Goal: Task Accomplishment & Management: Complete application form

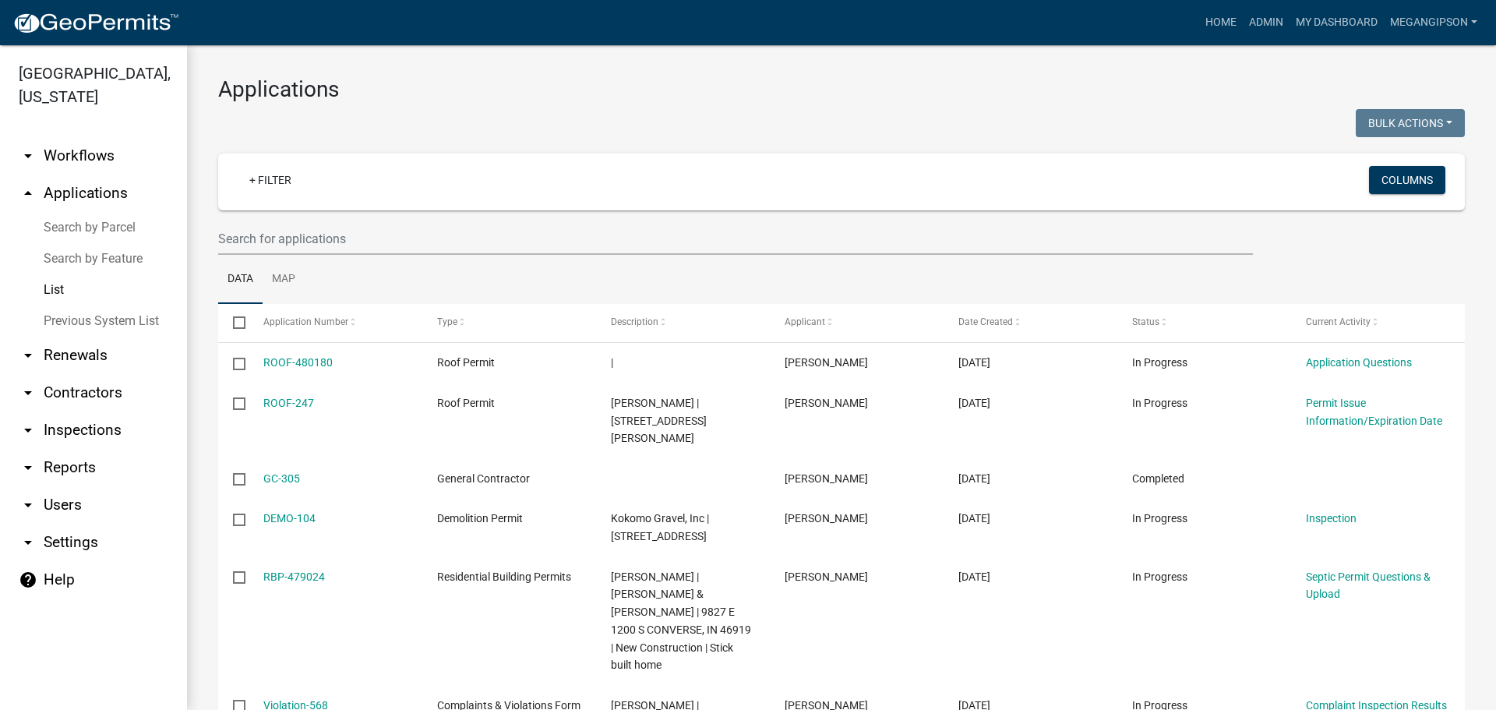
select select "3: 100"
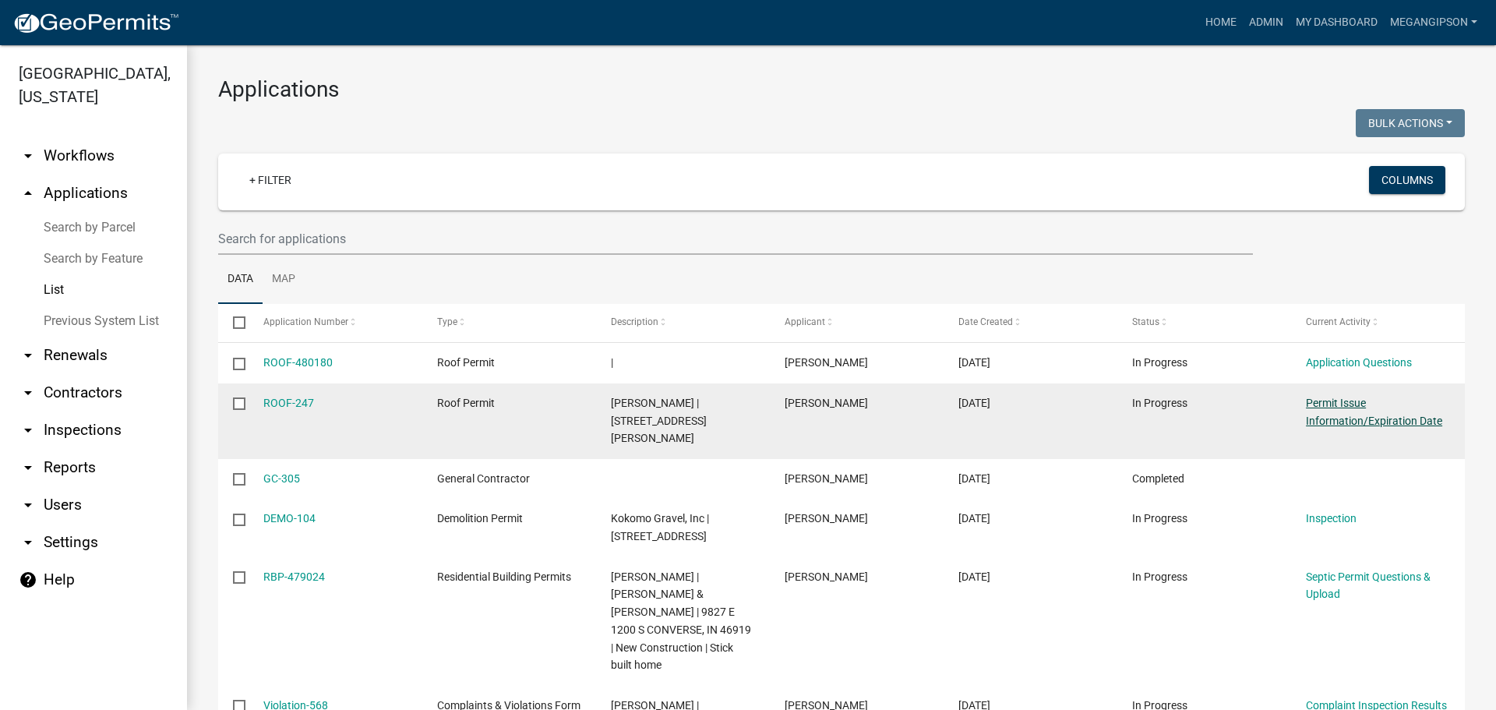
click at [1336, 427] on link "Permit Issue Information/Expiration Date" at bounding box center [1374, 412] width 136 height 30
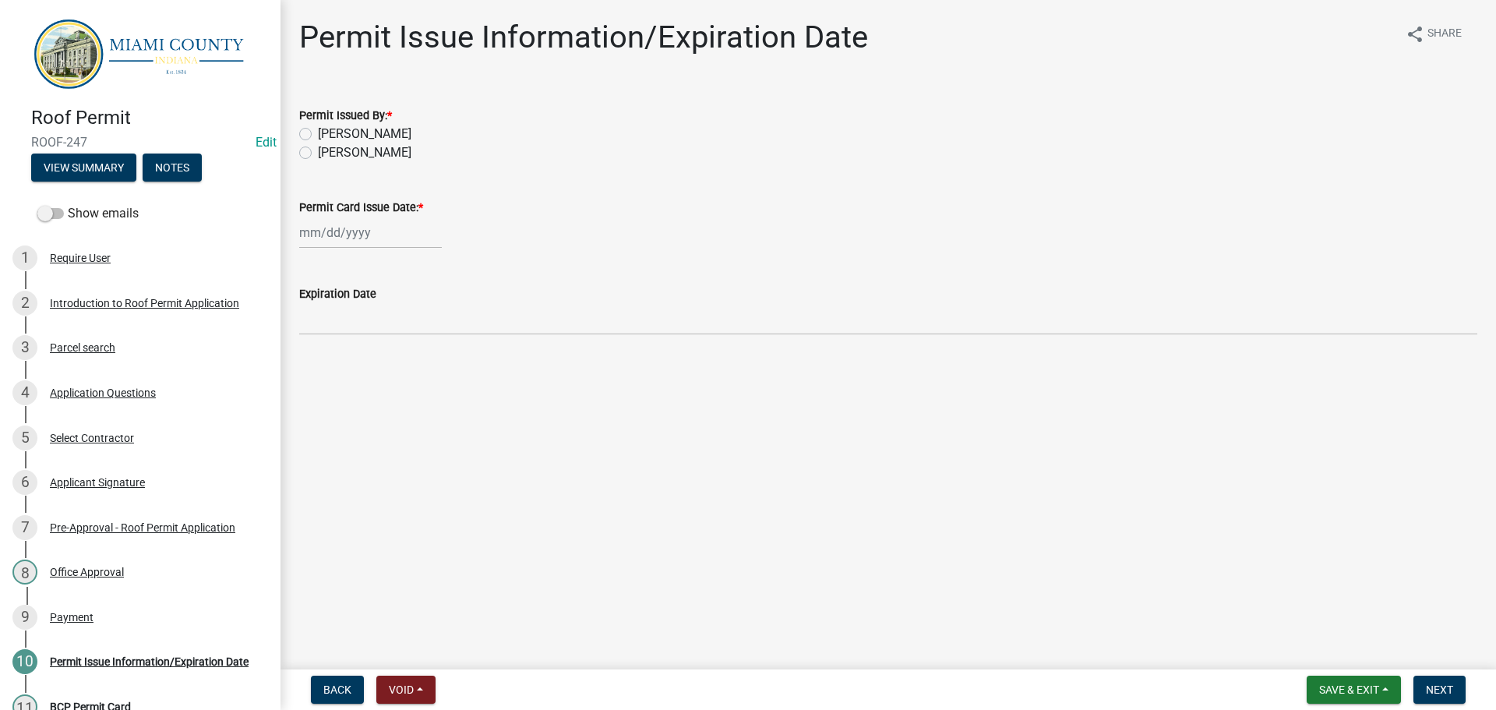
click at [357, 162] on label "[PERSON_NAME]" at bounding box center [365, 152] width 94 height 19
click at [328, 154] on input "[PERSON_NAME]" at bounding box center [323, 148] width 10 height 10
radio input "true"
click at [341, 263] on wm-data-entity-input "Permit Card Issue Date: *" at bounding box center [888, 219] width 1178 height 86
click at [347, 249] on div at bounding box center [370, 233] width 143 height 32
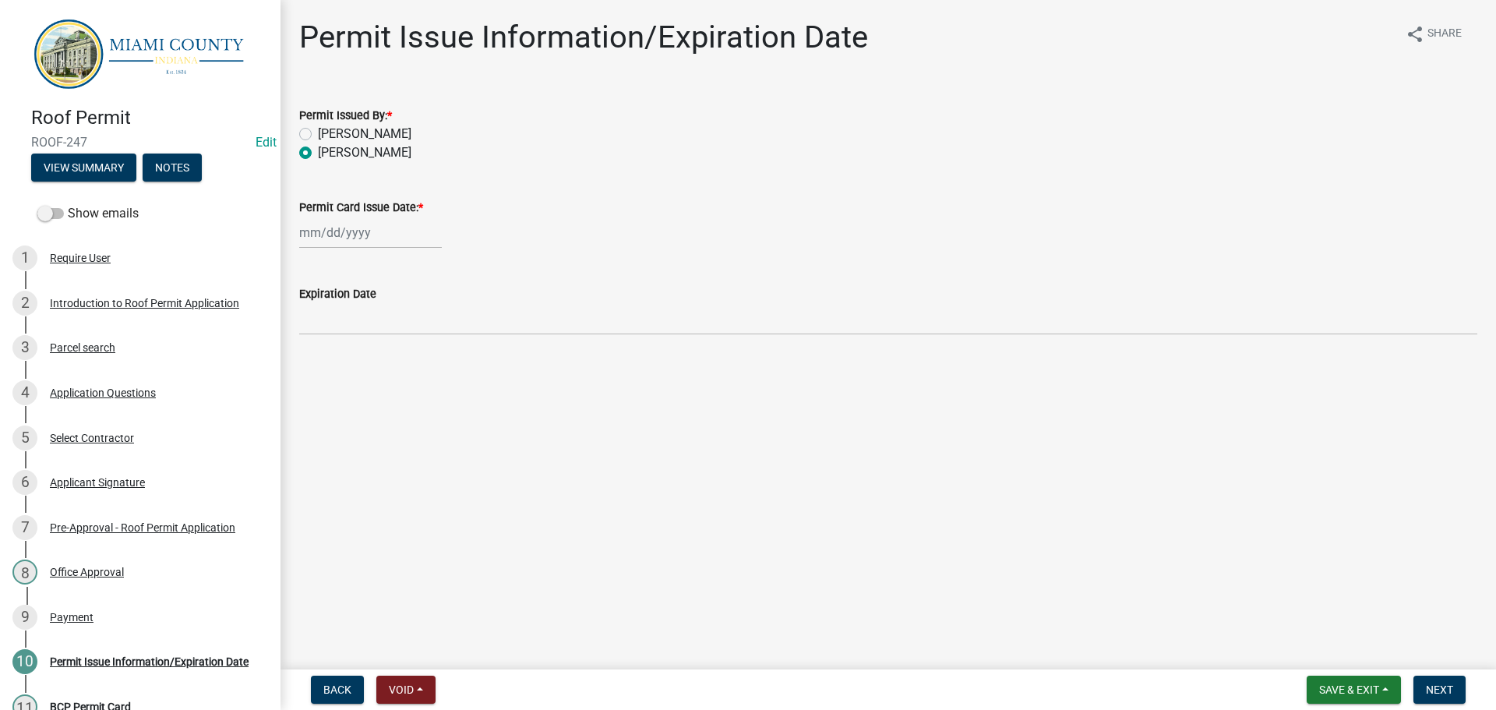
select select "9"
select select "2025"
click at [402, 386] on div "18" at bounding box center [389, 374] width 25 height 25
type input "[DATE]"
click at [1419, 679] on button "Next" at bounding box center [1439, 690] width 52 height 28
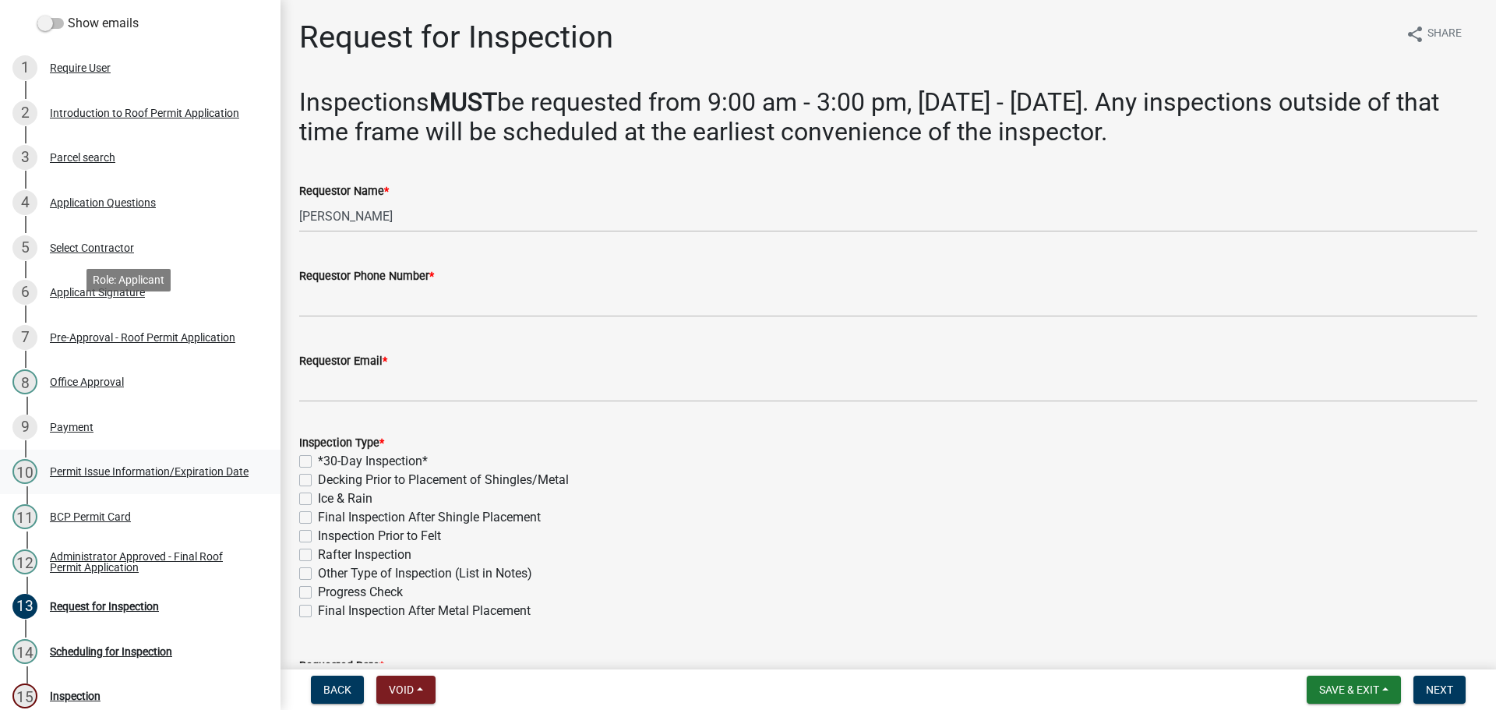
scroll to position [510, 0]
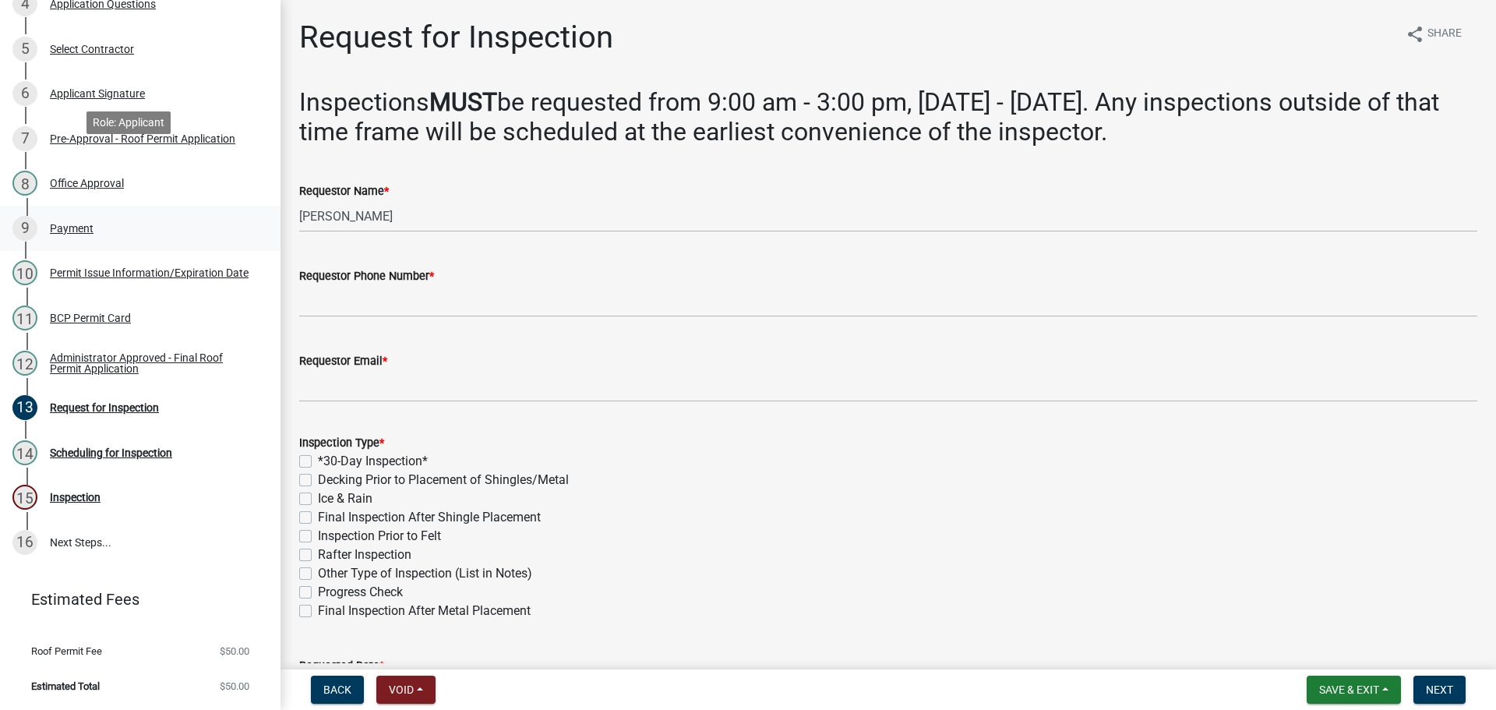
click at [111, 216] on div "9 Payment" at bounding box center [133, 228] width 243 height 25
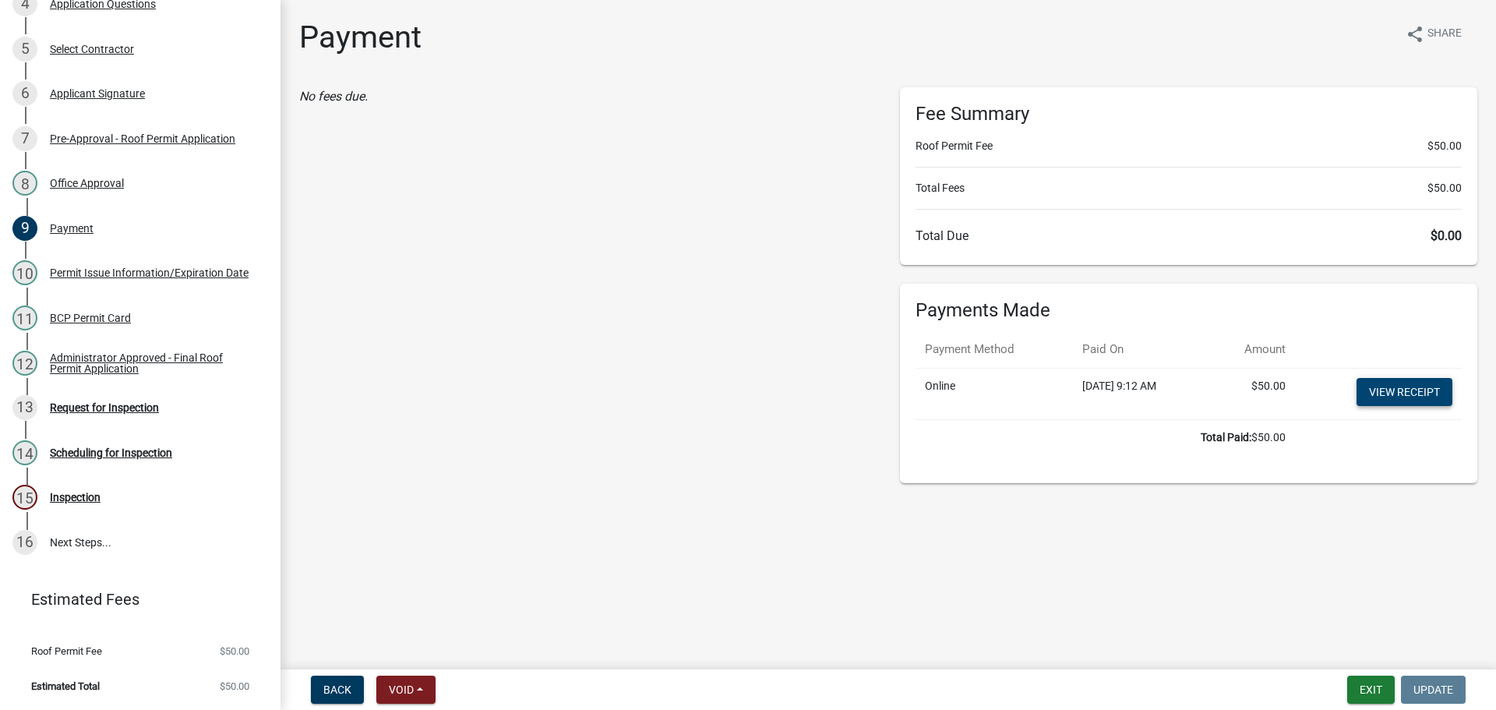
click at [1423, 406] on link "View receipt" at bounding box center [1405, 392] width 96 height 28
click at [151, 305] on div "11 BCP Permit Card" at bounding box center [133, 317] width 243 height 25
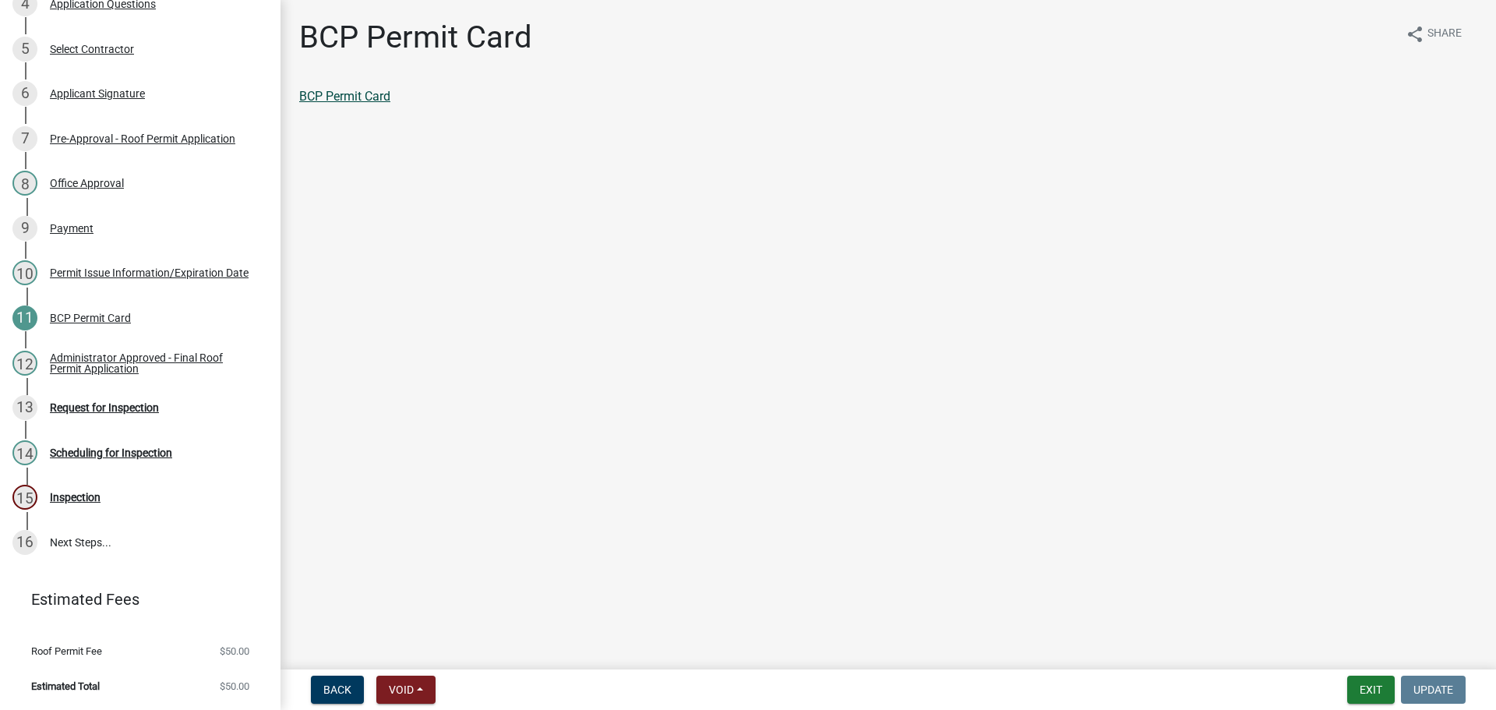
click at [325, 104] on link "BCP Permit Card" at bounding box center [344, 96] width 91 height 15
click at [124, 352] on div "Administrator Approved - Final Roof Permit Application" at bounding box center [153, 363] width 206 height 22
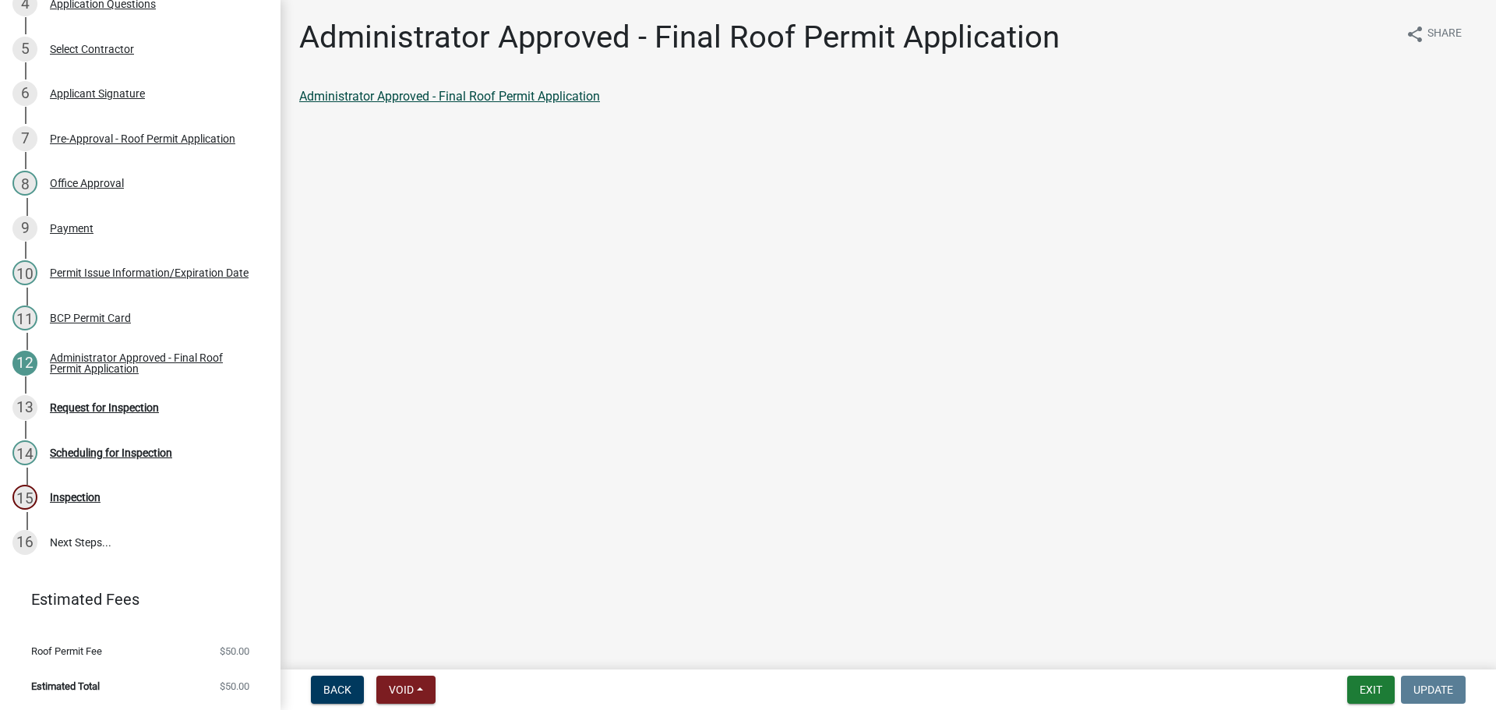
click at [476, 104] on link "Administrator Approved - Final Roof Permit Application" at bounding box center [449, 96] width 301 height 15
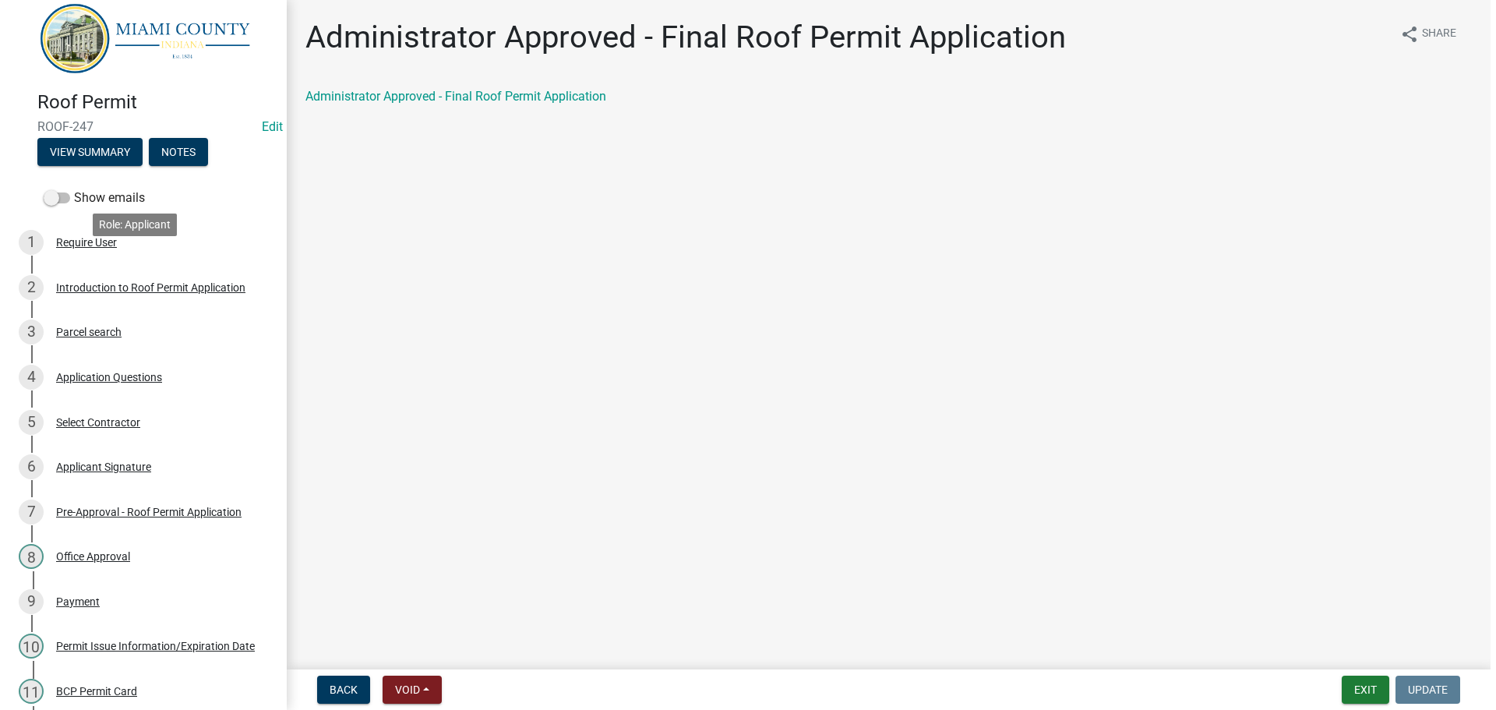
scroll to position [0, 0]
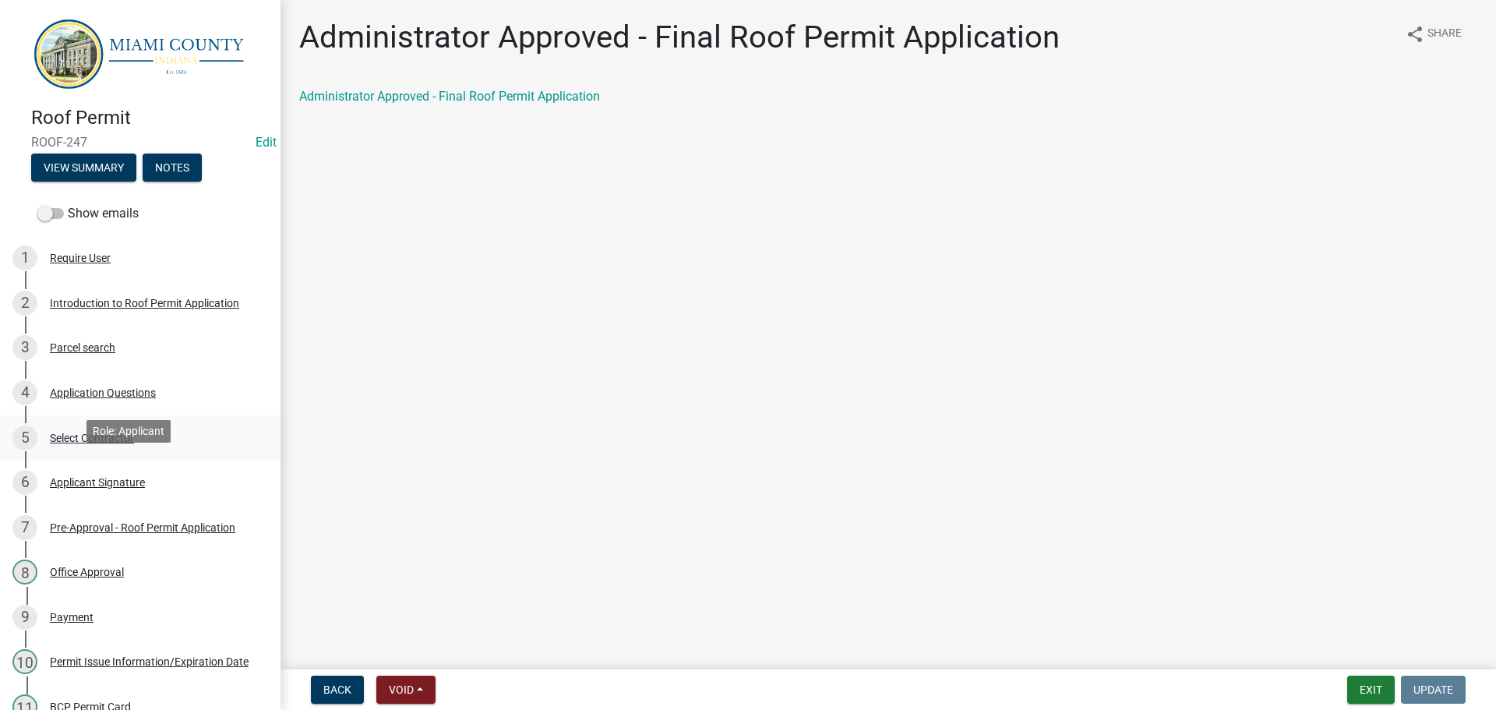
click at [168, 450] on div "5 Select Contractor" at bounding box center [133, 437] width 243 height 25
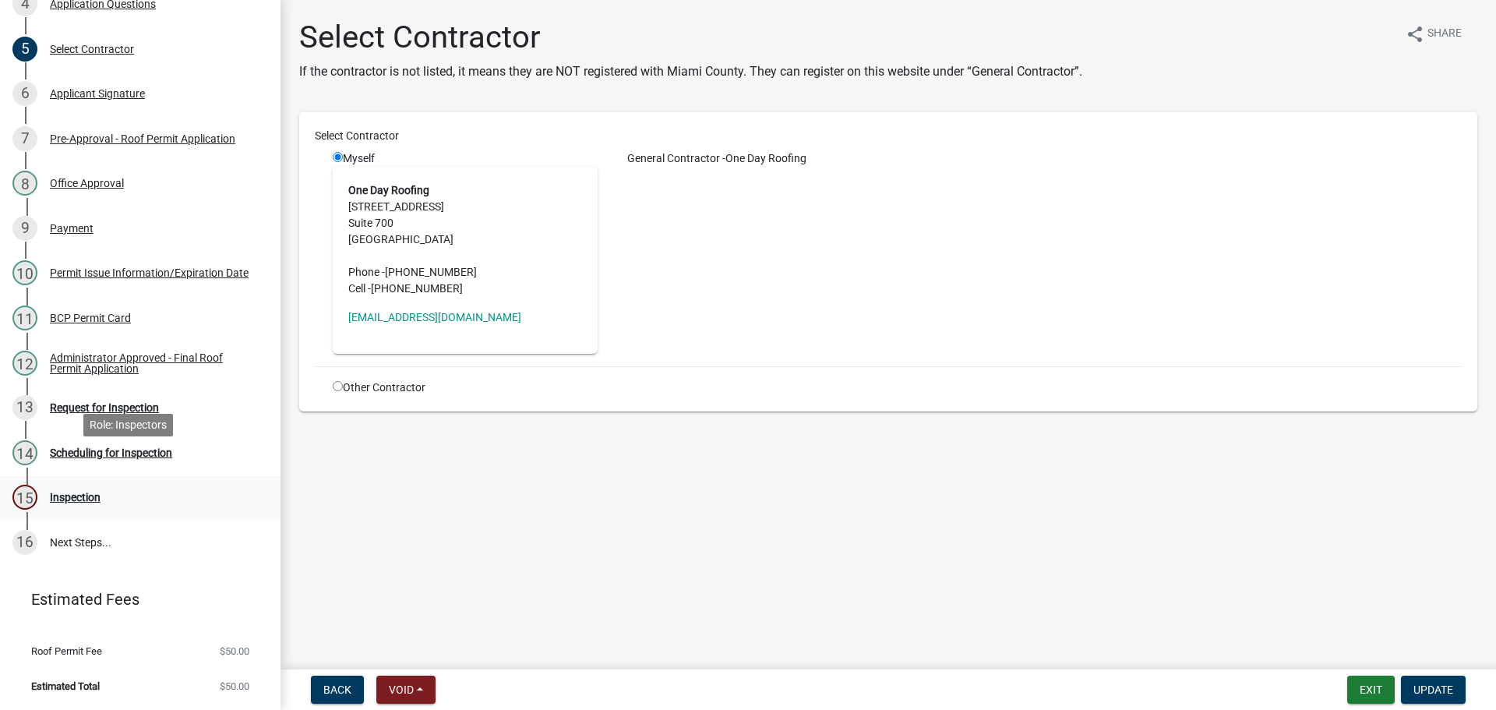
scroll to position [510, 0]
click at [107, 402] on div "Request for Inspection" at bounding box center [104, 407] width 109 height 11
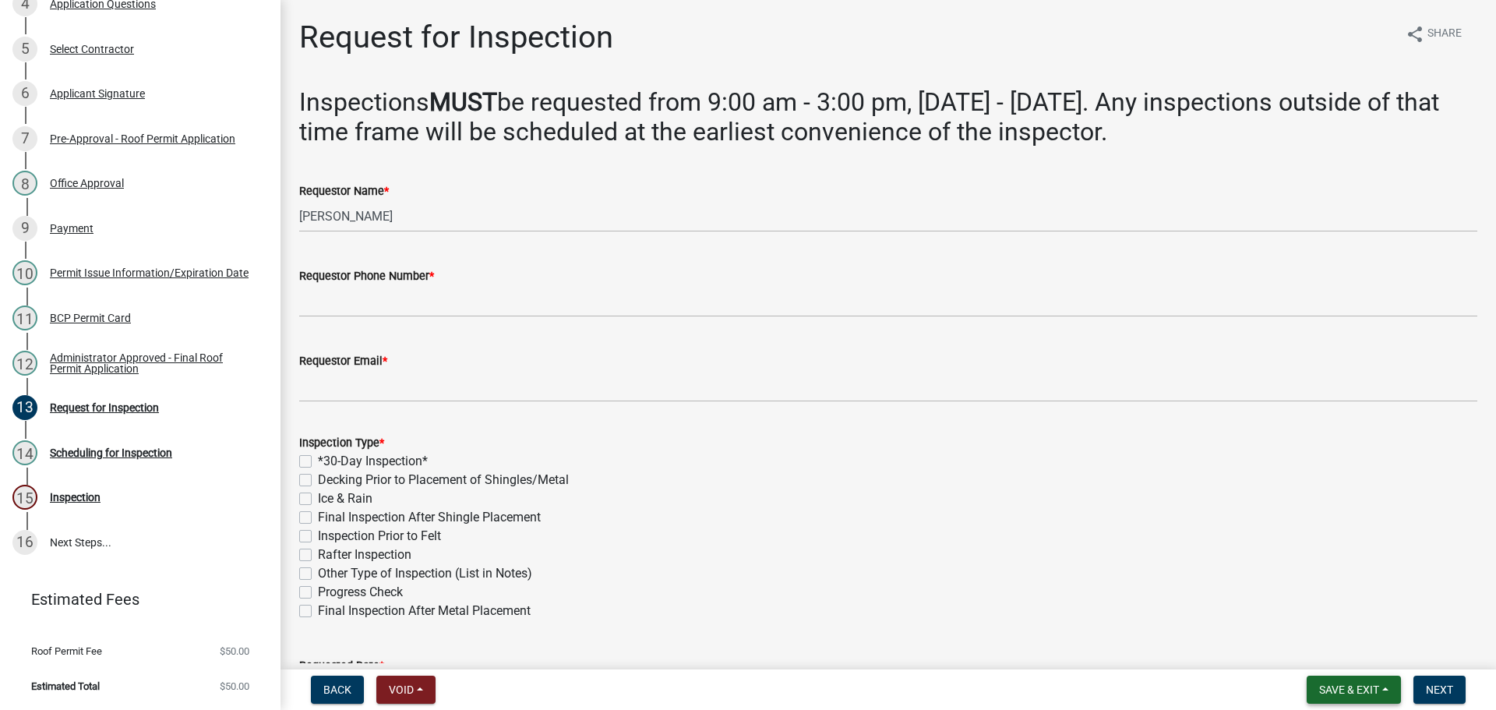
click at [1342, 686] on span "Save & Exit" at bounding box center [1349, 689] width 60 height 12
click at [1316, 639] on button "Save & Exit" at bounding box center [1338, 644] width 125 height 37
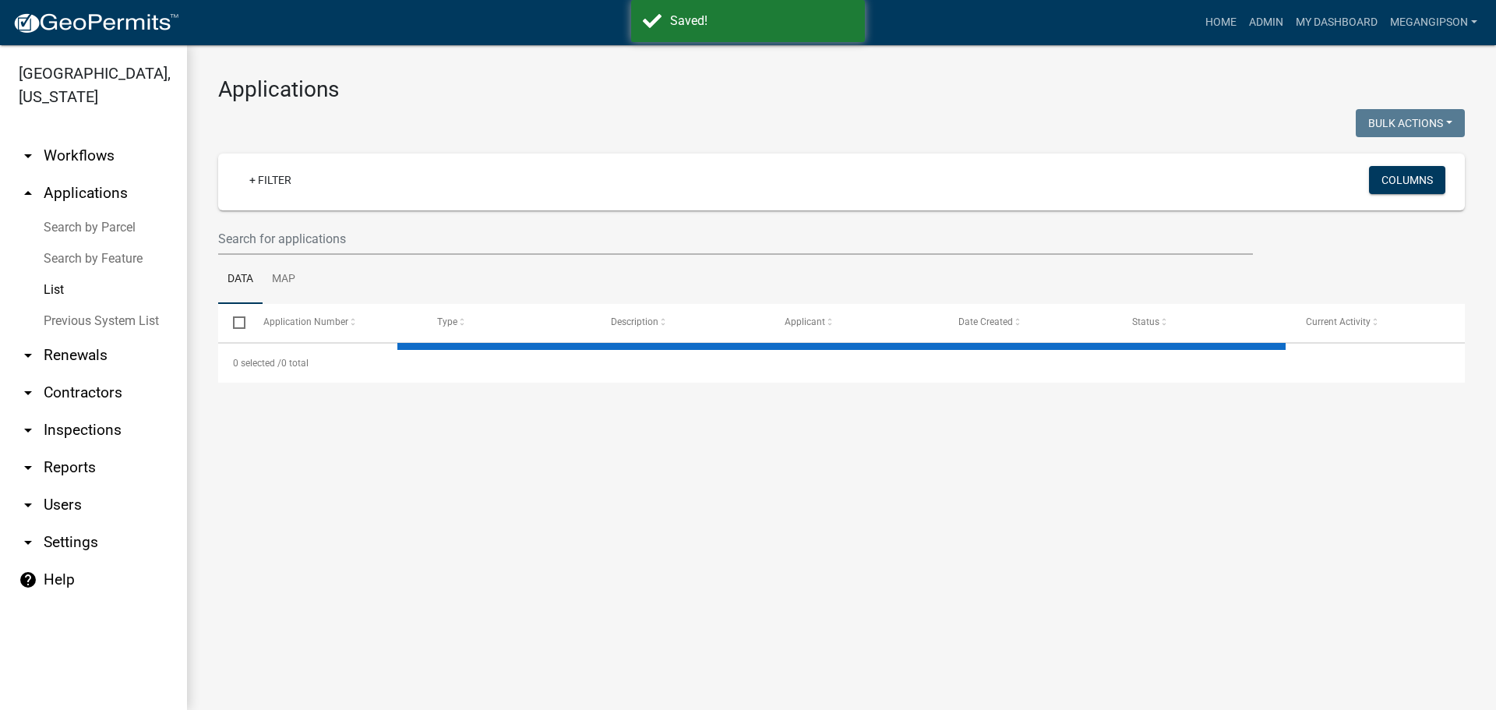
select select "3: 100"
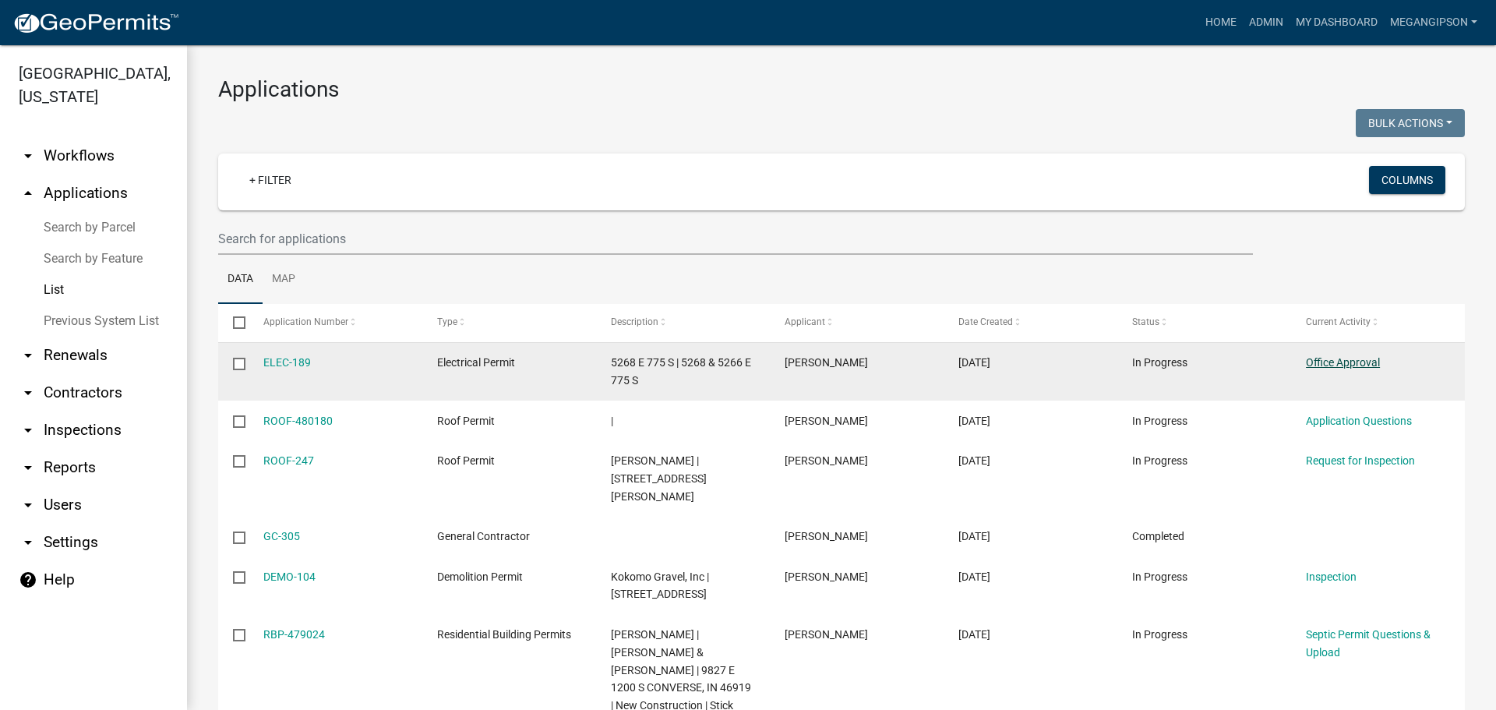
click at [1368, 369] on link "Office Approval" at bounding box center [1343, 362] width 74 height 12
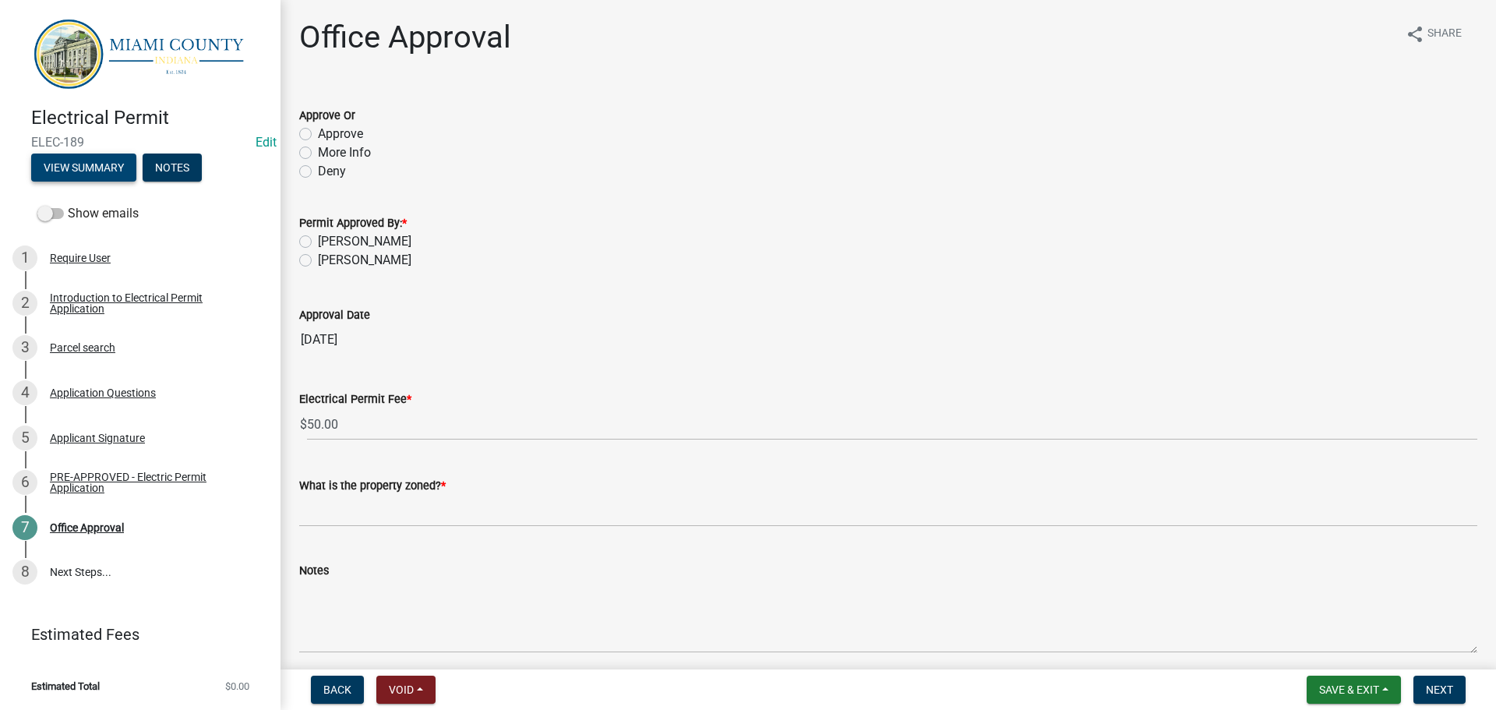
click at [107, 164] on button "View Summary" at bounding box center [83, 168] width 105 height 28
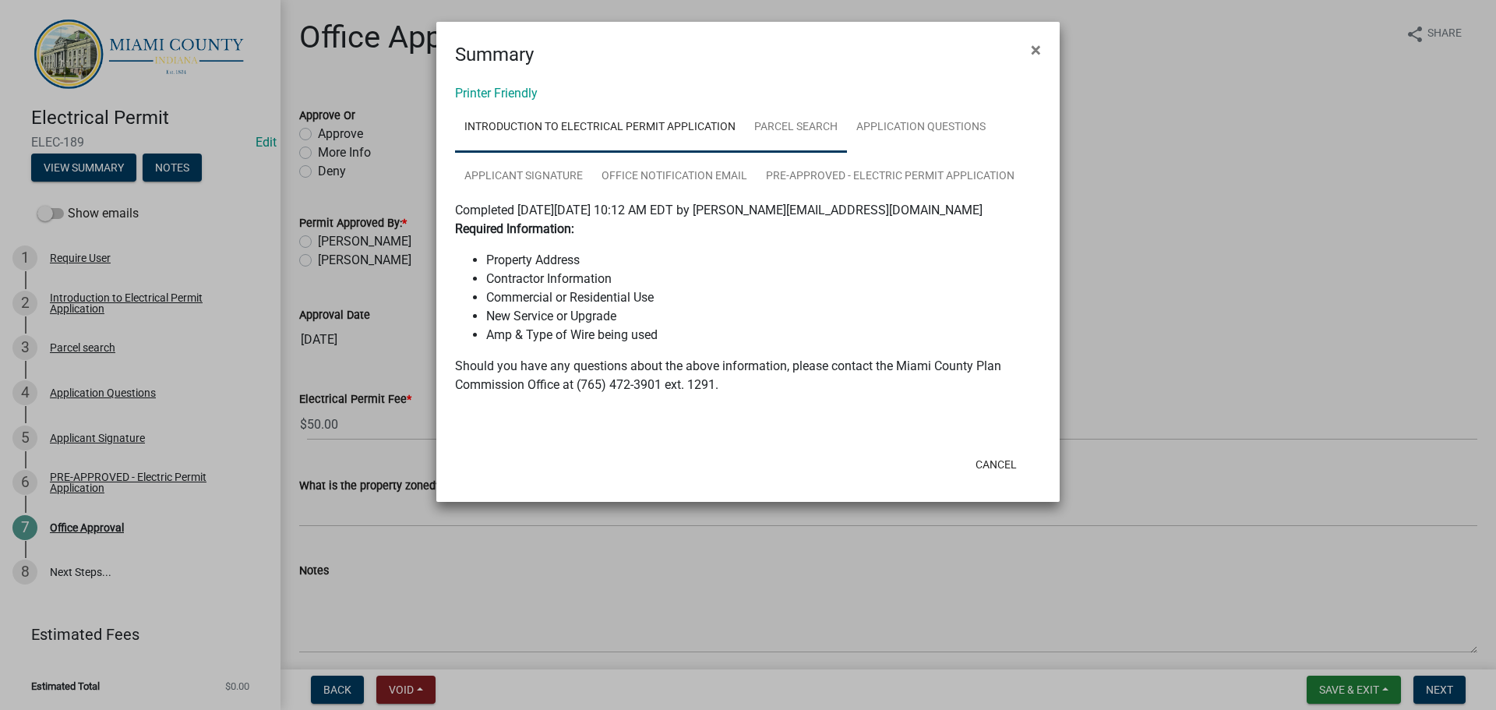
click at [839, 150] on link "Parcel search" at bounding box center [796, 128] width 102 height 50
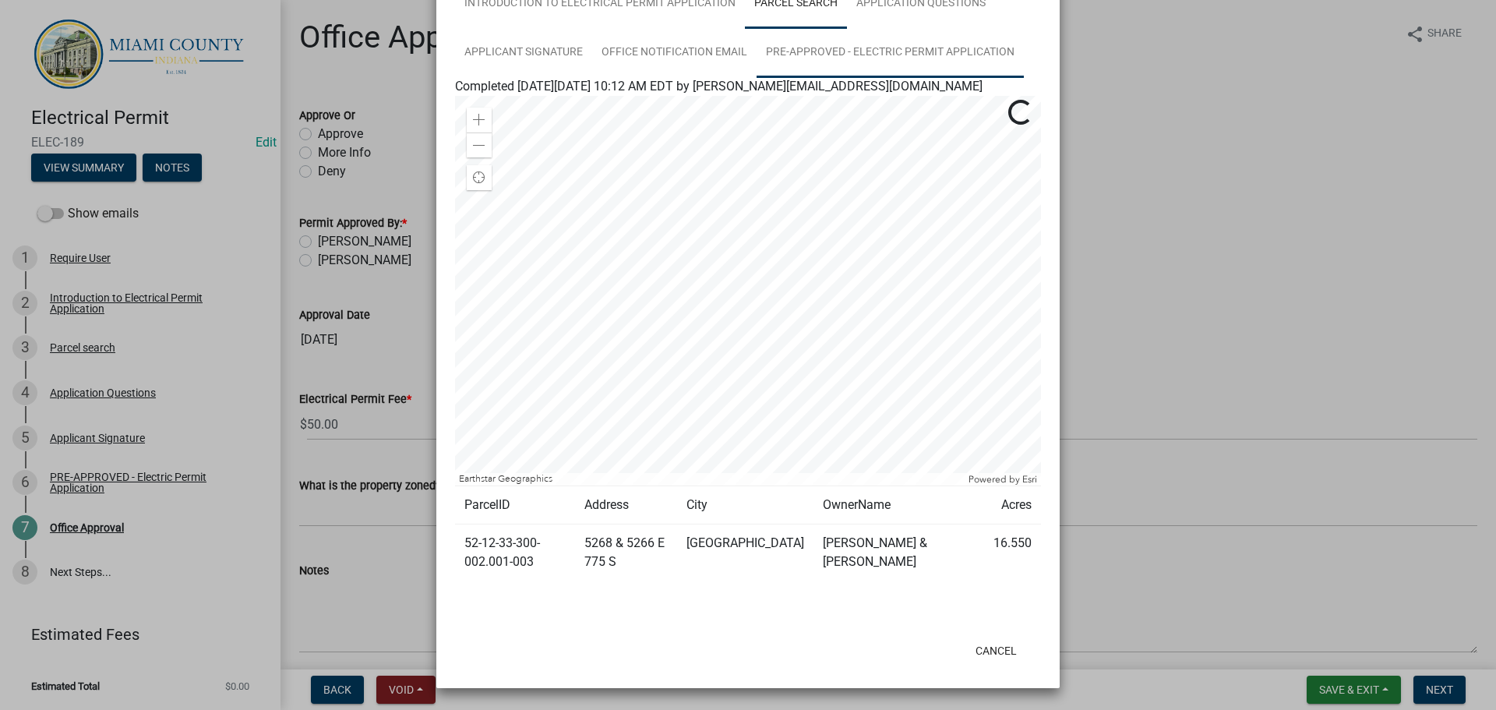
scroll to position [226, 0]
drag, startPoint x: 508, startPoint y: 548, endPoint x: 453, endPoint y: 527, distance: 58.5
click at [455, 527] on td "52-12-33-300-002.001-003" at bounding box center [515, 552] width 120 height 57
copy td "52-12-33-300-002.001-003"
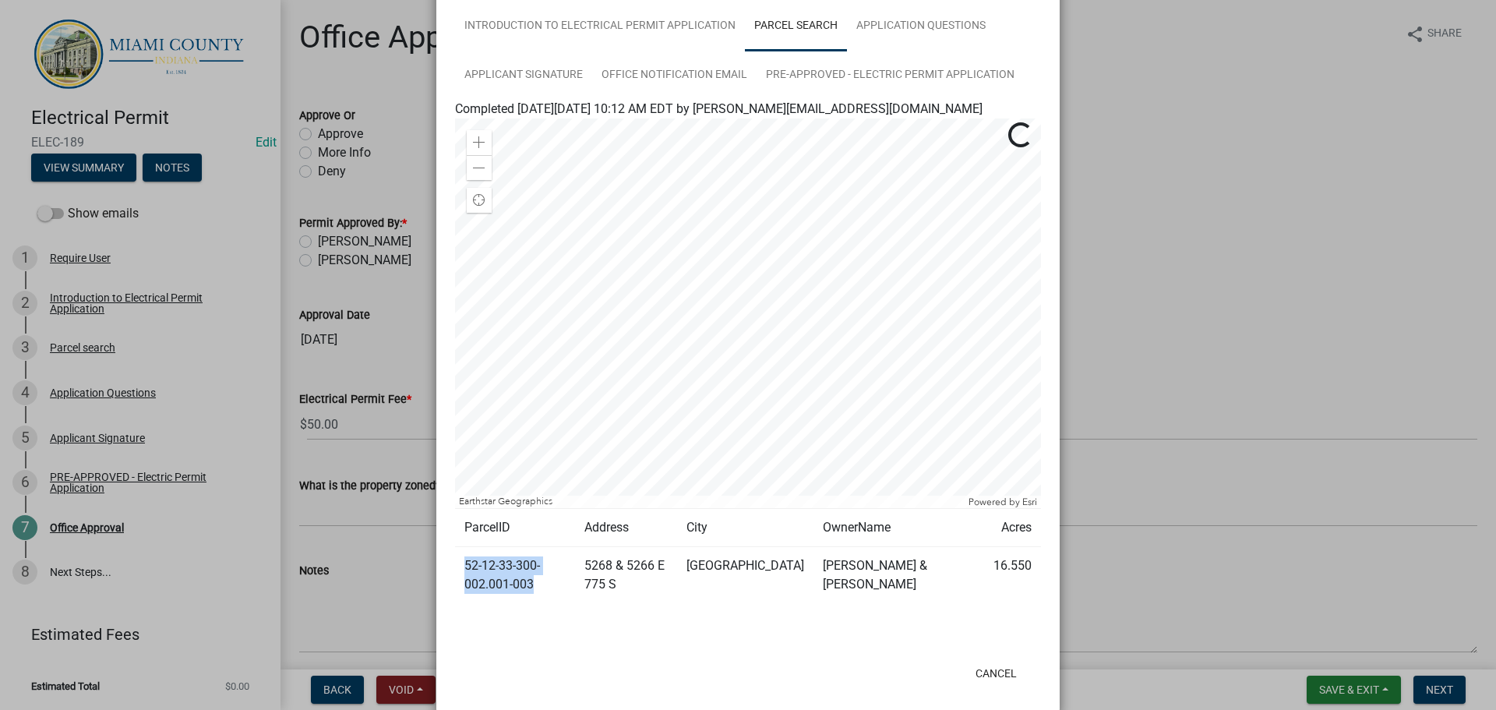
scroll to position [0, 0]
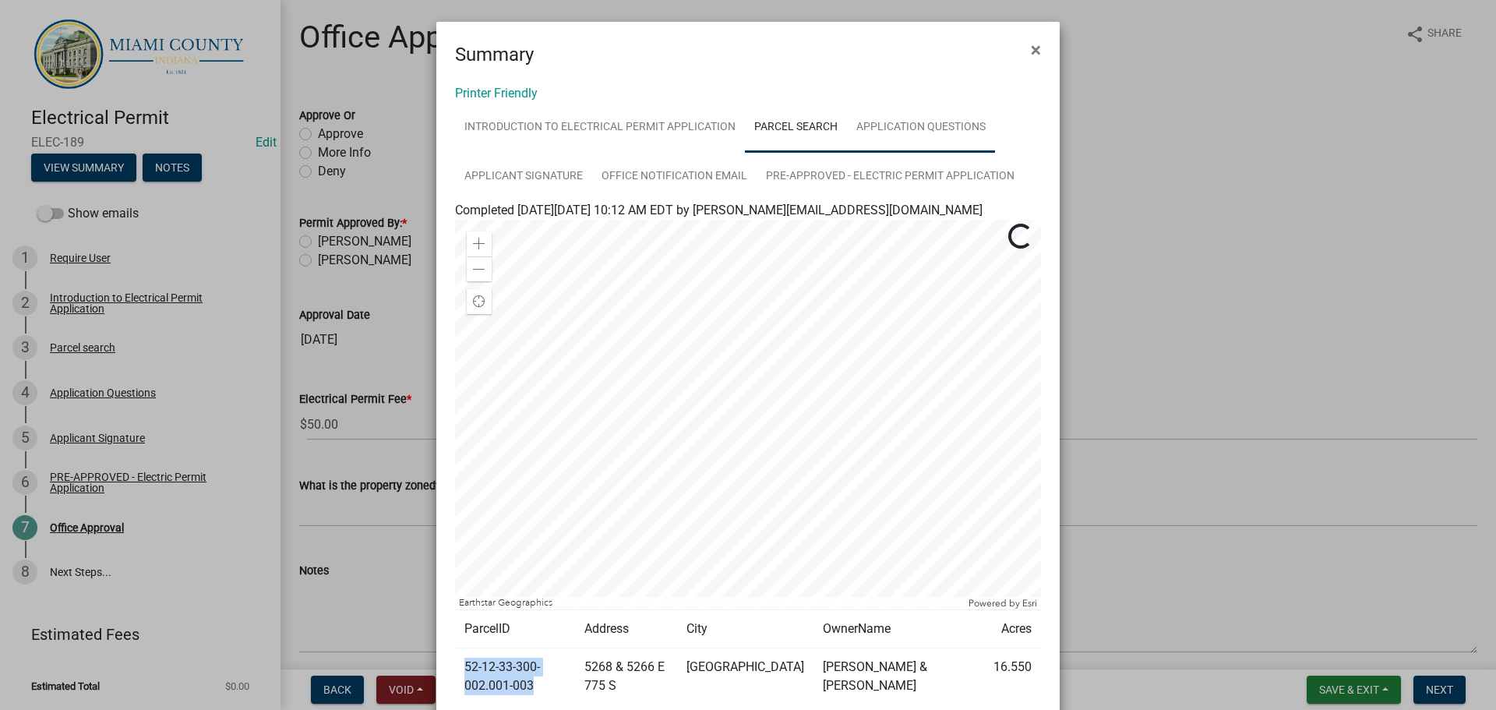
click at [847, 153] on link "Application Questions" at bounding box center [921, 128] width 148 height 50
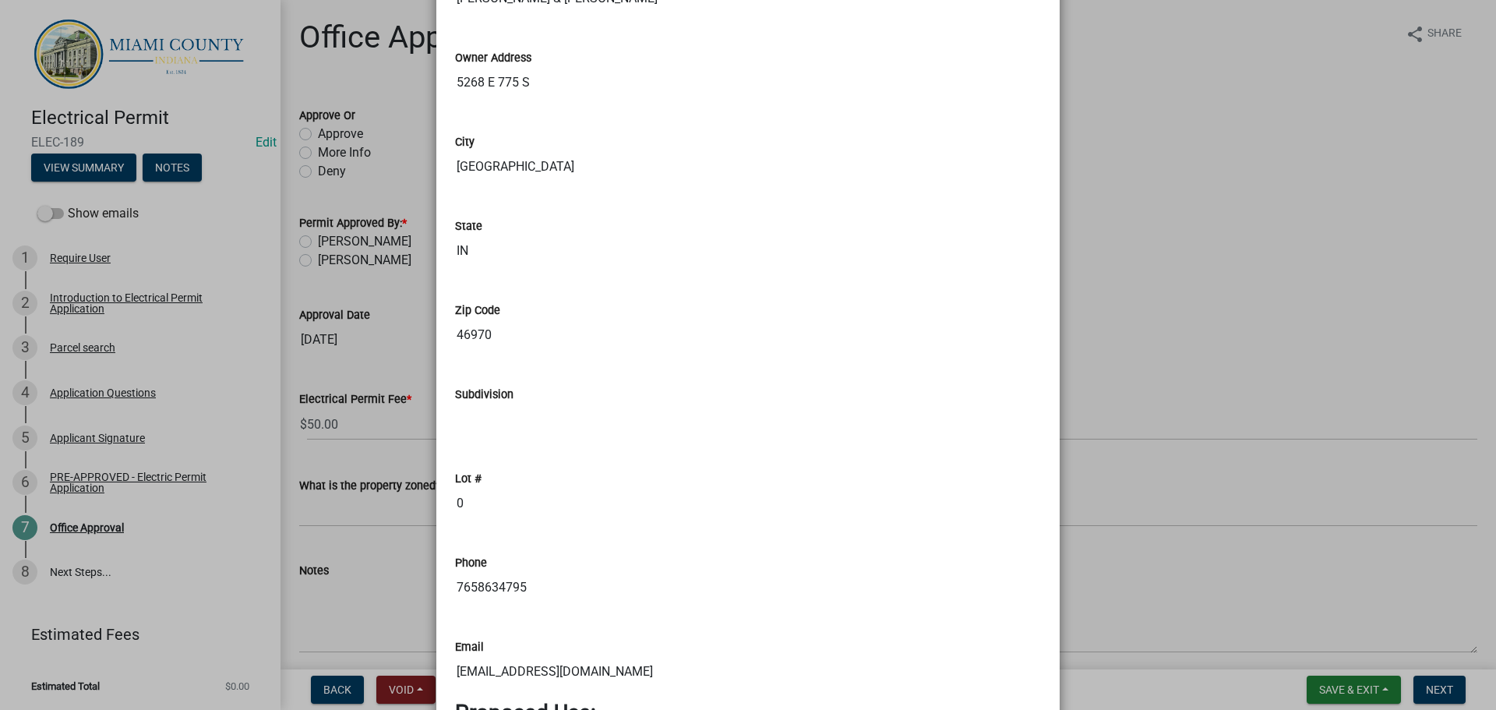
scroll to position [687, 0]
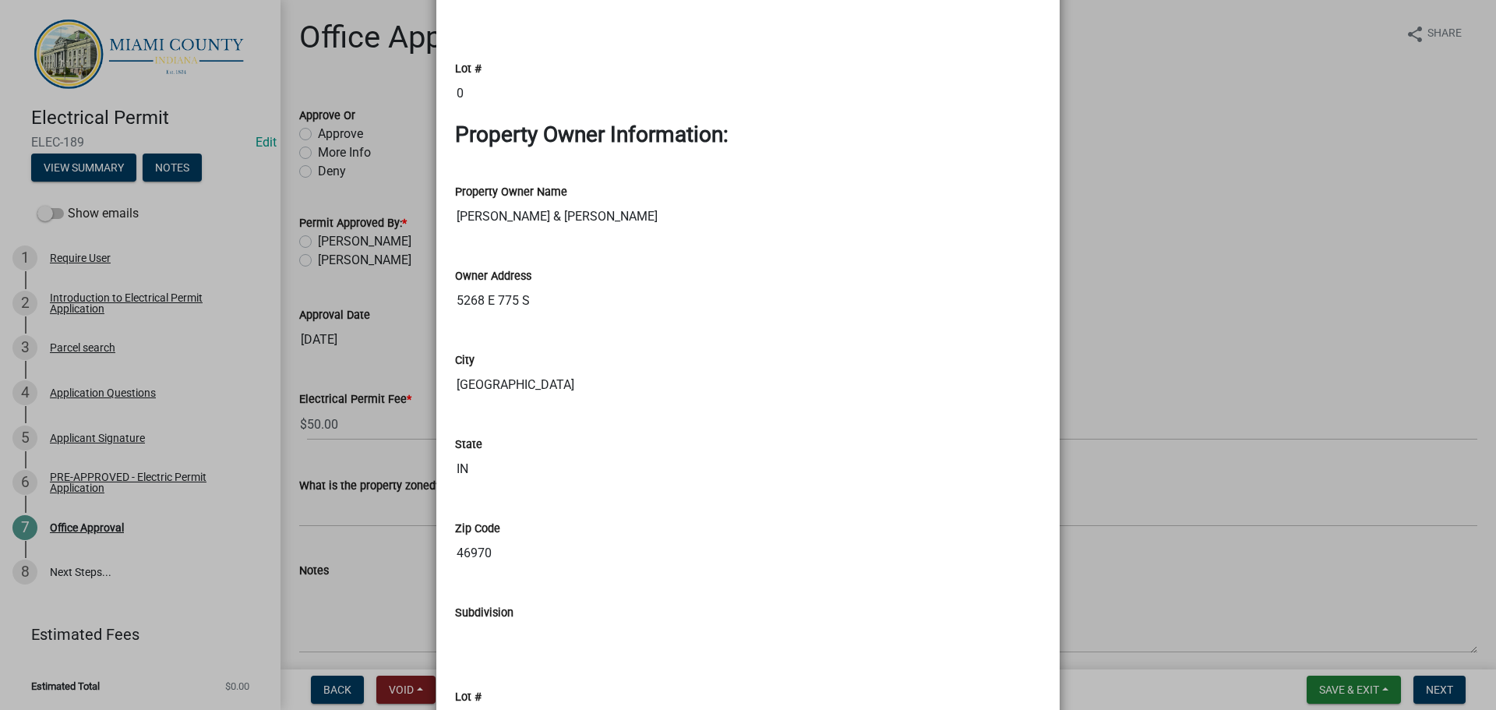
click at [1153, 233] on ngb-modal-window "Summary × Printer Friendly Introduction to Electrical Permit Application Parcel…" at bounding box center [748, 355] width 1496 height 710
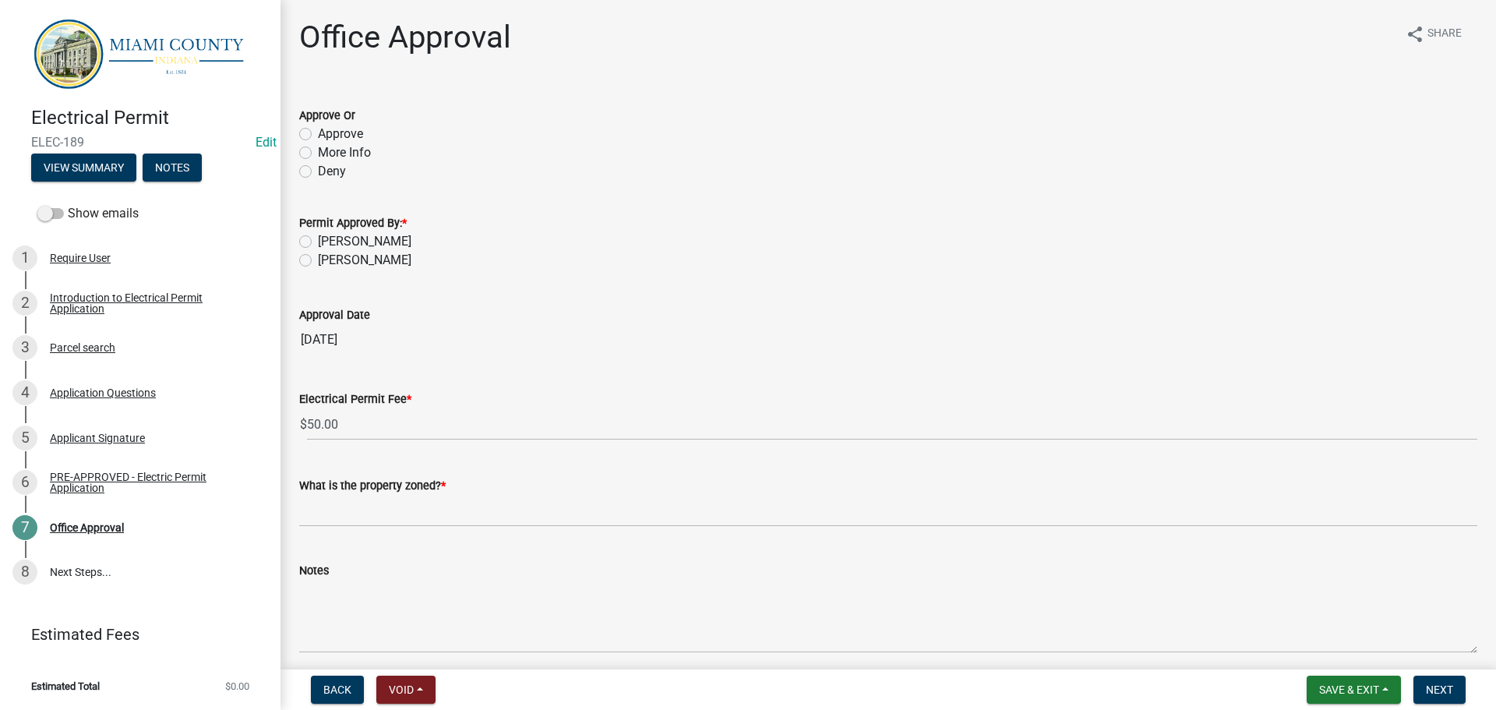
click at [346, 143] on label "Approve" at bounding box center [340, 134] width 45 height 19
click at [328, 135] on input "Approve" at bounding box center [323, 130] width 10 height 10
radio input "true"
click at [344, 270] on label "[PERSON_NAME]" at bounding box center [365, 260] width 94 height 19
click at [328, 261] on input "[PERSON_NAME]" at bounding box center [323, 256] width 10 height 10
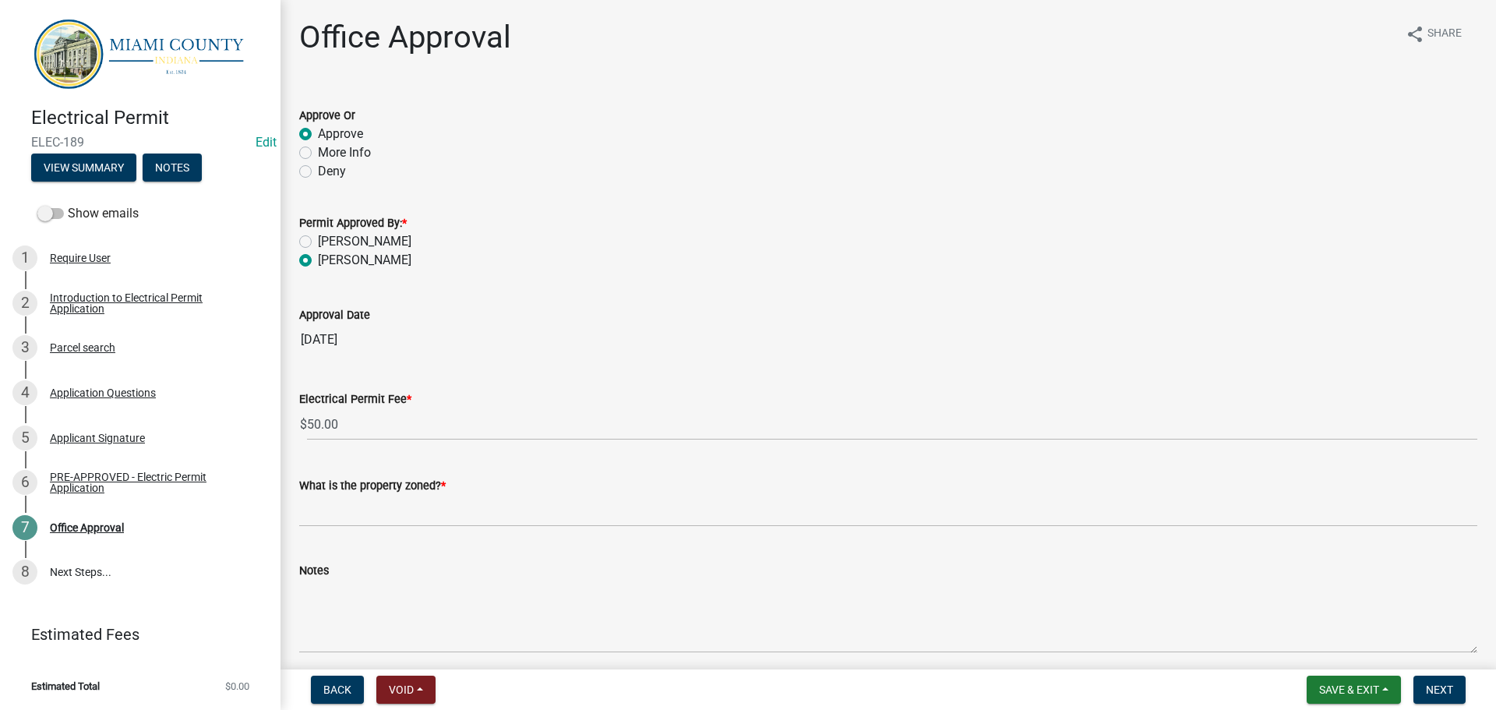
radio input "true"
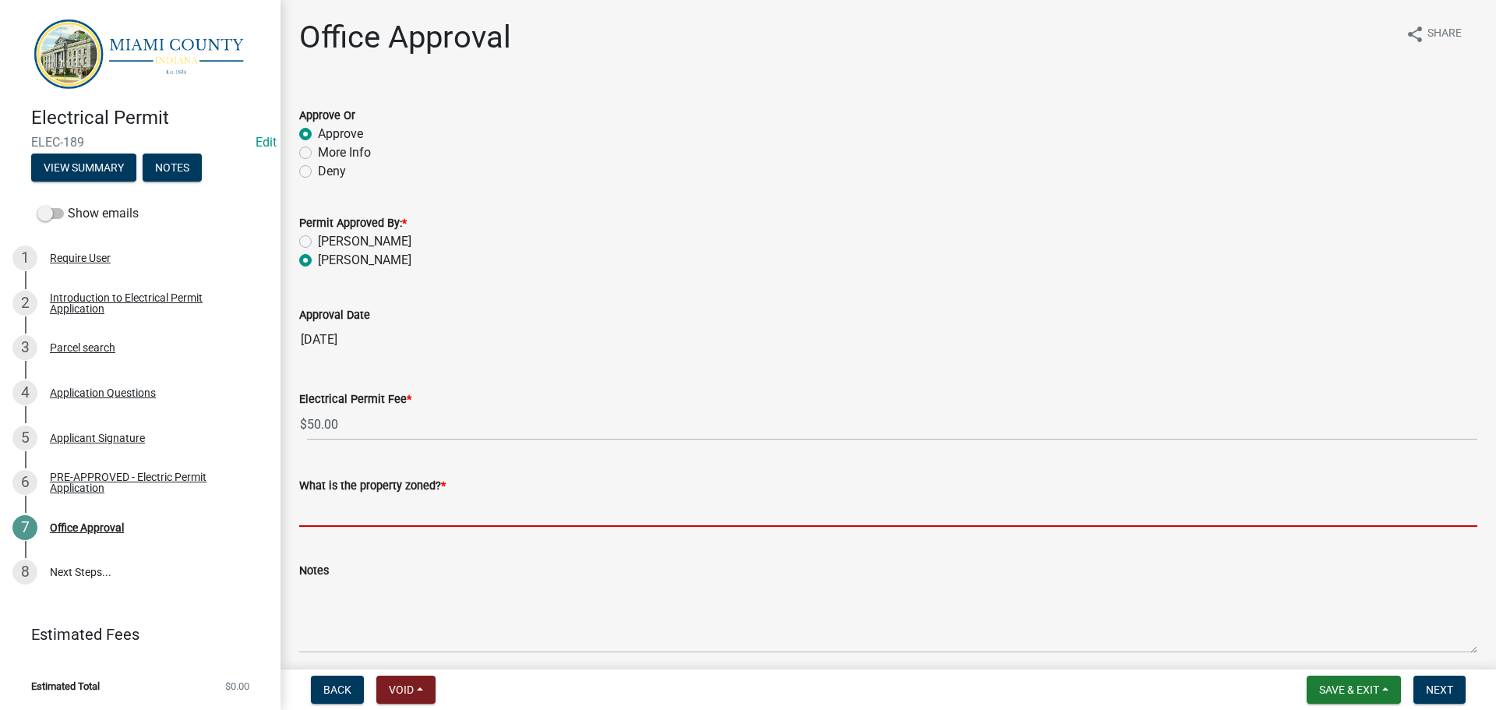
drag, startPoint x: 378, startPoint y: 567, endPoint x: 388, endPoint y: 566, distance: 10.2
click at [379, 527] on input "What is the property zoned? *" at bounding box center [888, 511] width 1178 height 32
click at [351, 527] on input "What is the property zoned? *" at bounding box center [888, 511] width 1178 height 32
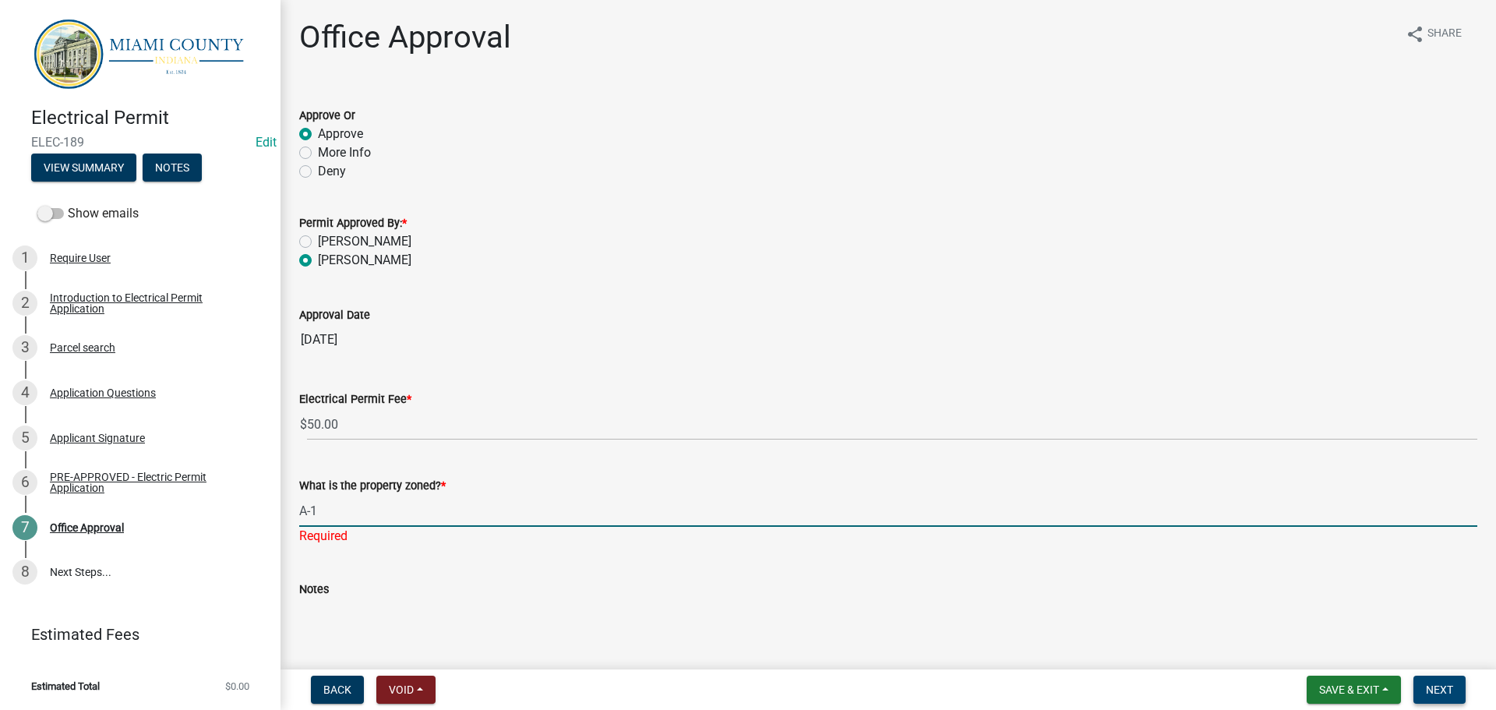
type input "A-1"
click at [1441, 683] on span "Next" at bounding box center [1439, 689] width 27 height 12
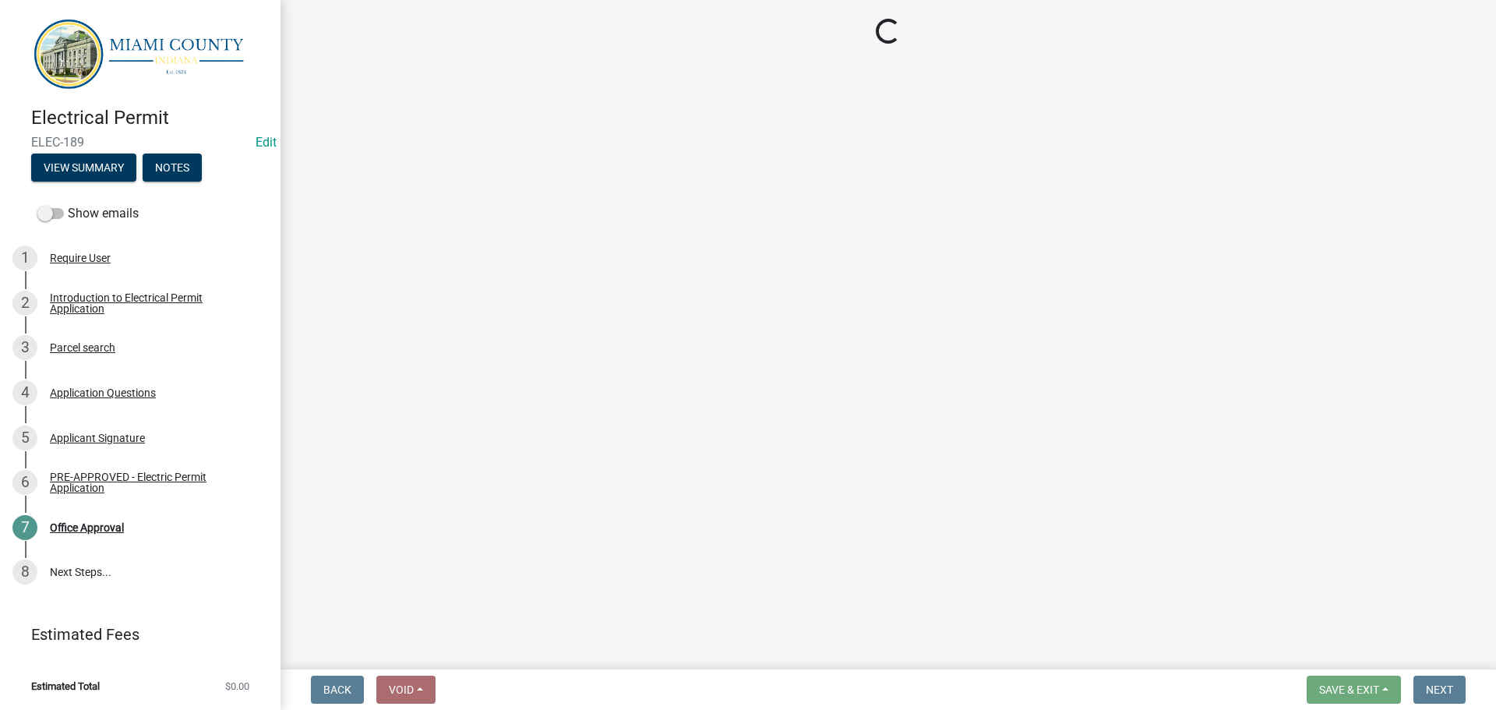
select select "3: 3"
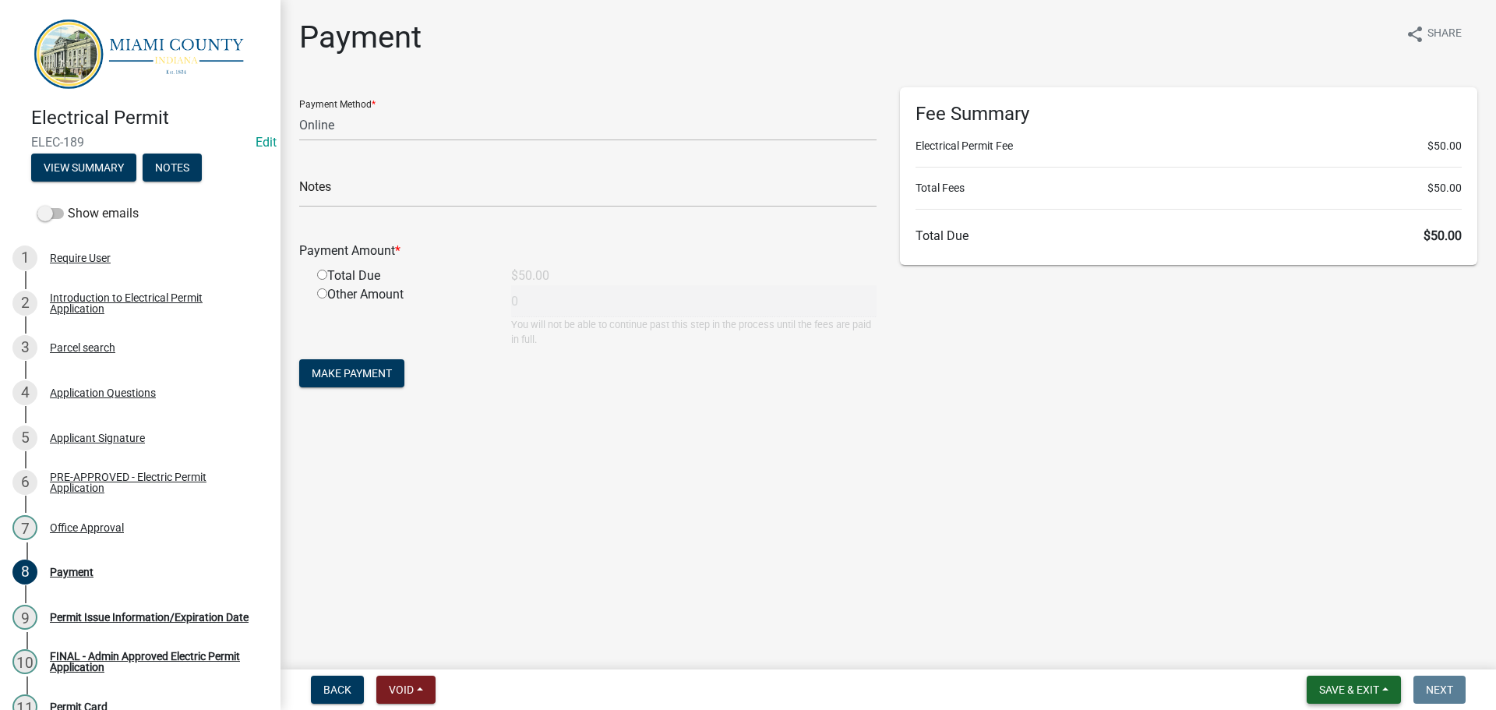
click at [1319, 683] on span "Save & Exit" at bounding box center [1349, 689] width 60 height 12
click at [1305, 650] on button "Save & Exit" at bounding box center [1338, 644] width 125 height 37
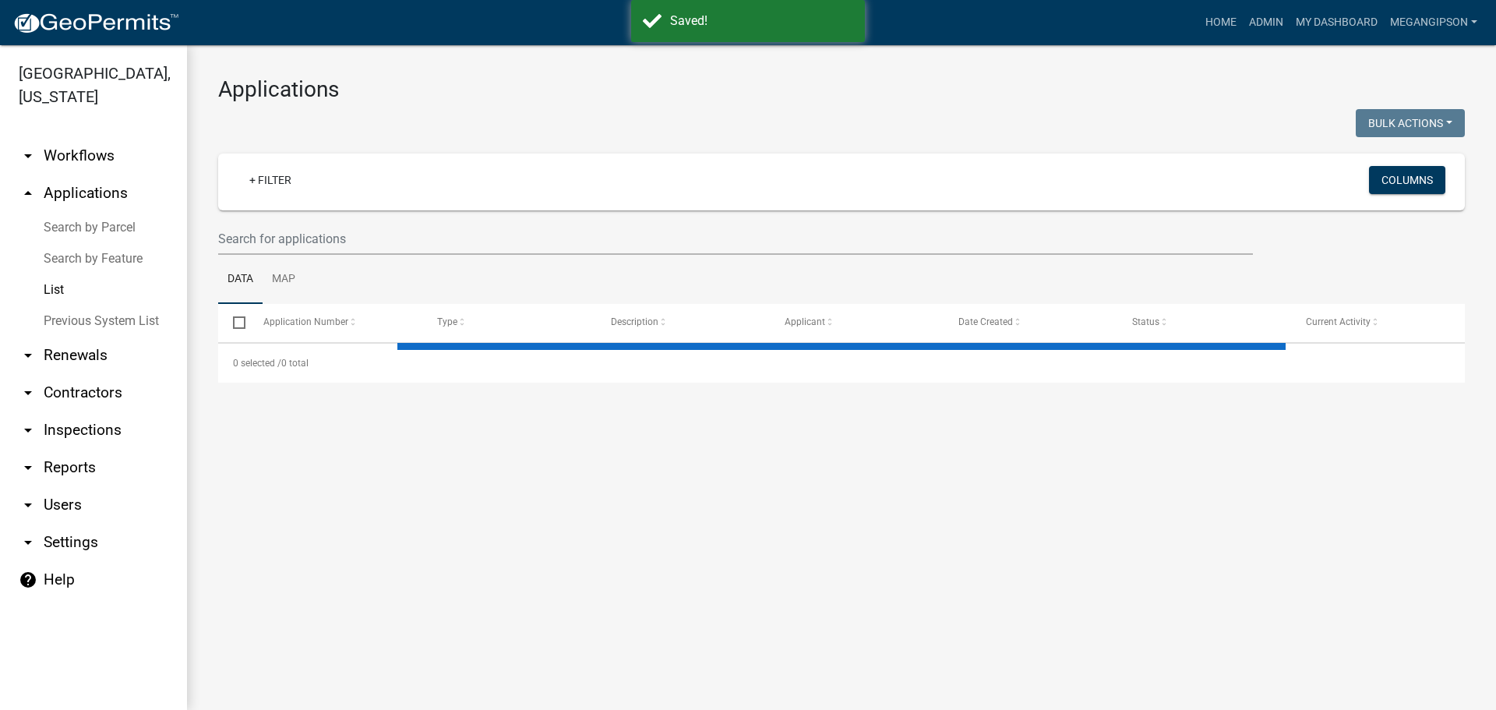
select select "3: 100"
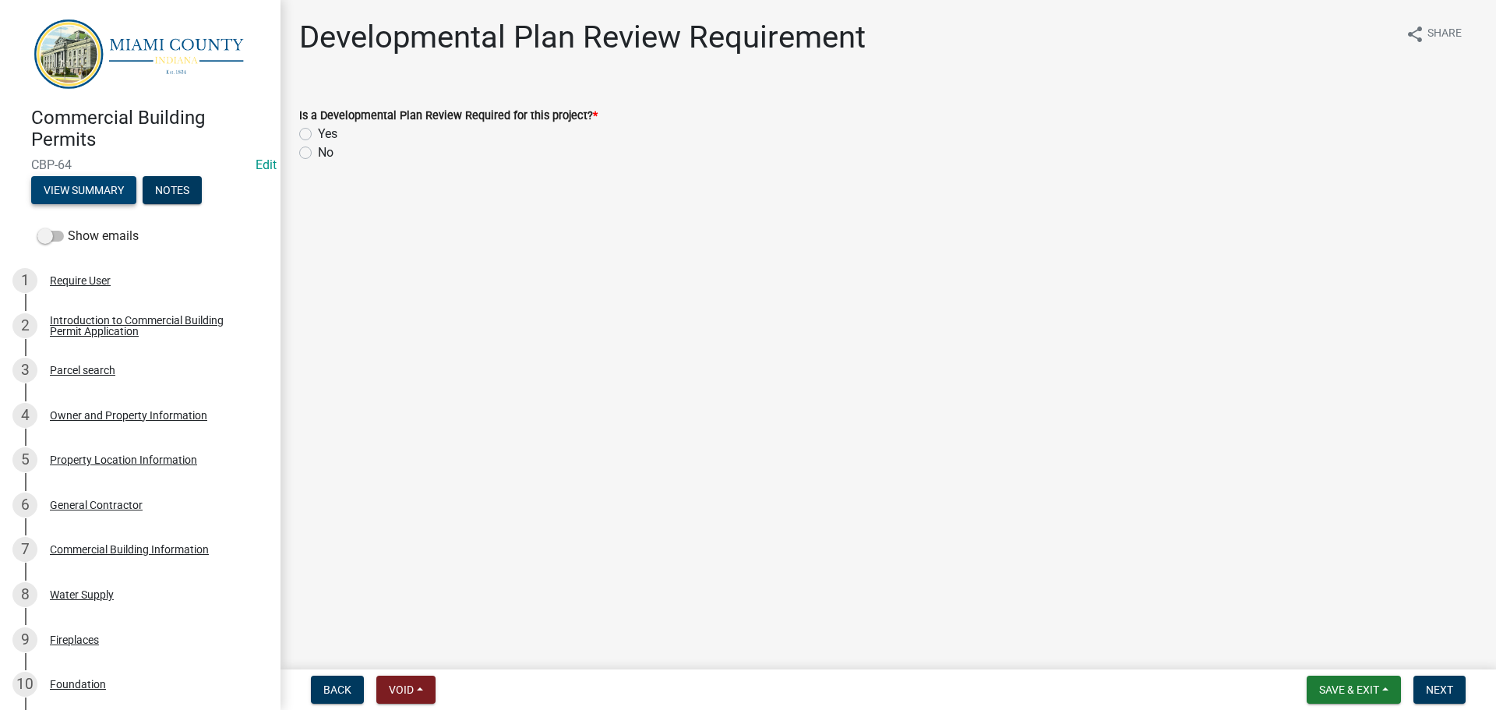
click at [67, 195] on button "View Summary" at bounding box center [83, 190] width 105 height 28
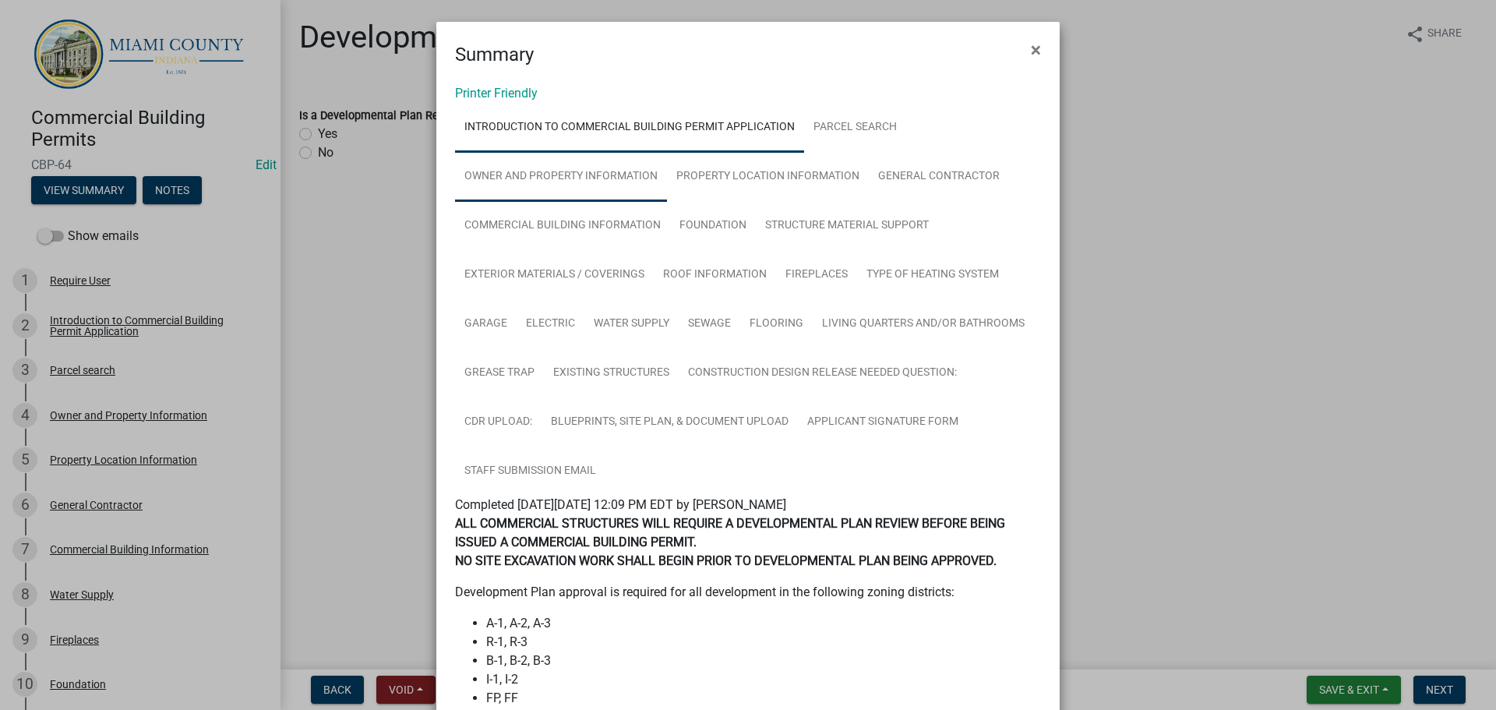
click at [559, 202] on link "Owner and Property Information" at bounding box center [561, 177] width 212 height 50
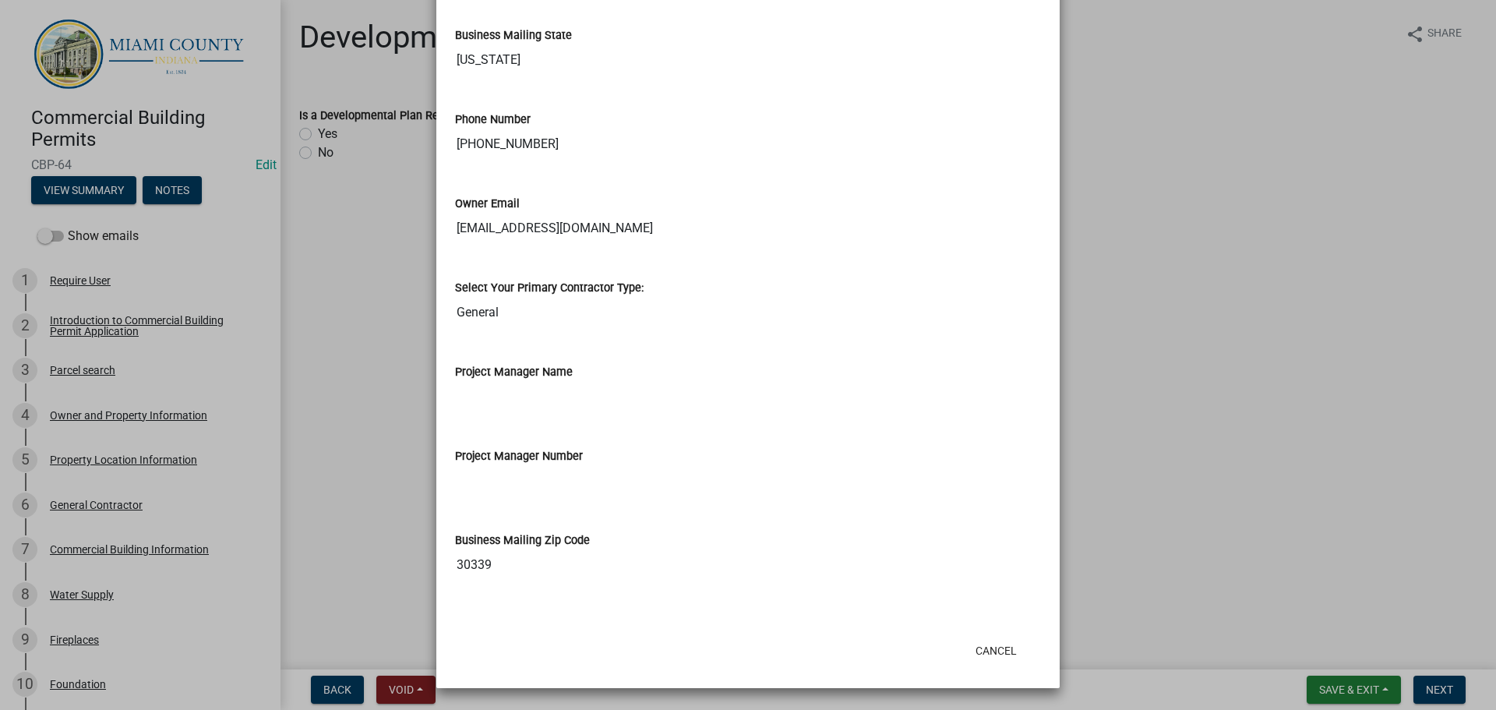
scroll to position [2892, 0]
click at [1237, 240] on ngb-modal-window "Summary × Printer Friendly Introduction to Commercial Building Permit Applicati…" at bounding box center [748, 355] width 1496 height 710
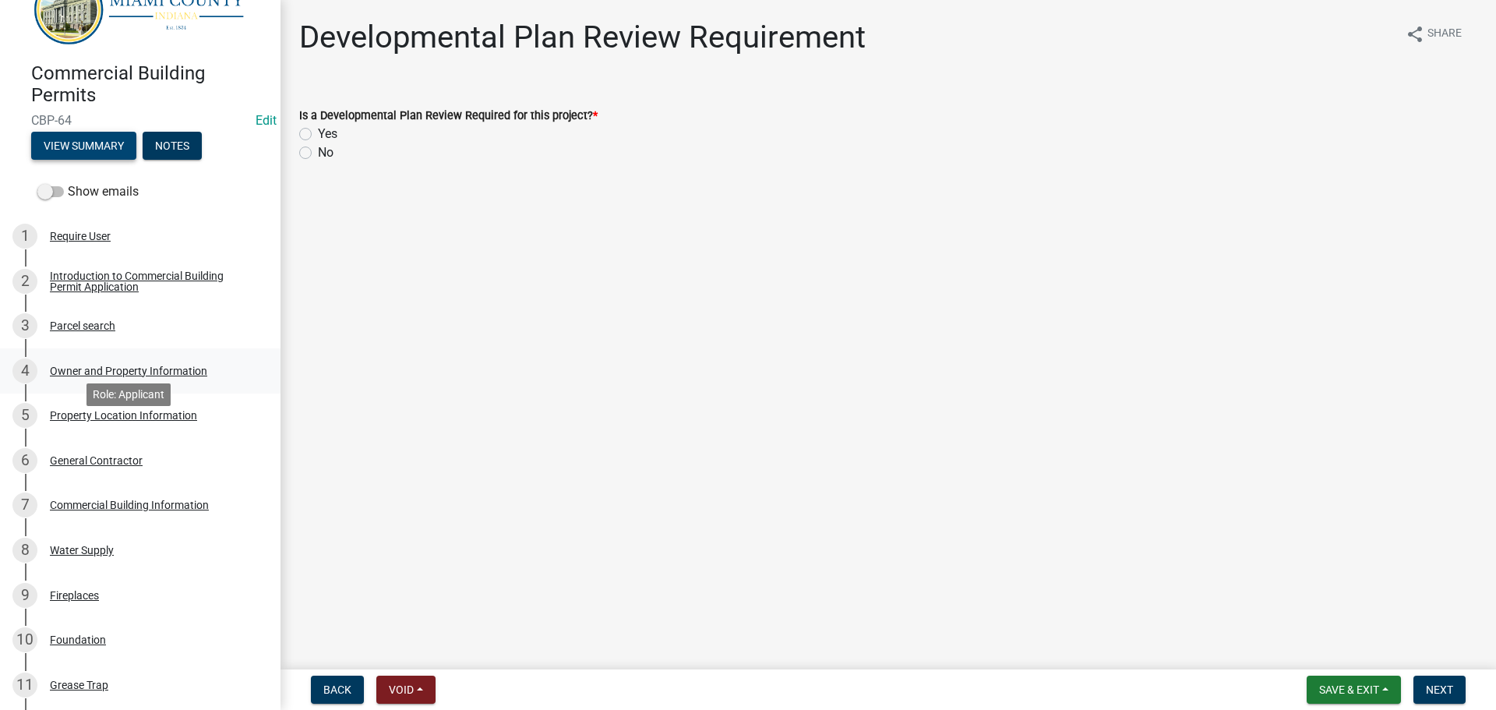
scroll to position [0, 0]
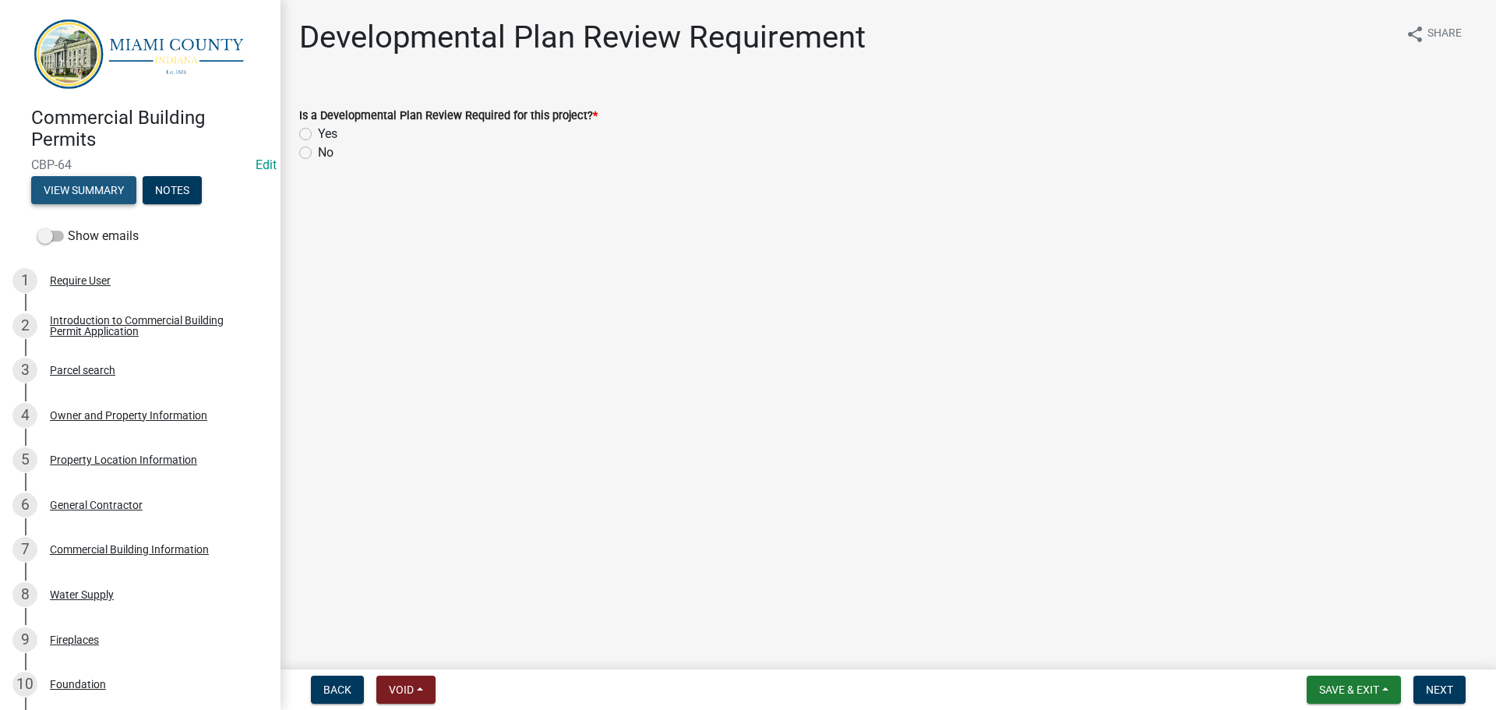
click at [101, 189] on button "View Summary" at bounding box center [83, 190] width 105 height 28
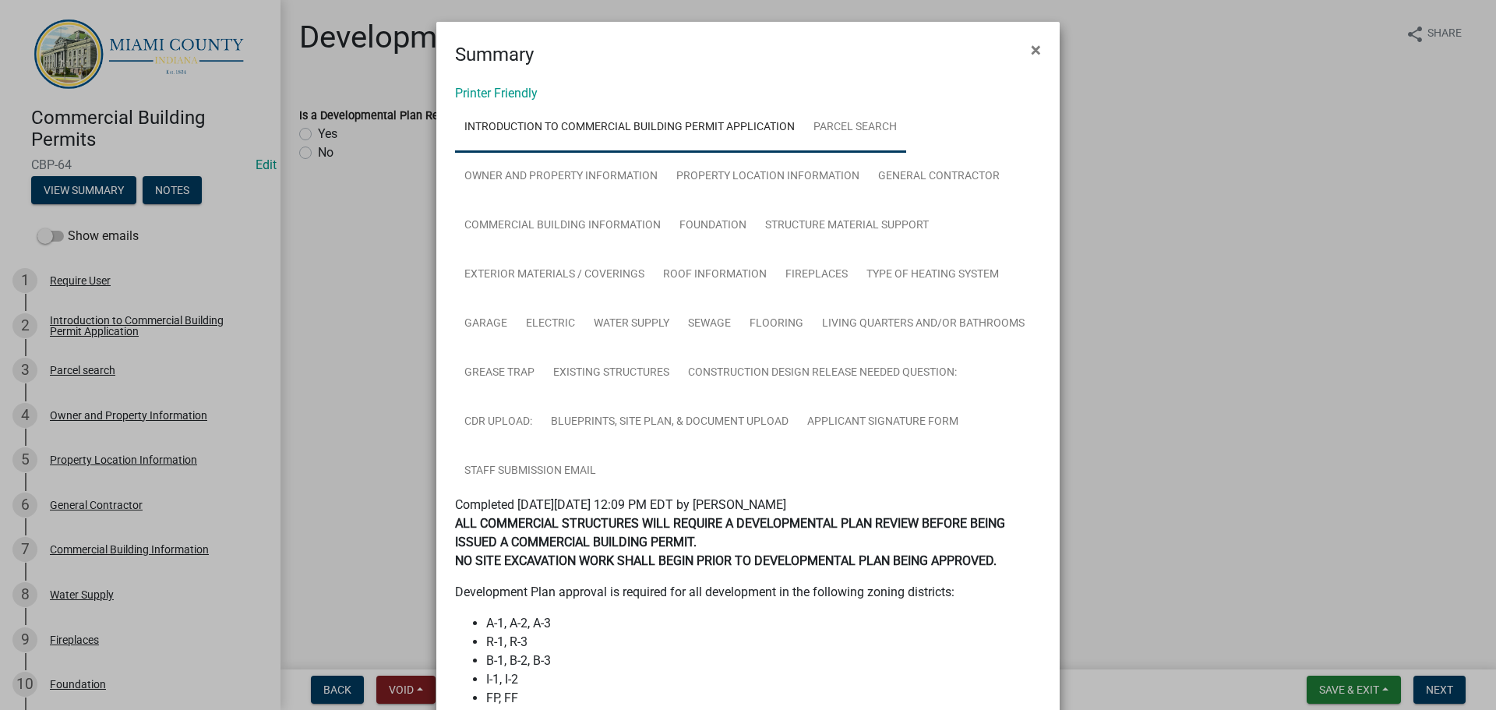
click at [885, 115] on link "Parcel search" at bounding box center [855, 128] width 102 height 50
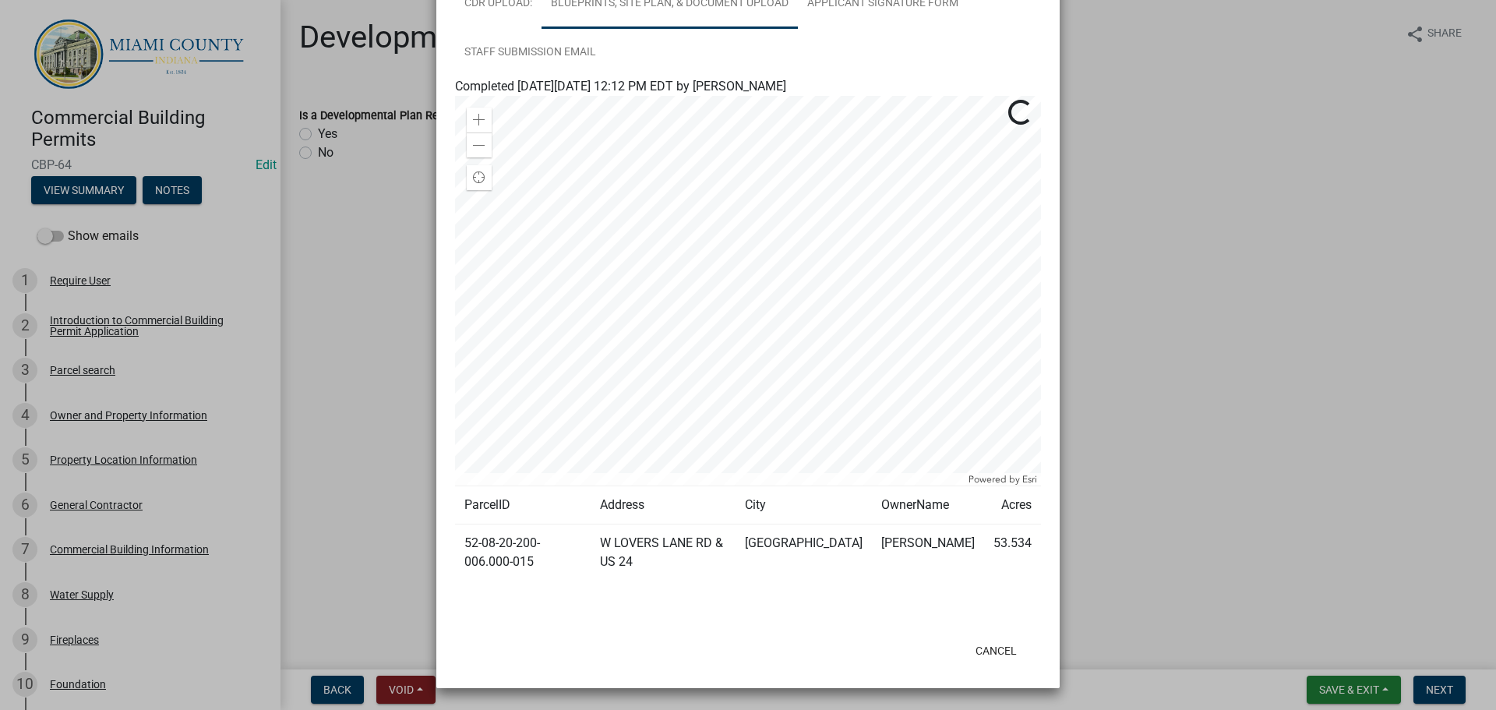
scroll to position [556, 0]
drag, startPoint x: 499, startPoint y: 537, endPoint x: 452, endPoint y: 526, distance: 48.0
click at [455, 526] on td "52-08-20-200-006.000-015" at bounding box center [523, 552] width 136 height 57
click at [485, 549] on td "52-08-20-200-006.000-015" at bounding box center [523, 552] width 136 height 57
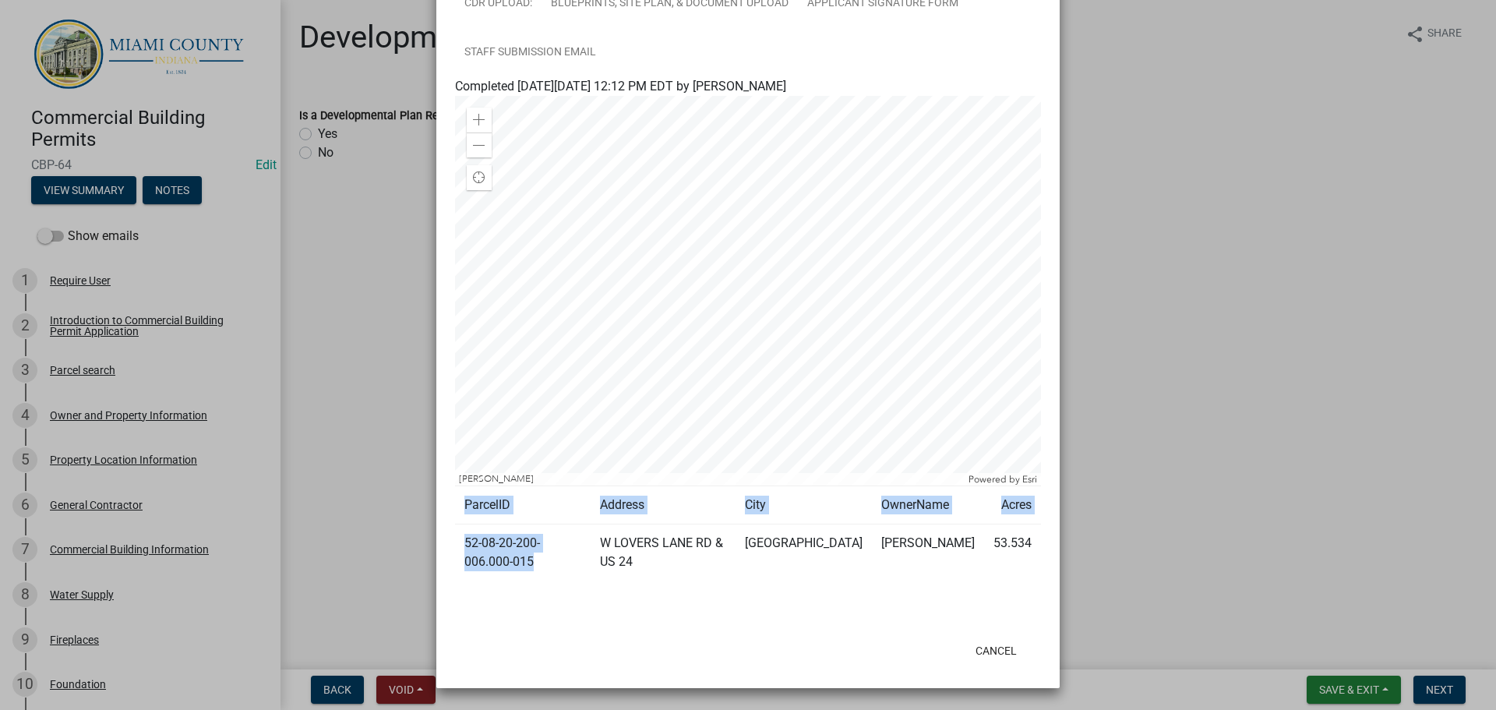
drag, startPoint x: 453, startPoint y: 550, endPoint x: 447, endPoint y: 530, distance: 21.2
click at [447, 530] on div "Printer Friendly Introduction to Commercial Building Permit Application Parcel …" at bounding box center [747, 140] width 623 height 980
click at [482, 528] on td "52-08-20-200-006.000-015" at bounding box center [523, 552] width 136 height 57
drag, startPoint x: 486, startPoint y: 542, endPoint x: 463, endPoint y: 526, distance: 28.1
click at [463, 526] on td "52-08-20-200-006.000-015" at bounding box center [523, 552] width 136 height 57
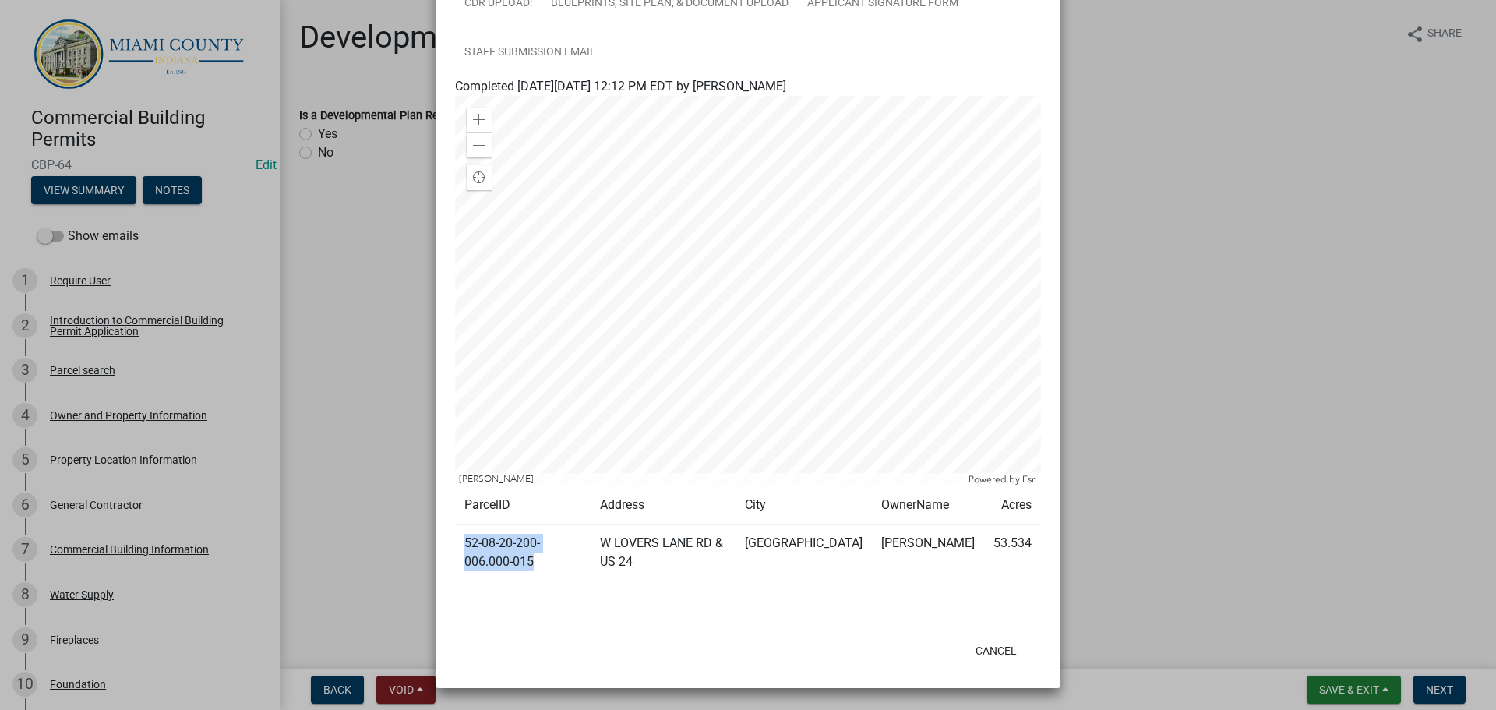
copy td "52-08-20-200-006.000-015"
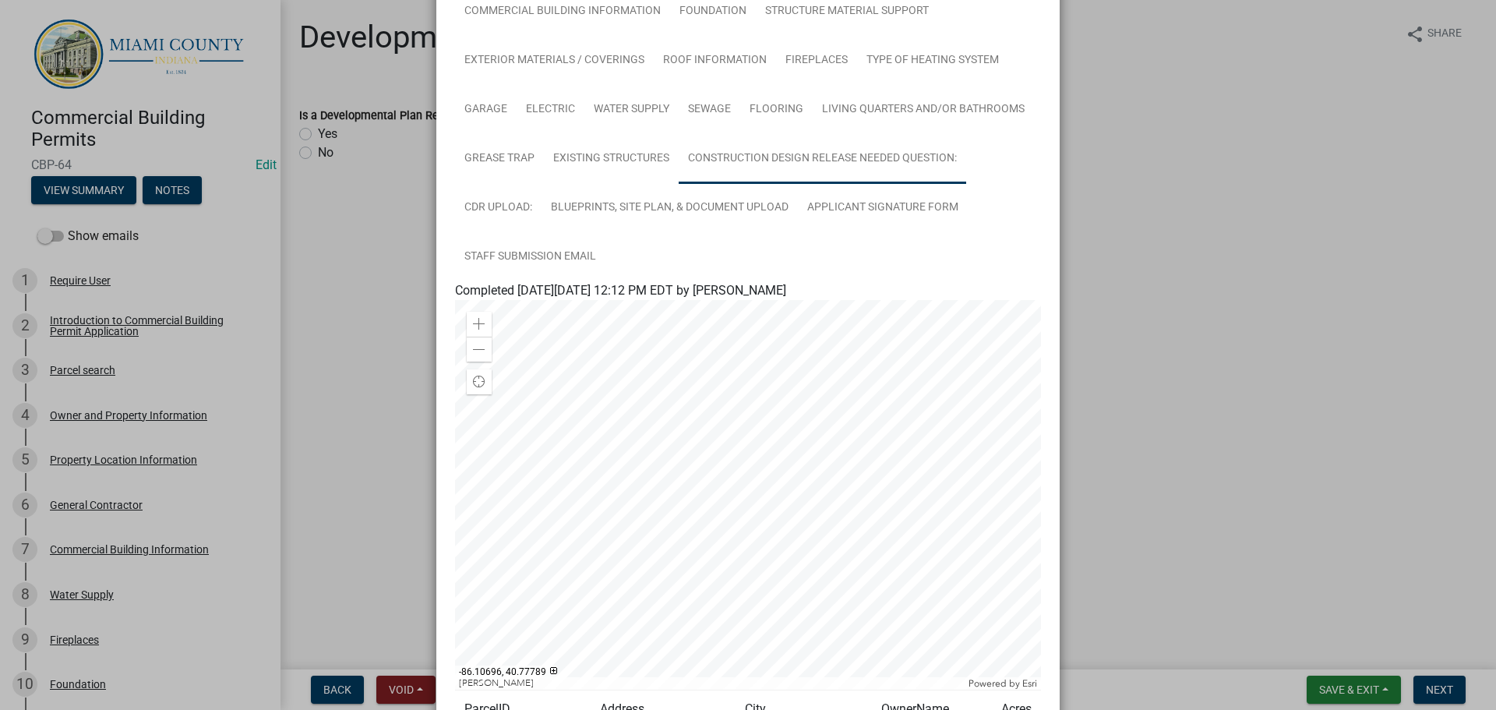
scroll to position [10, 0]
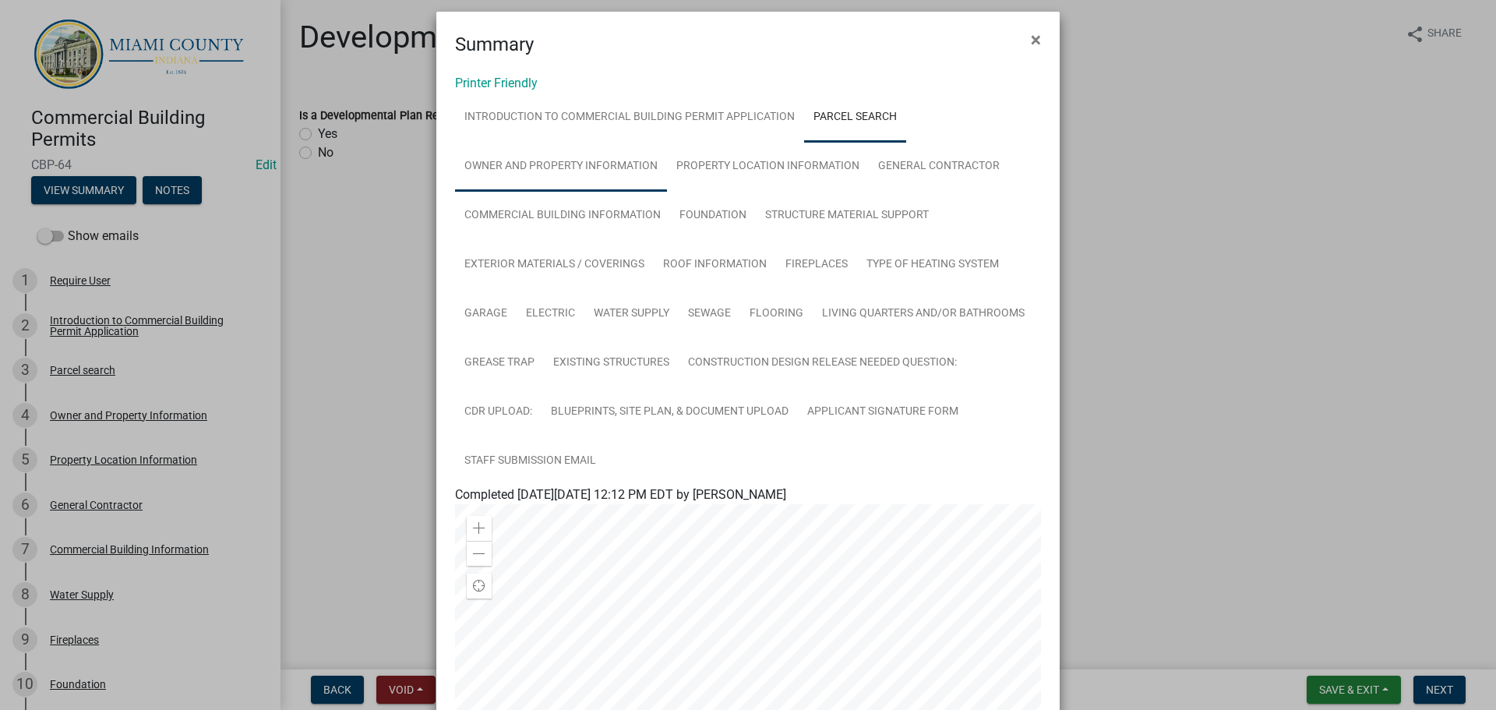
click at [587, 178] on link "Owner and Property Information" at bounding box center [561, 167] width 212 height 50
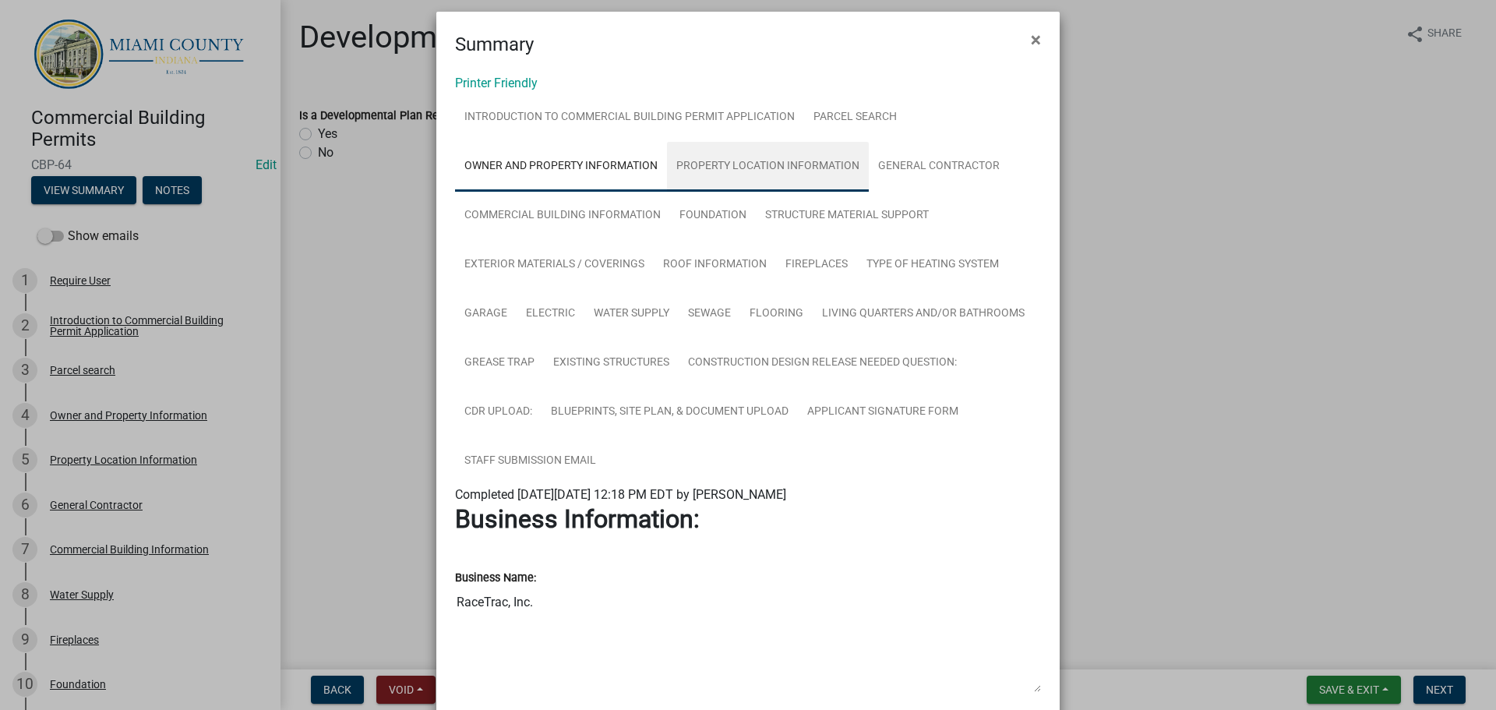
click at [843, 172] on link "Property Location Information" at bounding box center [768, 167] width 202 height 50
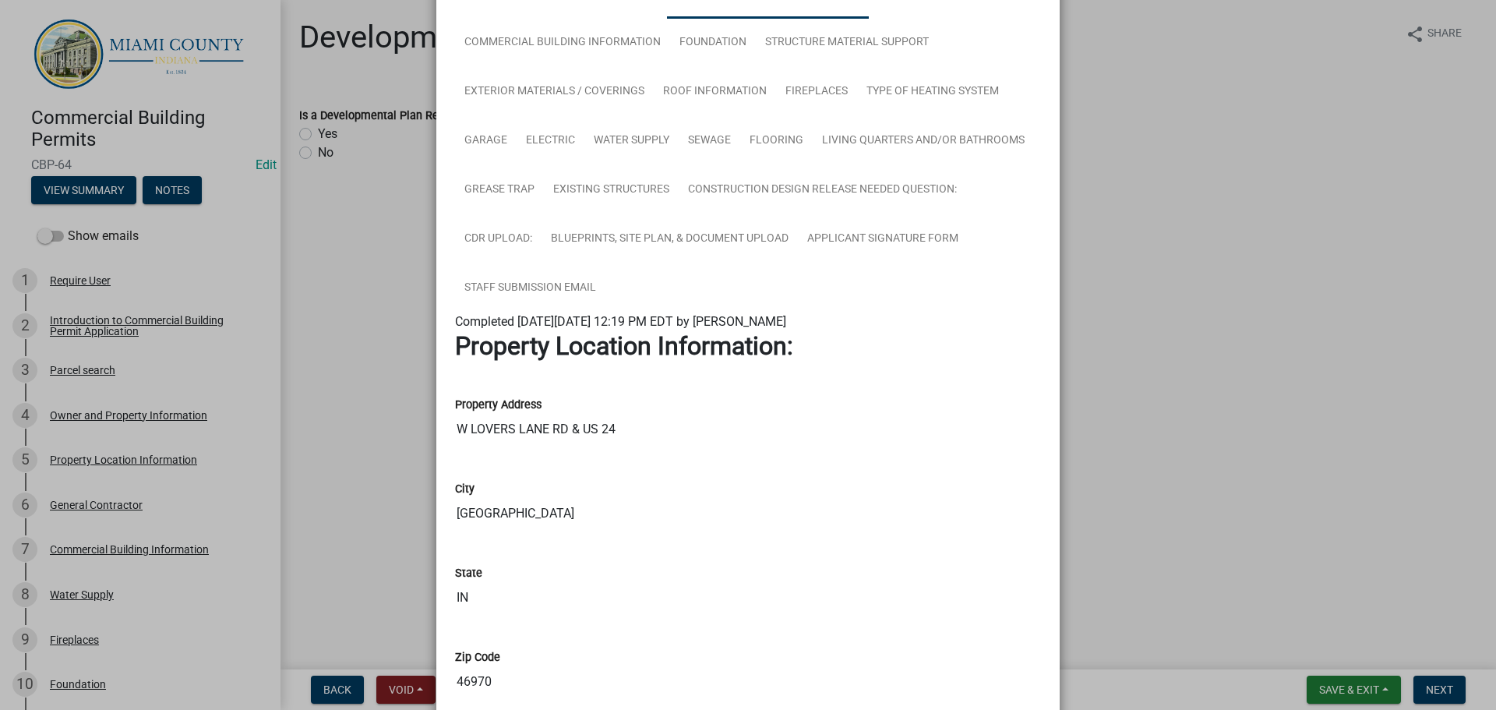
scroll to position [166, 0]
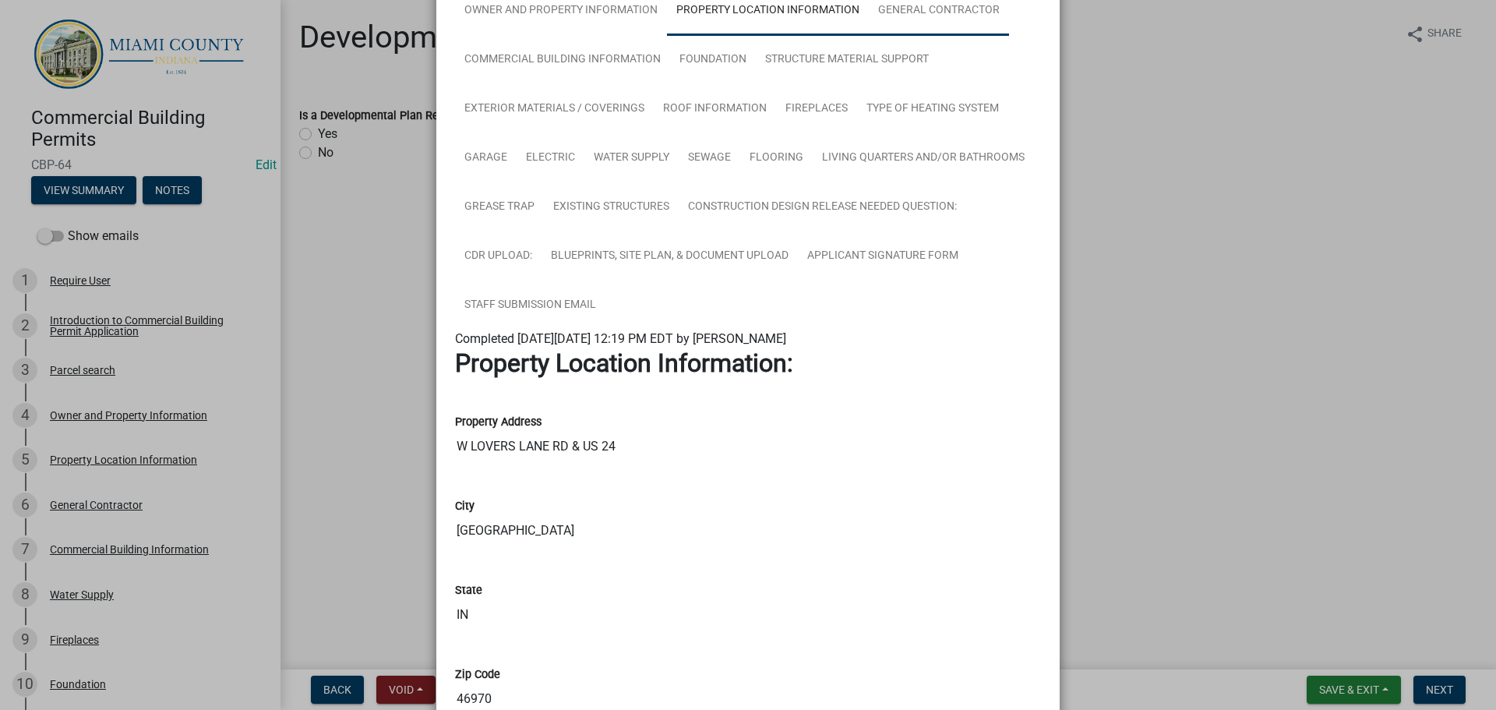
click at [869, 36] on link "General Contractor" at bounding box center [939, 11] width 140 height 50
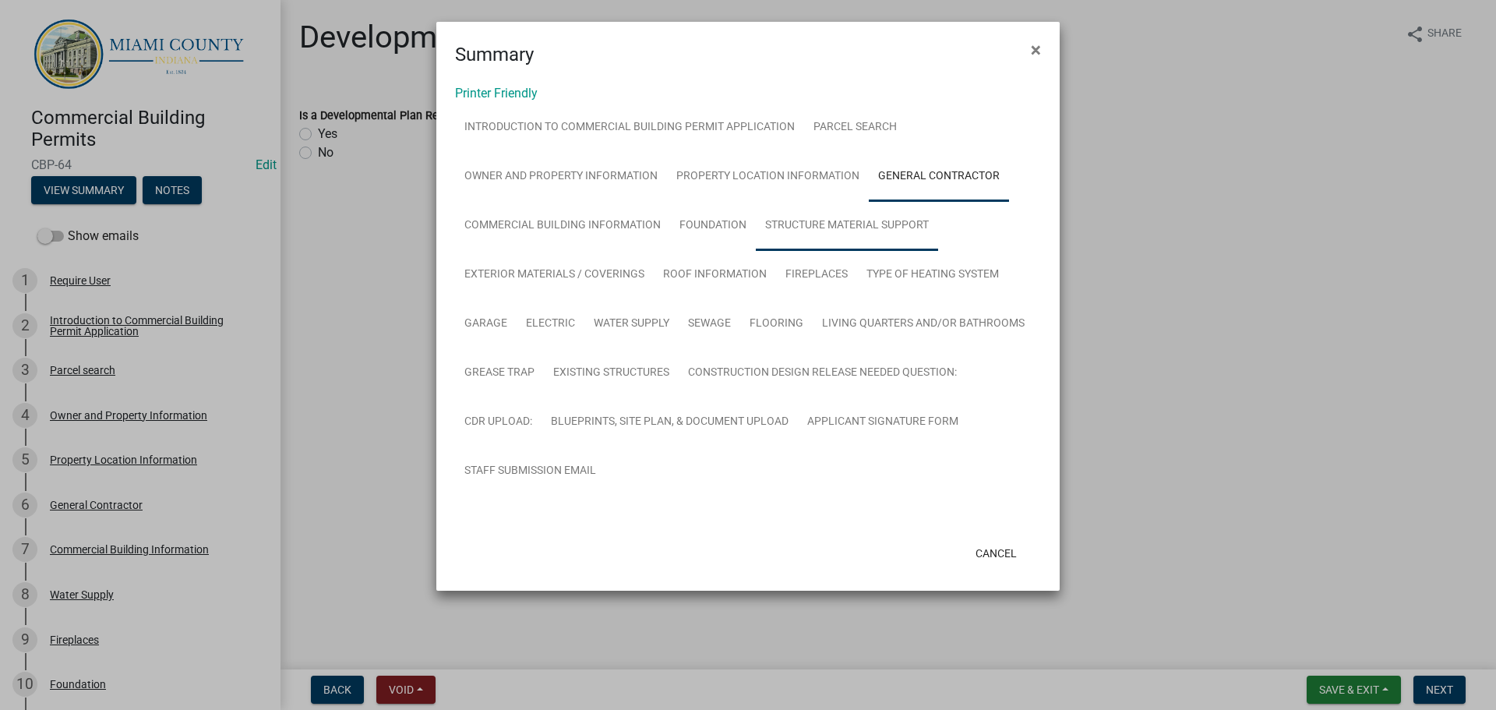
scroll to position [76, 0]
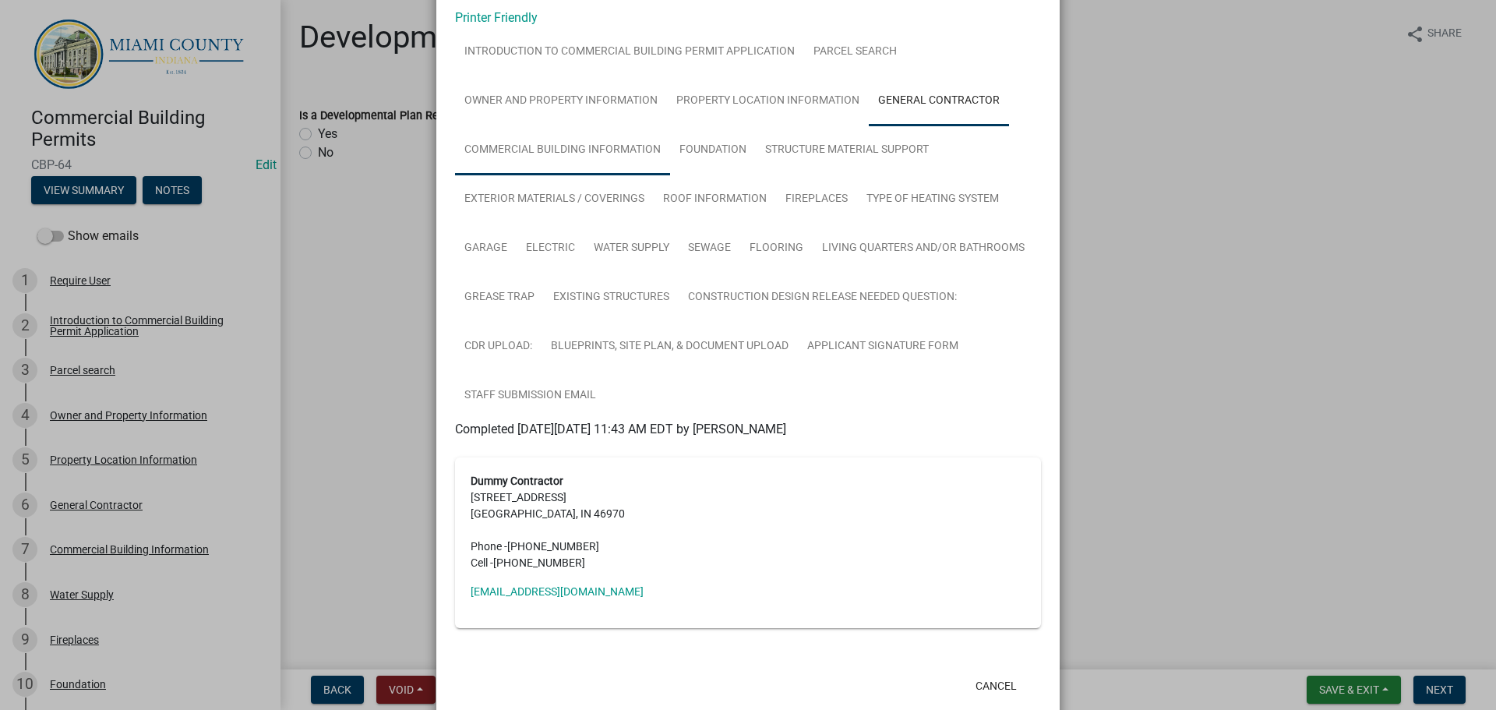
click at [670, 175] on link "Commercial Building Information" at bounding box center [562, 150] width 215 height 50
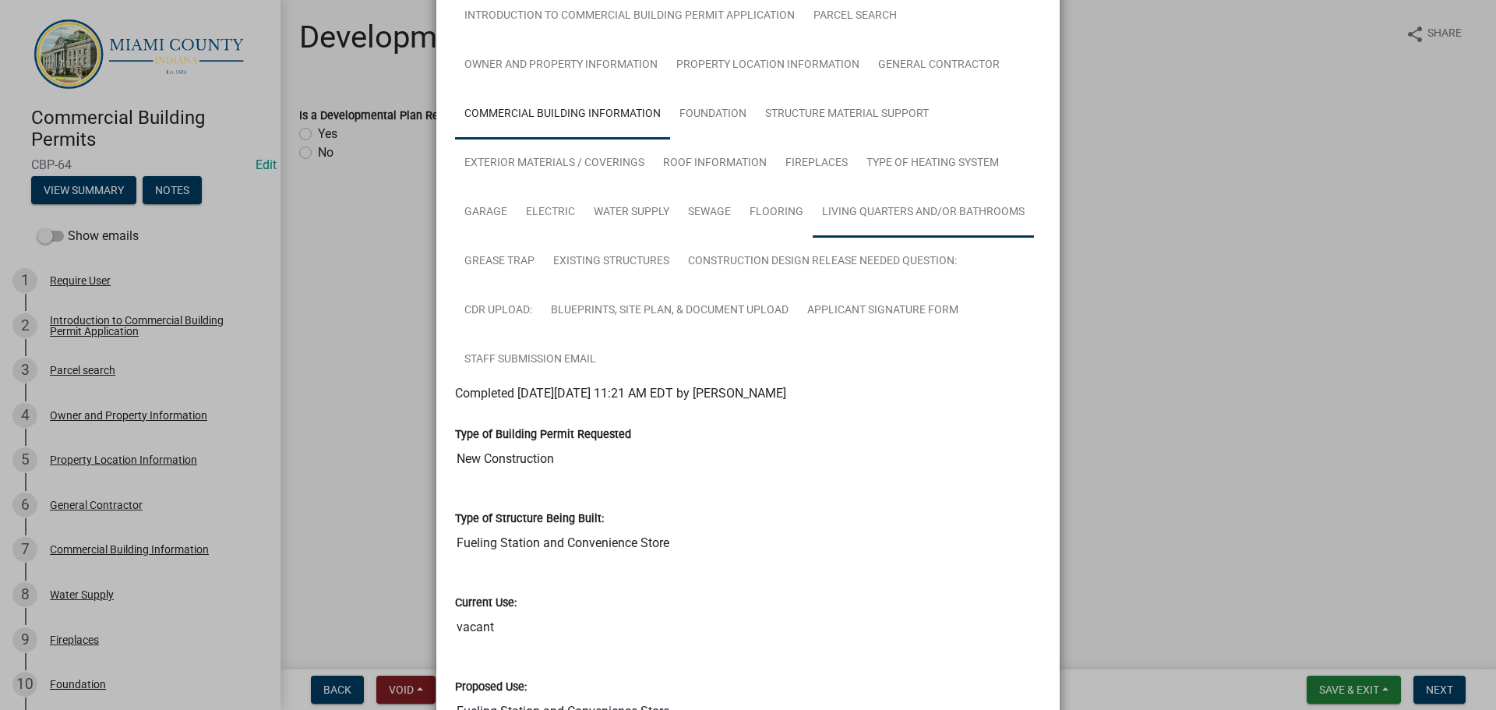
scroll to position [0, 0]
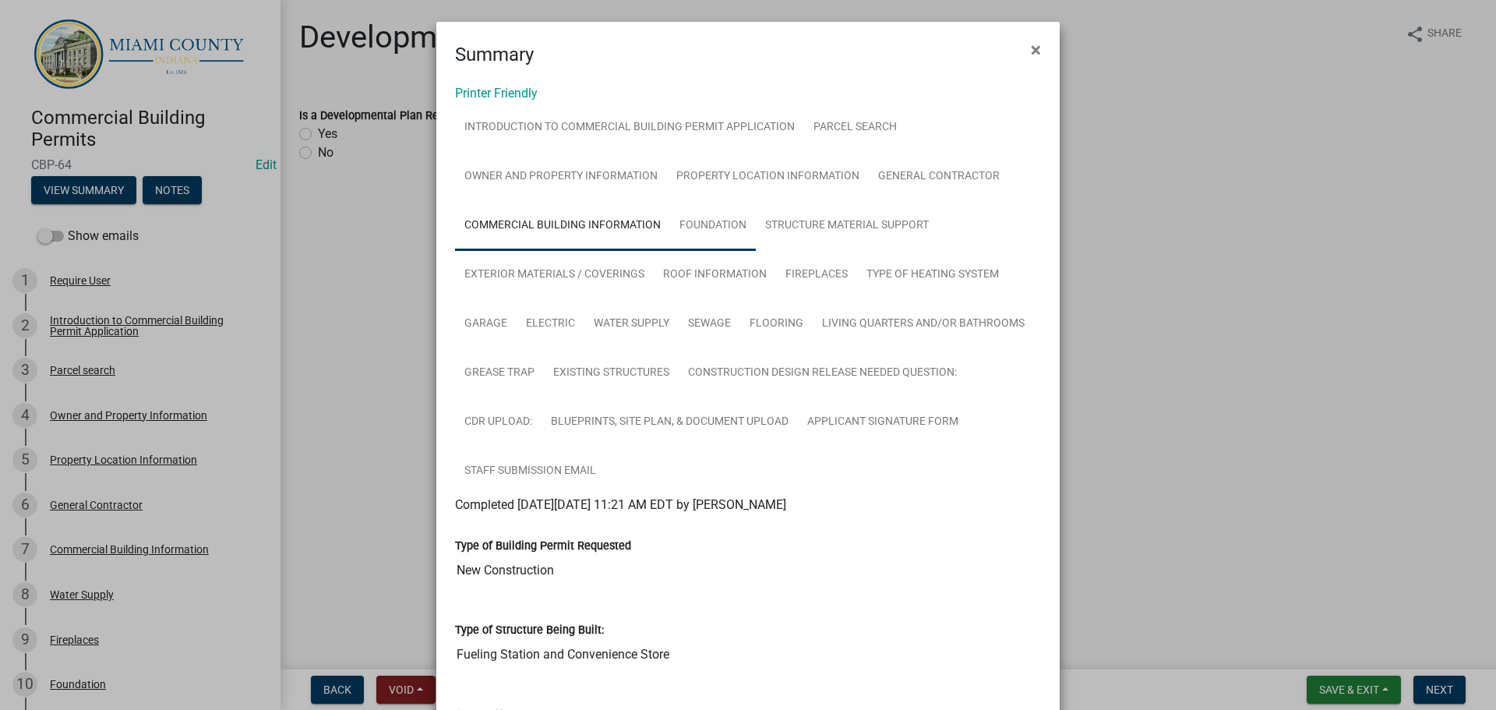
click at [756, 251] on link "Foundation" at bounding box center [713, 226] width 86 height 50
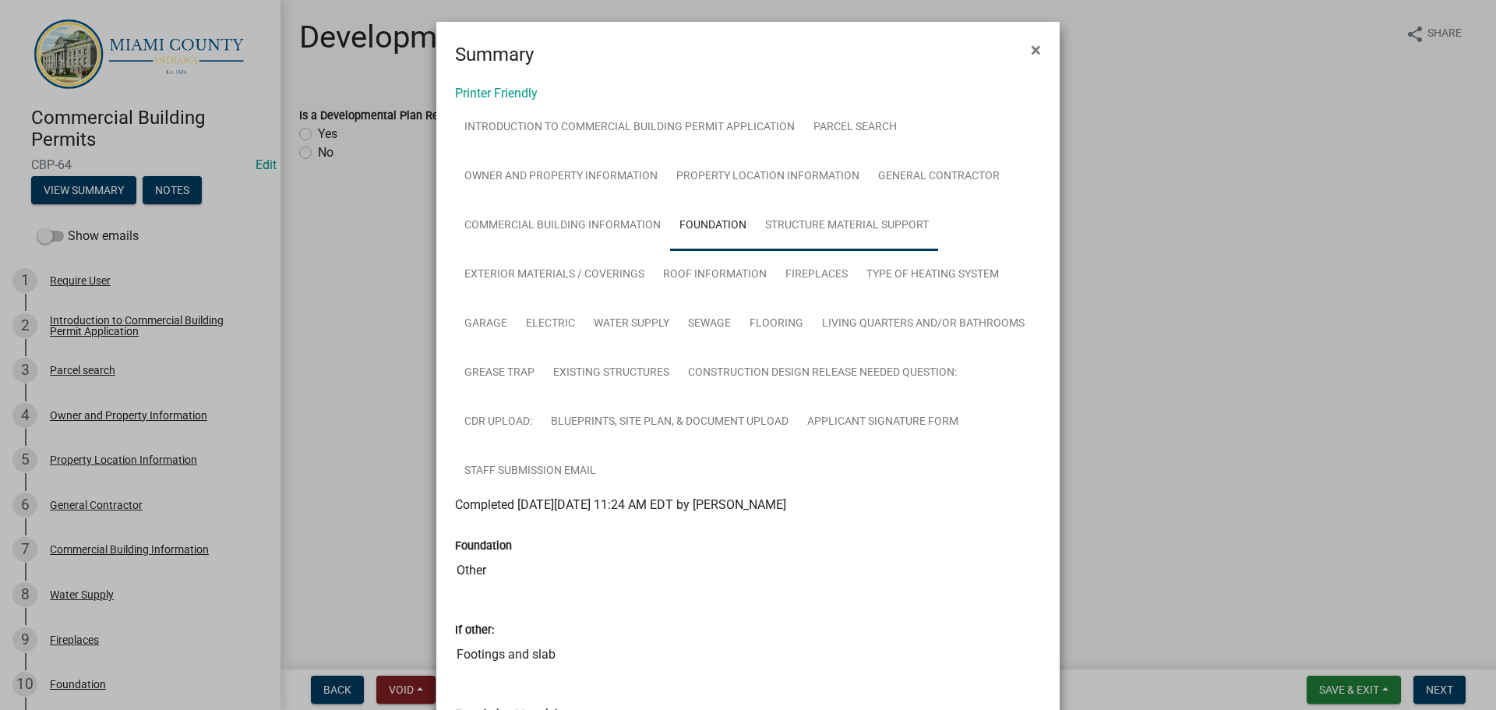
drag, startPoint x: 626, startPoint y: 301, endPoint x: 638, endPoint y: 291, distance: 15.5
click at [756, 251] on link "Structure Material Support" at bounding box center [847, 226] width 182 height 50
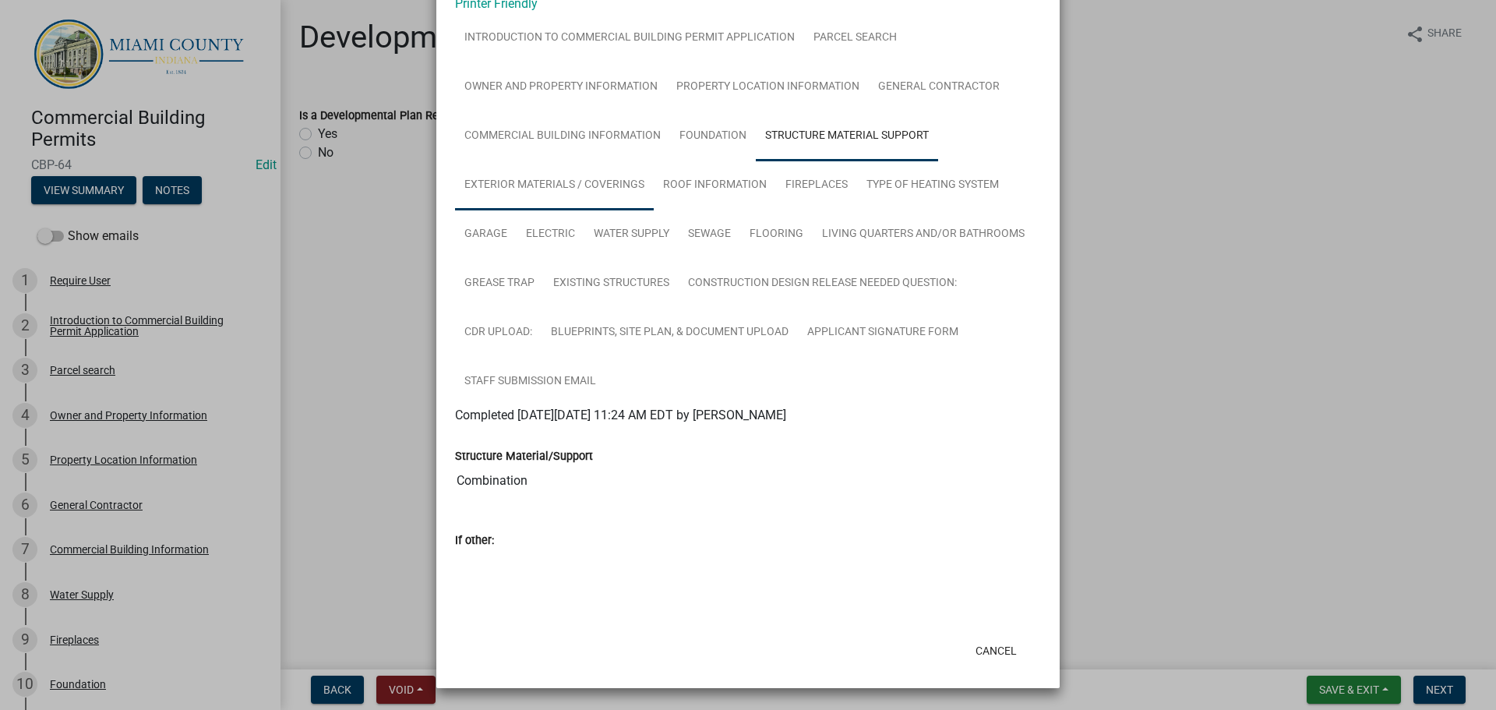
scroll to position [66, 0]
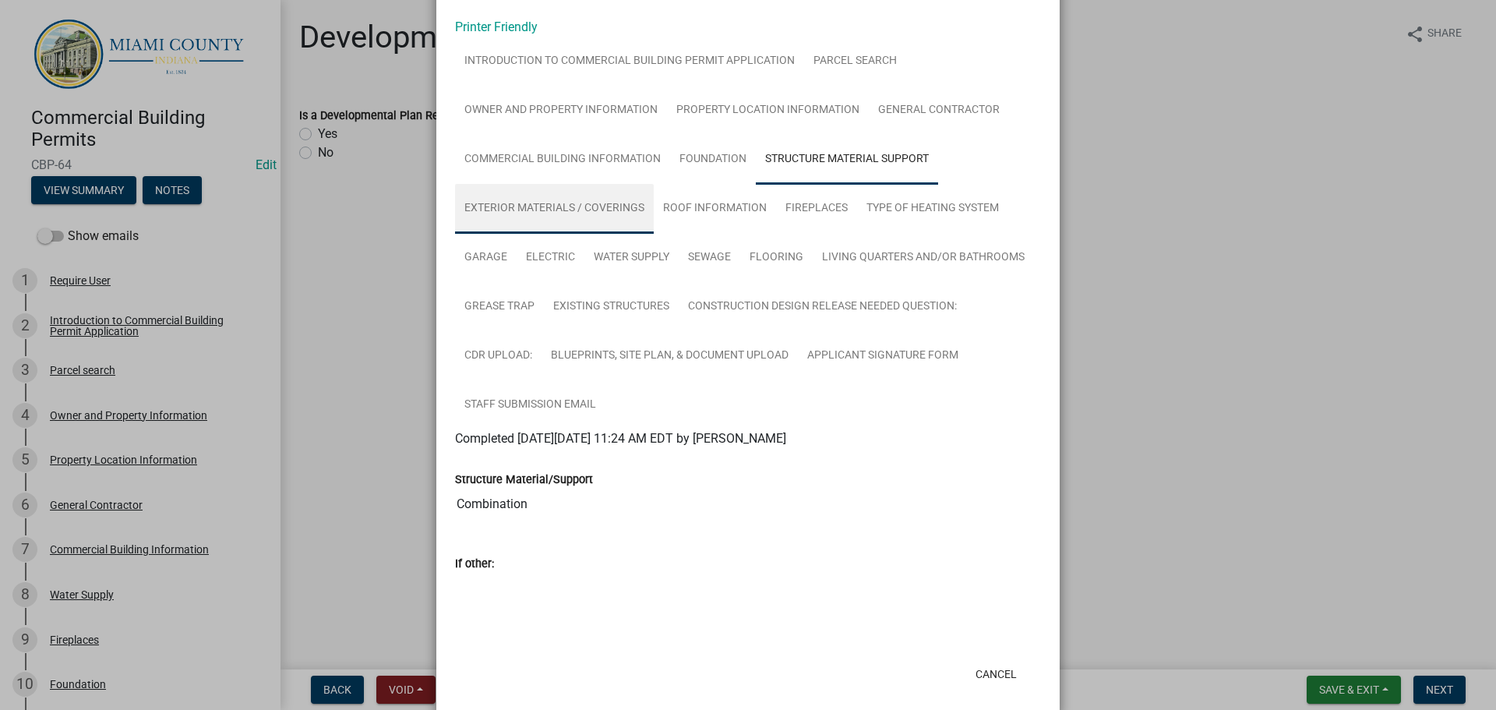
click at [654, 234] on link "Exterior Materials / Coverings" at bounding box center [554, 209] width 199 height 50
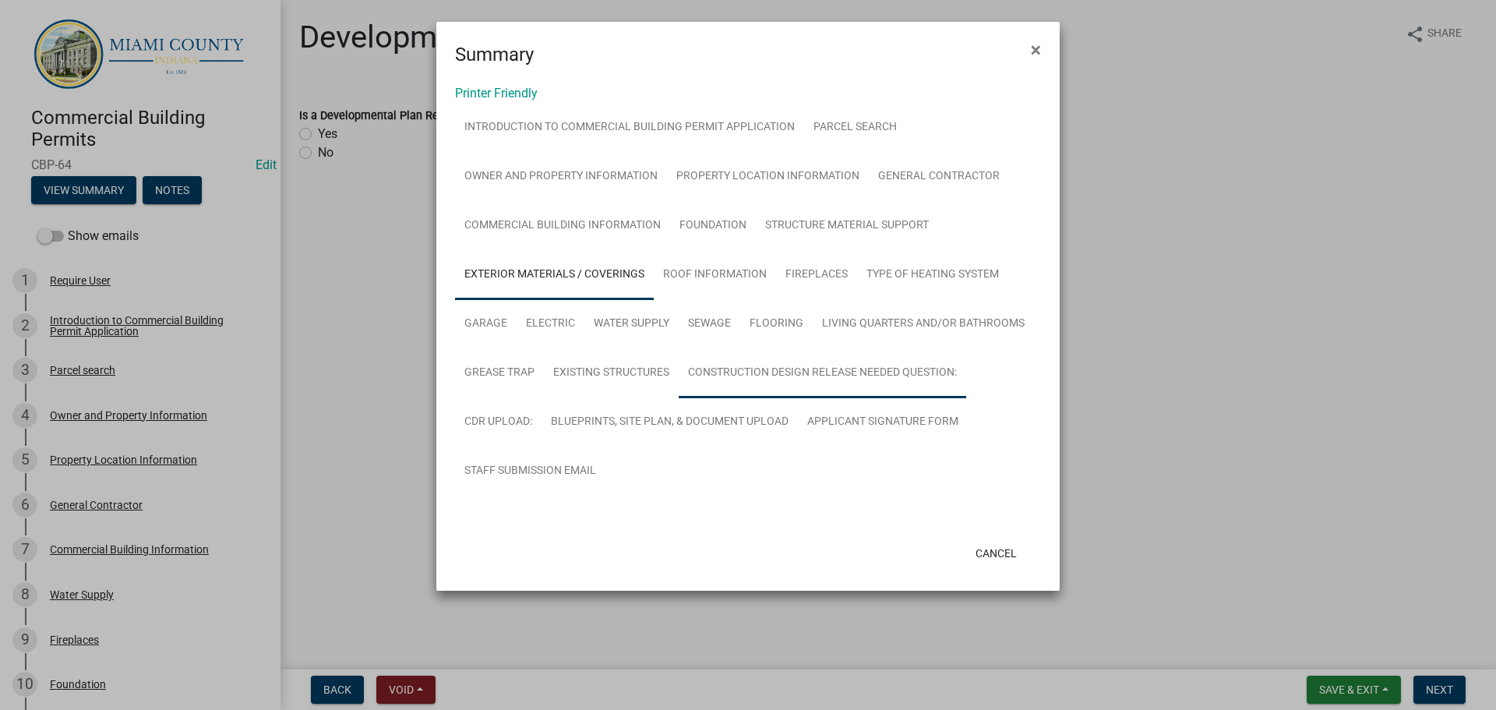
scroll to position [24, 0]
click at [813, 349] on link "Living Quarters and/or Bathrooms" at bounding box center [923, 324] width 221 height 50
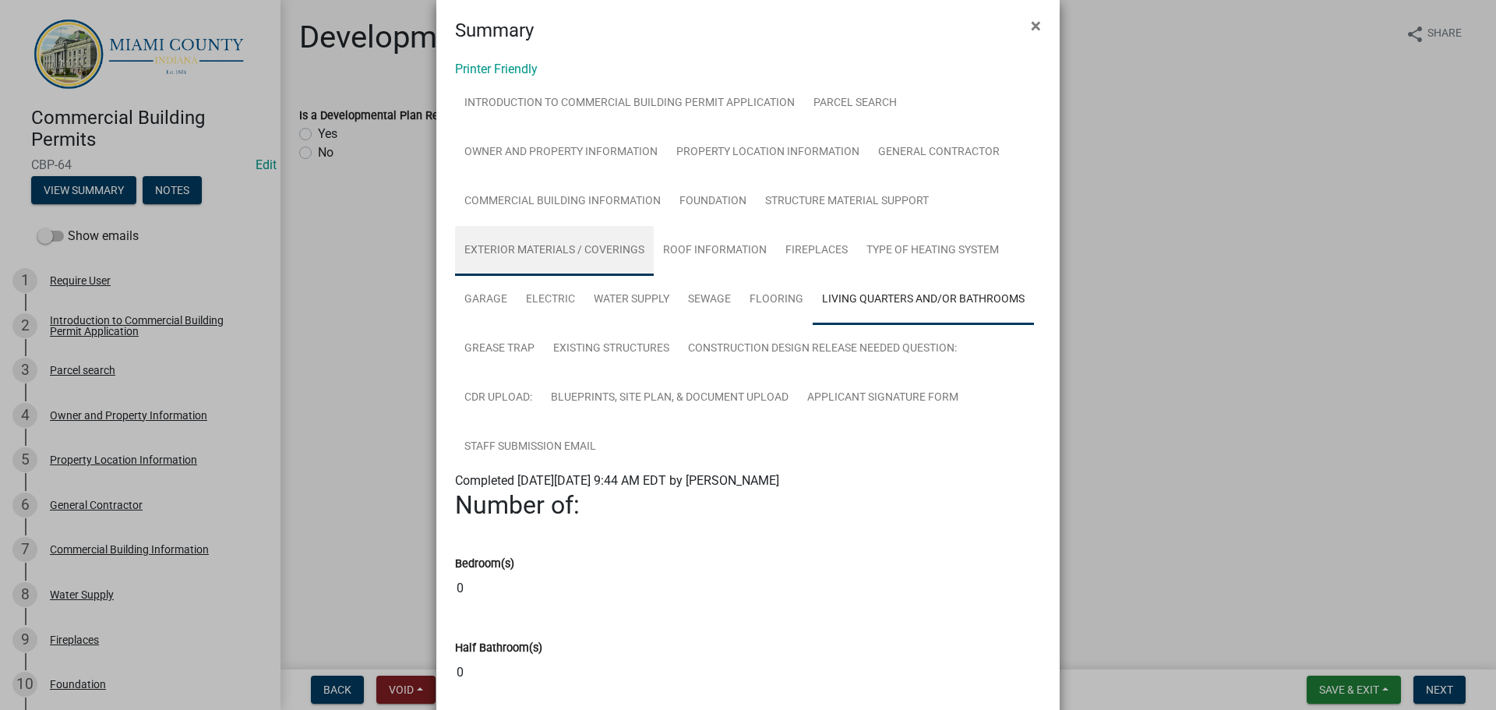
click at [654, 276] on link "Exterior Materials / Coverings" at bounding box center [554, 251] width 199 height 50
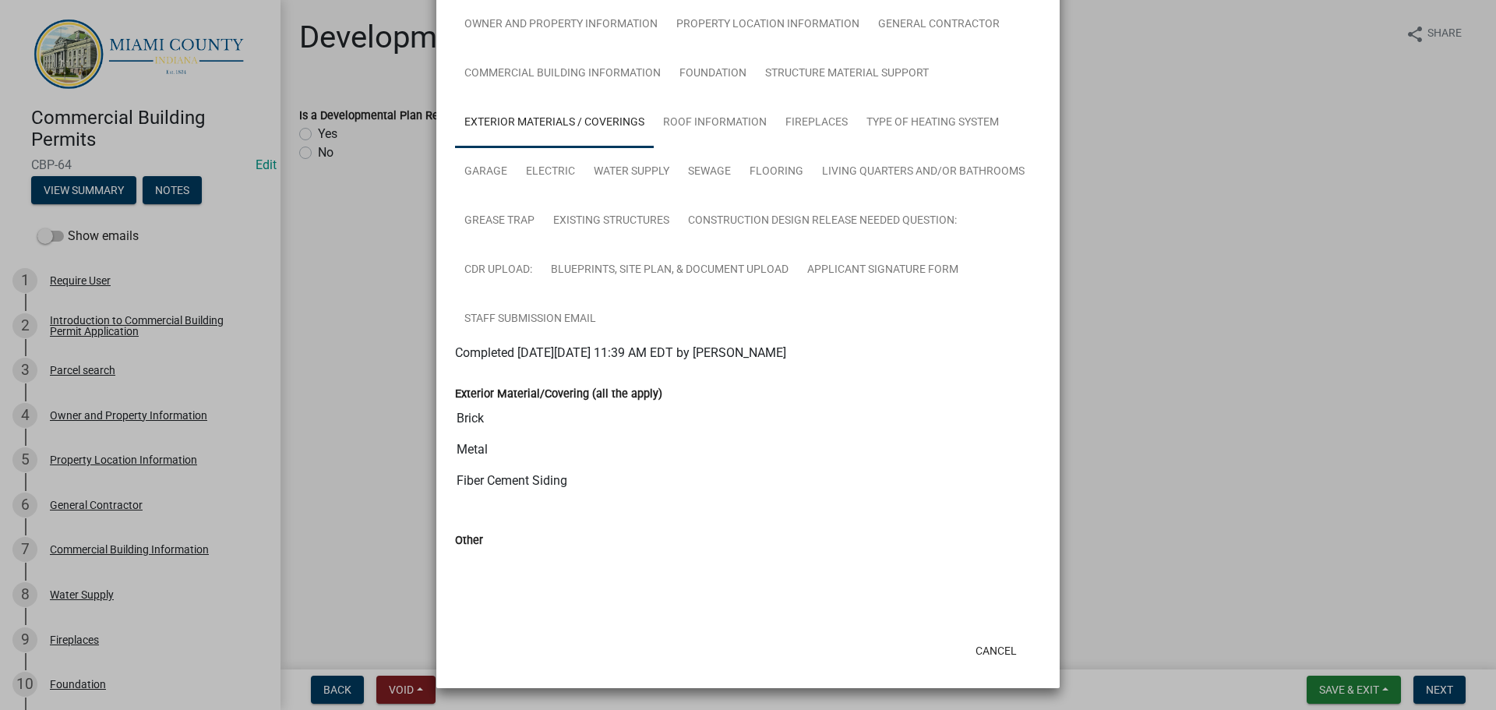
scroll to position [258, 0]
click at [776, 98] on link "Roof Information" at bounding box center [715, 123] width 122 height 50
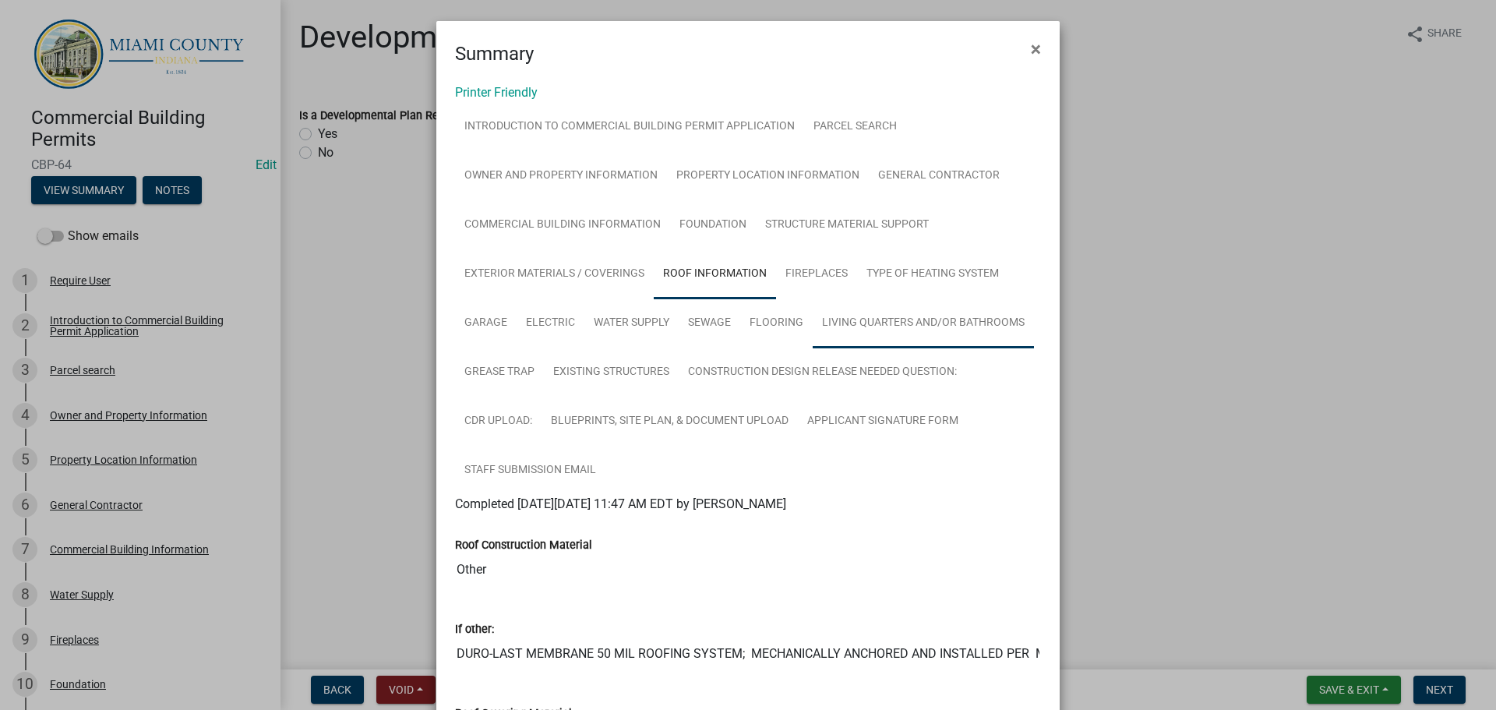
scroll to position [0, 0]
click at [776, 300] on link "Fireplaces" at bounding box center [816, 275] width 81 height 50
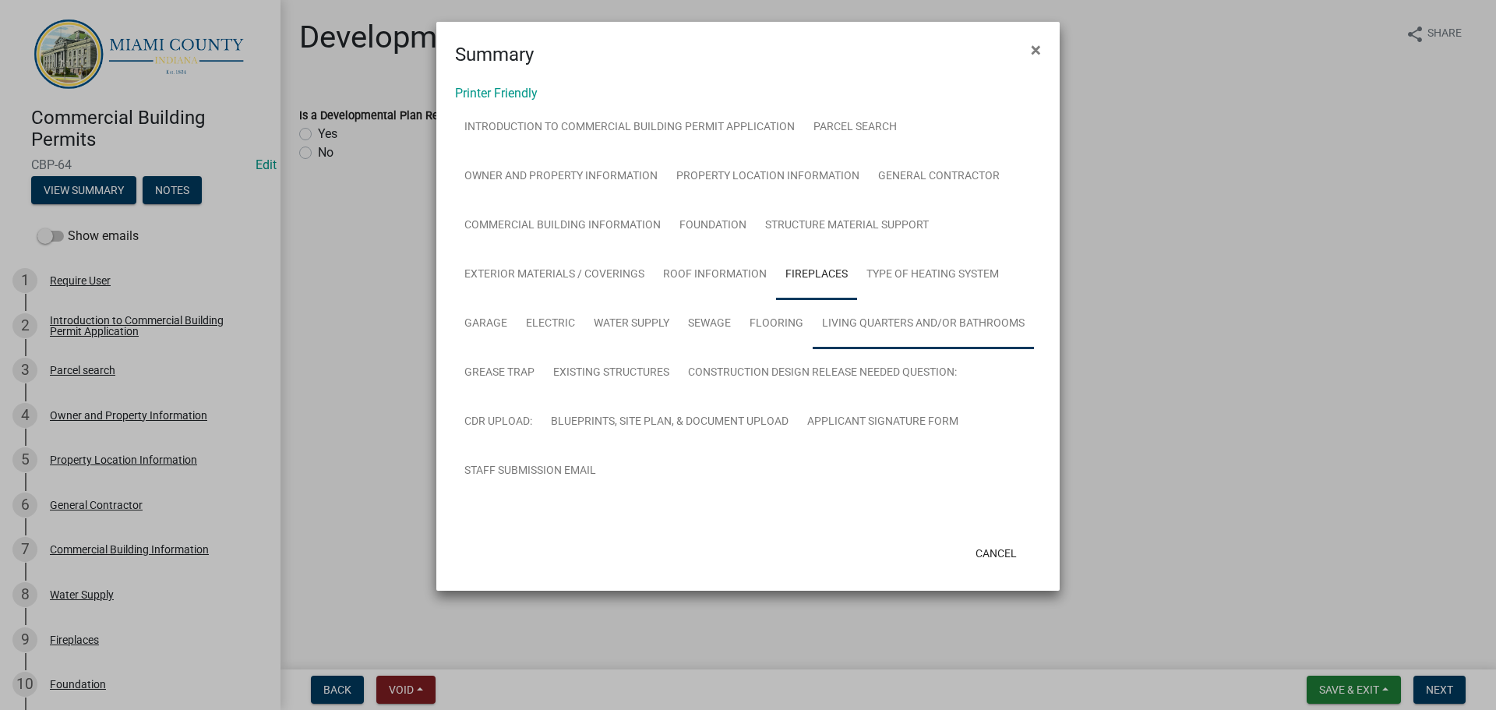
scroll to position [24, 0]
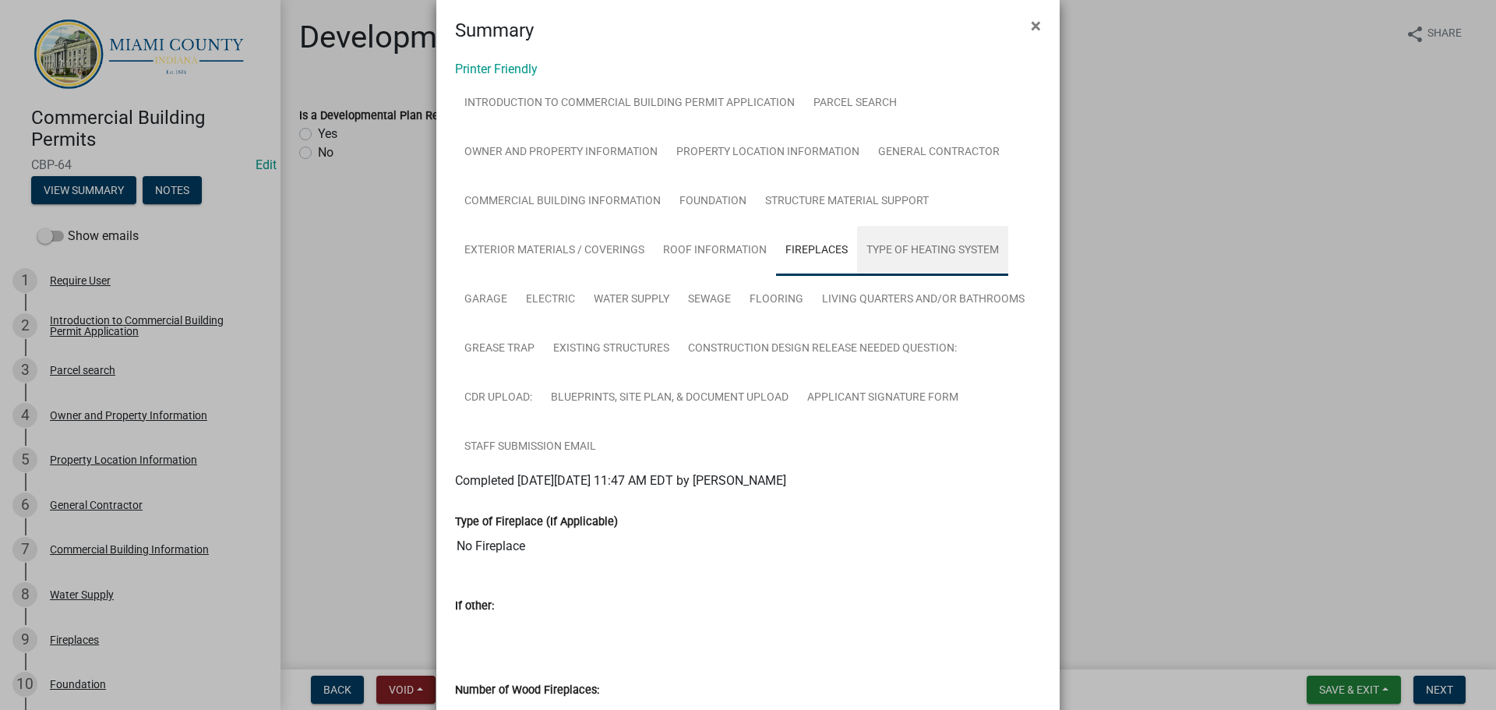
click at [857, 276] on link "Type of Heating System" at bounding box center [932, 251] width 151 height 50
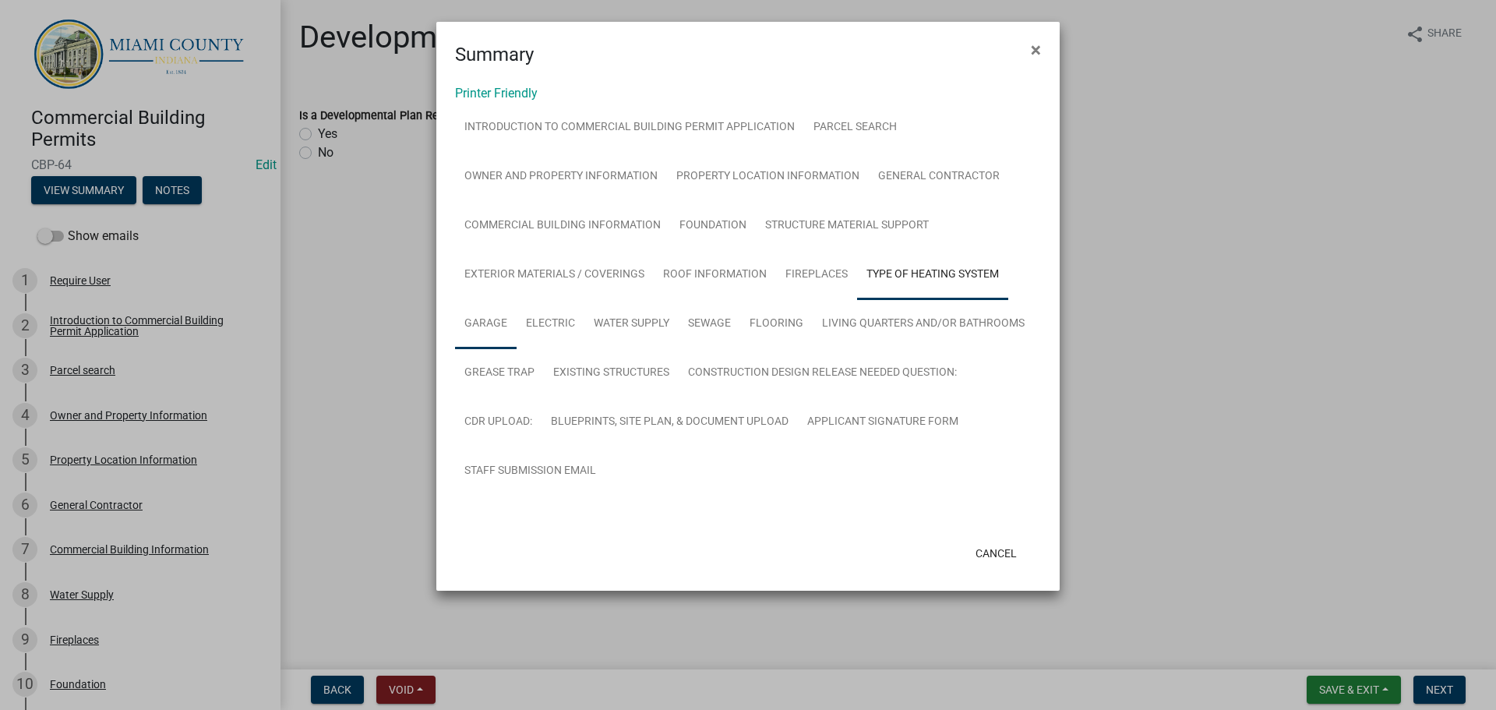
click at [517, 334] on link "Garage" at bounding box center [486, 324] width 62 height 50
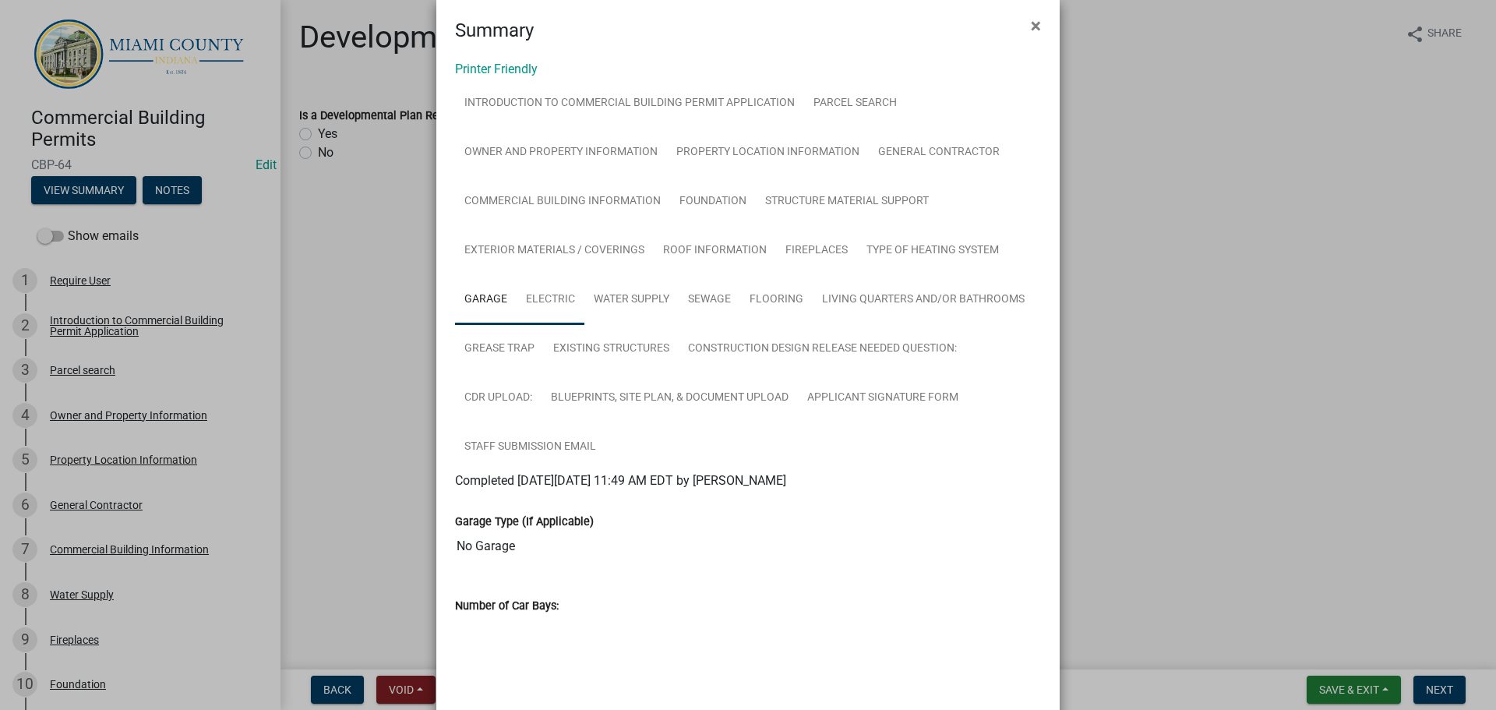
click at [584, 325] on link "Electric" at bounding box center [551, 300] width 68 height 50
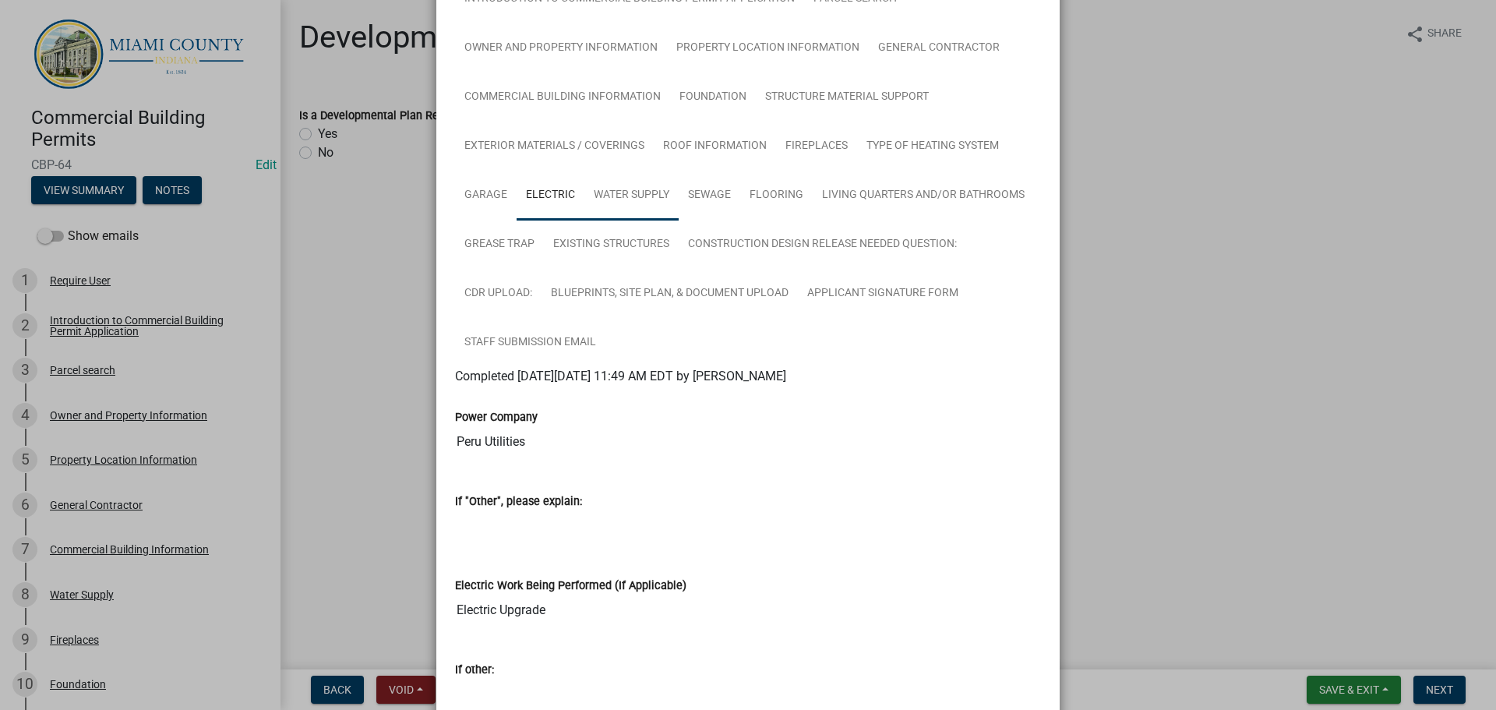
click at [679, 221] on link "Water Supply" at bounding box center [631, 196] width 94 height 50
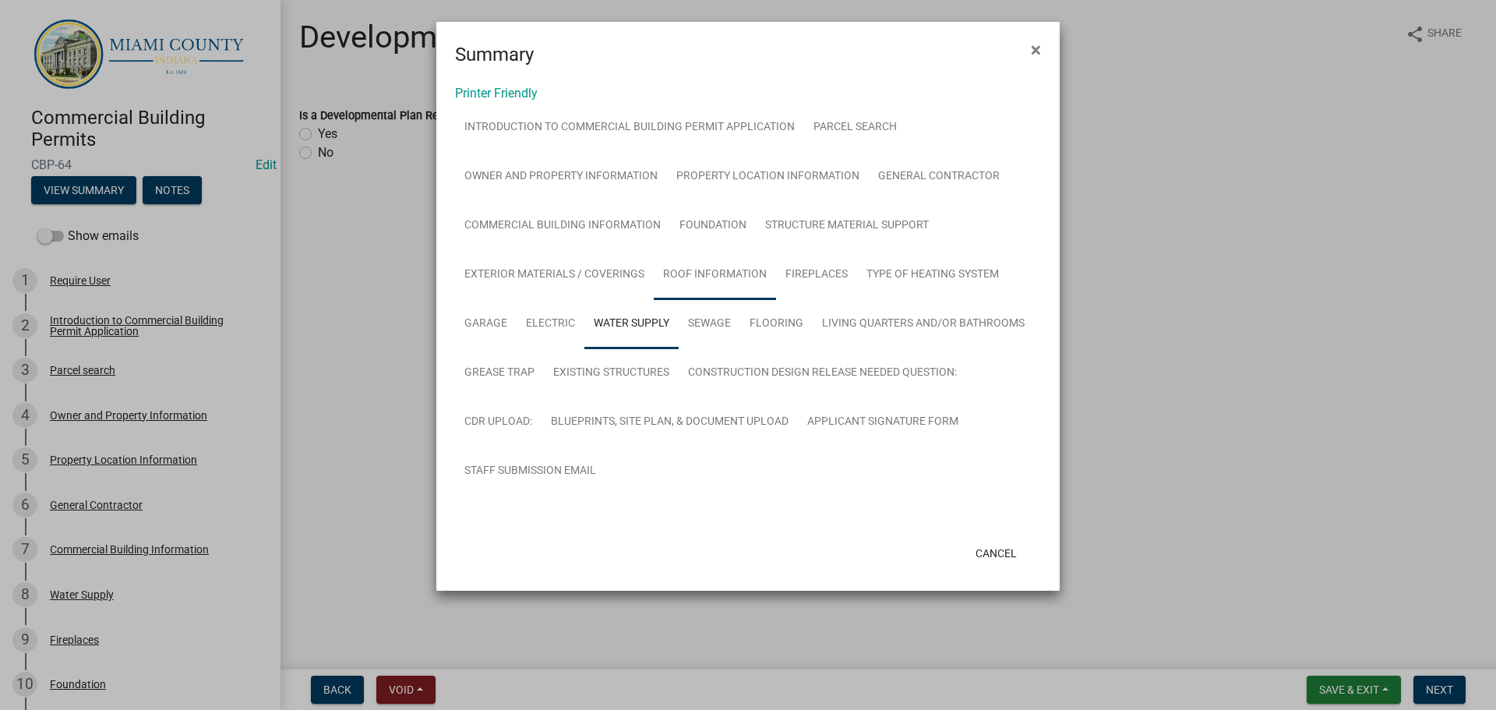
scroll to position [76, 0]
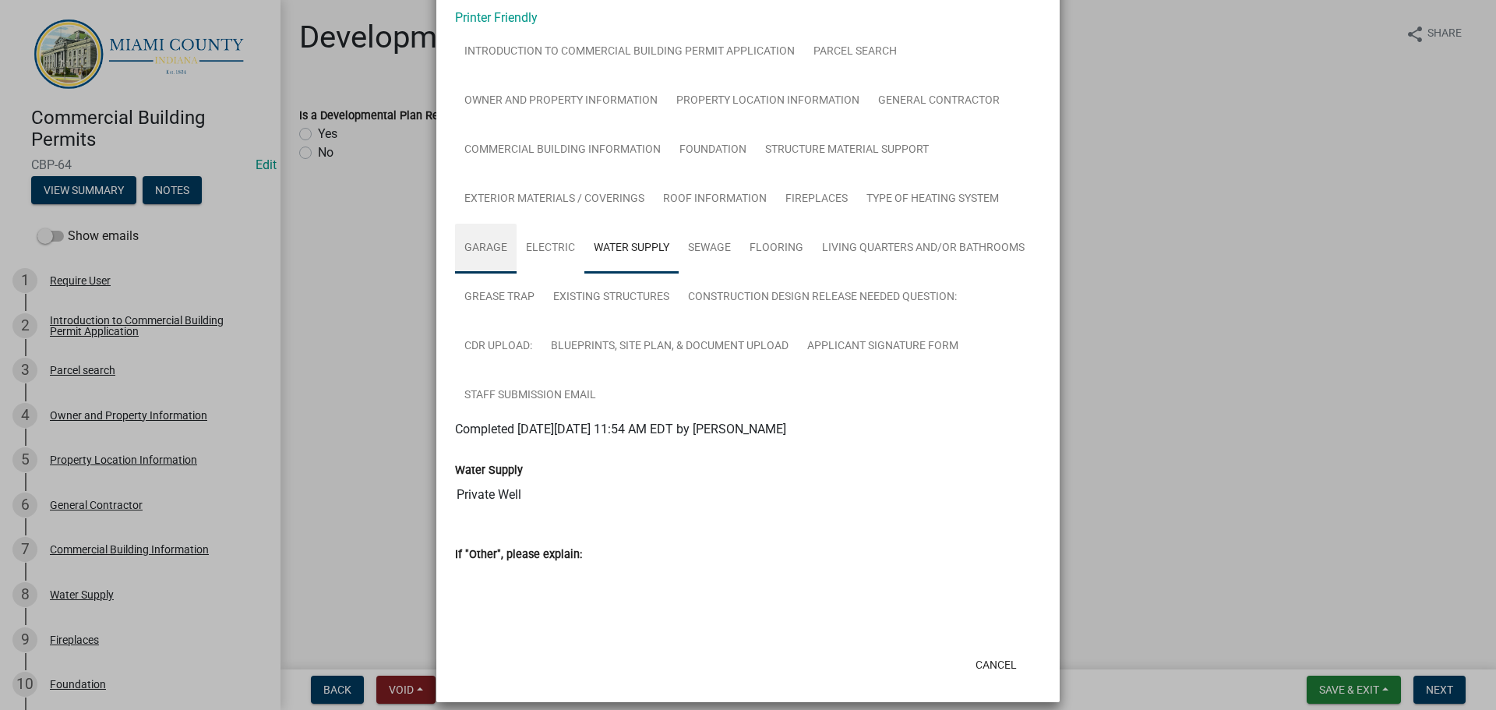
click at [517, 274] on link "Garage" at bounding box center [486, 249] width 62 height 50
click at [584, 274] on link "Electric" at bounding box center [551, 249] width 68 height 50
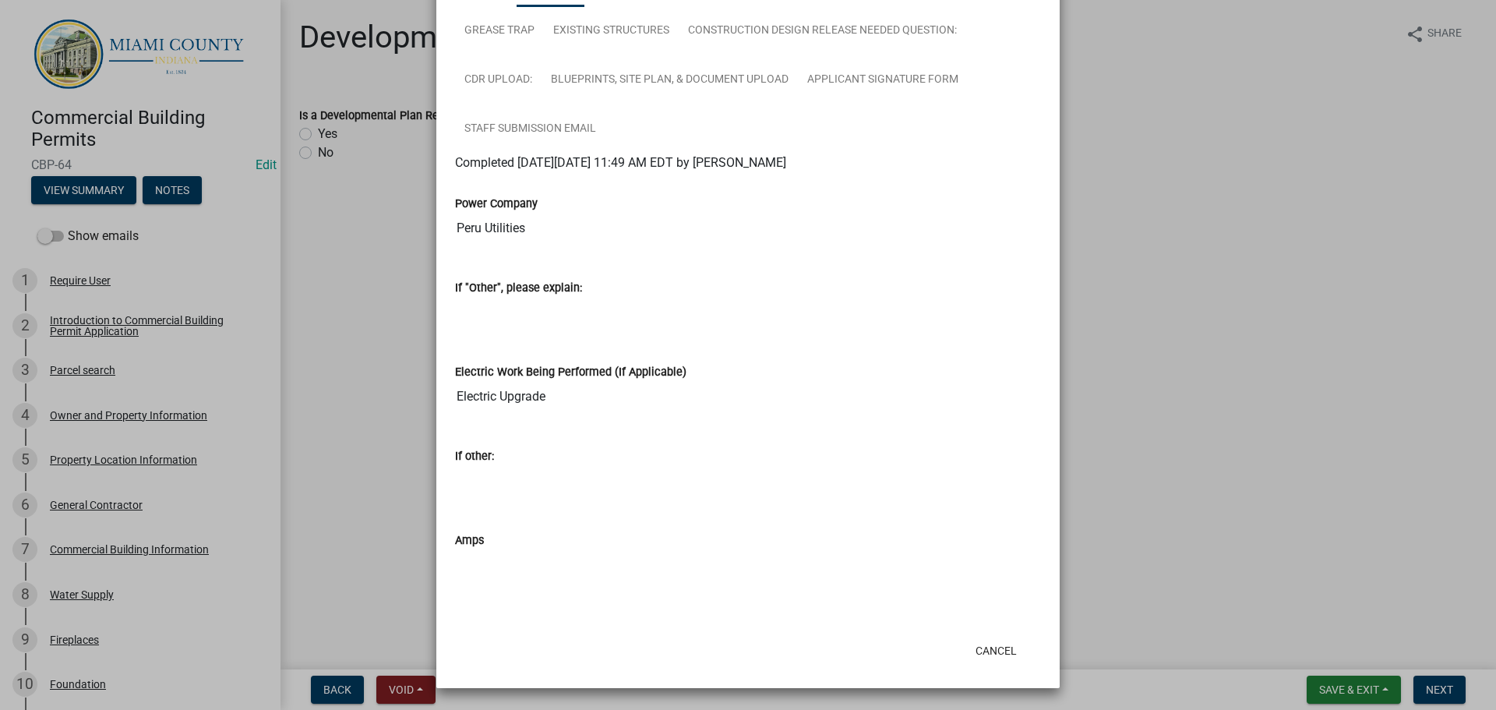
scroll to position [284, 0]
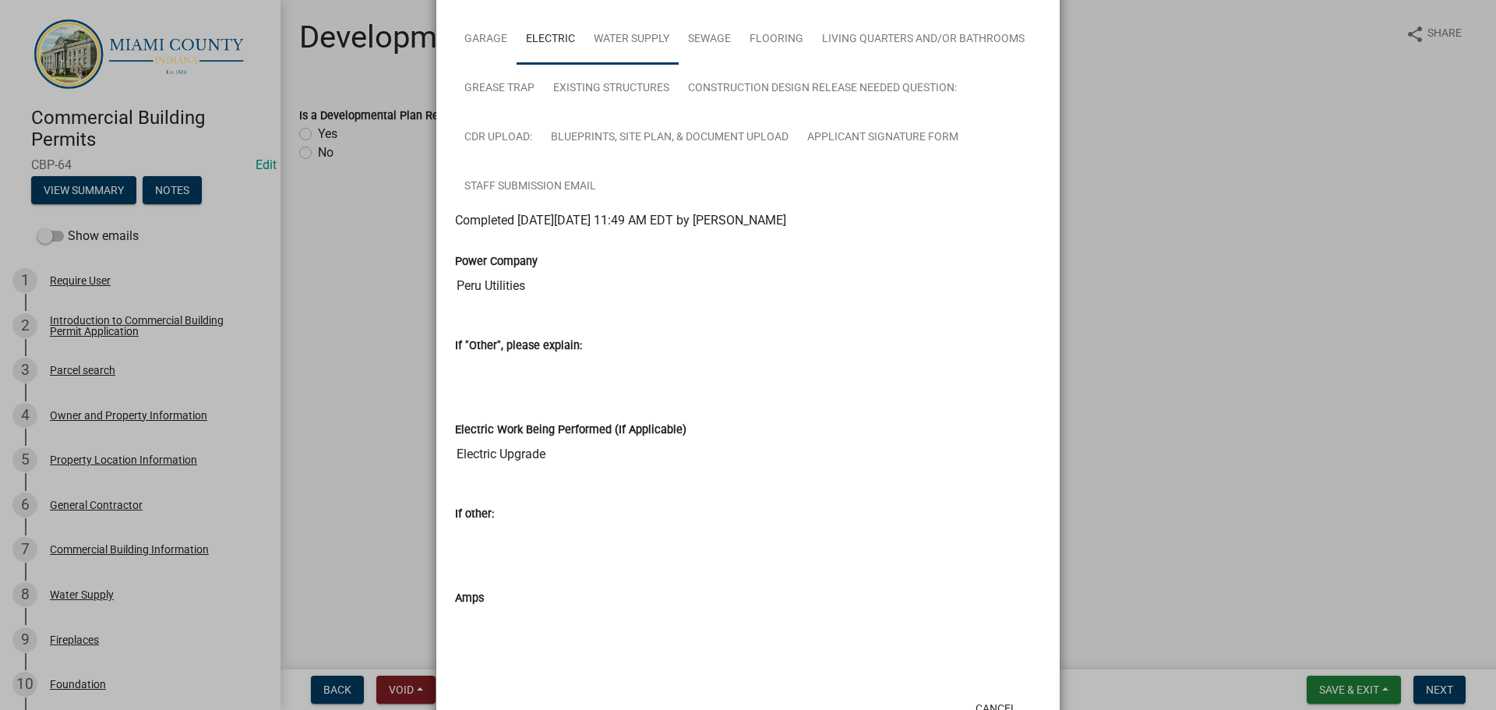
click at [679, 65] on link "Water Supply" at bounding box center [631, 40] width 94 height 50
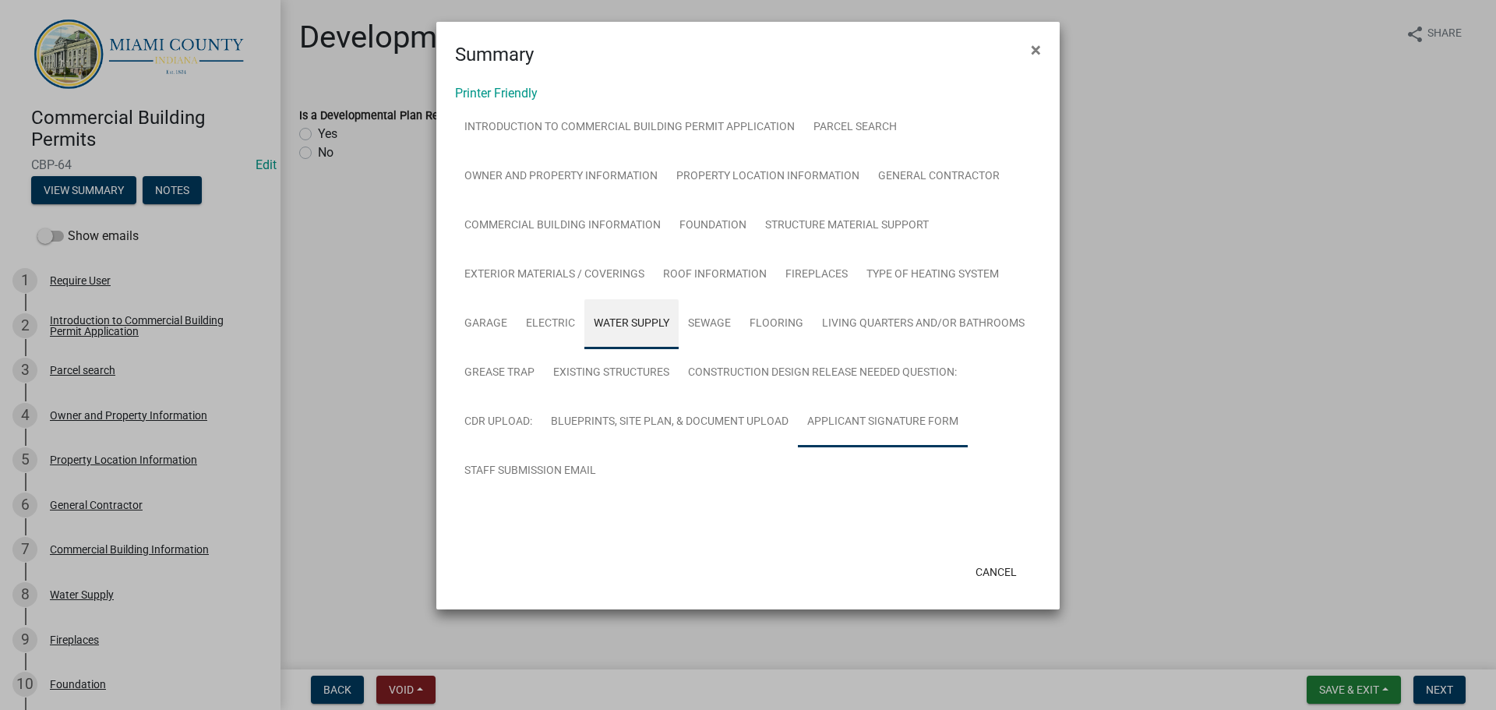
scroll to position [235, 0]
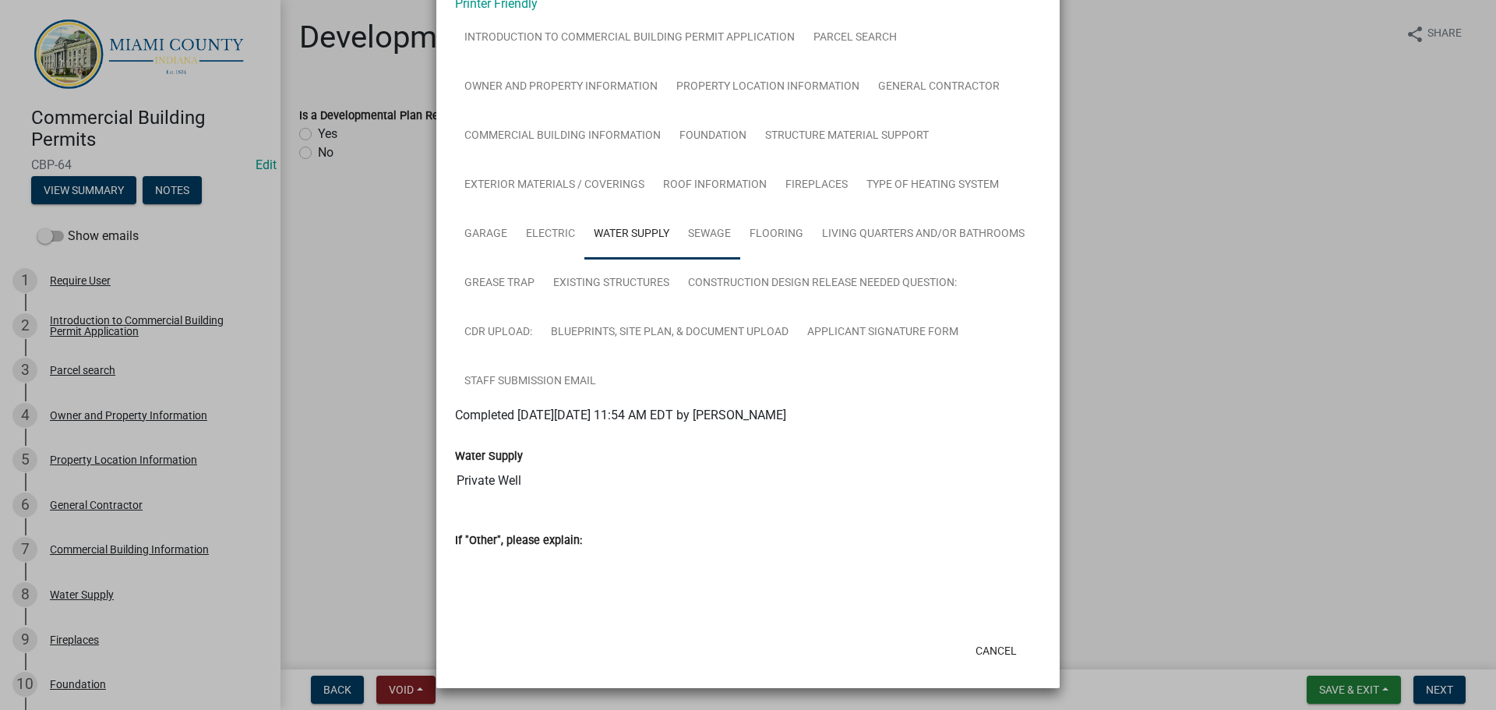
drag, startPoint x: 989, startPoint y: 122, endPoint x: 962, endPoint y: 146, distance: 36.4
click at [740, 210] on link "Sewage" at bounding box center [710, 235] width 62 height 50
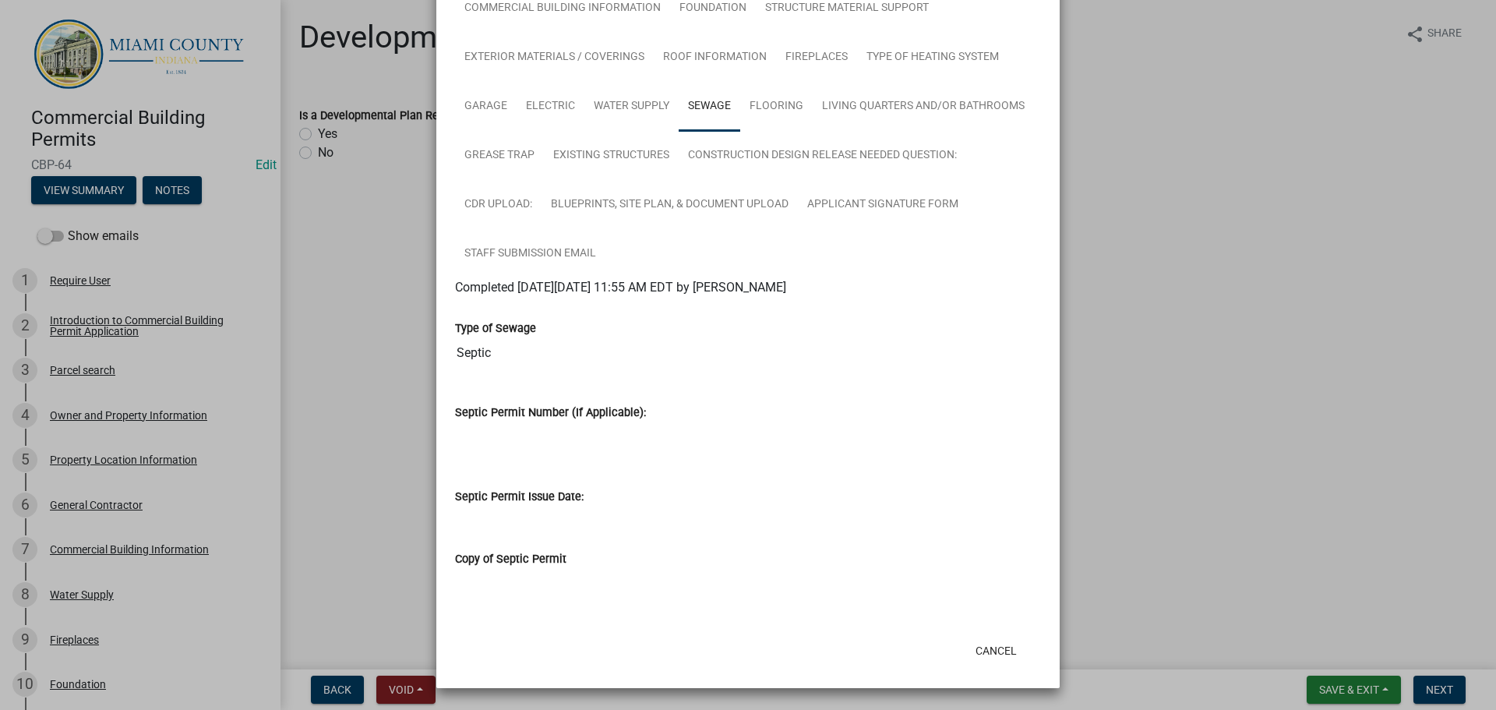
scroll to position [378, 0]
click at [740, 82] on link "Flooring" at bounding box center [776, 107] width 72 height 50
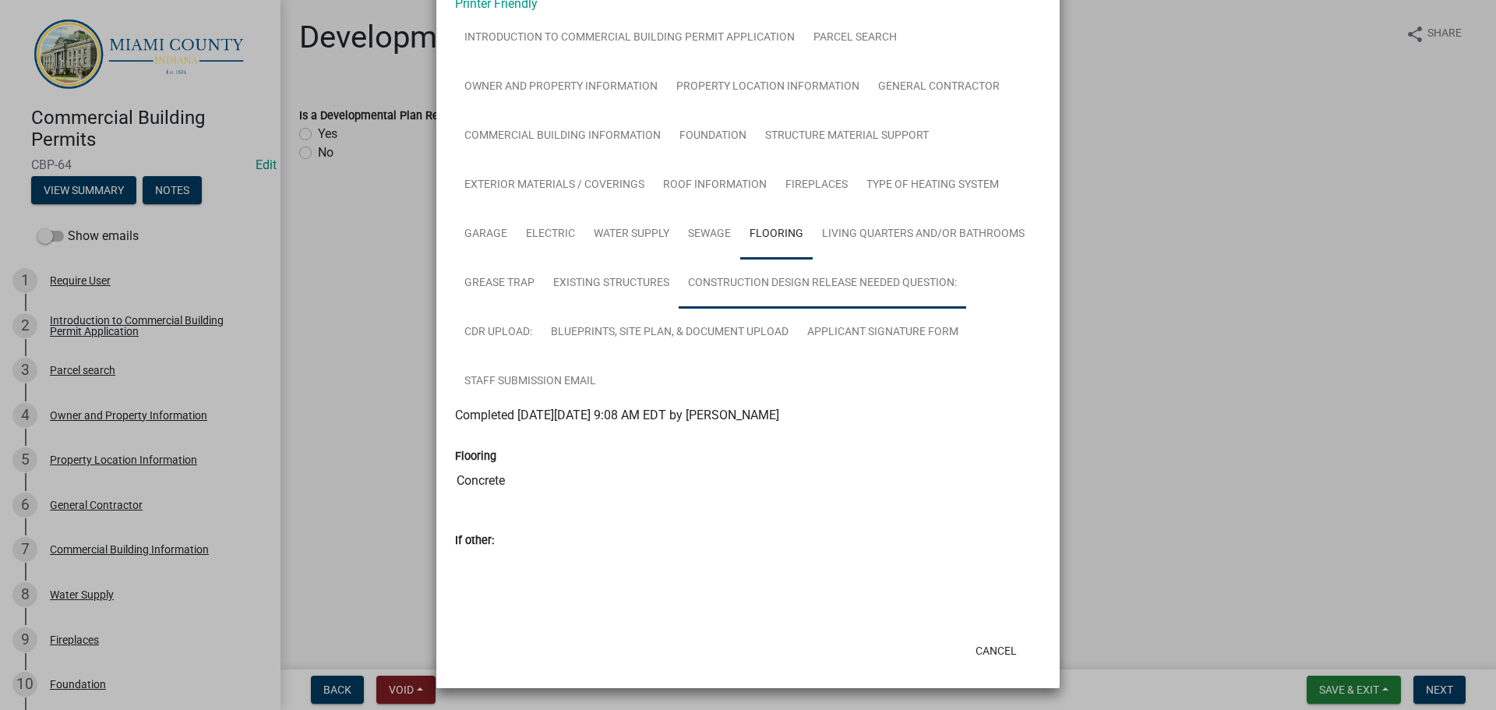
scroll to position [0, 0]
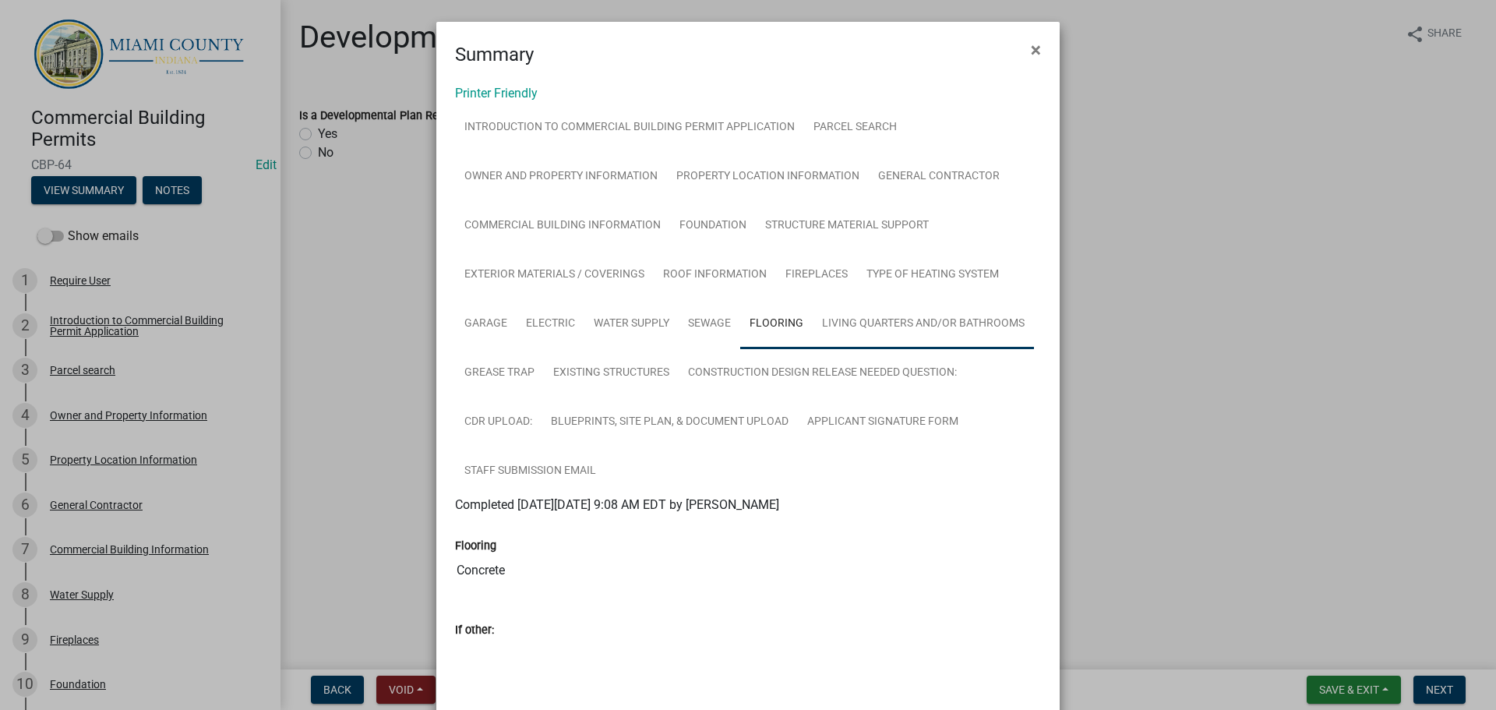
click at [813, 349] on link "Living Quarters and/or Bathrooms" at bounding box center [923, 324] width 221 height 50
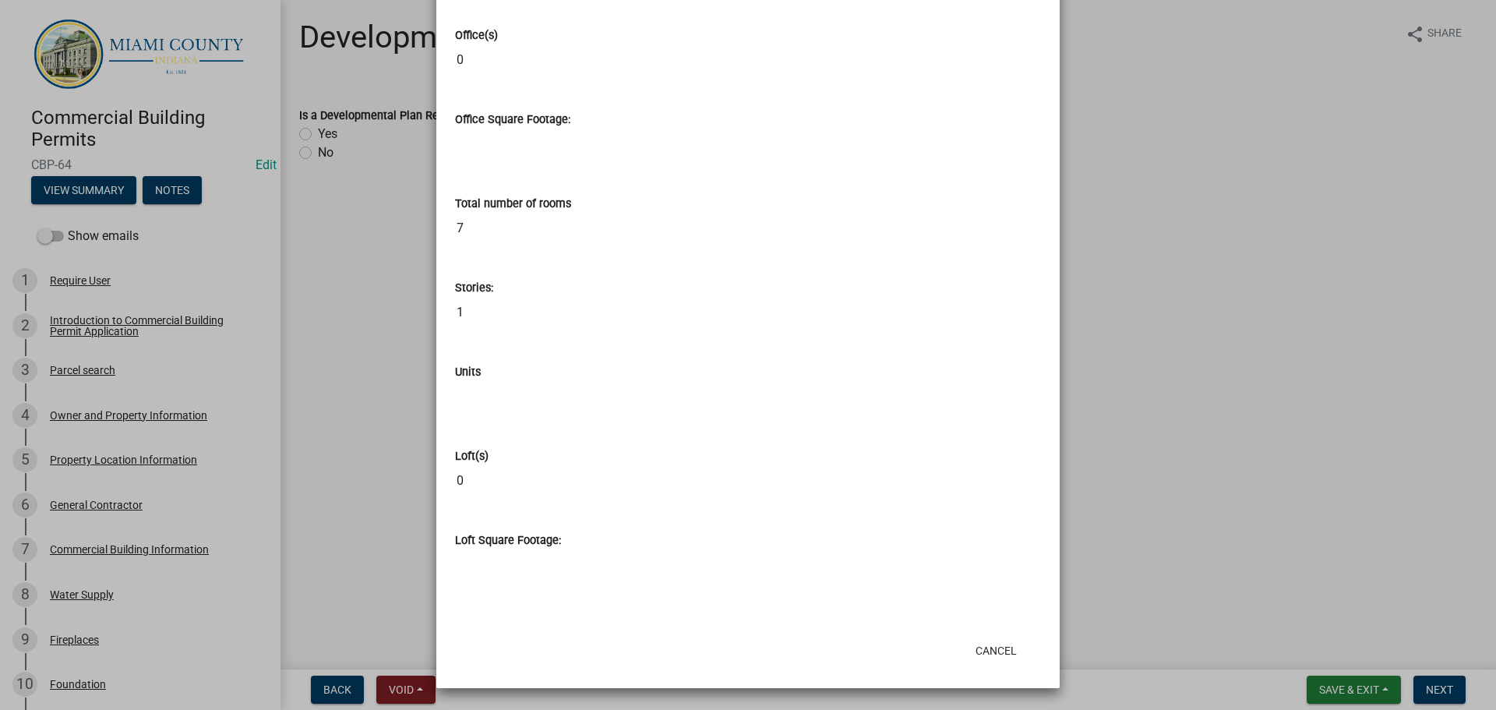
scroll to position [353, 0]
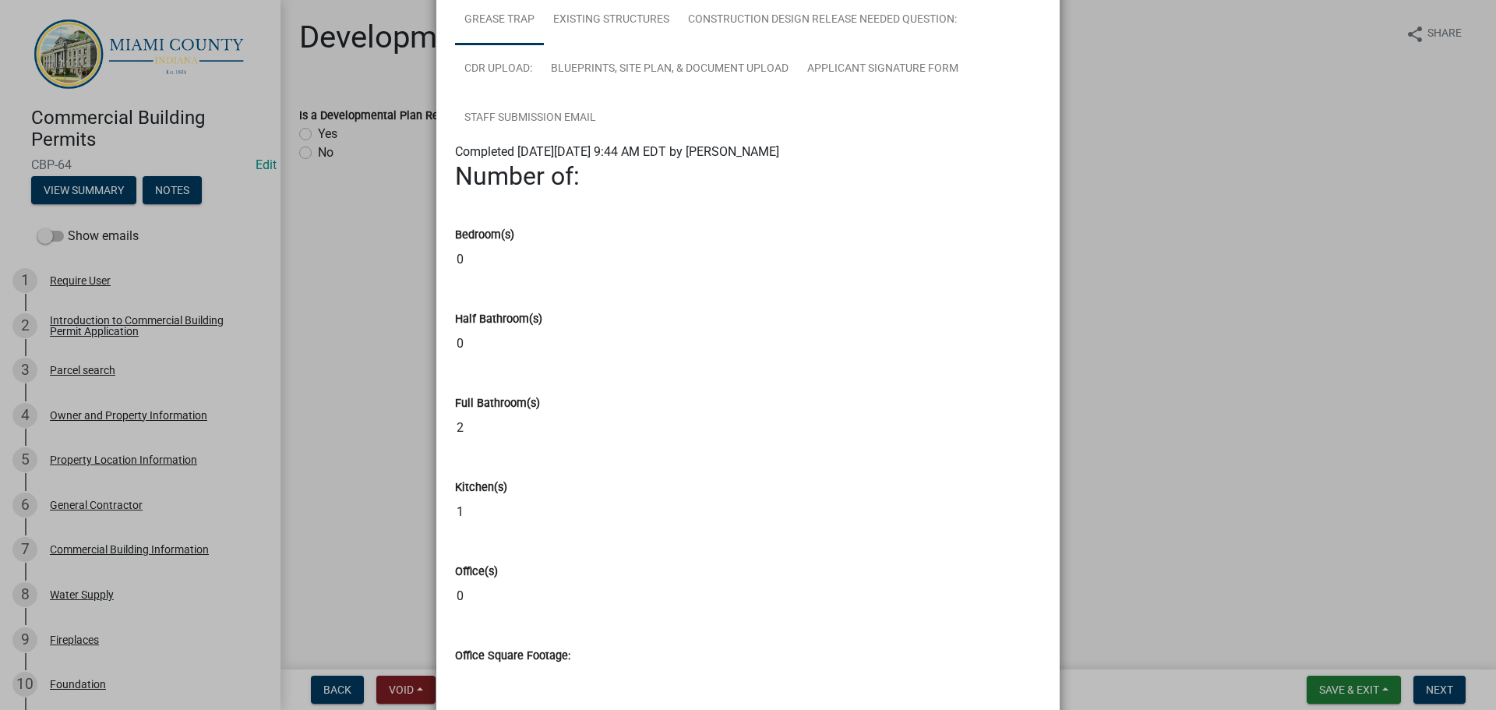
click at [544, 45] on link "Grease Trap" at bounding box center [499, 20] width 89 height 50
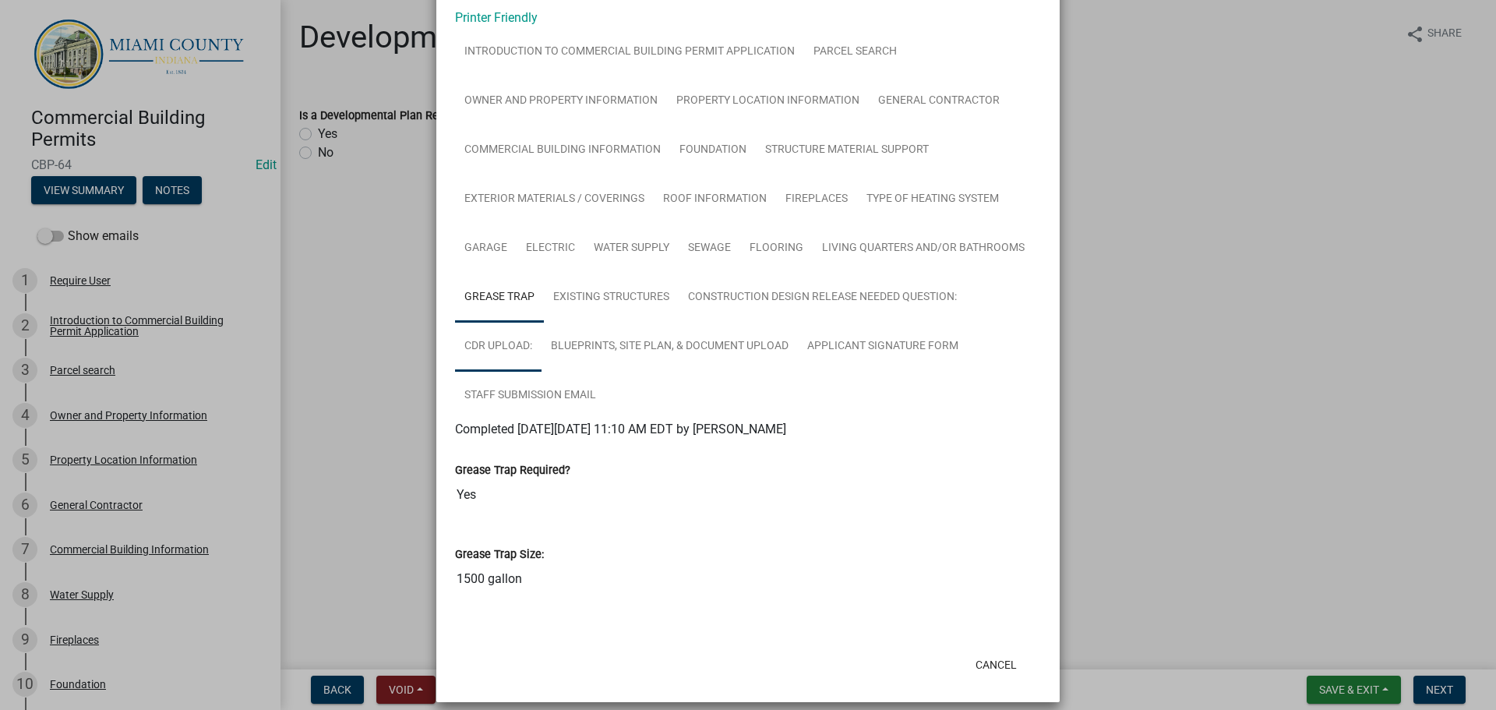
scroll to position [231, 0]
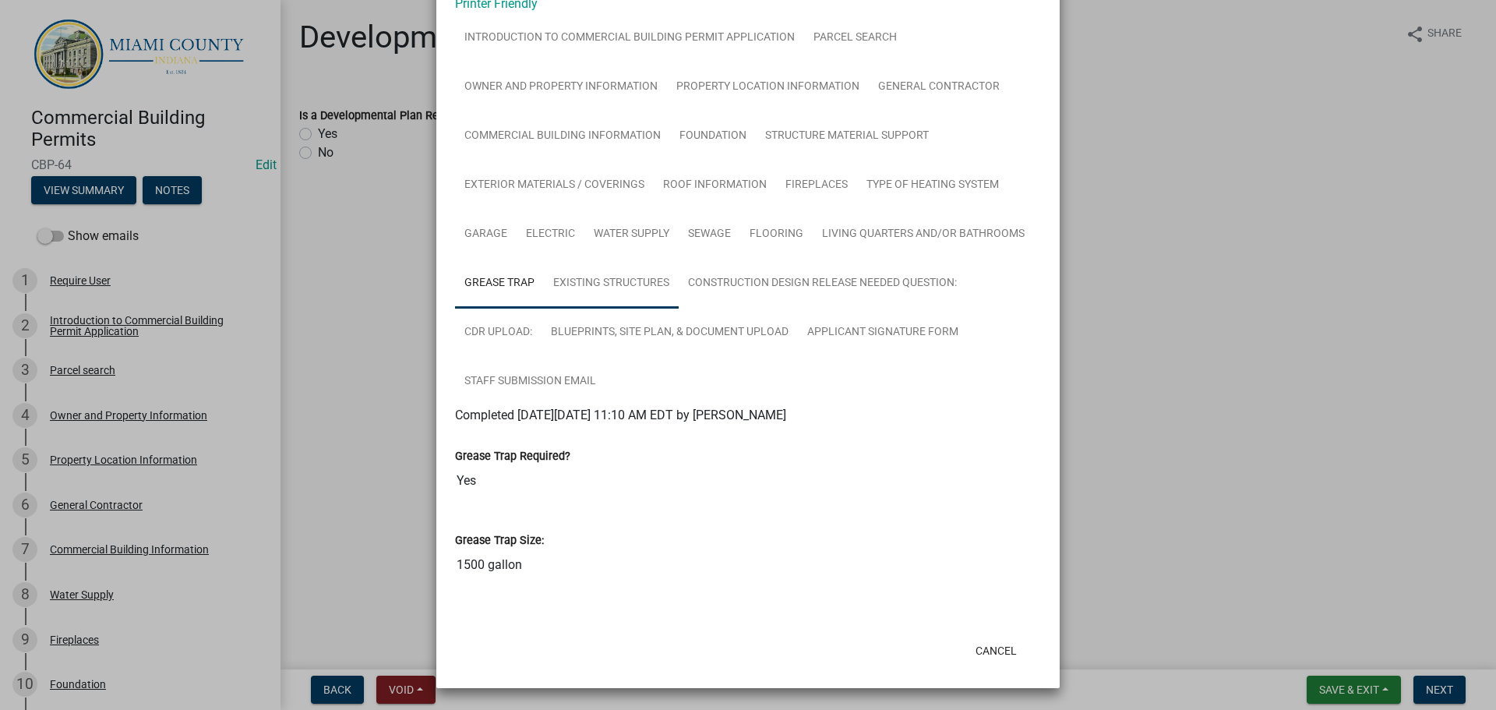
click at [679, 259] on link "Existing Structures" at bounding box center [611, 284] width 135 height 50
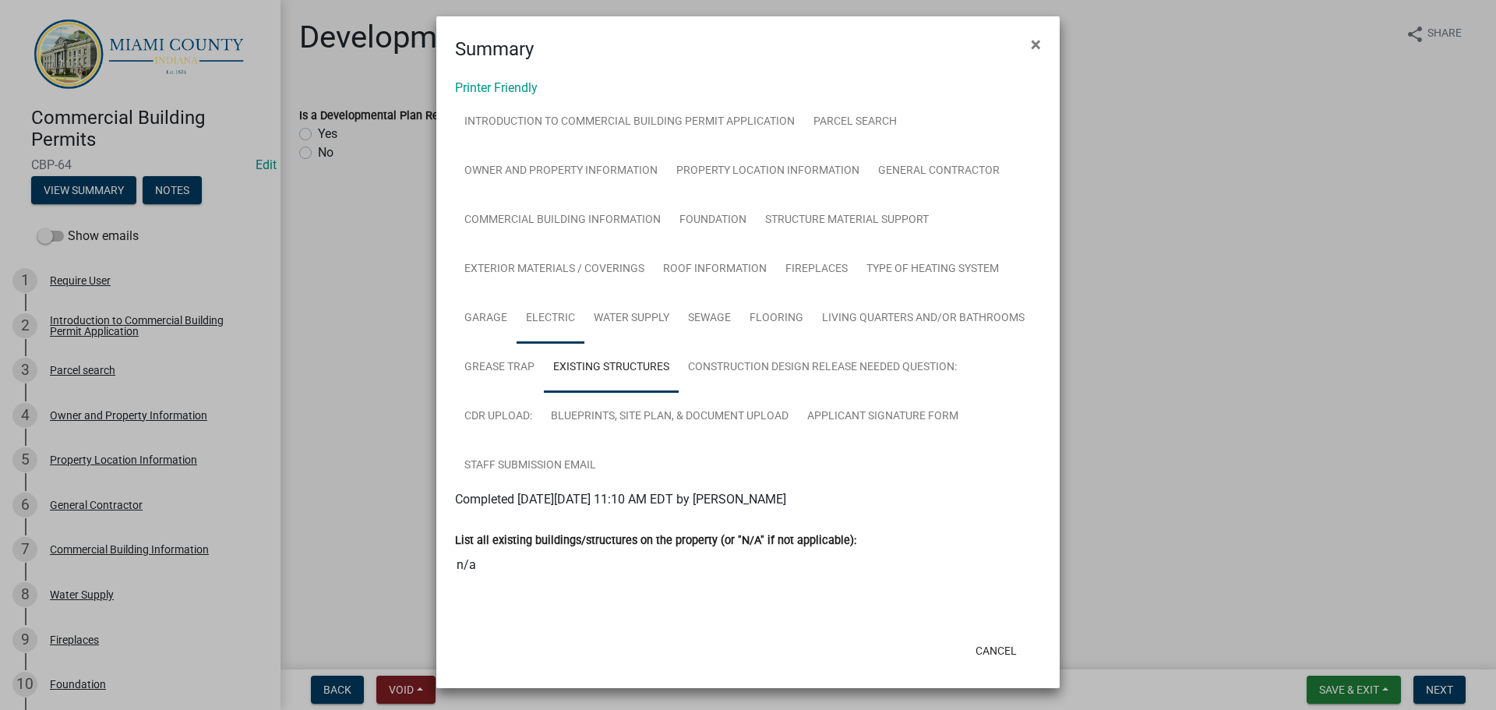
scroll to position [76, 0]
click at [679, 393] on link "Construction Design Release Needed Question:" at bounding box center [823, 368] width 288 height 50
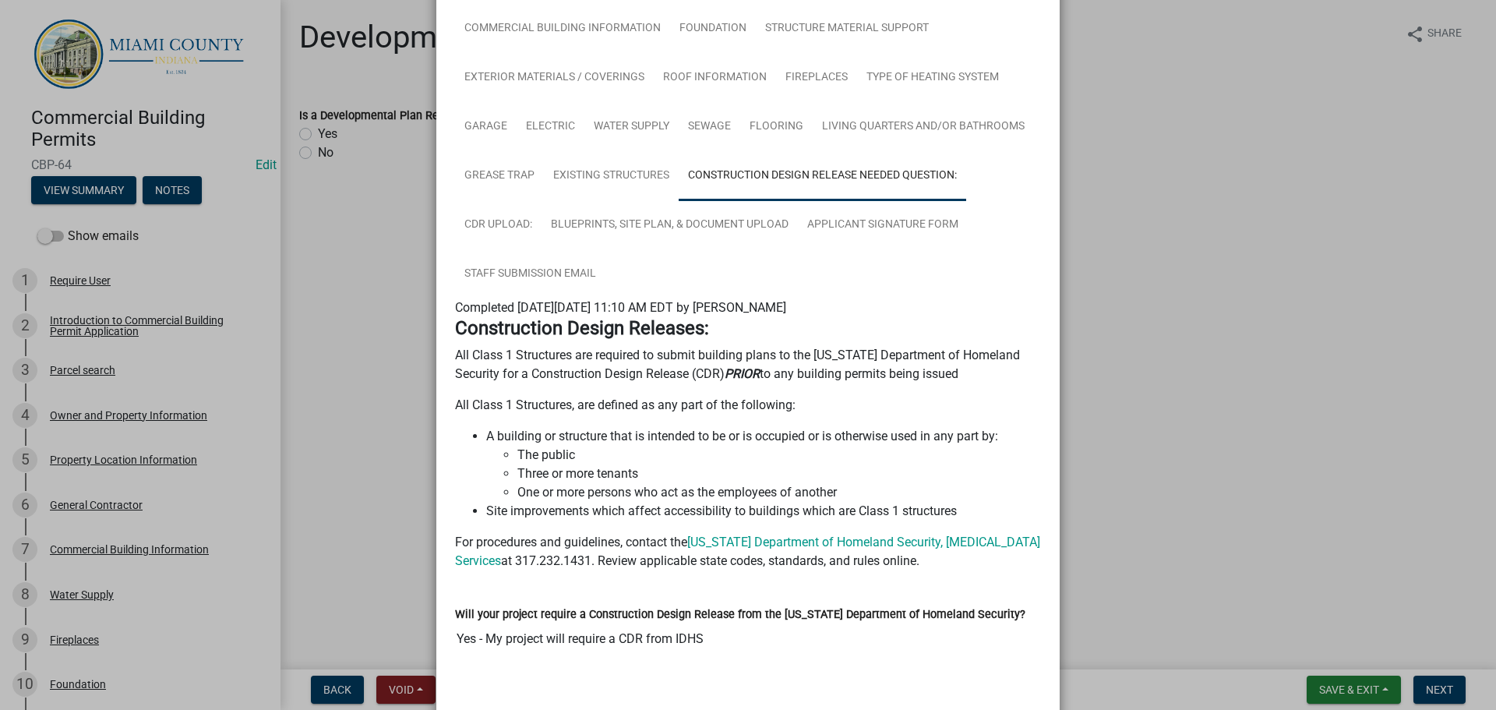
scroll to position [21, 0]
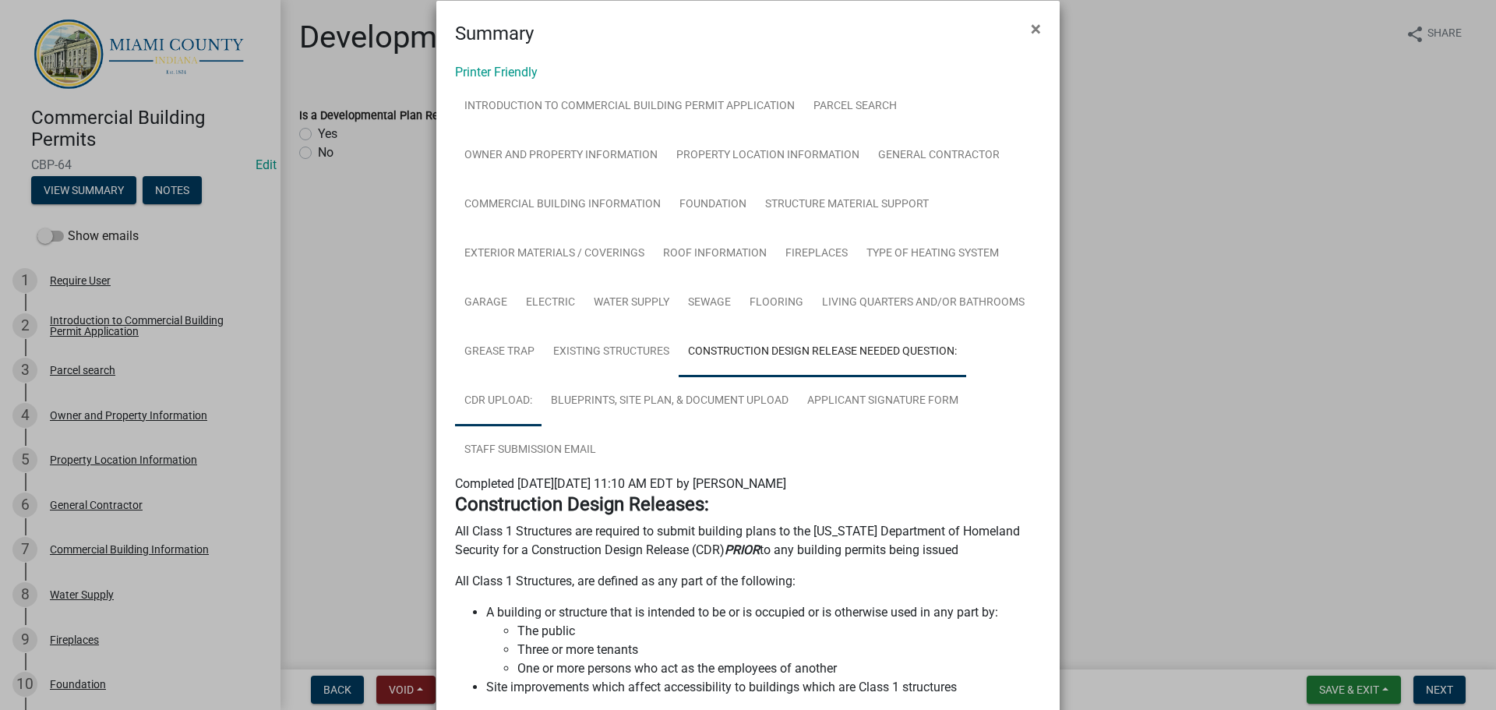
click at [542, 426] on link "CDR Upload:" at bounding box center [498, 401] width 86 height 50
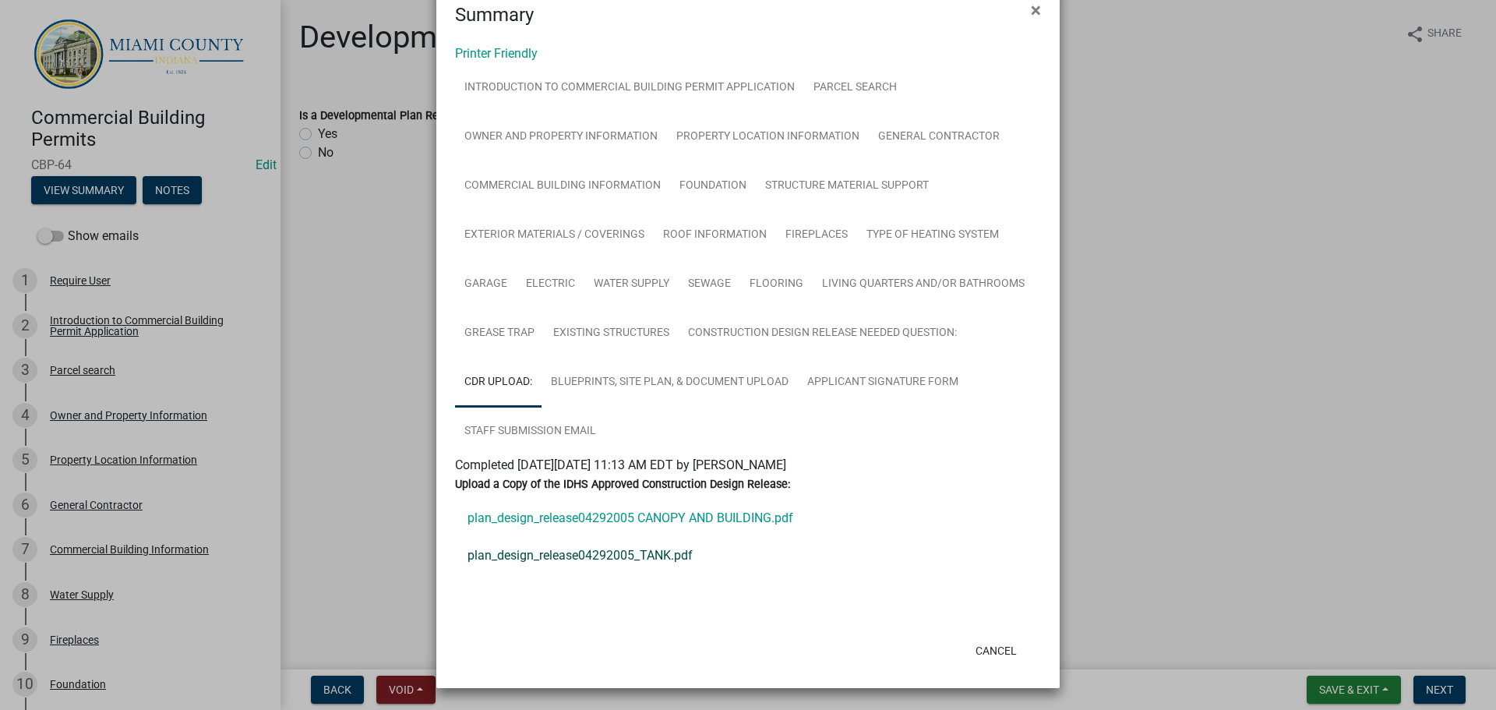
scroll to position [178, 0]
click at [590, 542] on link "plan_design_release04292005_TANK.pdf" at bounding box center [748, 555] width 586 height 37
click at [591, 499] on link "plan_design_release04292005 CANOPY AND BUILDING.pdf" at bounding box center [748, 517] width 586 height 37
click at [596, 358] on link "Blueprints, Site Plan, & Document Upload" at bounding box center [670, 383] width 256 height 50
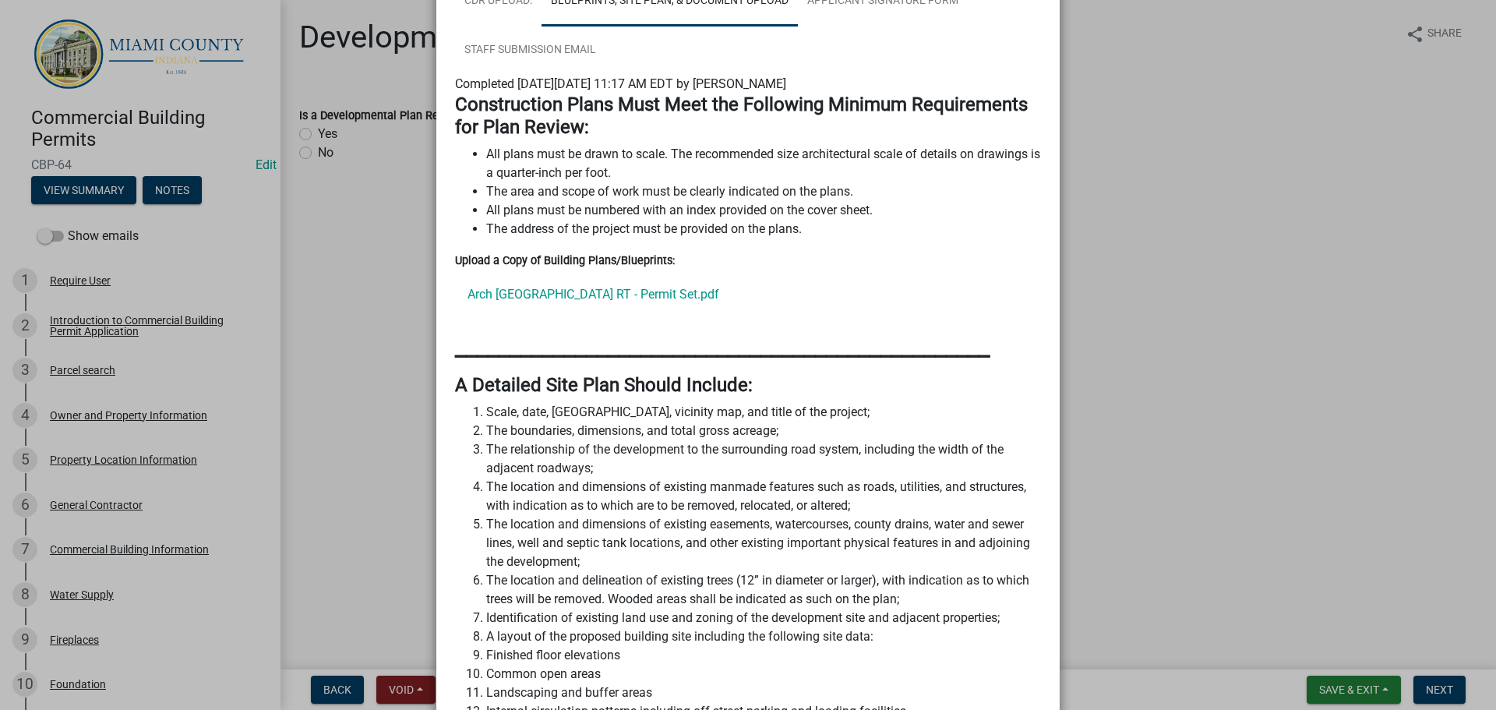
scroll to position [465, 0]
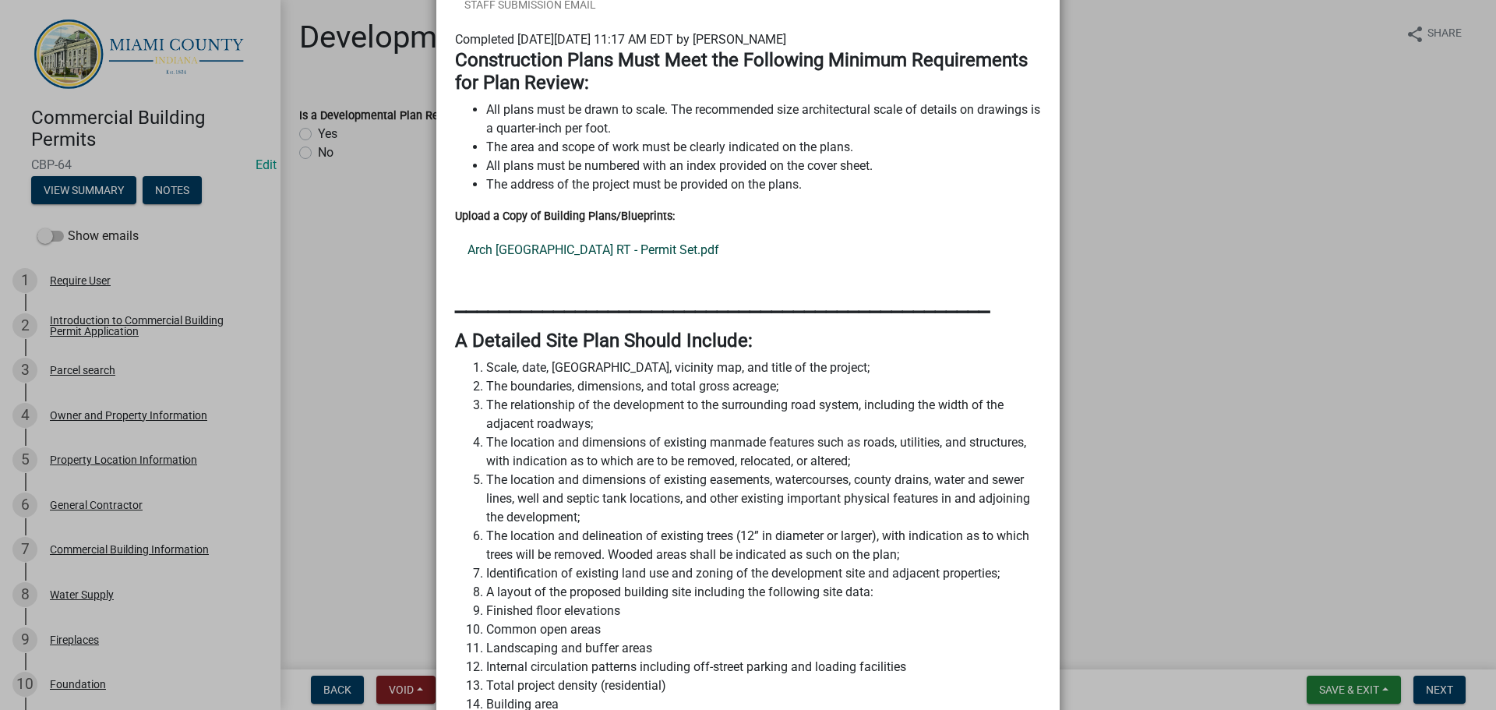
click at [551, 269] on link "Arch [GEOGRAPHIC_DATA] RT - Permit Set.pdf" at bounding box center [748, 249] width 586 height 37
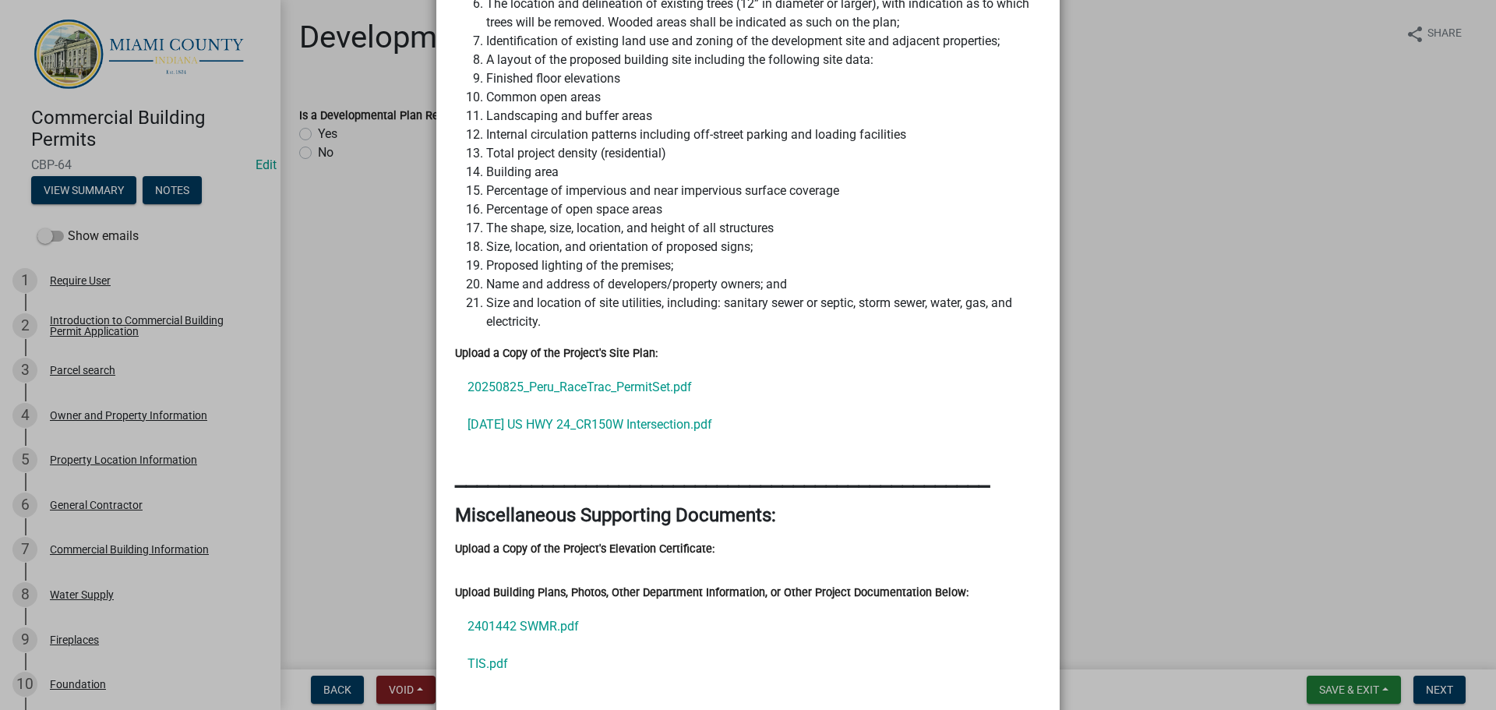
scroll to position [1244, 0]
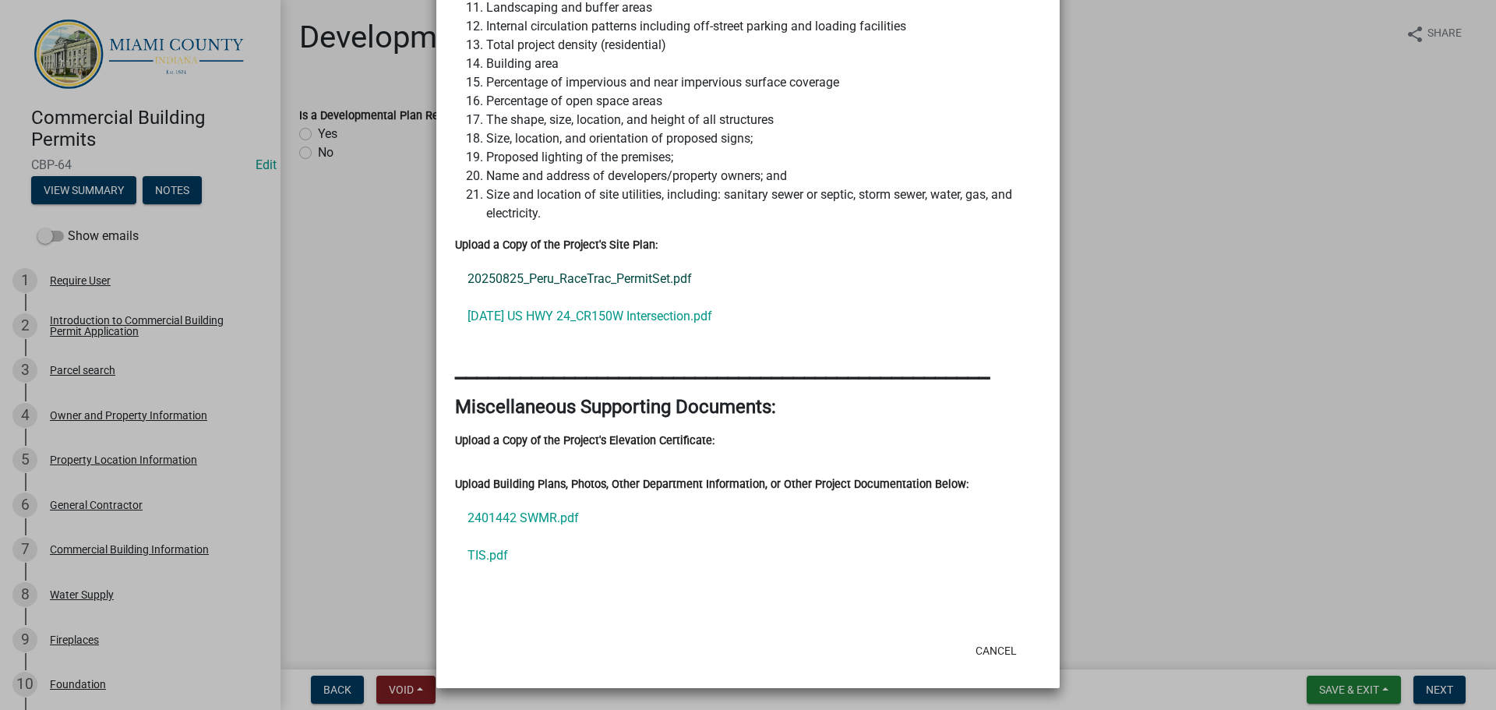
click at [610, 298] on link "20250825_Peru_RaceTrac_PermitSet.pdf" at bounding box center [748, 278] width 586 height 37
click at [612, 298] on link "20250825_Peru_RaceTrac_PermitSet.pdf" at bounding box center [748, 278] width 586 height 37
click at [510, 503] on link "2401442 SWMR.pdf" at bounding box center [748, 517] width 586 height 37
click at [492, 540] on link "TIS.pdf" at bounding box center [748, 555] width 586 height 37
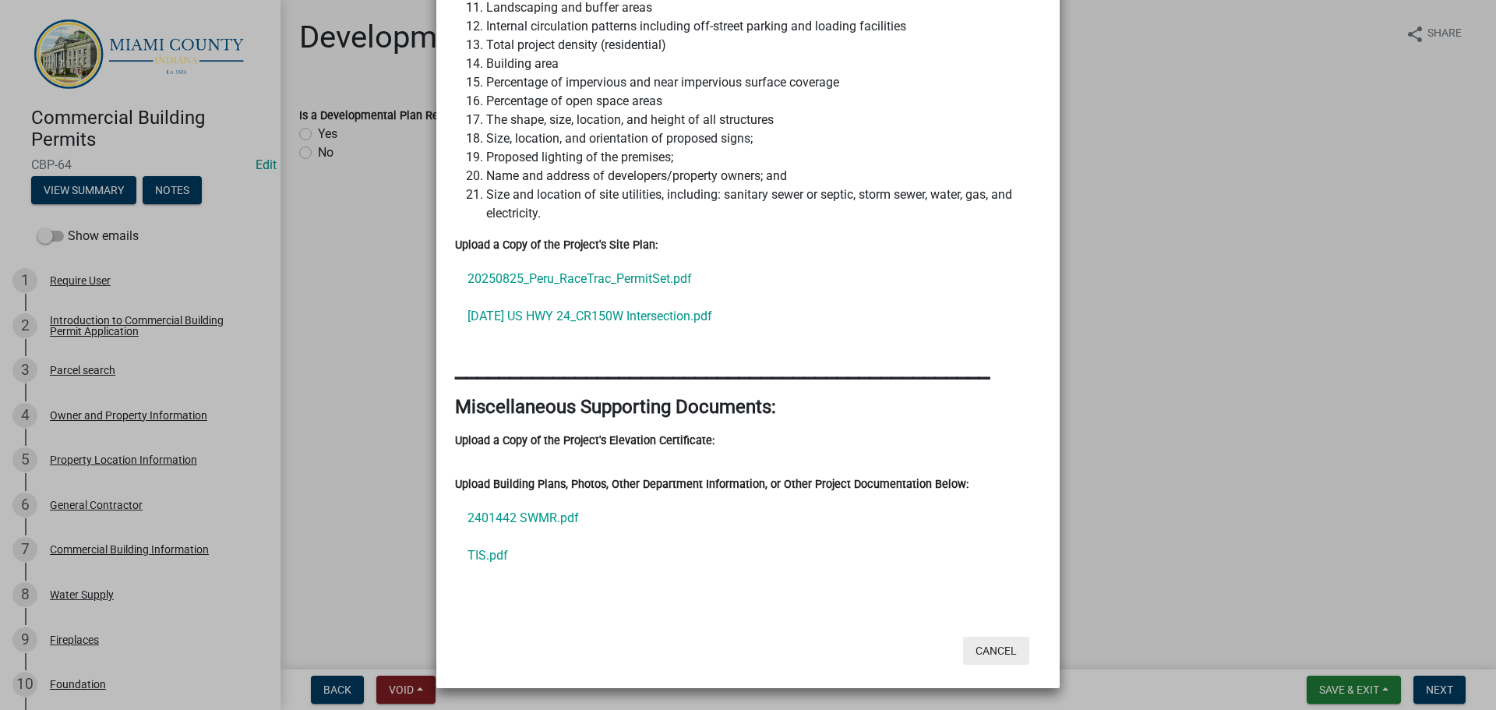
click at [978, 641] on button "Cancel" at bounding box center [996, 651] width 66 height 28
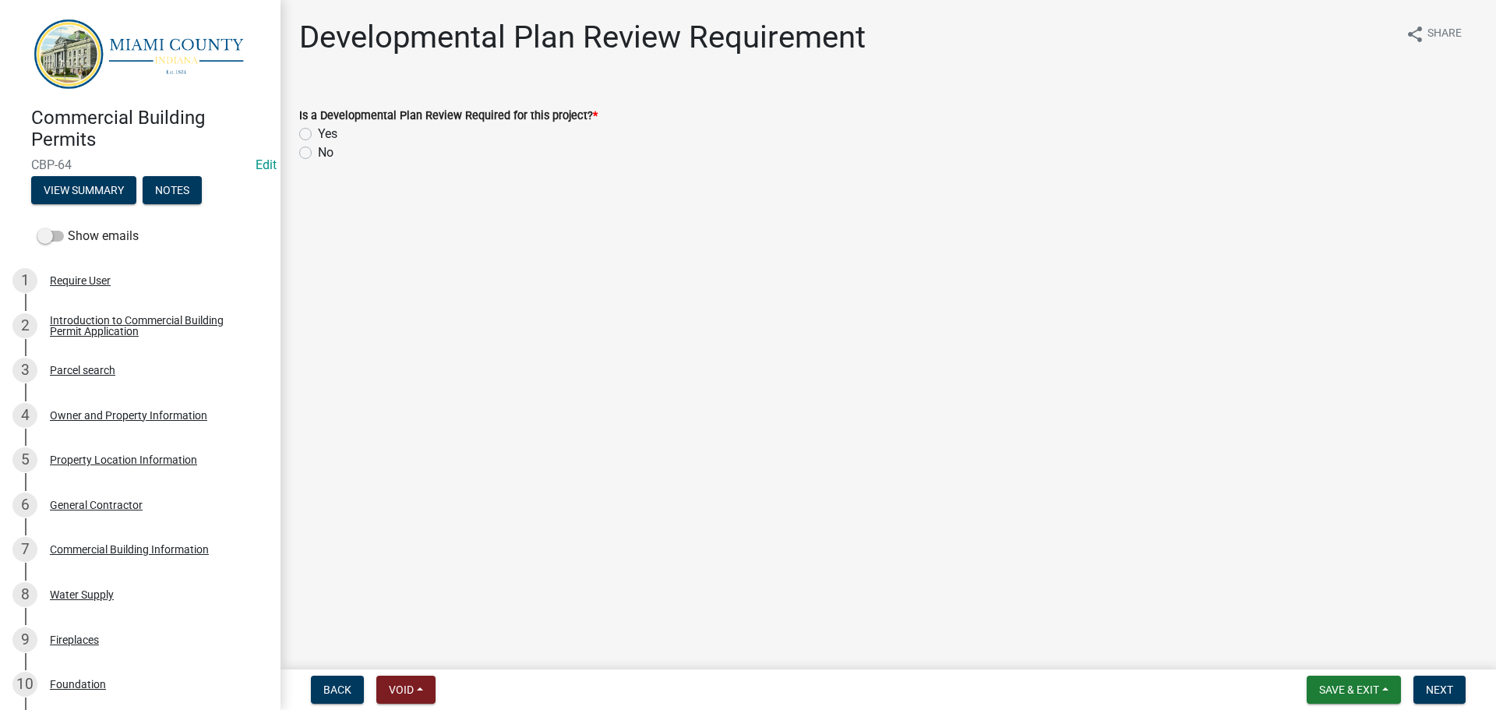
click at [318, 143] on label "Yes" at bounding box center [327, 134] width 19 height 19
click at [318, 135] on input "Yes" at bounding box center [323, 130] width 10 height 10
radio input "true"
click at [1452, 697] on button "Next" at bounding box center [1439, 690] width 52 height 28
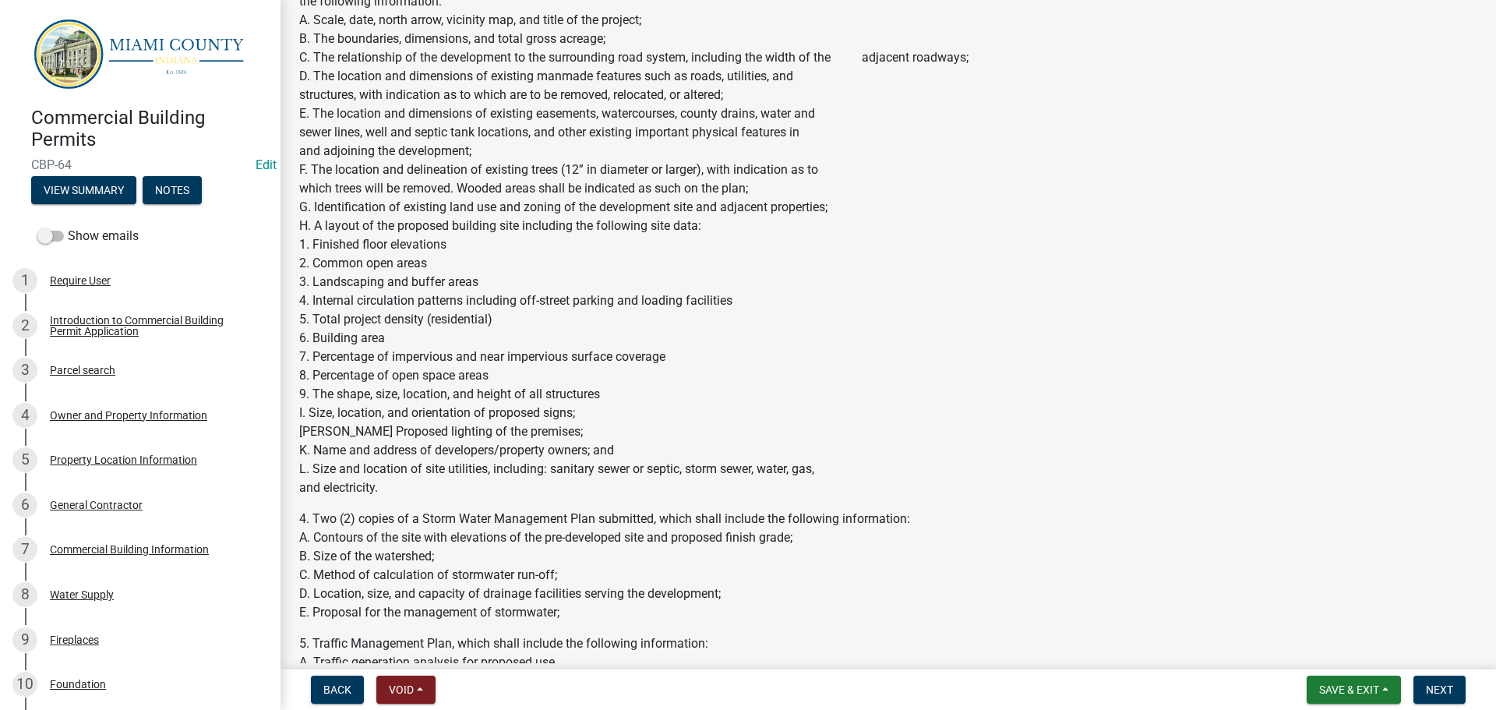
scroll to position [2182, 0]
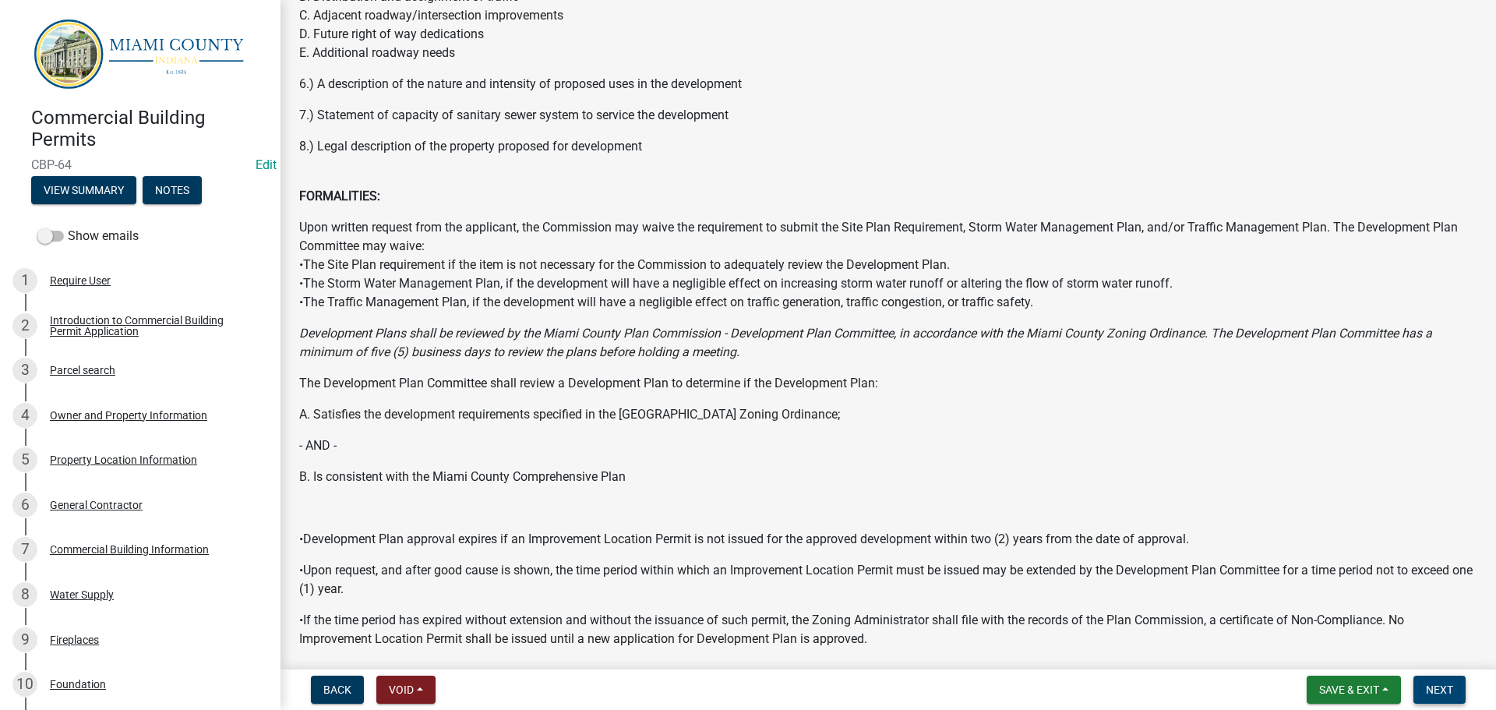
click at [1452, 694] on button "Next" at bounding box center [1439, 690] width 52 height 28
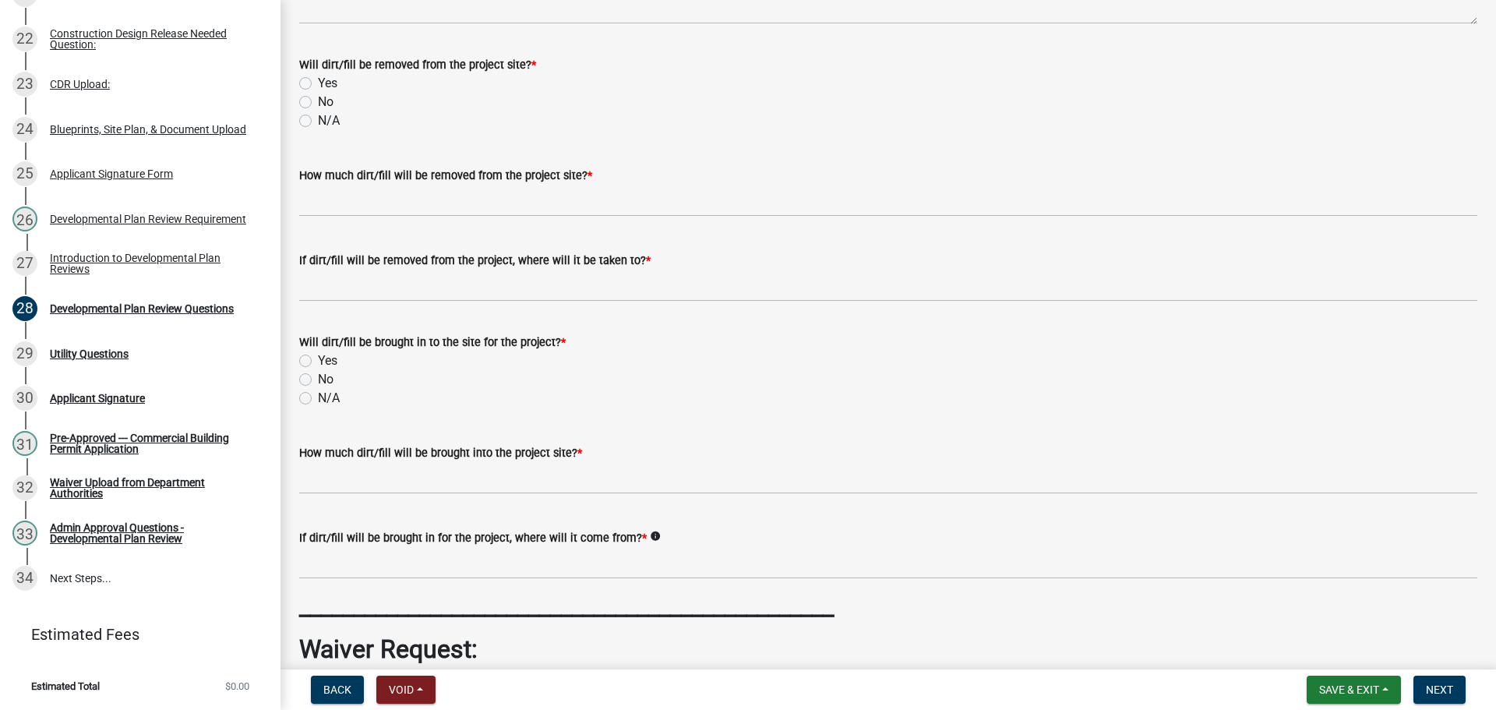
scroll to position [145, 0]
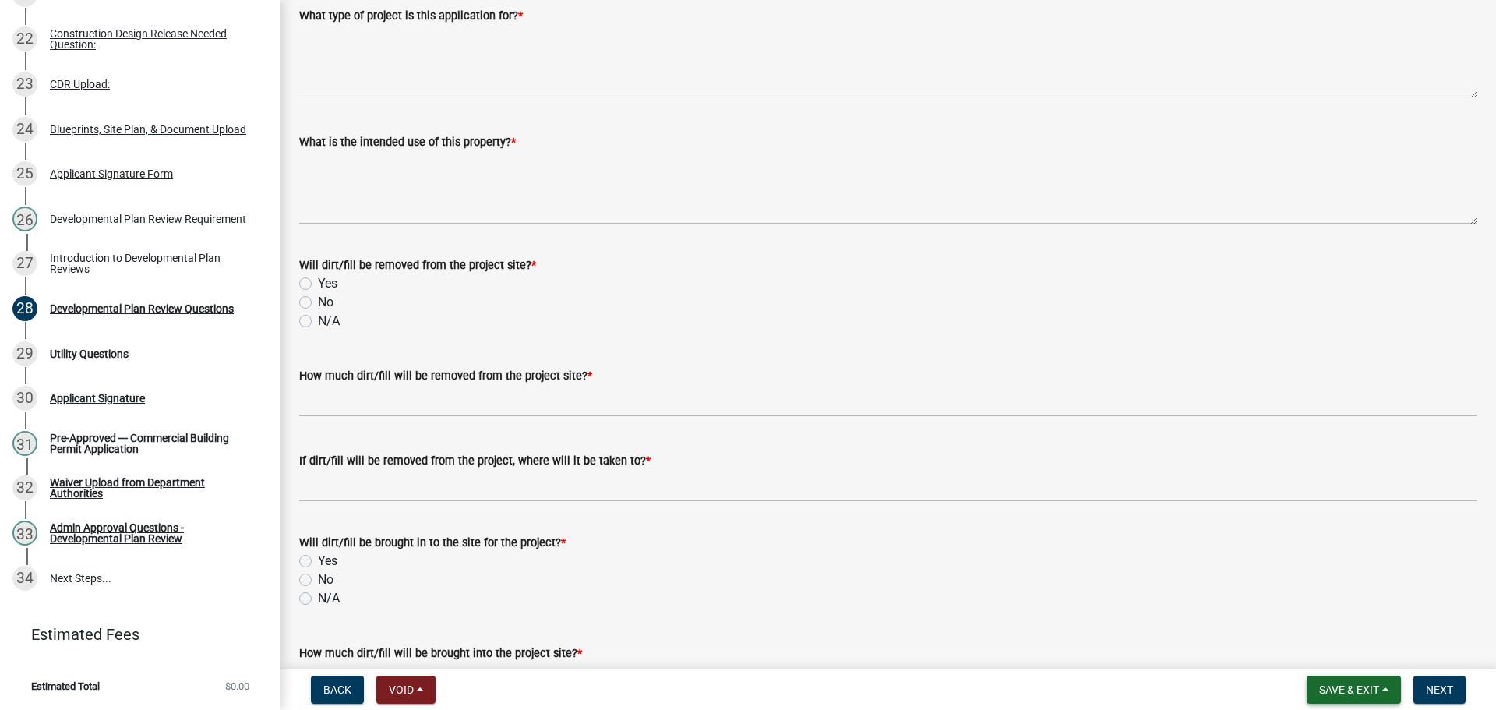
click at [1377, 690] on button "Save & Exit" at bounding box center [1354, 690] width 94 height 28
click at [1315, 641] on button "Save & Exit" at bounding box center [1338, 644] width 125 height 37
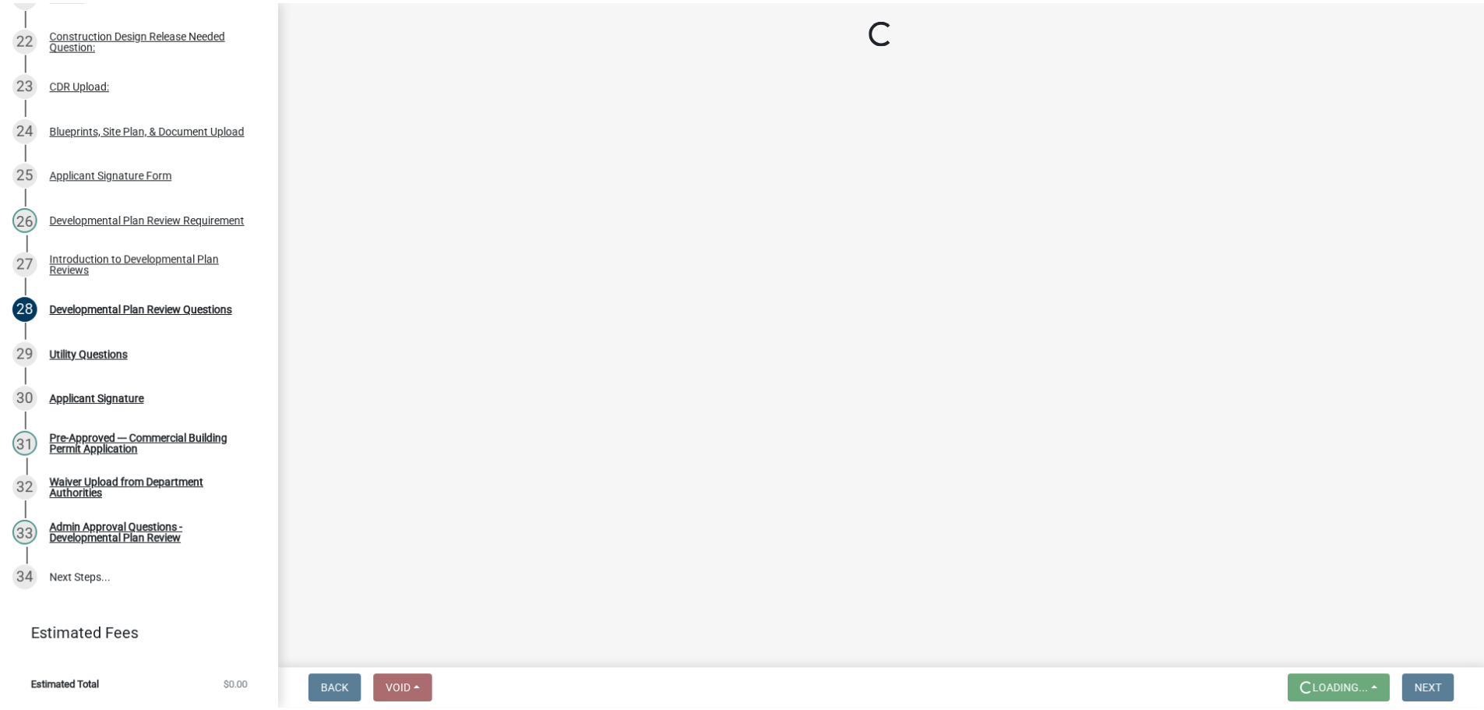
scroll to position [0, 0]
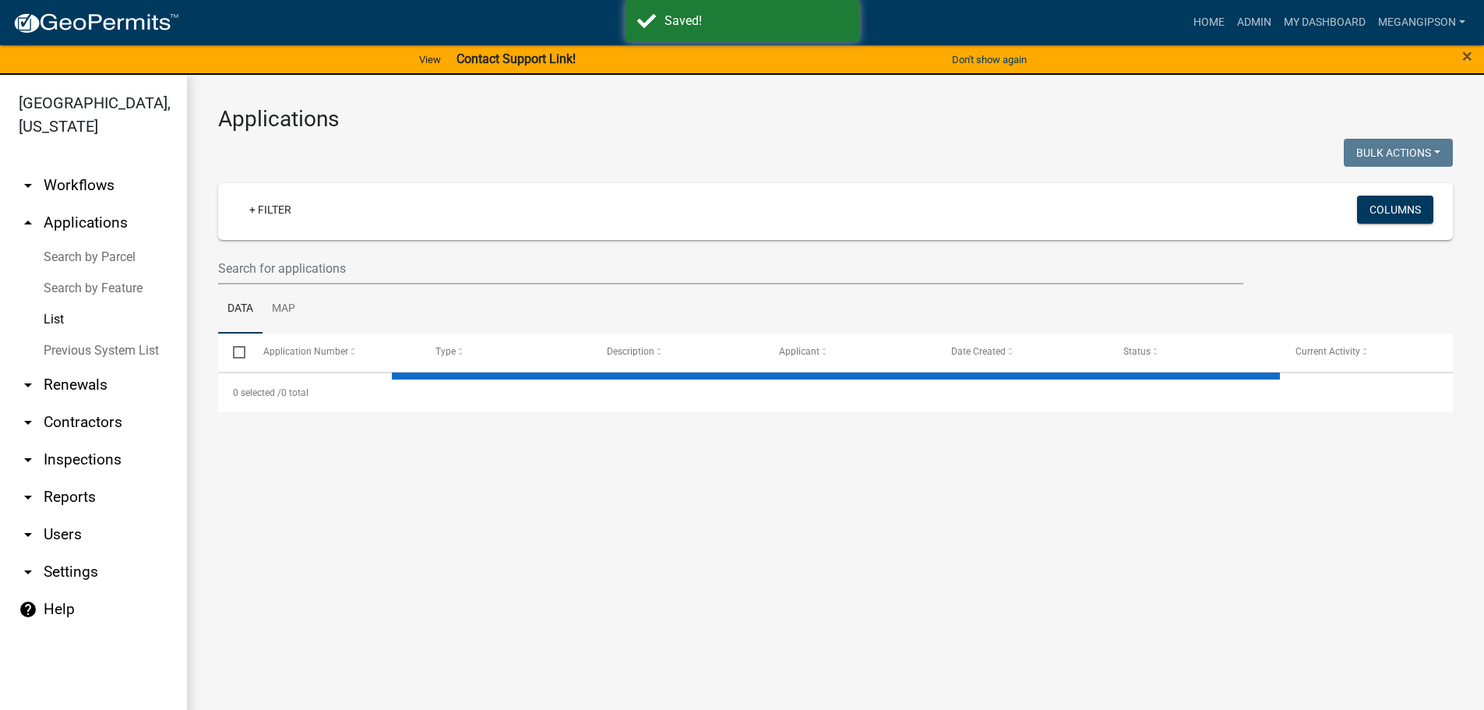
select select "3: 100"
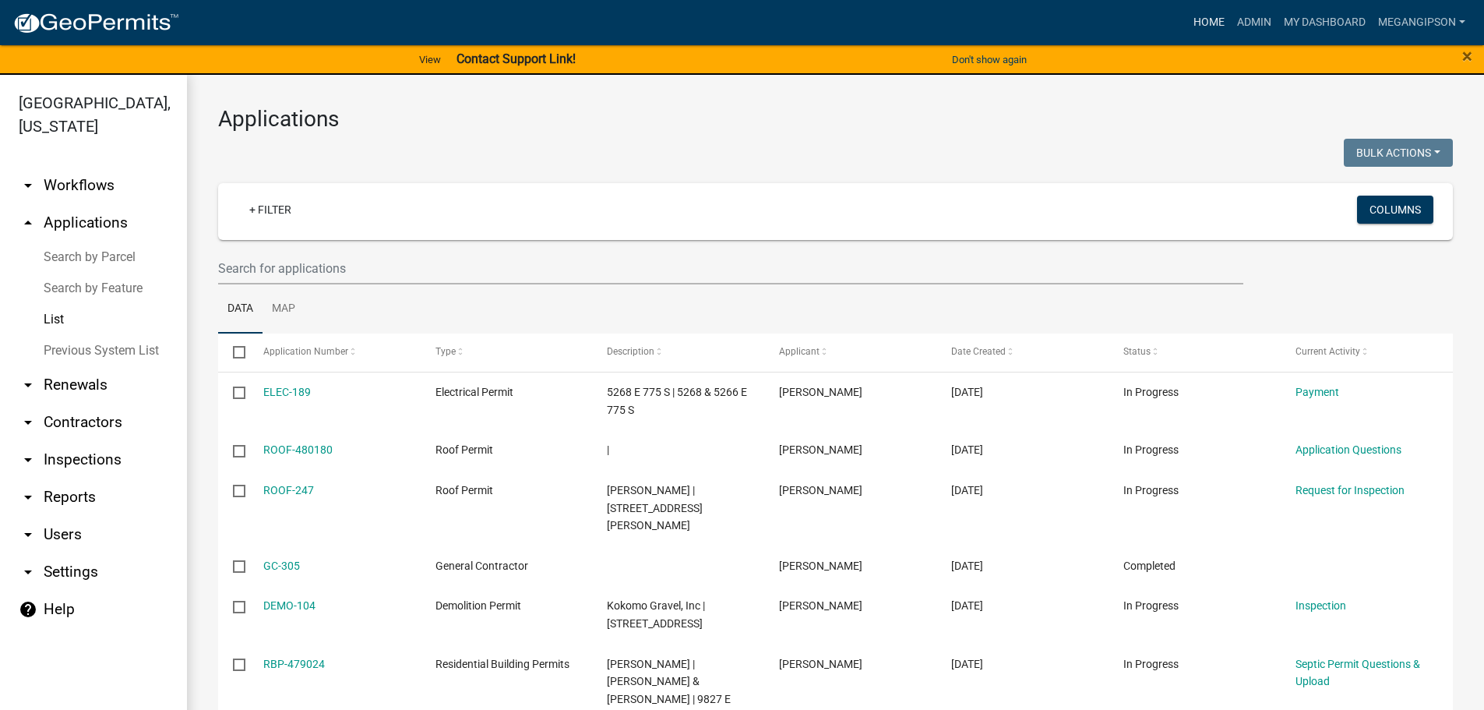
click at [1188, 26] on link "Home" at bounding box center [1210, 23] width 44 height 30
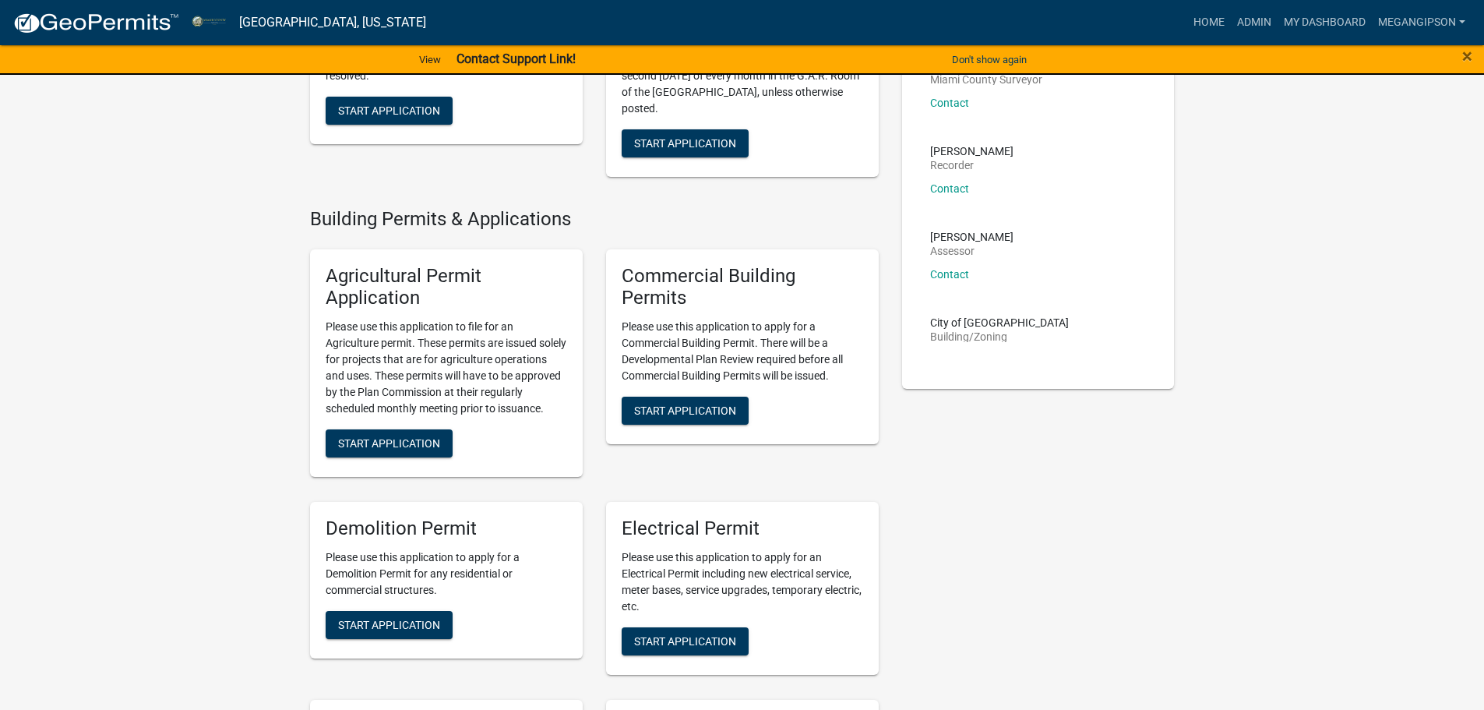
scroll to position [857, 0]
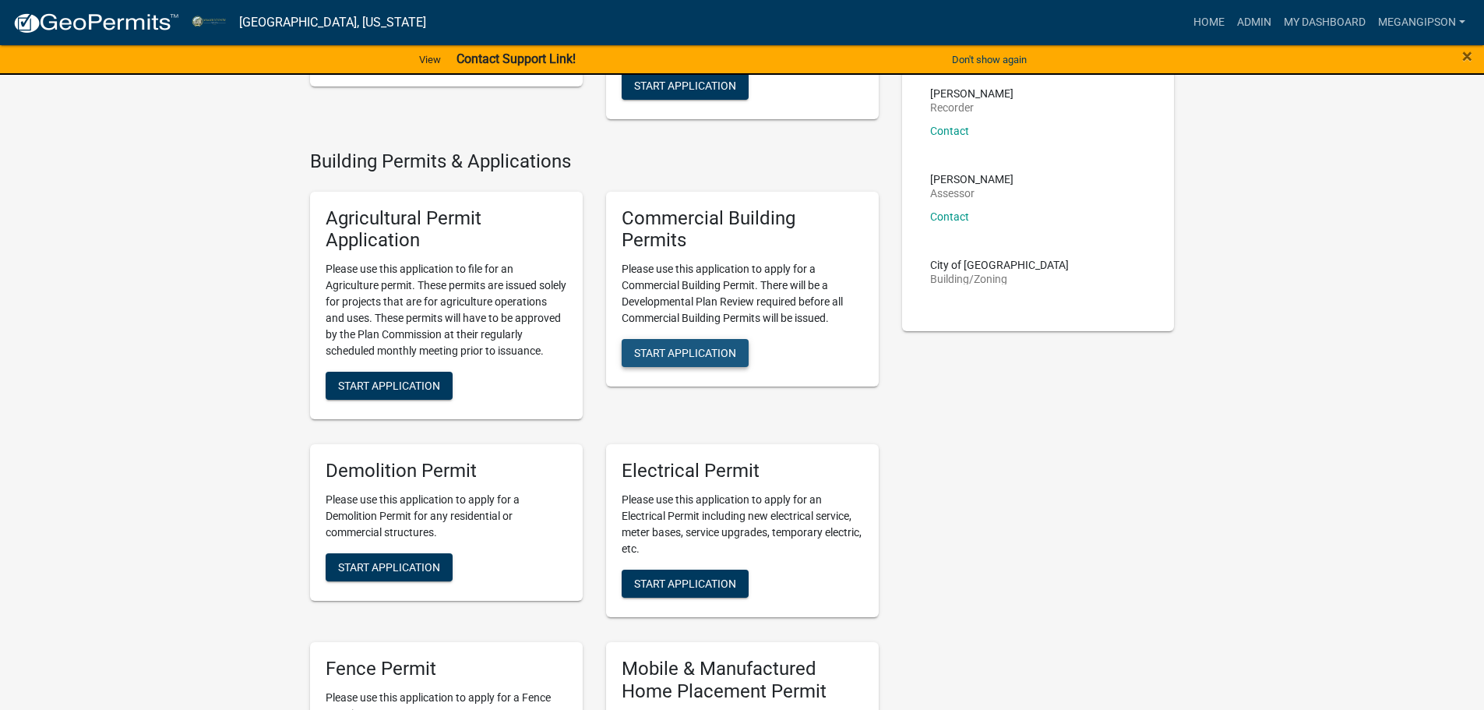
click at [699, 359] on span "Start Application" at bounding box center [685, 353] width 102 height 12
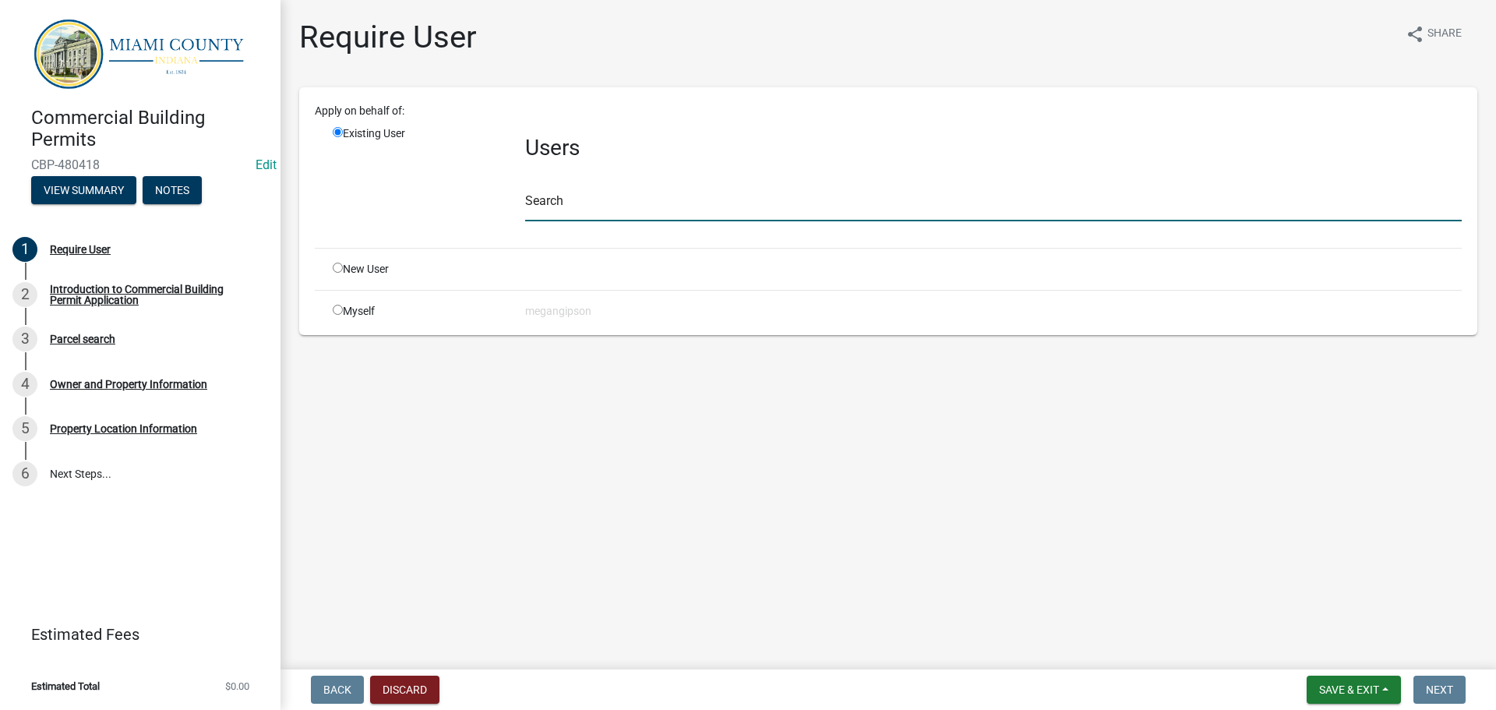
click at [558, 221] on input "text" at bounding box center [993, 205] width 937 height 32
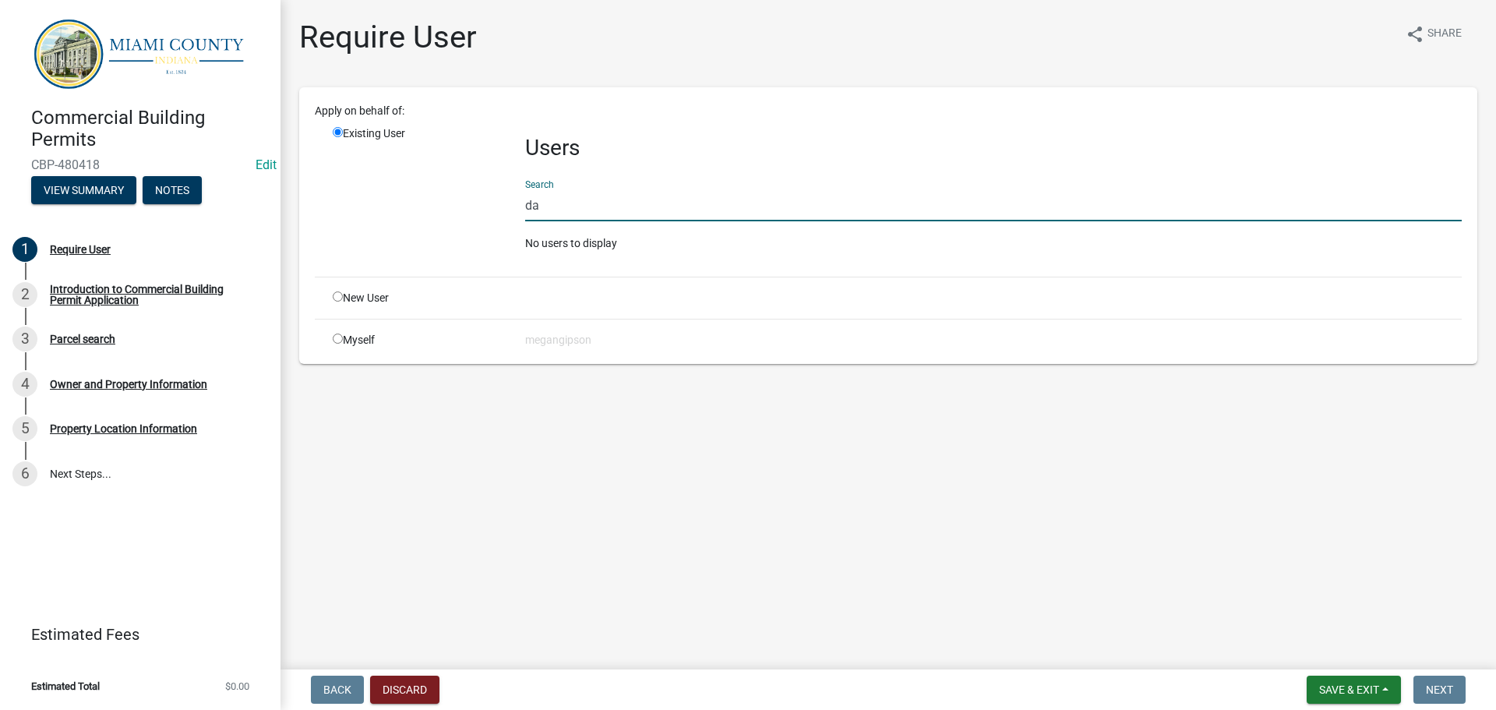
type input "d"
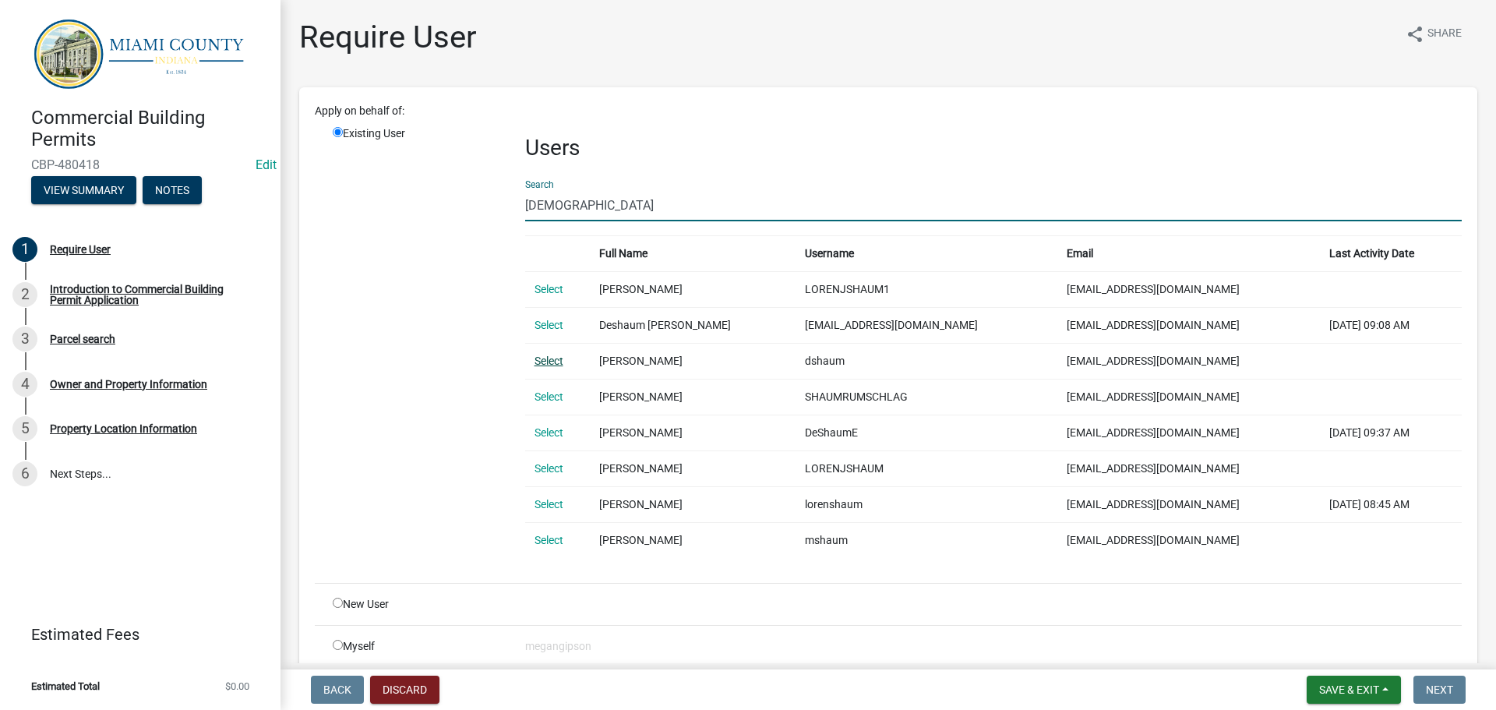
type input "[DEMOGRAPHIC_DATA]"
click at [543, 367] on link "Select" at bounding box center [549, 361] width 29 height 12
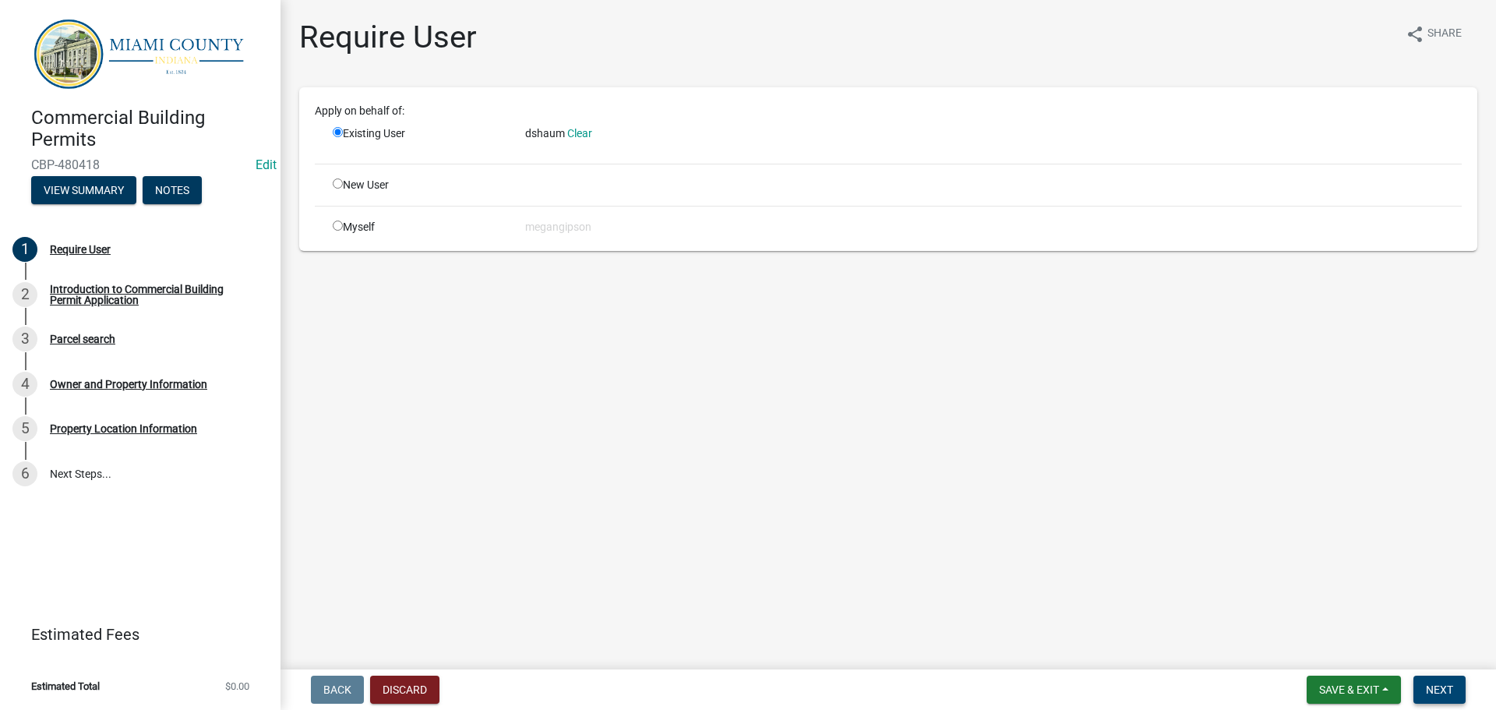
click at [1436, 683] on span "Next" at bounding box center [1439, 689] width 27 height 12
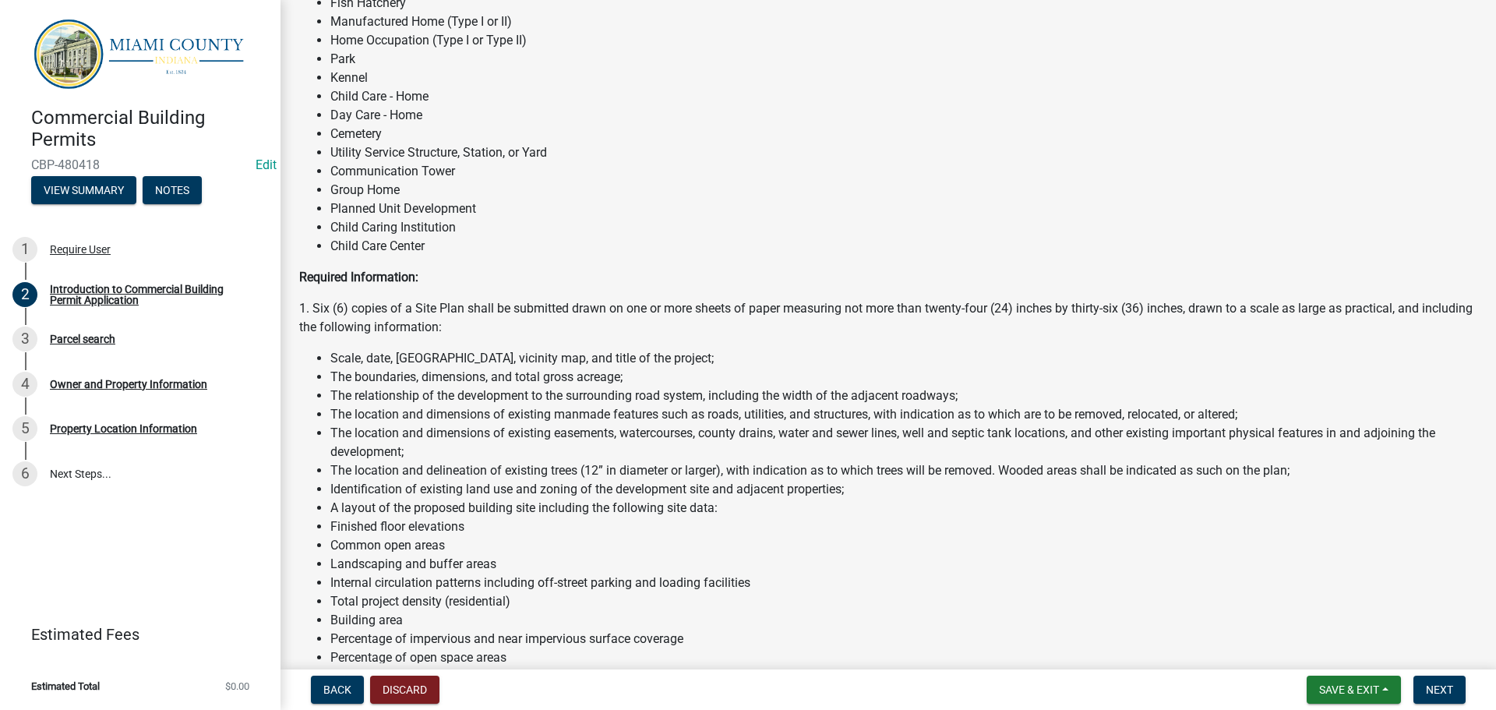
scroll to position [779, 0]
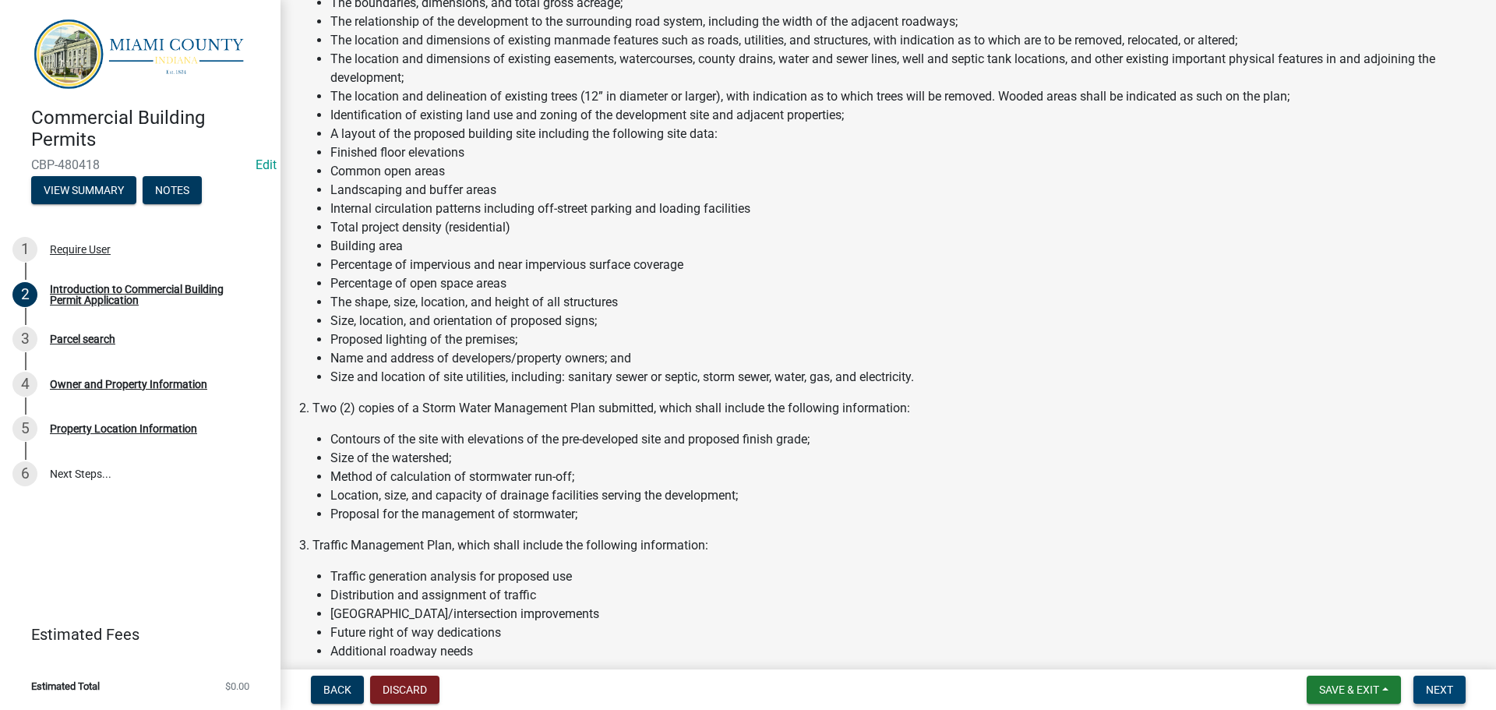
click at [1437, 676] on button "Next" at bounding box center [1439, 690] width 52 height 28
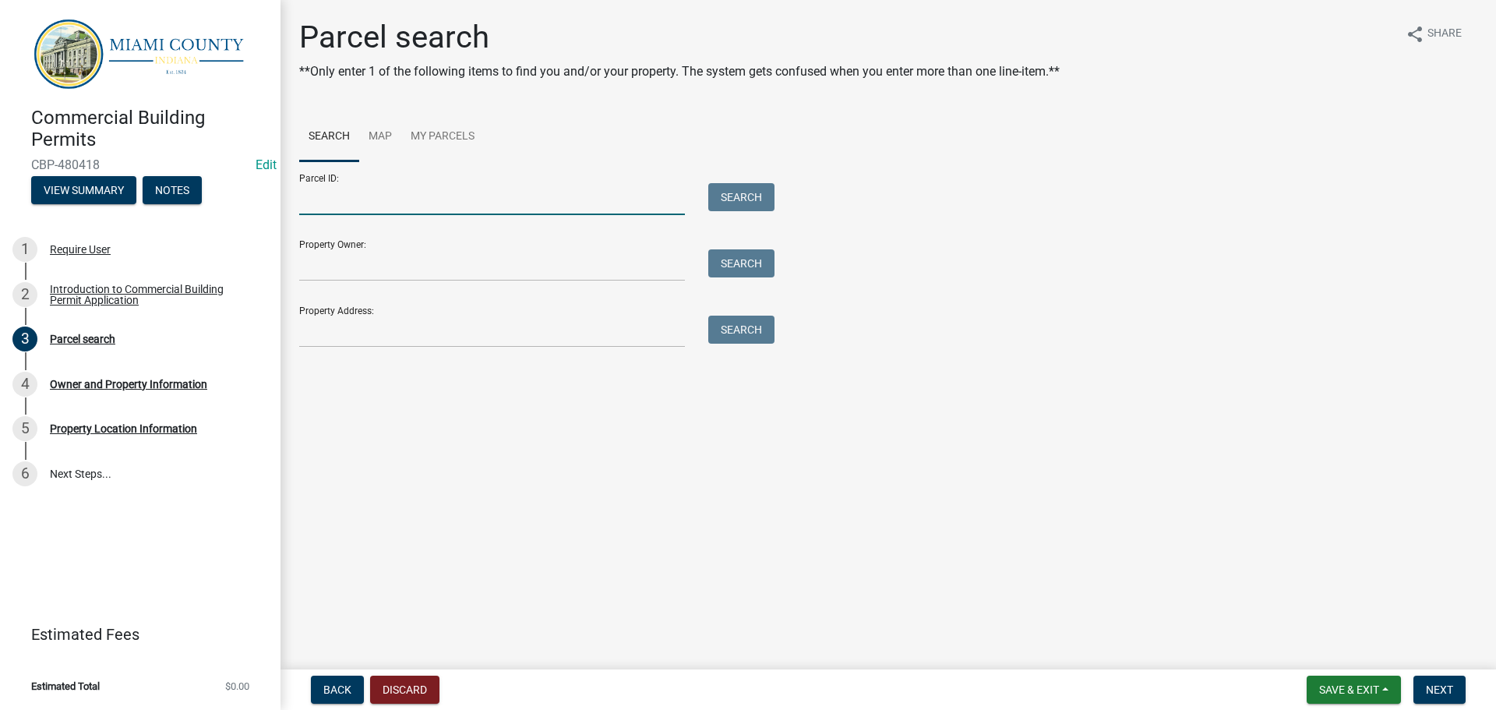
click at [348, 215] on input "Parcel ID:" at bounding box center [492, 199] width 386 height 32
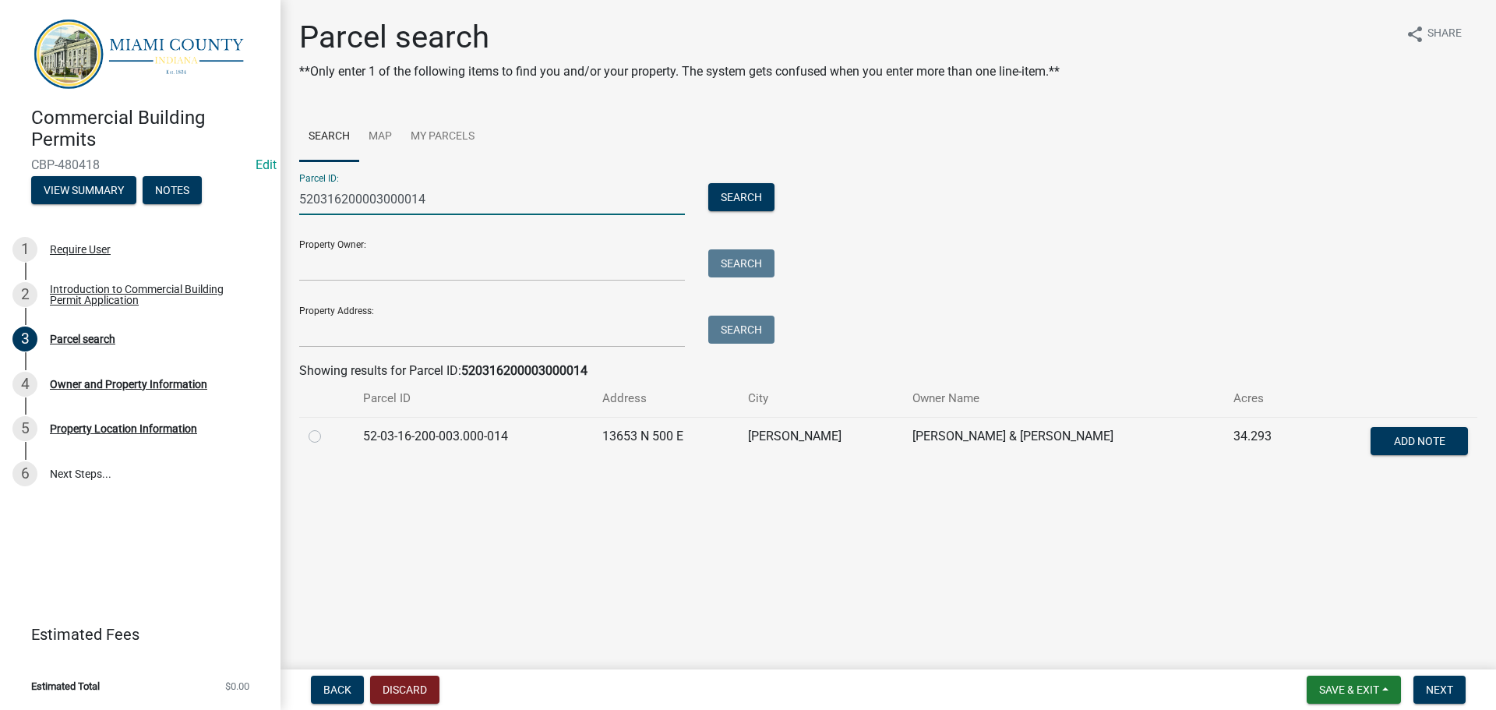
type input "520316200003000014"
click at [327, 427] on label at bounding box center [327, 427] width 0 height 0
click at [327, 437] on input "radio" at bounding box center [332, 432] width 10 height 10
radio input "true"
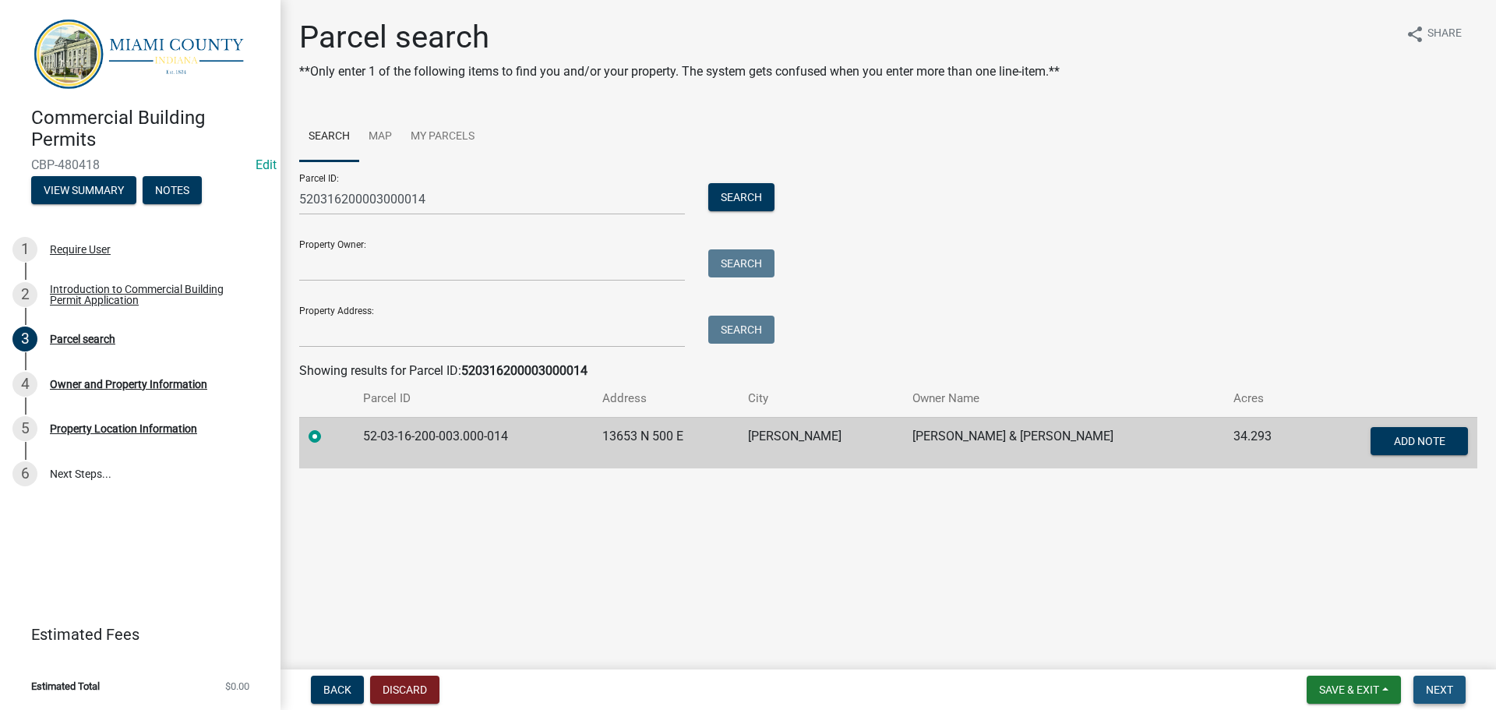
click at [1428, 685] on span "Next" at bounding box center [1439, 689] width 27 height 12
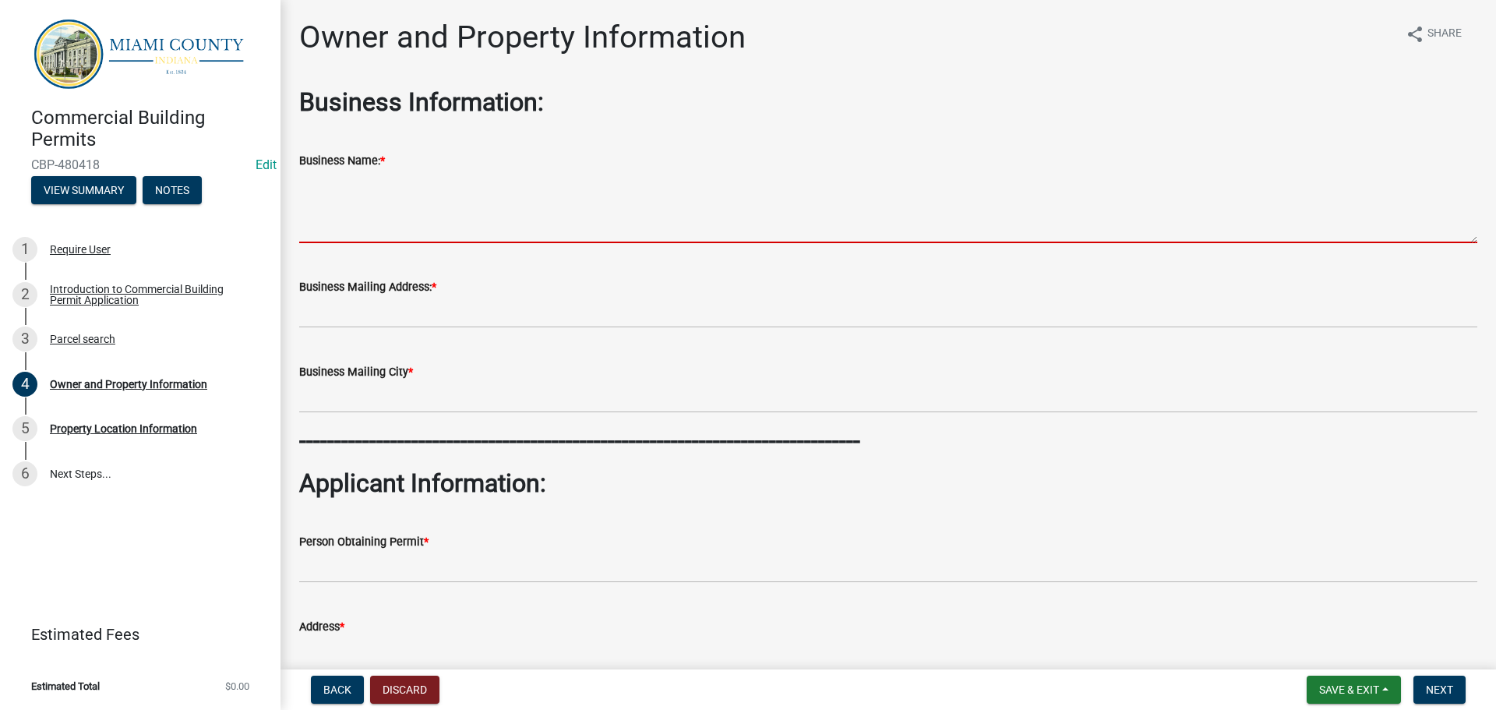
click at [491, 224] on textarea "Business Name: *" at bounding box center [888, 206] width 1178 height 73
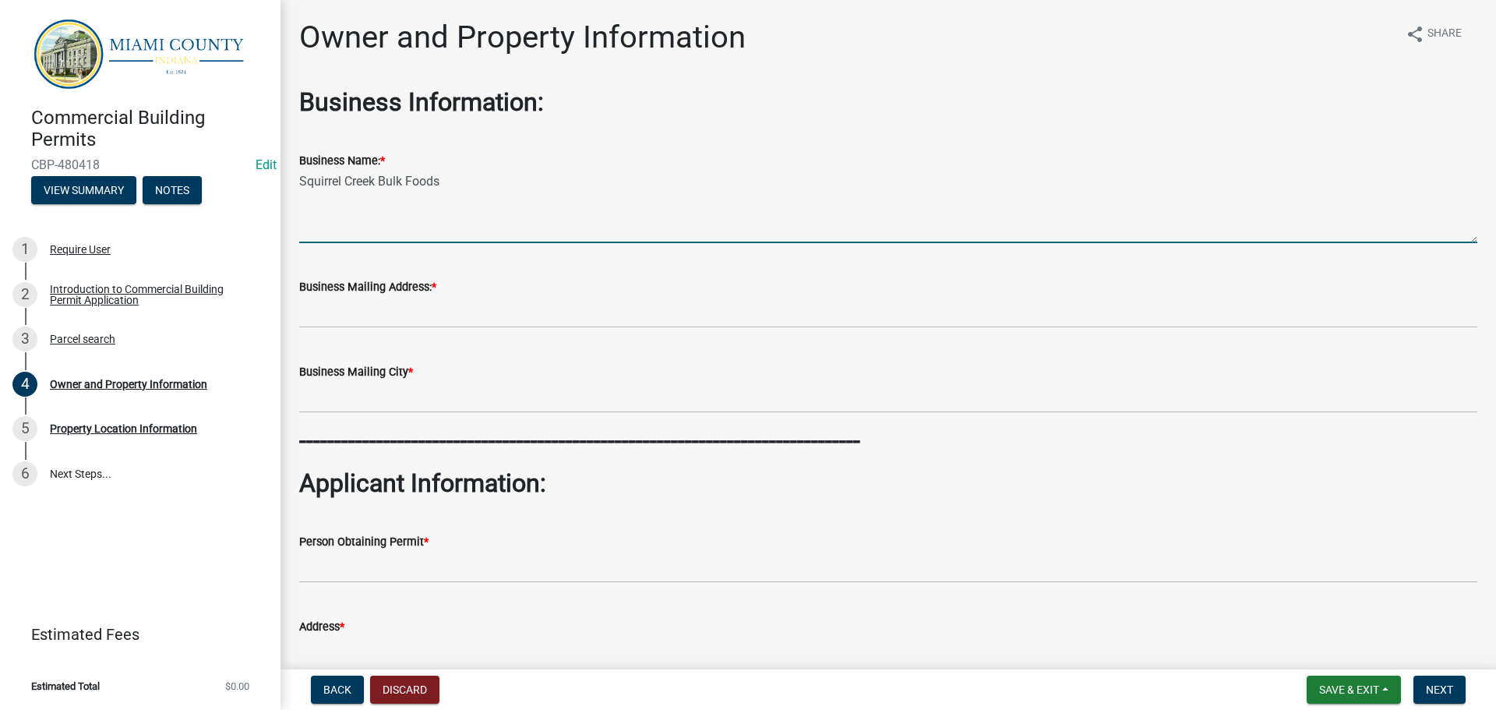
type textarea "Squirrel Creek Bulk Foods"
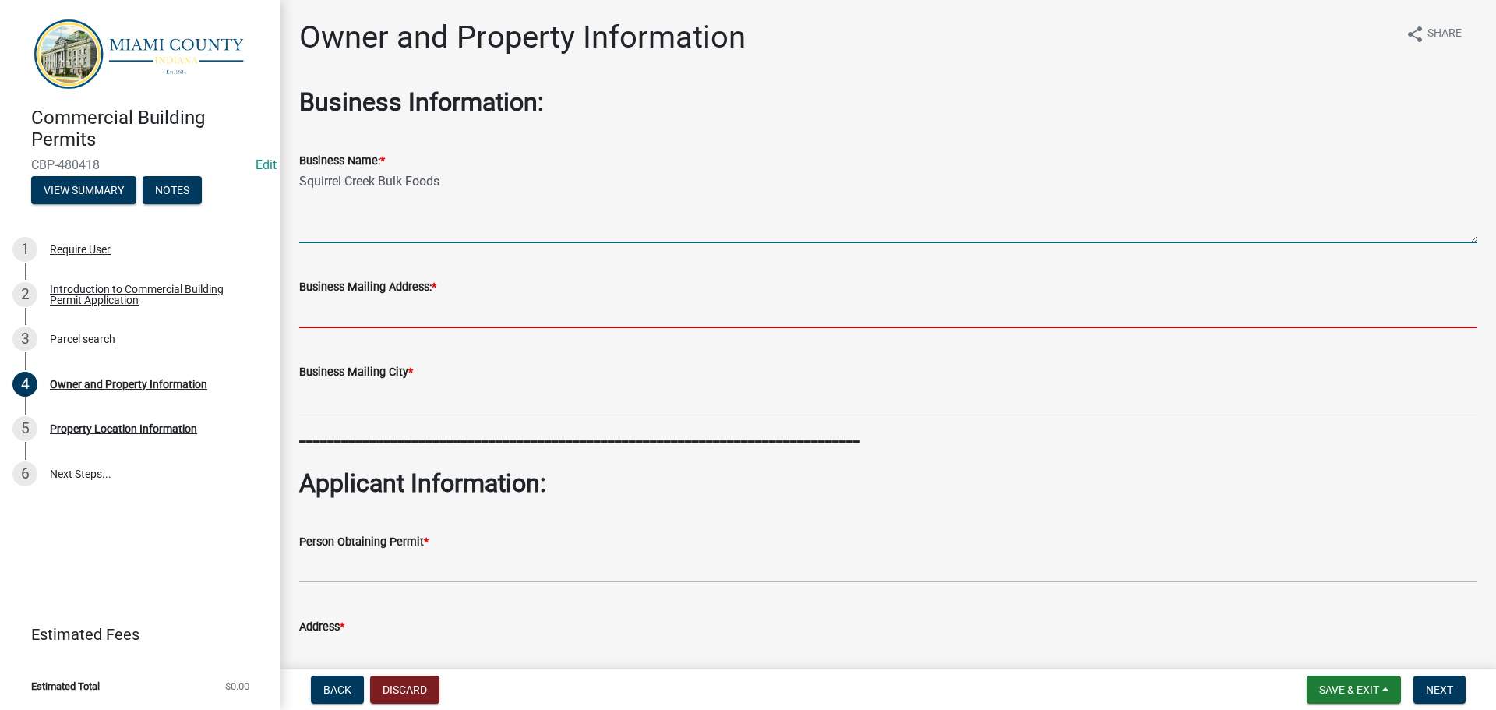
click at [505, 328] on input "Business Mailing Address: *" at bounding box center [888, 312] width 1178 height 32
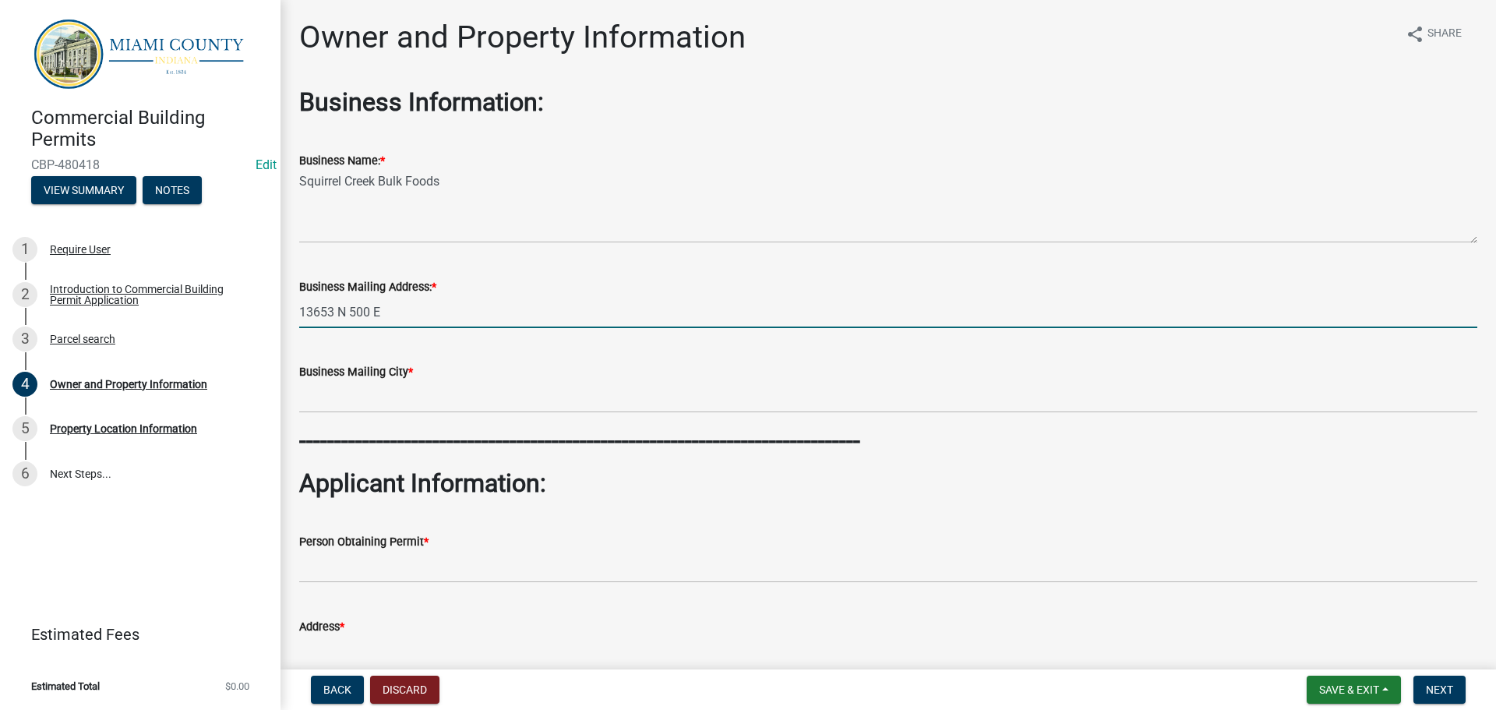
type input "13653 N 500 E"
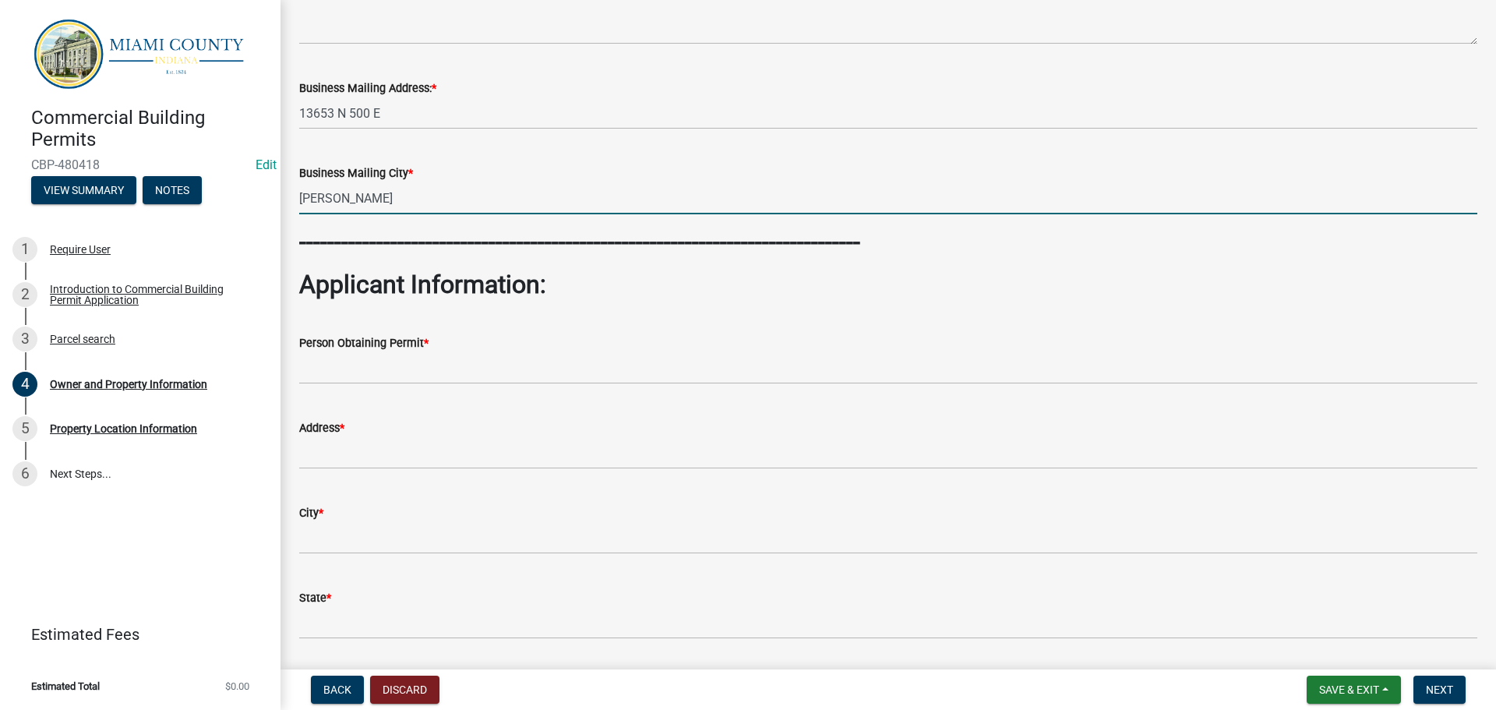
scroll to position [234, 0]
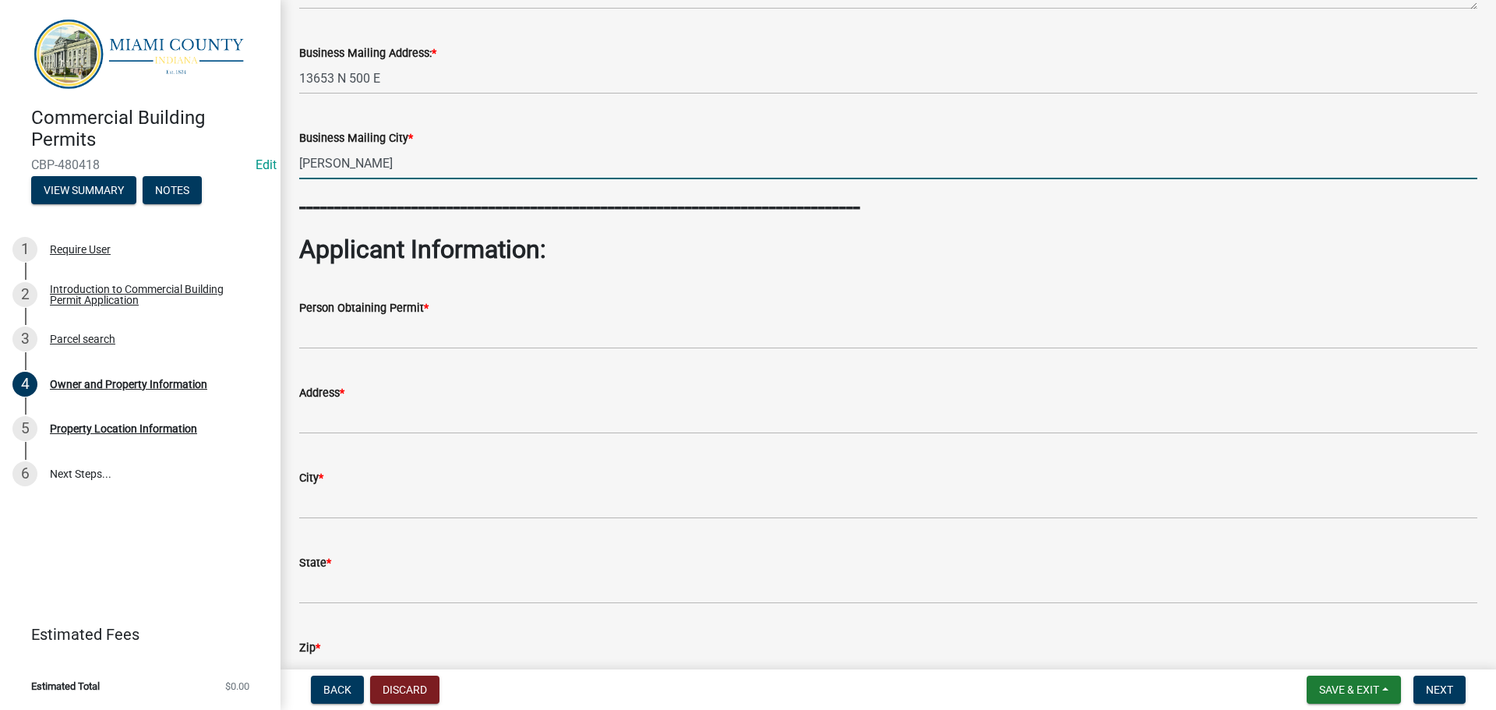
type input "[PERSON_NAME]"
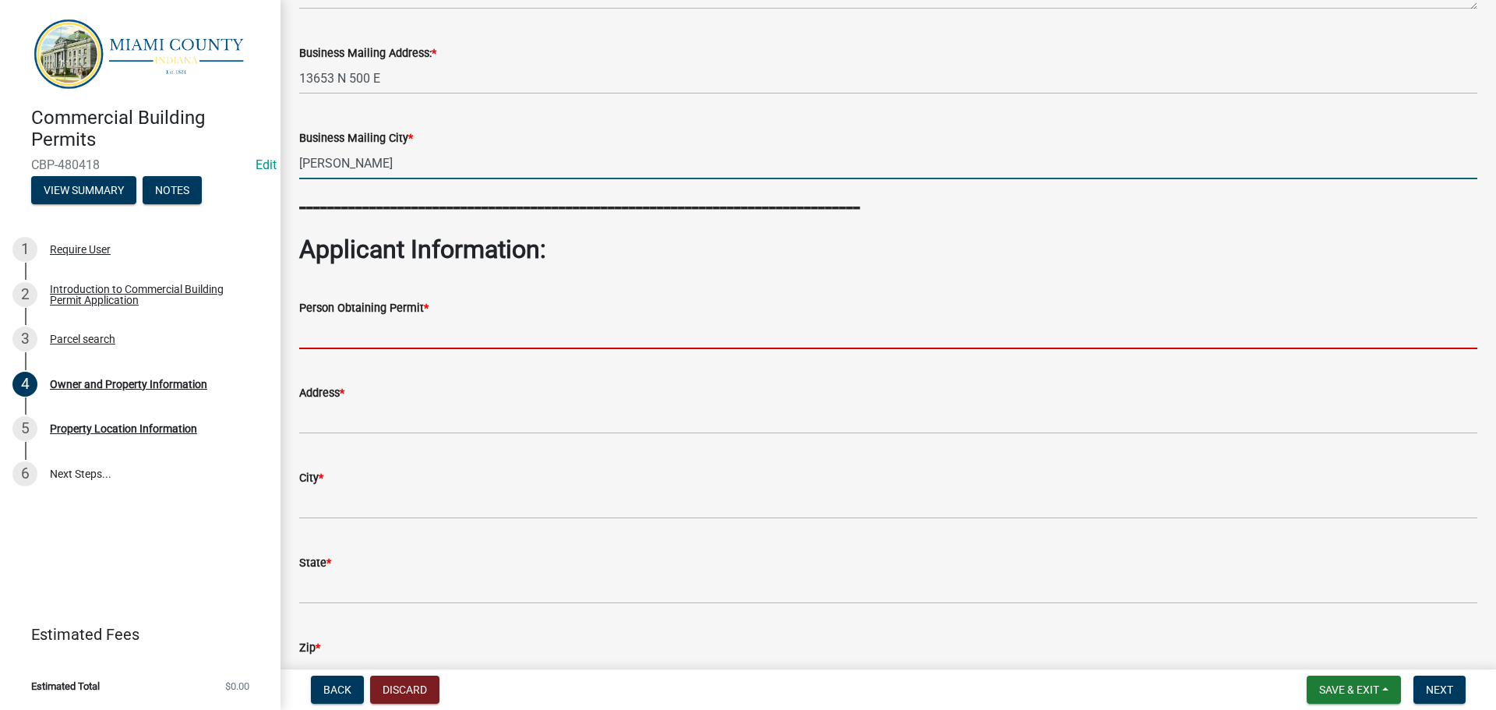
click at [486, 349] on input "Person Obtaining Permit *" at bounding box center [888, 333] width 1178 height 32
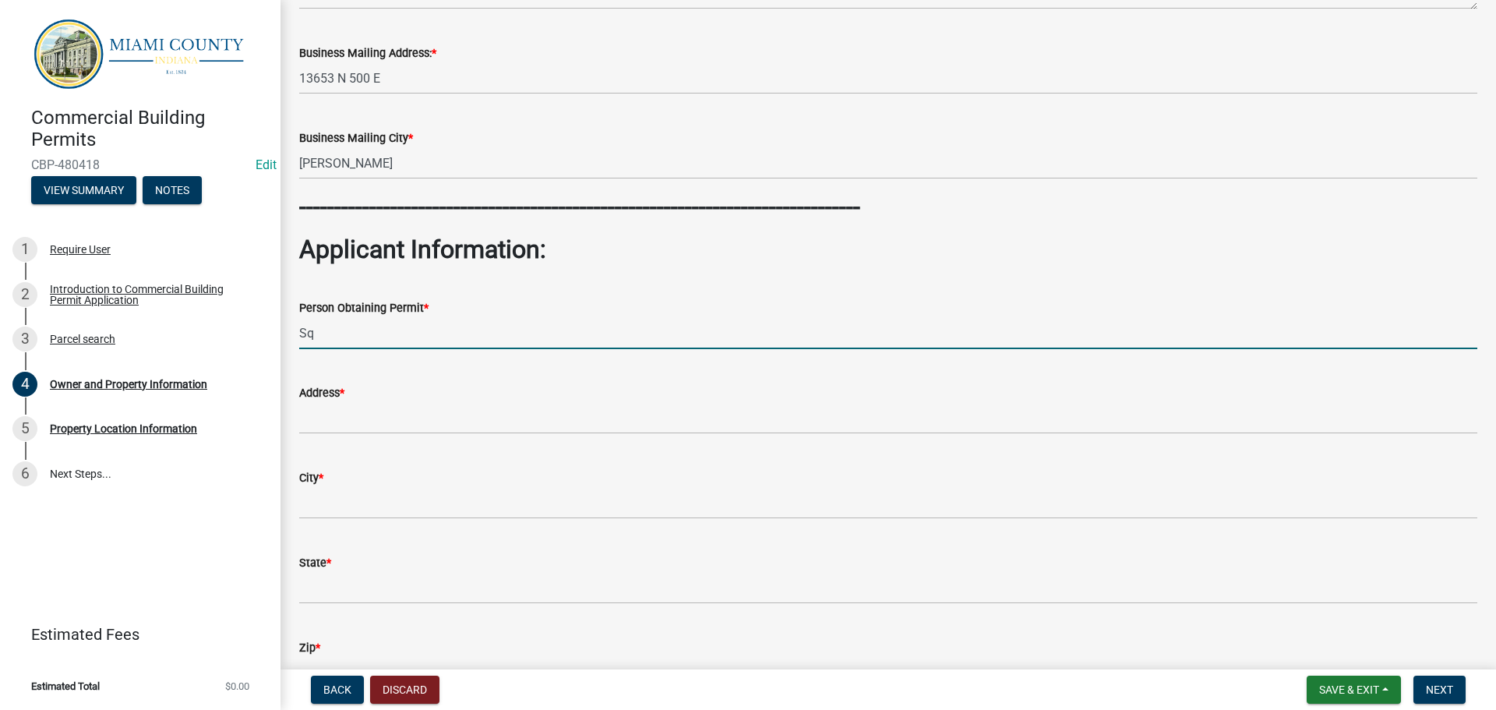
type input "S"
type input "[PERSON_NAME]"
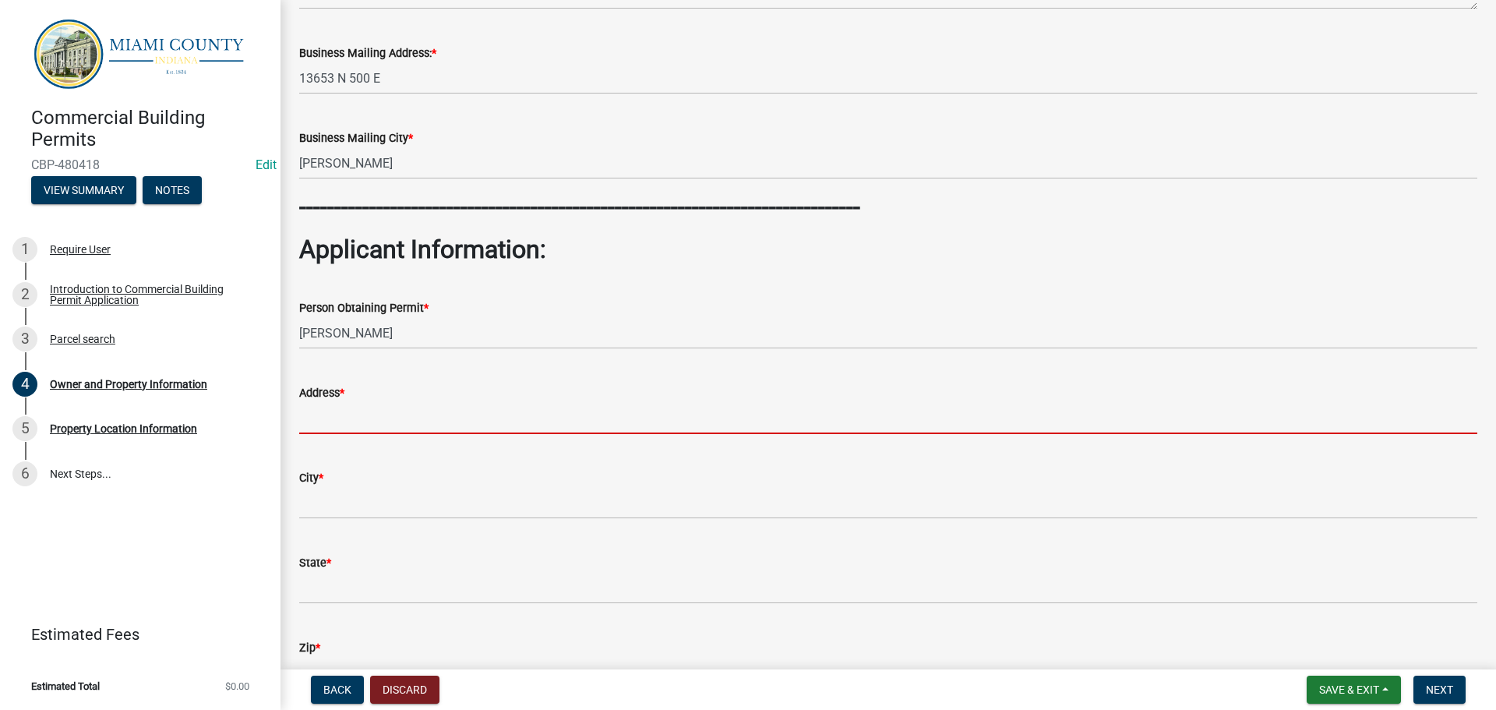
click at [425, 434] on input "Address *" at bounding box center [888, 418] width 1178 height 32
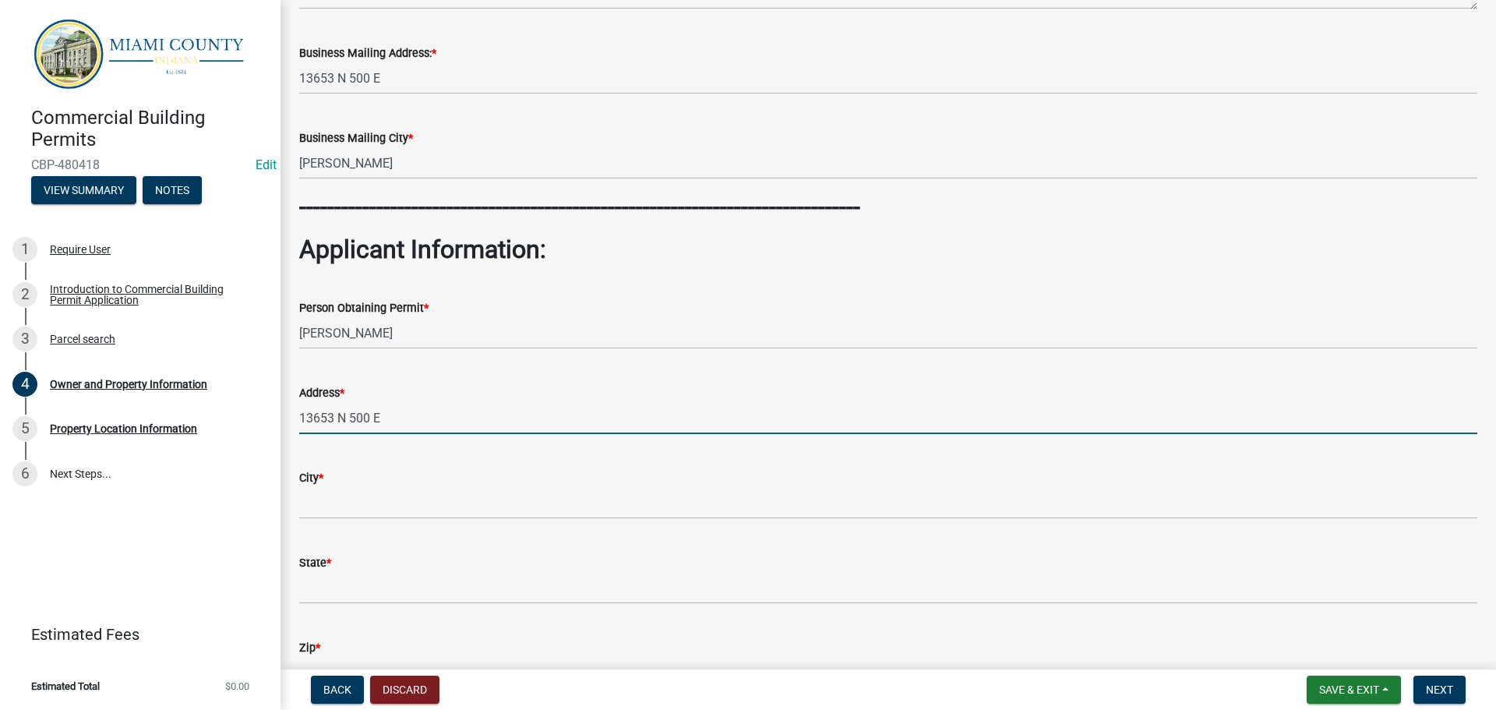
type input "13653 N 500 E"
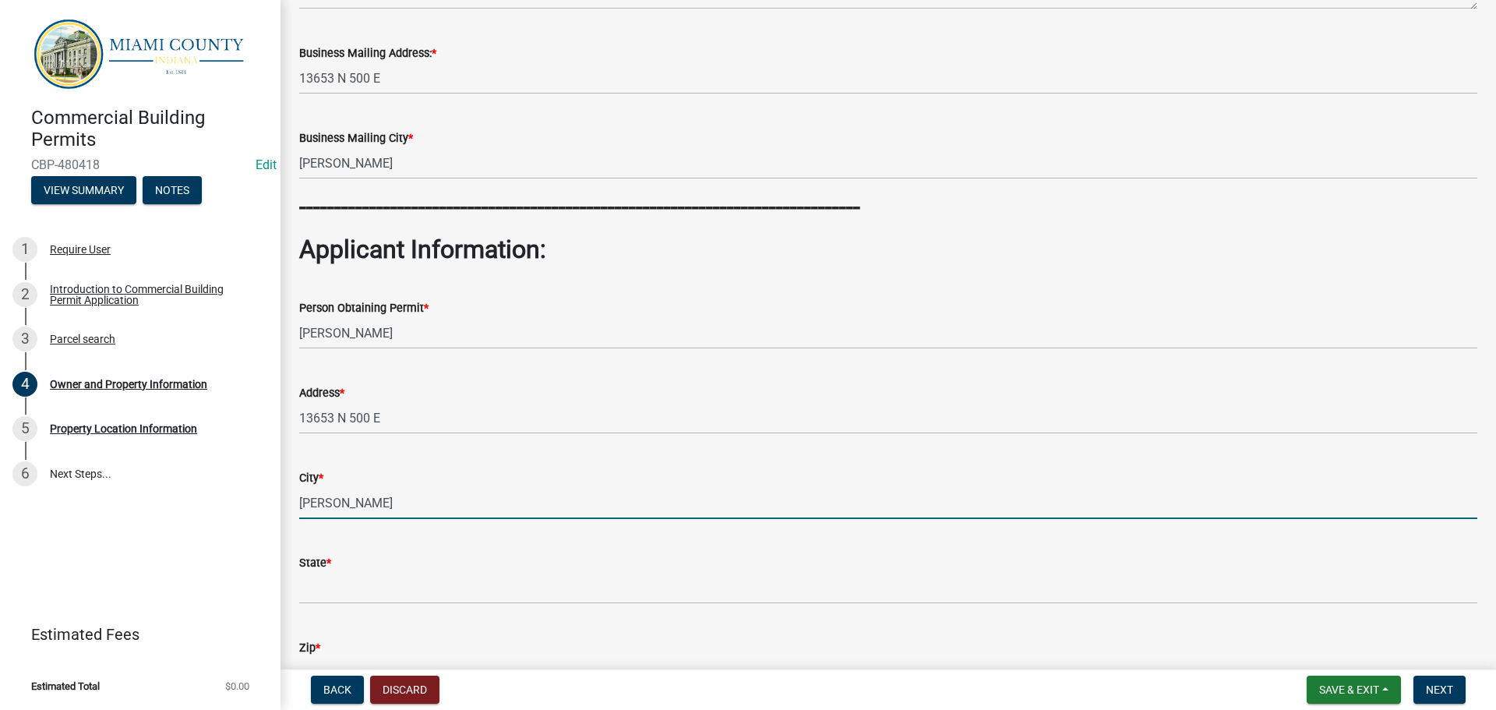
type input "[PERSON_NAME]"
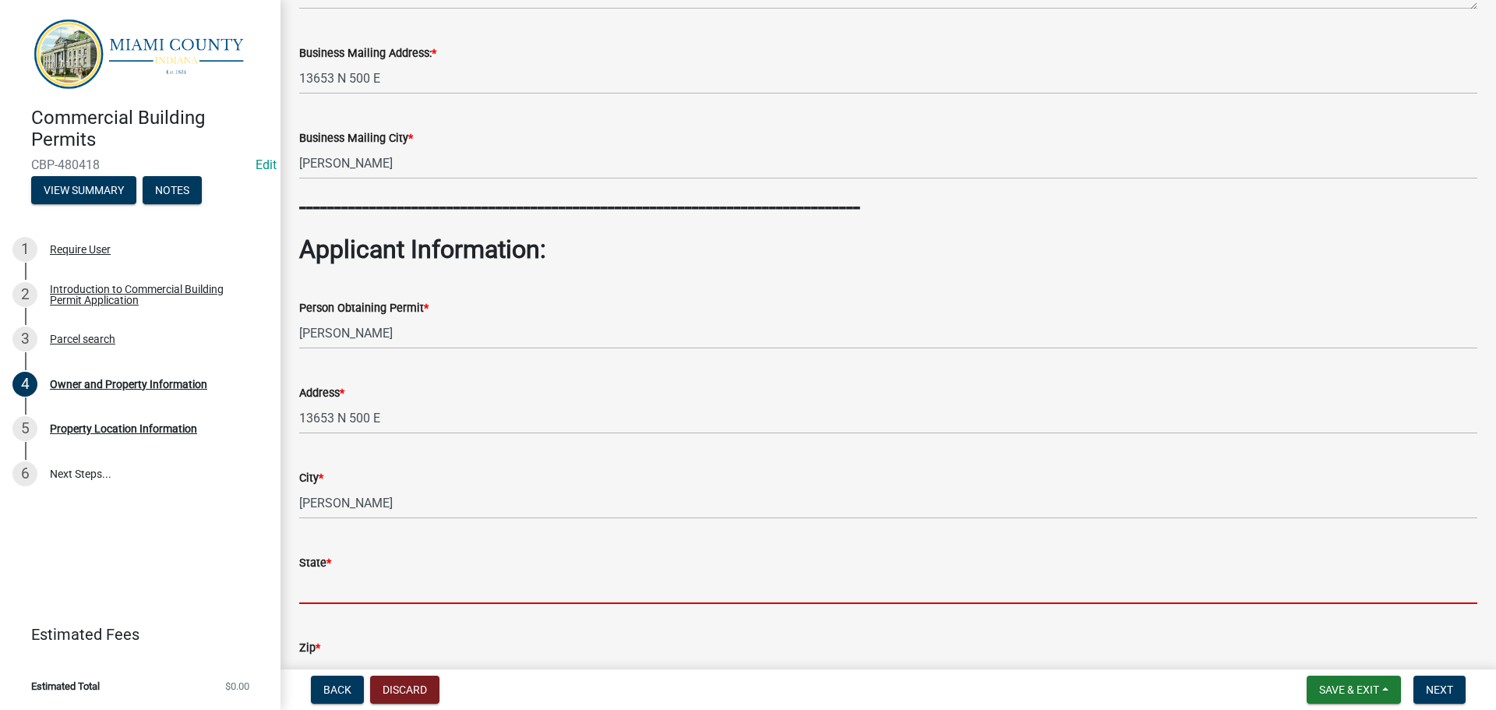
scroll to position [592, 0]
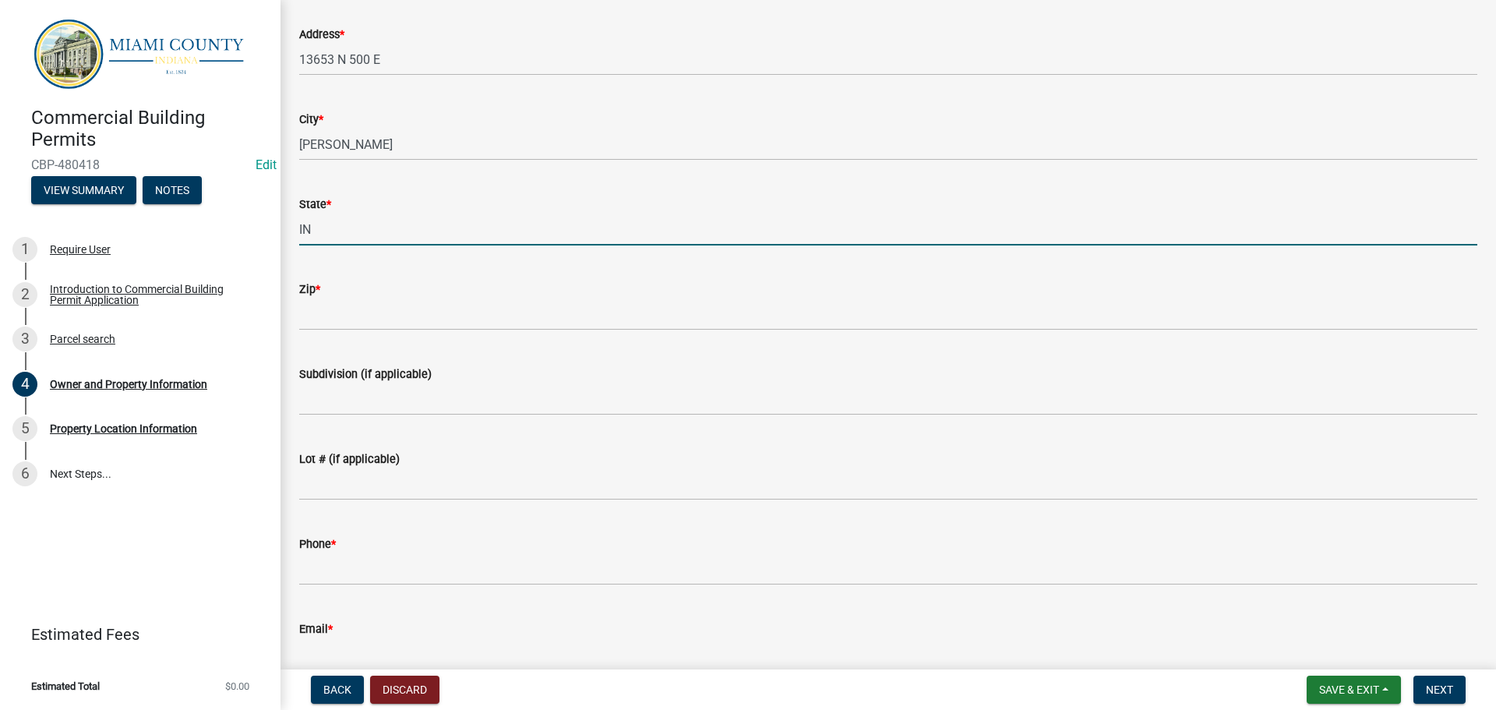
type input "IN"
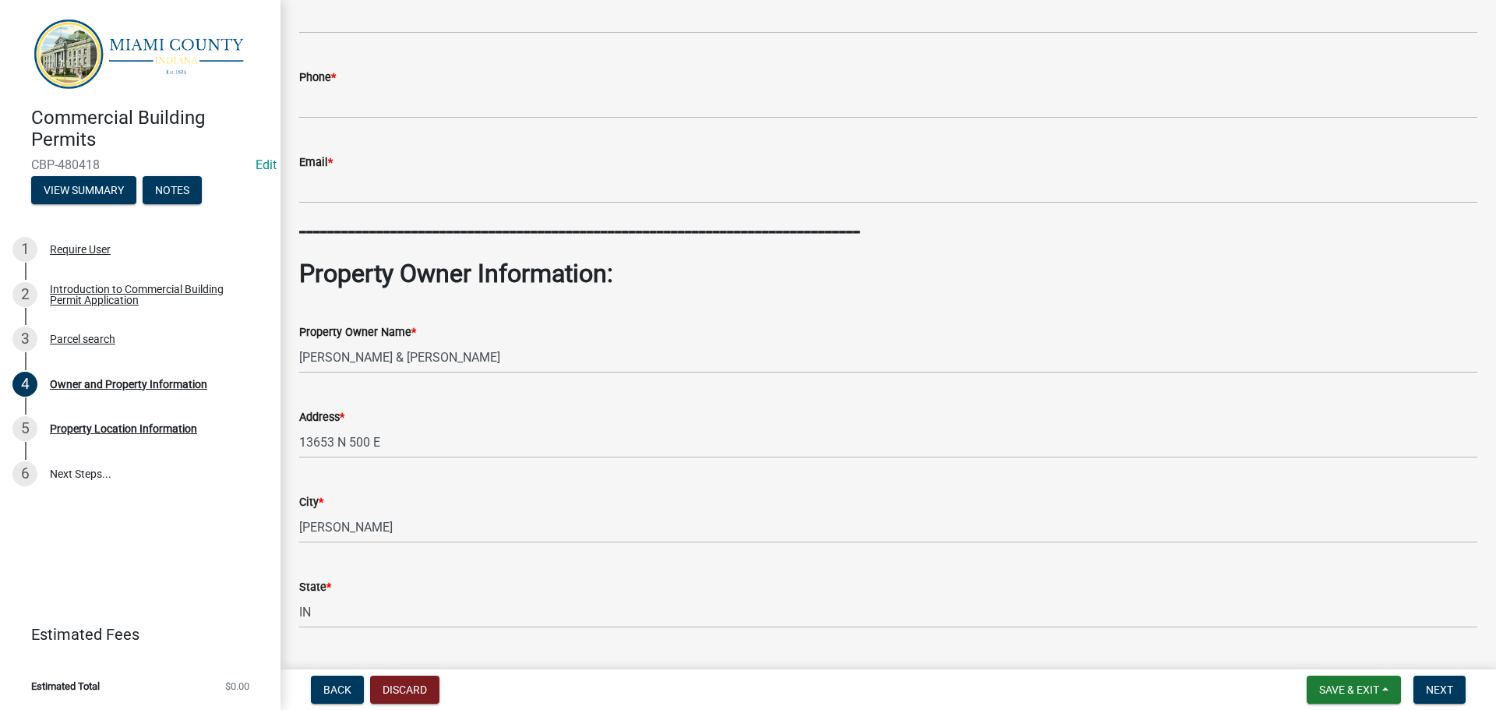
scroll to position [1060, 0]
type input "46974"
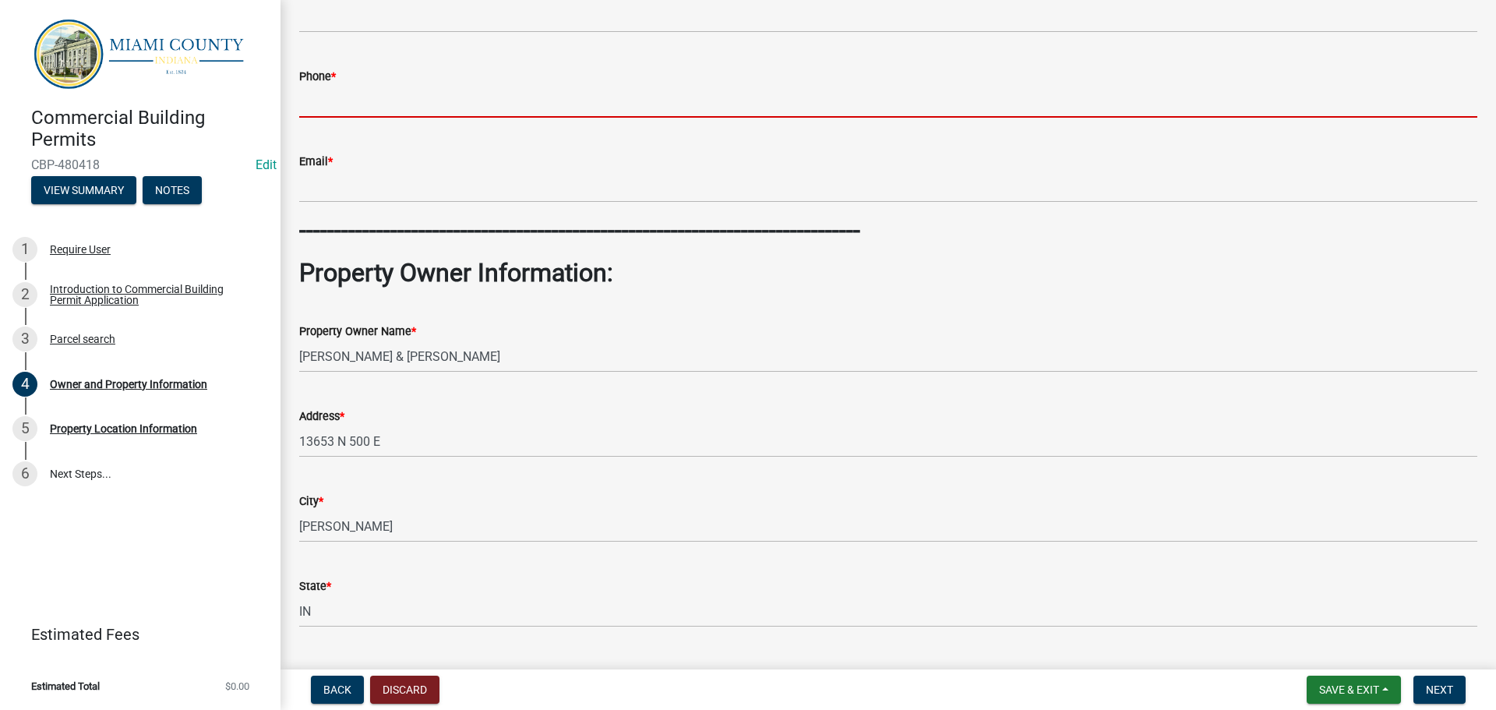
click at [391, 118] on input "Phone *" at bounding box center [888, 102] width 1178 height 32
click at [344, 118] on input "Phone *" at bounding box center [888, 102] width 1178 height 32
click at [342, 118] on input "Phone *" at bounding box center [888, 102] width 1178 height 32
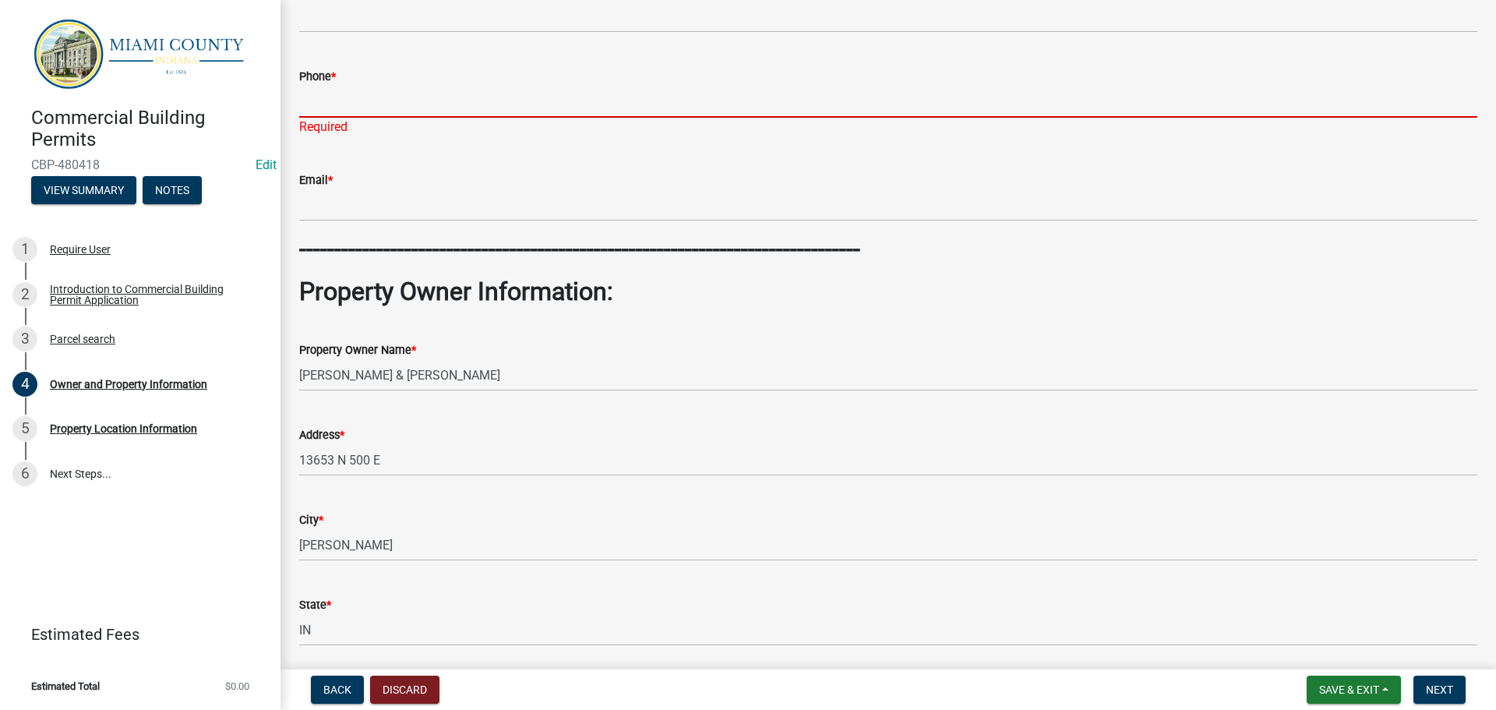
paste input "[PHONE_NUMBER]"
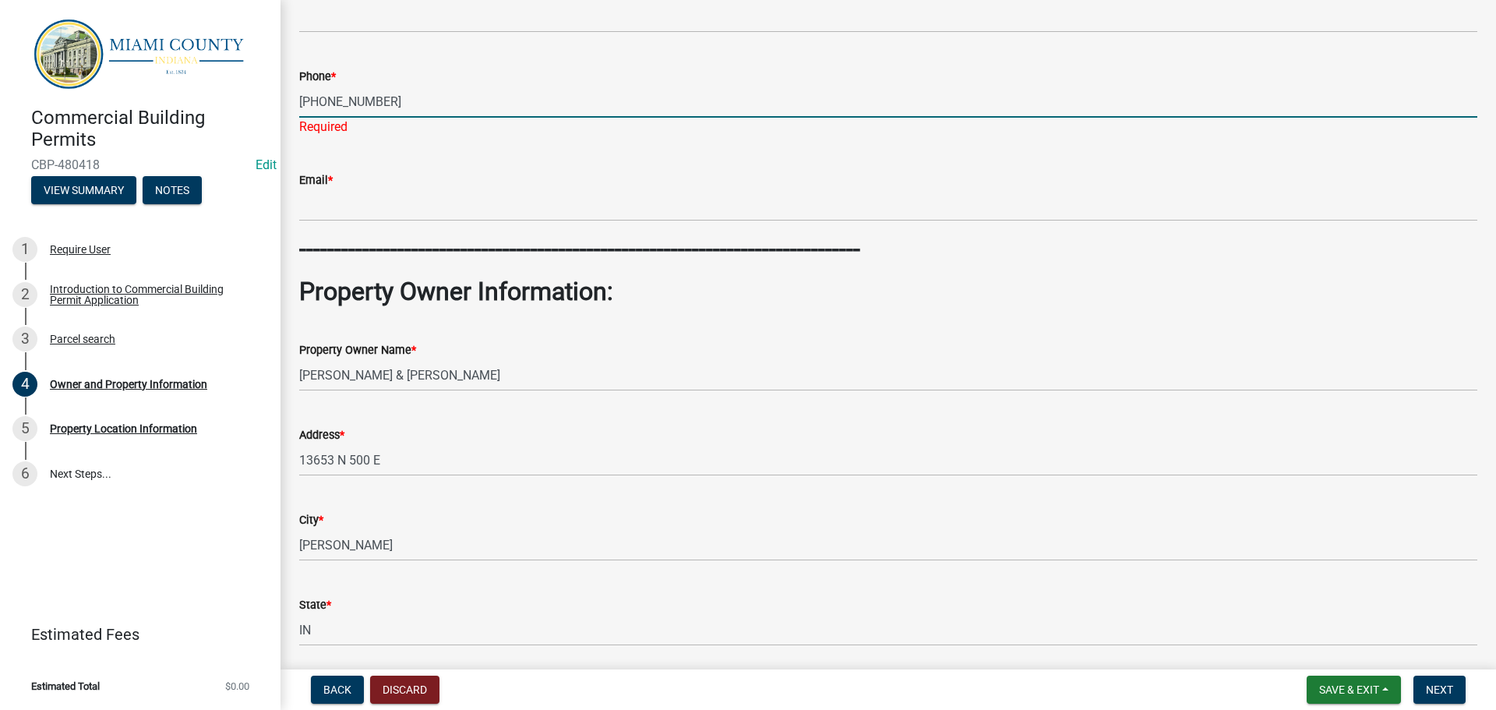
type input "[PHONE_NUMBER]"
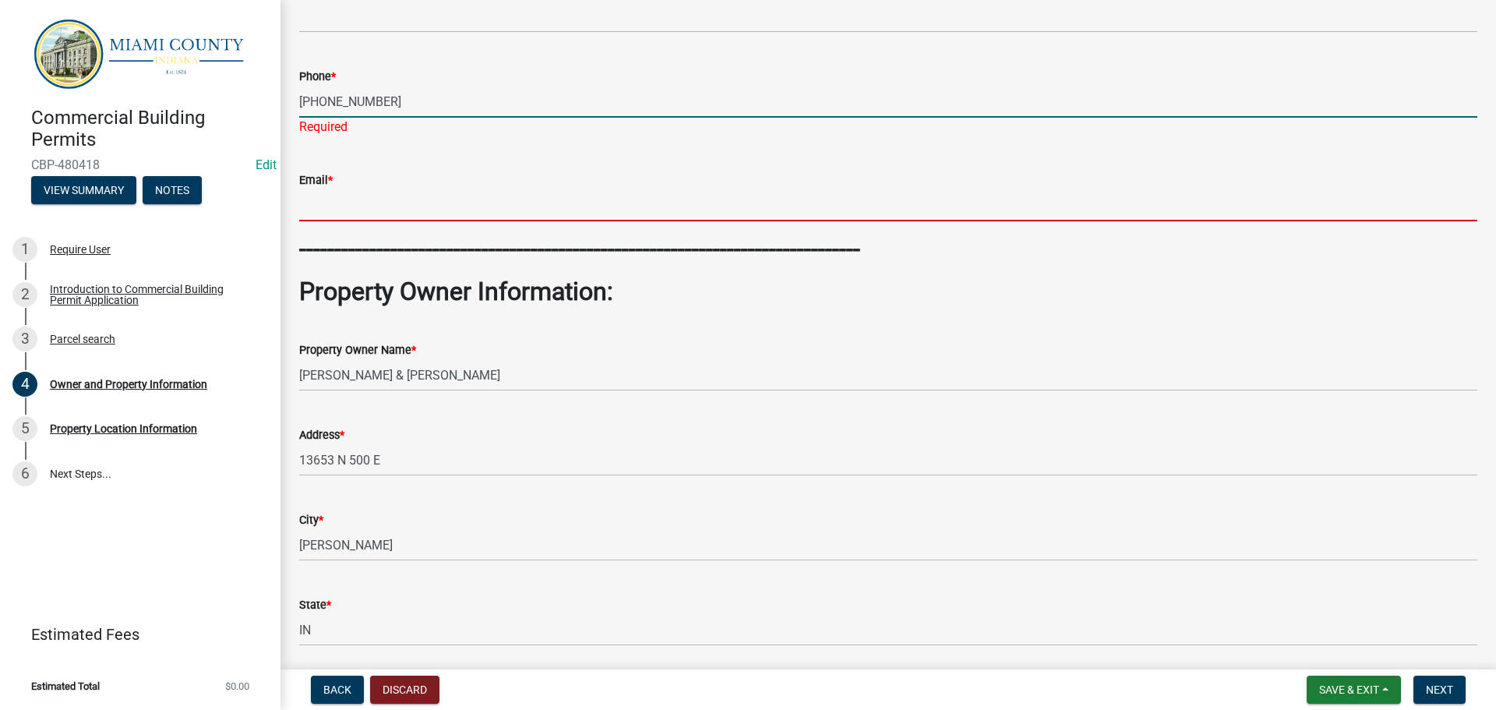
click at [475, 234] on wm-data-entity-input "Email *" at bounding box center [888, 191] width 1178 height 85
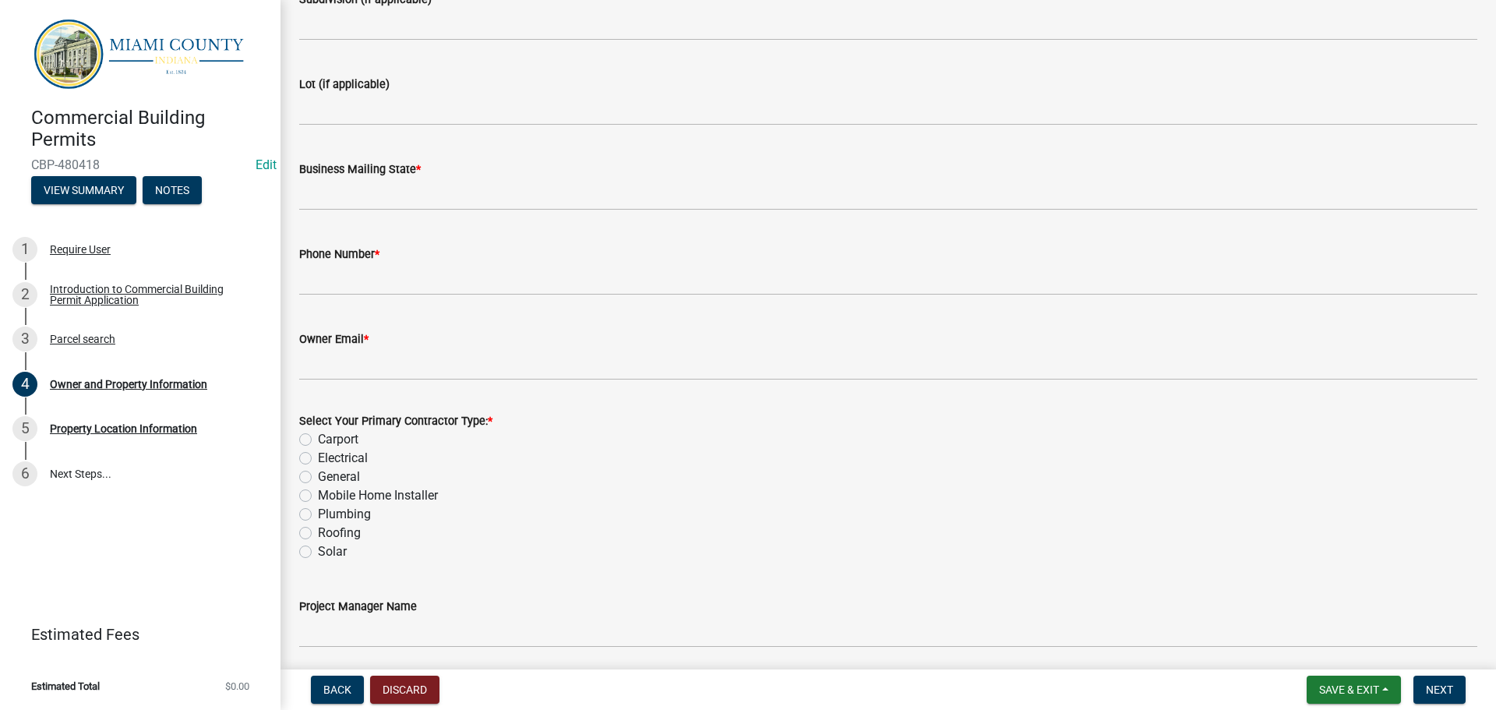
scroll to position [1839, 0]
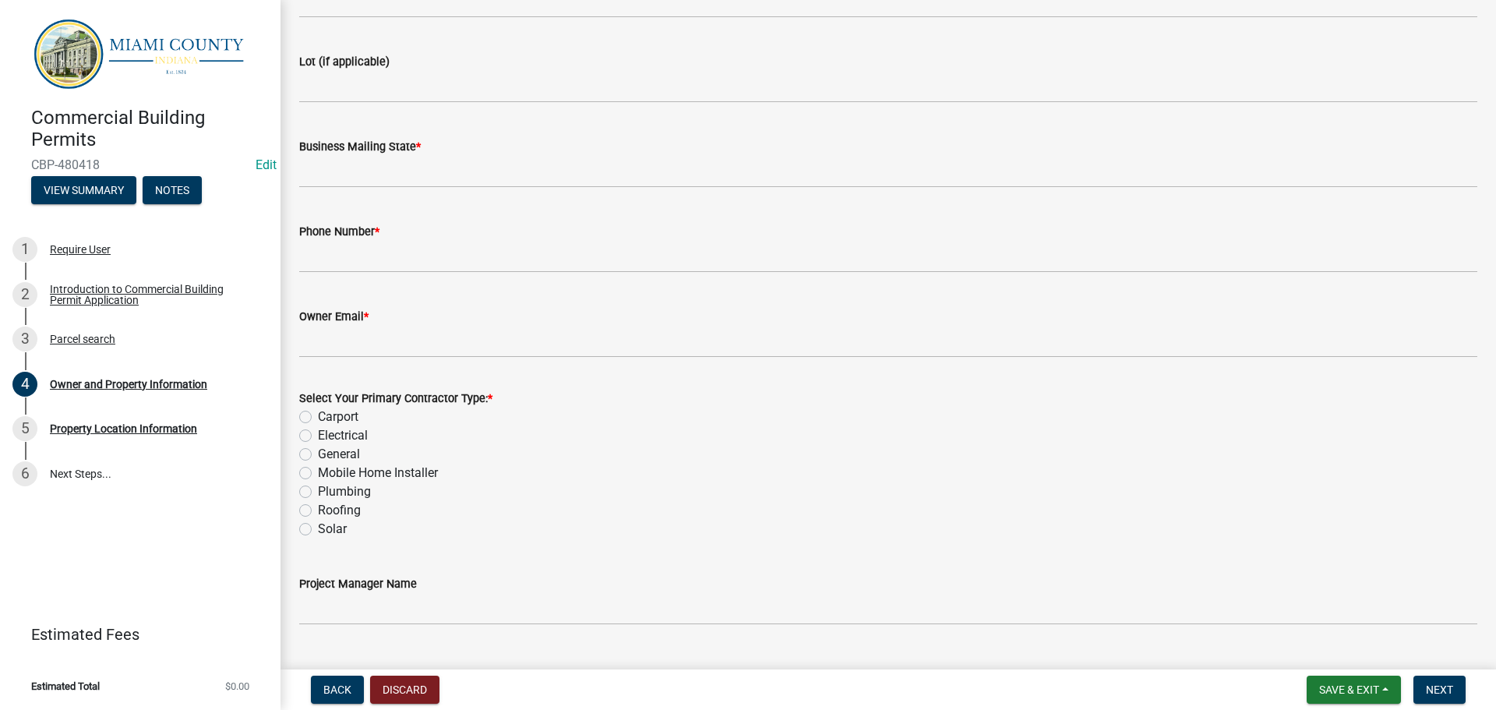
type input "[EMAIL_ADDRESS][DOMAIN_NAME]"
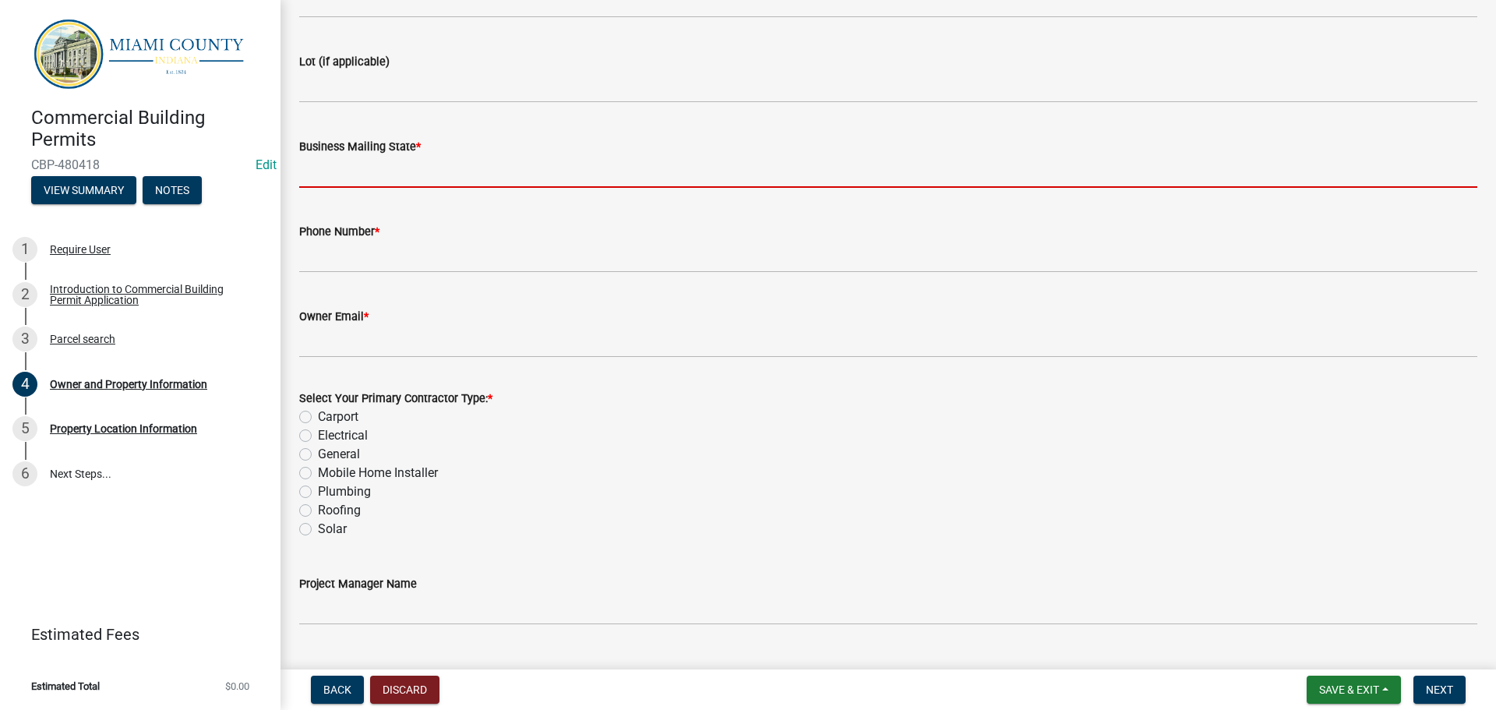
click at [461, 188] on input "Business Mailing State *" at bounding box center [888, 172] width 1178 height 32
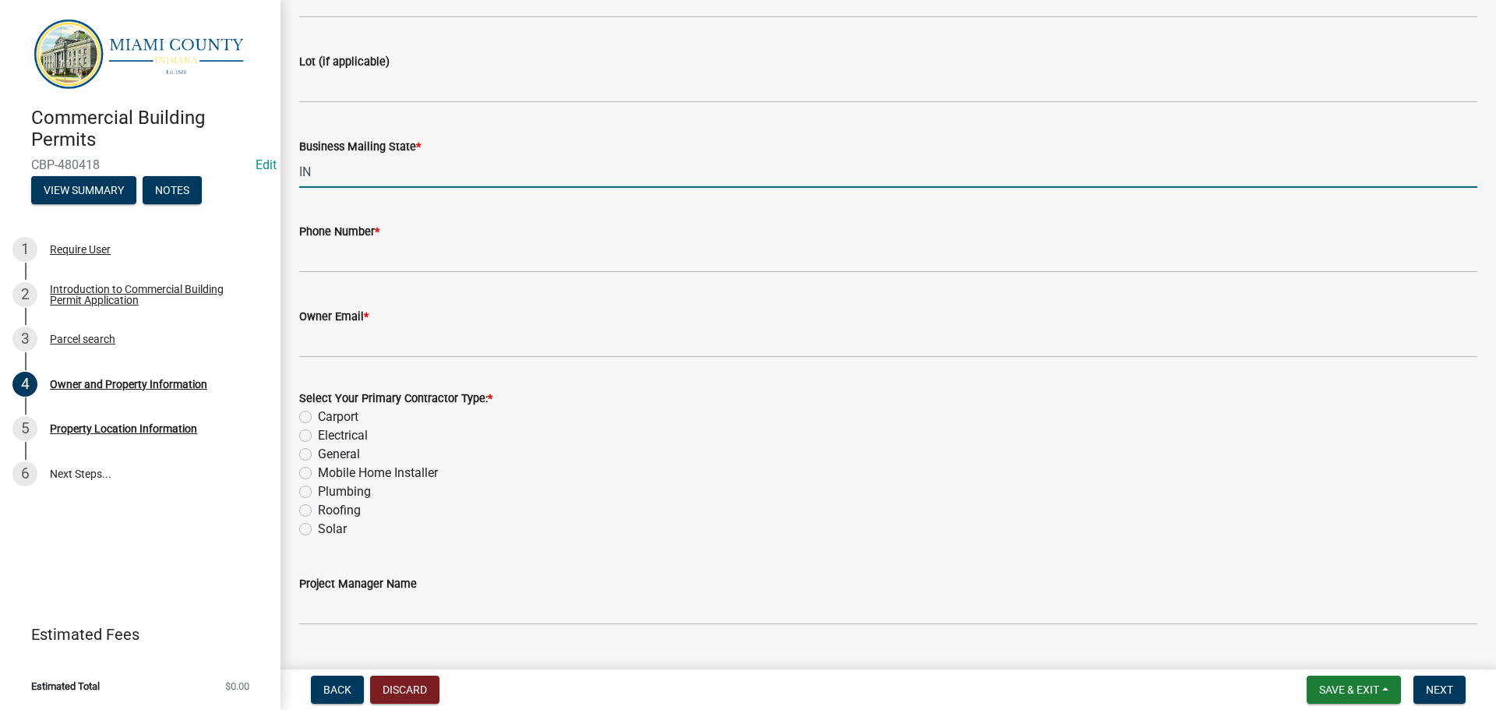
type input "IN"
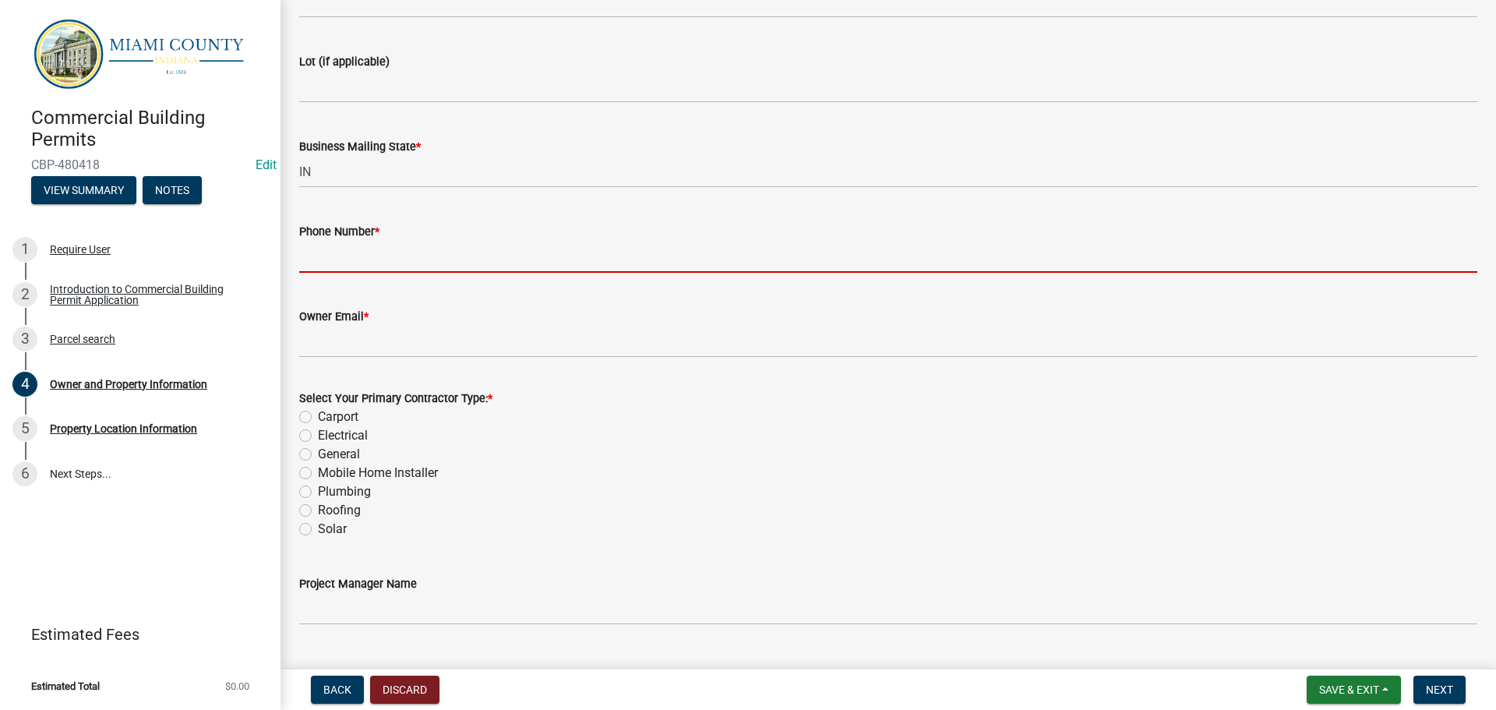
paste input "[PHONE_NUMBER]"
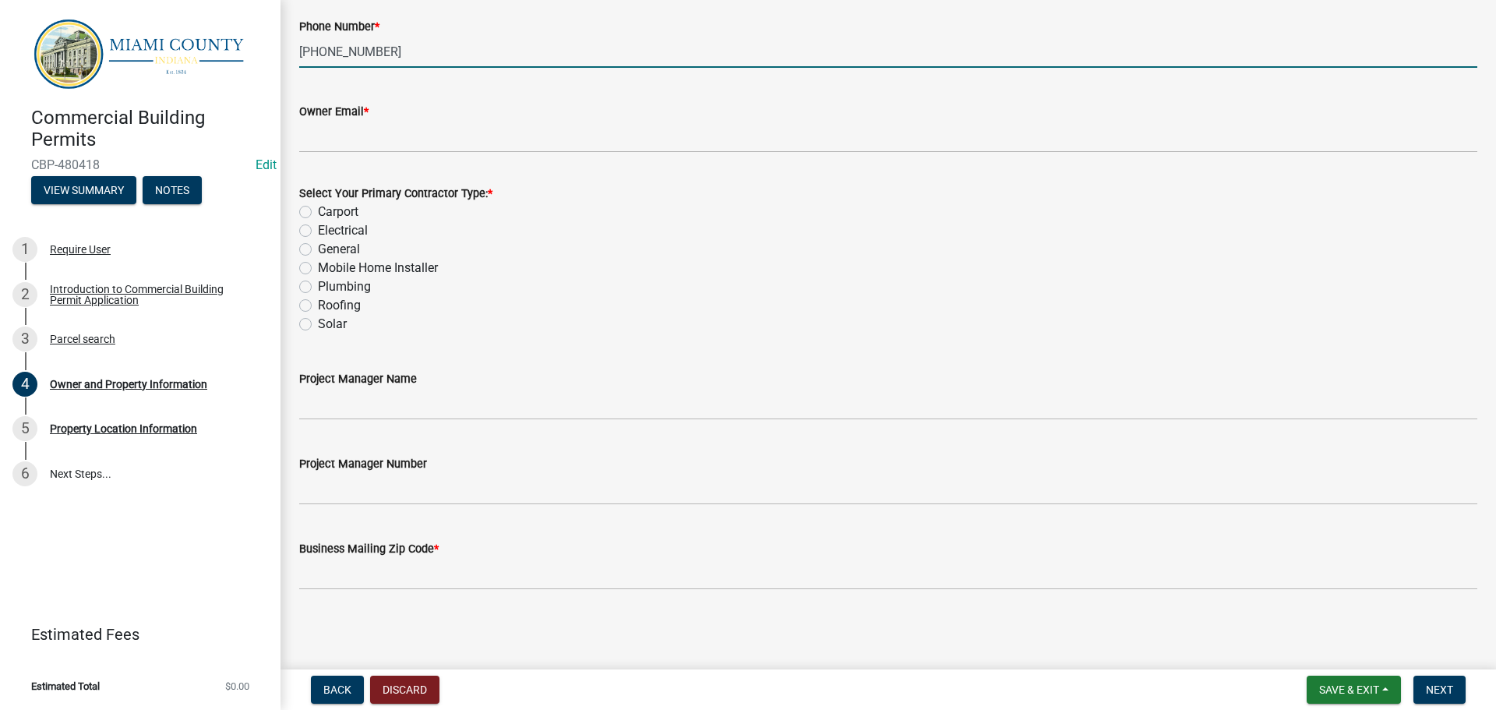
scroll to position [2151, 0]
type input "[PHONE_NUMBER]"
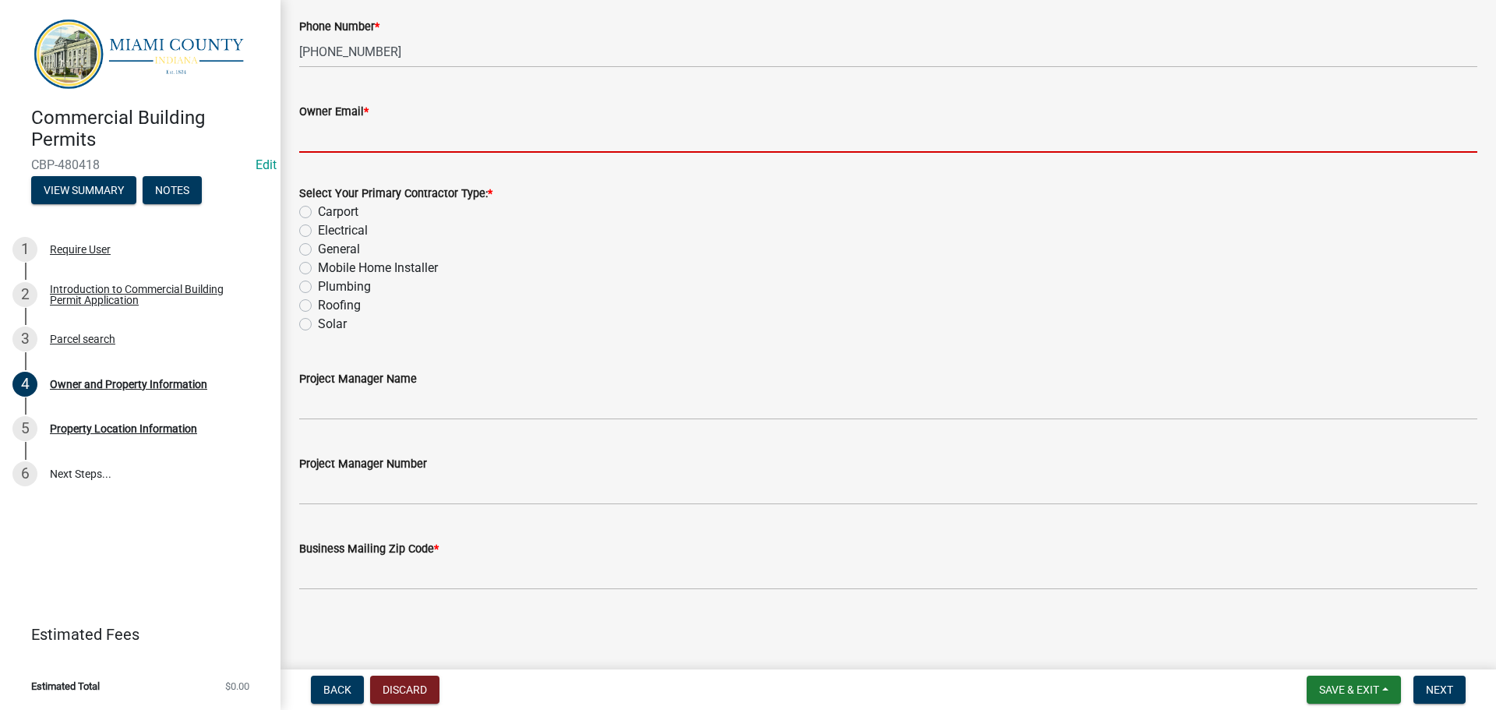
click at [389, 153] on input "Owner Email *" at bounding box center [888, 137] width 1178 height 32
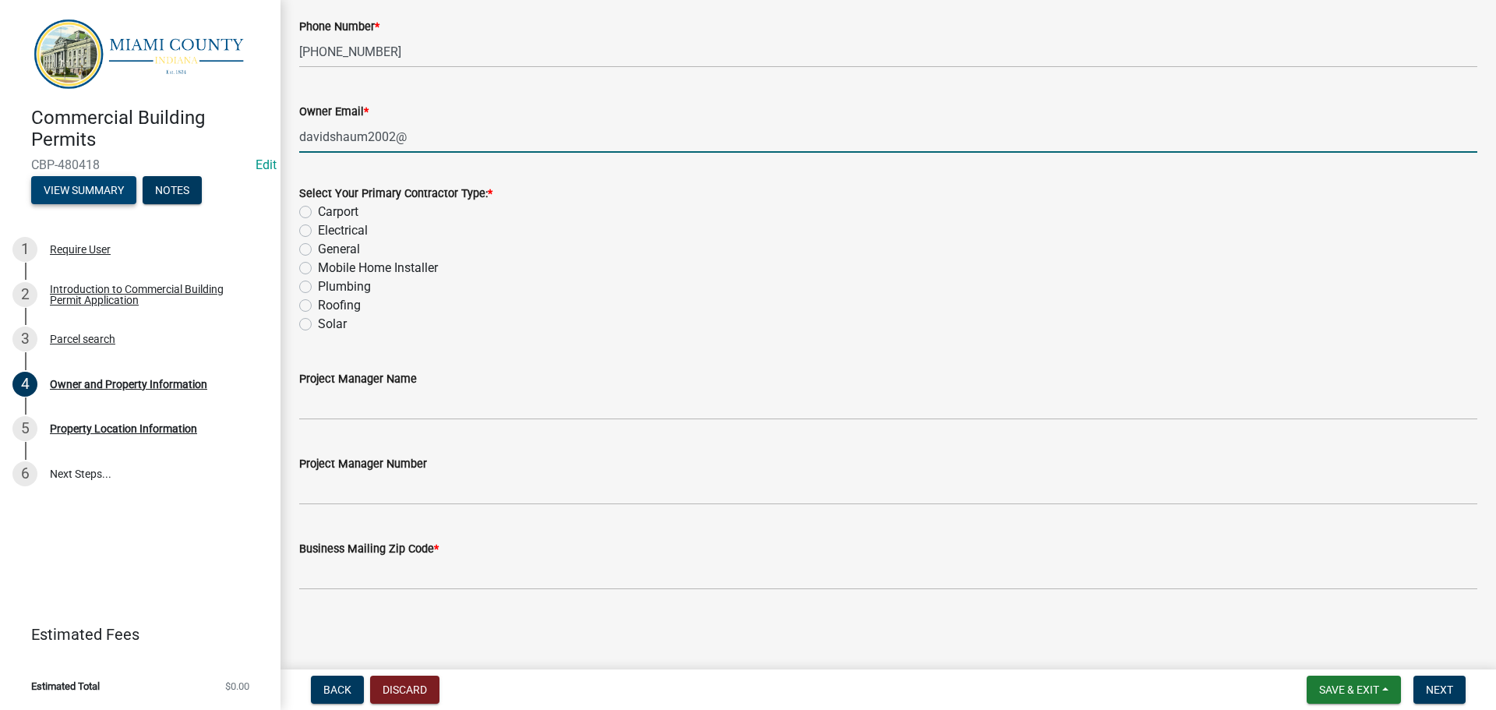
type input "davidshaum2002@"
click at [120, 204] on button "View Summary" at bounding box center [83, 190] width 105 height 28
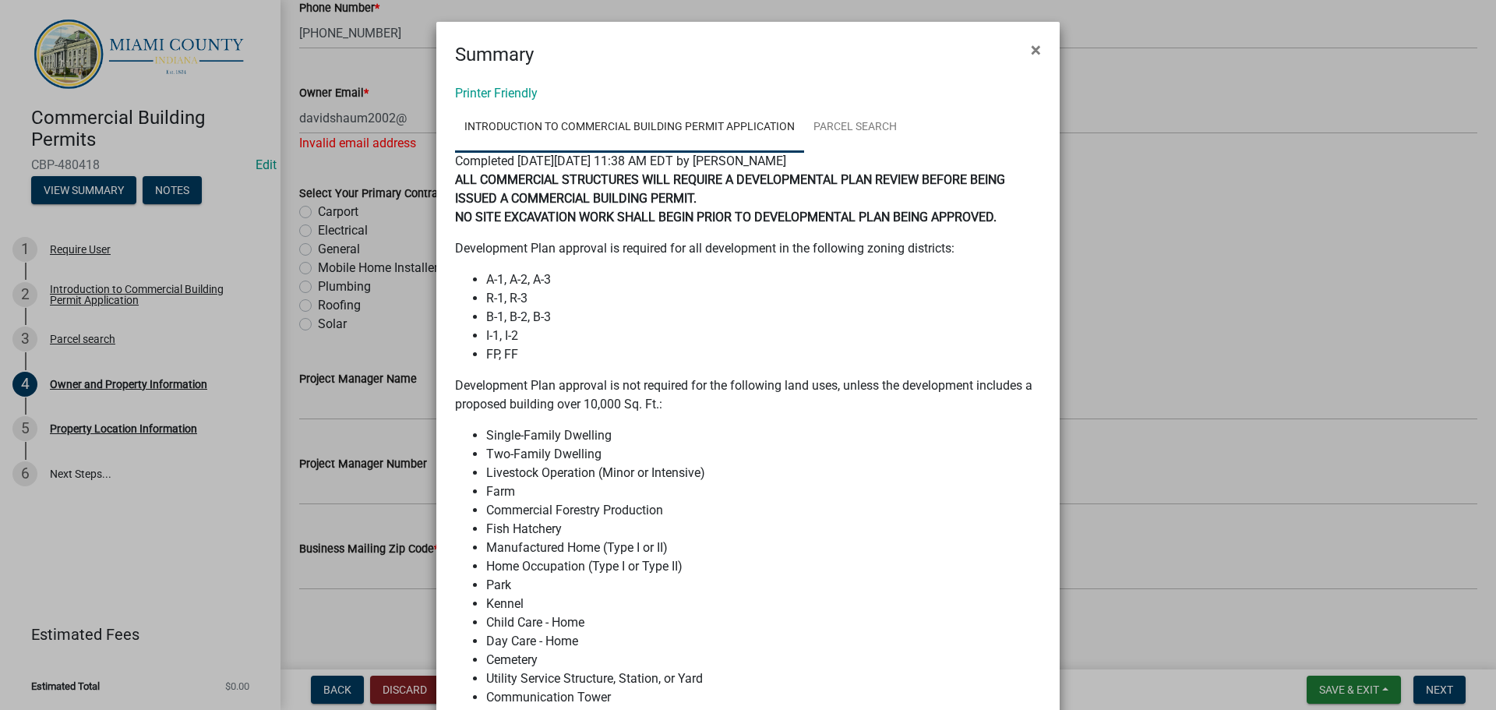
drag, startPoint x: 1033, startPoint y: 53, endPoint x: 1036, endPoint y: 66, distance: 13.5
click at [1033, 53] on span "×" at bounding box center [1036, 50] width 10 height 22
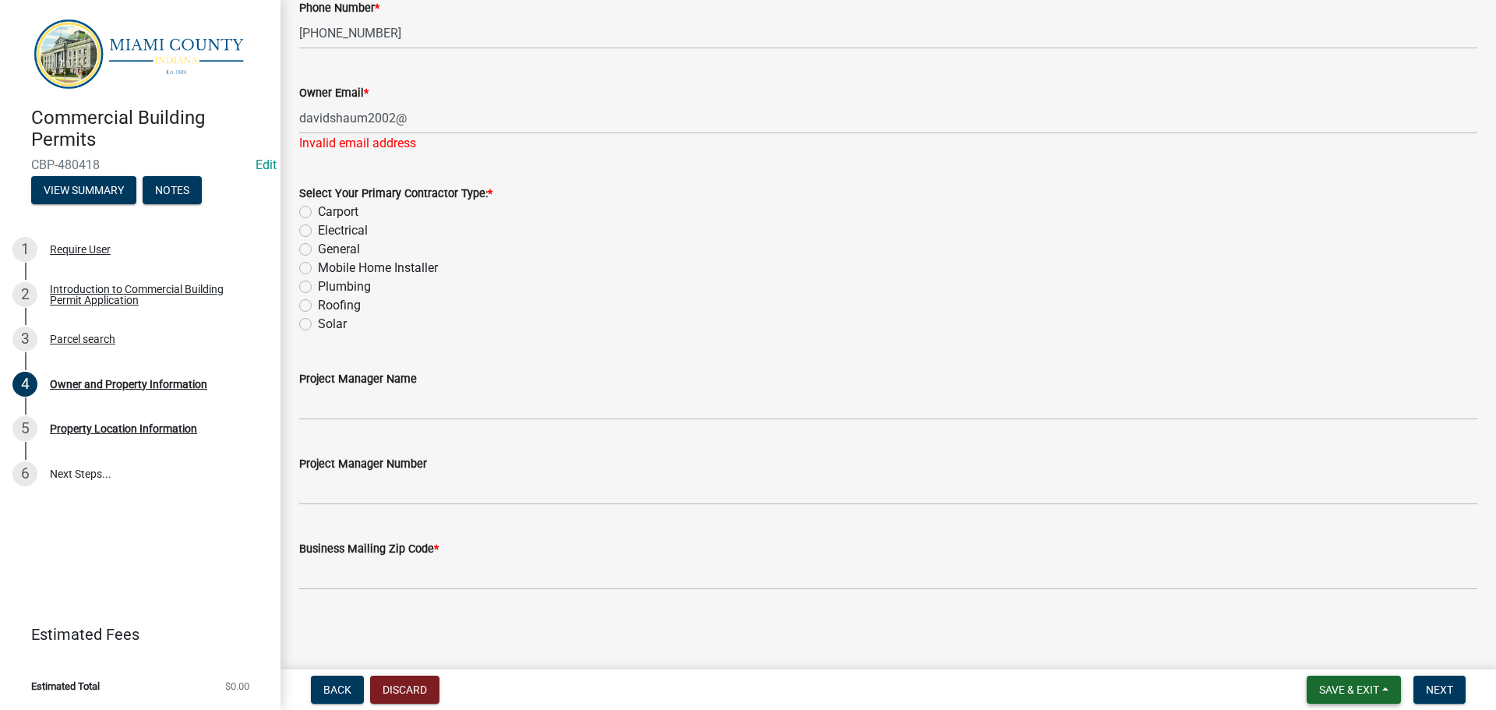
click at [1353, 683] on span "Save & Exit" at bounding box center [1349, 689] width 60 height 12
click at [1291, 589] on button "Save" at bounding box center [1338, 607] width 125 height 37
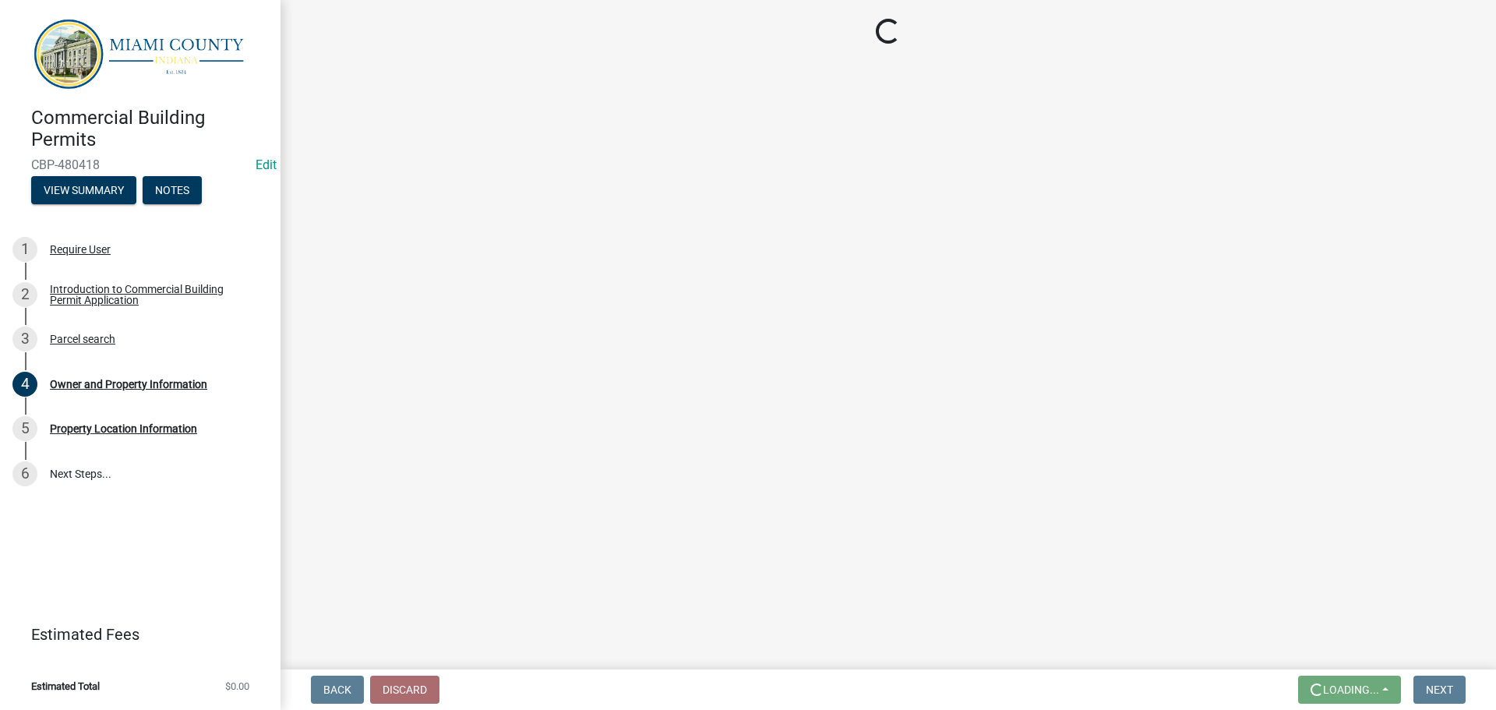
scroll to position [0, 0]
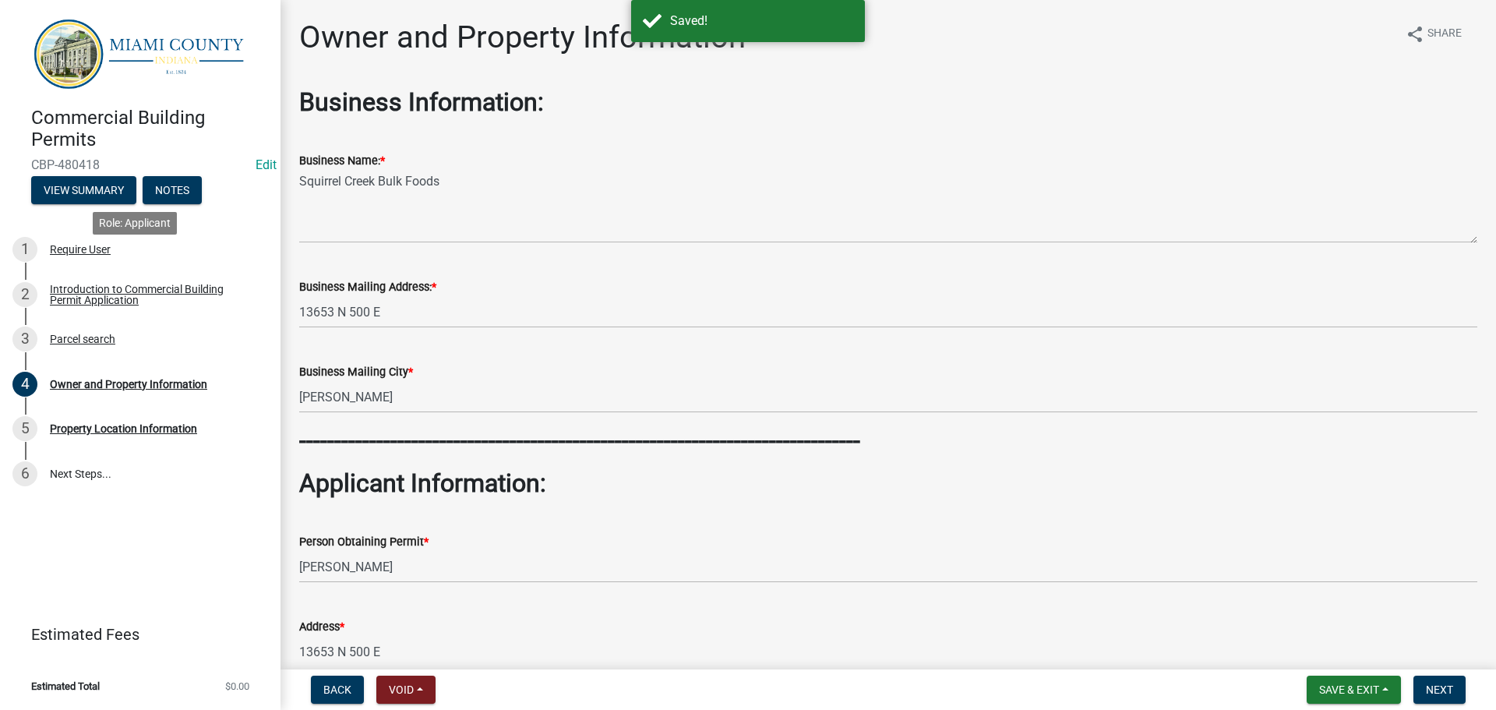
click at [139, 262] on div "1 Require User" at bounding box center [133, 249] width 243 height 25
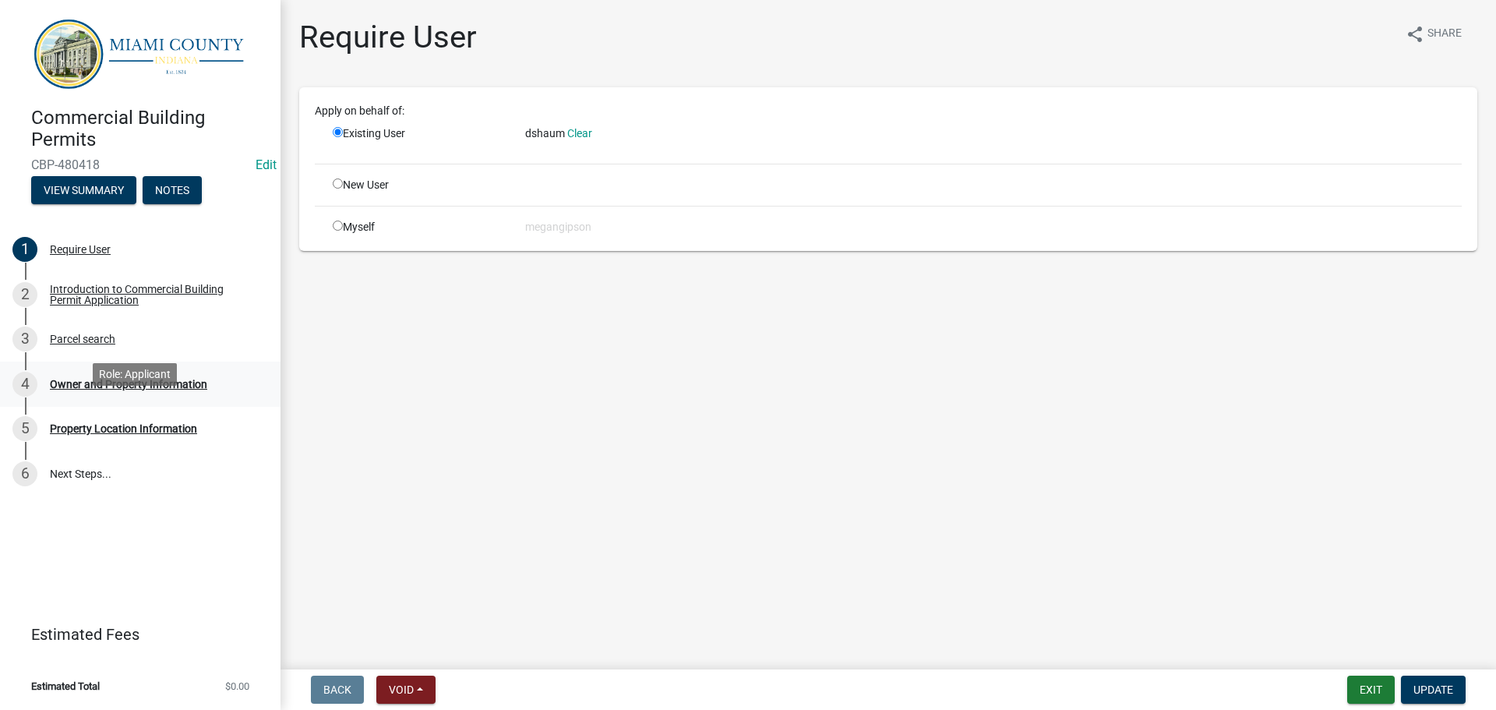
click at [121, 390] on div "Owner and Property Information" at bounding box center [128, 384] width 157 height 11
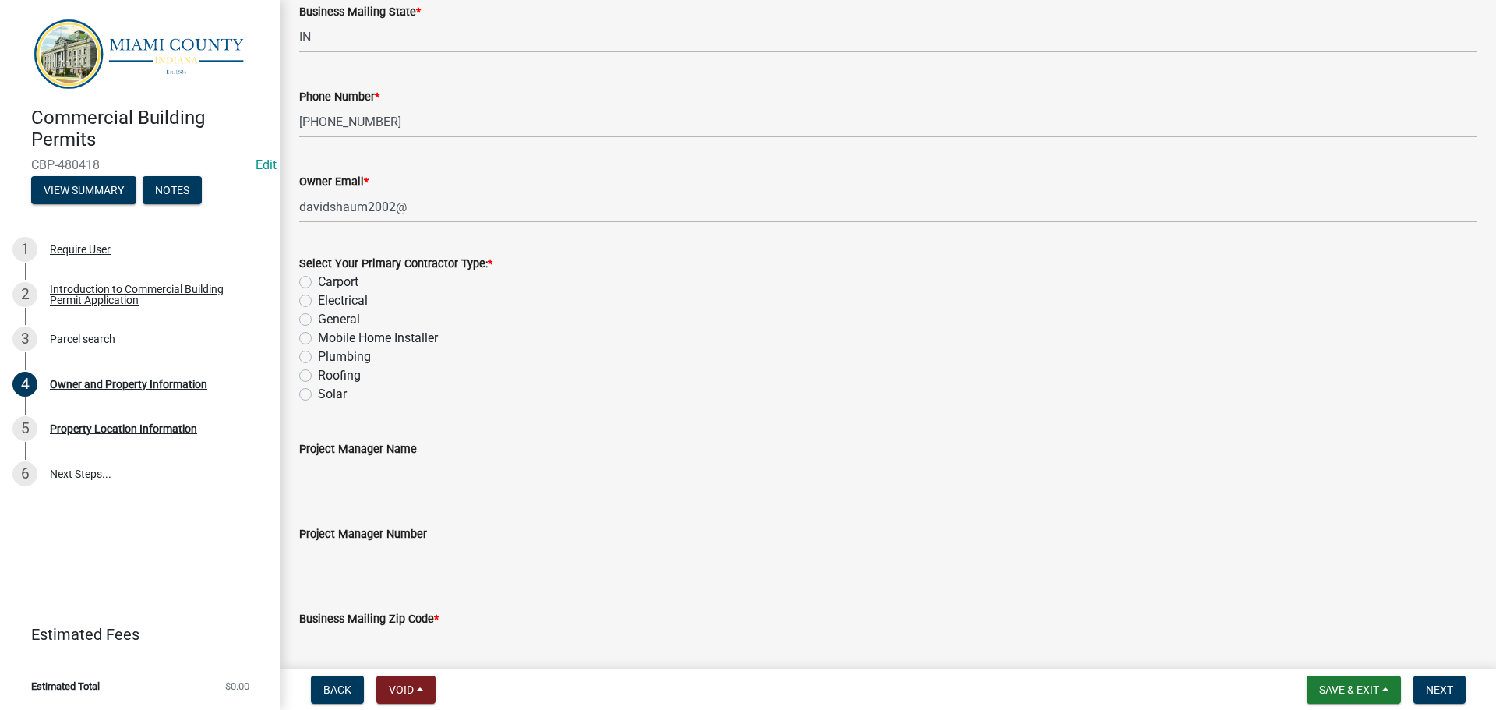
scroll to position [2182, 0]
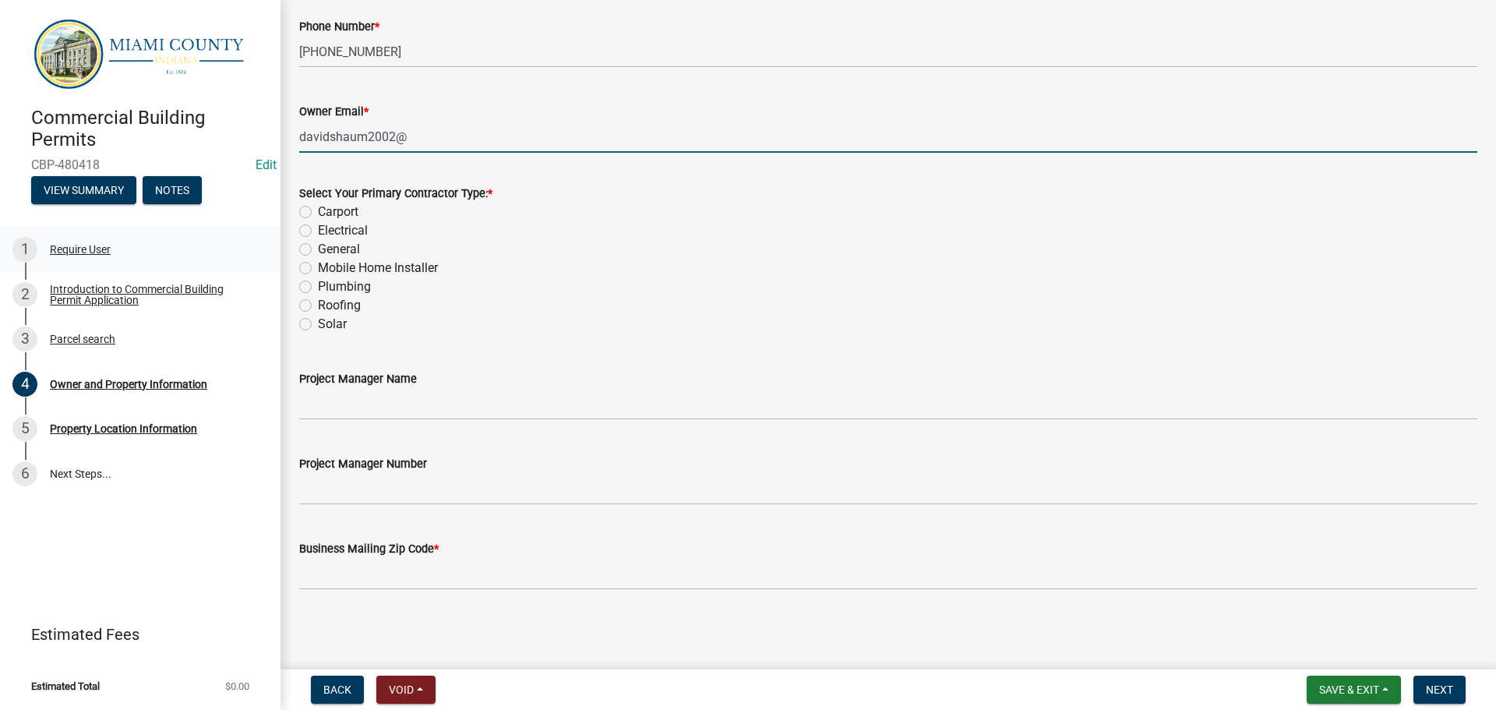
drag, startPoint x: 323, startPoint y: 272, endPoint x: 267, endPoint y: 270, distance: 55.4
click at [269, 270] on div "Commercial Building Permits CBP-480418 Edit View Summary Notes 1 Require User 2…" at bounding box center [748, 355] width 1496 height 710
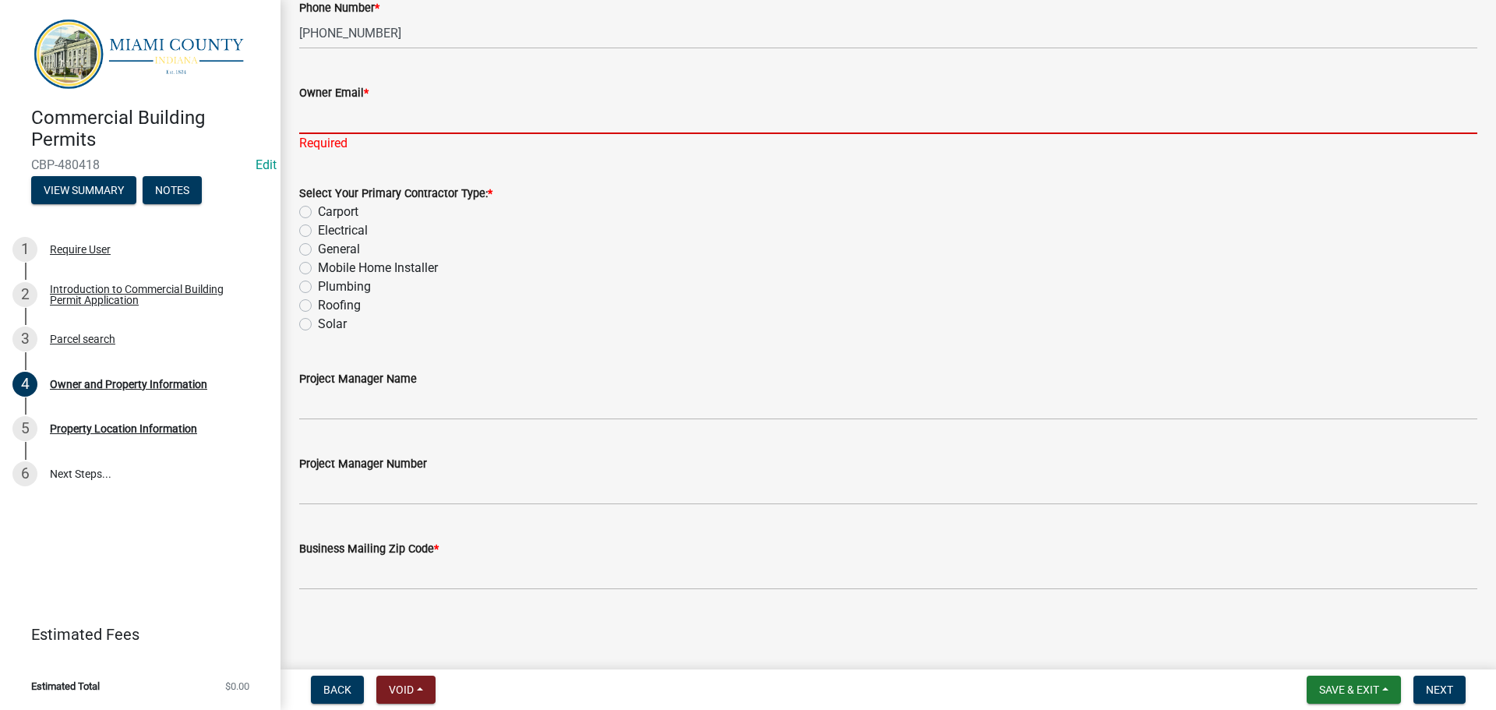
click at [378, 134] on input "Owner Email *" at bounding box center [888, 118] width 1178 height 32
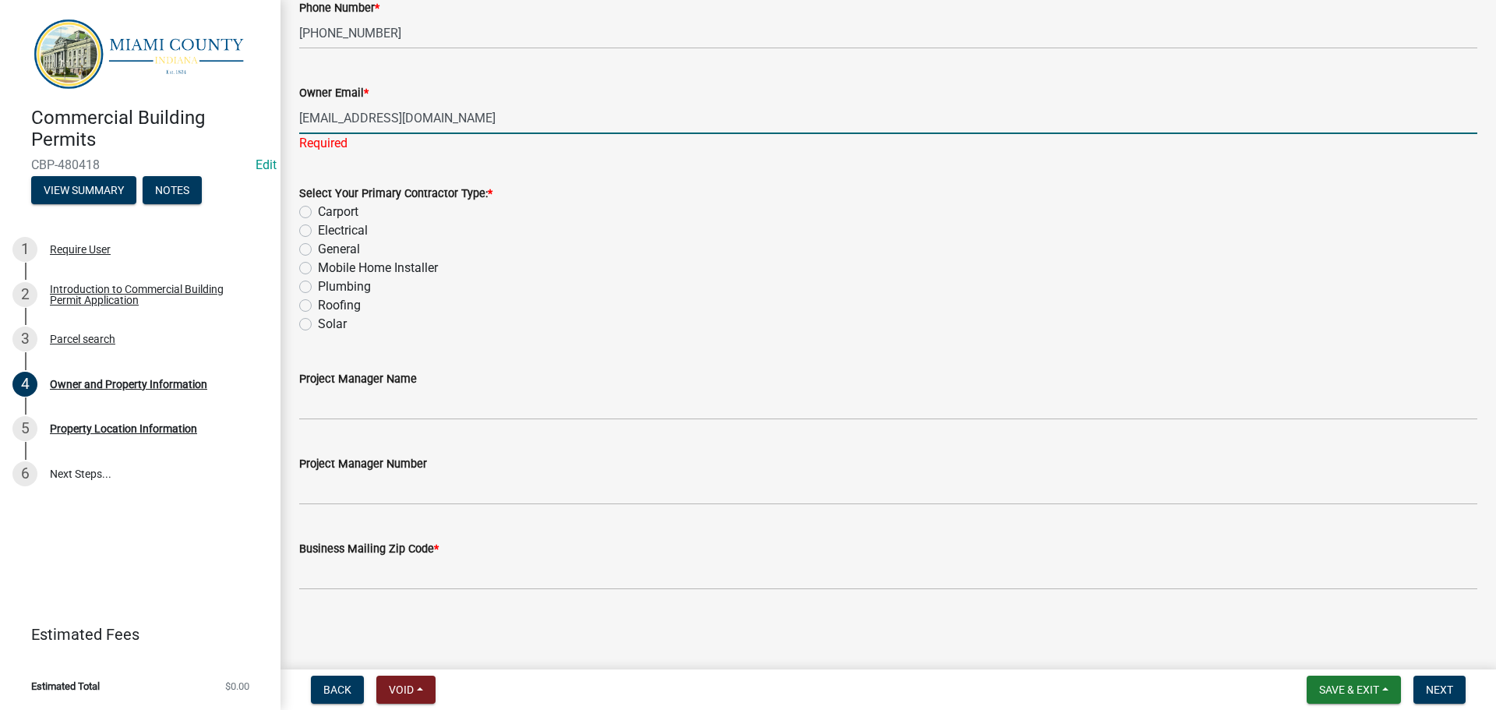
type input "[EMAIL_ADDRESS][DOMAIN_NAME]"
click at [311, 334] on div "Select Your Primary Contractor Type: * Carport Electrical General Mobile Home I…" at bounding box center [888, 259] width 1178 height 150
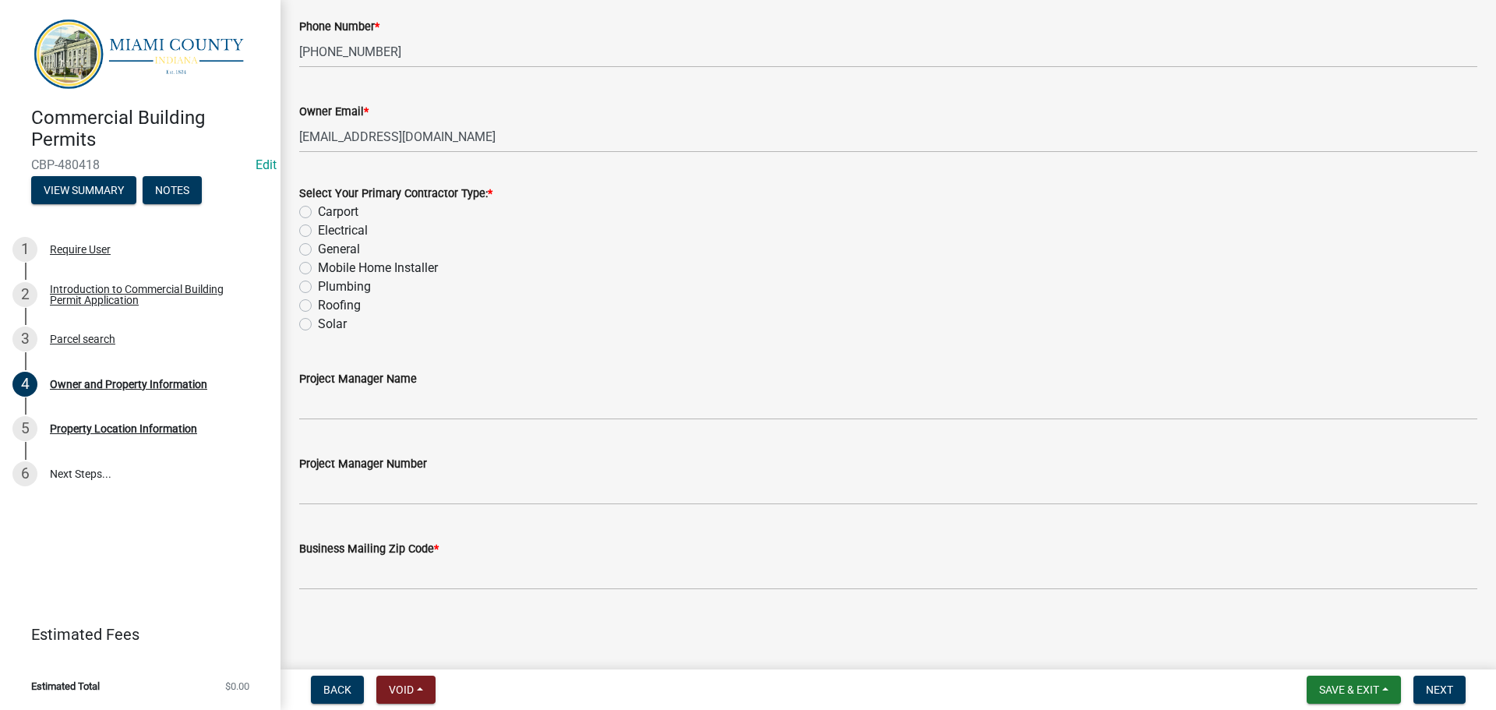
scroll to position [2260, 0]
click at [318, 259] on label "General" at bounding box center [339, 249] width 42 height 19
click at [318, 250] on input "General" at bounding box center [323, 245] width 10 height 10
radio input "true"
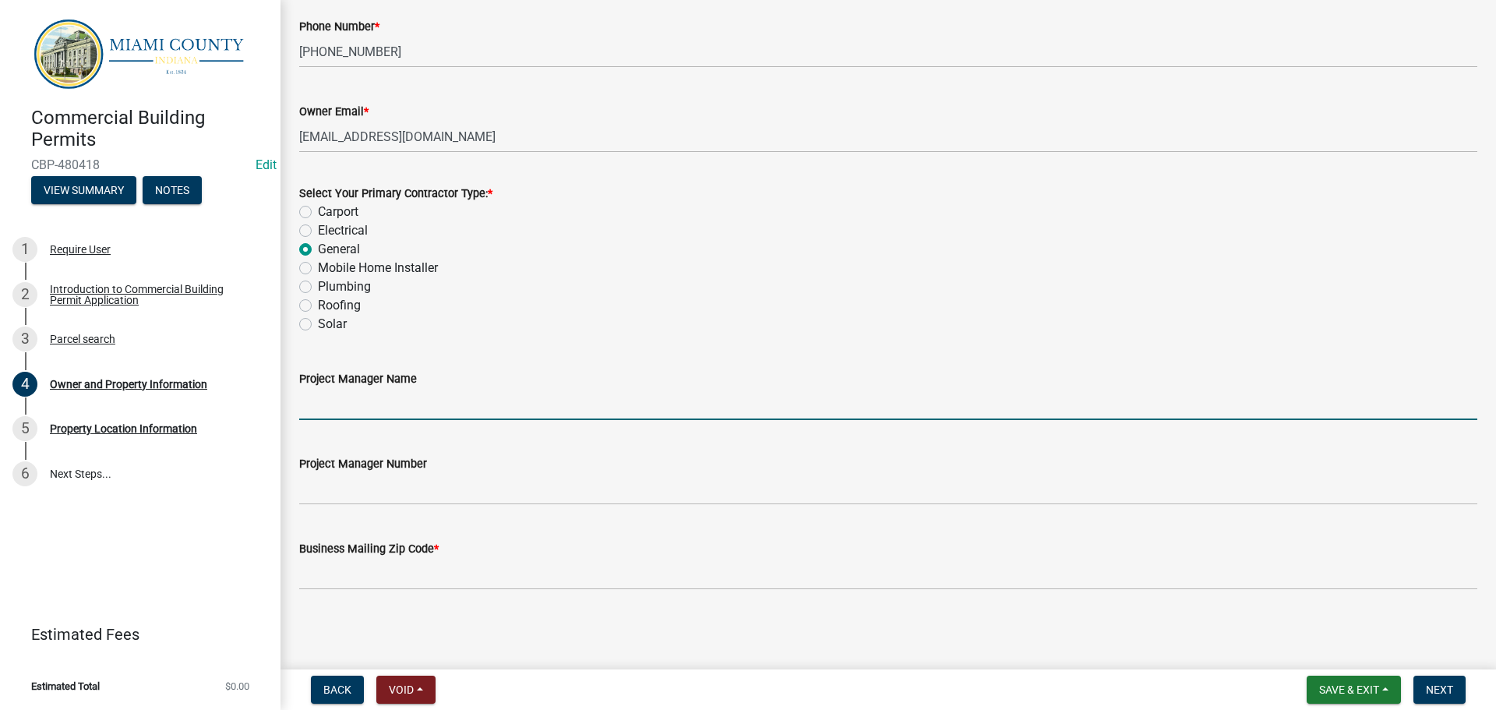
click at [393, 388] on input "Project Manager Name" at bounding box center [888, 404] width 1178 height 32
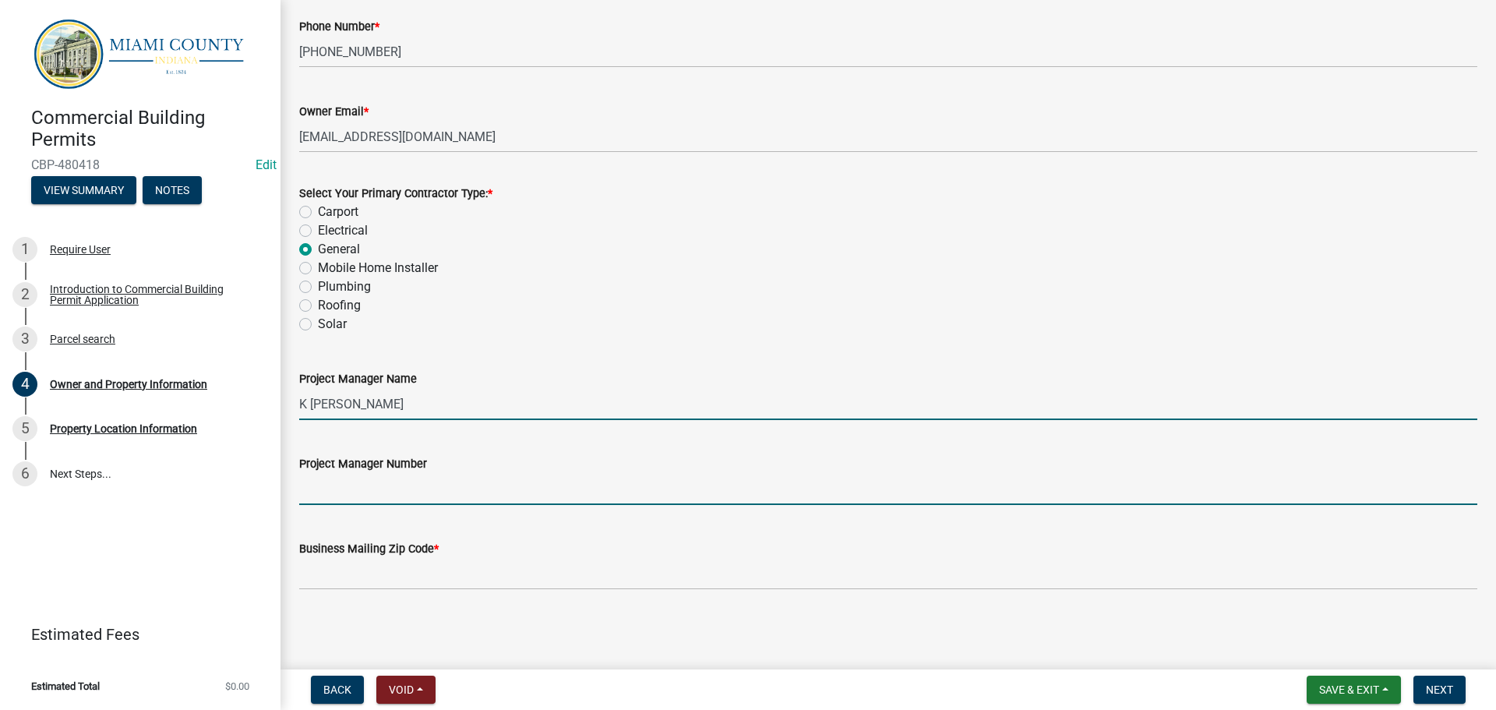
click at [566, 388] on input "K [PERSON_NAME]" at bounding box center [888, 404] width 1178 height 32
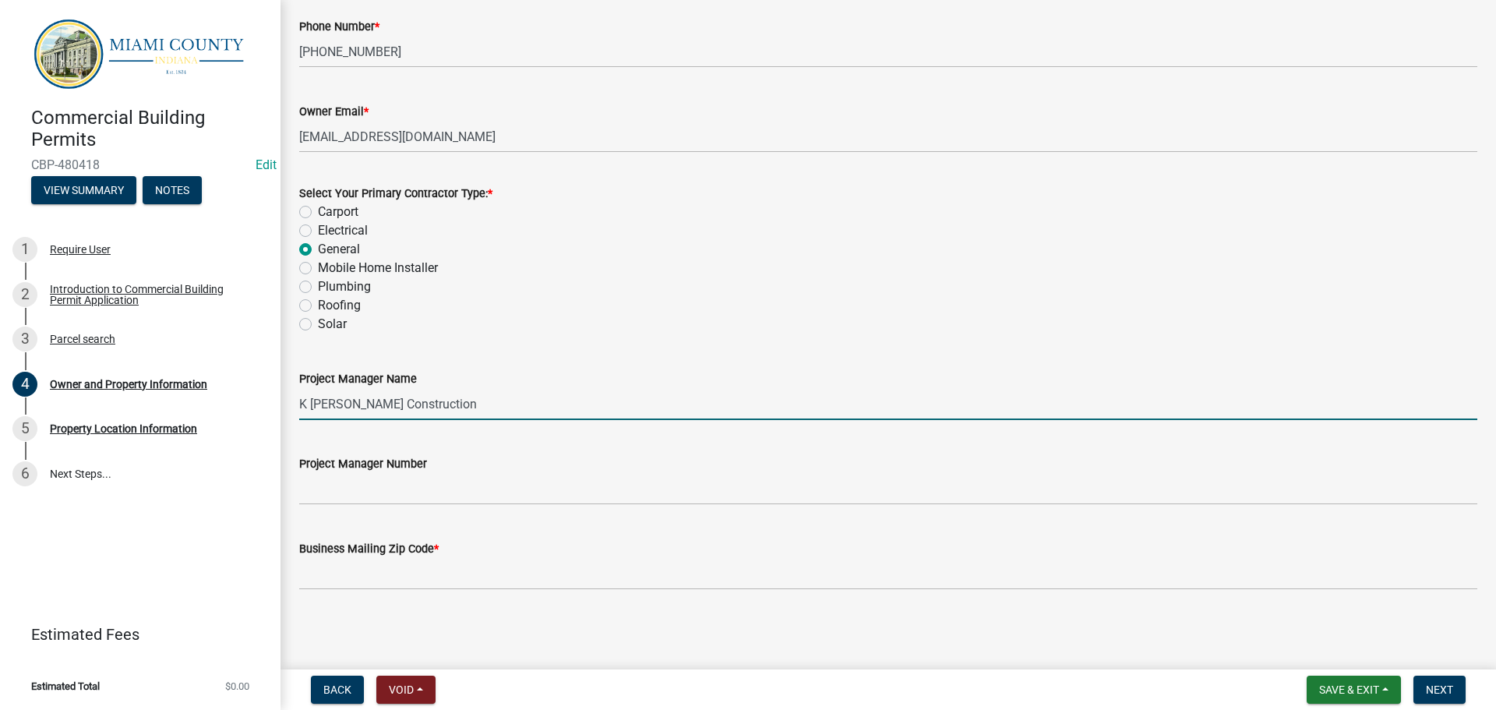
type input "K [PERSON_NAME] Construction"
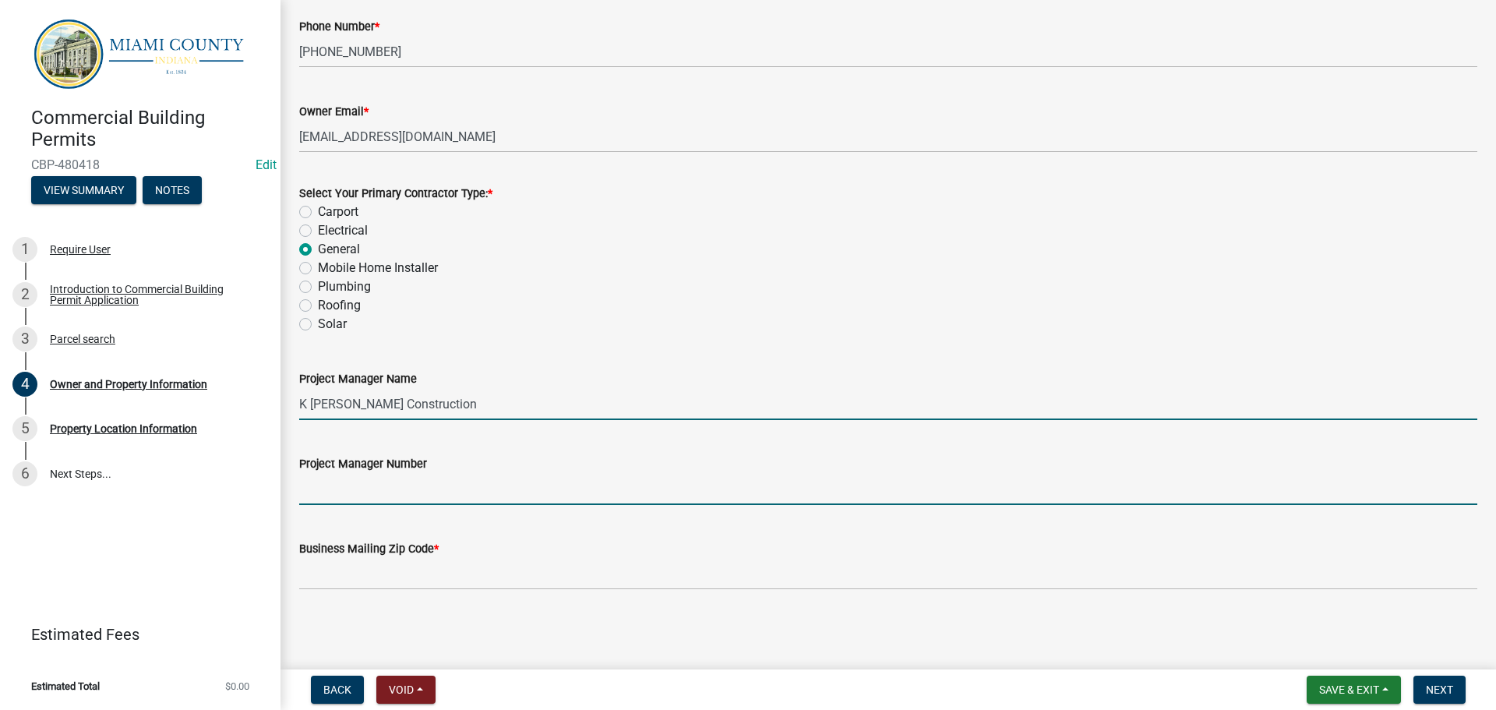
click at [471, 473] on input "Project Manager Number" at bounding box center [888, 489] width 1178 height 32
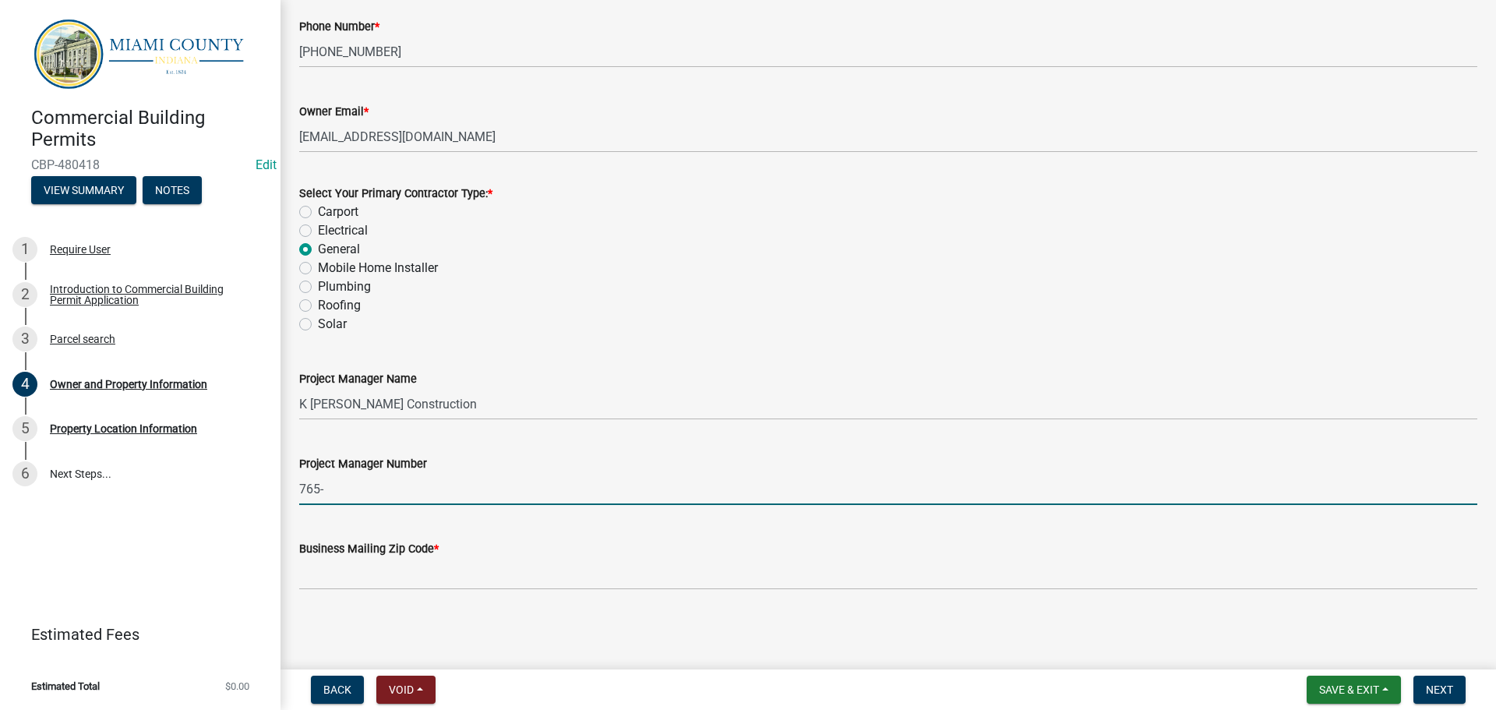
type input "765-"
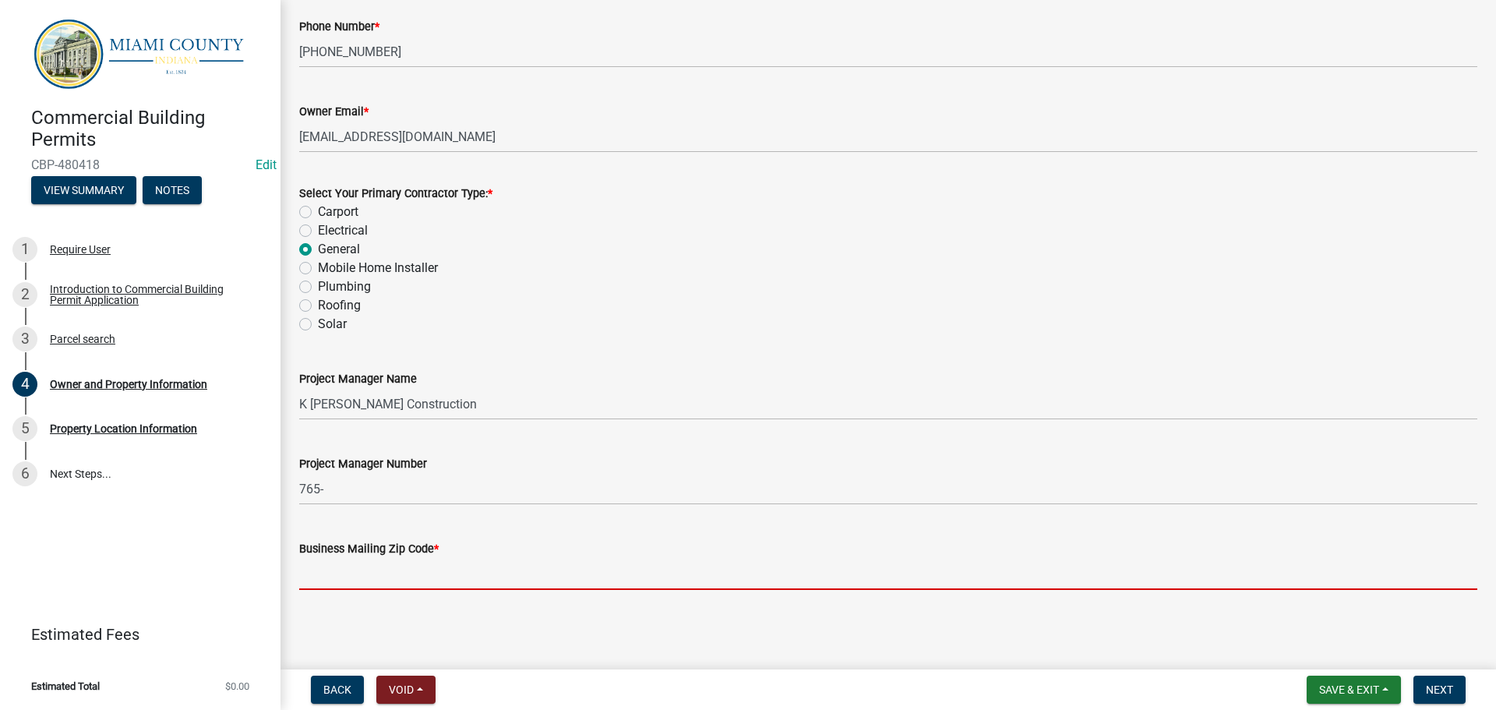
click at [351, 579] on input "Business Mailing Zip Code *" at bounding box center [888, 574] width 1178 height 32
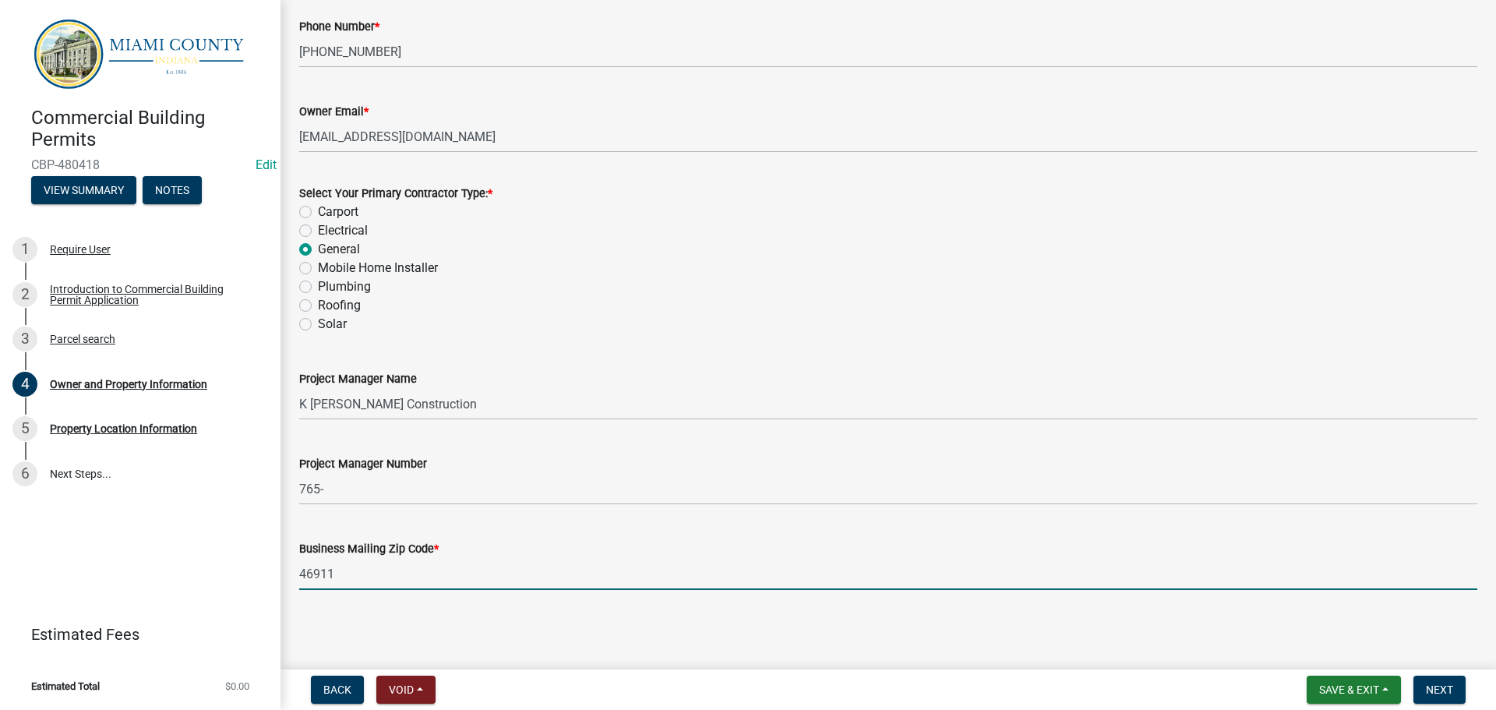
type input "46911"
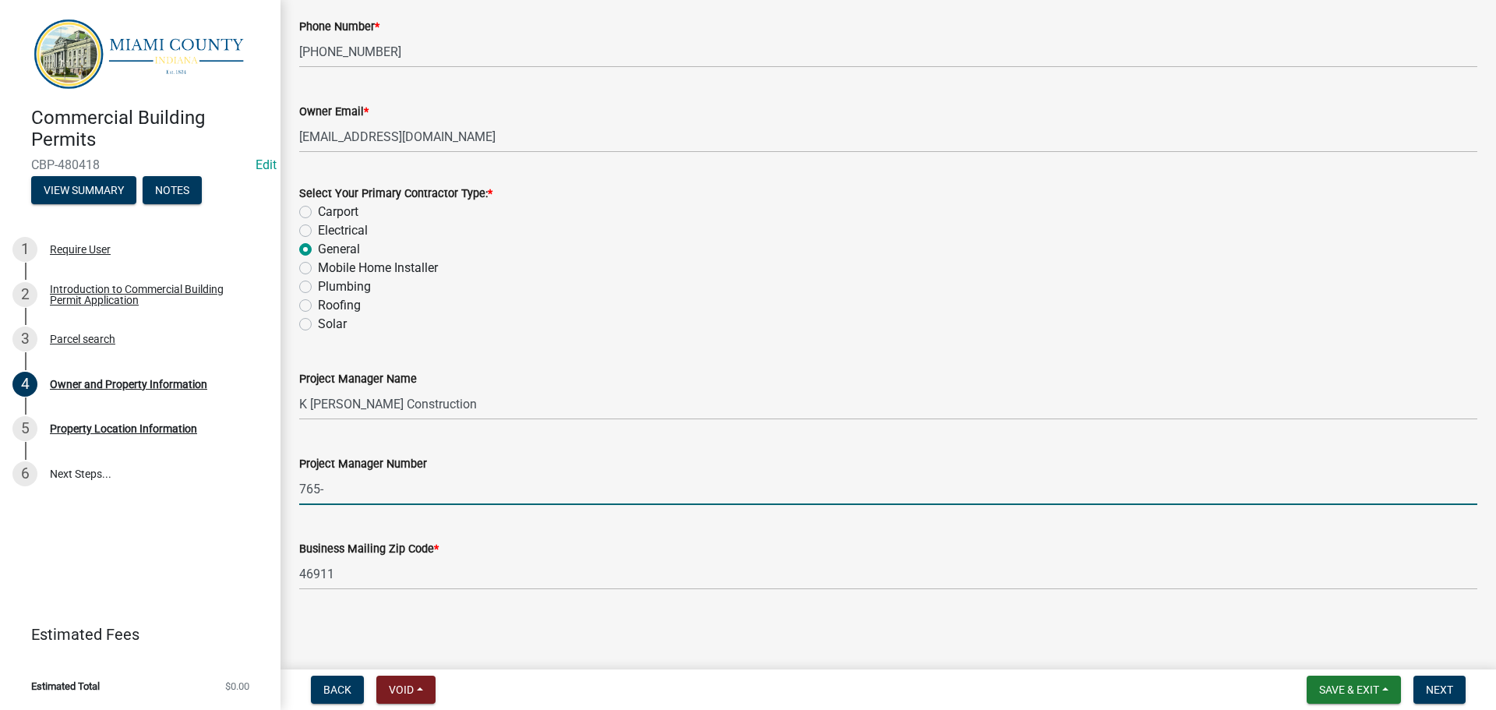
click at [372, 478] on input "765-" at bounding box center [888, 489] width 1178 height 32
click at [404, 478] on input "765-" at bounding box center [888, 489] width 1178 height 32
type input "[PHONE_NUMBER]"
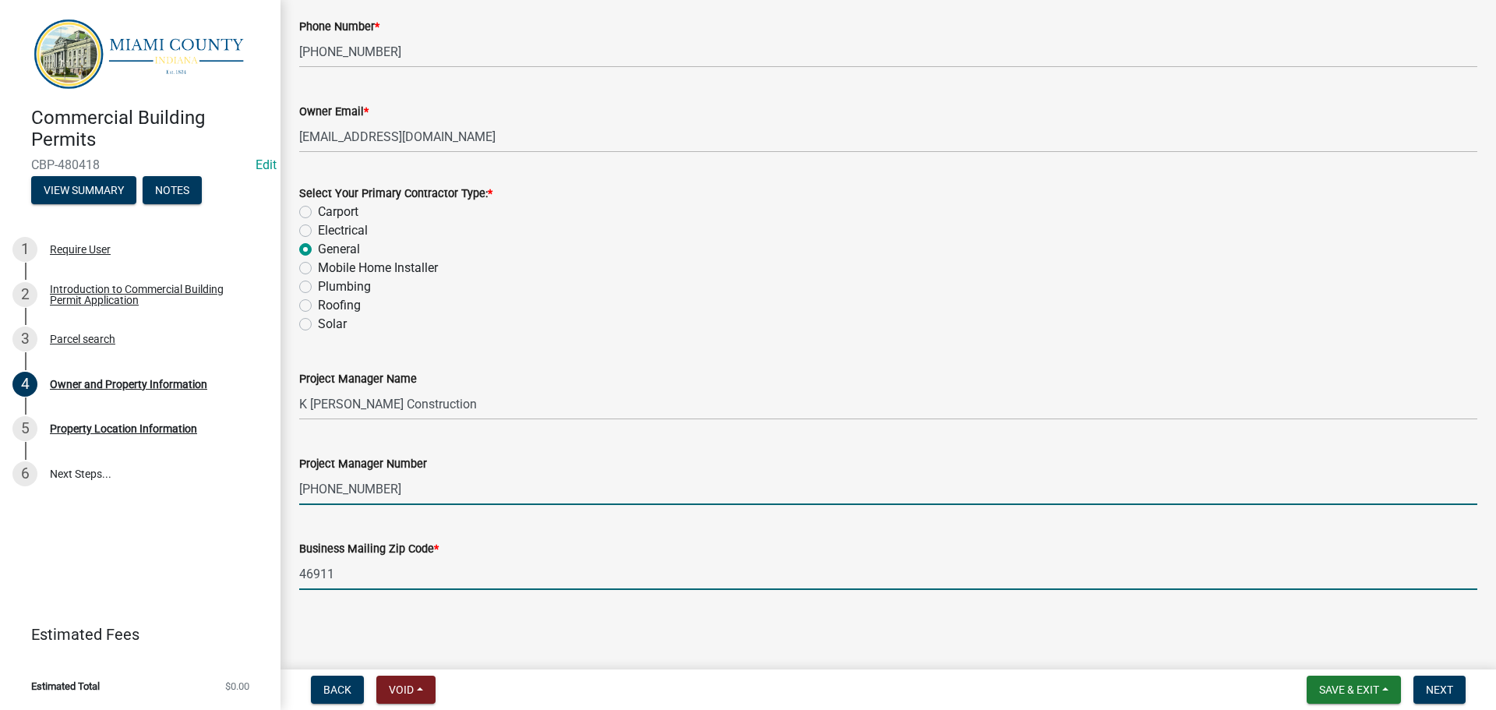
drag, startPoint x: 372, startPoint y: 565, endPoint x: 224, endPoint y: 567, distance: 148.1
click at [224, 567] on div "Commercial Building Permits CBP-480418 Edit View Summary Notes 1 Require User 2…" at bounding box center [748, 355] width 1496 height 710
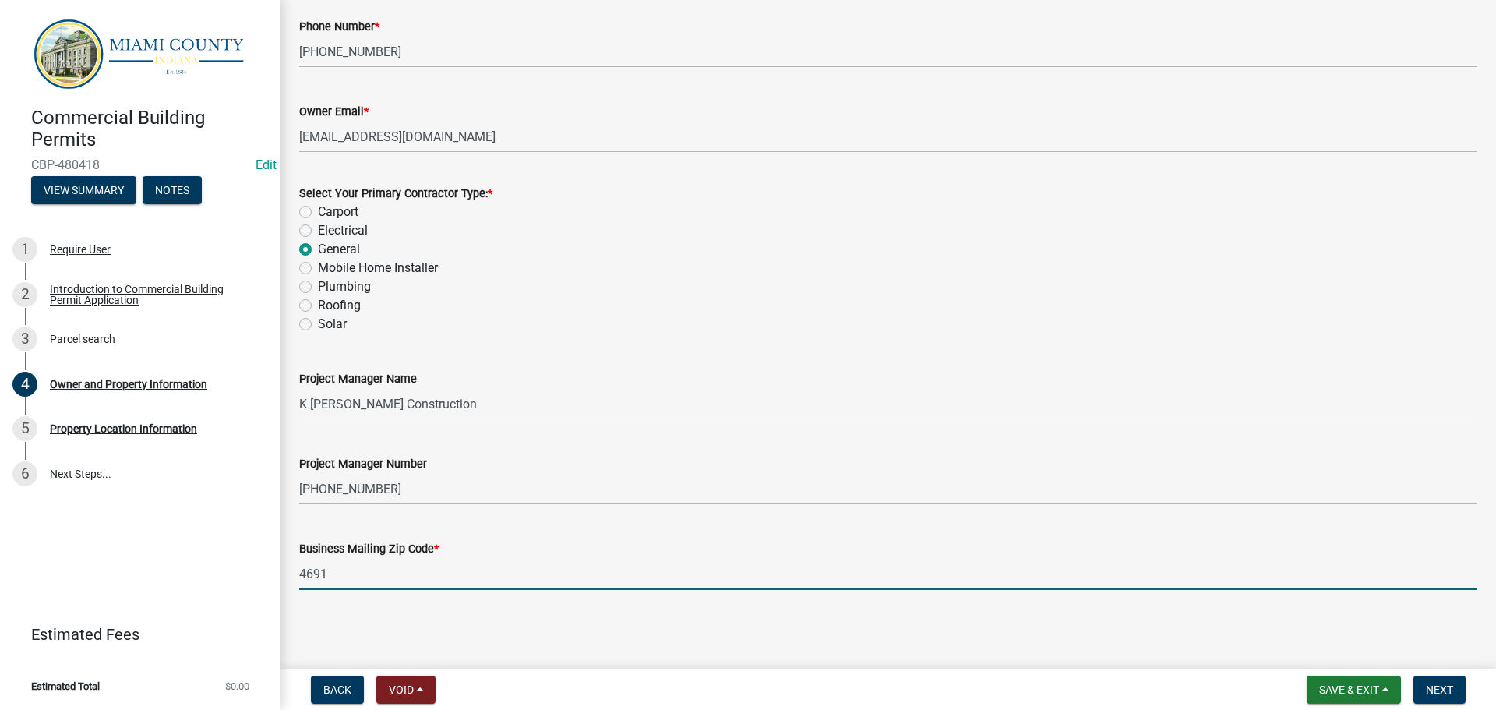
type input "46911"
click at [1438, 686] on span "Next" at bounding box center [1439, 689] width 27 height 12
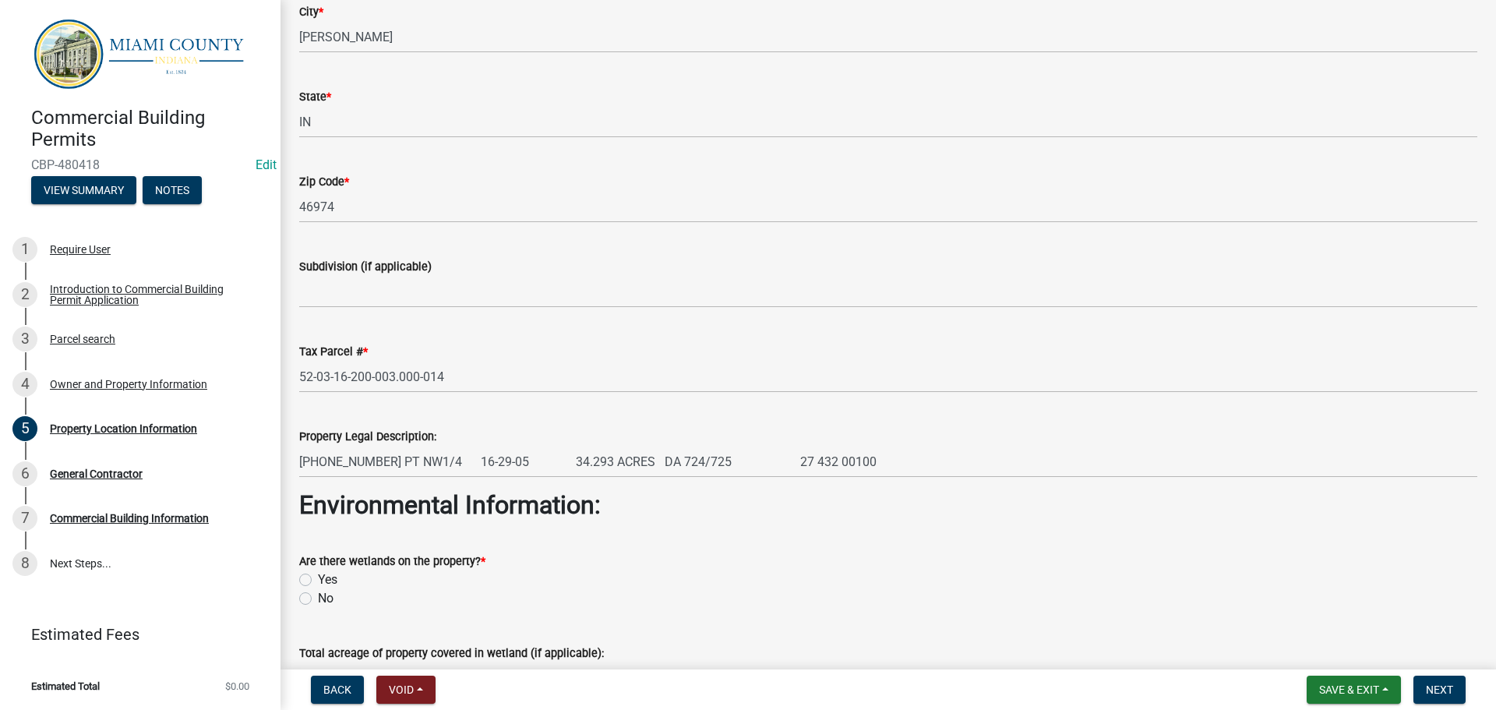
scroll to position [468, 0]
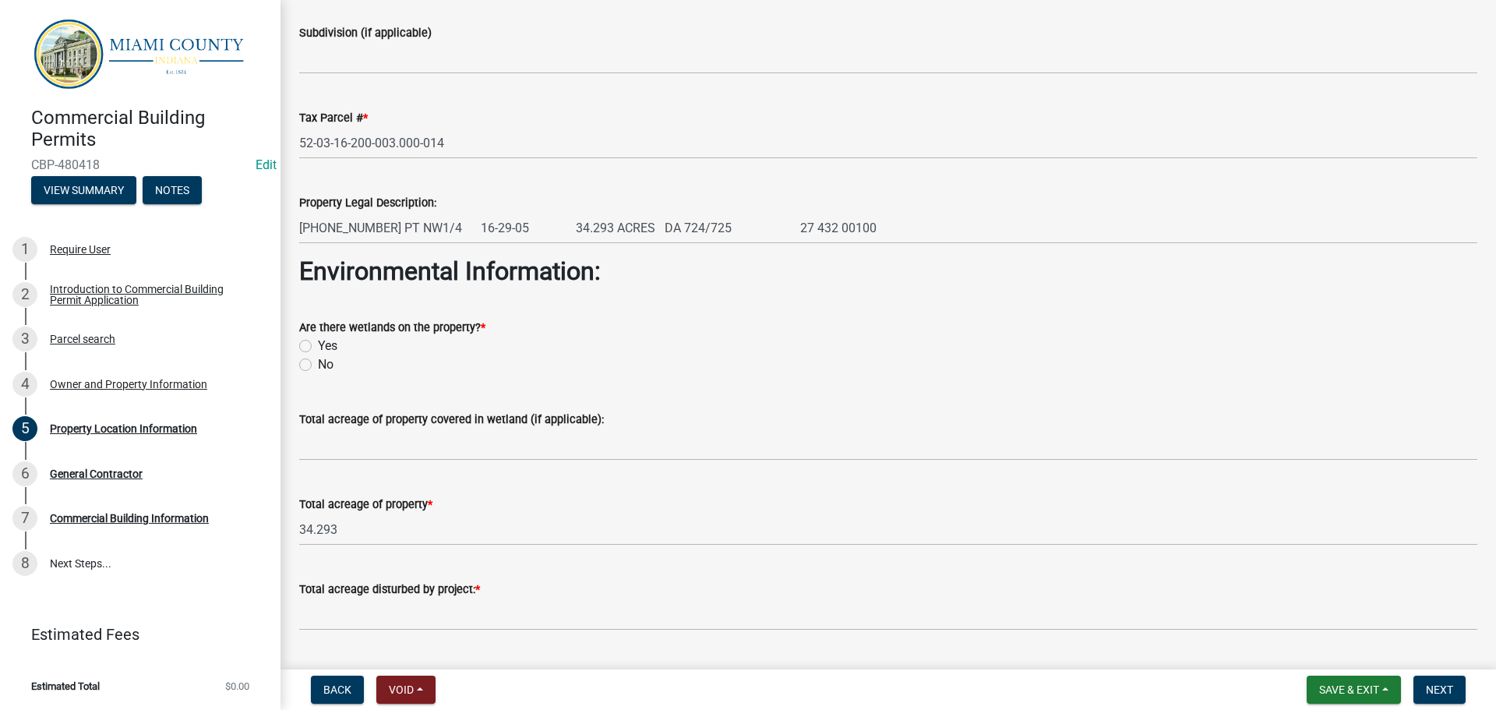
click at [318, 374] on label "No" at bounding box center [326, 364] width 16 height 19
click at [318, 365] on input "No" at bounding box center [323, 360] width 10 height 10
radio input "true"
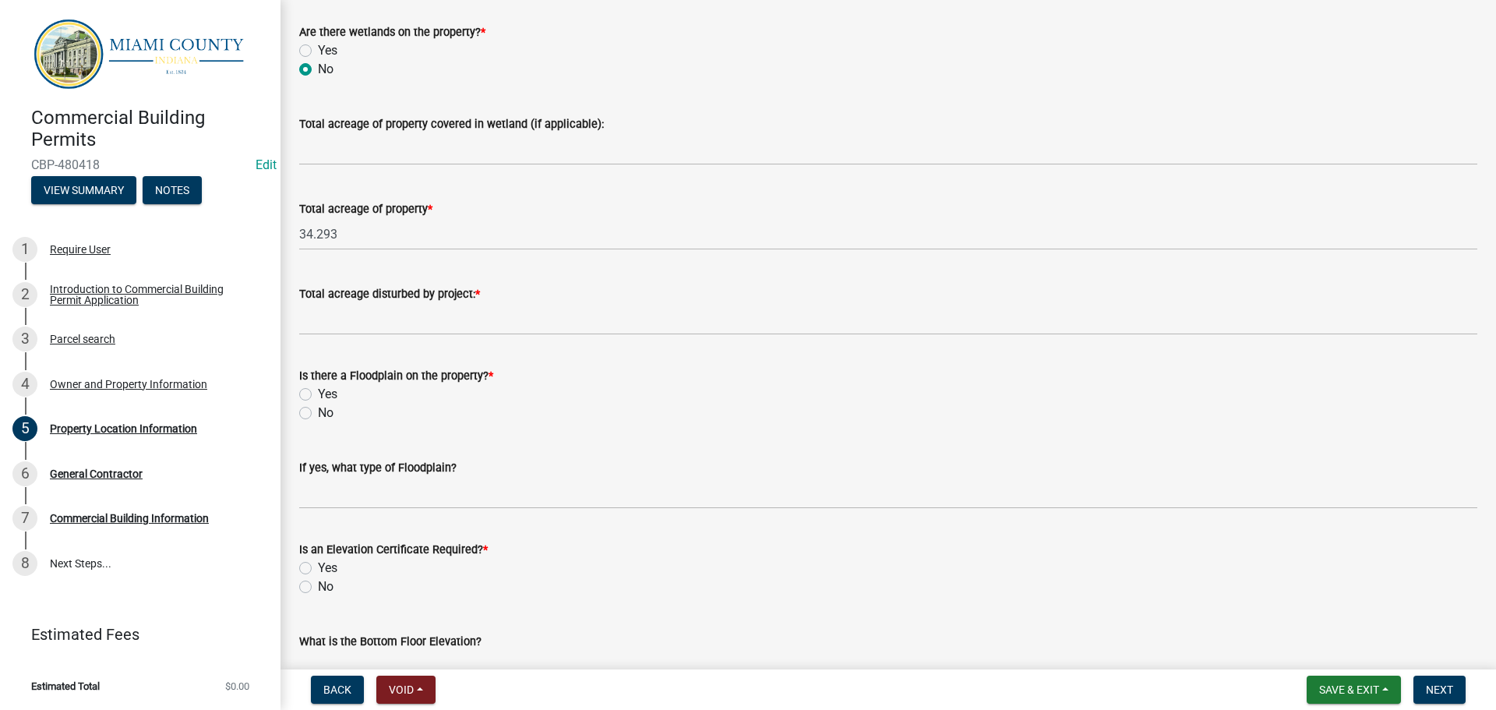
scroll to position [857, 0]
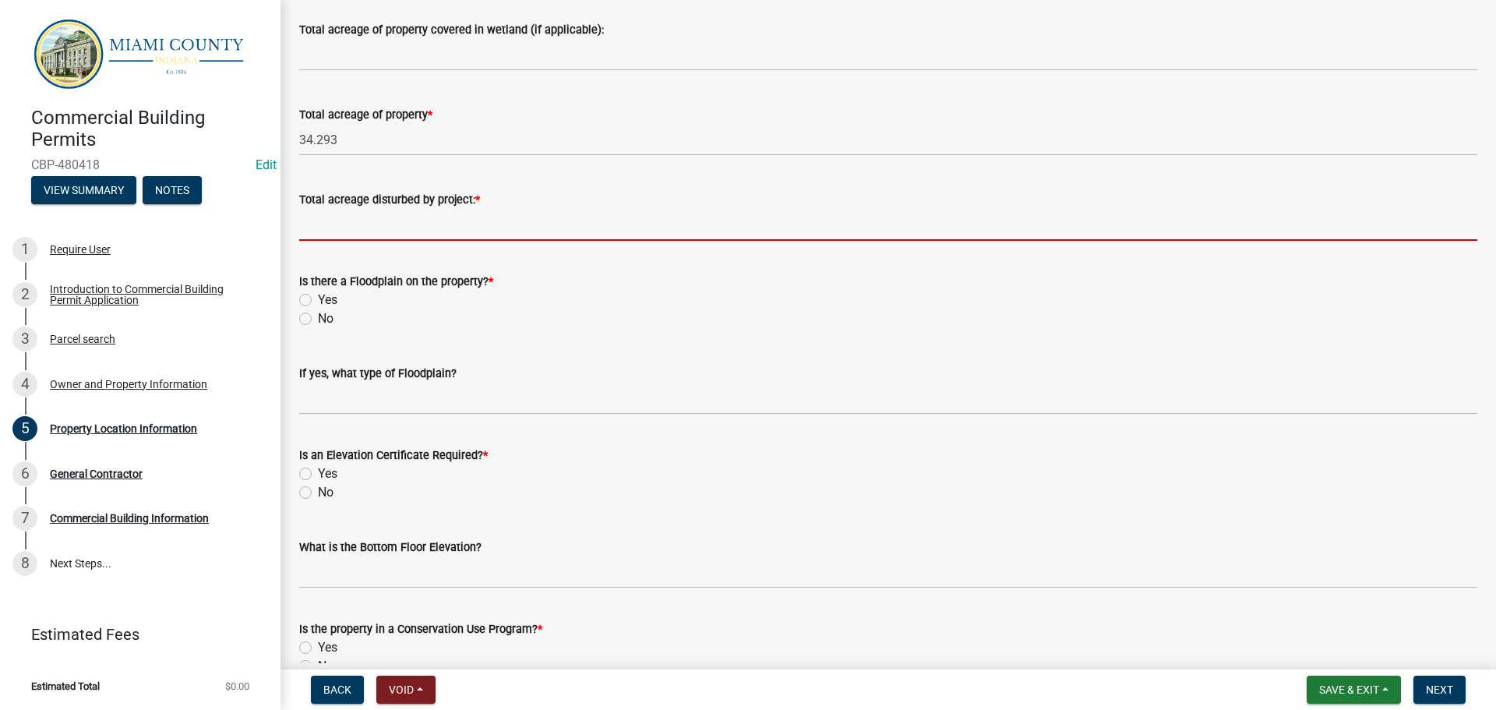
click at [447, 241] on input "Total acreage disturbed by project: *" at bounding box center [888, 225] width 1178 height 32
click at [307, 328] on div "Is there a Floodplain on the property? * Yes No" at bounding box center [888, 300] width 1178 height 56
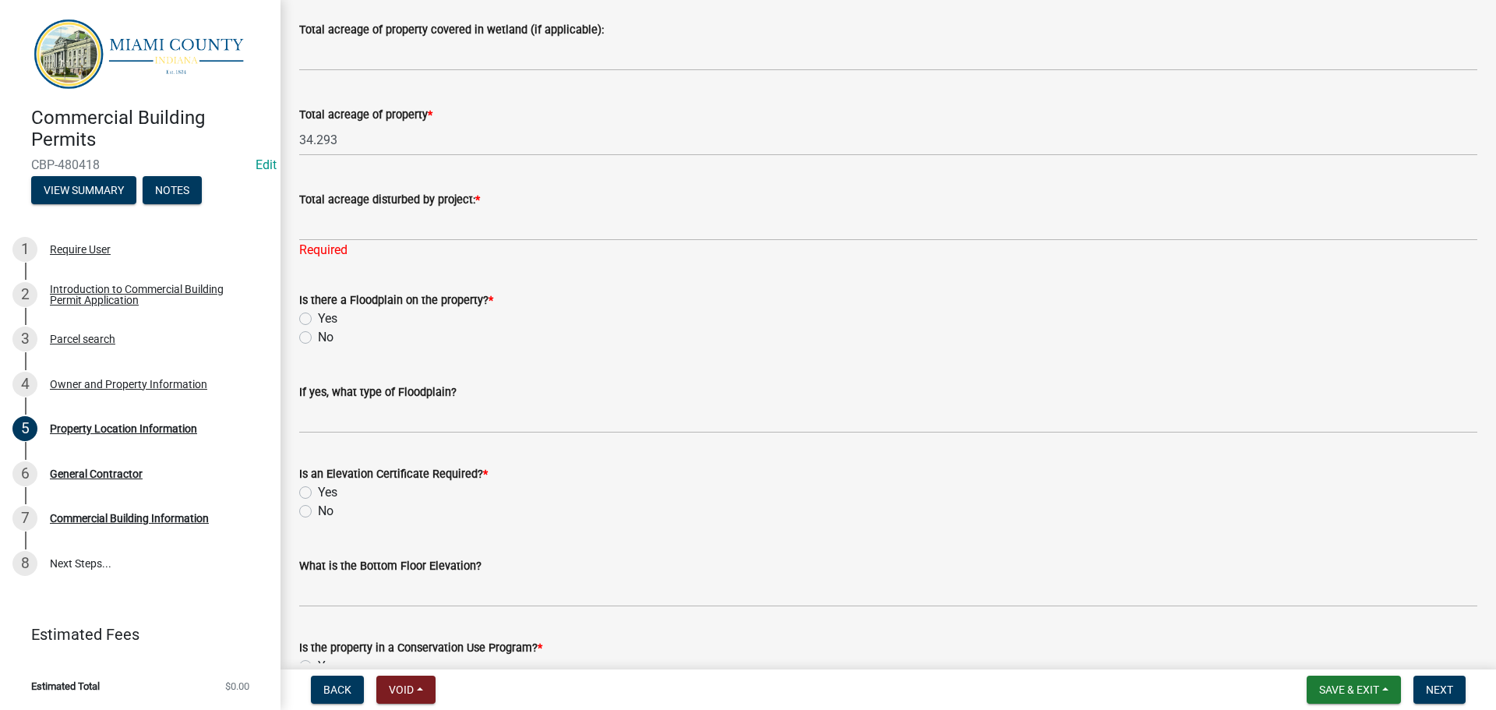
click at [318, 347] on label "No" at bounding box center [326, 337] width 16 height 19
click at [318, 338] on input "No" at bounding box center [323, 333] width 10 height 10
radio input "true"
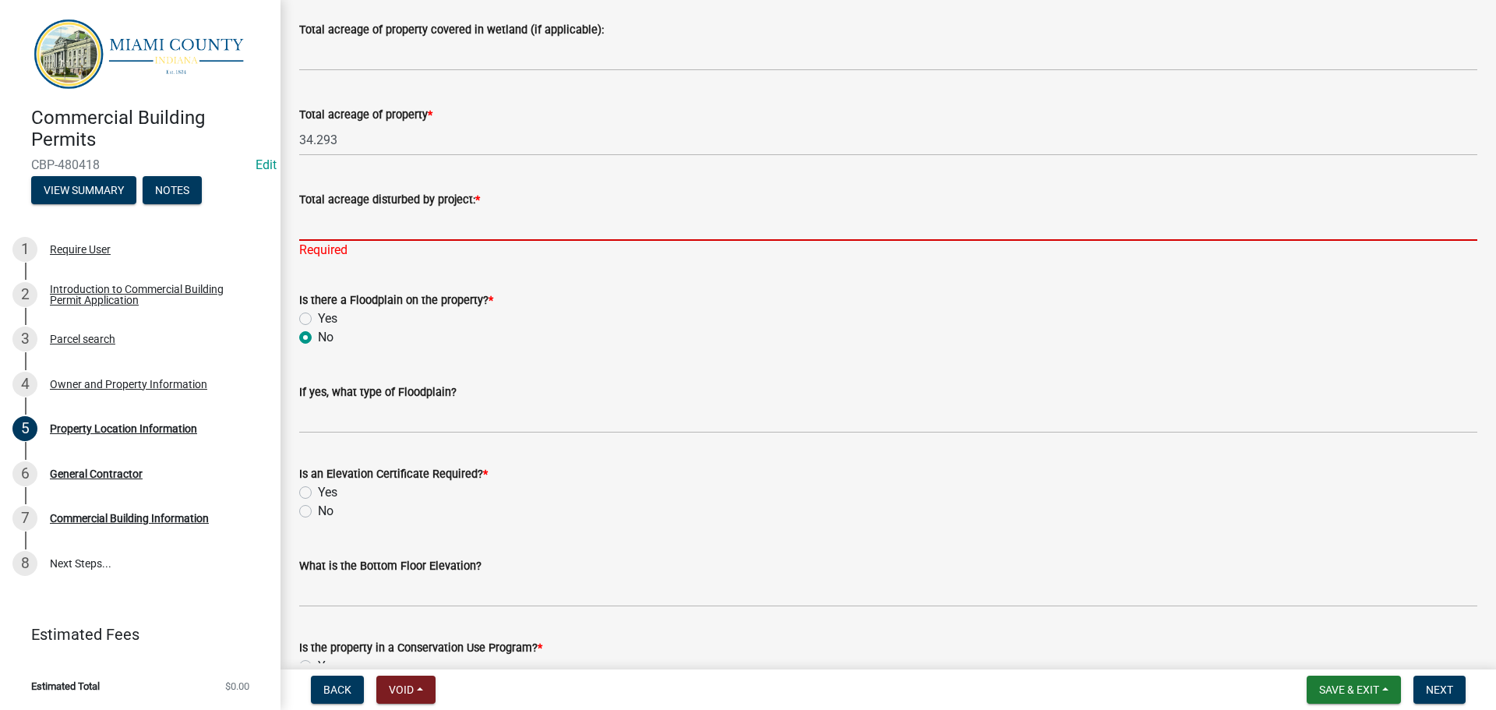
click at [485, 241] on input "Total acreage disturbed by project: *" at bounding box center [888, 225] width 1178 height 32
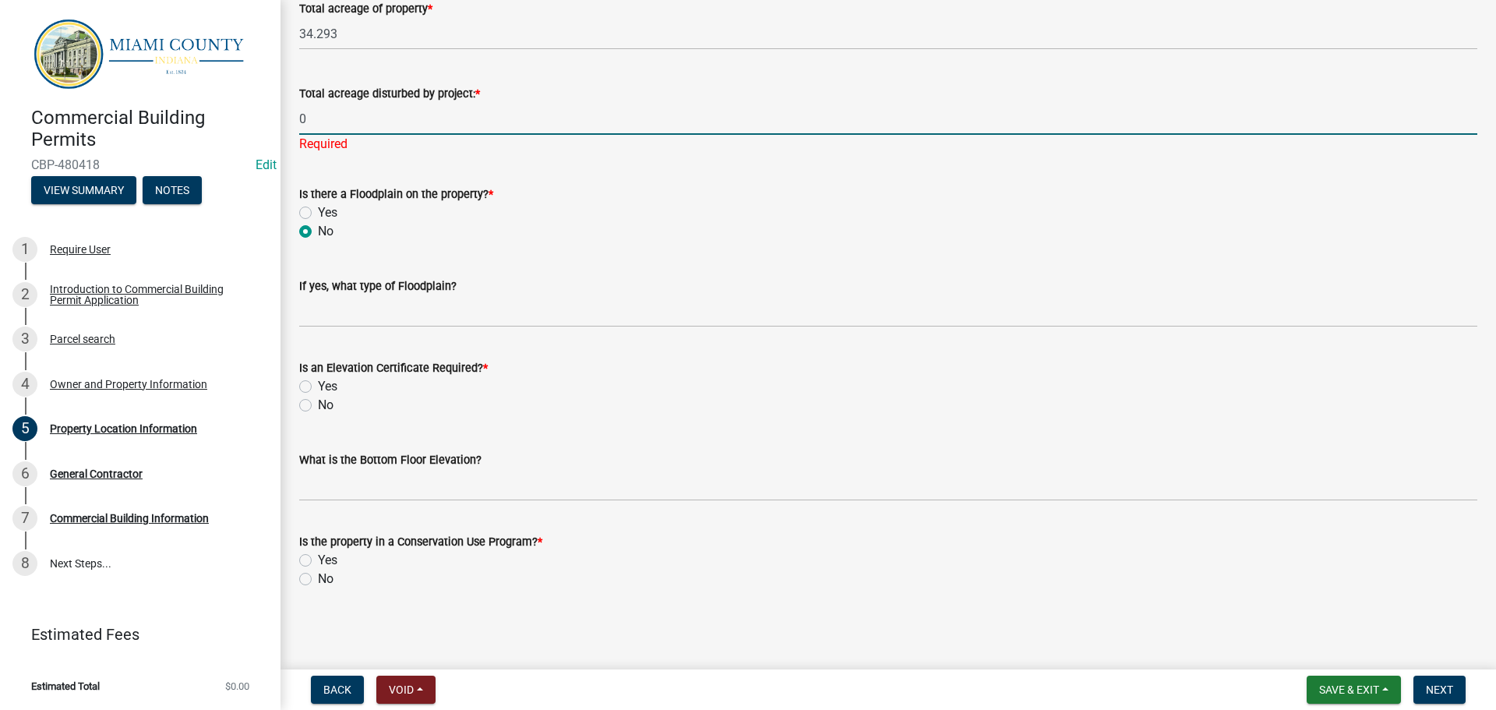
scroll to position [1158, 0]
type input "0"
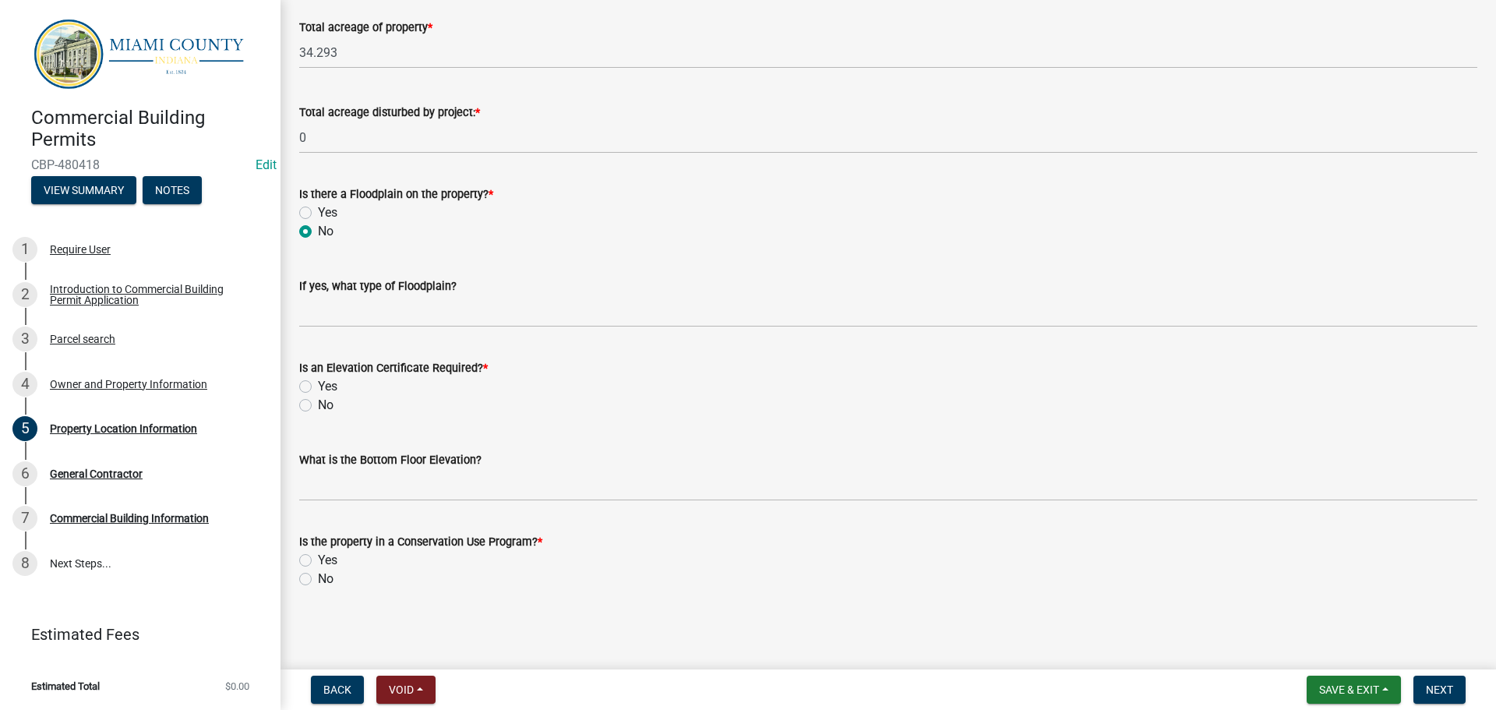
click at [318, 396] on label "No" at bounding box center [326, 405] width 16 height 19
click at [318, 396] on input "No" at bounding box center [323, 401] width 10 height 10
radio input "true"
click at [318, 577] on label "No" at bounding box center [326, 579] width 16 height 19
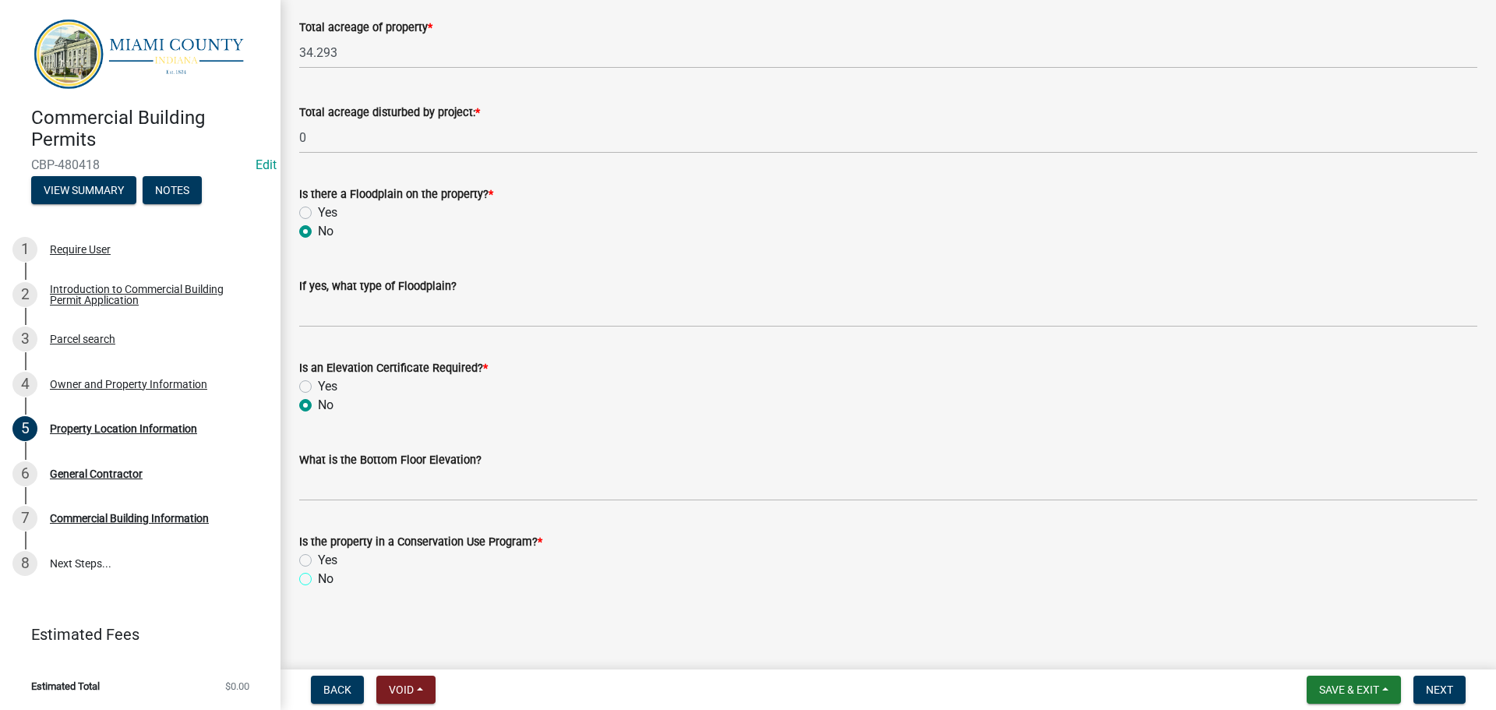
click at [318, 577] on input "No" at bounding box center [323, 575] width 10 height 10
radio input "true"
click at [1441, 686] on span "Next" at bounding box center [1439, 689] width 27 height 12
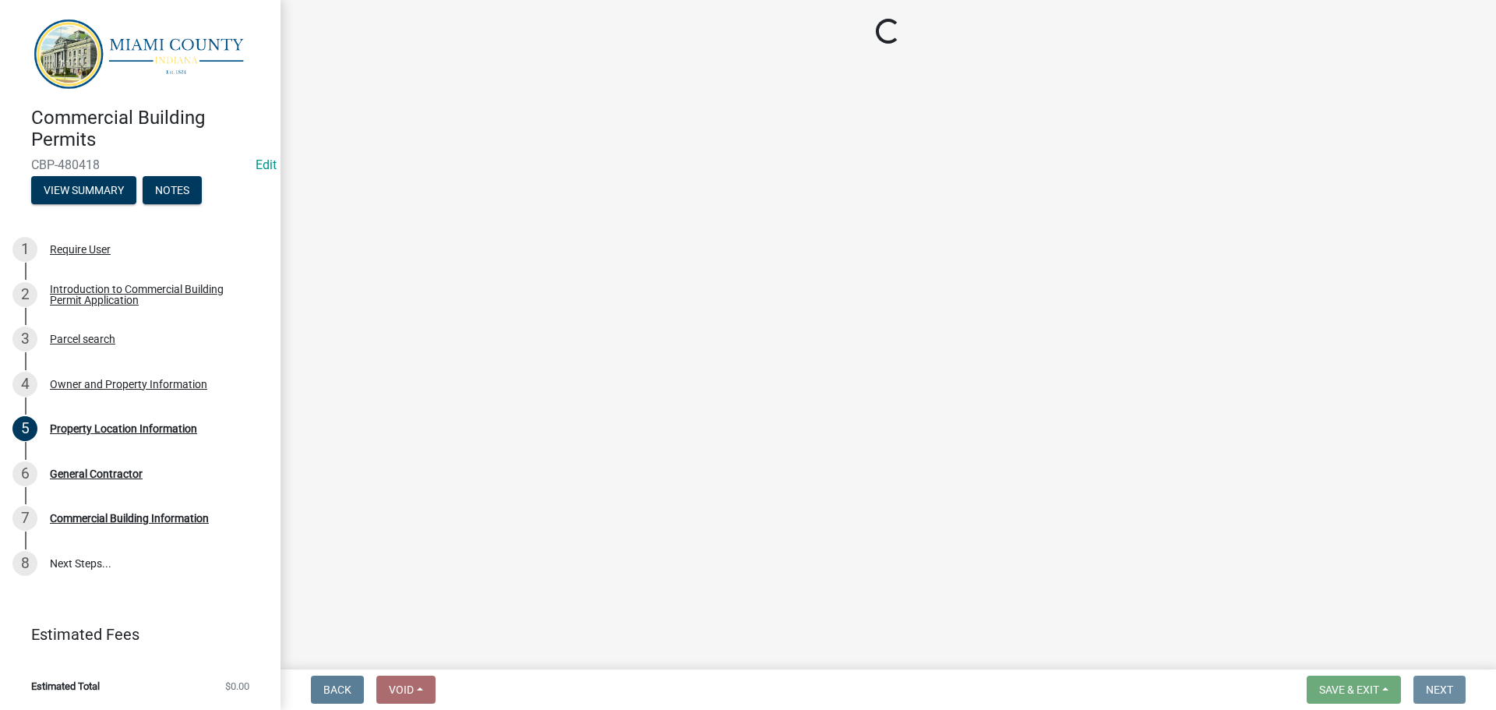
scroll to position [0, 0]
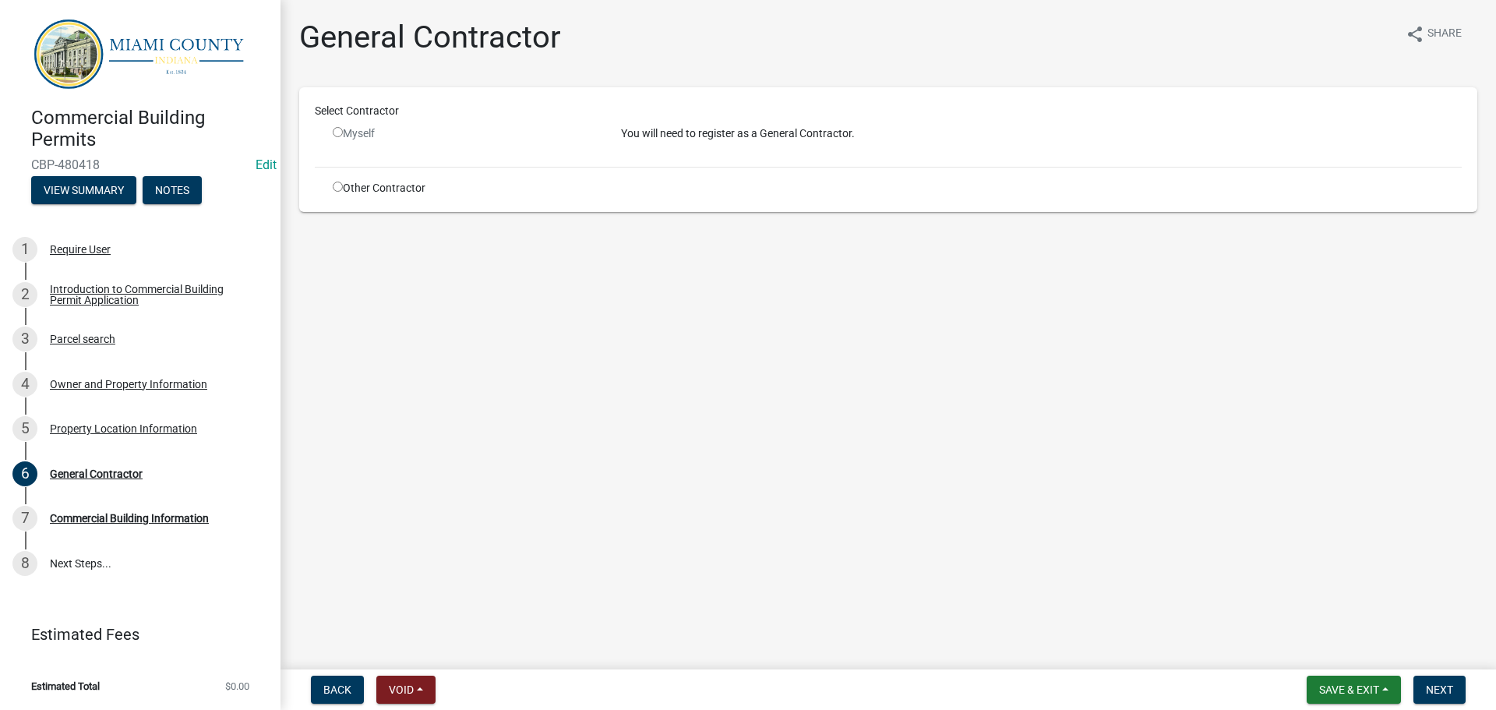
click at [343, 192] on input "radio" at bounding box center [338, 187] width 10 height 10
radio input "true"
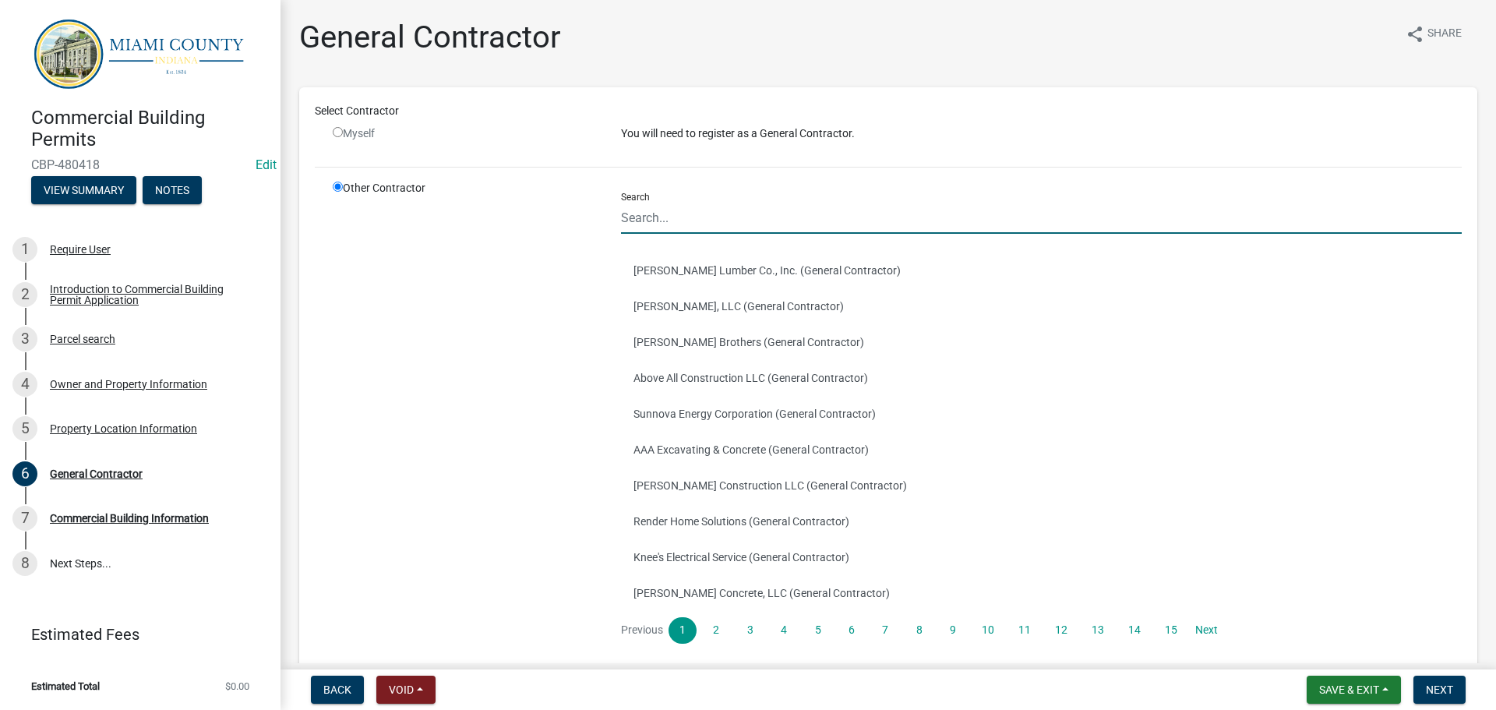
click at [710, 234] on input "Search" at bounding box center [1041, 218] width 841 height 32
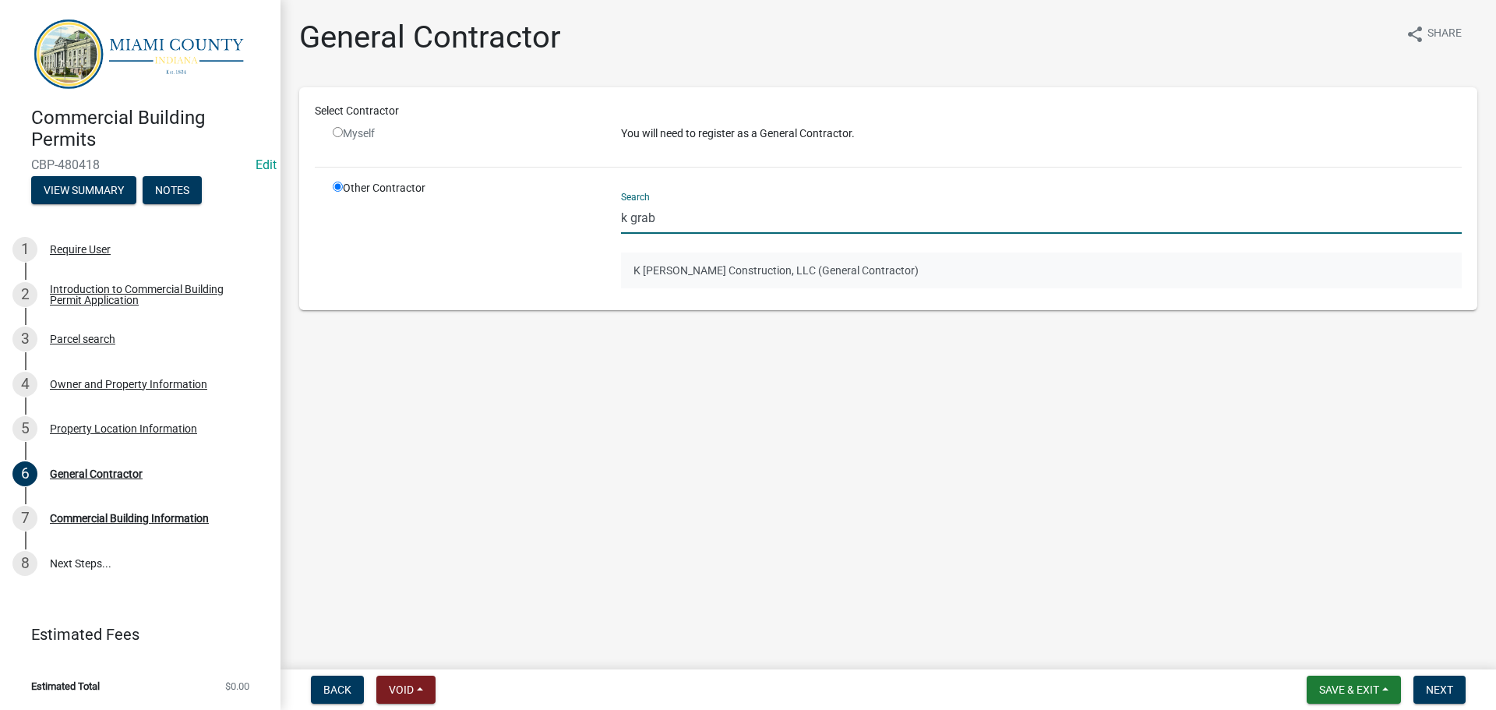
type input "k grab"
drag, startPoint x: 747, startPoint y: 309, endPoint x: 1054, endPoint y: 463, distance: 343.2
click at [748, 288] on button "K [PERSON_NAME] Construction, LLC (General Contractor)" at bounding box center [1041, 270] width 841 height 36
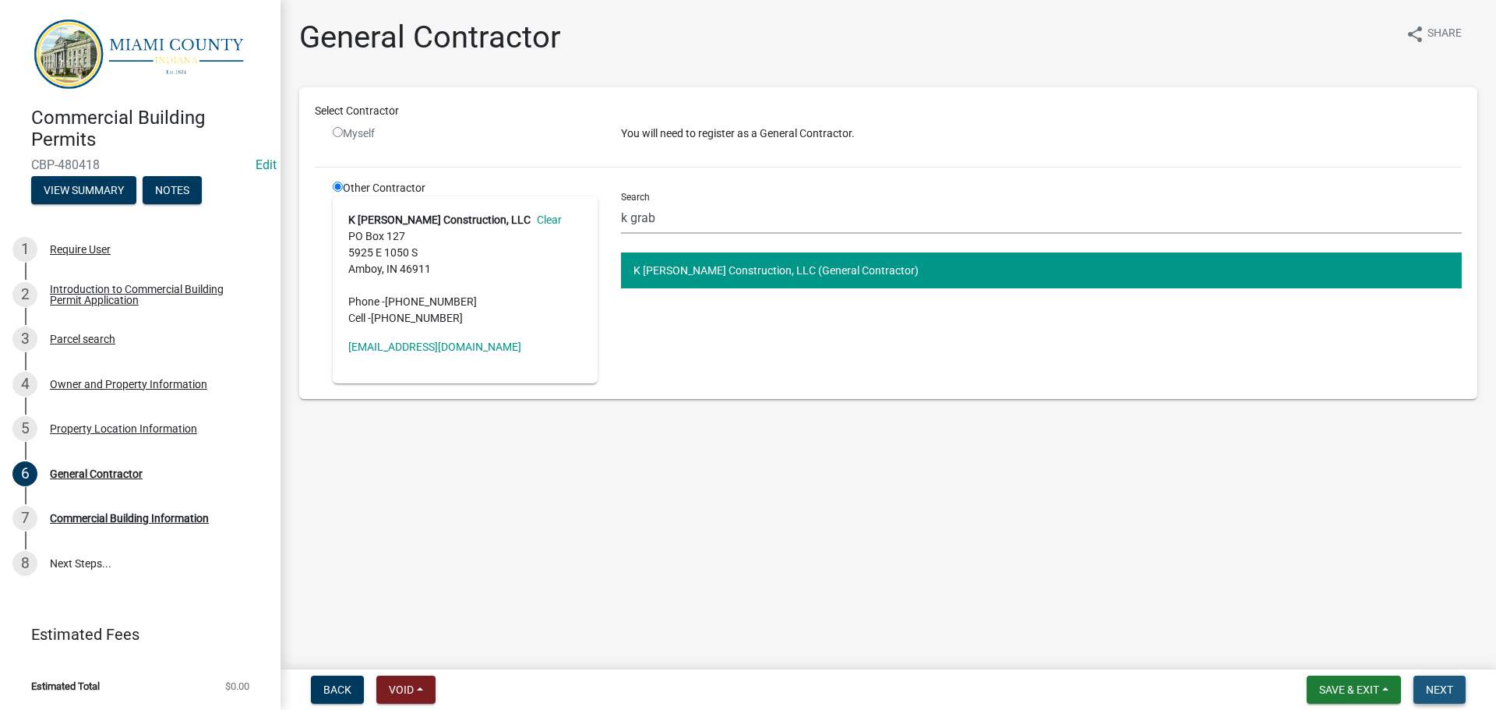
click at [1445, 683] on span "Next" at bounding box center [1439, 689] width 27 height 12
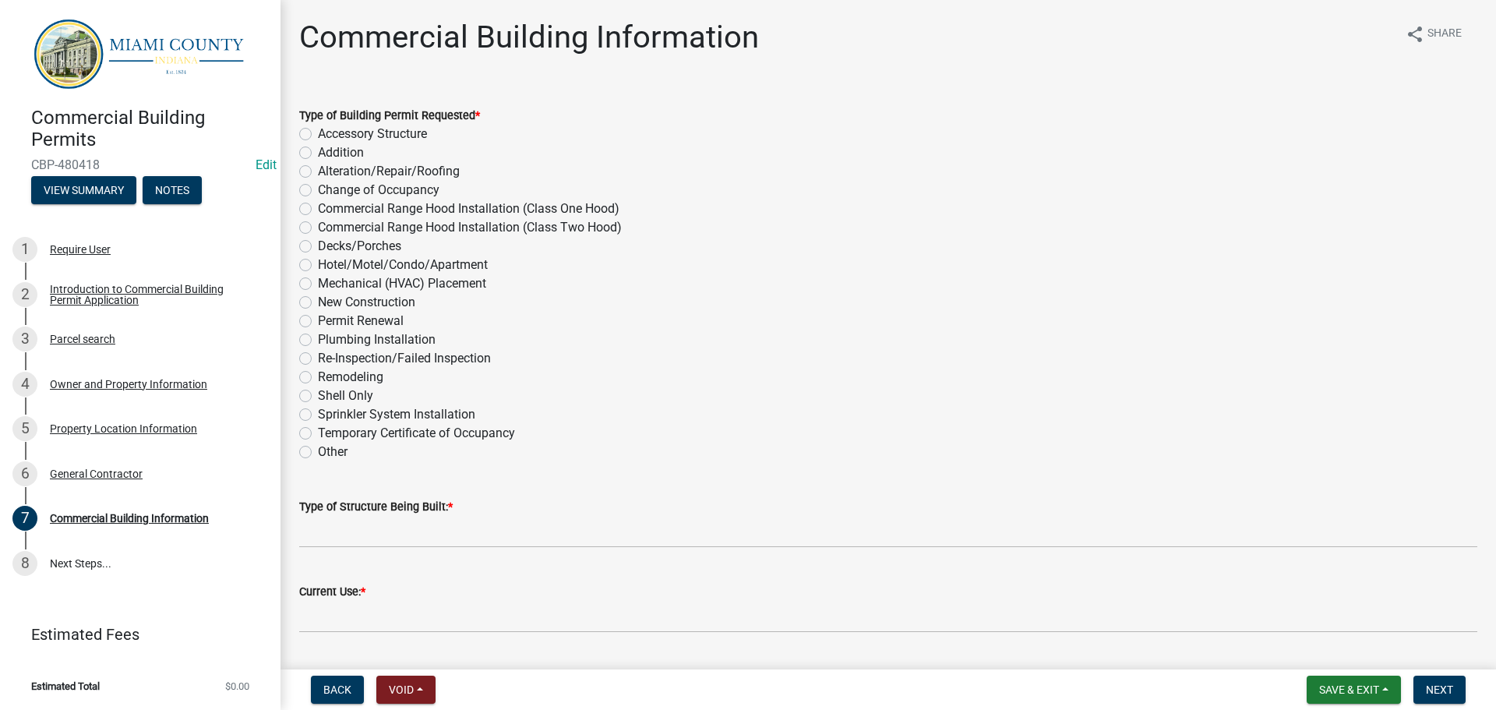
click at [318, 162] on label "Addition" at bounding box center [341, 152] width 46 height 19
click at [318, 154] on input "Addition" at bounding box center [323, 148] width 10 height 10
radio input "true"
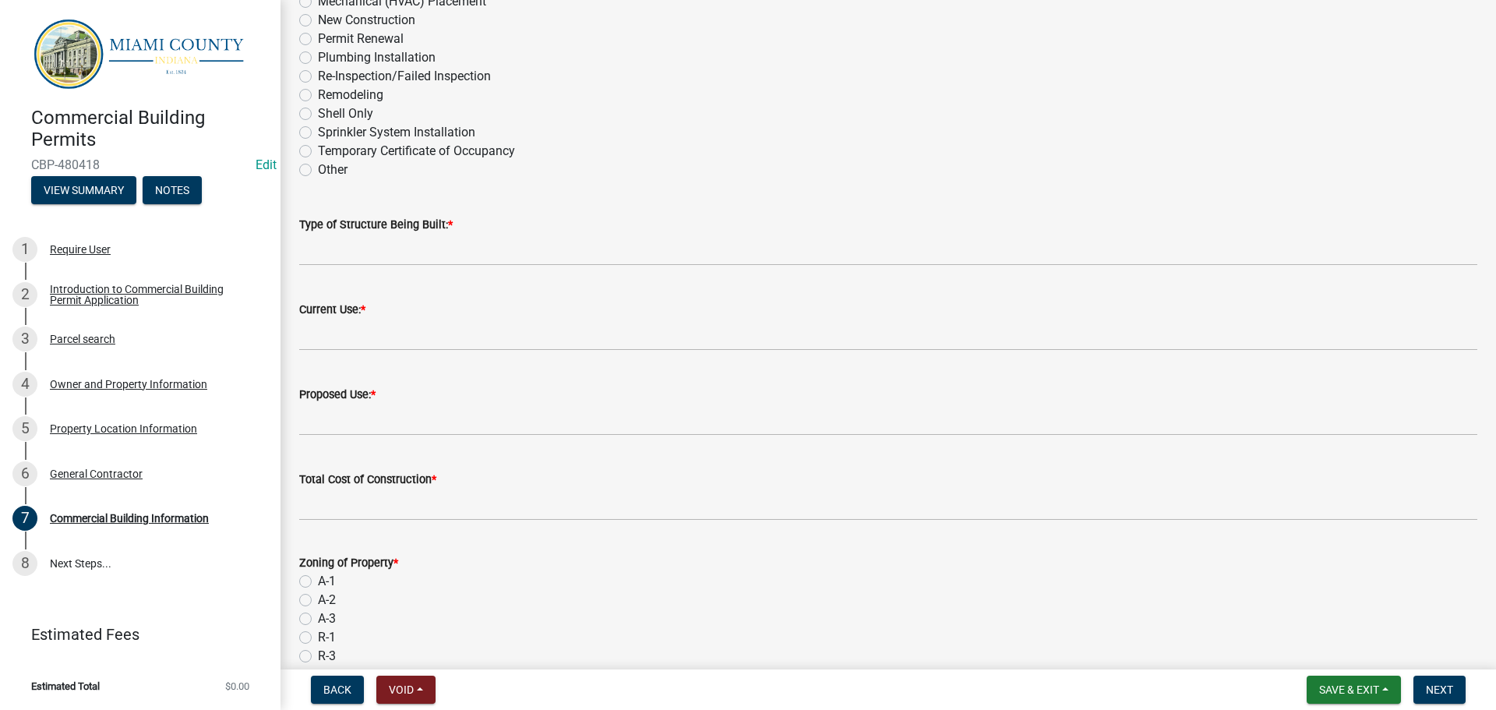
scroll to position [312, 0]
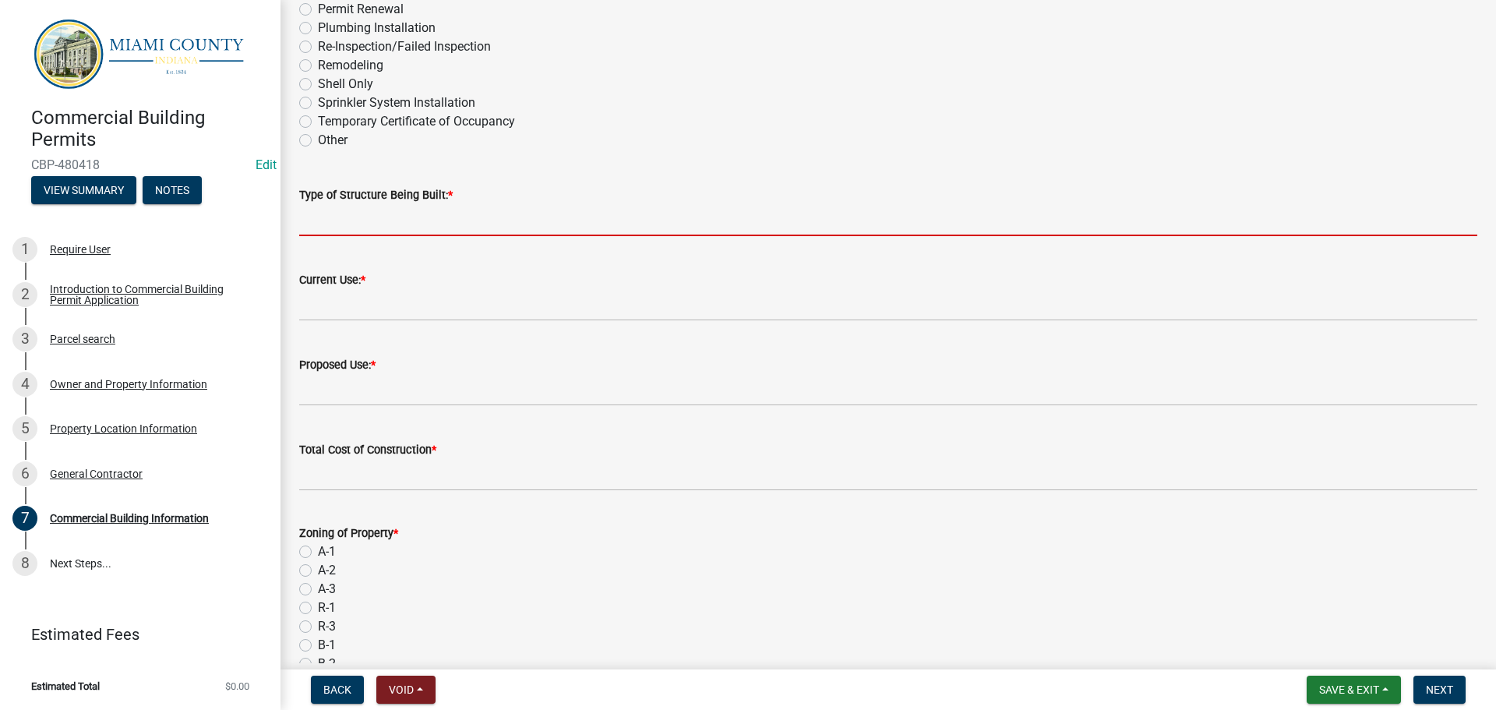
drag, startPoint x: 462, startPoint y: 298, endPoint x: 521, endPoint y: 302, distance: 58.6
click at [463, 236] on input "Type of Structure Being Built: *" at bounding box center [888, 220] width 1178 height 32
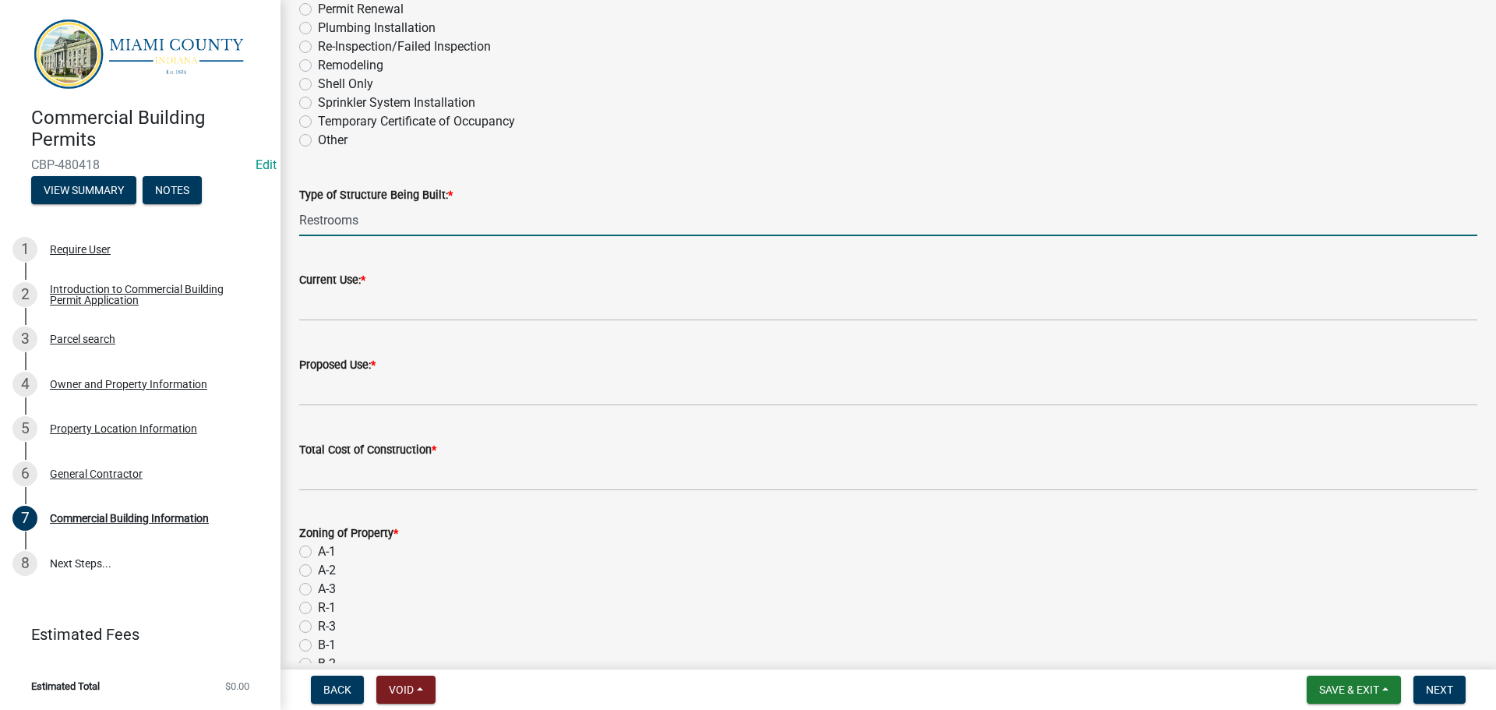
type input "Restrooms"
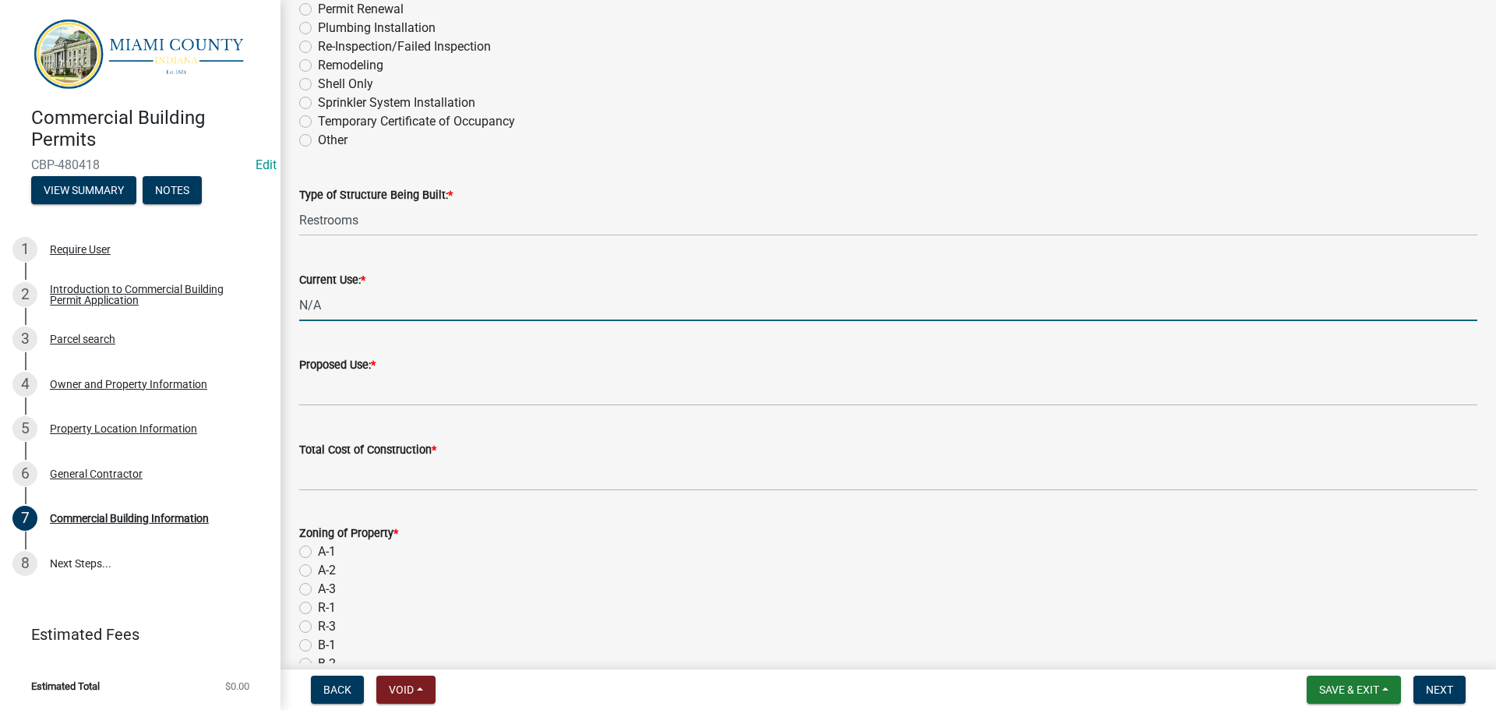
type input "N/A"
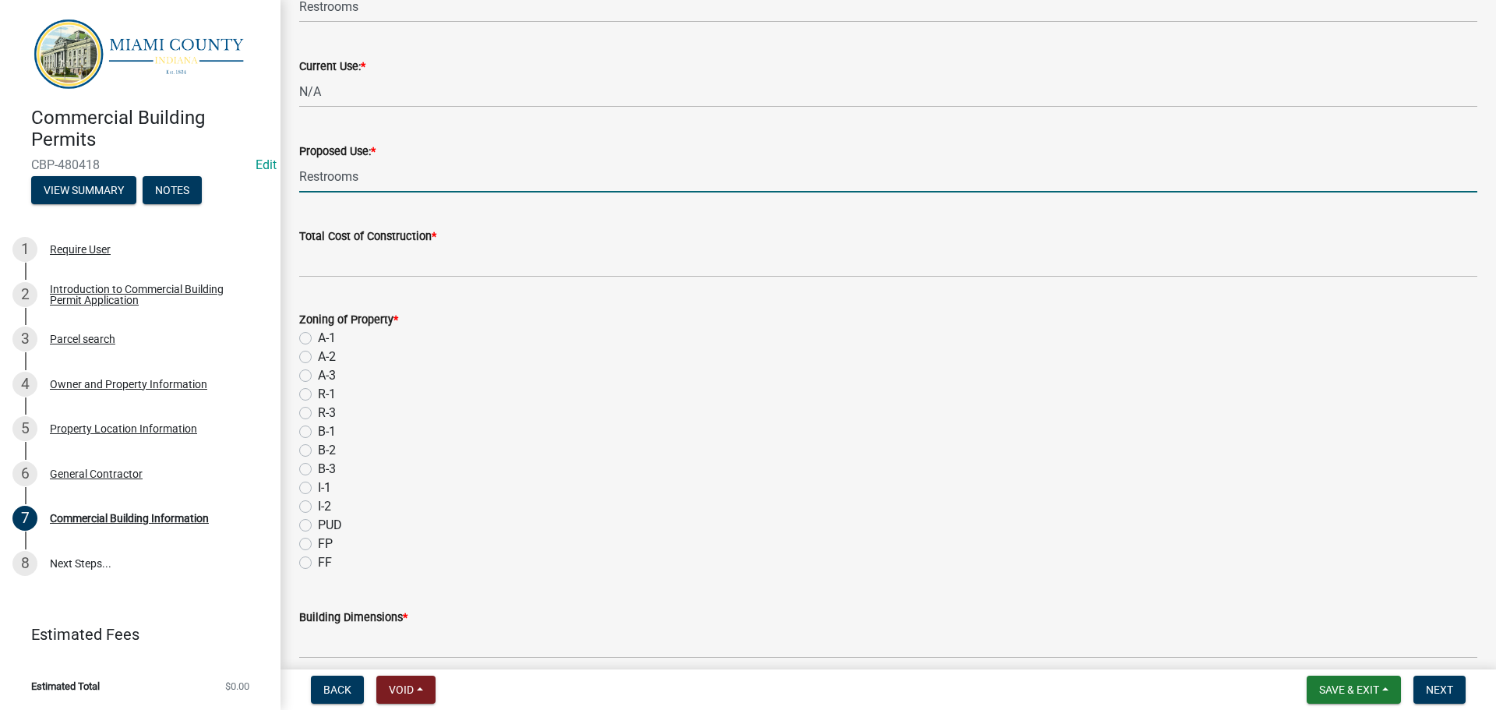
scroll to position [545, 0]
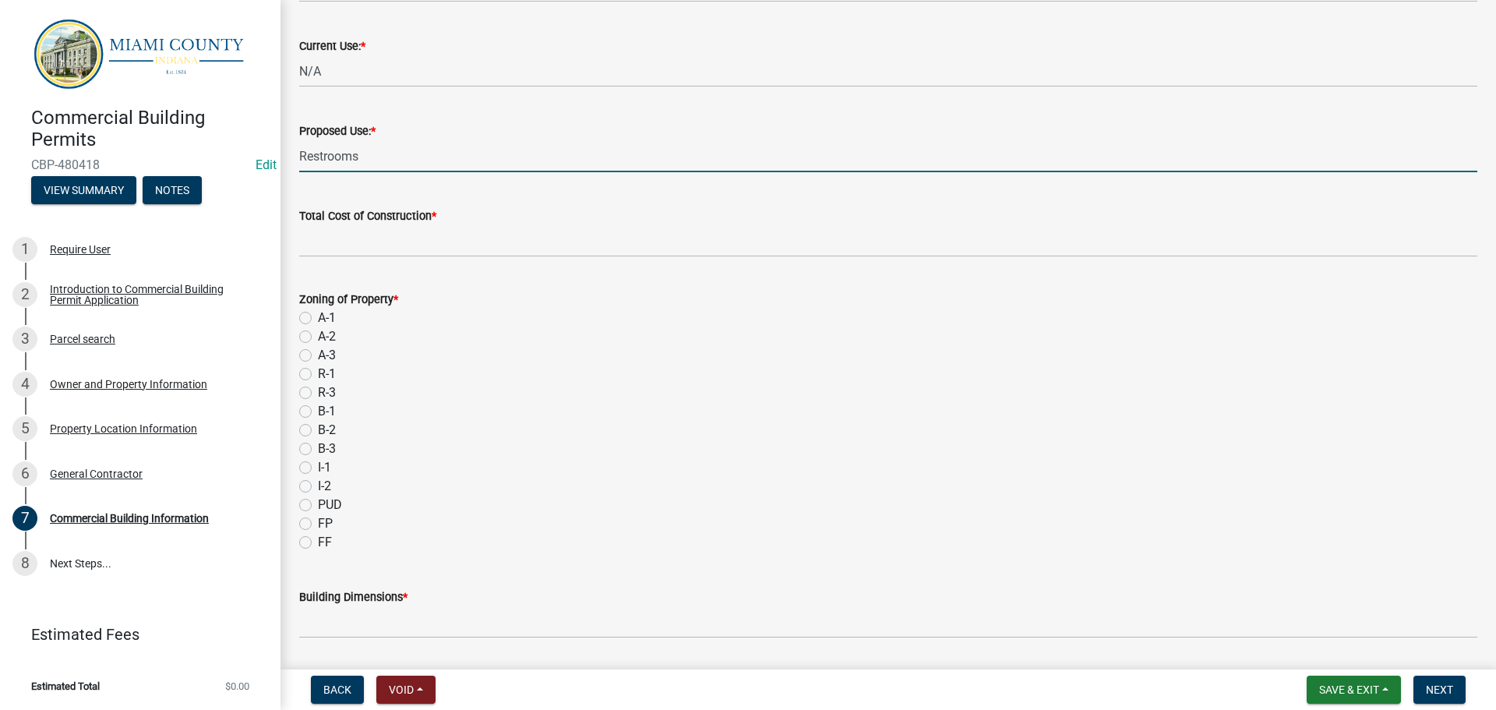
type input "Restrooms"
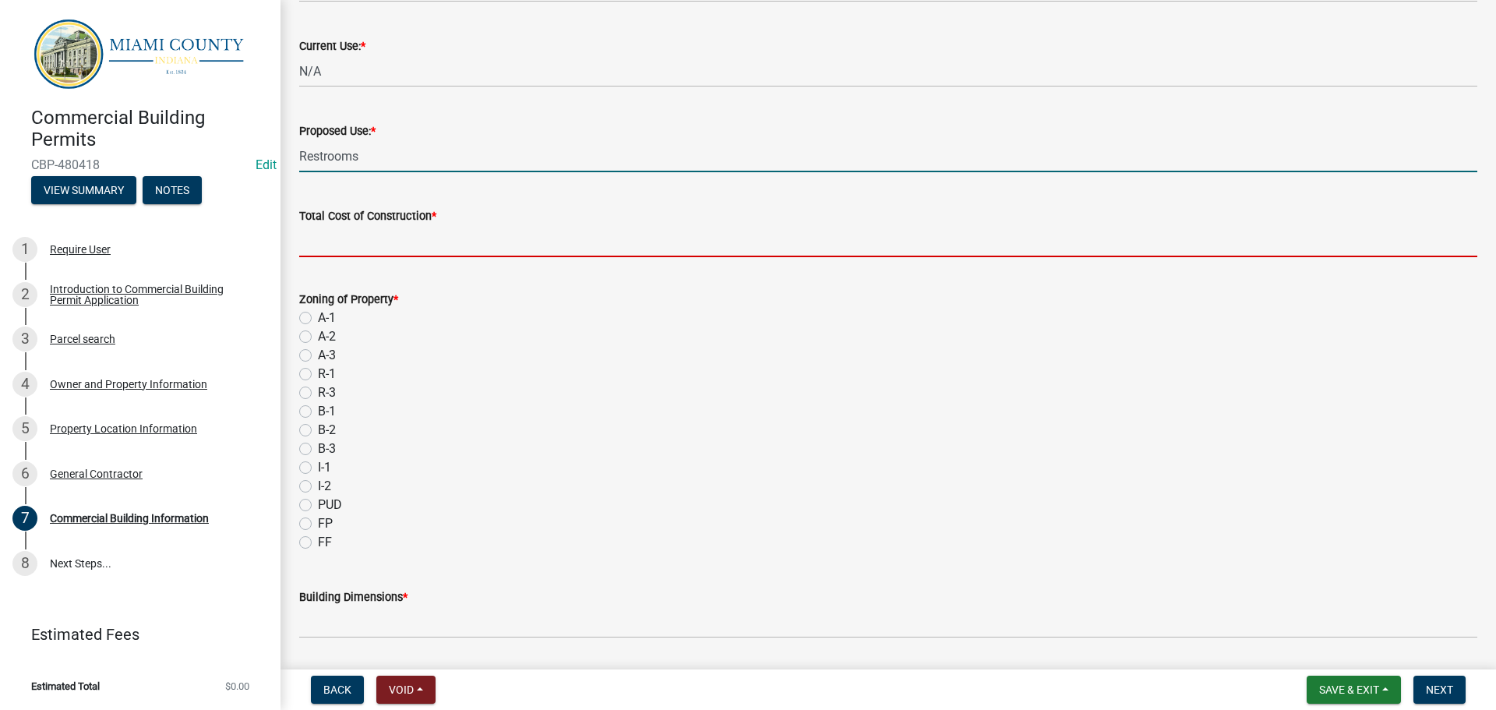
click at [463, 257] on input "text" at bounding box center [888, 241] width 1178 height 32
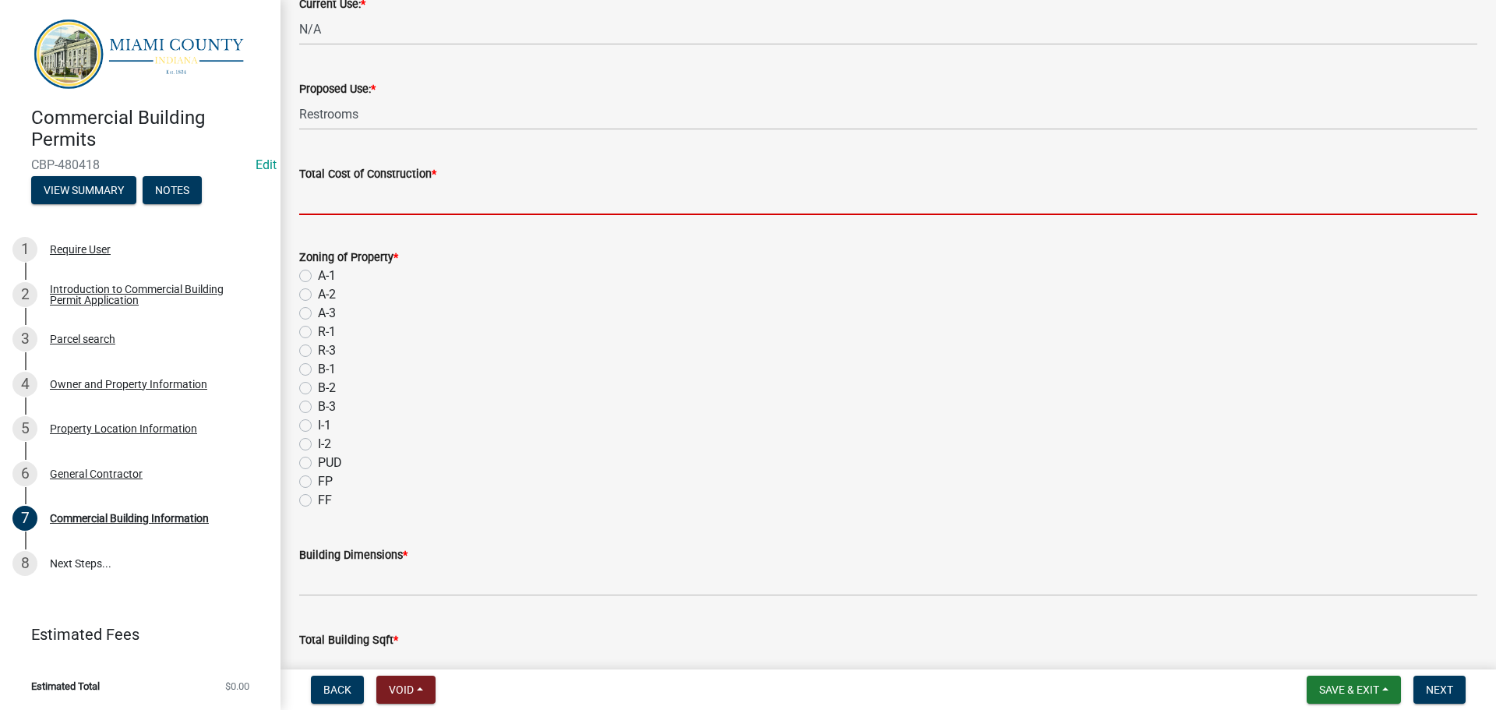
scroll to position [623, 0]
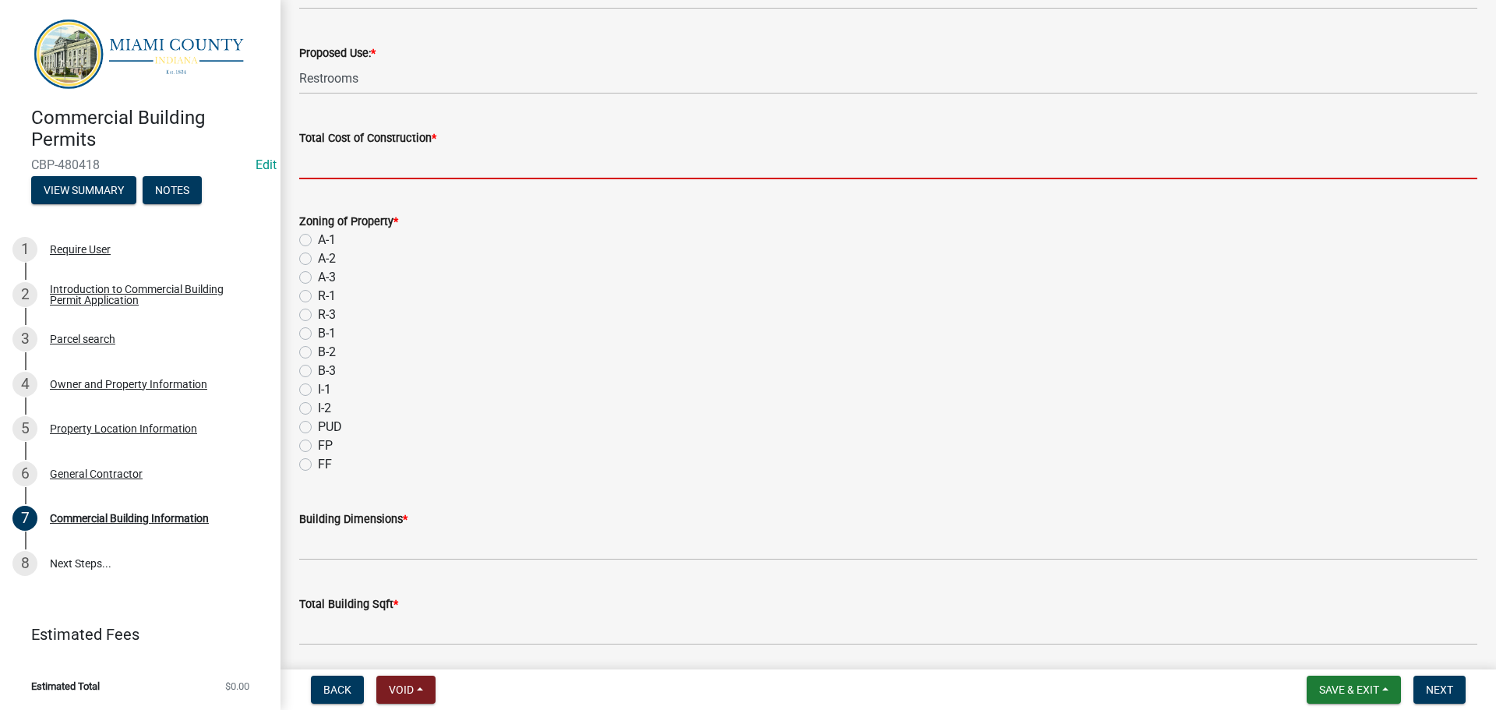
click at [304, 453] on div "Zoning of Property * A-1 A-2 A-3 R-1 R-3 B-1 B-2 B-3 I-1 I-2 PUD FP FF" at bounding box center [888, 343] width 1178 height 262
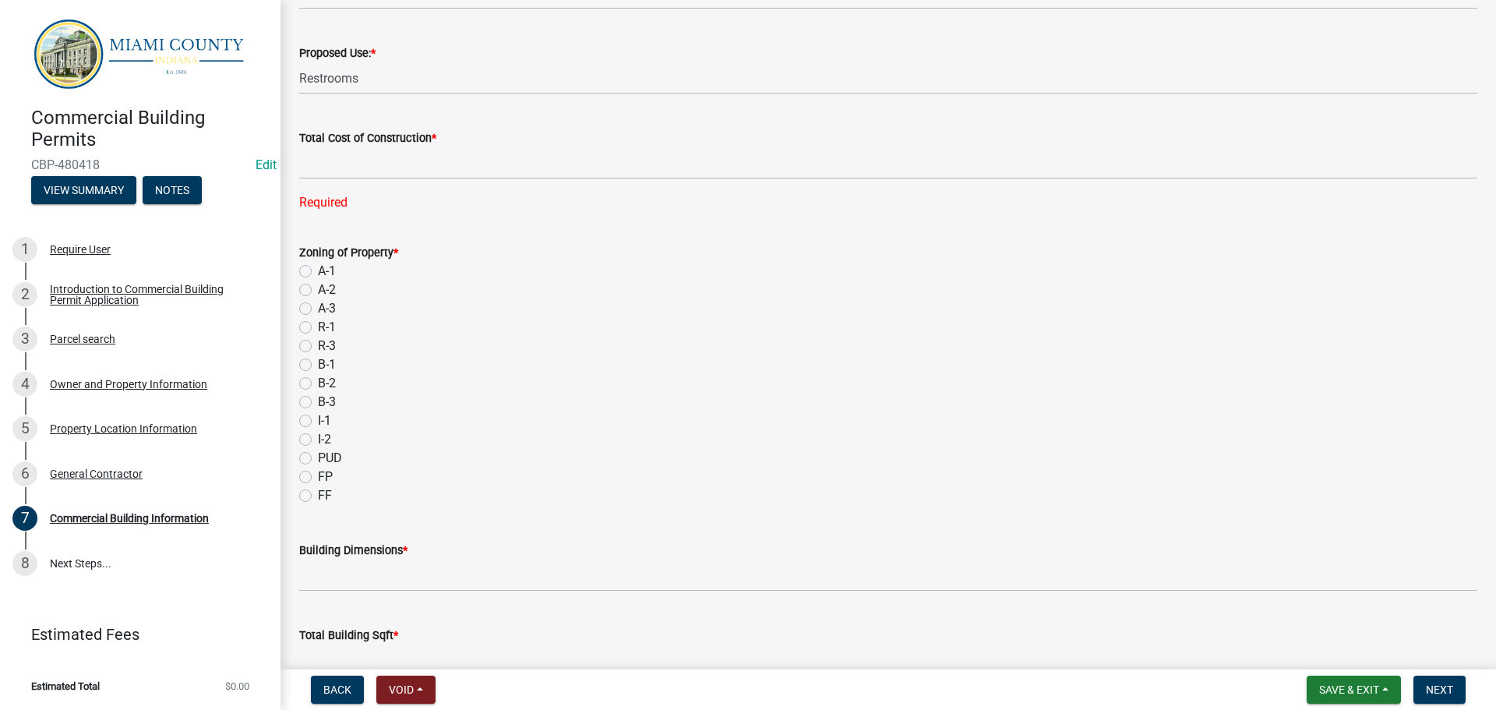
click at [318, 374] on label "B-1" at bounding box center [327, 364] width 18 height 19
click at [318, 365] on input "B-1" at bounding box center [323, 360] width 10 height 10
radio input "true"
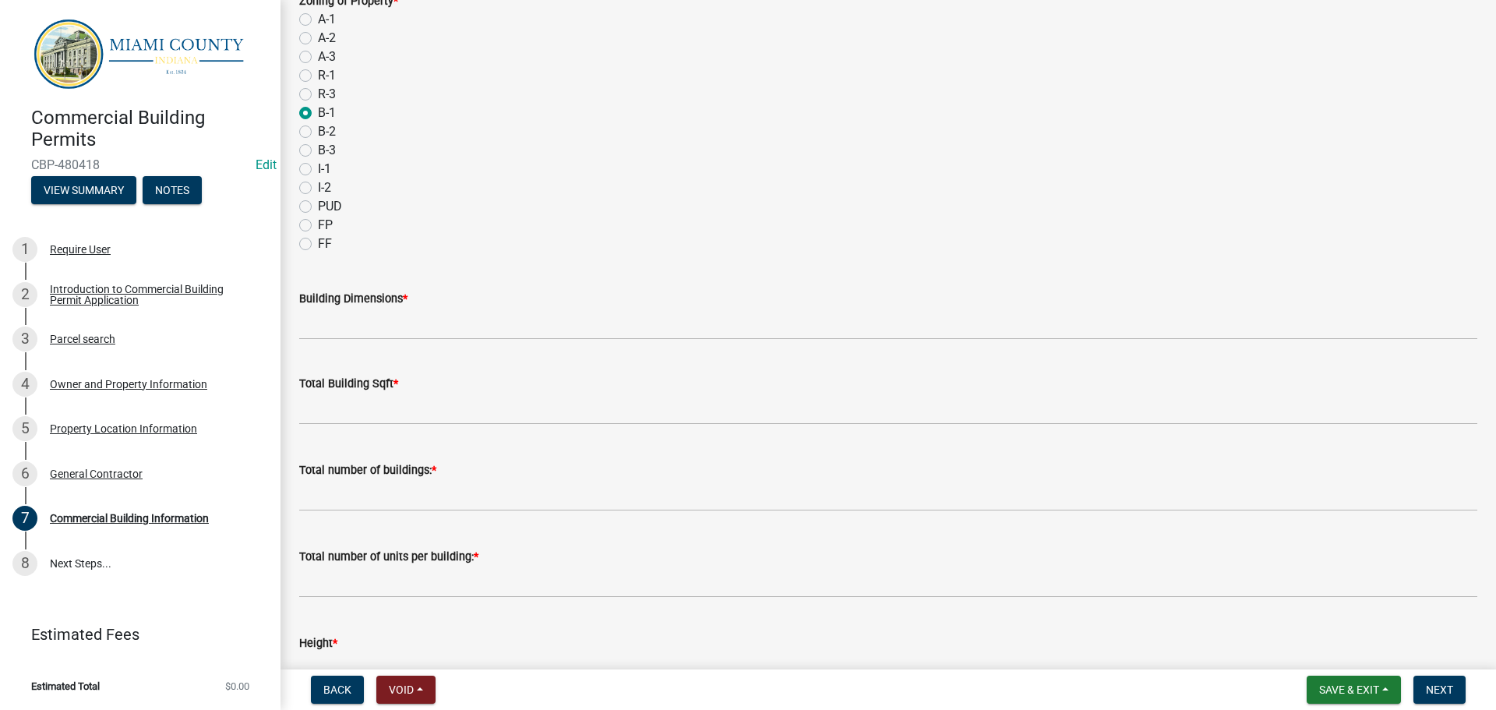
scroll to position [935, 0]
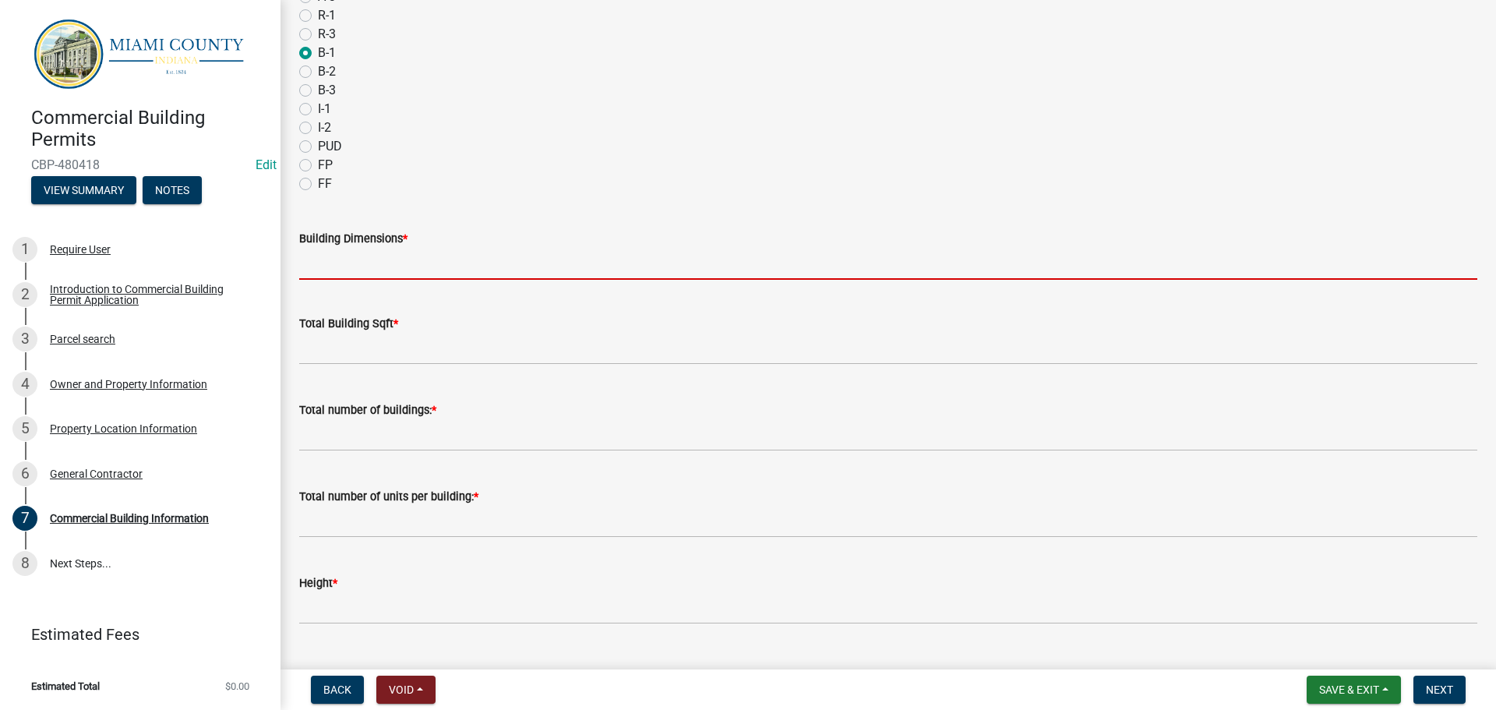
click at [438, 280] on input "Building Dimensions *" at bounding box center [888, 264] width 1178 height 32
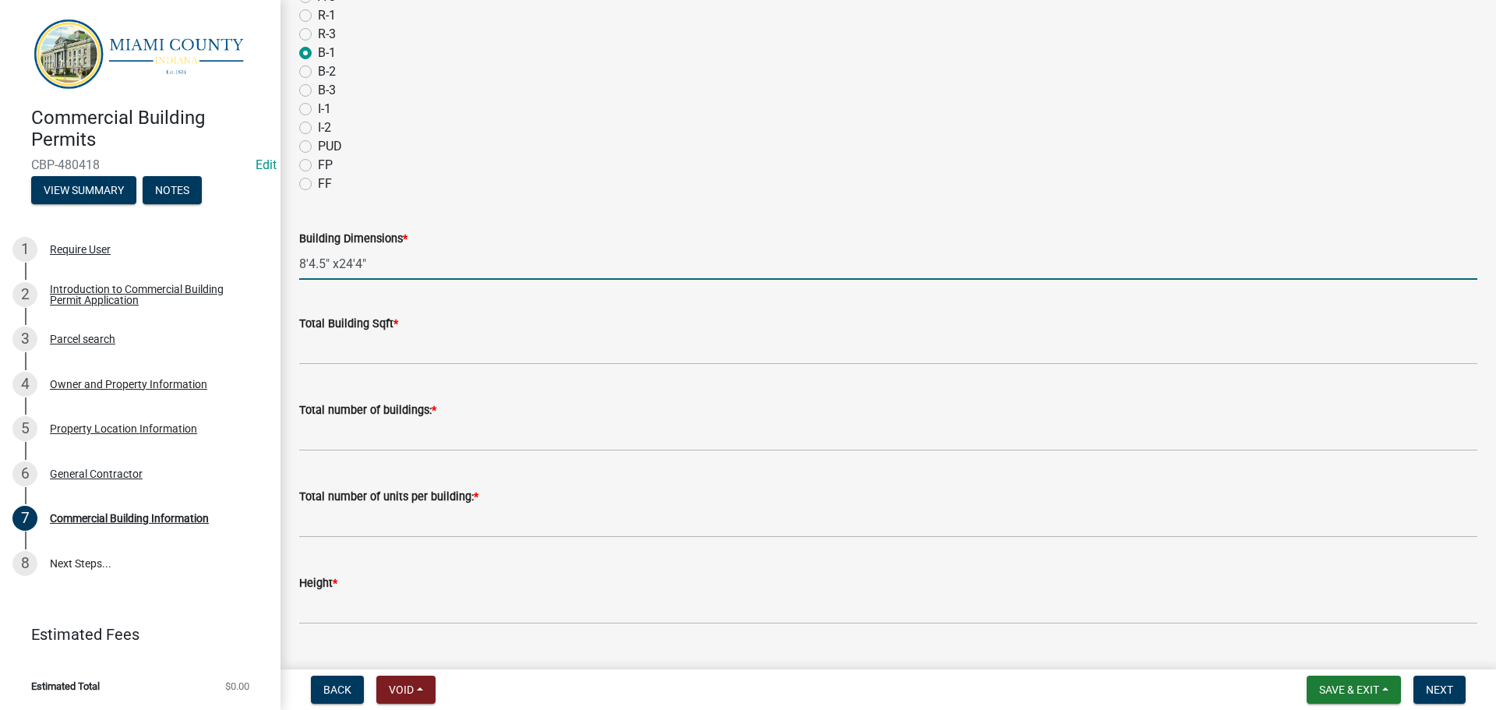
click at [345, 280] on input "8'4.5" x24'4"" at bounding box center [888, 264] width 1178 height 32
type input "8'4.5" x 24'4""
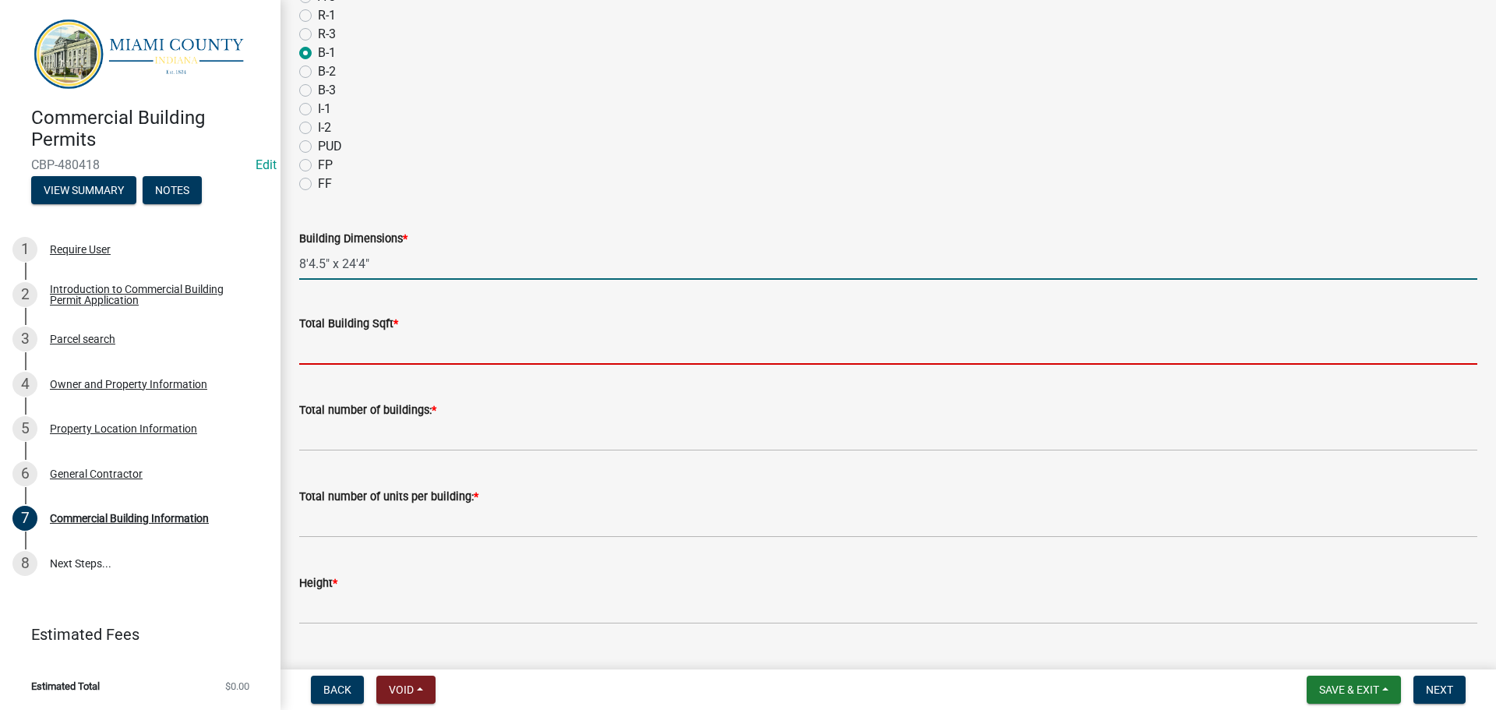
click at [391, 365] on input "text" at bounding box center [888, 349] width 1178 height 32
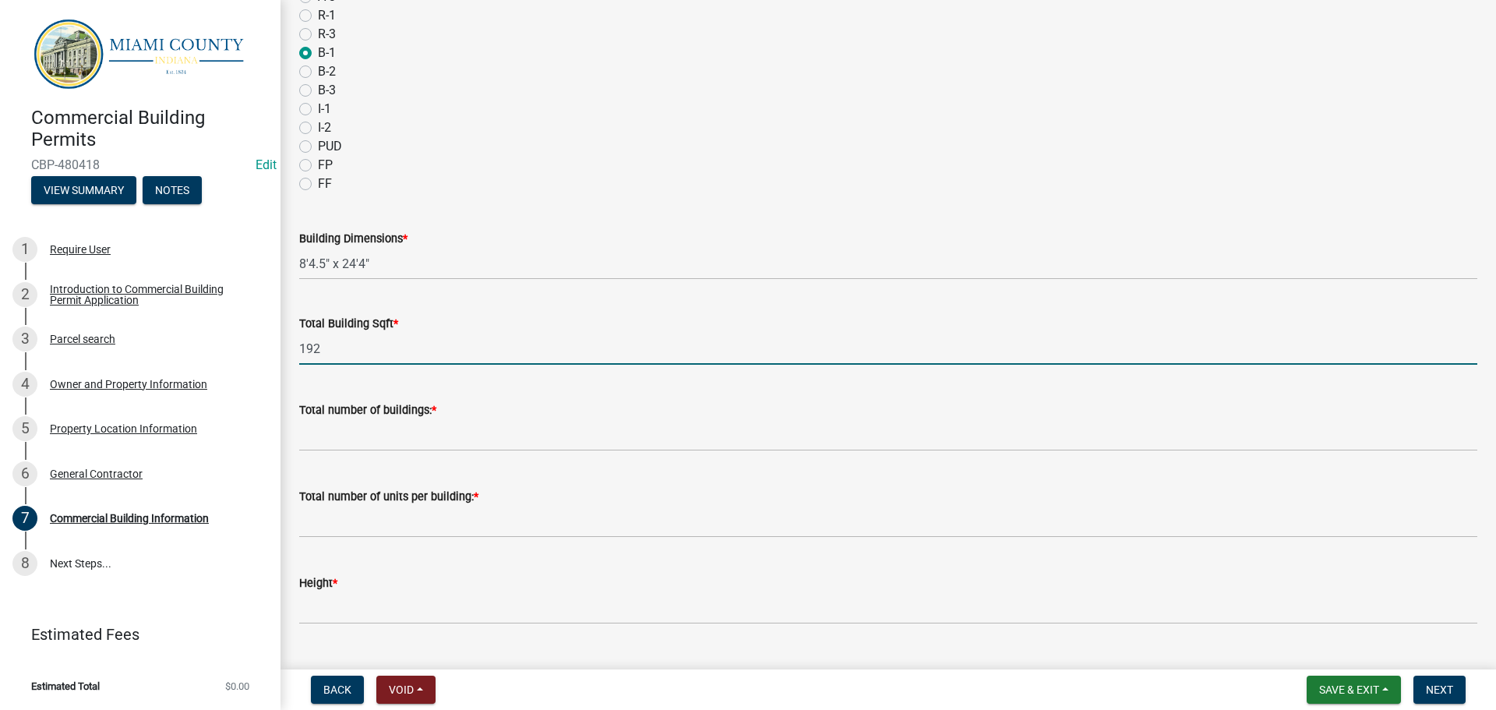
type input "192"
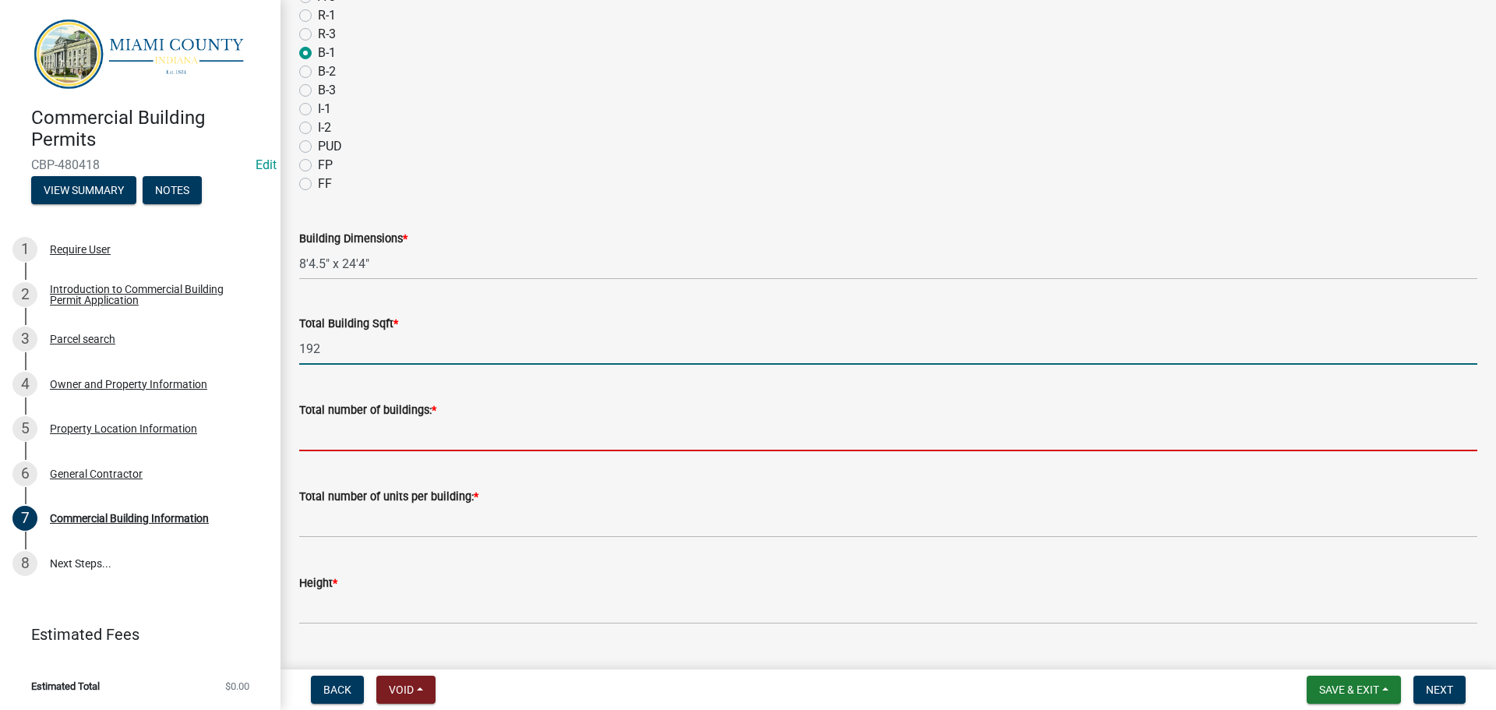
click at [432, 451] on input "text" at bounding box center [888, 435] width 1178 height 32
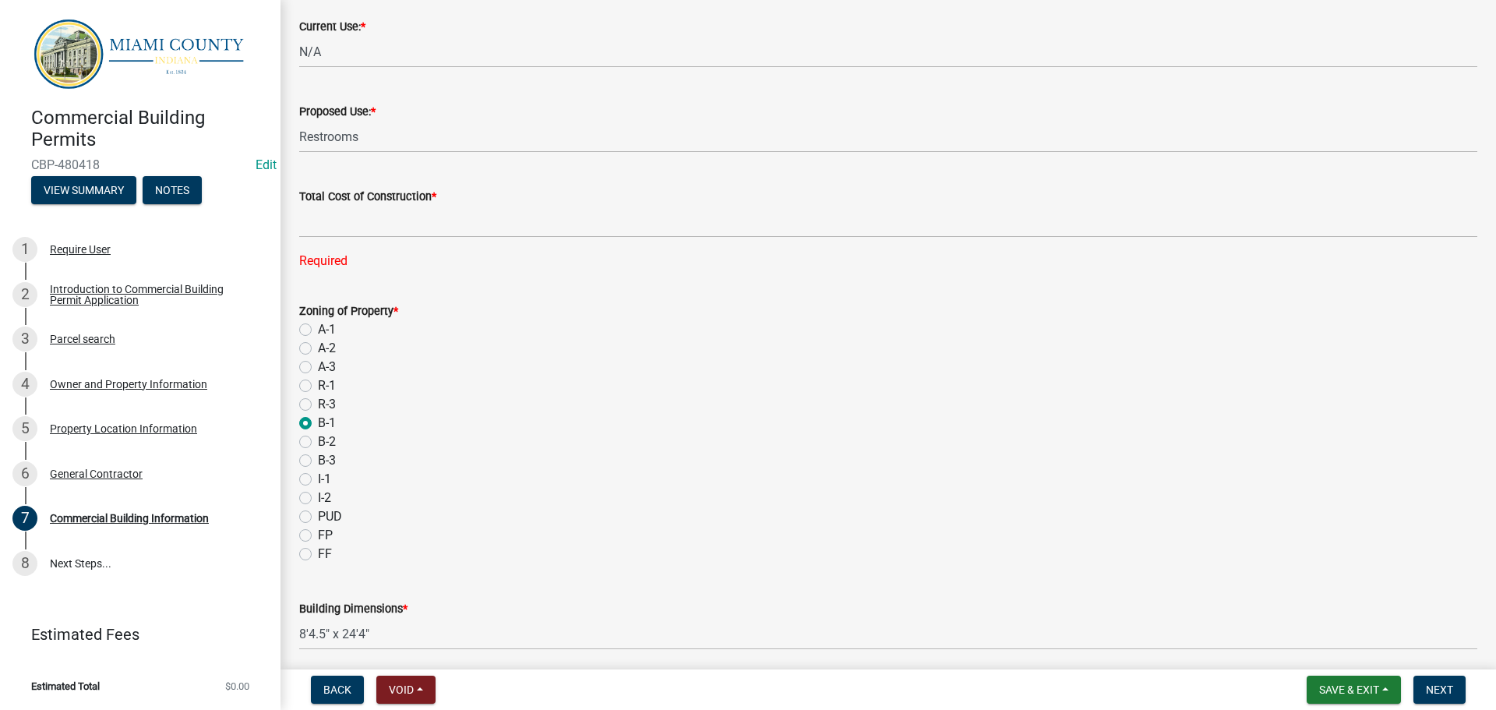
scroll to position [468, 0]
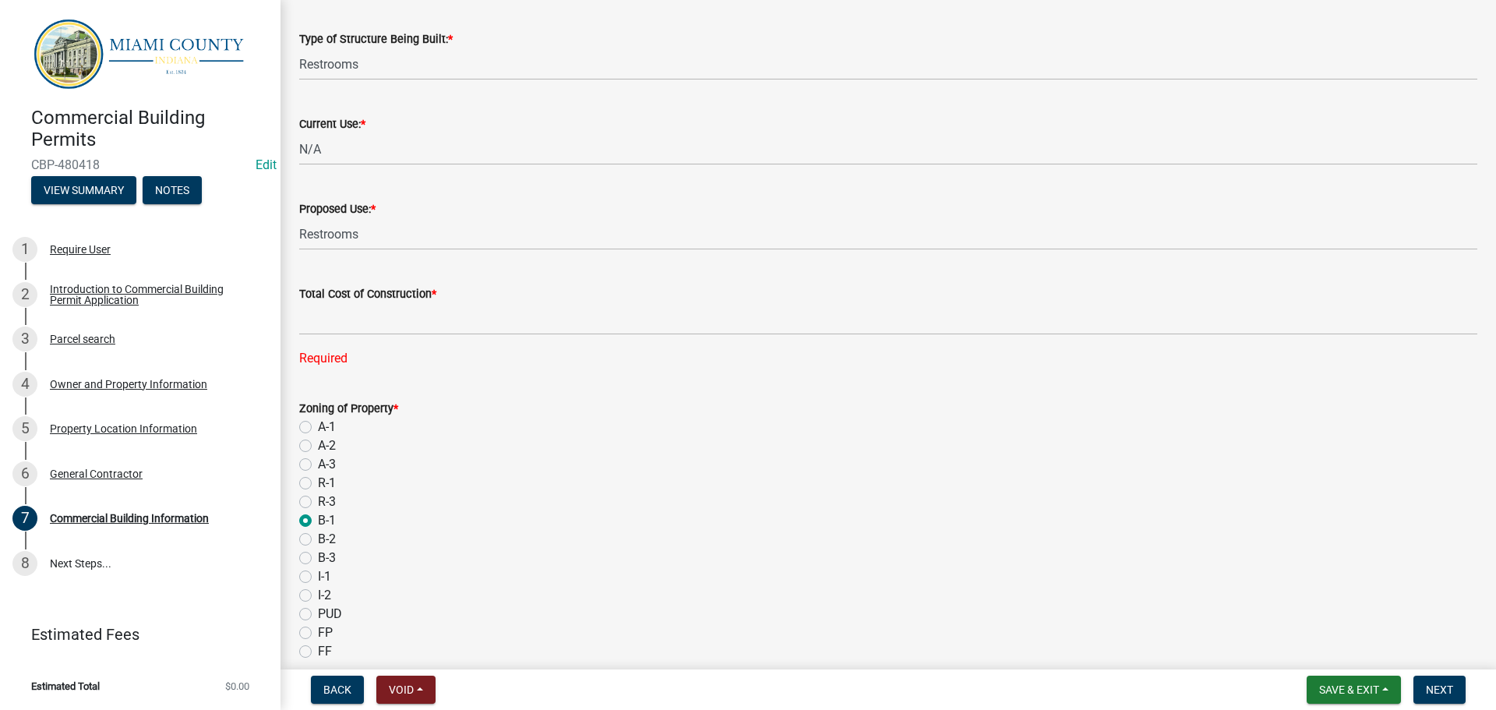
type input "1"
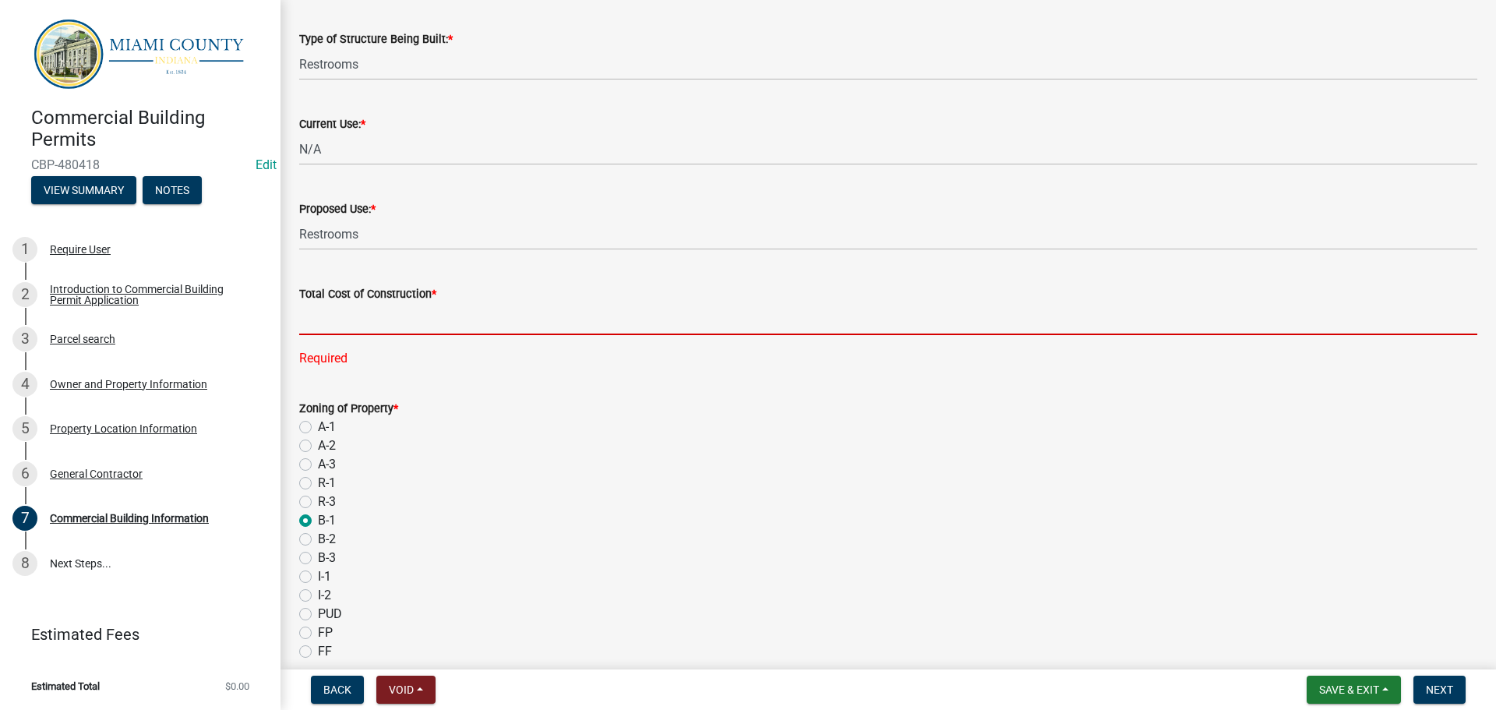
click at [380, 335] on input "text" at bounding box center [888, 319] width 1178 height 32
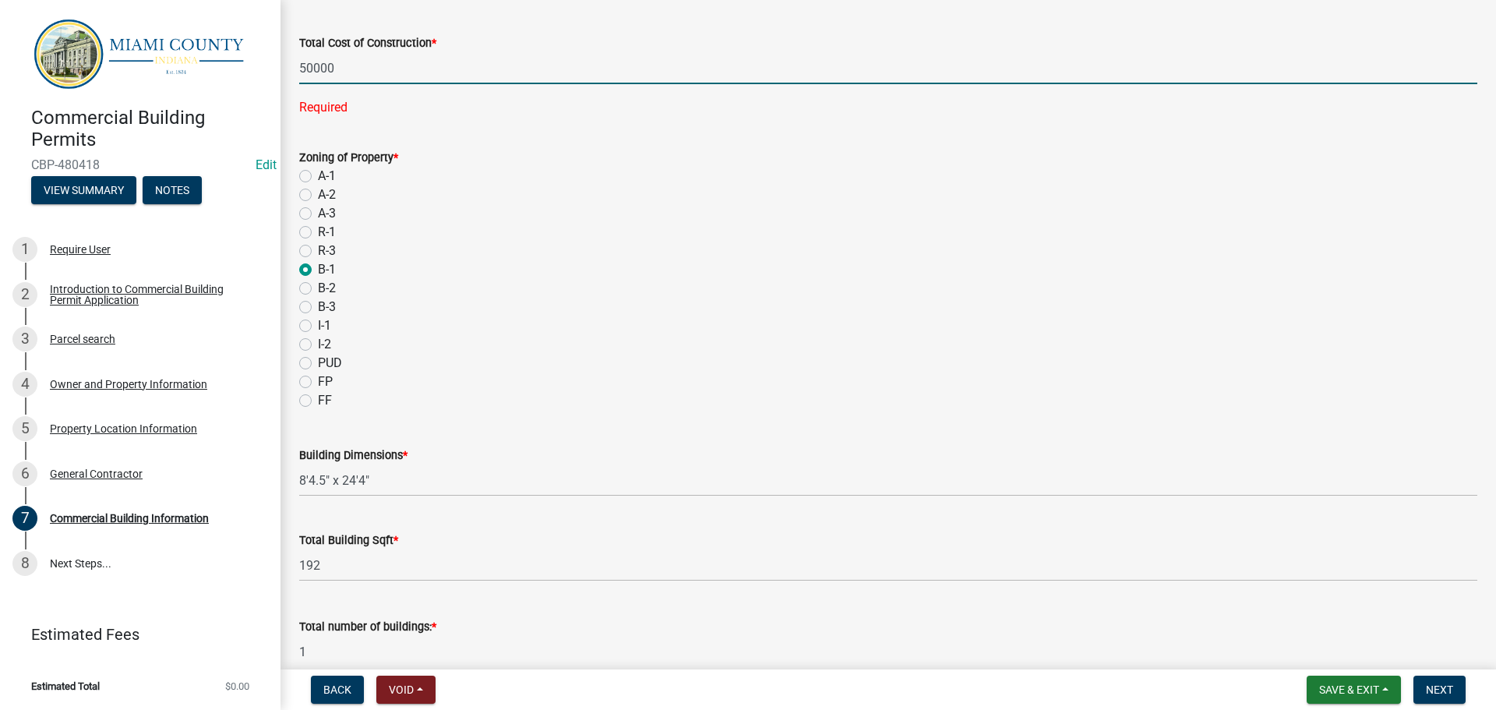
scroll to position [1091, 0]
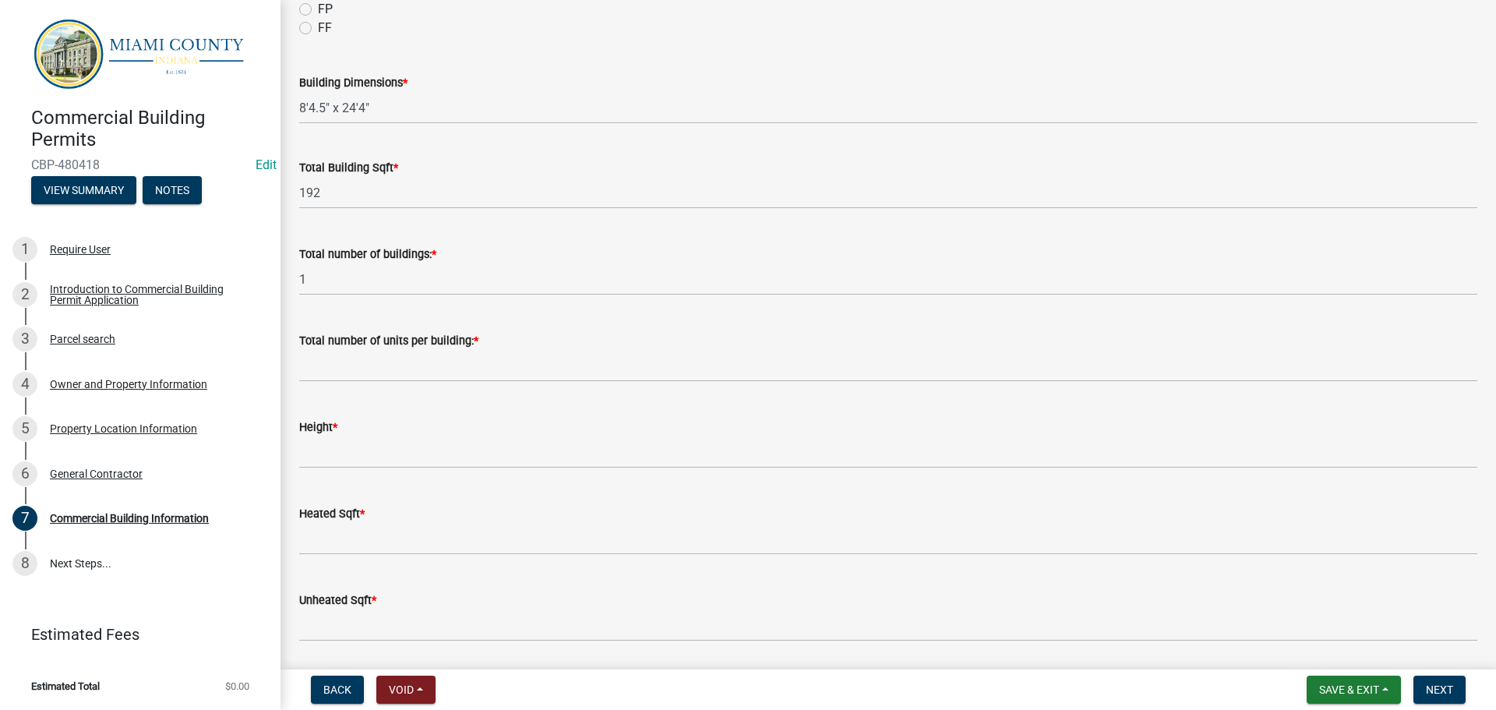
type input "50000"
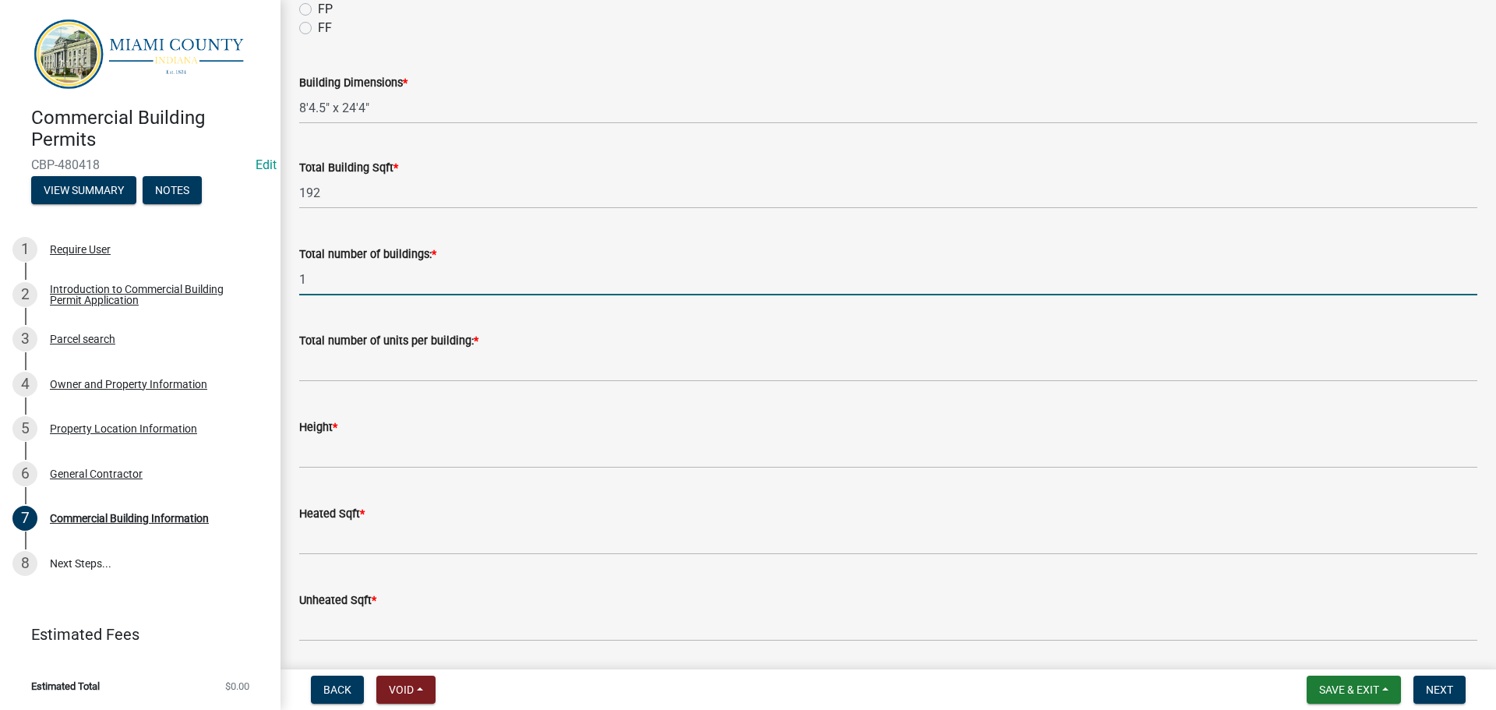
click at [408, 295] on input "1" at bounding box center [888, 279] width 1178 height 32
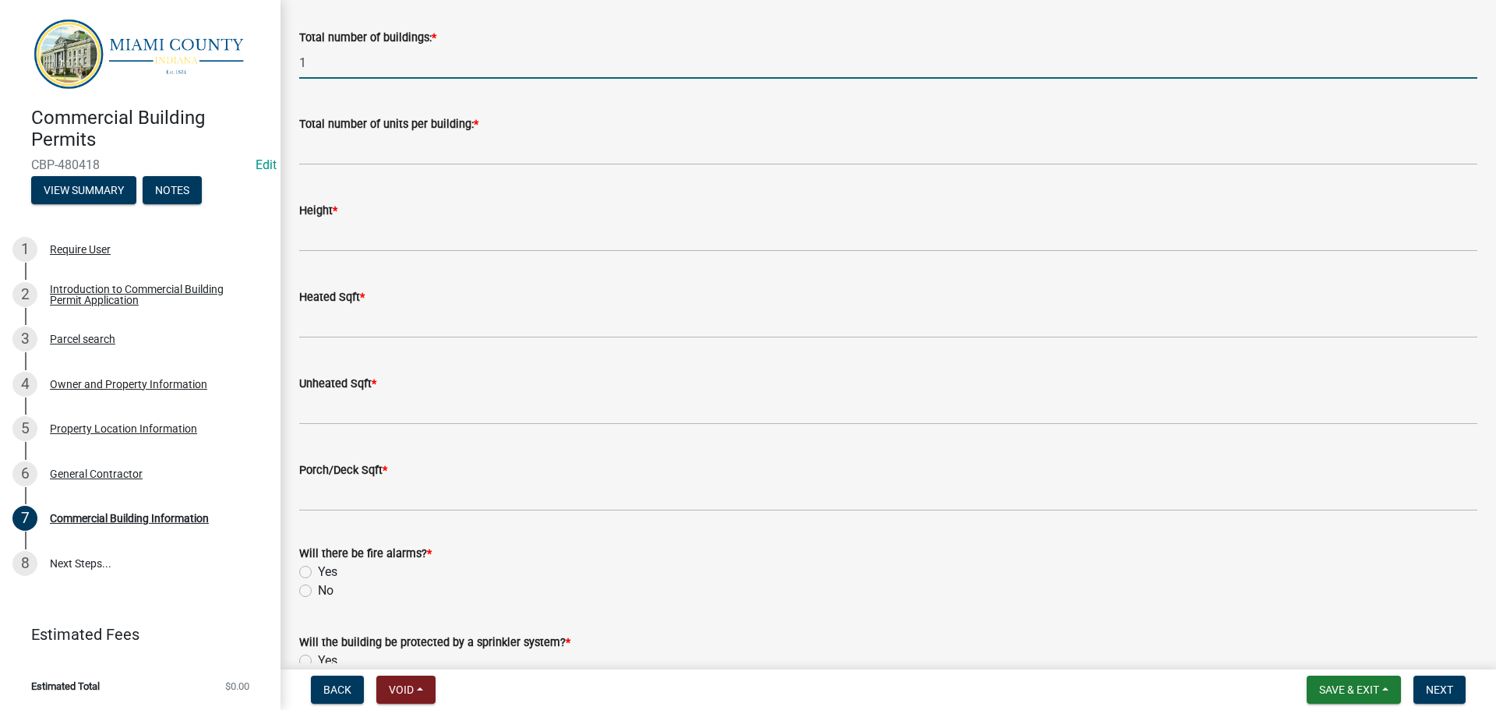
scroll to position [1290, 0]
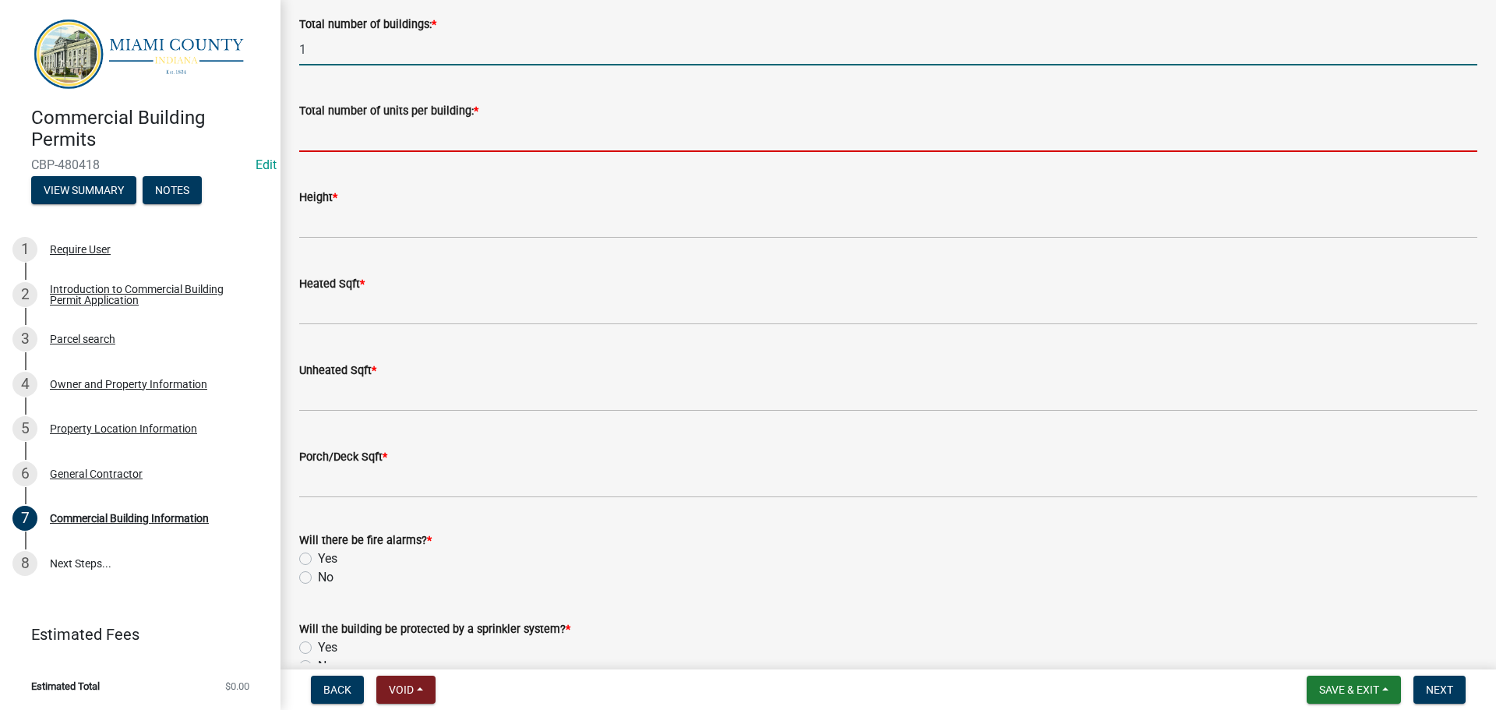
click at [411, 152] on input "text" at bounding box center [888, 136] width 1178 height 32
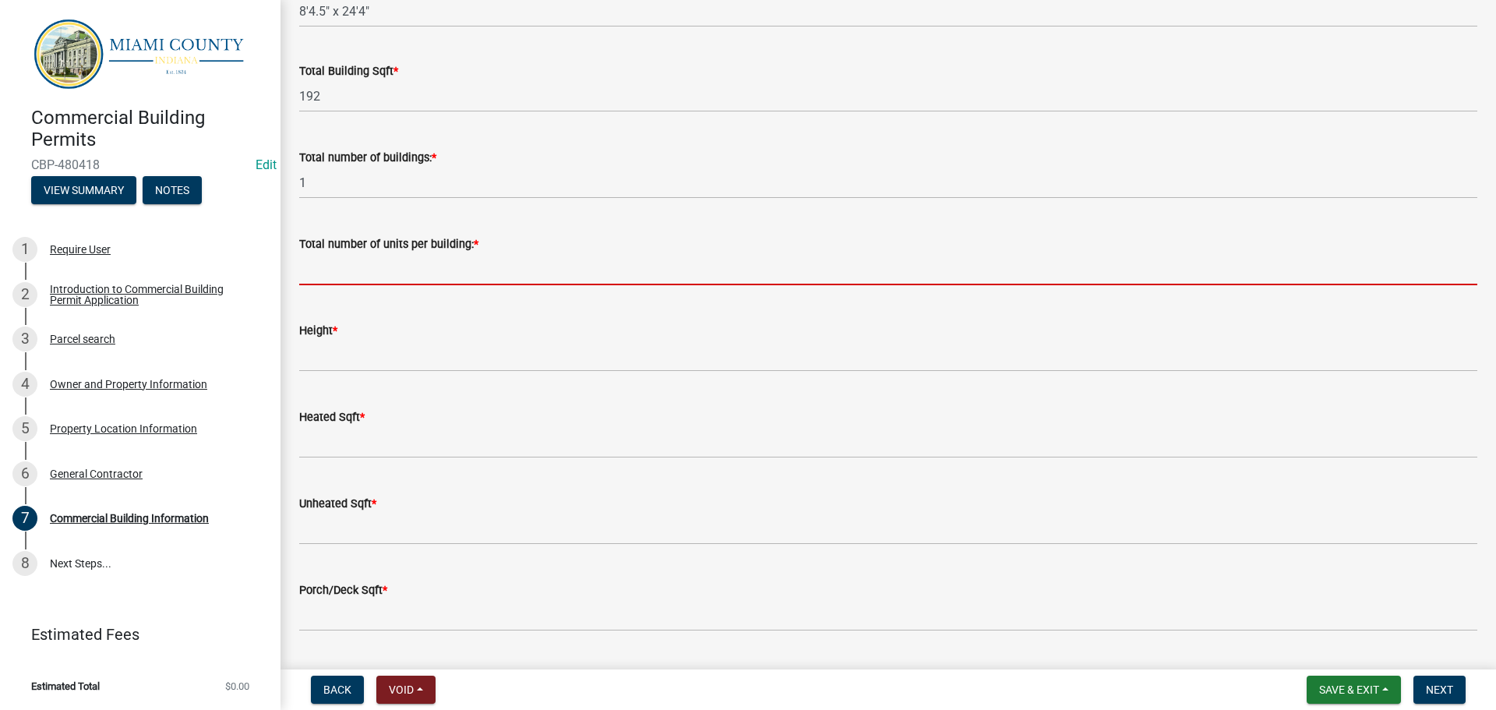
scroll to position [1212, 0]
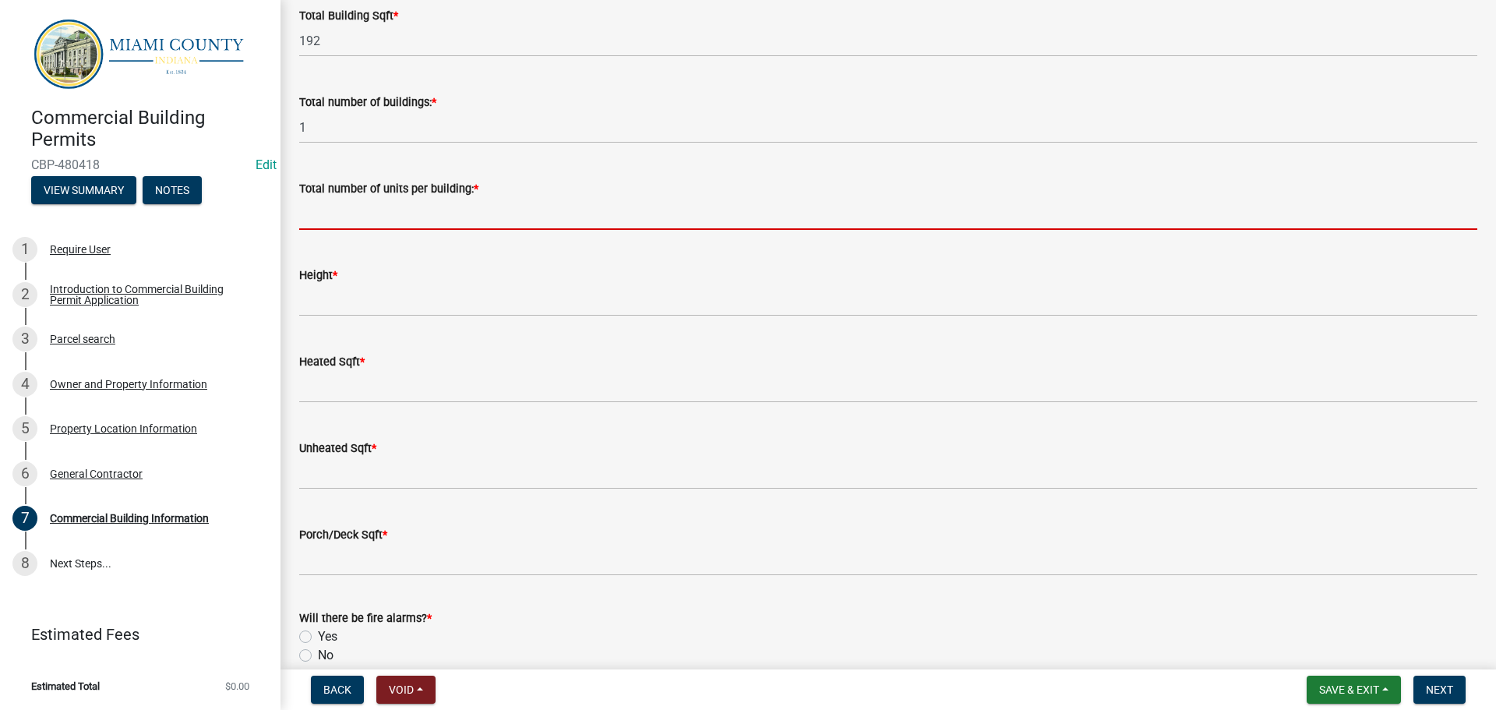
click at [367, 230] on input "text" at bounding box center [888, 214] width 1178 height 32
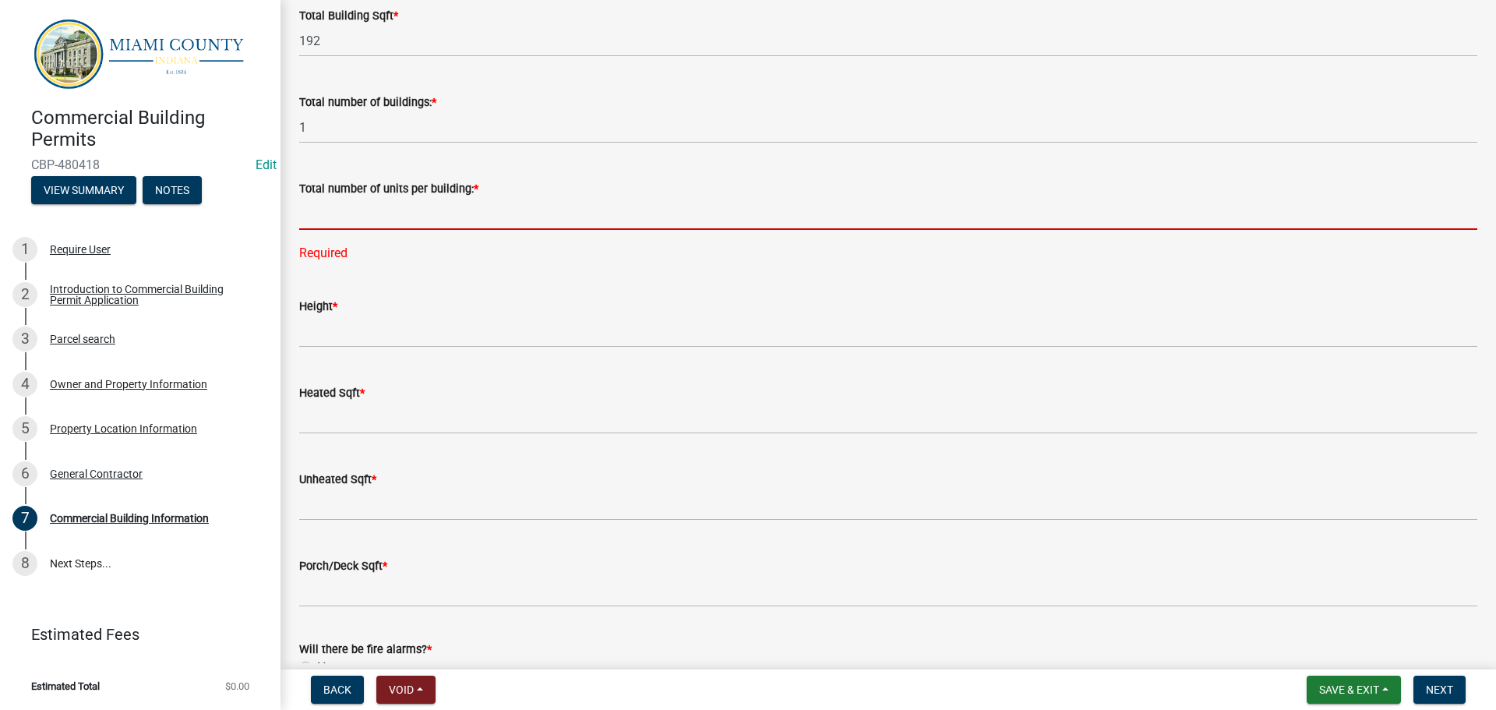
drag, startPoint x: 439, startPoint y: 390, endPoint x: 725, endPoint y: 417, distance: 287.3
click at [439, 230] on input "text" at bounding box center [888, 214] width 1178 height 32
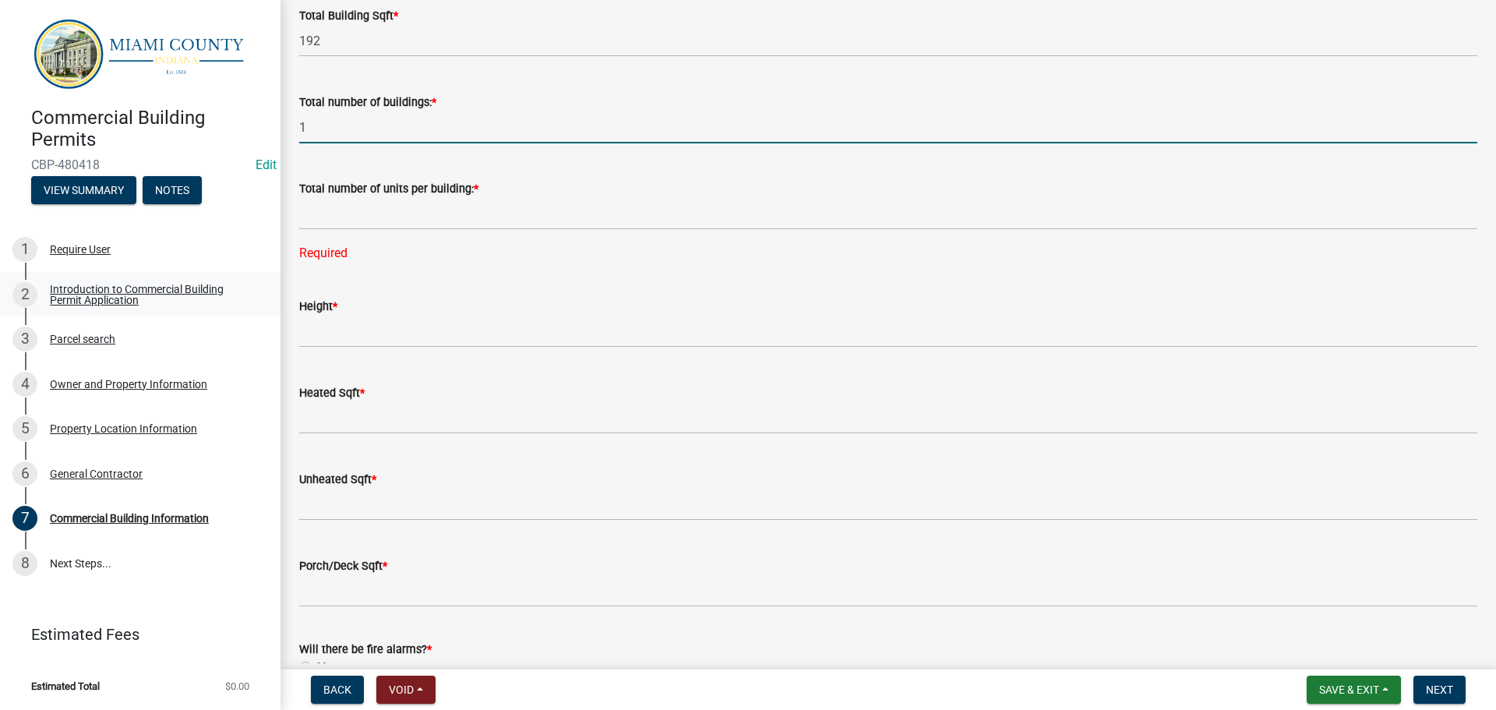
drag, startPoint x: 362, startPoint y: 299, endPoint x: 228, endPoint y: 298, distance: 134.0
click at [249, 298] on div "Commercial Building Permits CBP-480418 Edit View Summary Notes 1 Require User 2…" at bounding box center [748, 355] width 1496 height 710
click at [138, 282] on div "Commercial Building Permits CBP-480418 Edit View Summary Notes 1 Require User 2…" at bounding box center [748, 355] width 1496 height 710
type input "8"
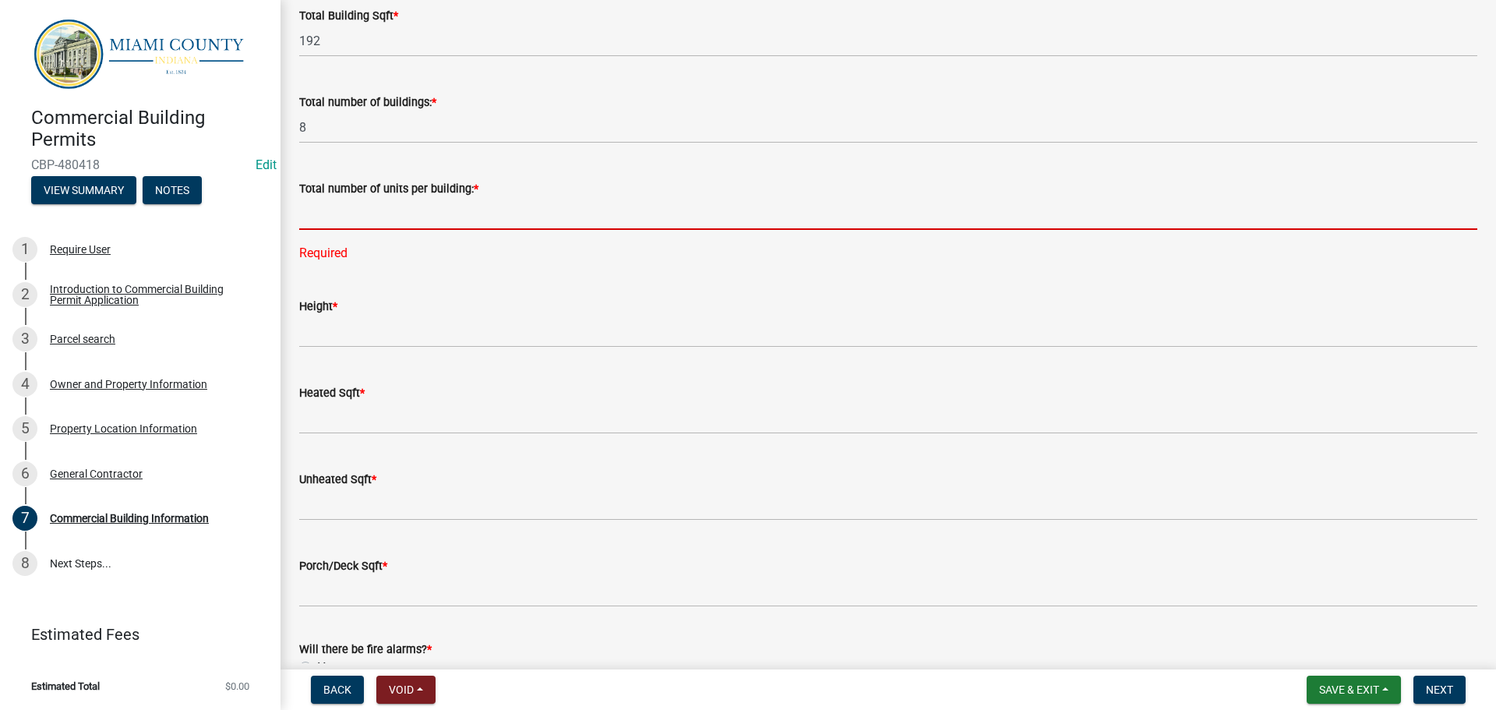
click at [453, 230] on input "text" at bounding box center [888, 214] width 1178 height 32
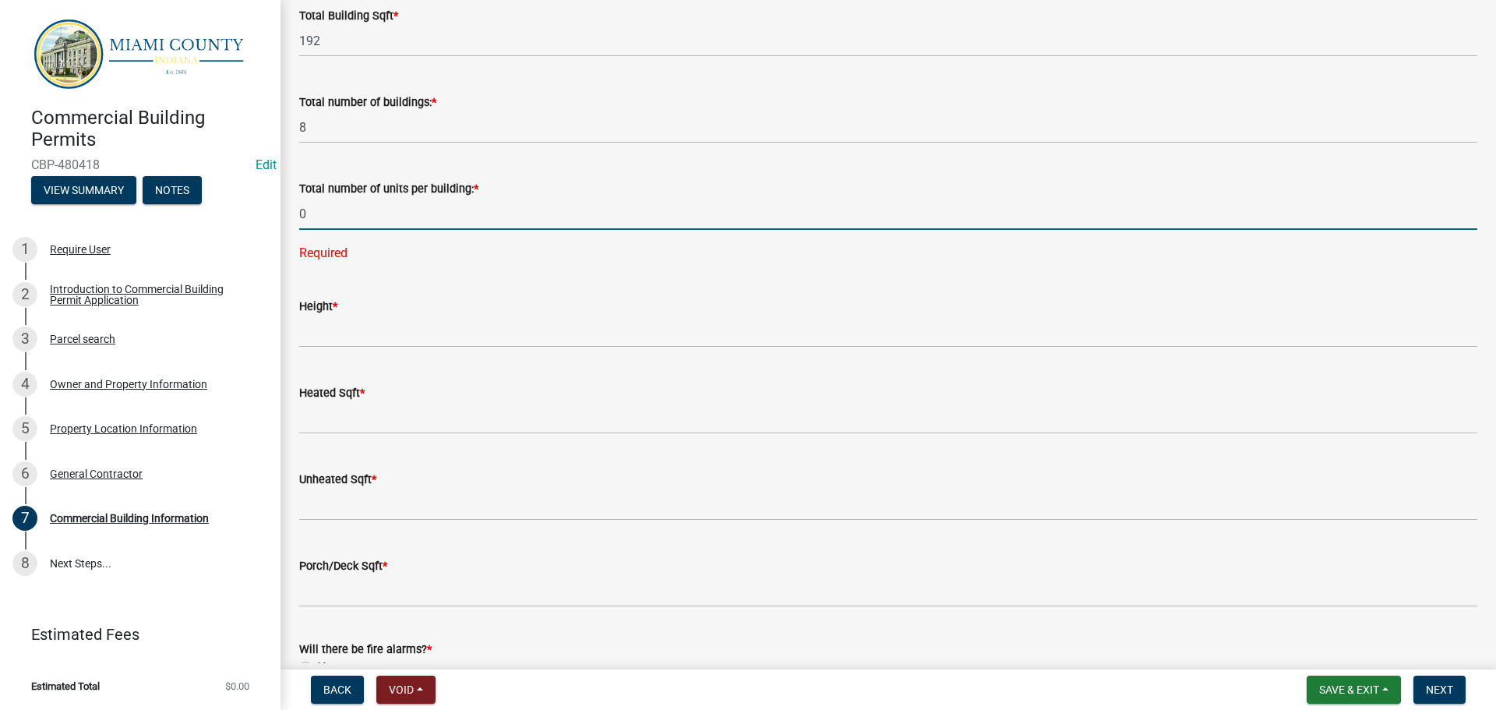
type input "0"
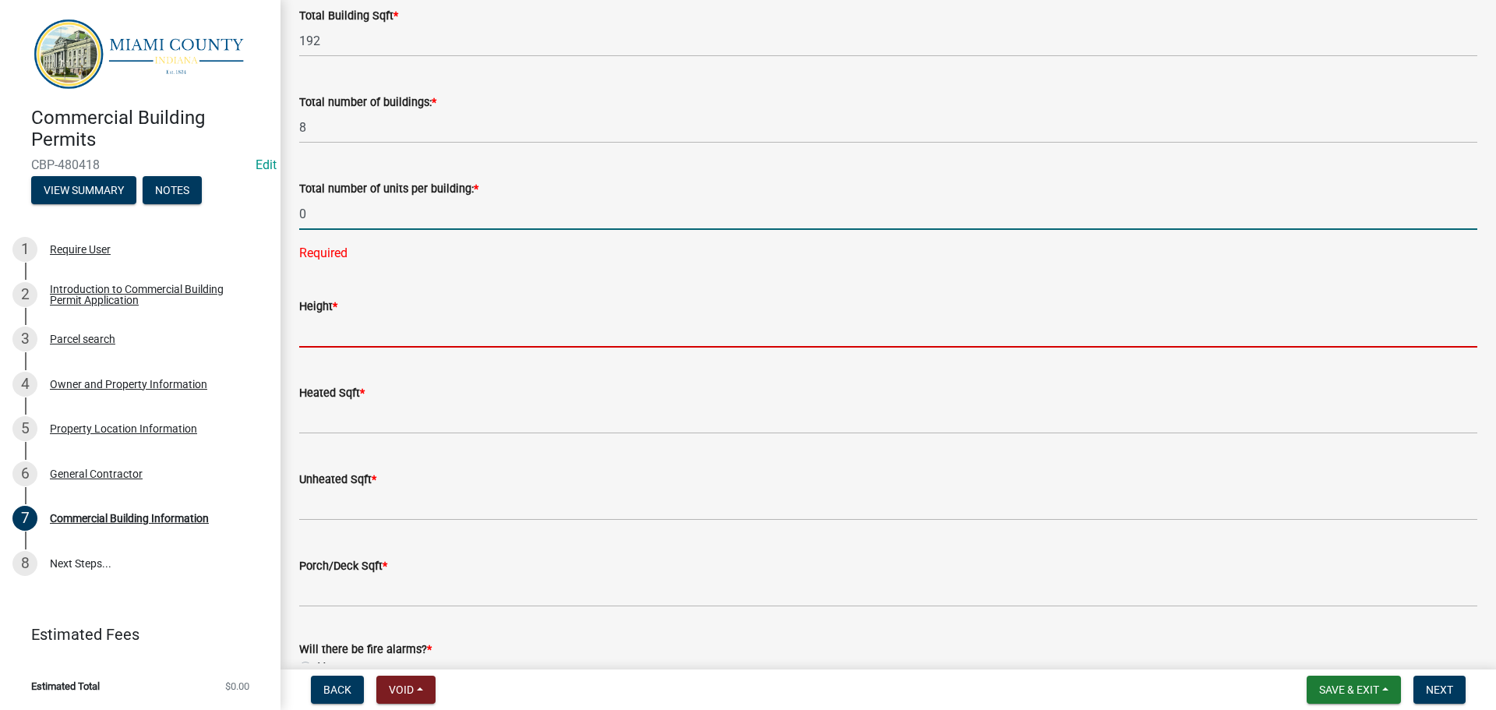
click at [432, 525] on wm-data-entity-input-list "Type of Building Permit Requested * Accessory Structure Addition Alteration/Rep…" at bounding box center [888, 367] width 1178 height 2982
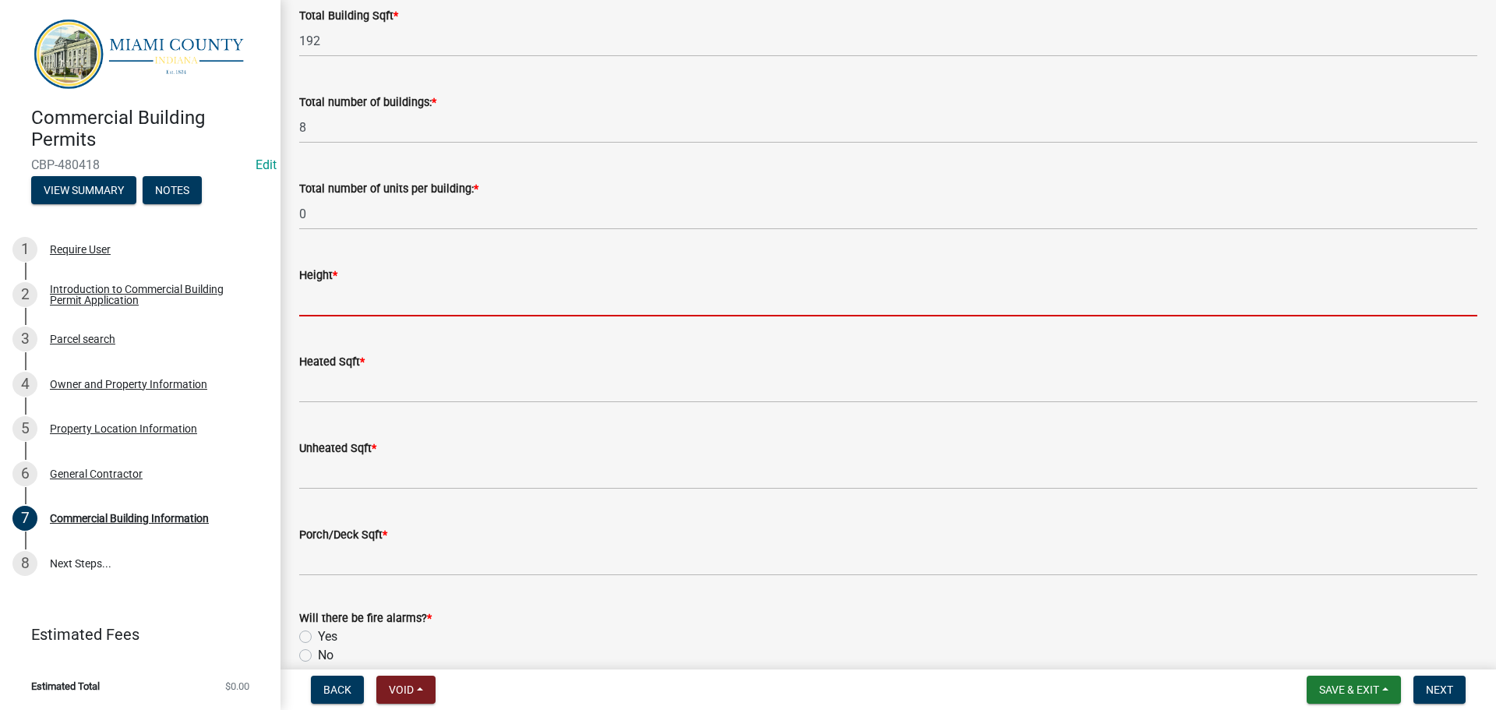
click at [352, 316] on input "text" at bounding box center [888, 300] width 1178 height 32
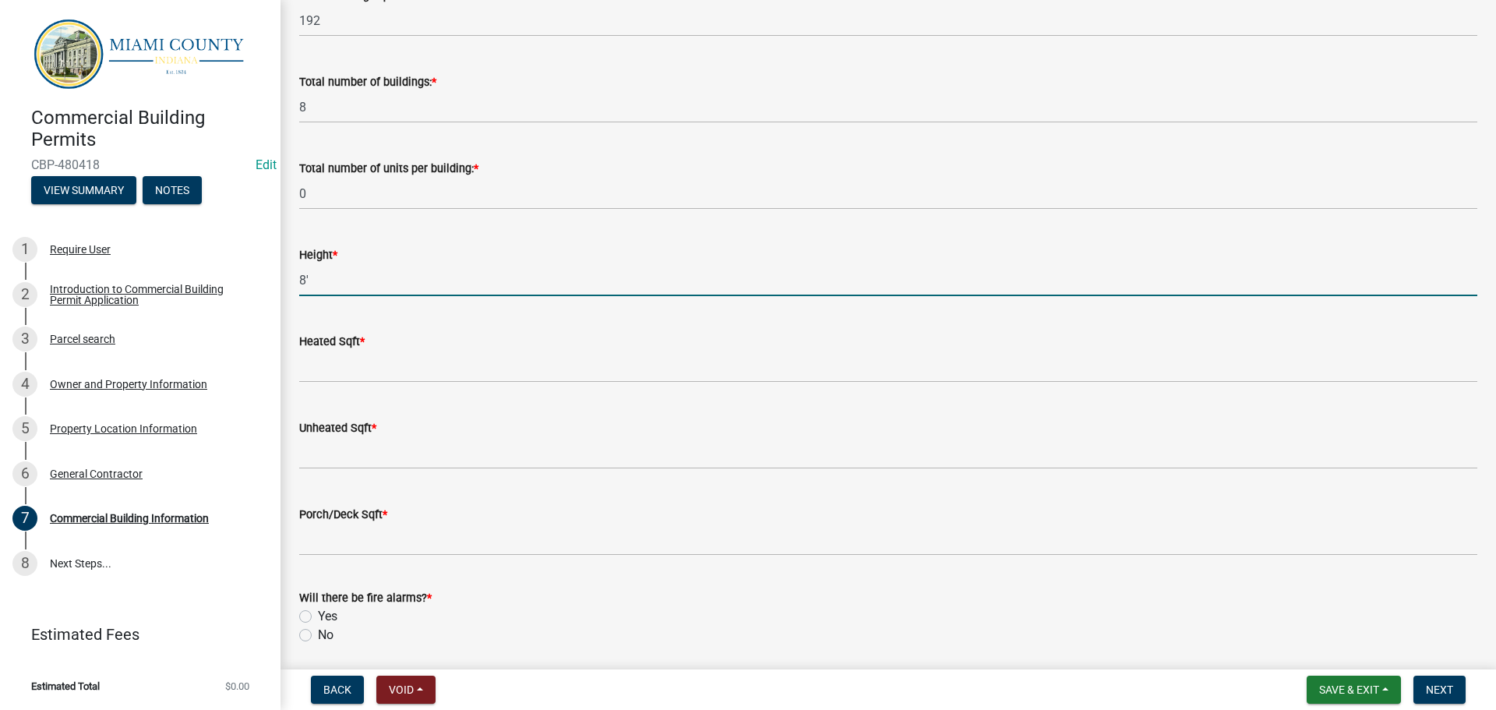
scroll to position [1290, 0]
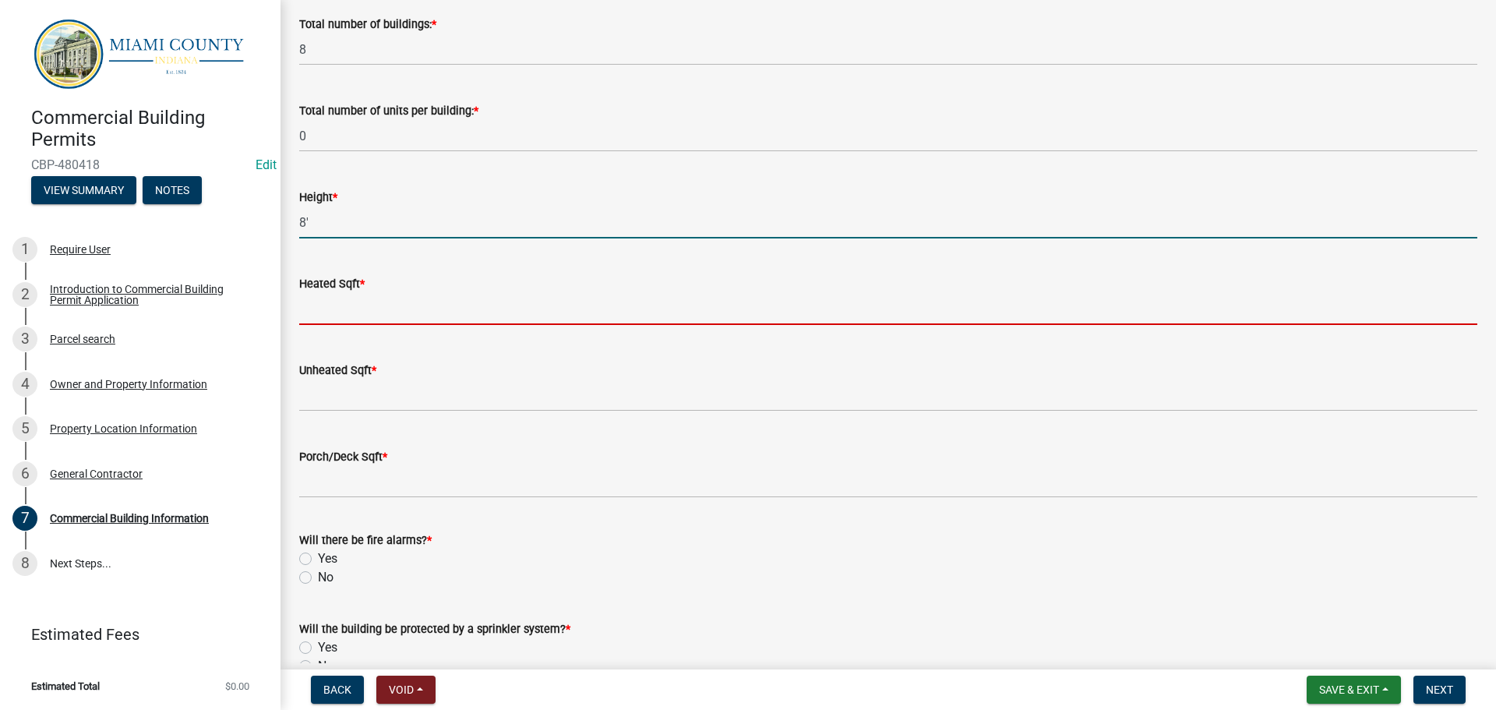
type input "8"
click at [338, 325] on input "text" at bounding box center [888, 309] width 1178 height 32
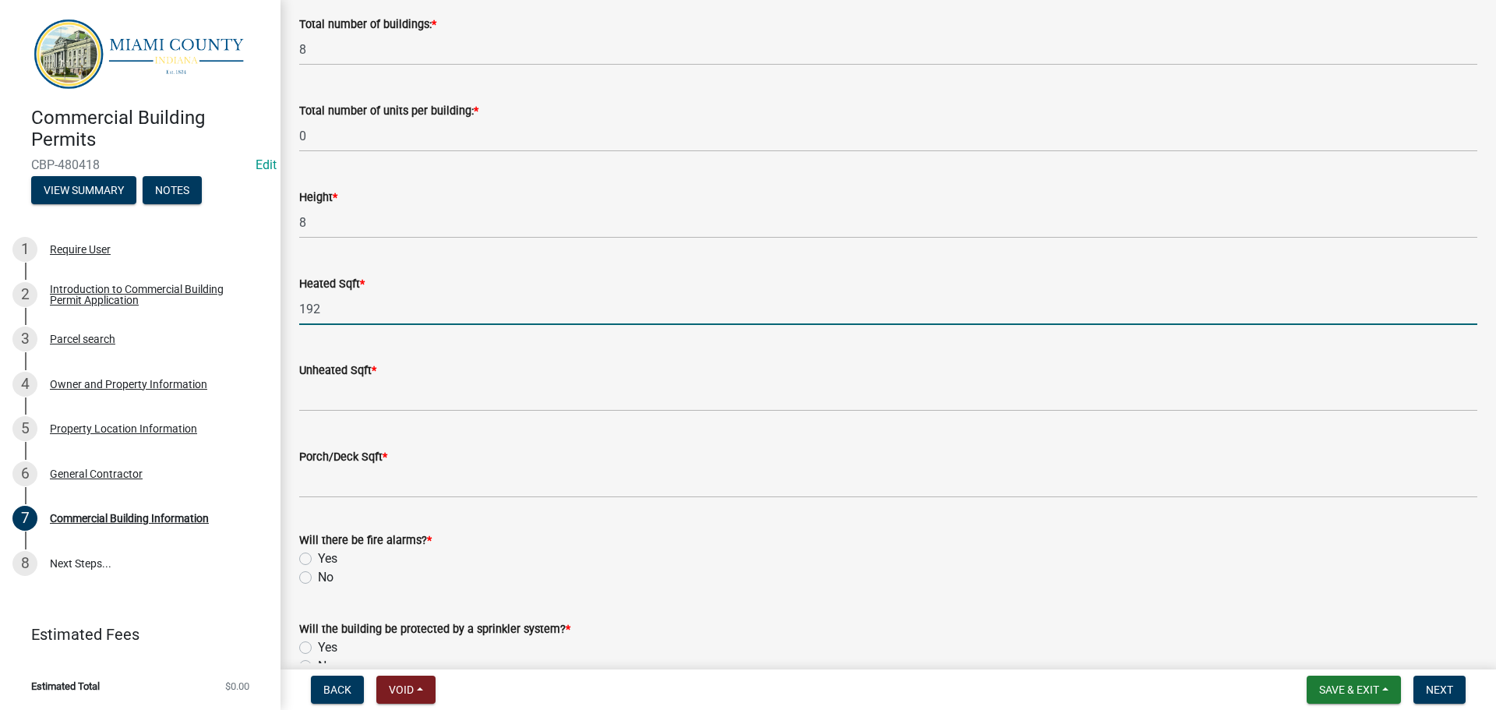
type input "192"
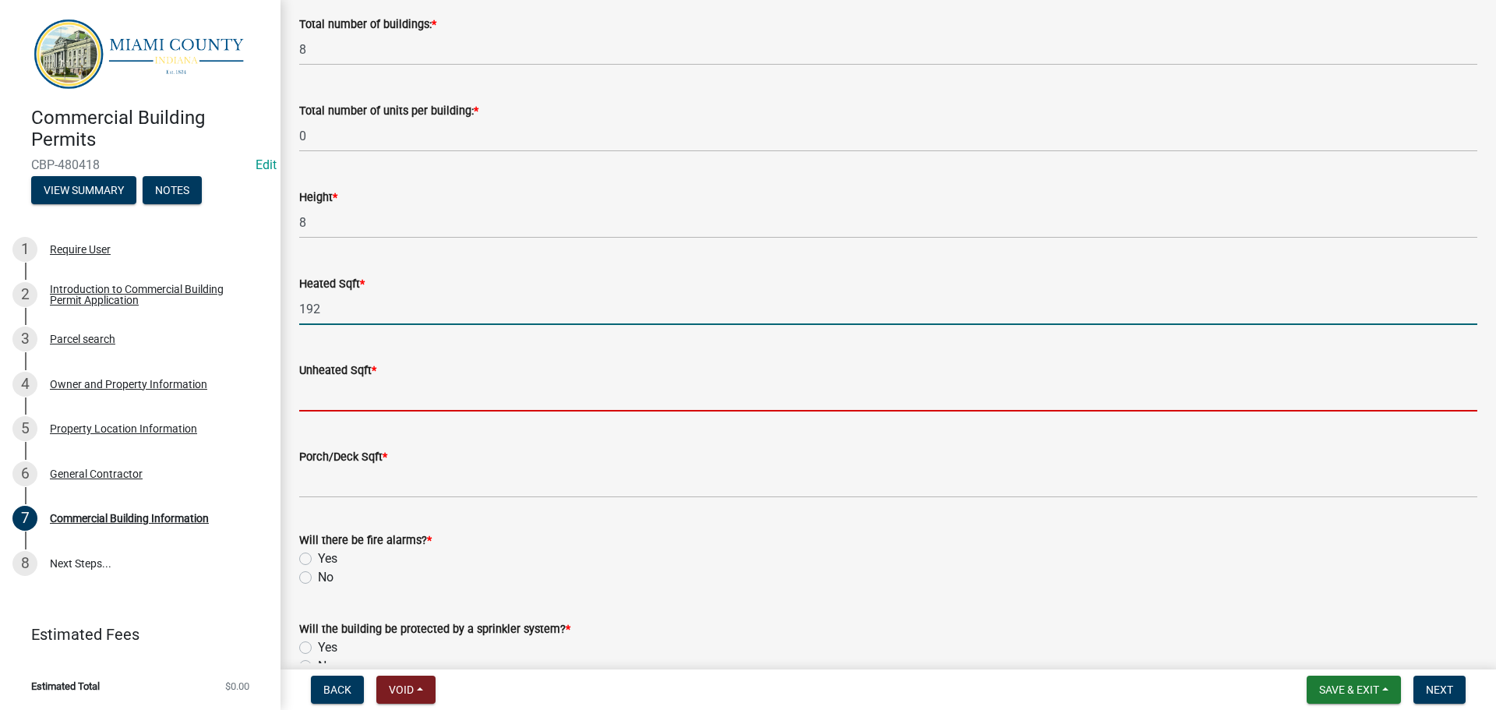
click at [367, 411] on input "text" at bounding box center [888, 395] width 1178 height 32
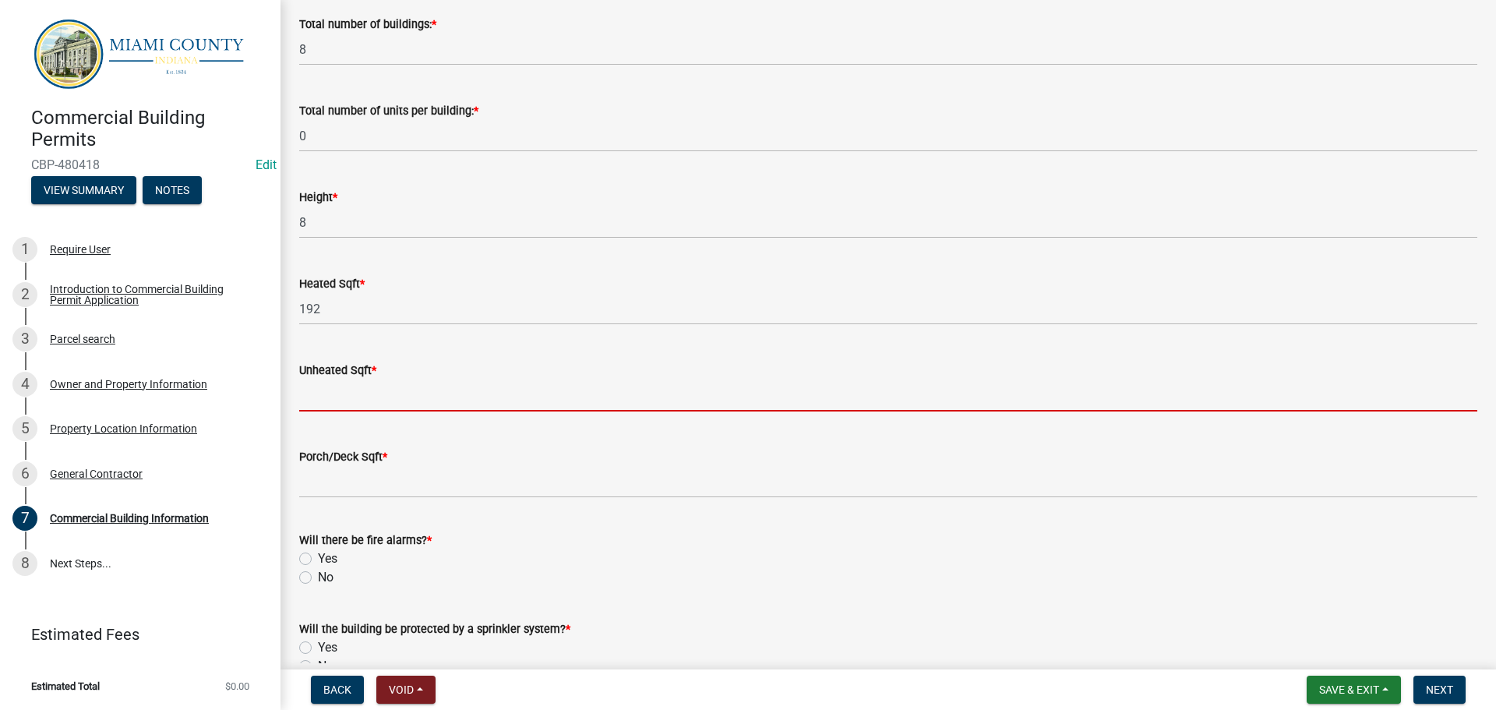
scroll to position [1445, 0]
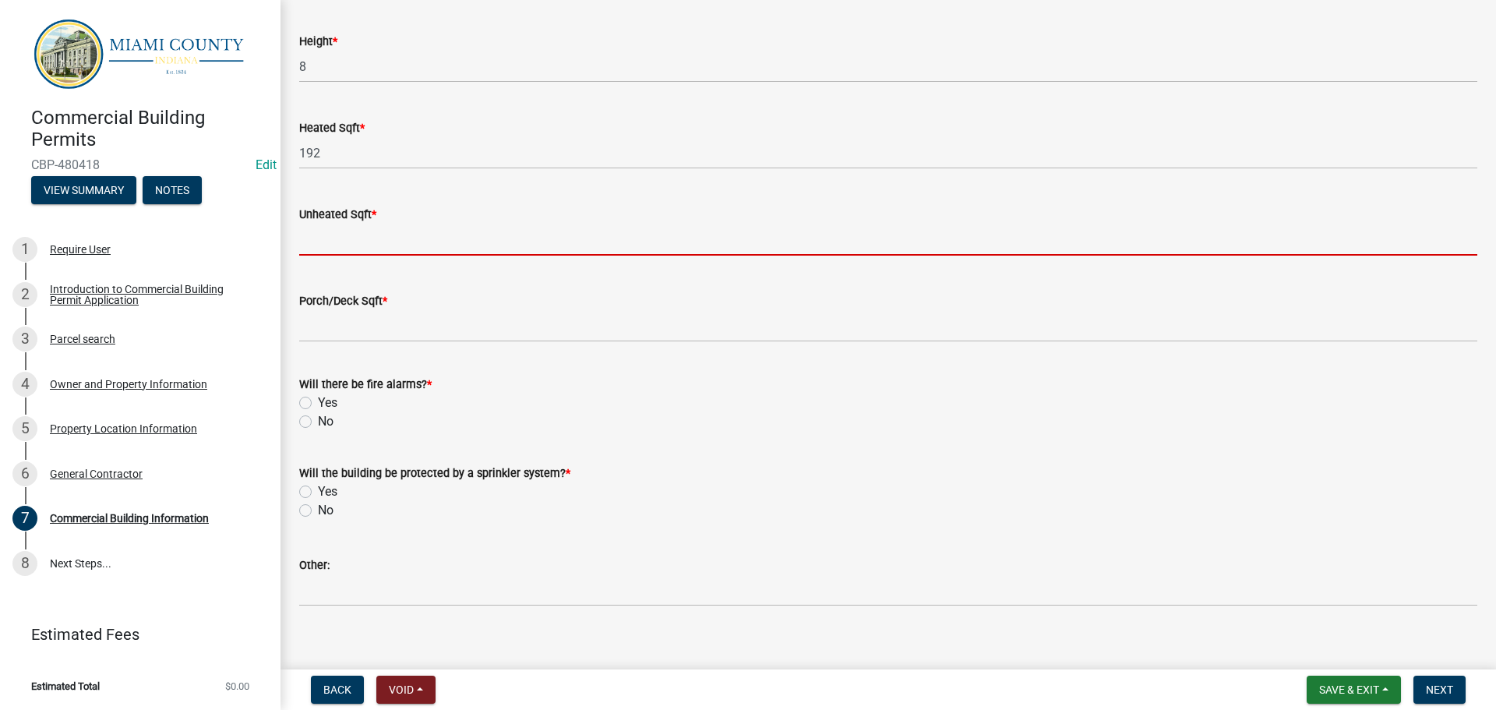
click at [378, 256] on input "text" at bounding box center [888, 240] width 1178 height 32
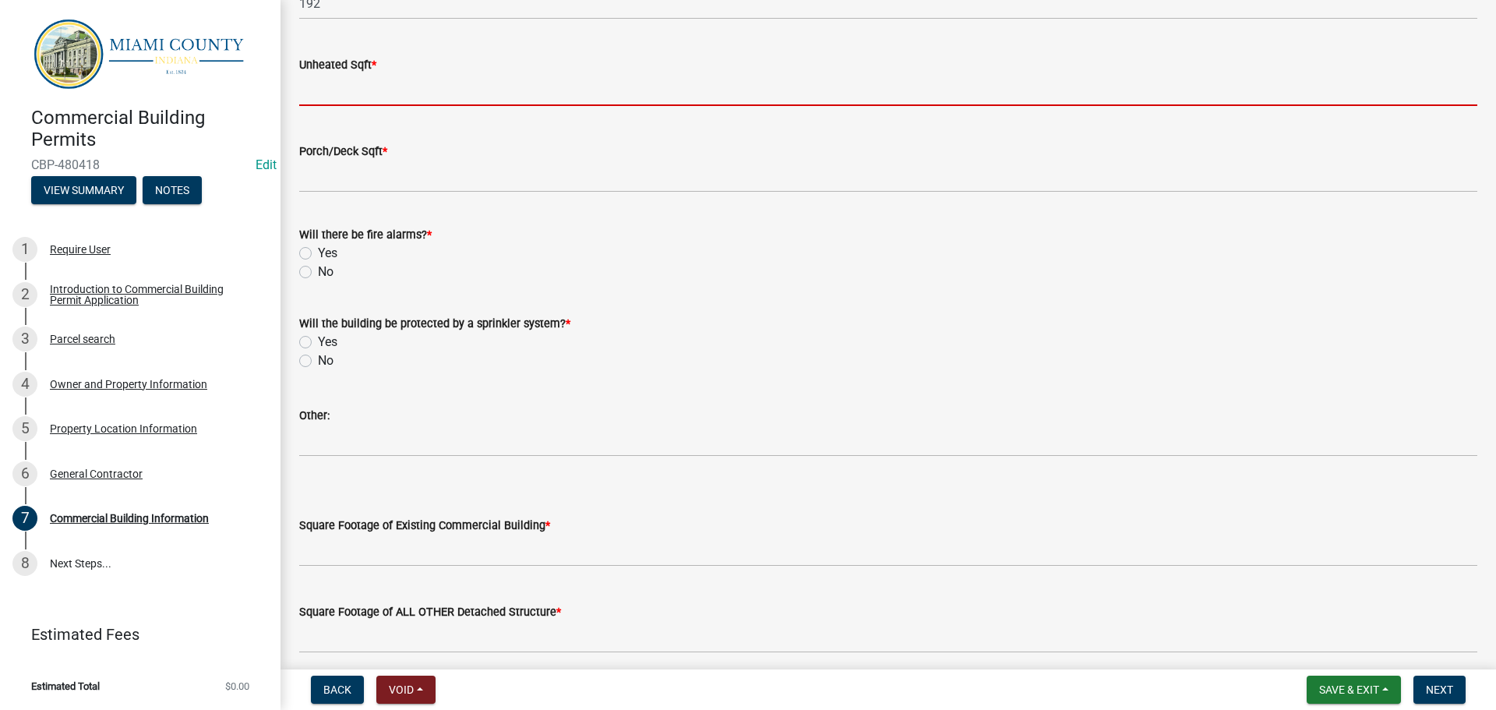
scroll to position [1601, 0]
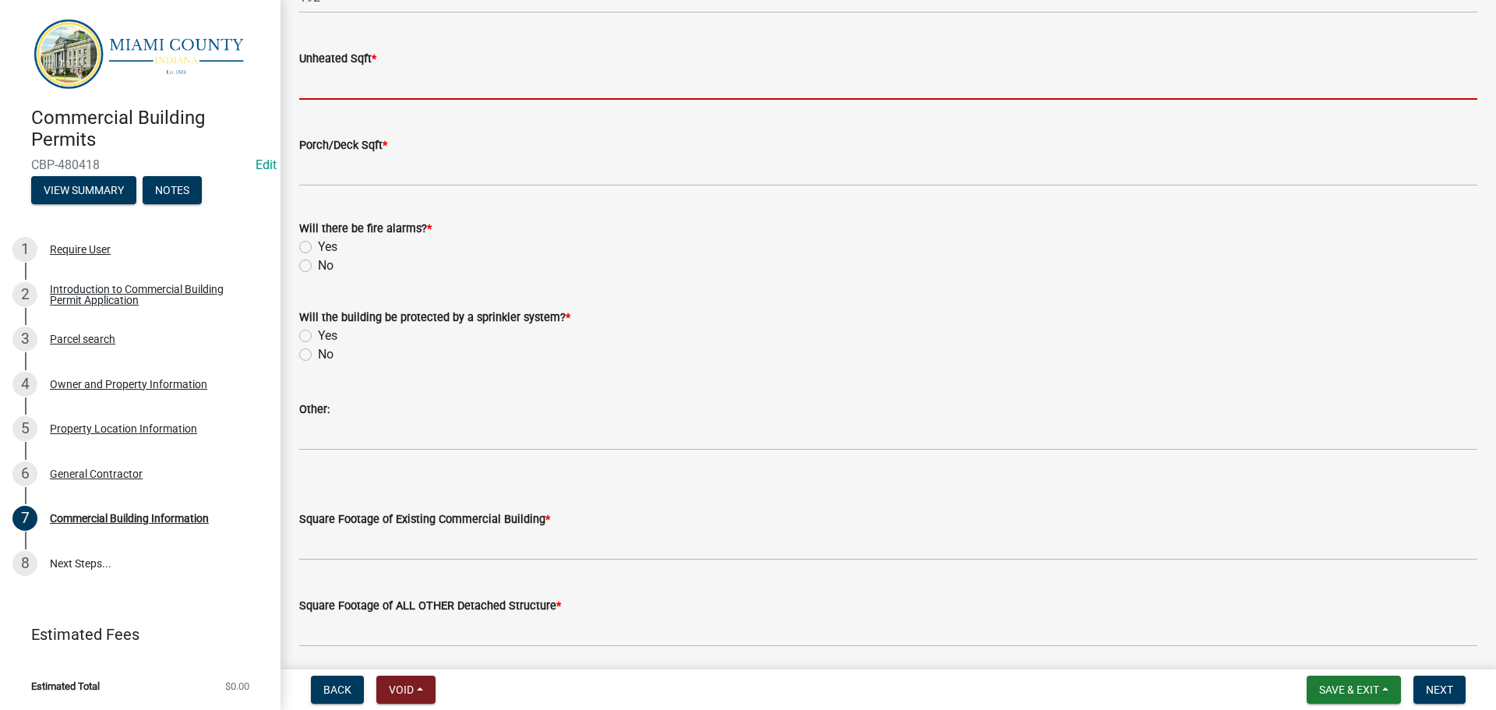
click at [407, 100] on input "text" at bounding box center [888, 84] width 1178 height 32
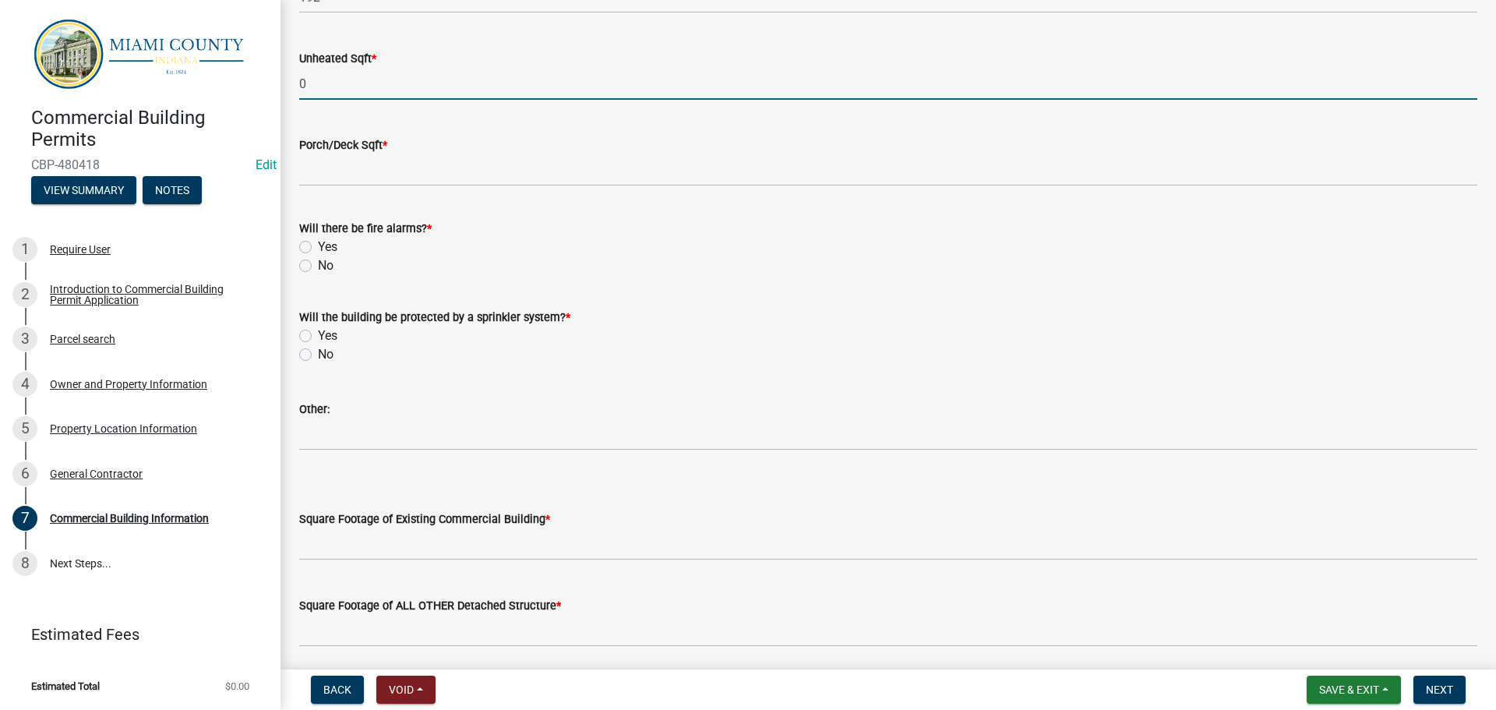
type input "0"
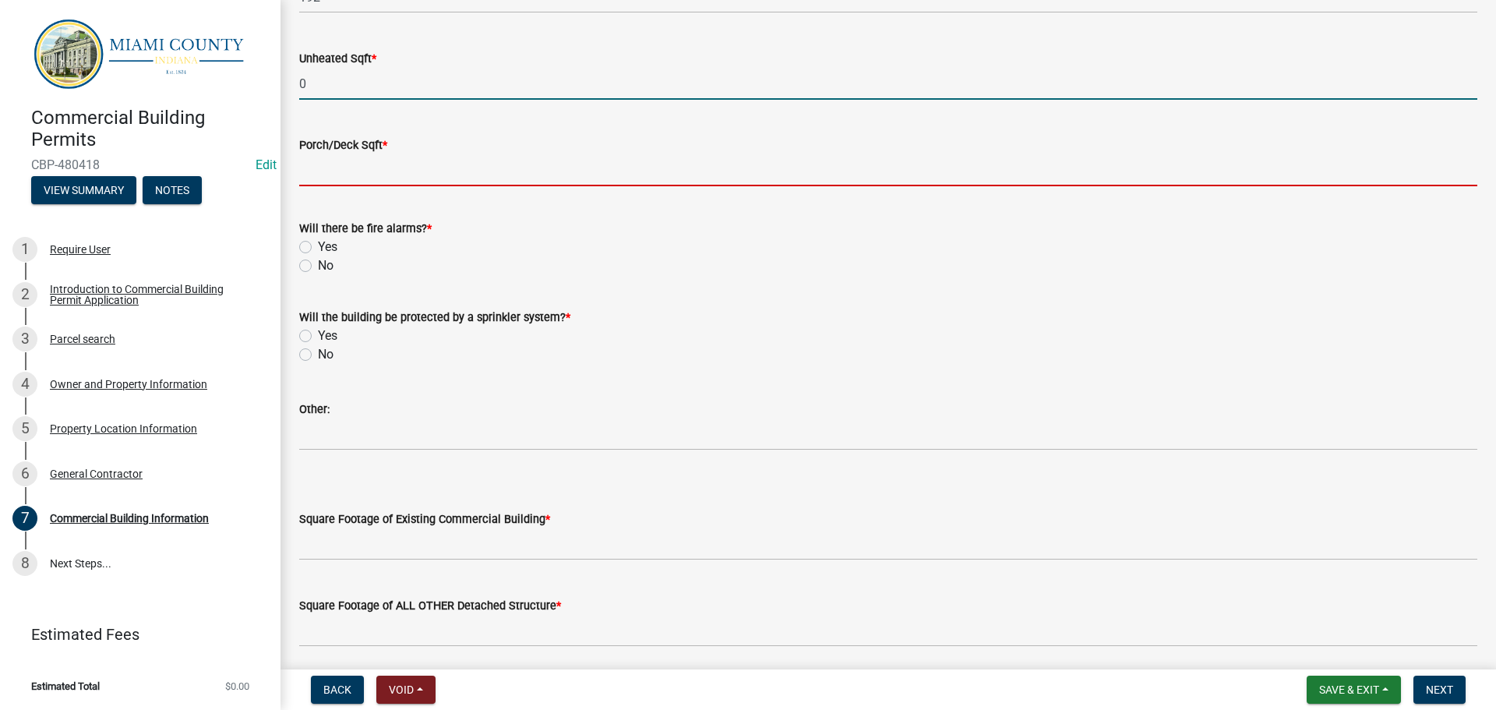
click at [421, 186] on input "text" at bounding box center [888, 170] width 1178 height 32
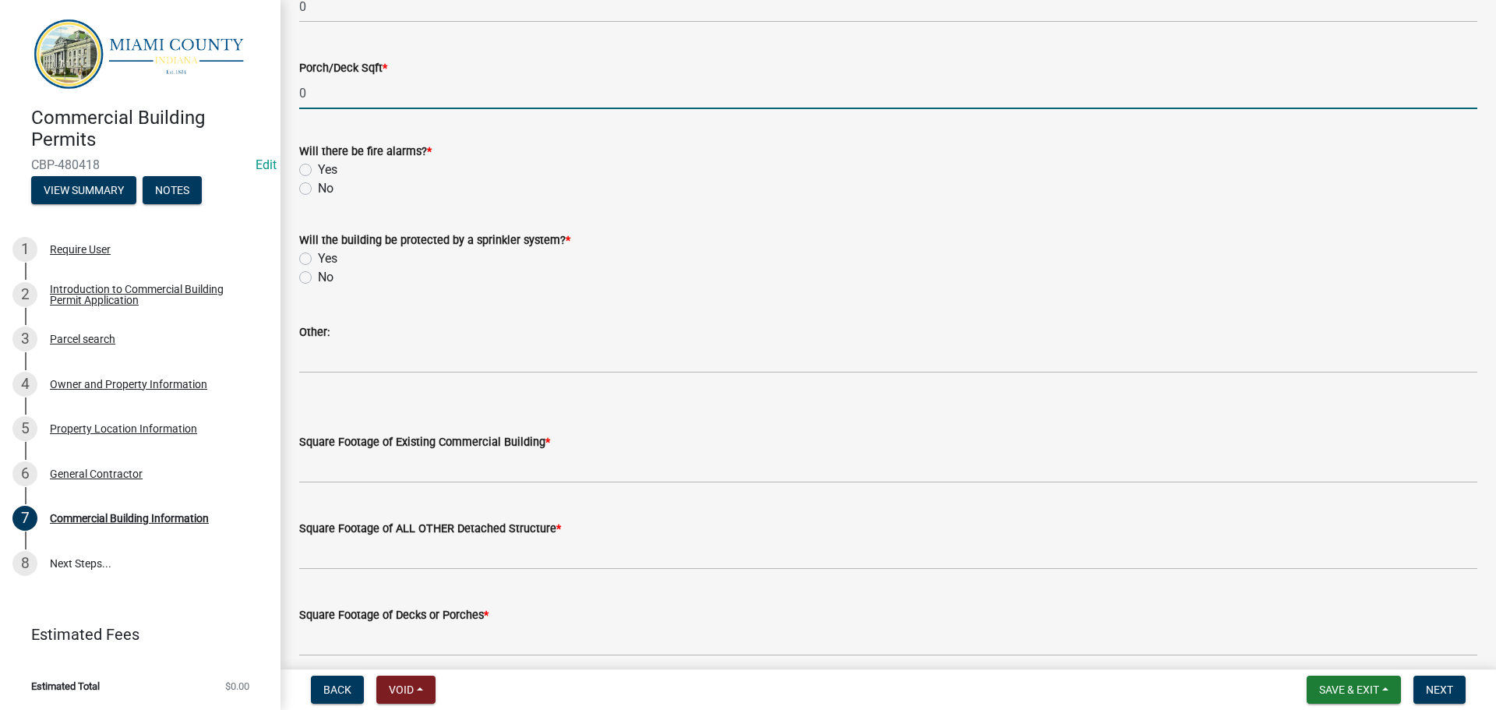
scroll to position [1679, 0]
type input "0"
click at [318, 197] on label "No" at bounding box center [326, 187] width 16 height 19
click at [318, 189] on input "No" at bounding box center [323, 183] width 10 height 10
radio input "true"
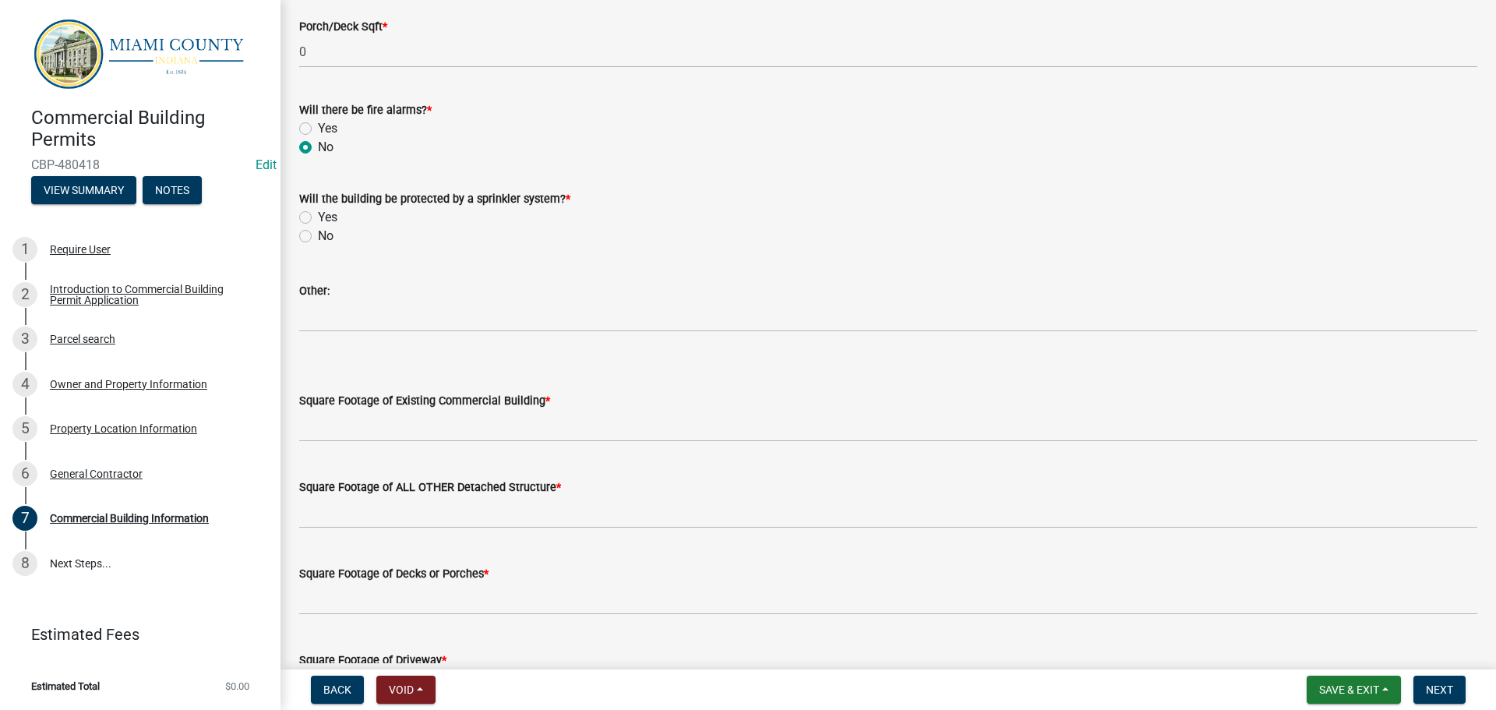
scroll to position [1757, 0]
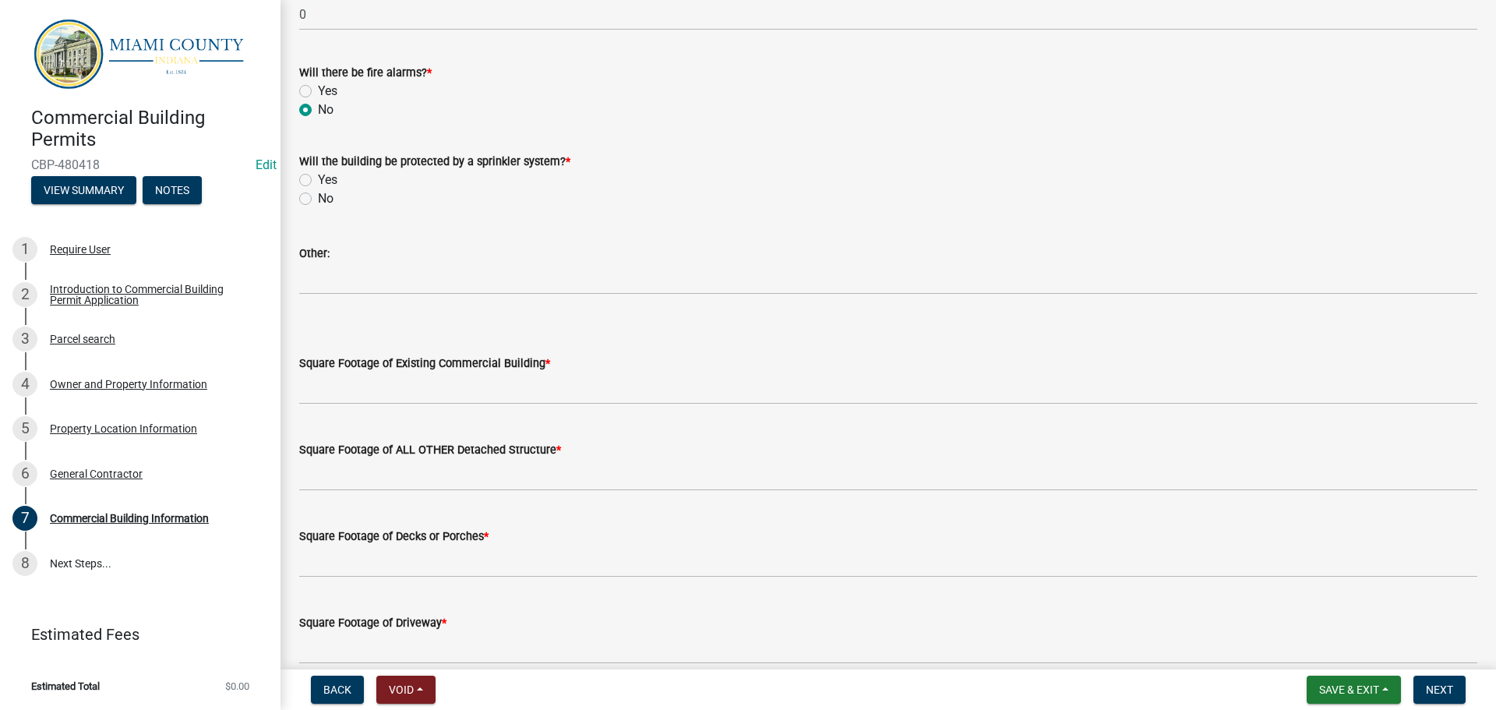
click at [318, 189] on label "Yes" at bounding box center [327, 180] width 19 height 19
click at [318, 181] on input "Yes" at bounding box center [323, 176] width 10 height 10
radio input "true"
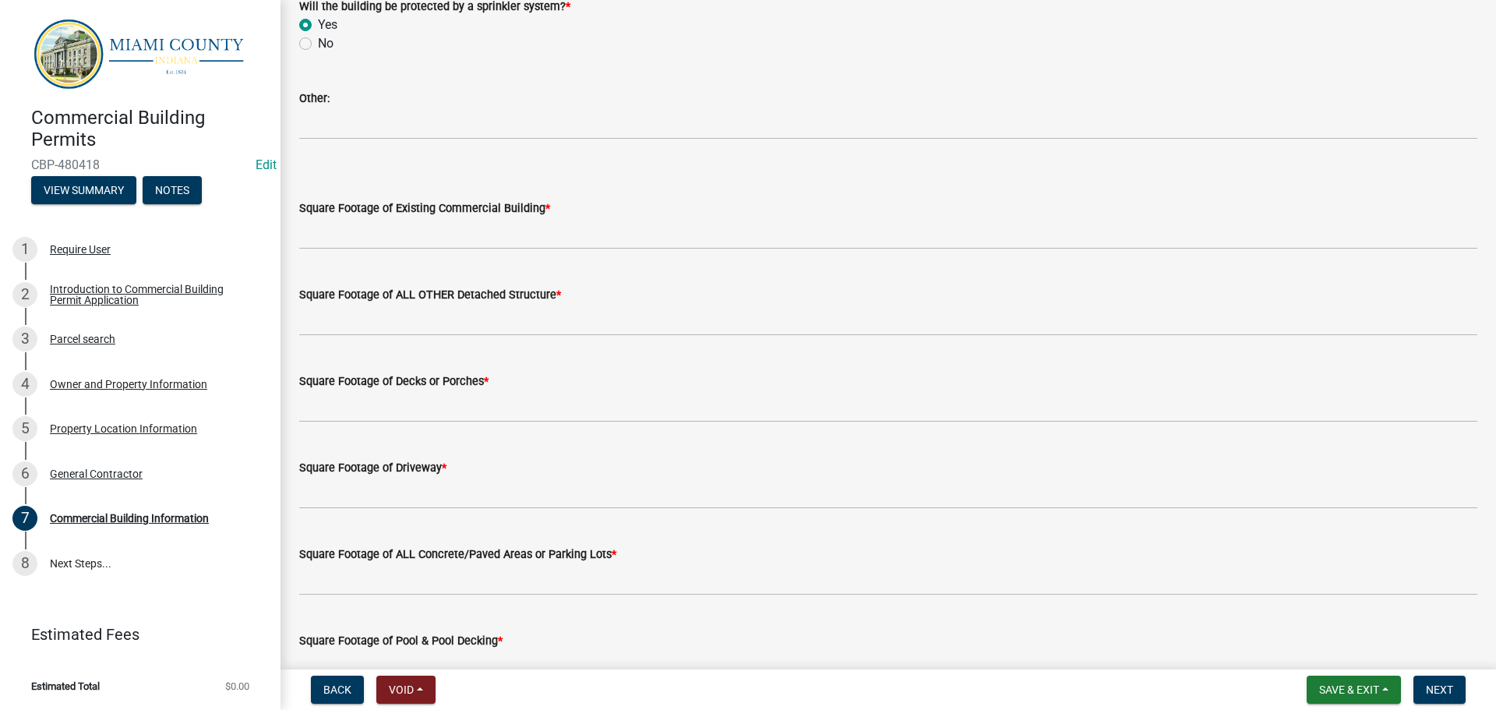
scroll to position [1913, 0]
click at [318, 52] on label "No" at bounding box center [326, 43] width 16 height 19
click at [318, 44] on input "No" at bounding box center [323, 39] width 10 height 10
radio input "true"
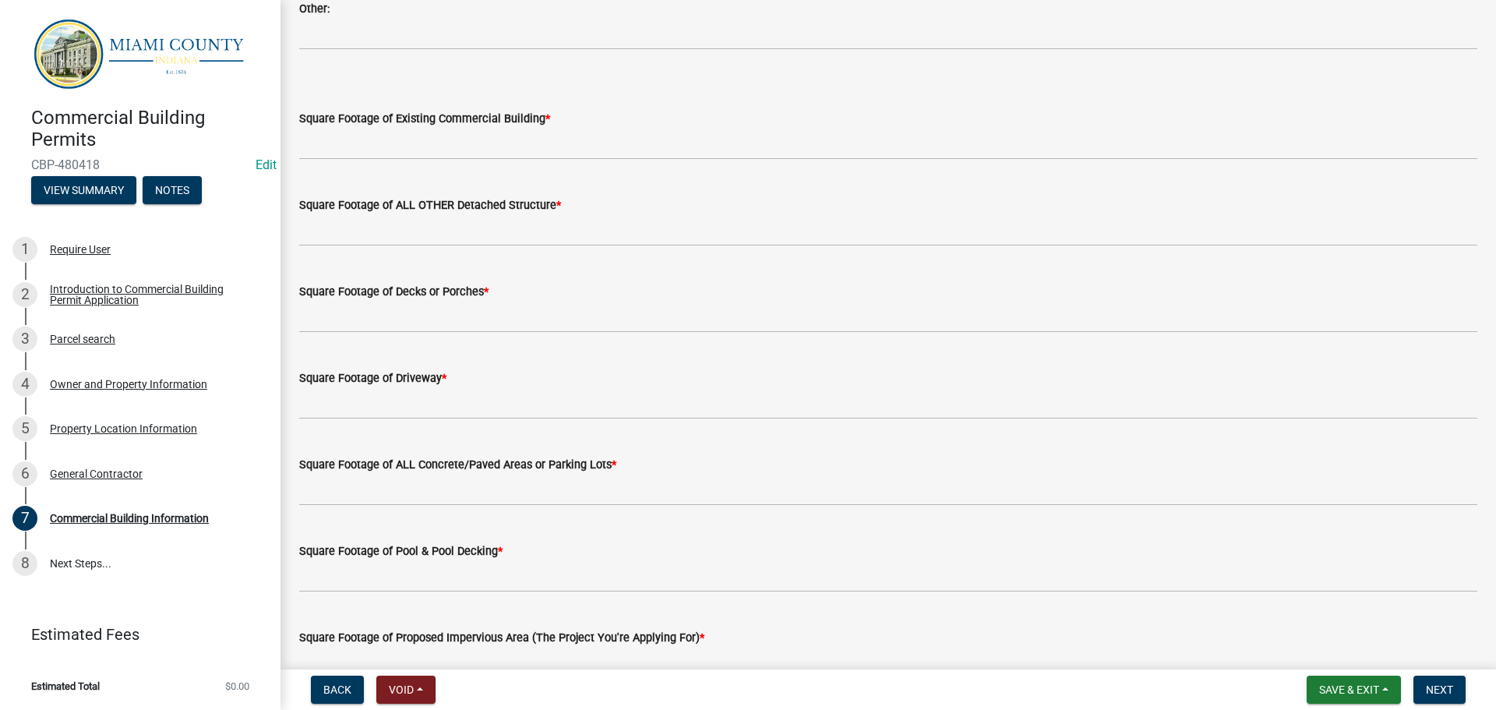
scroll to position [2069, 0]
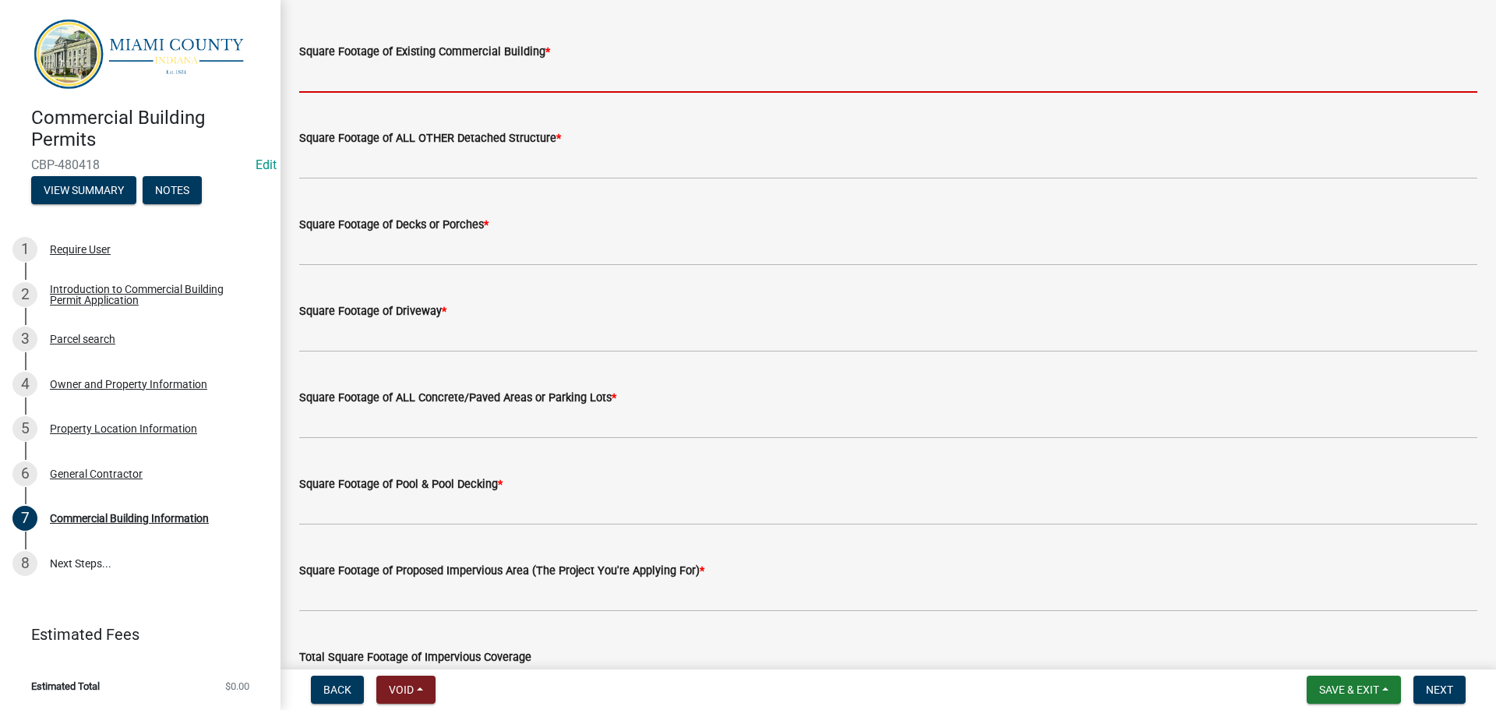
click at [546, 93] on input "text" at bounding box center [888, 77] width 1178 height 32
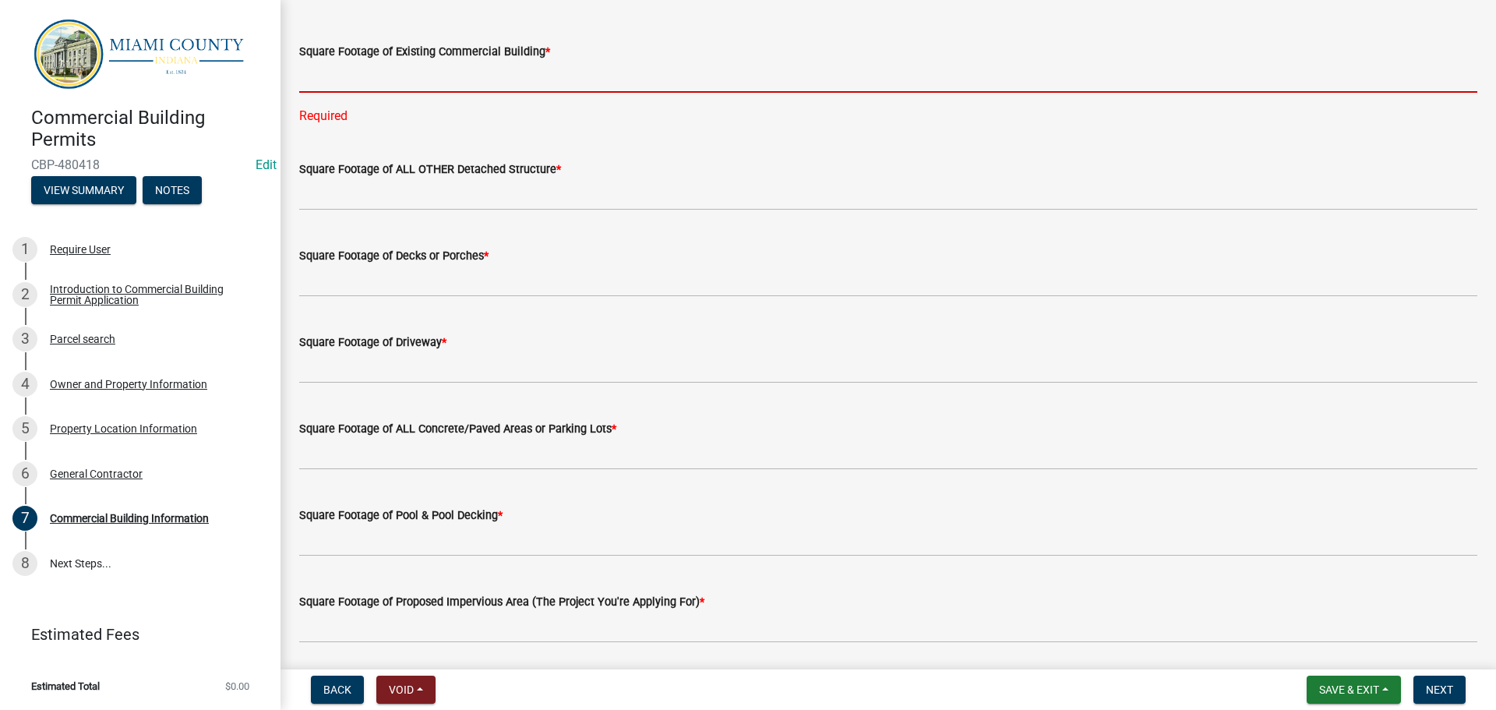
click at [422, 93] on input "text" at bounding box center [888, 77] width 1178 height 32
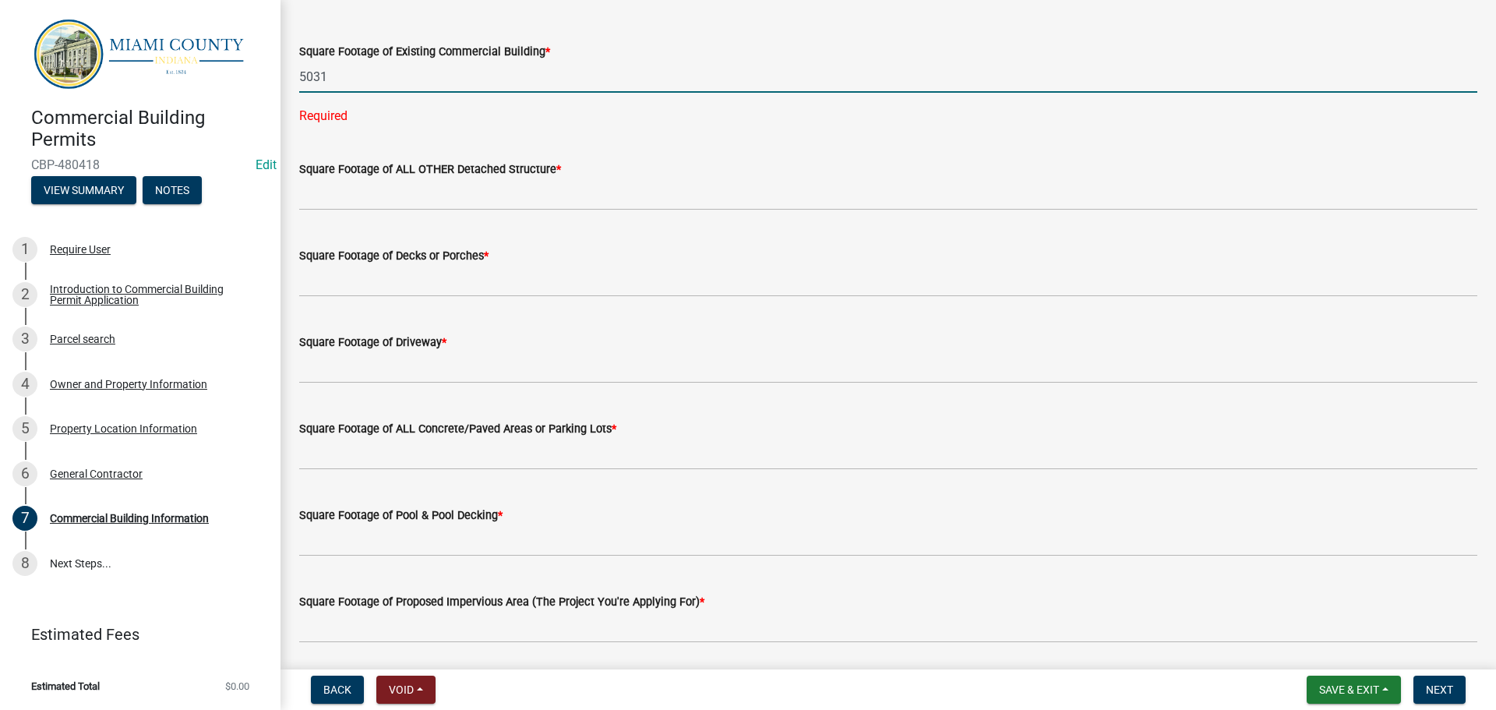
type input "5031"
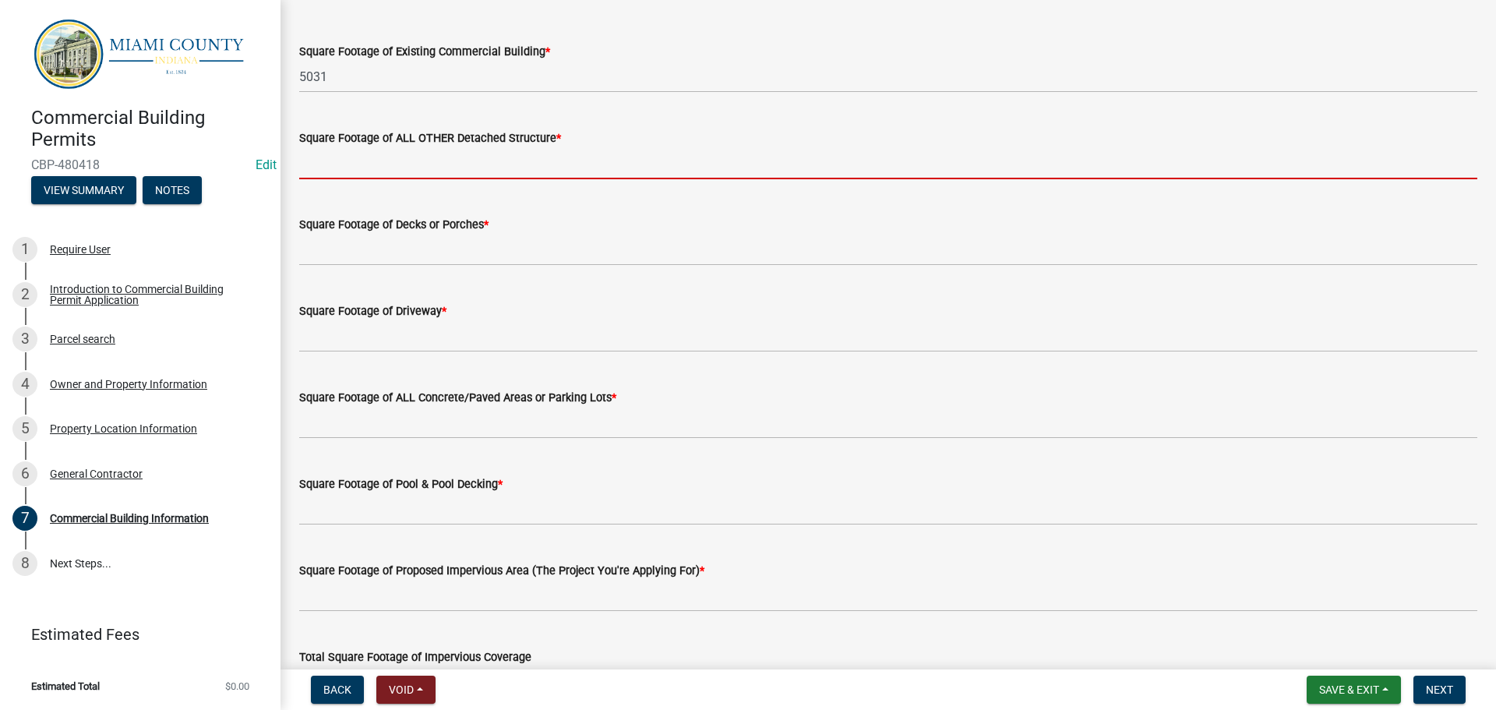
click at [468, 179] on input "text" at bounding box center [888, 163] width 1178 height 32
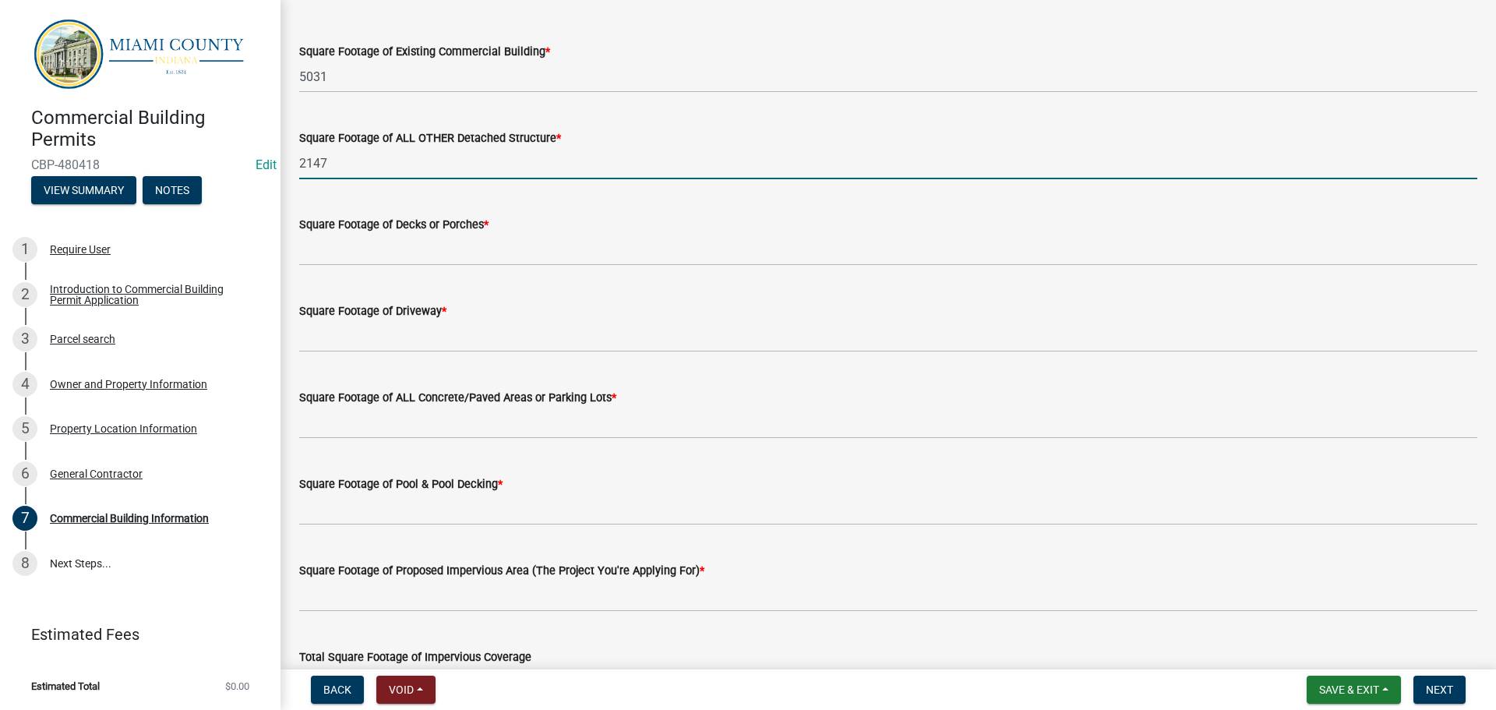
type input "2147"
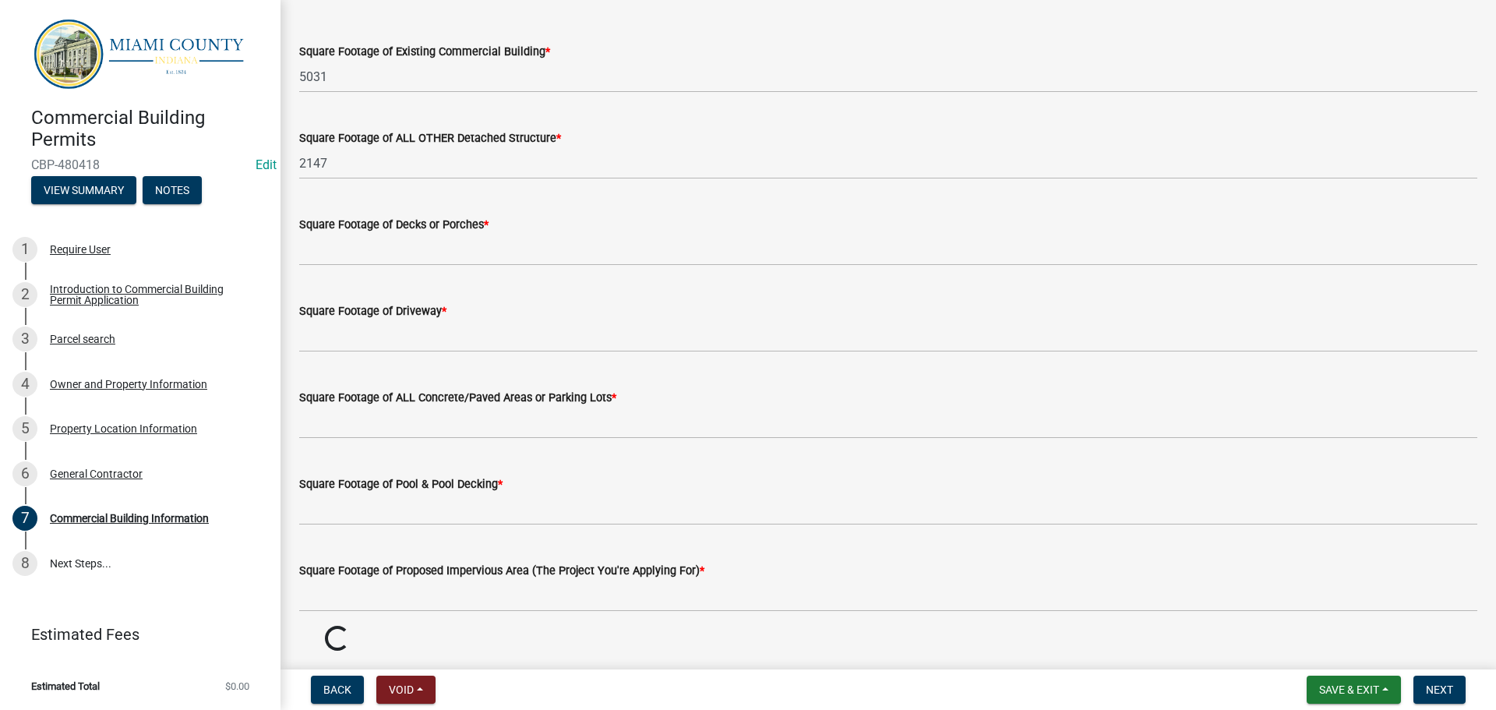
click at [478, 266] on div "Square Footage of Decks or Porches *" at bounding box center [888, 229] width 1178 height 72
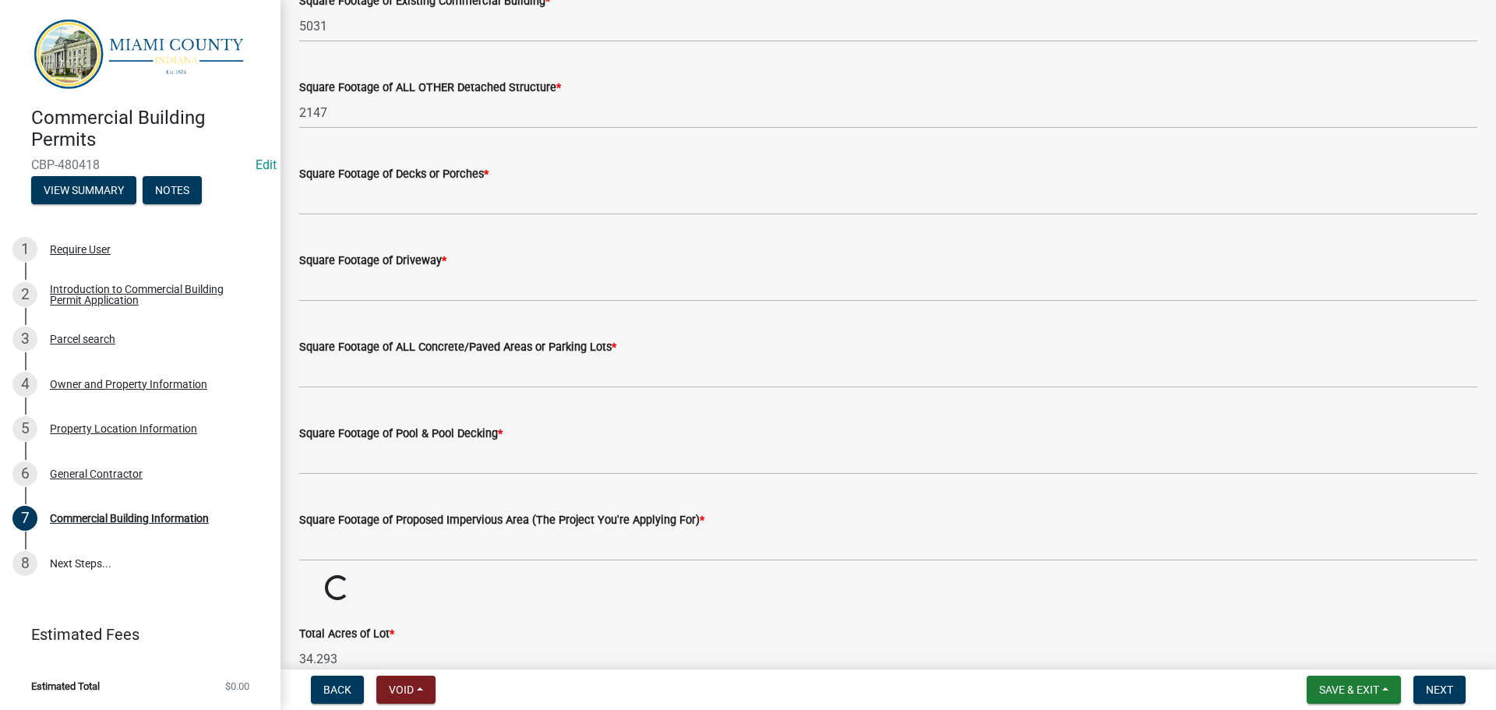
scroll to position [2147, 0]
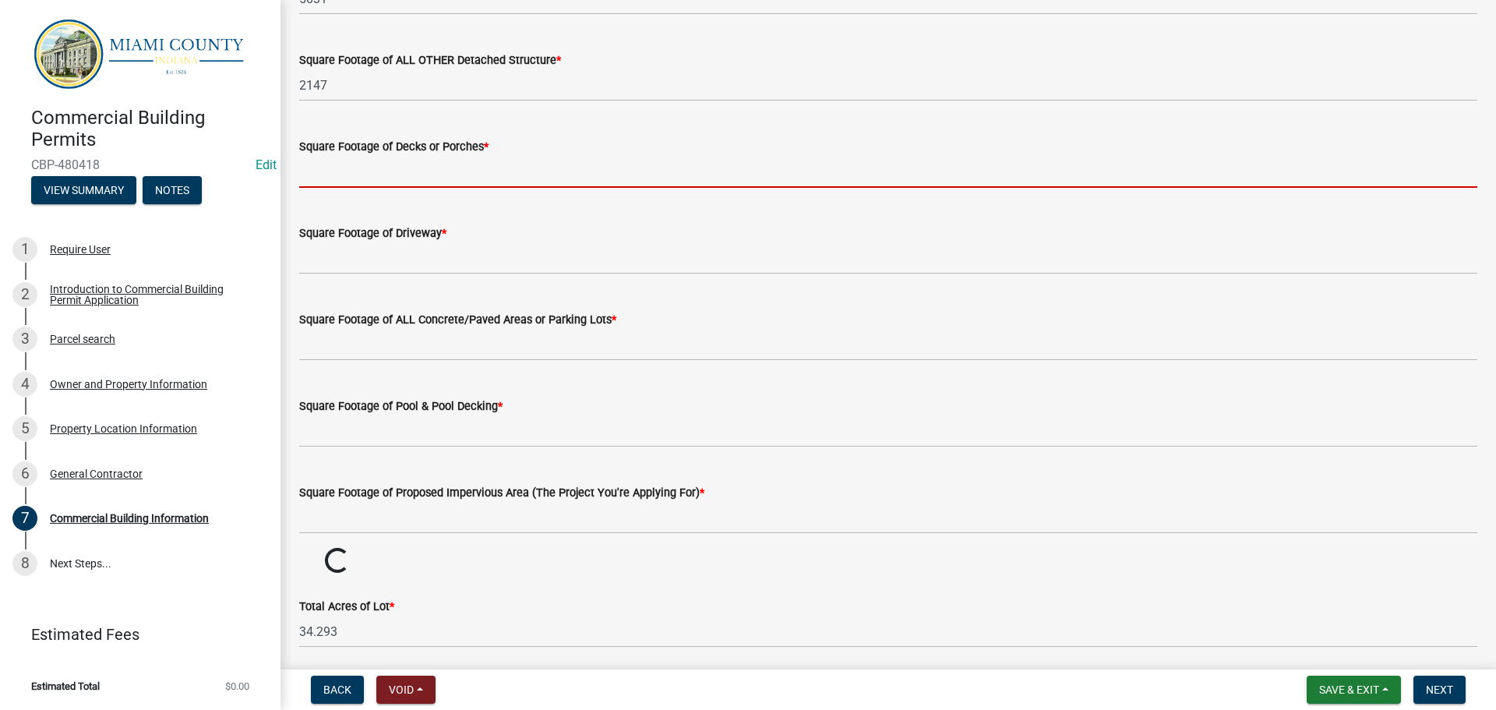
click at [478, 188] on input "text" at bounding box center [888, 172] width 1178 height 32
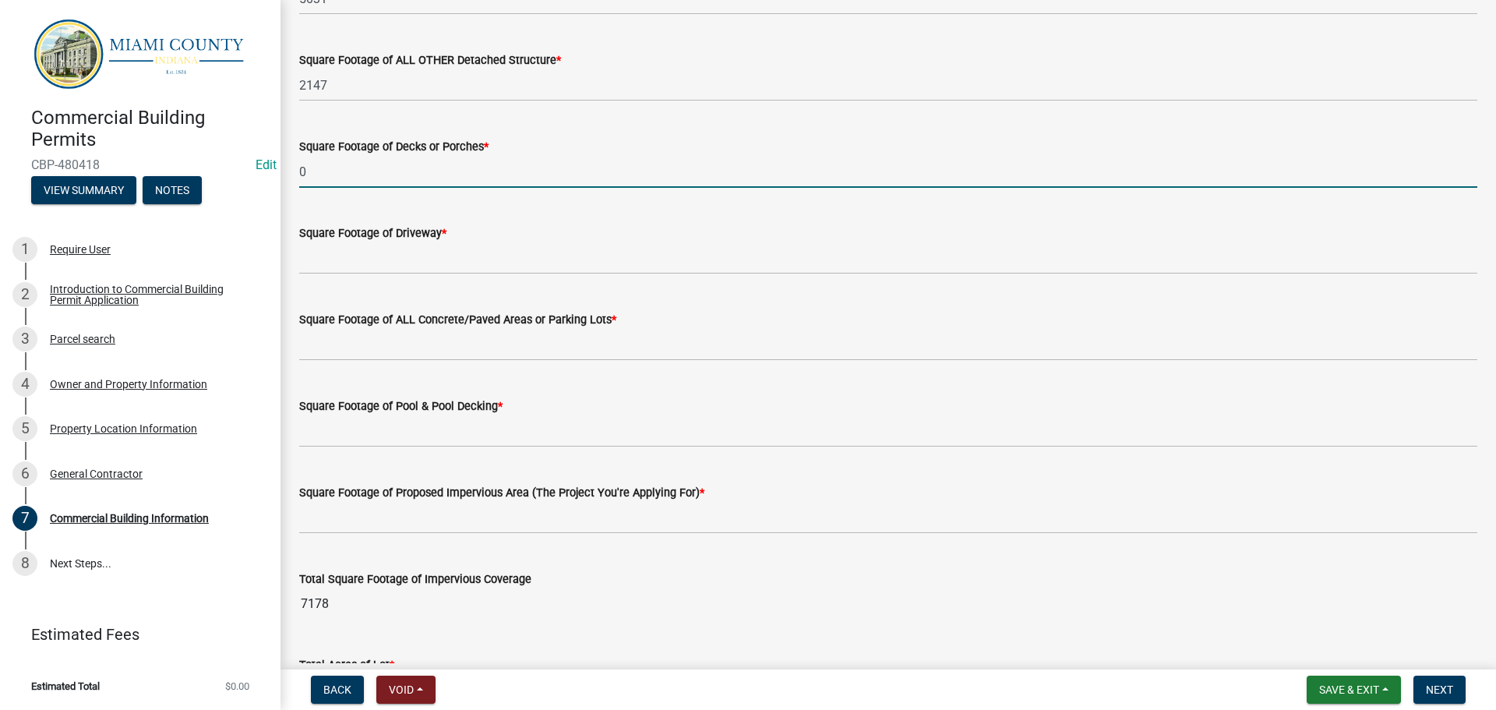
type input "0"
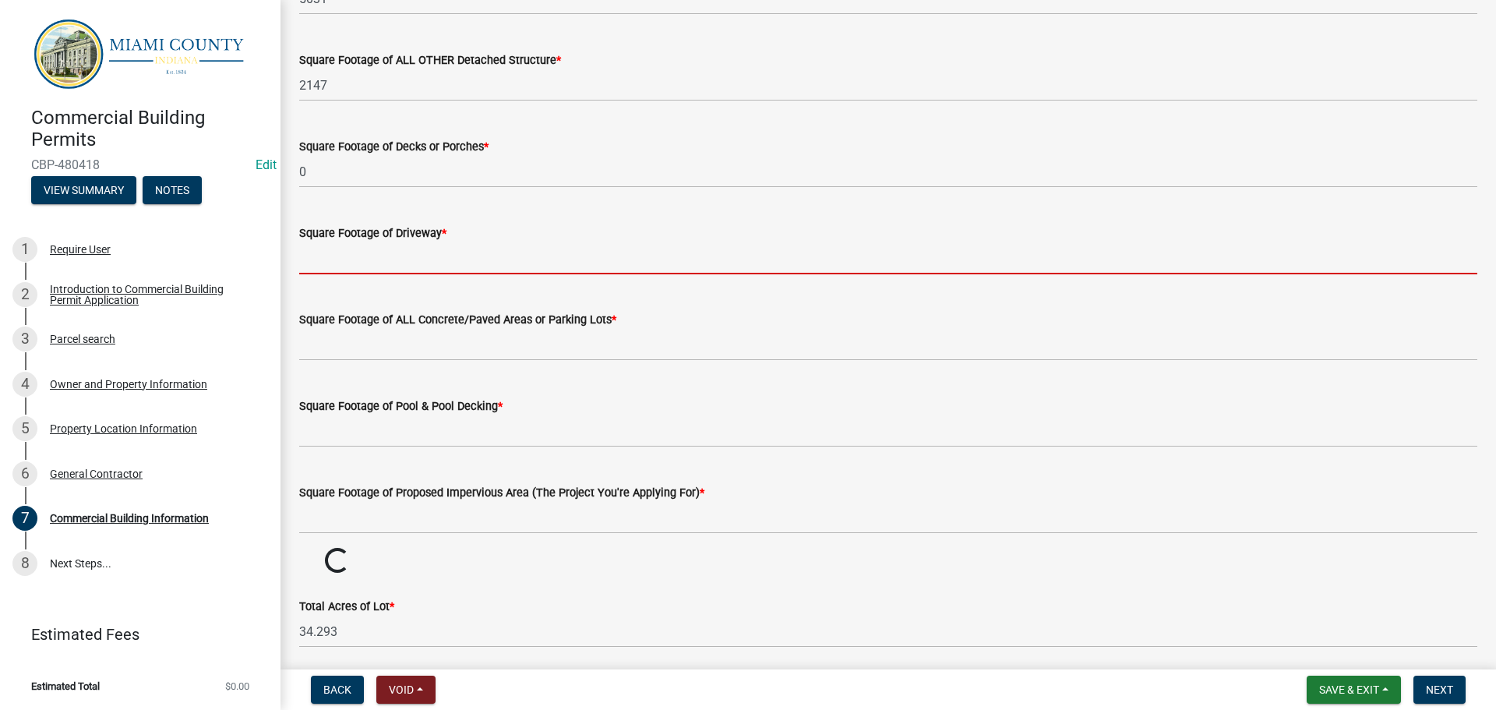
click at [462, 274] on input "text" at bounding box center [888, 258] width 1178 height 32
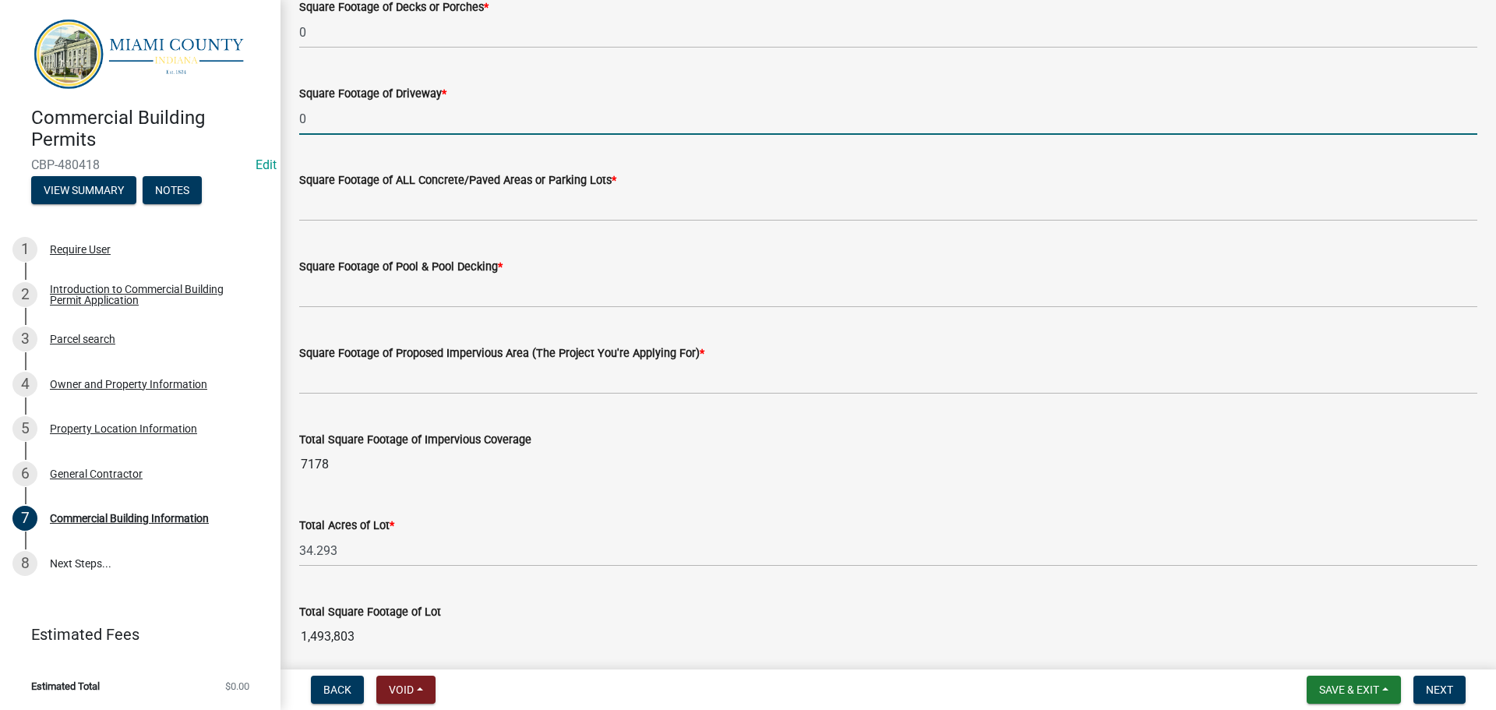
scroll to position [2303, 0]
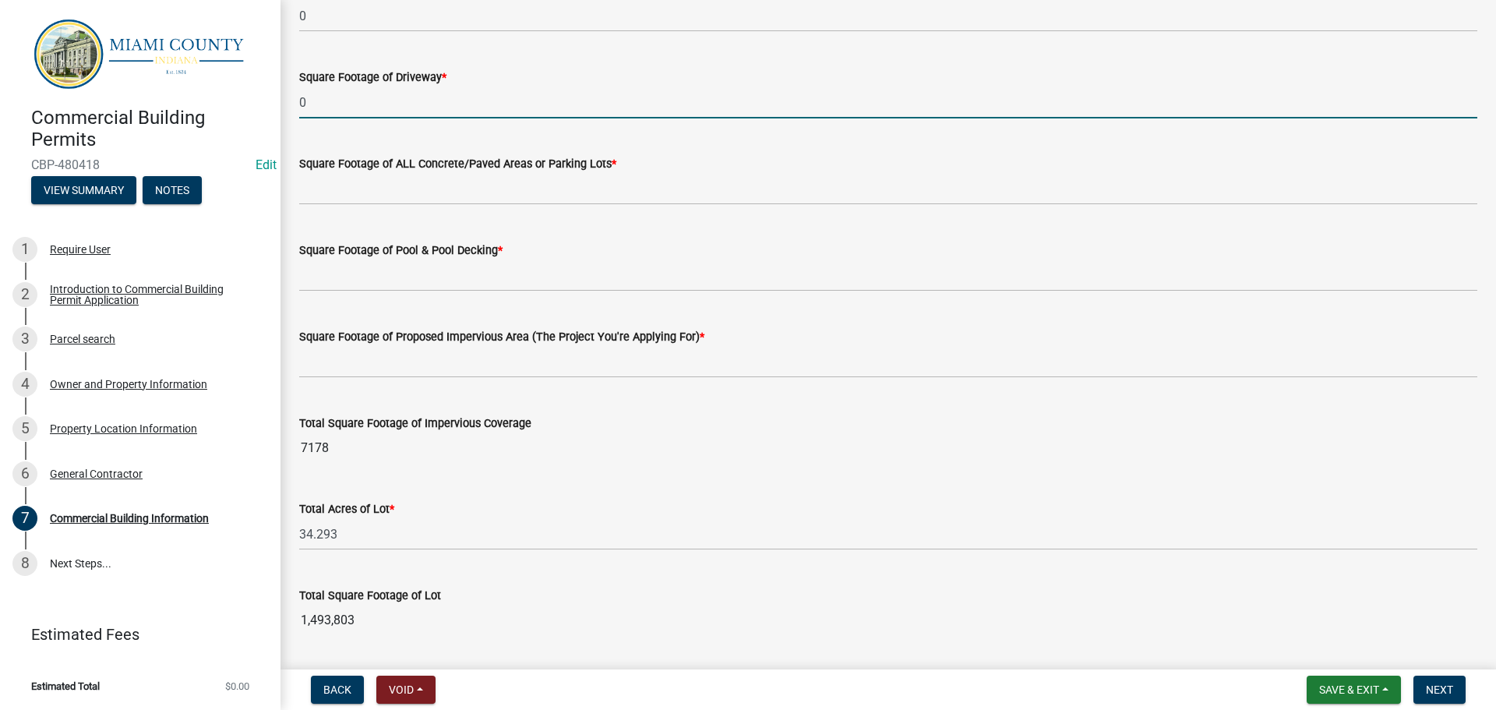
type input "0"
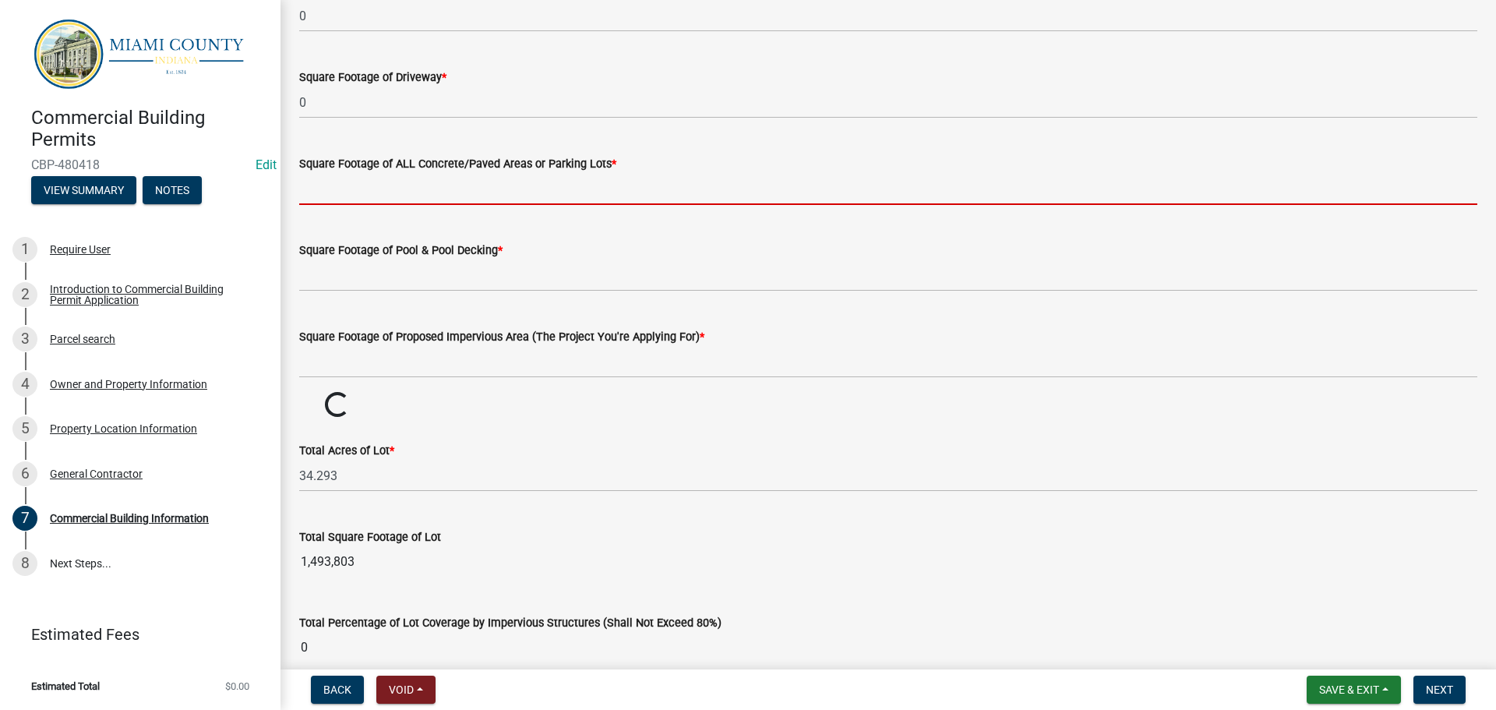
click at [497, 205] on input "text" at bounding box center [888, 189] width 1178 height 32
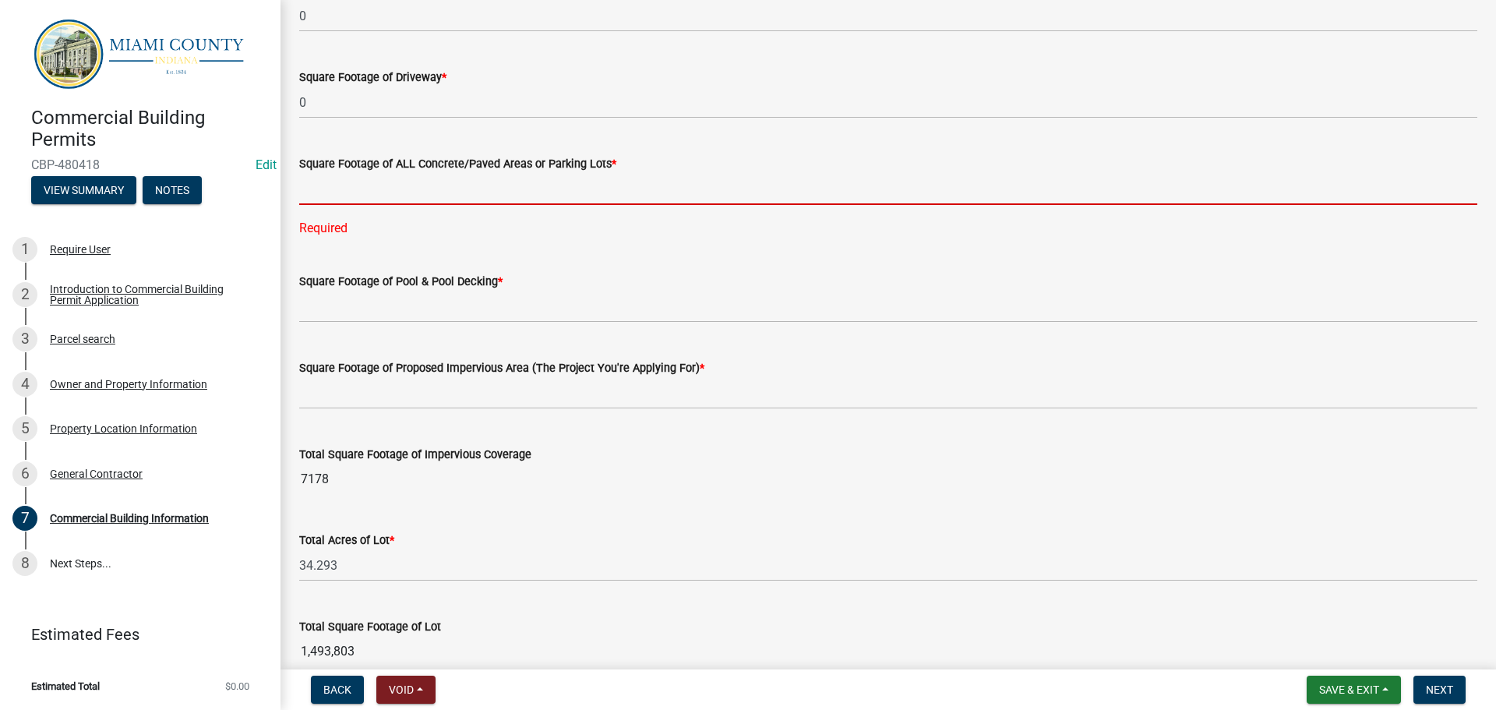
drag, startPoint x: 729, startPoint y: 500, endPoint x: 740, endPoint y: 498, distance: 11.2
click at [729, 205] on input "text" at bounding box center [888, 189] width 1178 height 32
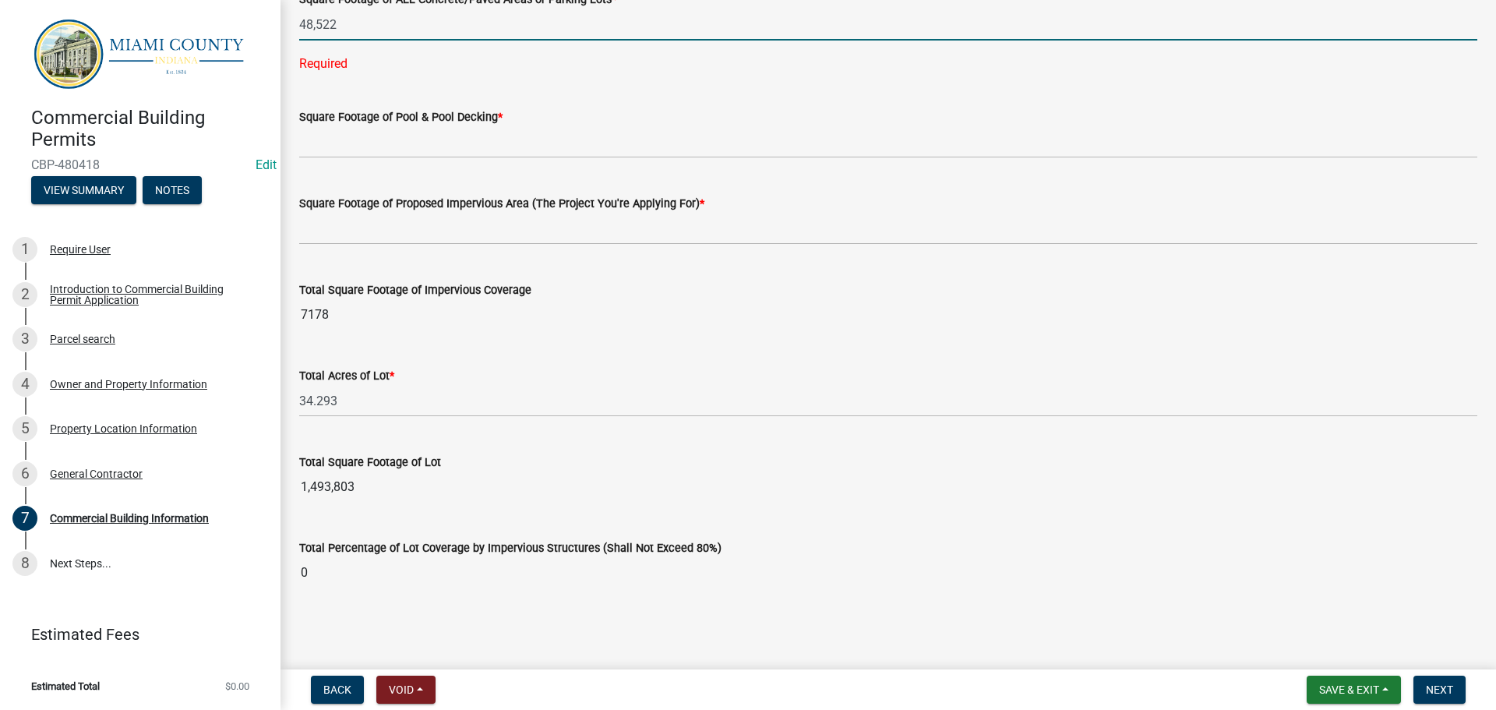
scroll to position [2536, 0]
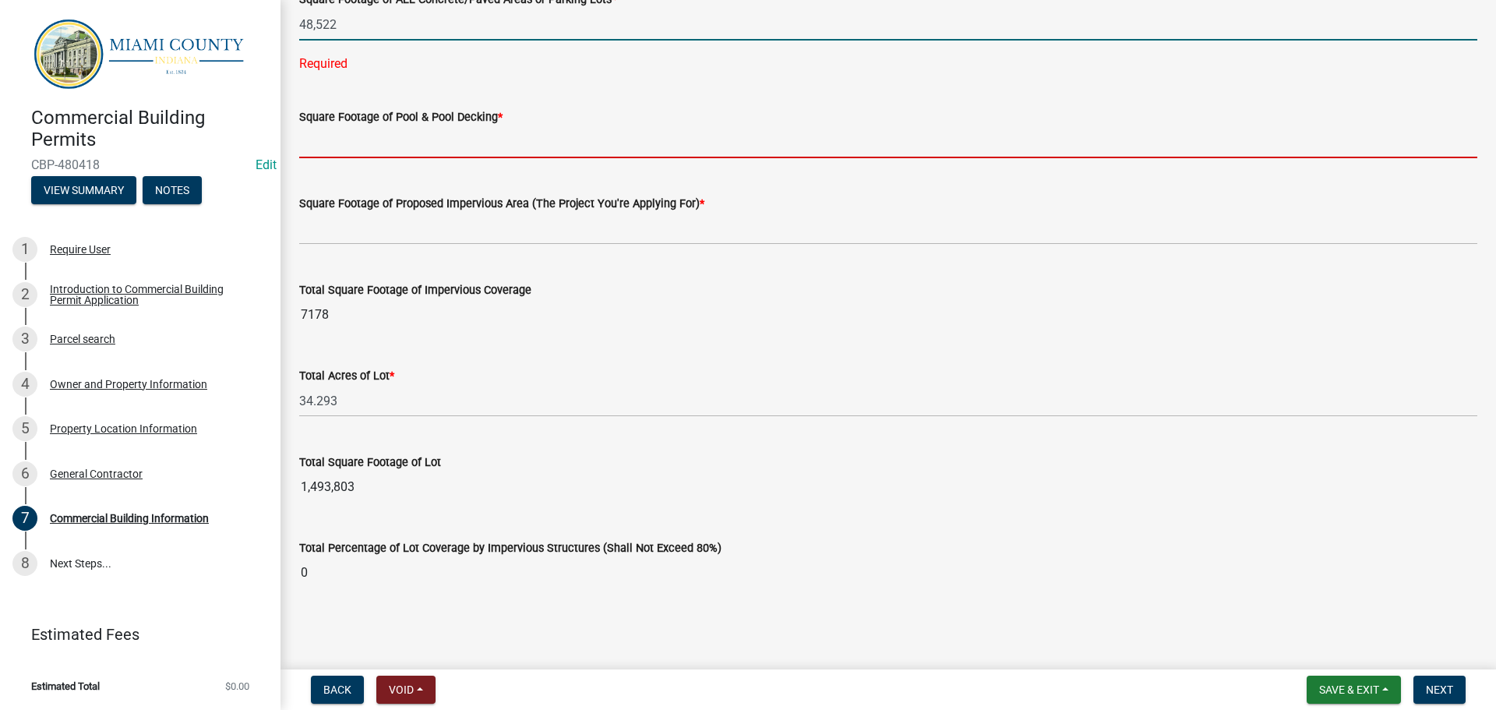
type input "48522"
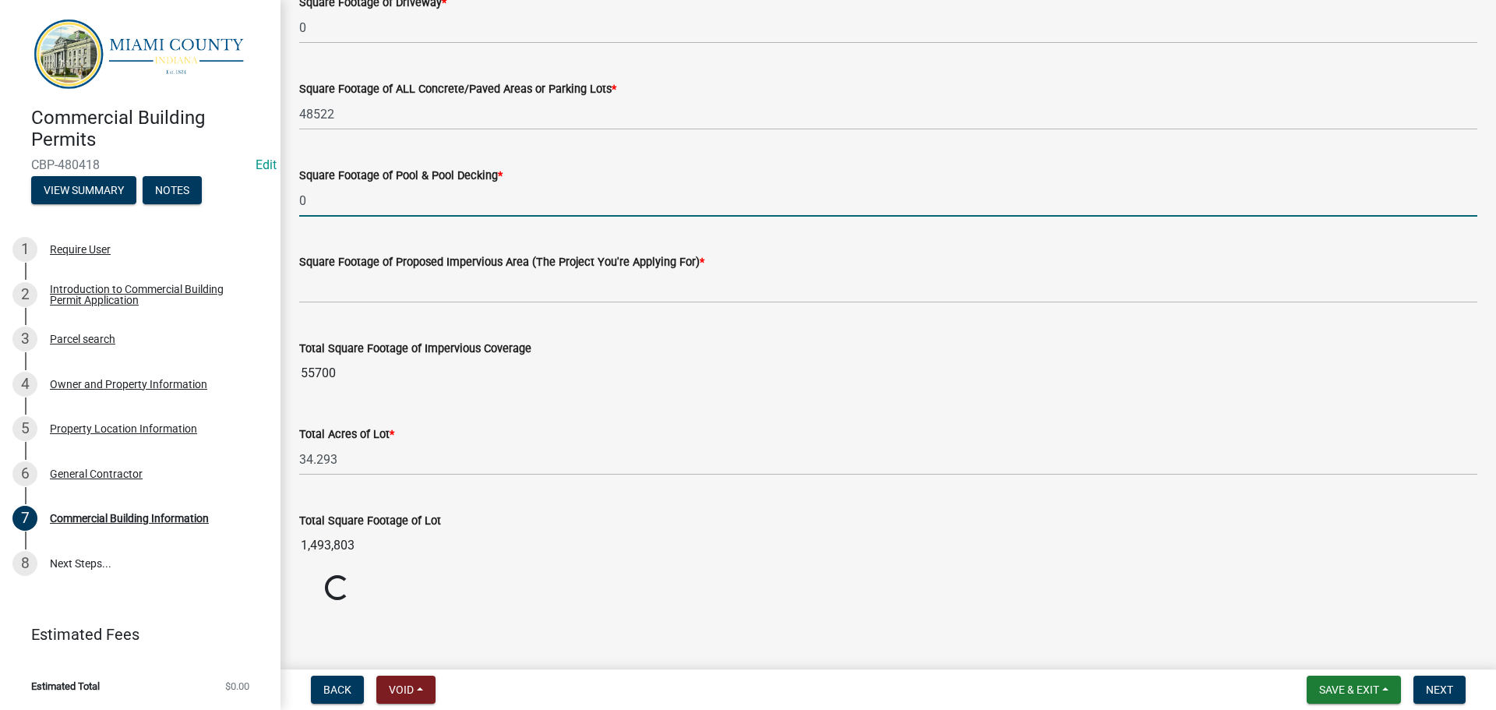
type input "0"
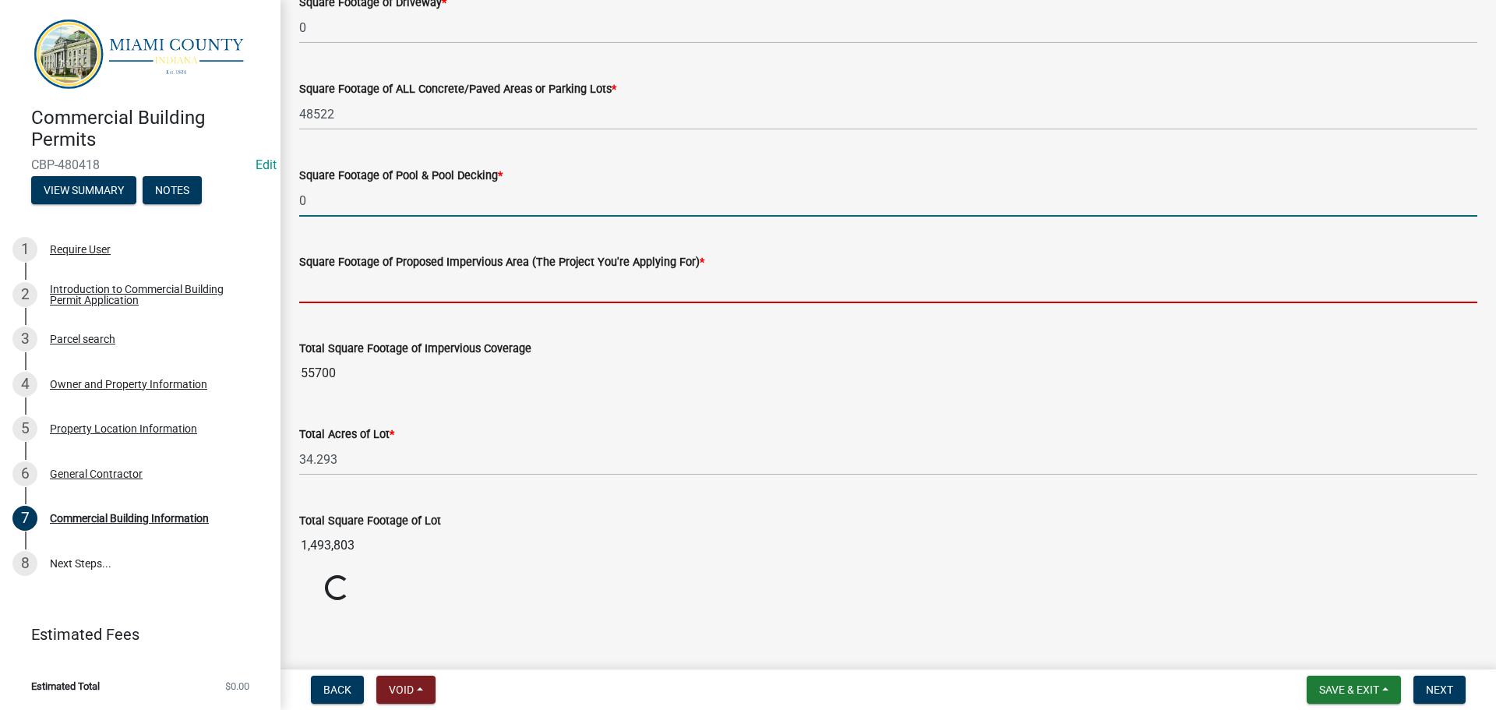
click at [411, 303] on input "text" at bounding box center [888, 287] width 1178 height 32
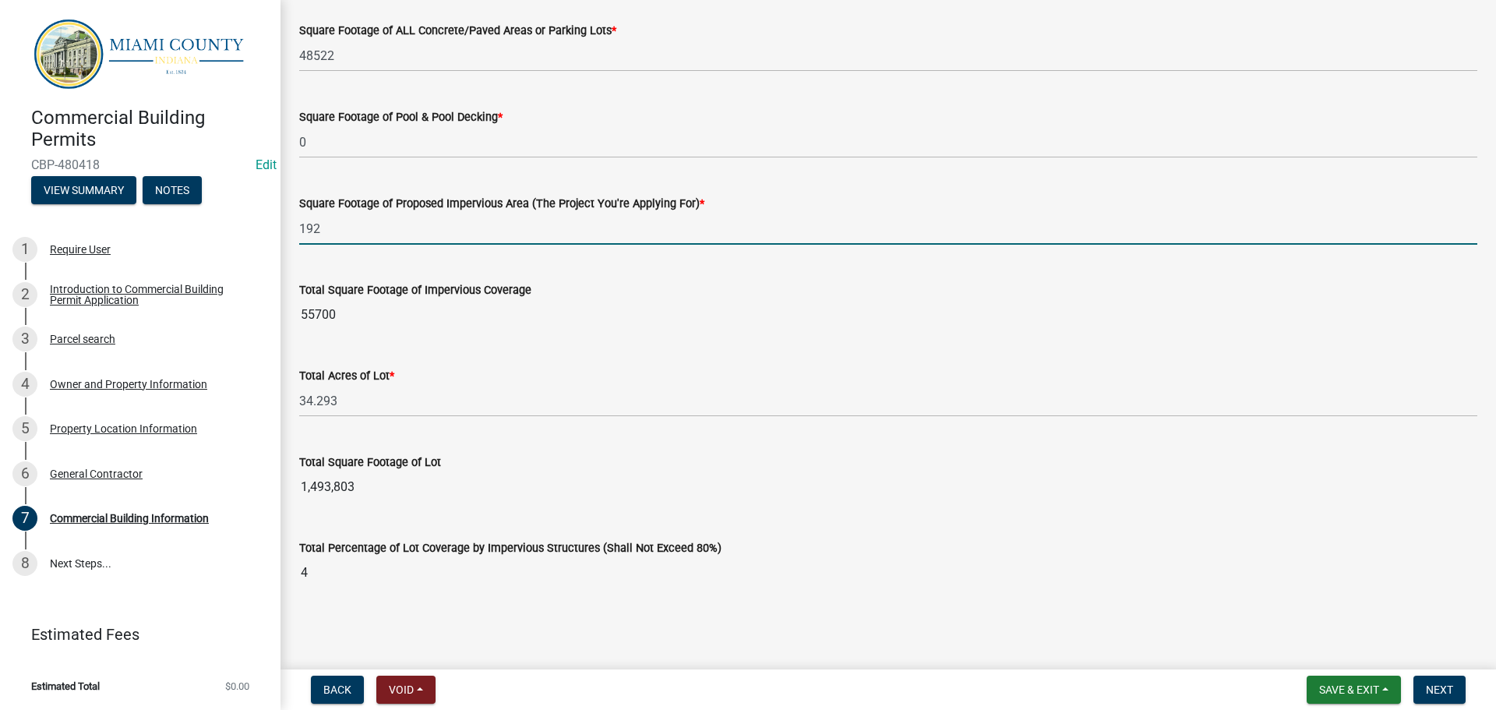
type input "192"
click at [446, 503] on wm-data-entity-input "Total Square Footage of Lot 1,493,803" at bounding box center [888, 474] width 1178 height 86
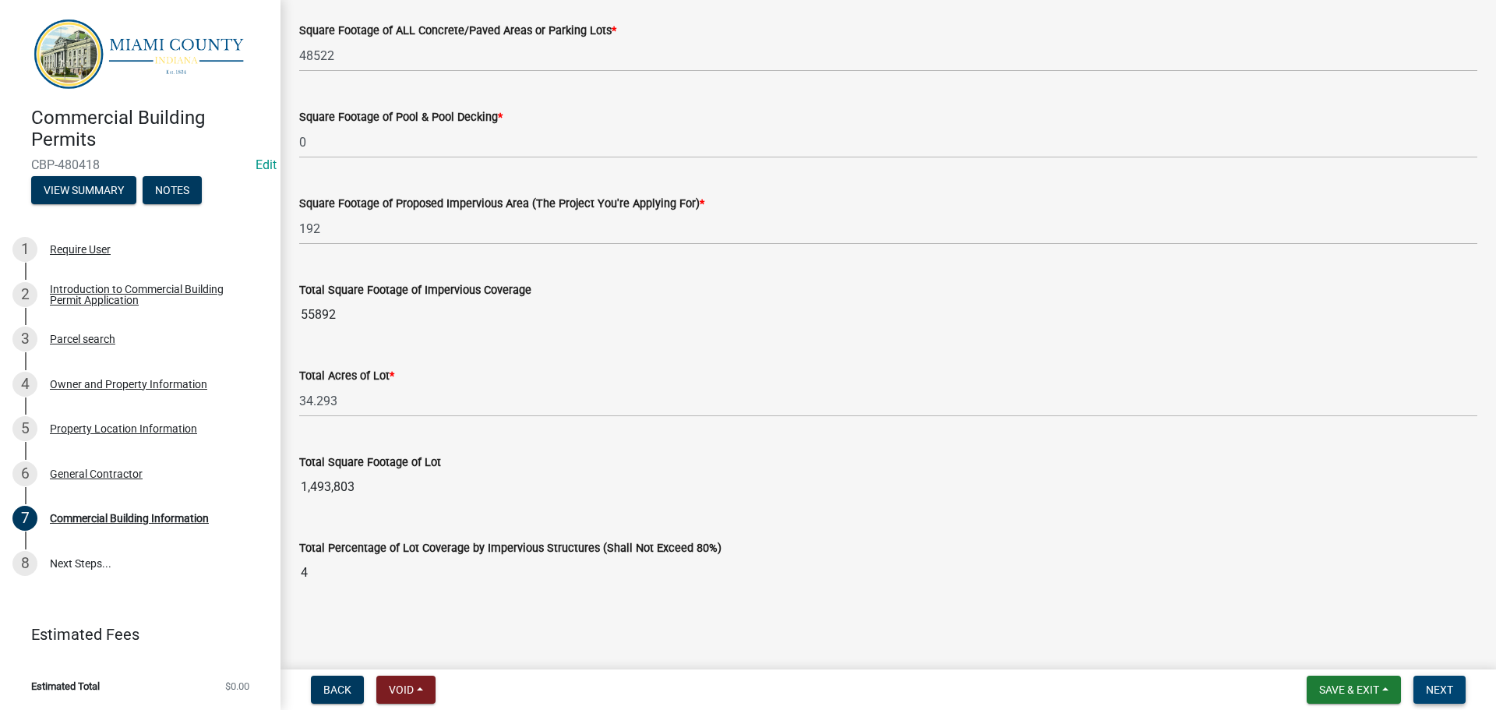
scroll to position [2813, 0]
click at [1444, 685] on span "Next" at bounding box center [1439, 689] width 27 height 12
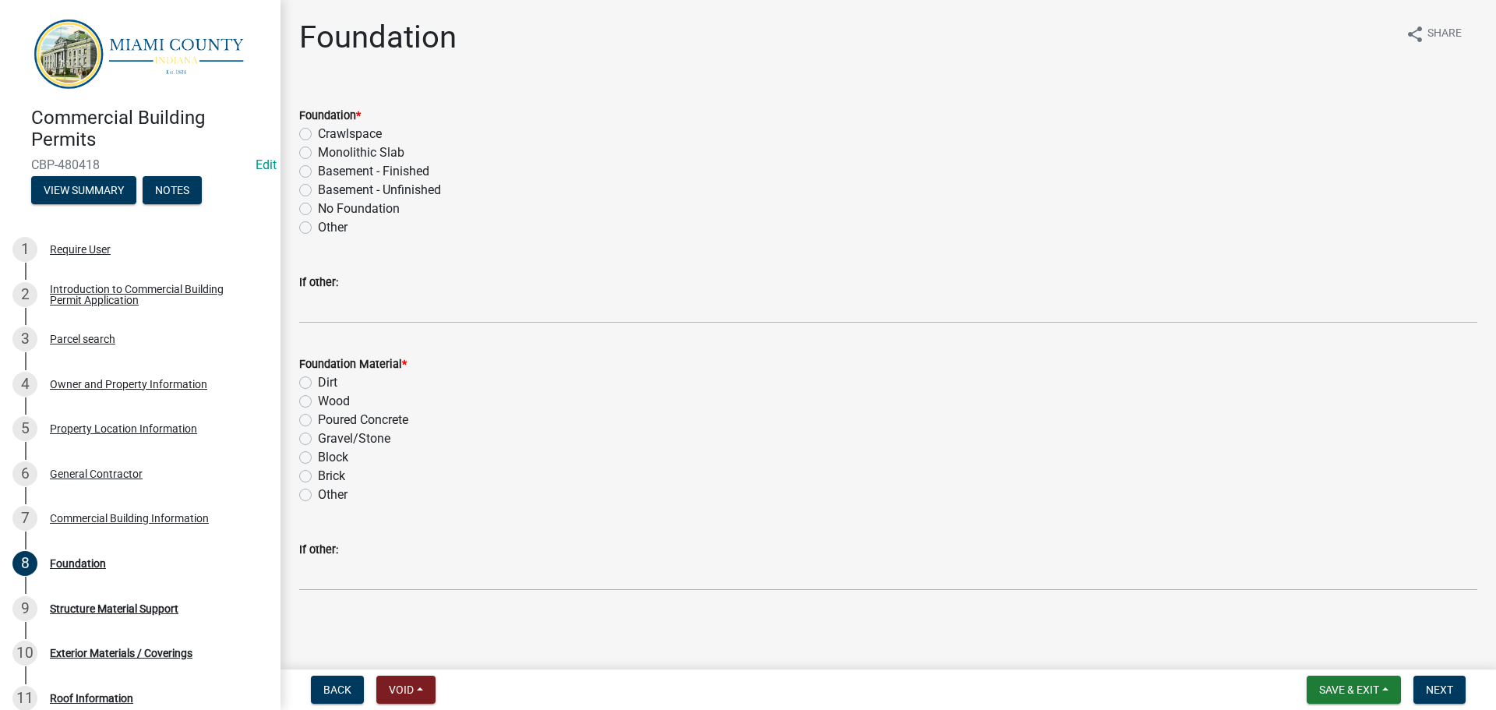
click at [318, 162] on label "Monolithic Slab" at bounding box center [361, 152] width 86 height 19
click at [318, 154] on input "Monolithic Slab" at bounding box center [323, 148] width 10 height 10
radio input "true"
click at [318, 429] on label "Poured Concrete" at bounding box center [363, 420] width 90 height 19
click at [318, 421] on input "Poured Concrete" at bounding box center [323, 416] width 10 height 10
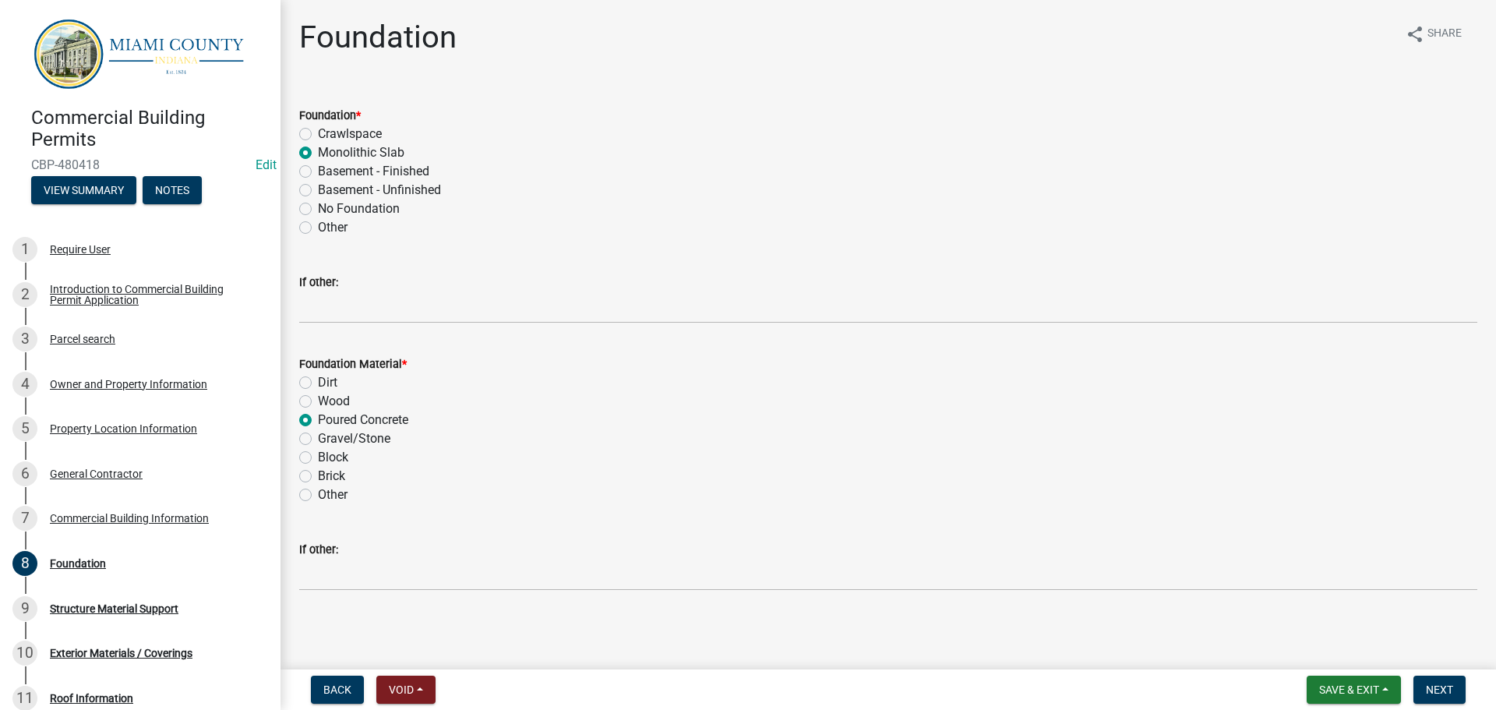
radio input "true"
click at [1432, 684] on span "Next" at bounding box center [1439, 689] width 27 height 12
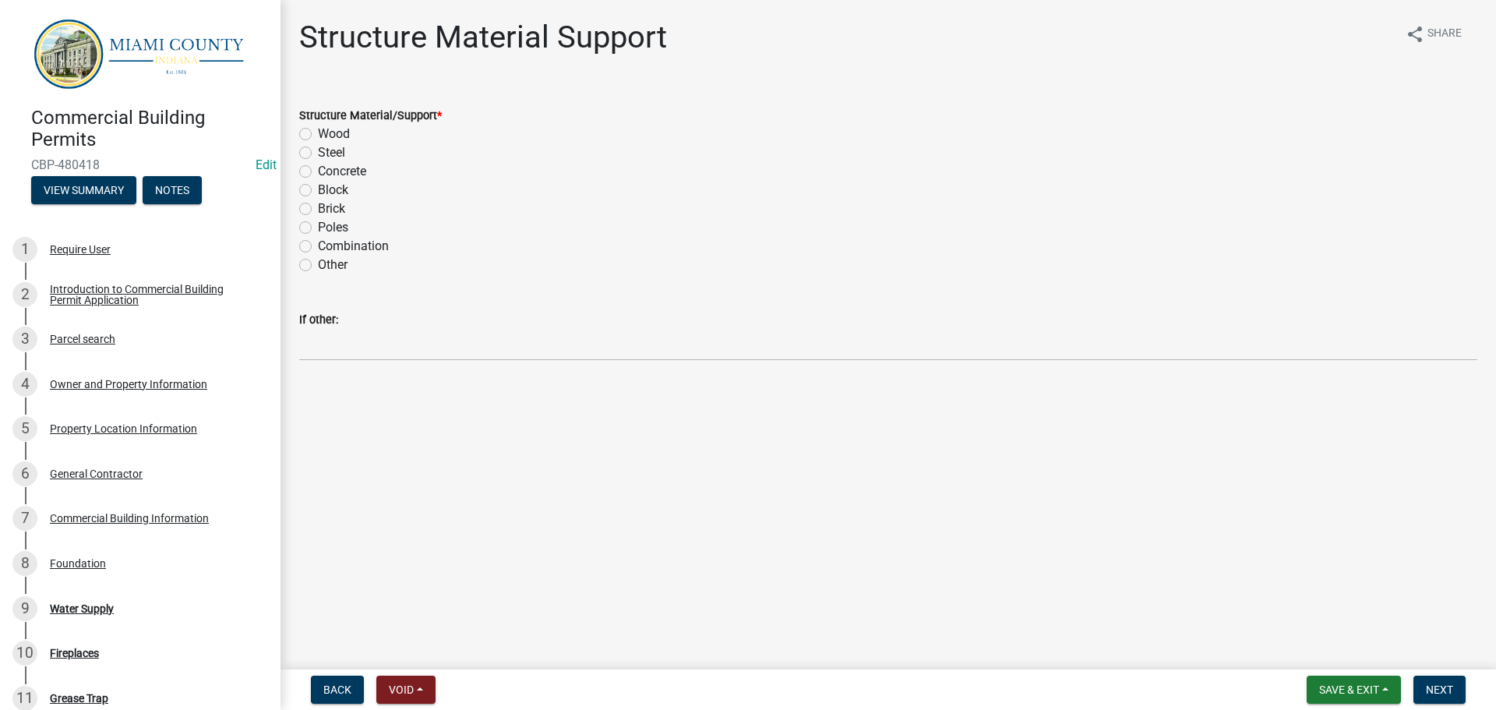
click at [318, 143] on label "Wood" at bounding box center [334, 134] width 32 height 19
click at [318, 135] on input "Wood" at bounding box center [323, 130] width 10 height 10
radio input "true"
click at [1438, 686] on span "Next" at bounding box center [1439, 689] width 27 height 12
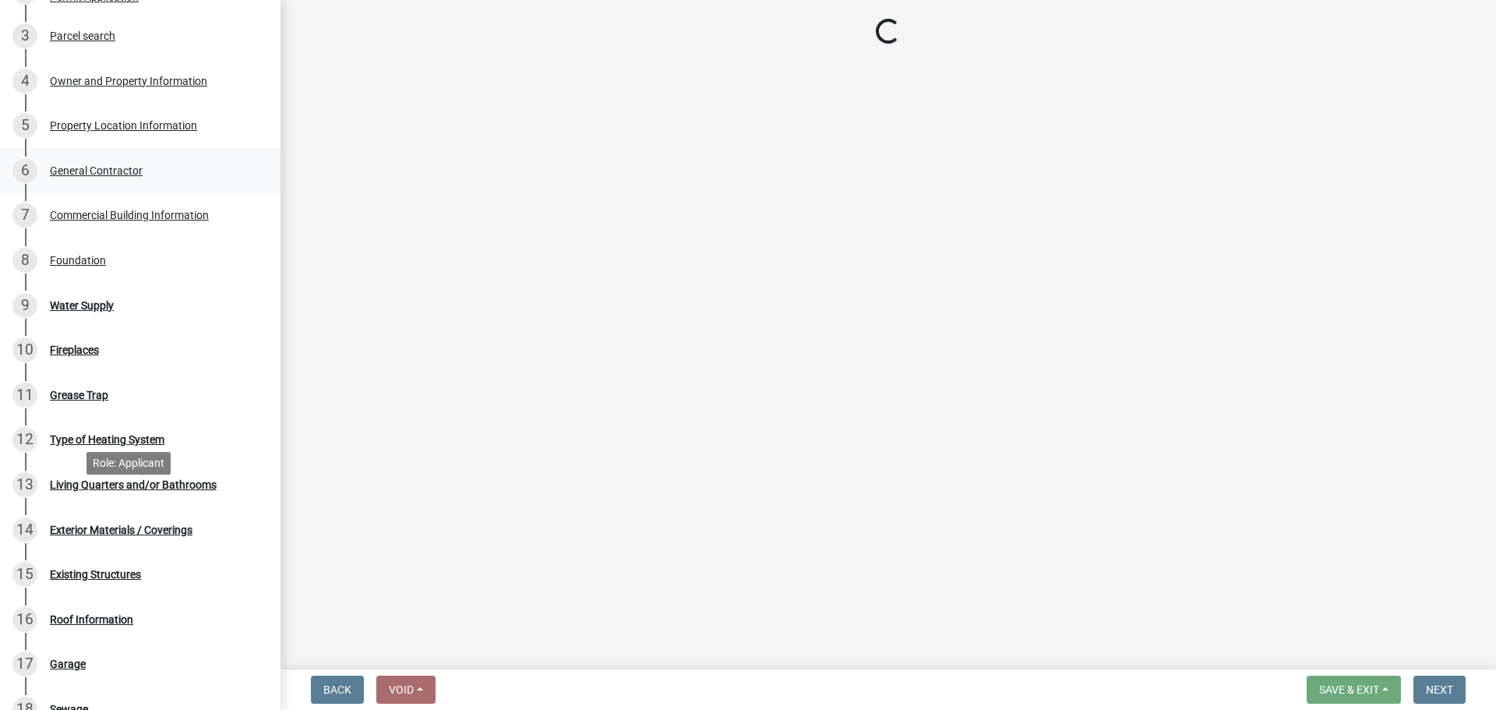
scroll to position [312, 0]
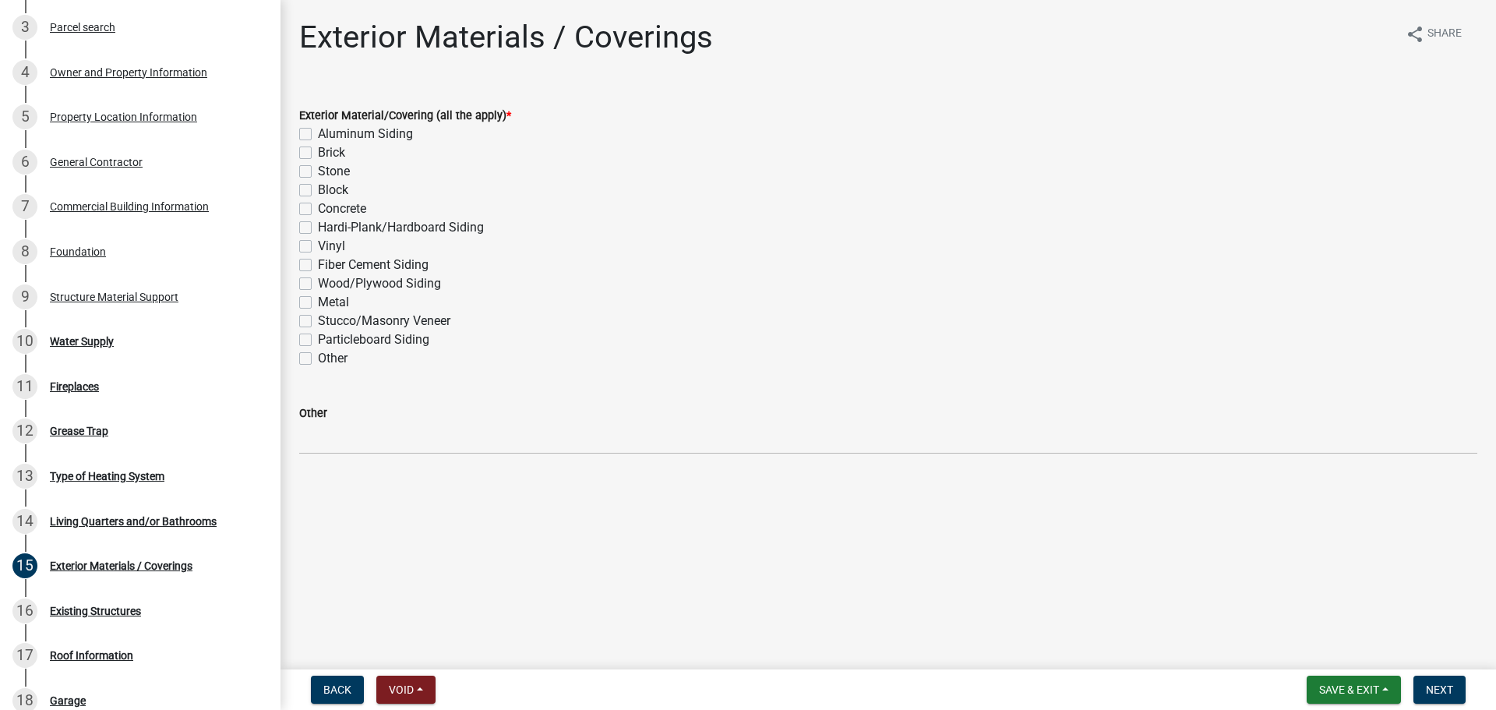
click at [318, 312] on label "Metal" at bounding box center [333, 302] width 31 height 19
click at [318, 303] on input "Metal" at bounding box center [323, 298] width 10 height 10
checkbox input "true"
checkbox input "false"
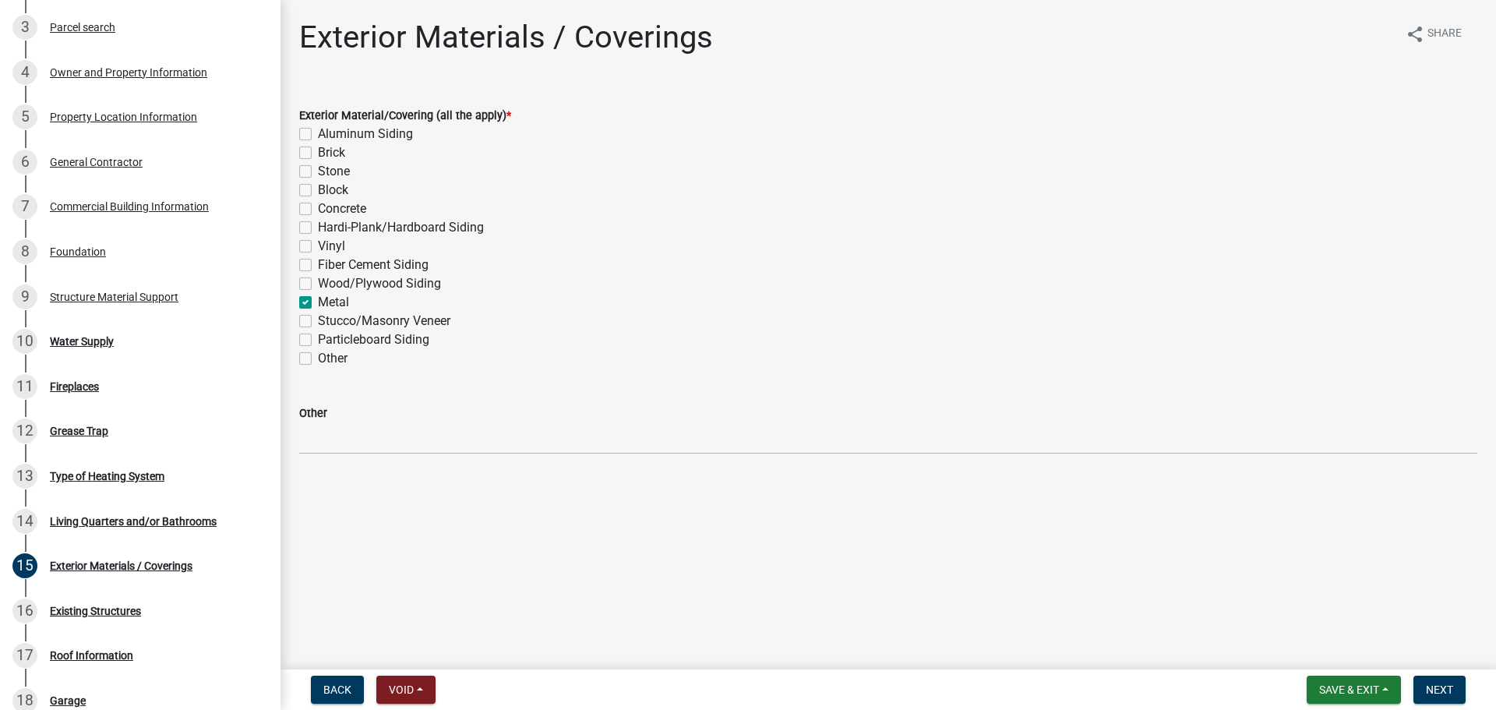
checkbox input "false"
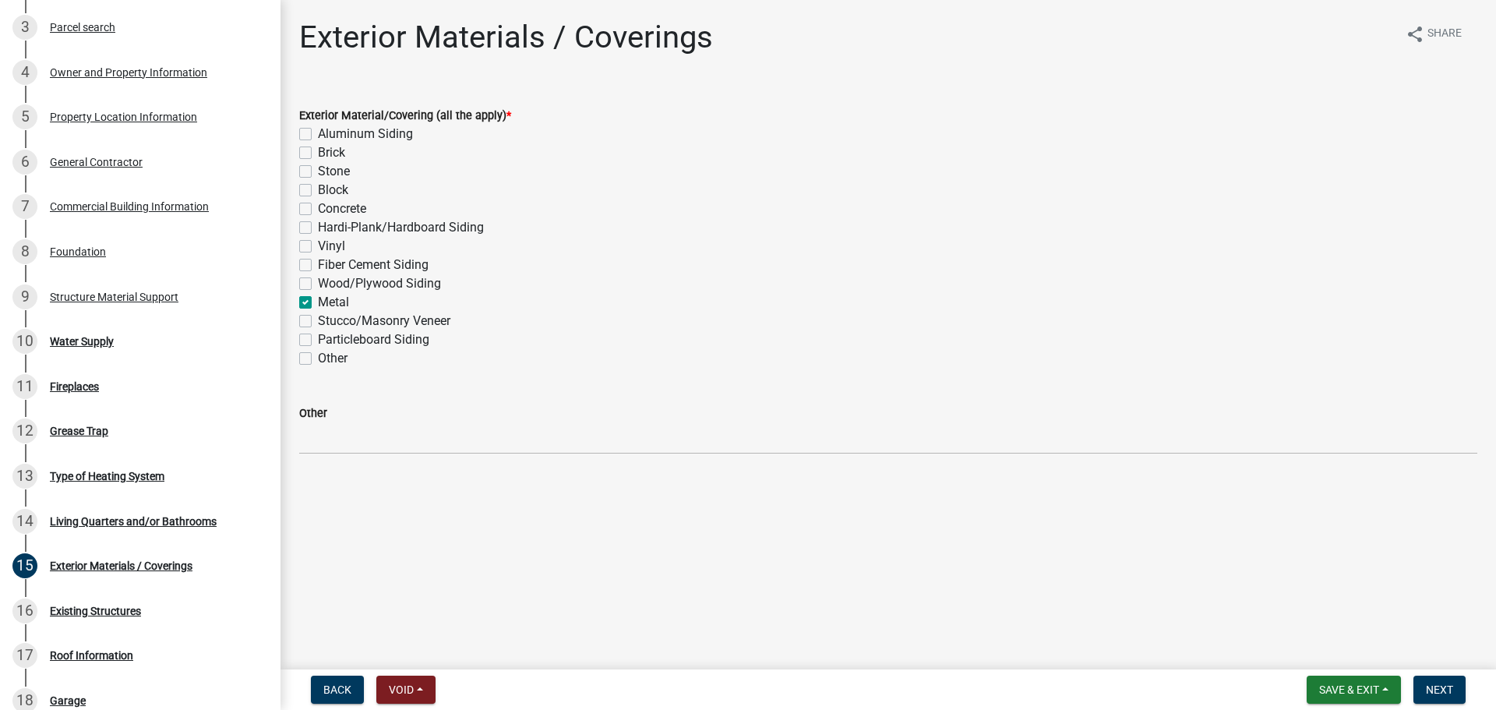
checkbox input "false"
checkbox input "true"
checkbox input "false"
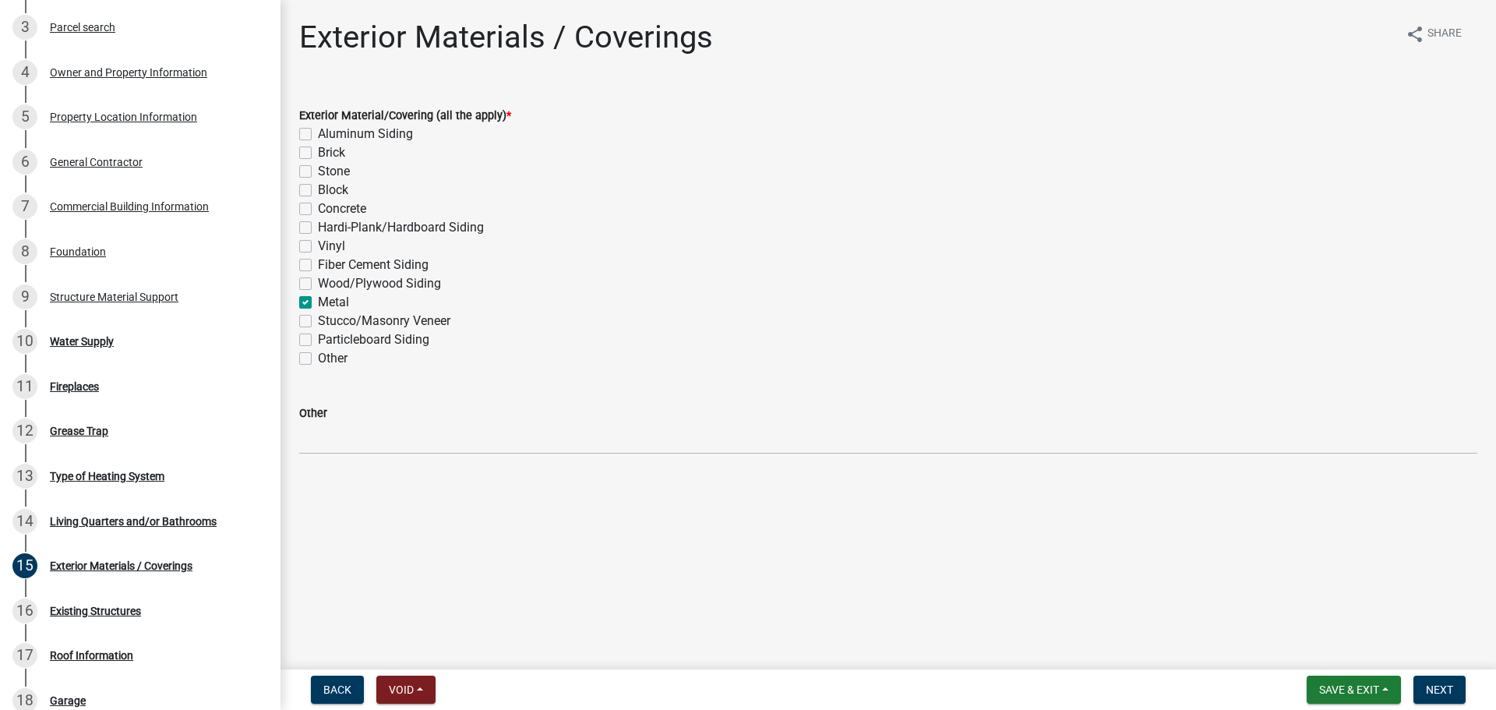
checkbox input "false"
click at [1433, 690] on span "Next" at bounding box center [1439, 689] width 27 height 12
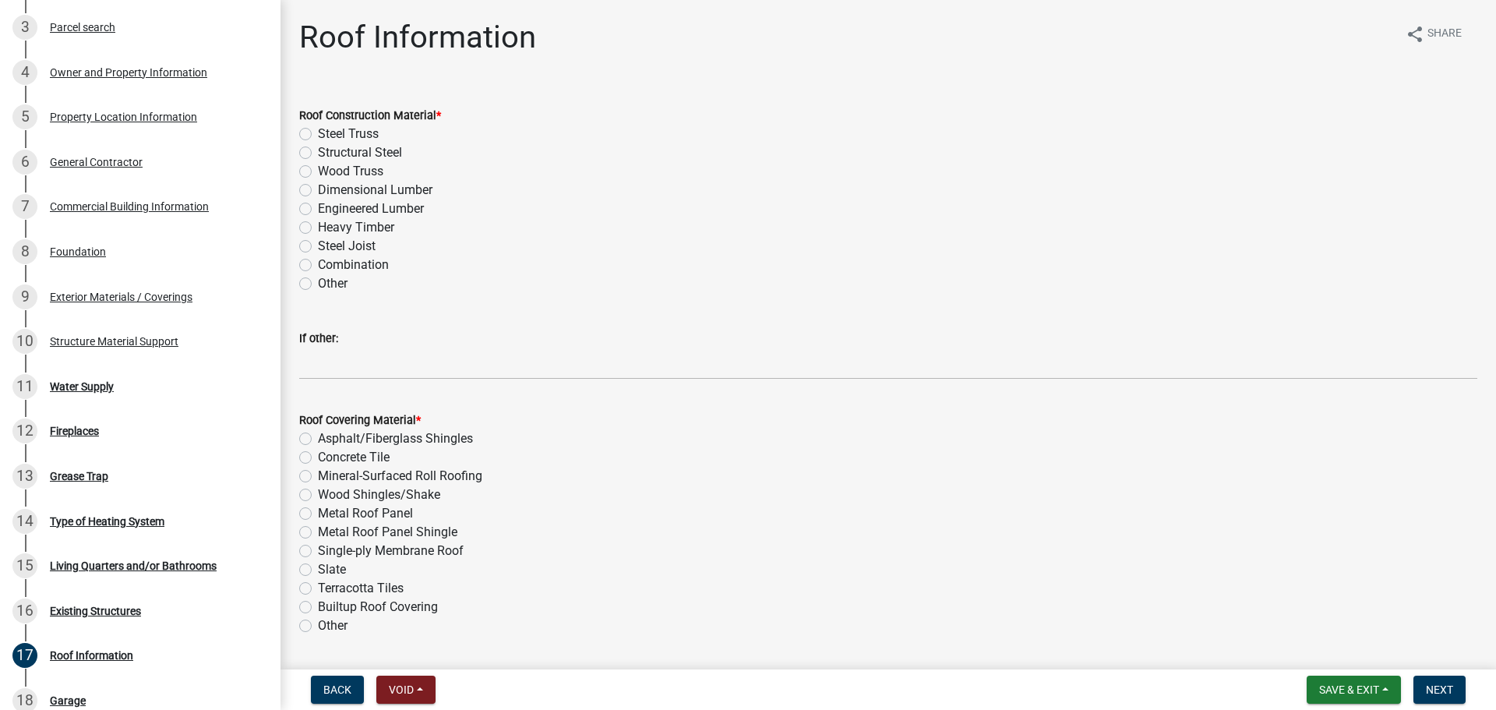
click at [318, 181] on label "Wood Truss" at bounding box center [350, 171] width 65 height 19
click at [318, 172] on input "Wood Truss" at bounding box center [323, 167] width 10 height 10
radio input "true"
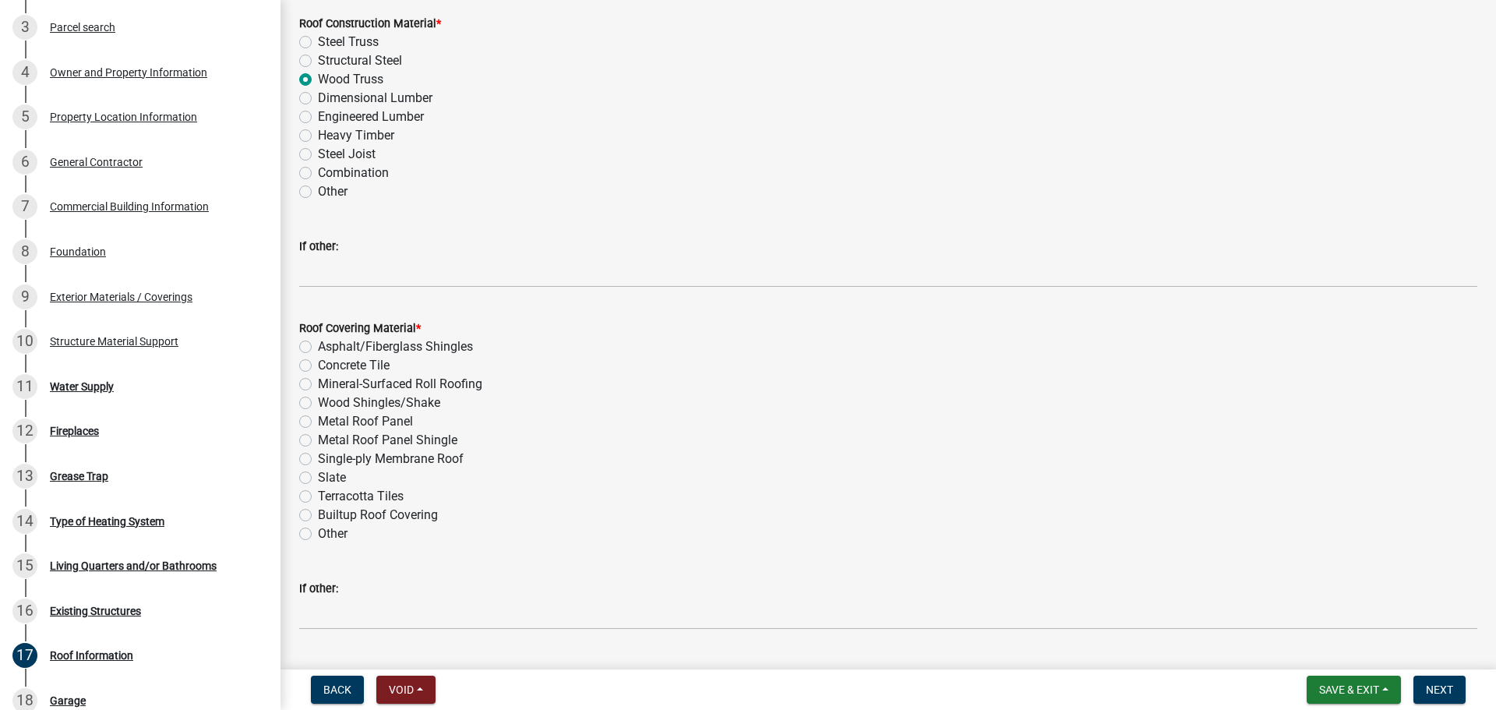
scroll to position [225, 0]
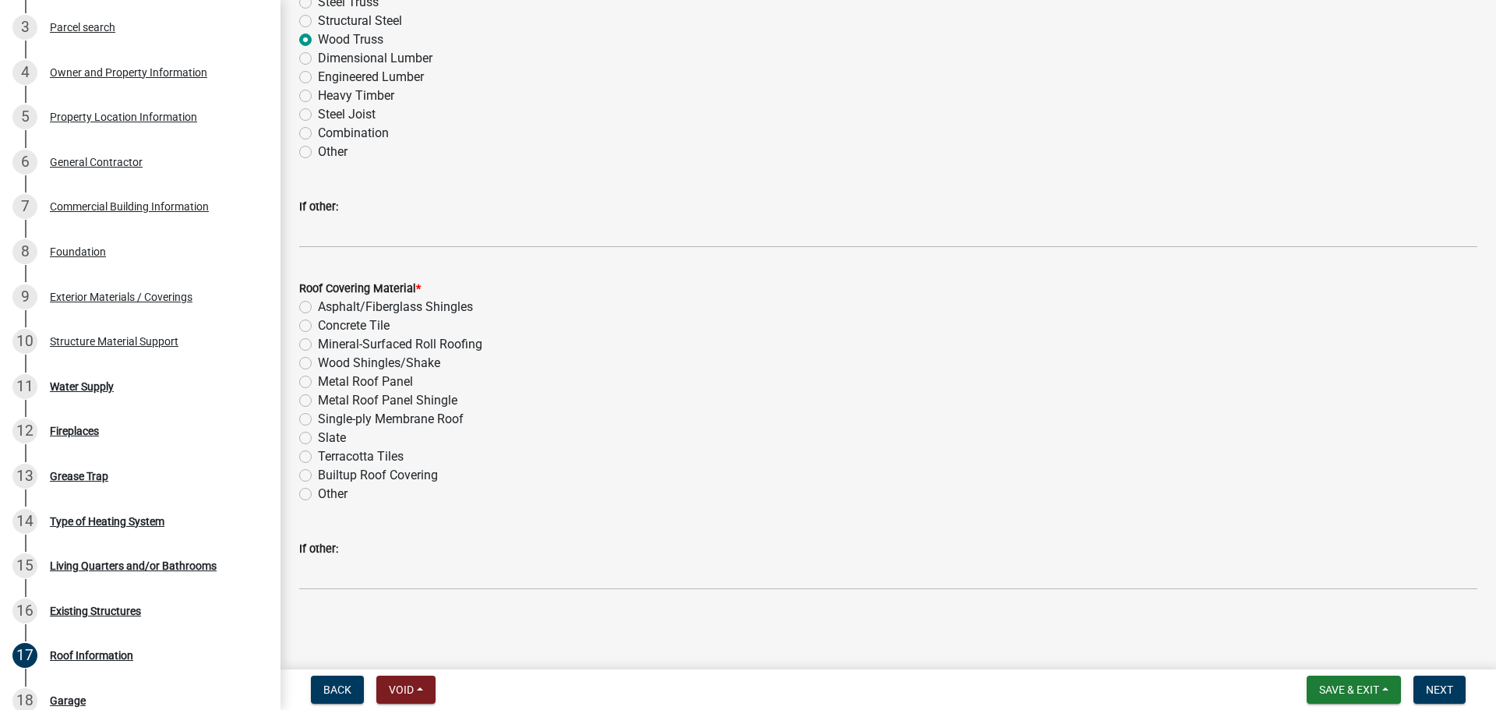
click at [318, 372] on label "Metal Roof Panel" at bounding box center [365, 381] width 95 height 19
click at [318, 372] on input "Metal Roof Panel" at bounding box center [323, 377] width 10 height 10
radio input "true"
click at [1436, 683] on span "Next" at bounding box center [1439, 689] width 27 height 12
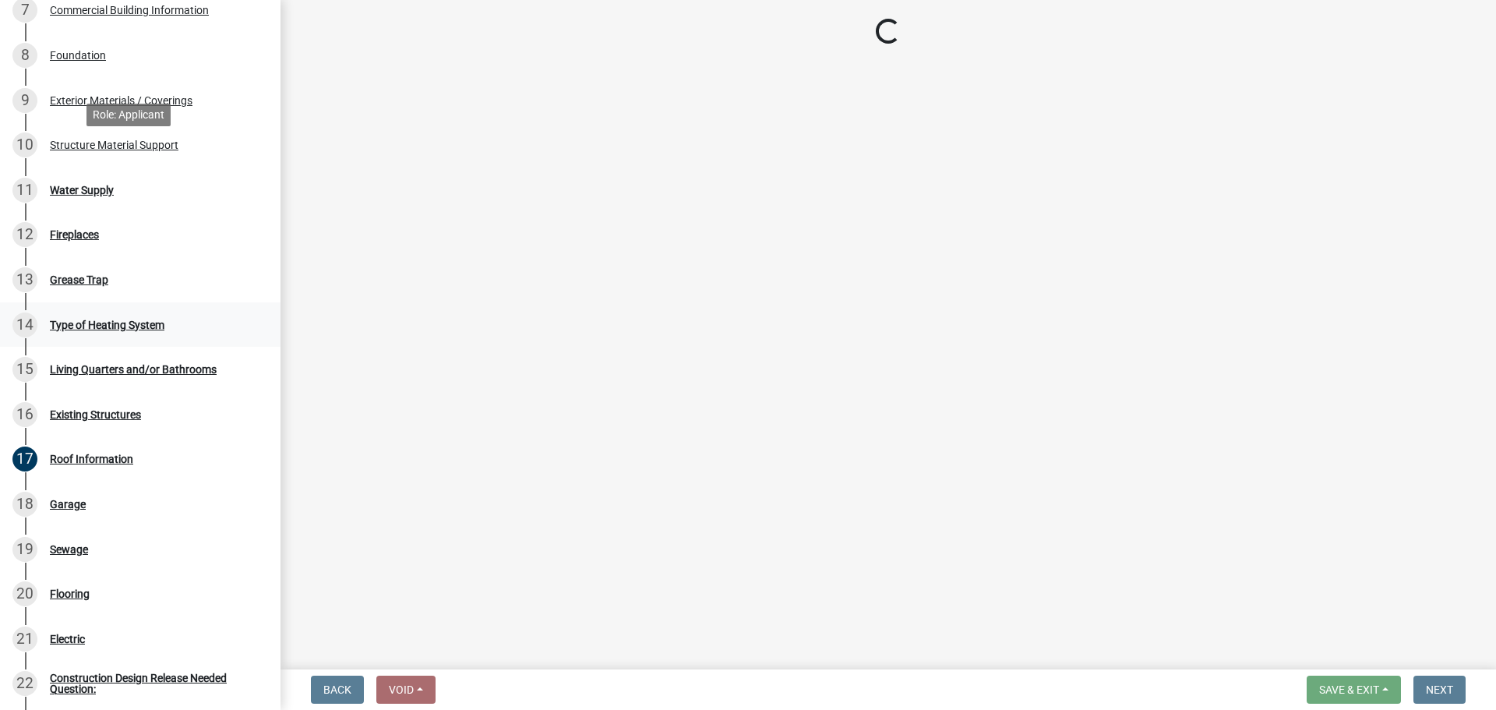
scroll to position [545, 0]
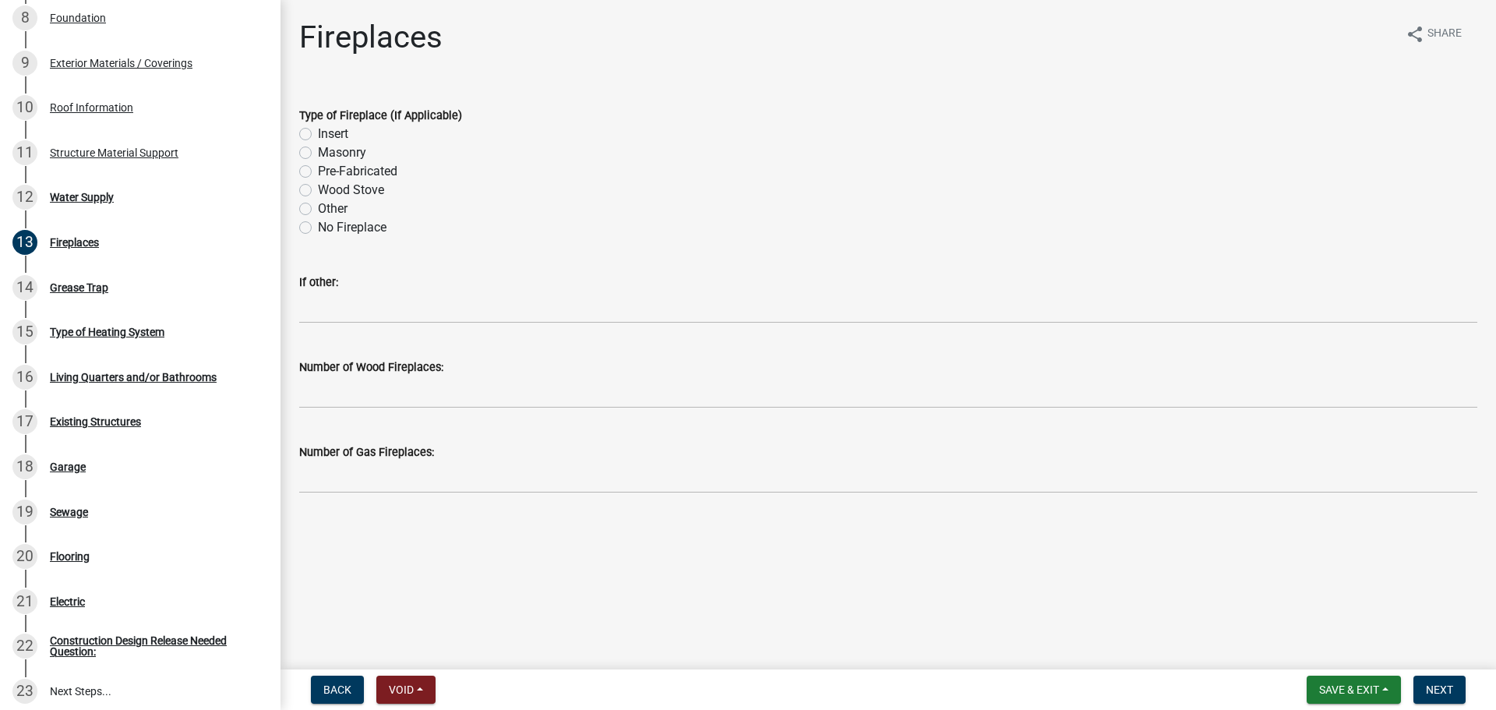
click at [318, 237] on label "No Fireplace" at bounding box center [352, 227] width 69 height 19
click at [318, 228] on input "No Fireplace" at bounding box center [323, 223] width 10 height 10
radio input "true"
click at [1428, 686] on span "Next" at bounding box center [1439, 689] width 27 height 12
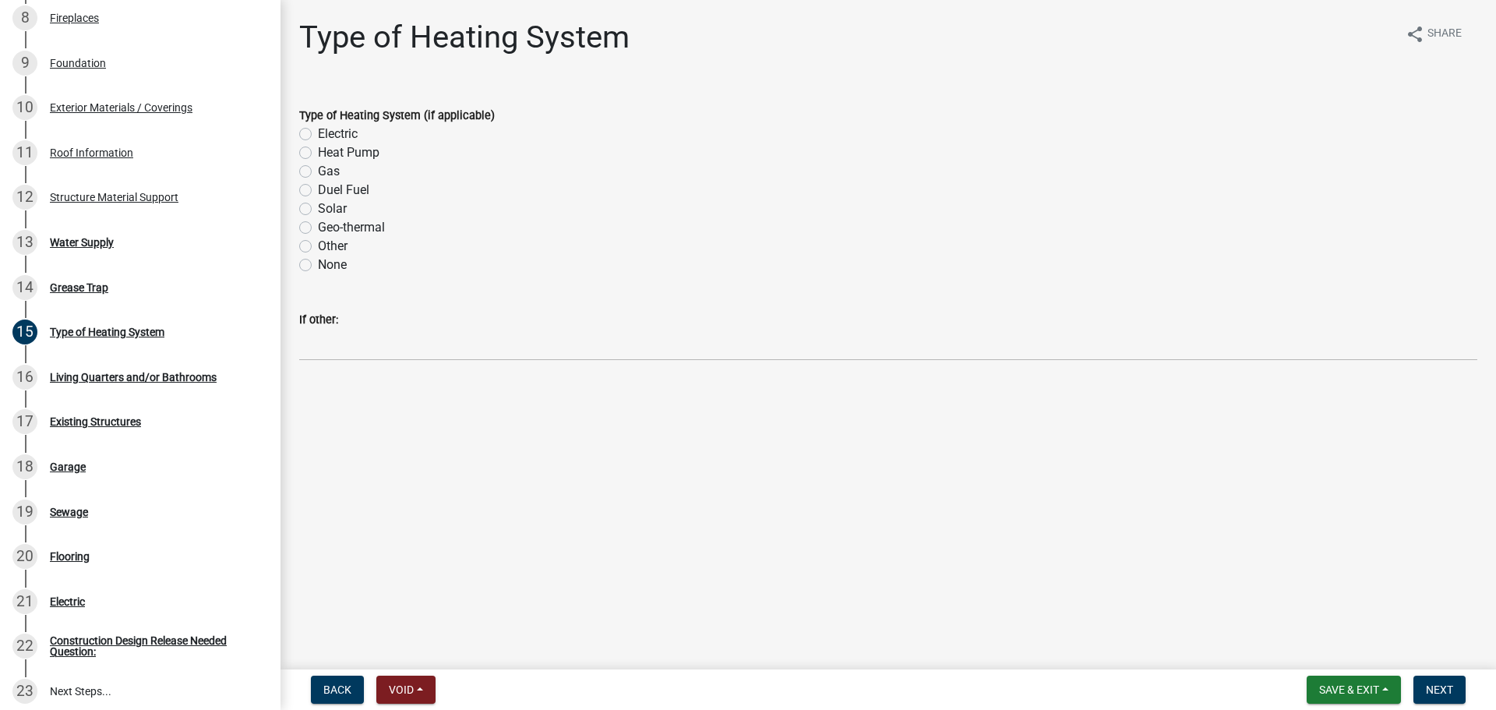
click at [332, 143] on label "Electric" at bounding box center [338, 134] width 40 height 19
click at [328, 135] on input "Electric" at bounding box center [323, 130] width 10 height 10
radio input "true"
click at [1432, 683] on span "Next" at bounding box center [1439, 689] width 27 height 12
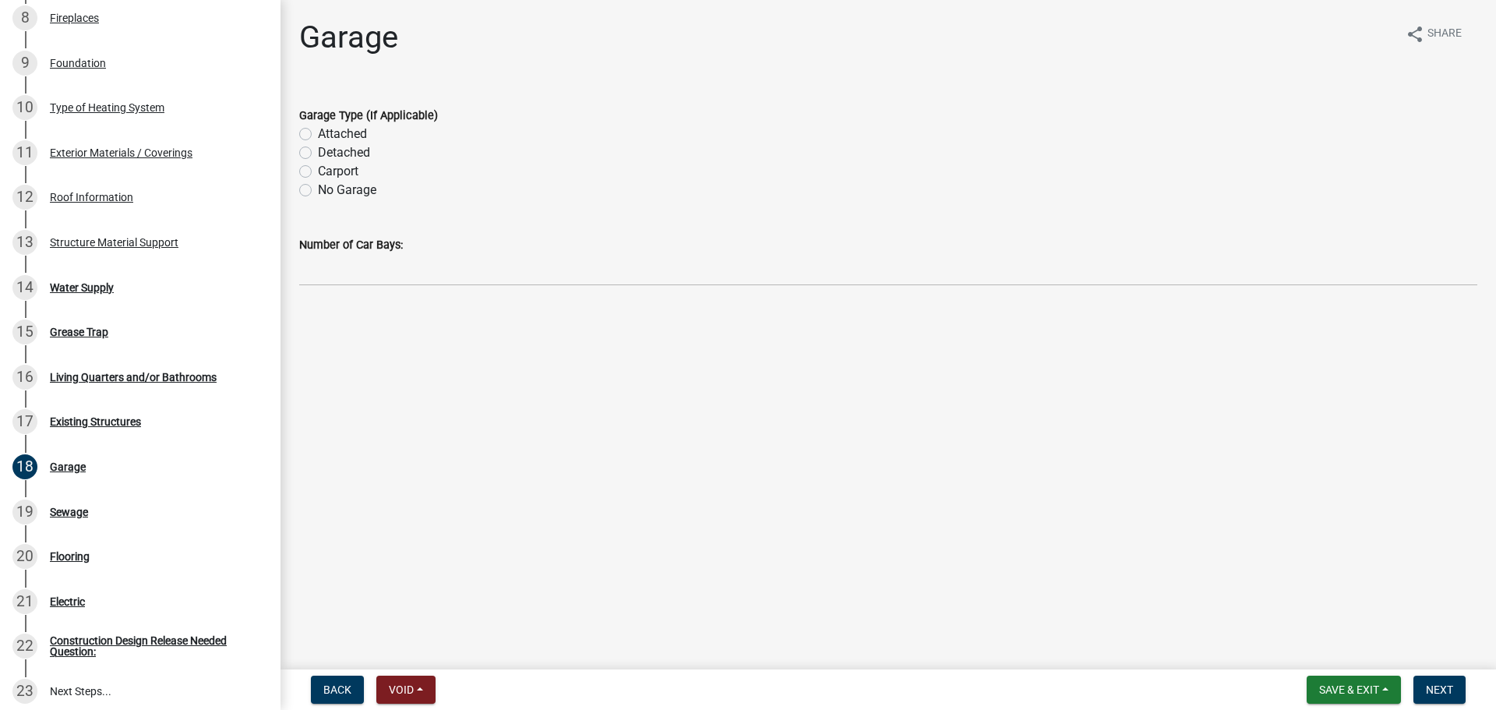
click at [337, 199] on label "No Garage" at bounding box center [347, 190] width 58 height 19
click at [328, 191] on input "No Garage" at bounding box center [323, 186] width 10 height 10
radio input "true"
click at [1452, 686] on button "Next" at bounding box center [1439, 690] width 52 height 28
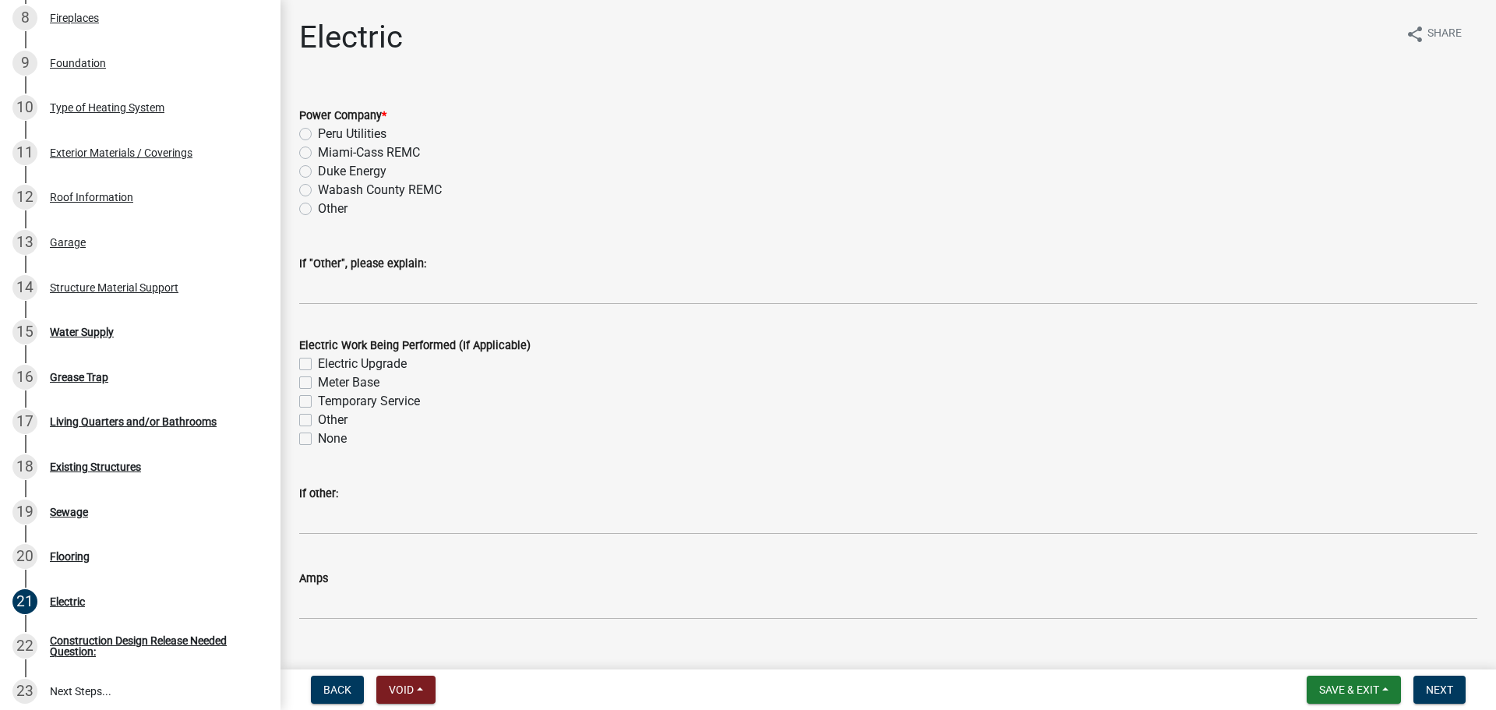
drag, startPoint x: 372, startPoint y: 213, endPoint x: 382, endPoint y: 273, distance: 60.7
click at [372, 199] on label "Wabash County REMC" at bounding box center [380, 190] width 124 height 19
click at [328, 191] on input "Wabash County REMC" at bounding box center [323, 186] width 10 height 10
radio input "true"
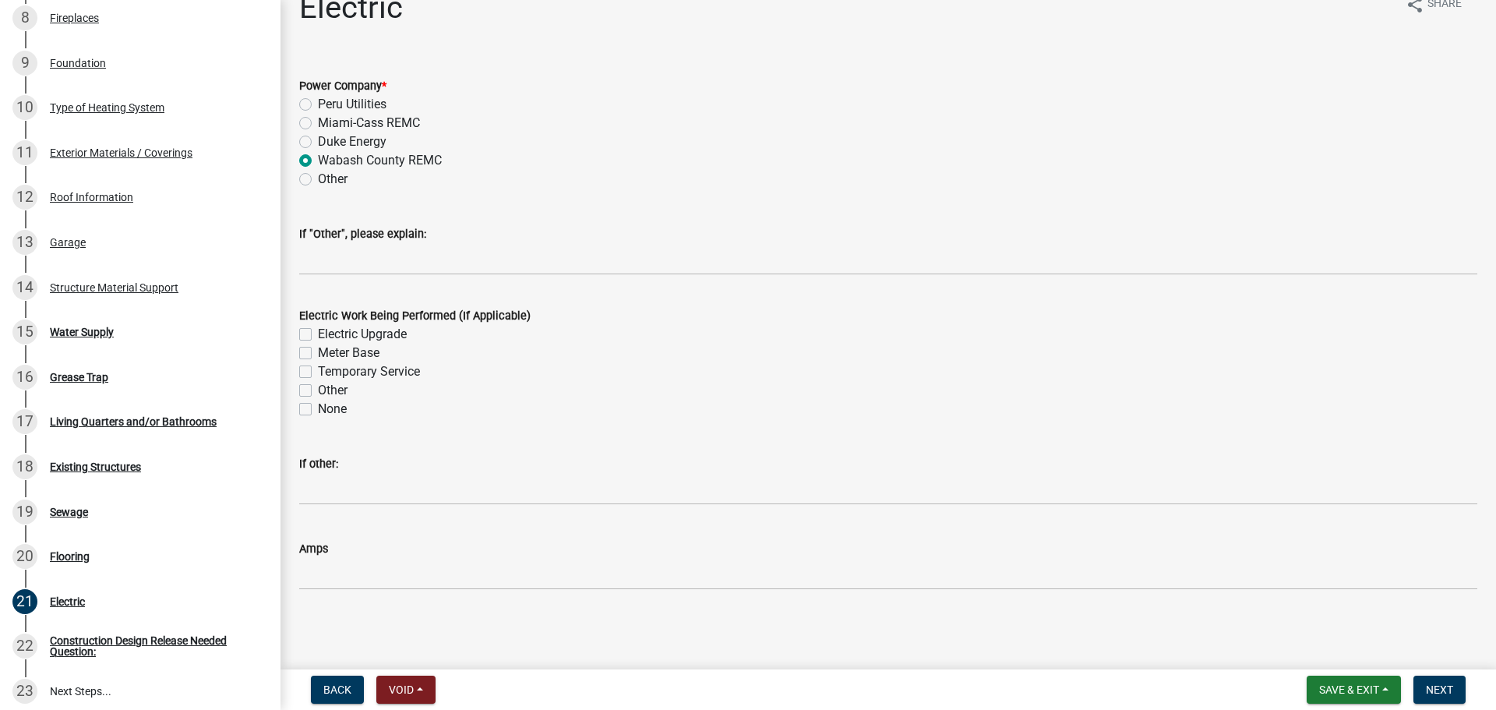
scroll to position [110, 0]
click at [318, 381] on label "Other" at bounding box center [333, 390] width 30 height 19
click at [318, 381] on input "Other" at bounding box center [323, 386] width 10 height 10
checkbox input "true"
checkbox input "false"
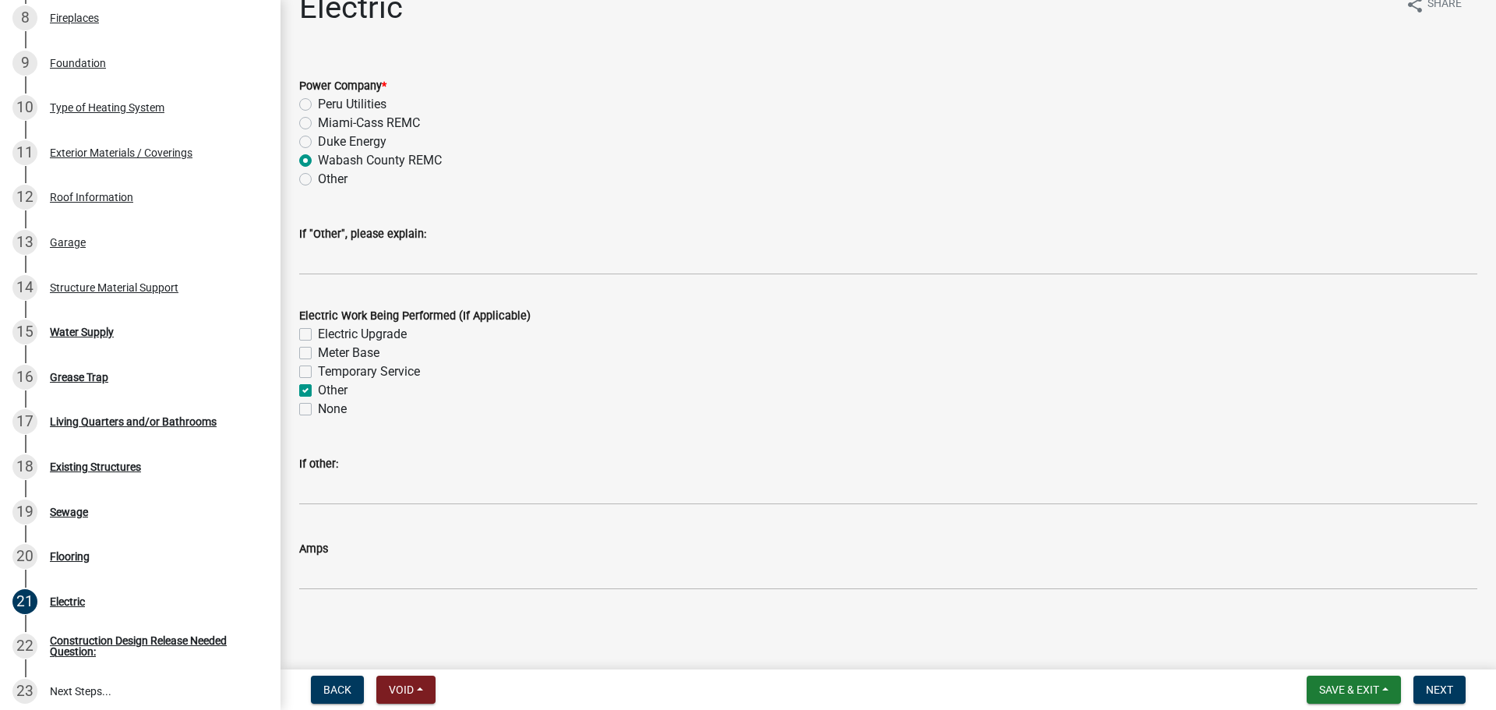
checkbox input "false"
checkbox input "true"
checkbox input "false"
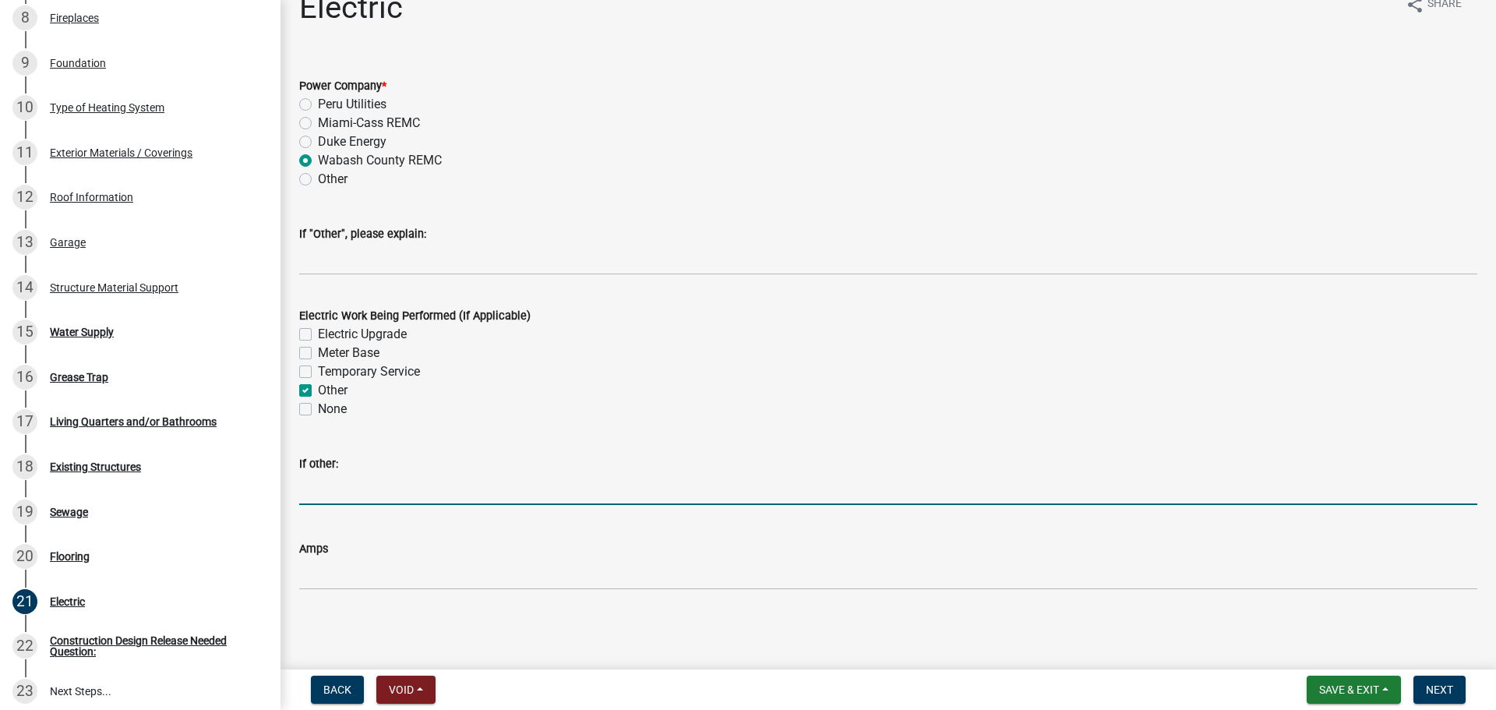
click at [349, 473] on input "If other:" at bounding box center [888, 489] width 1178 height 32
type input "Tying into existing electric service"
click at [1432, 686] on span "Next" at bounding box center [1439, 689] width 27 height 12
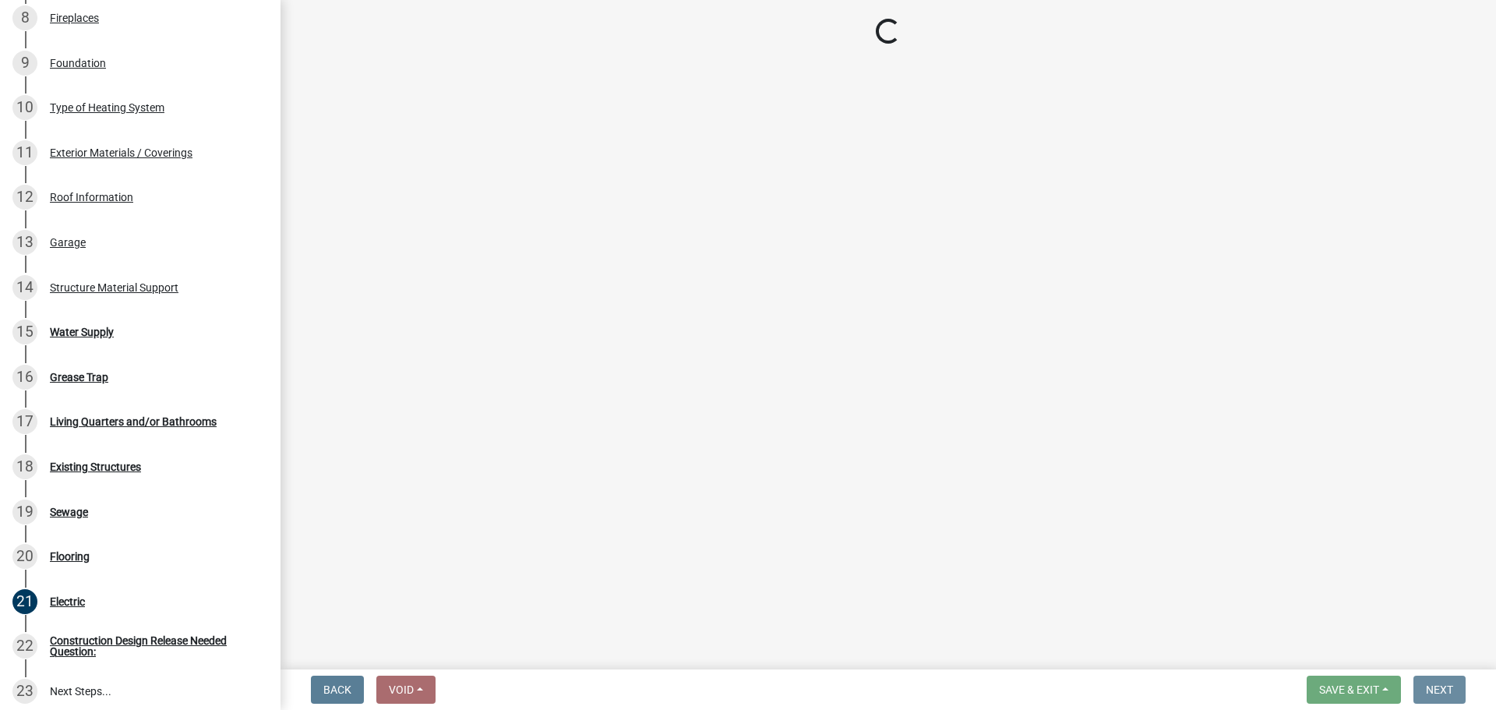
scroll to position [0, 0]
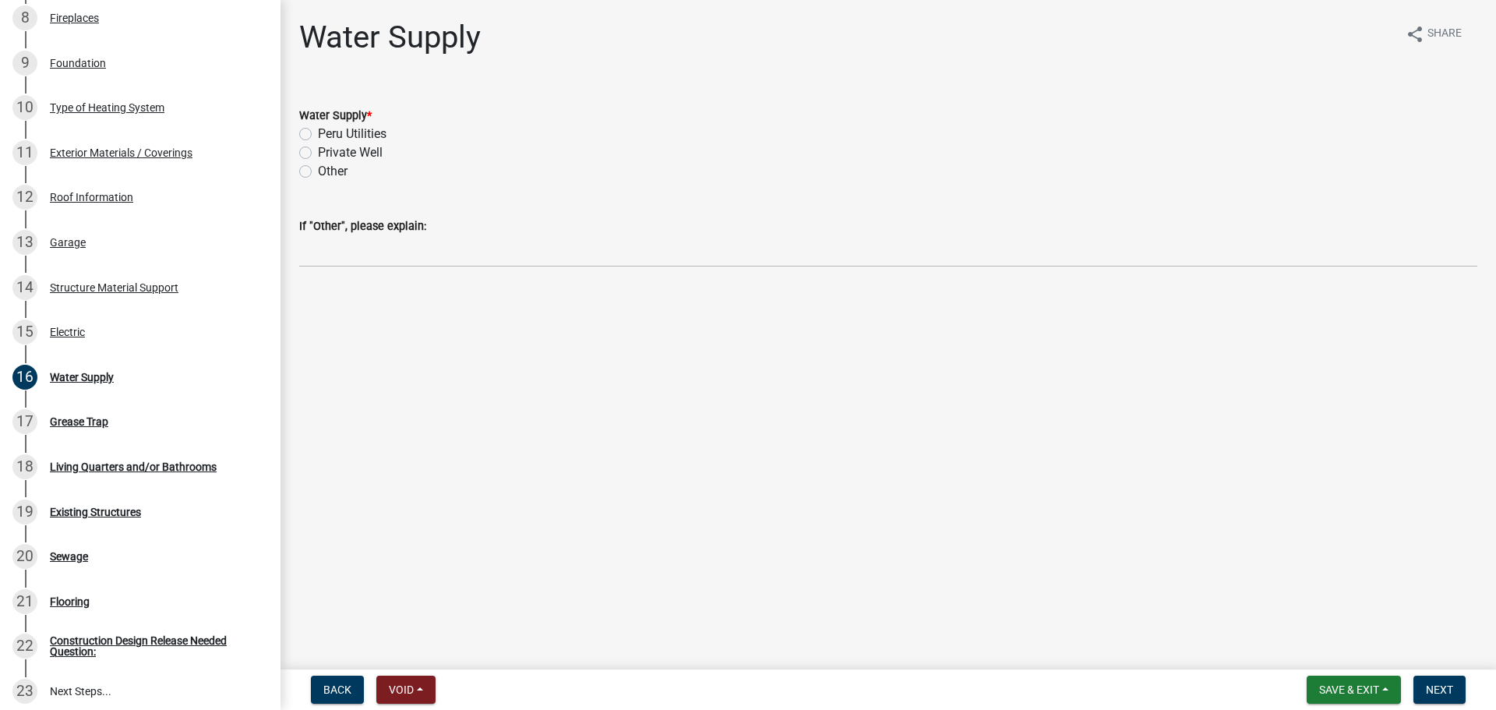
click at [359, 162] on label "Private Well" at bounding box center [350, 152] width 65 height 19
click at [328, 154] on input "Private Well" at bounding box center [323, 148] width 10 height 10
radio input "true"
click at [1451, 693] on button "Next" at bounding box center [1439, 690] width 52 height 28
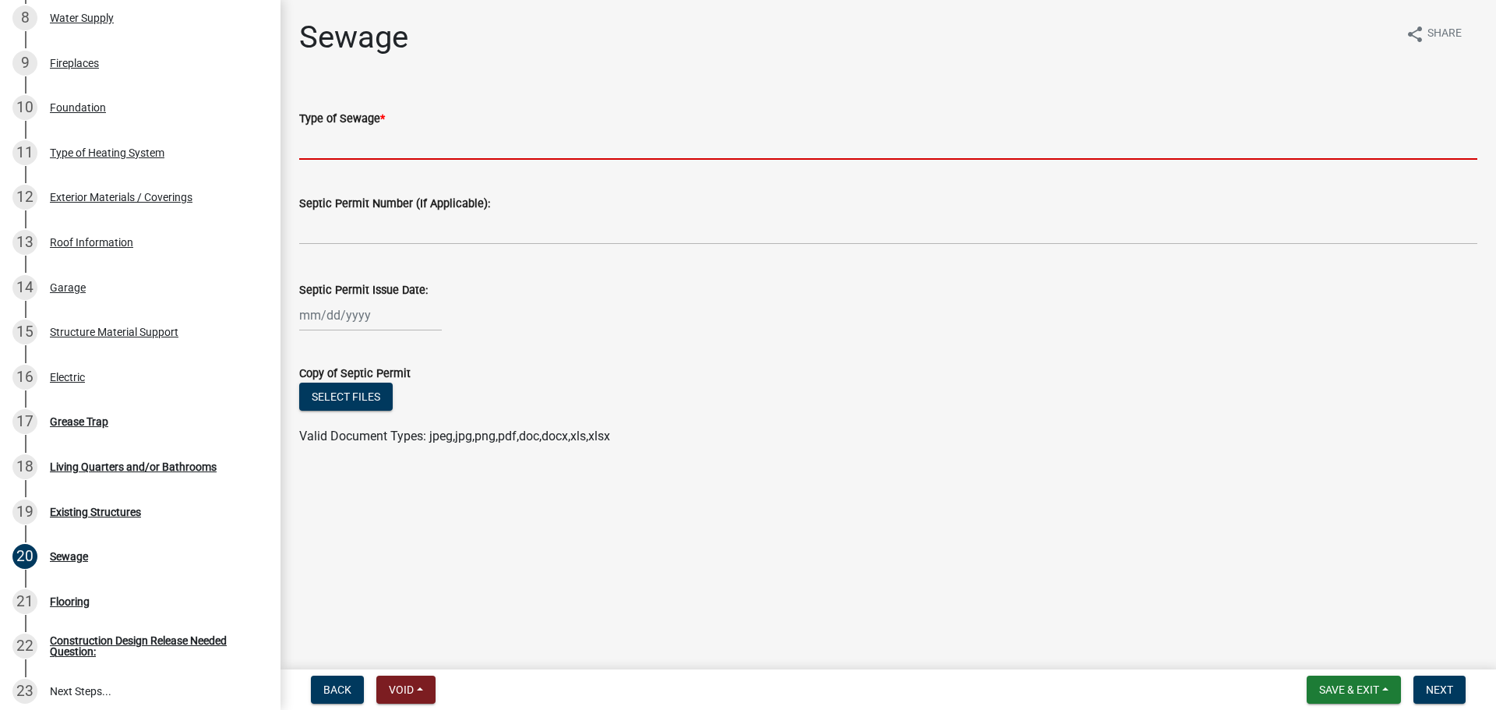
click at [385, 156] on input "Type of Sewage *" at bounding box center [888, 144] width 1178 height 32
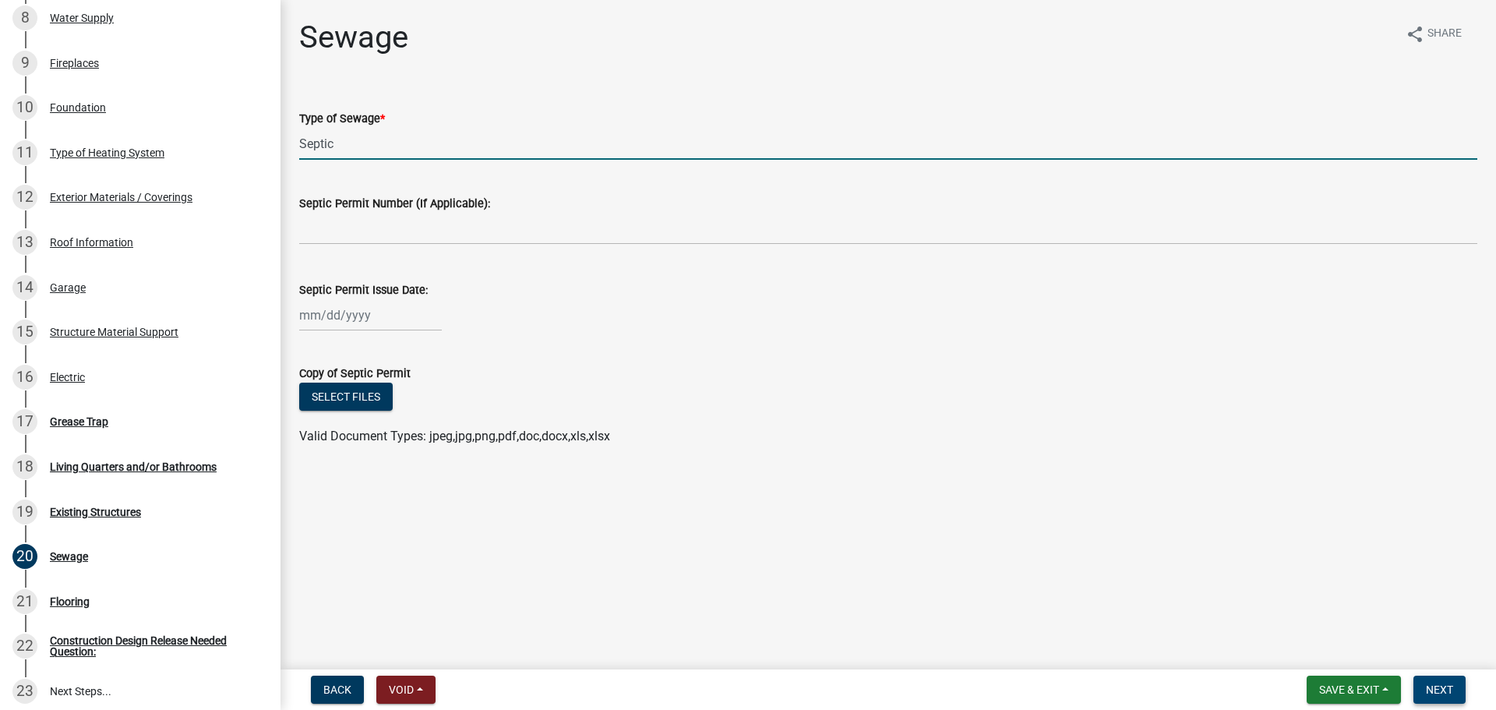
type input "Septic"
click at [1438, 687] on span "Next" at bounding box center [1439, 689] width 27 height 12
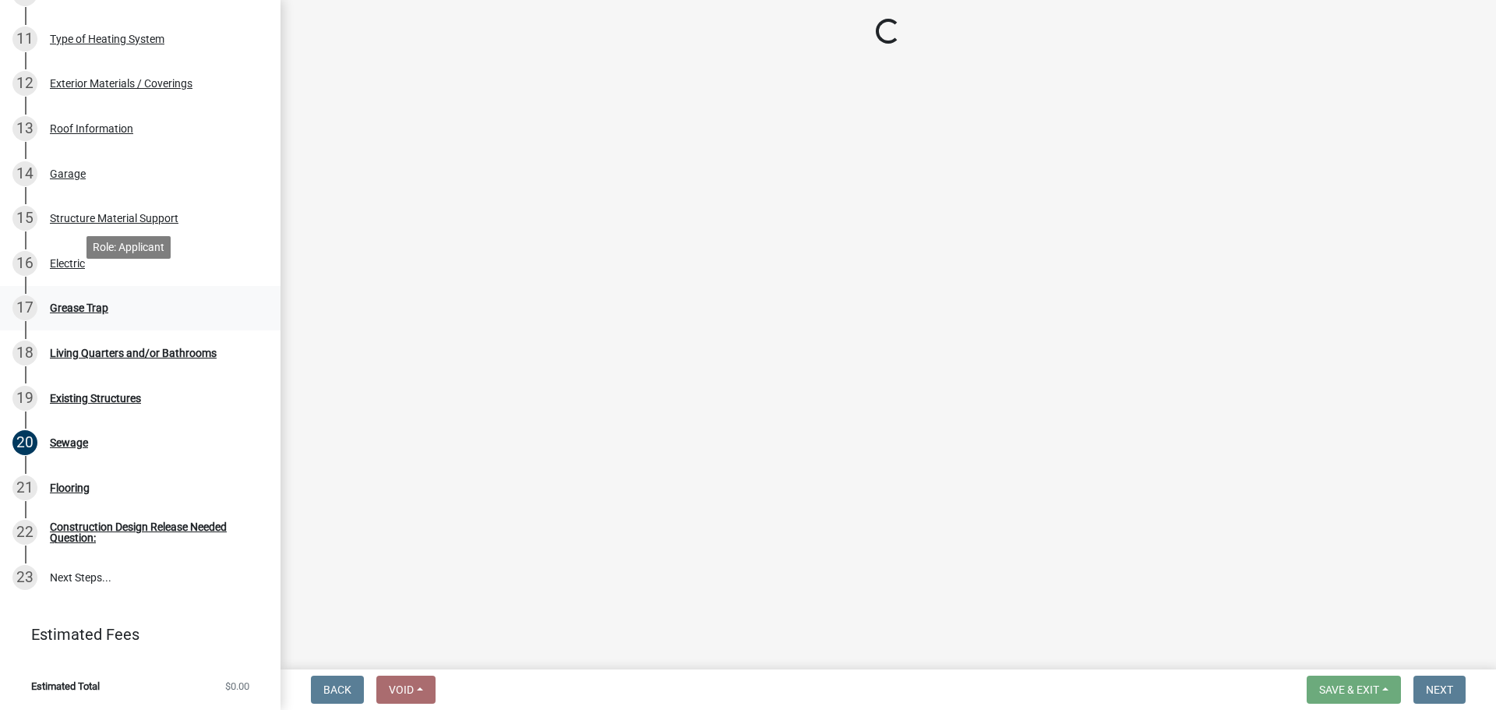
scroll to position [779, 0]
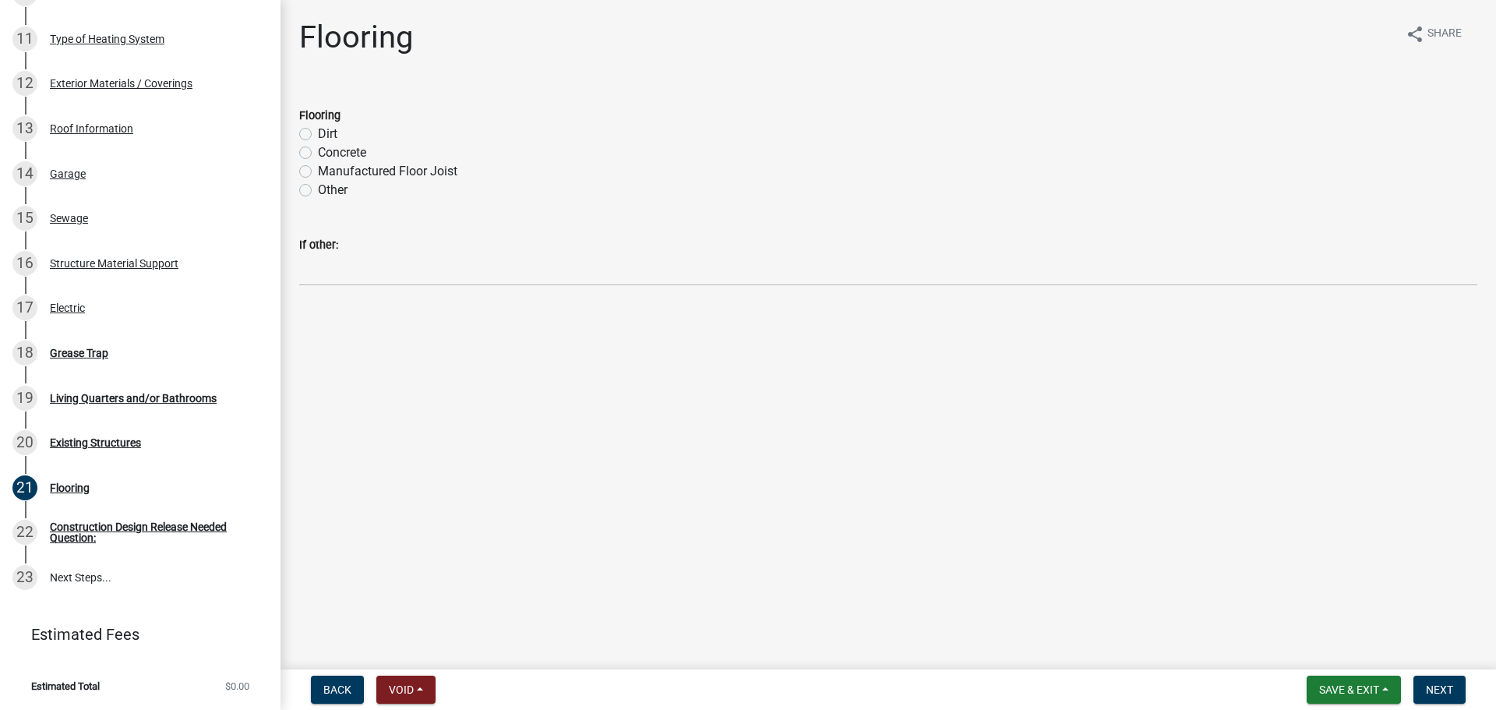
click at [340, 162] on label "Concrete" at bounding box center [342, 152] width 48 height 19
click at [328, 154] on input "Concrete" at bounding box center [323, 148] width 10 height 10
radio input "true"
click at [1459, 698] on button "Next" at bounding box center [1439, 690] width 52 height 28
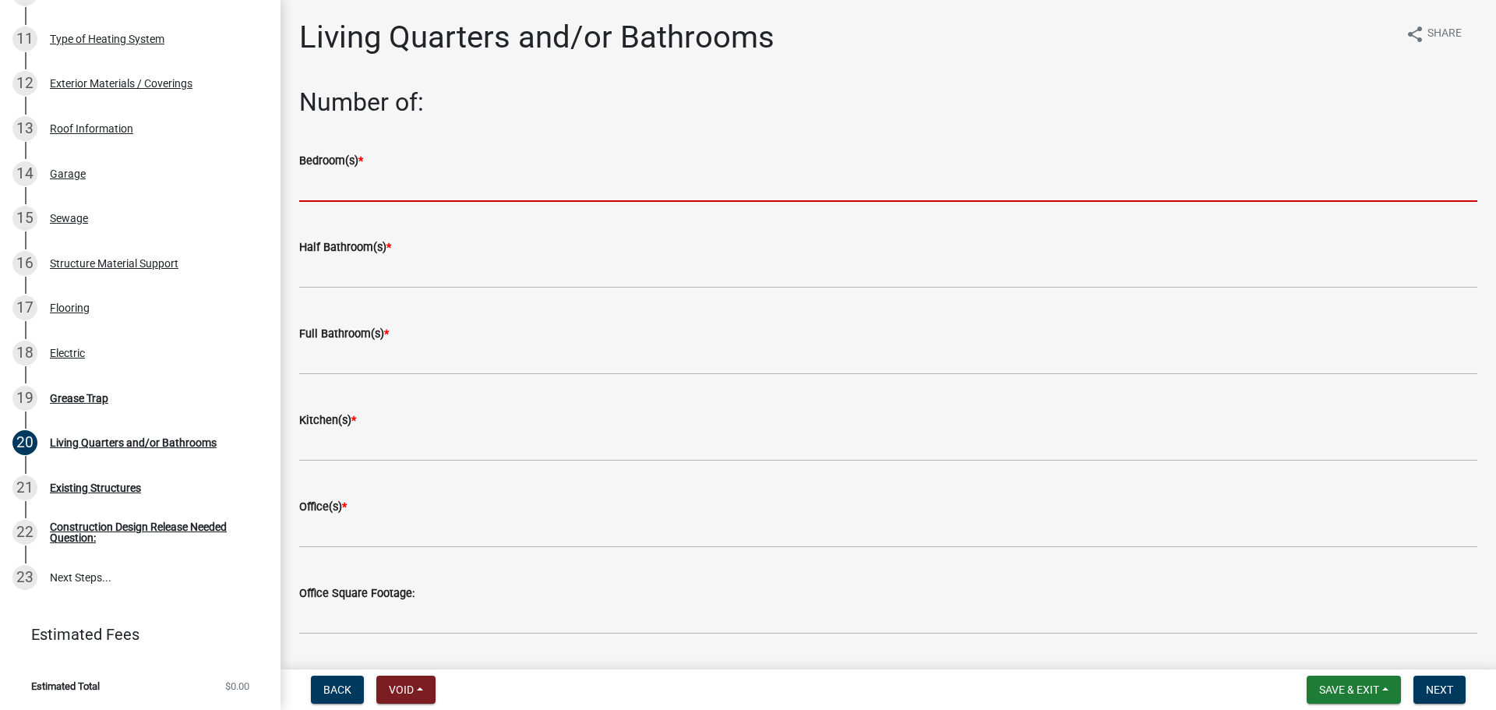
click at [521, 202] on input "text" at bounding box center [888, 186] width 1178 height 32
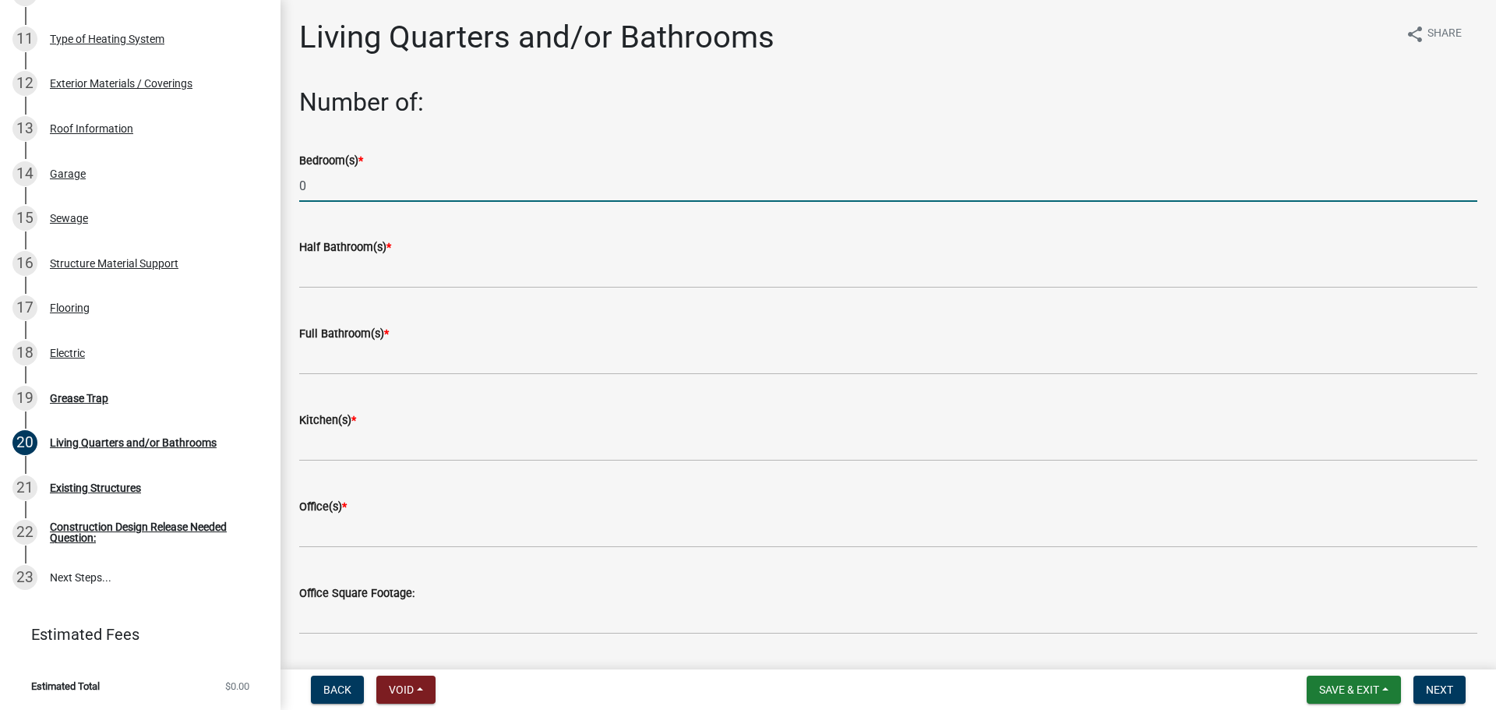
type input "0"
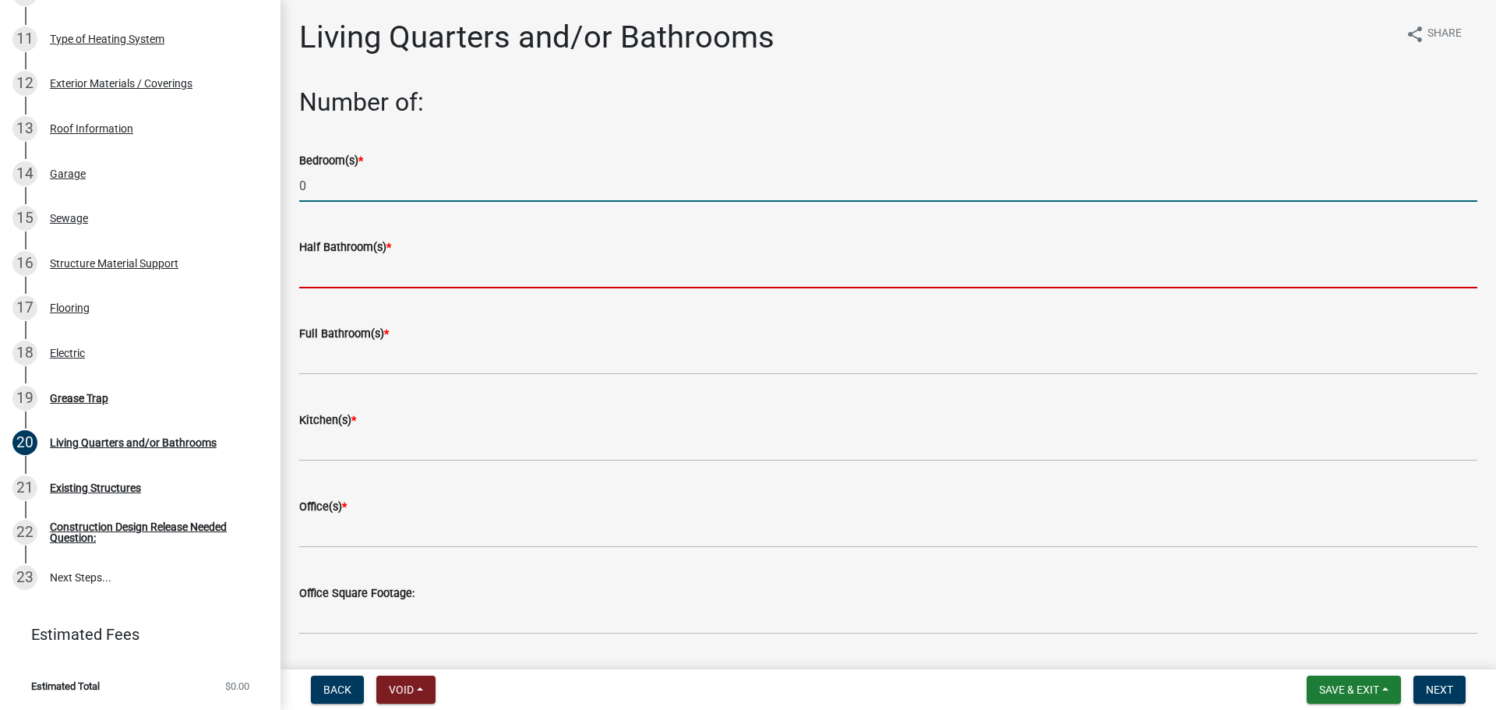
click at [450, 288] on input "text" at bounding box center [888, 272] width 1178 height 32
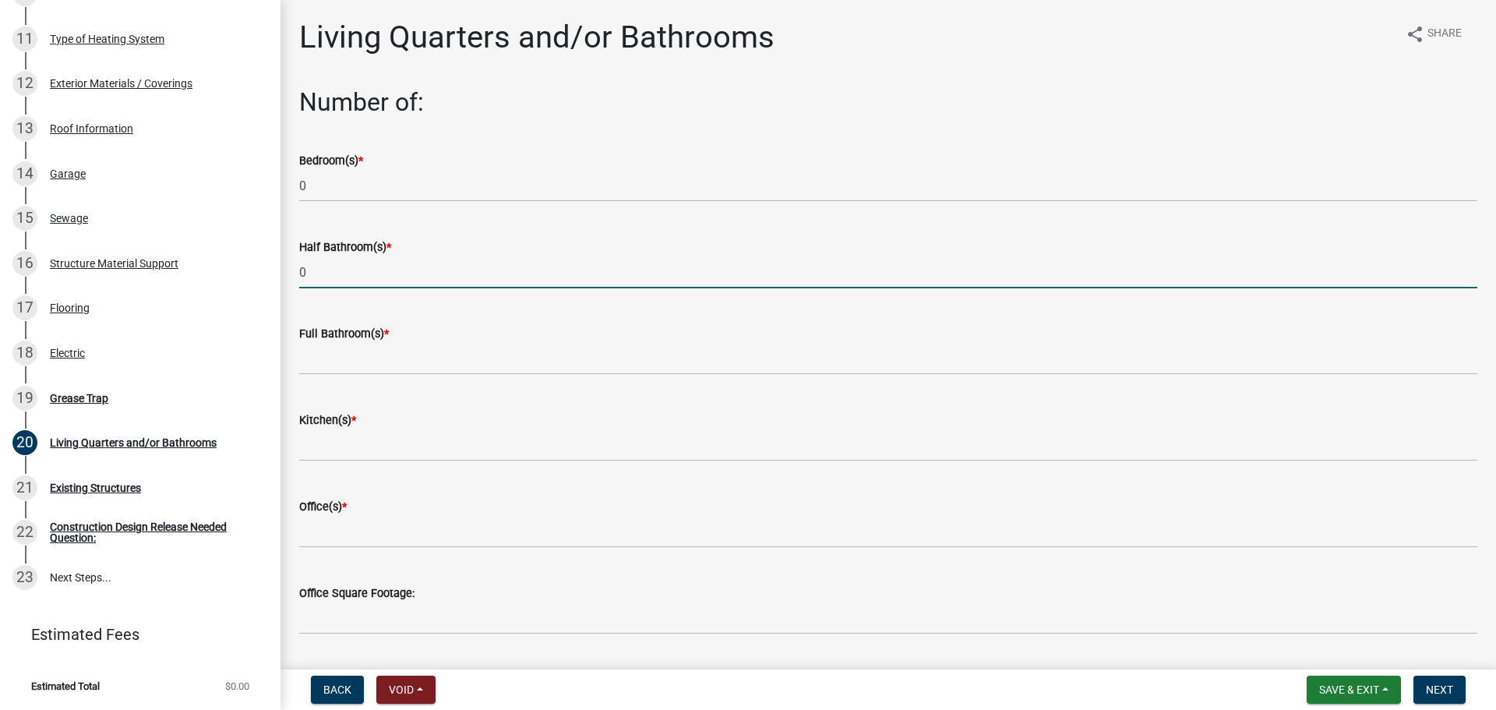
type input "0"
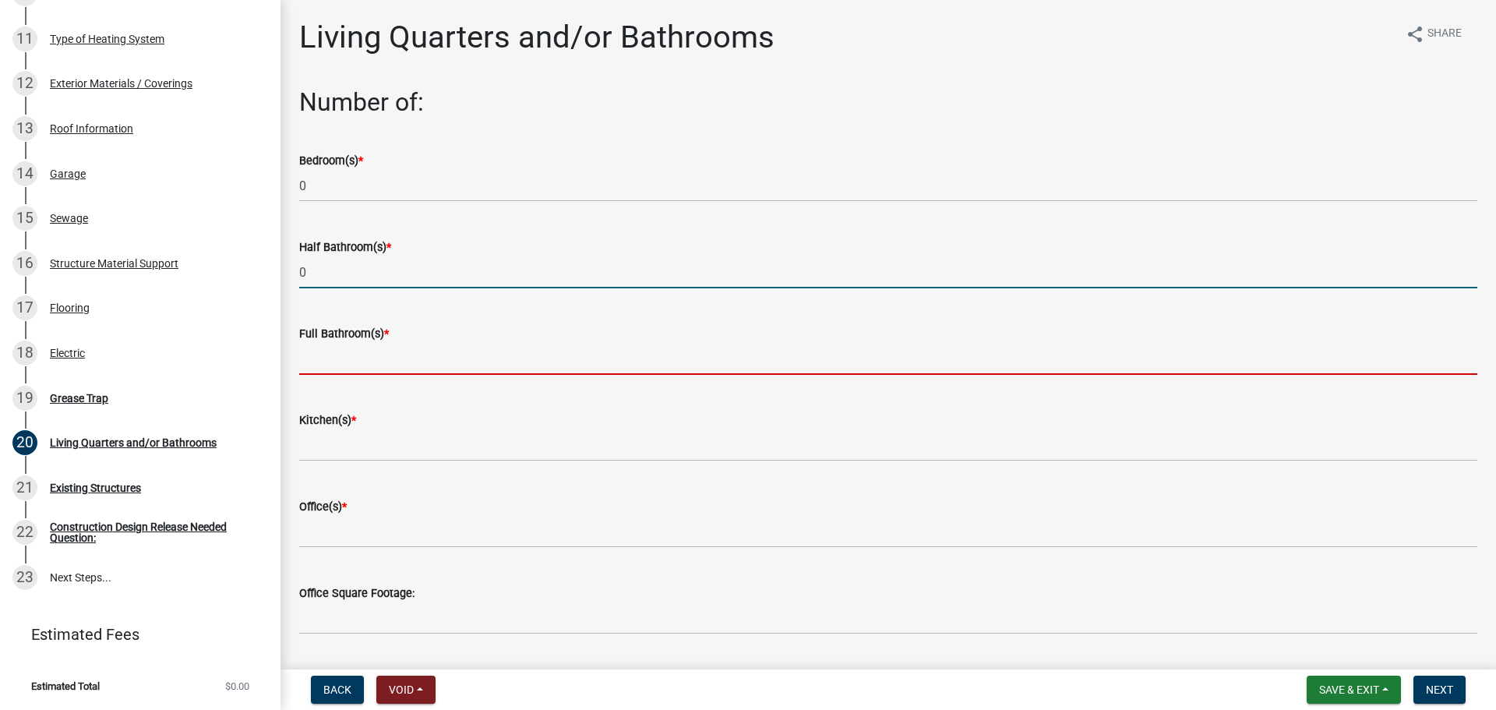
click at [404, 375] on input "text" at bounding box center [888, 359] width 1178 height 32
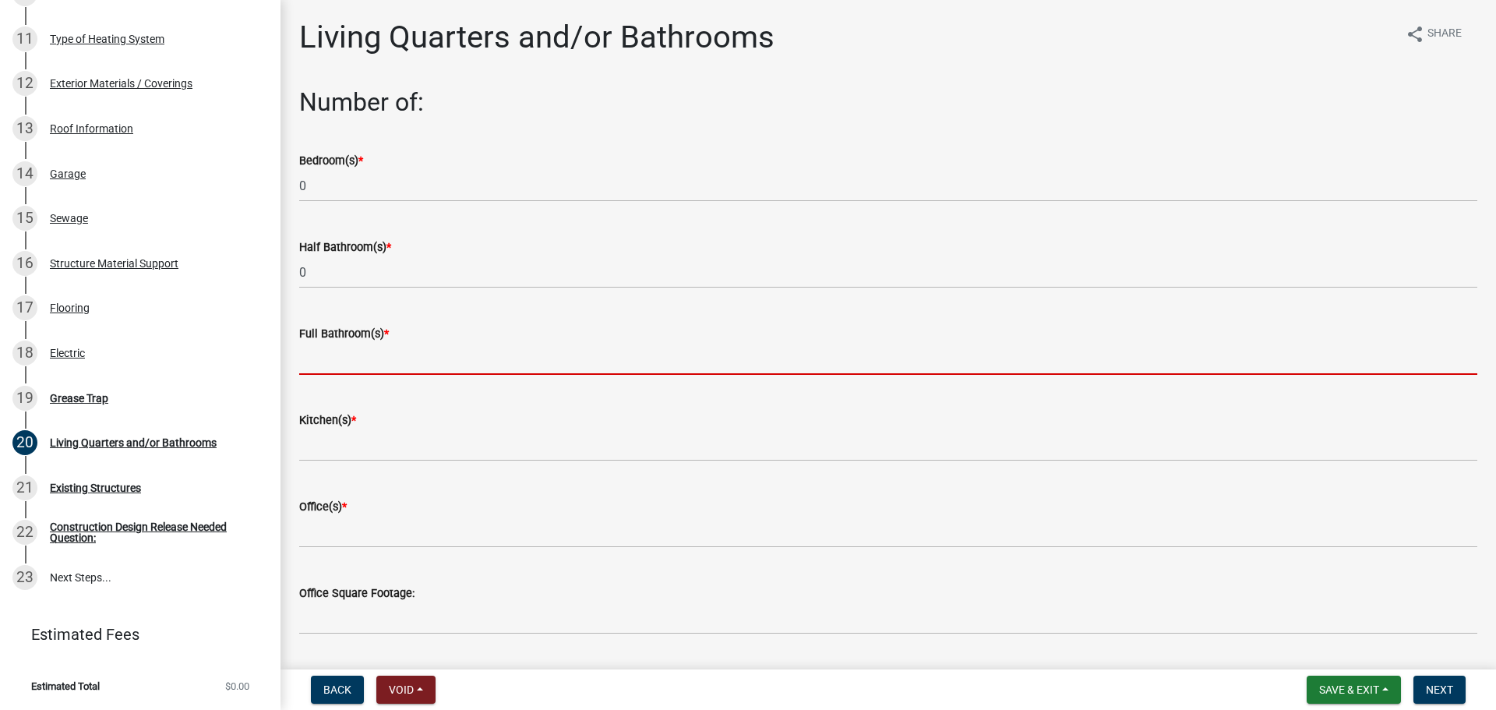
click at [499, 375] on input "text" at bounding box center [888, 359] width 1178 height 32
type input "2"
type input "1"
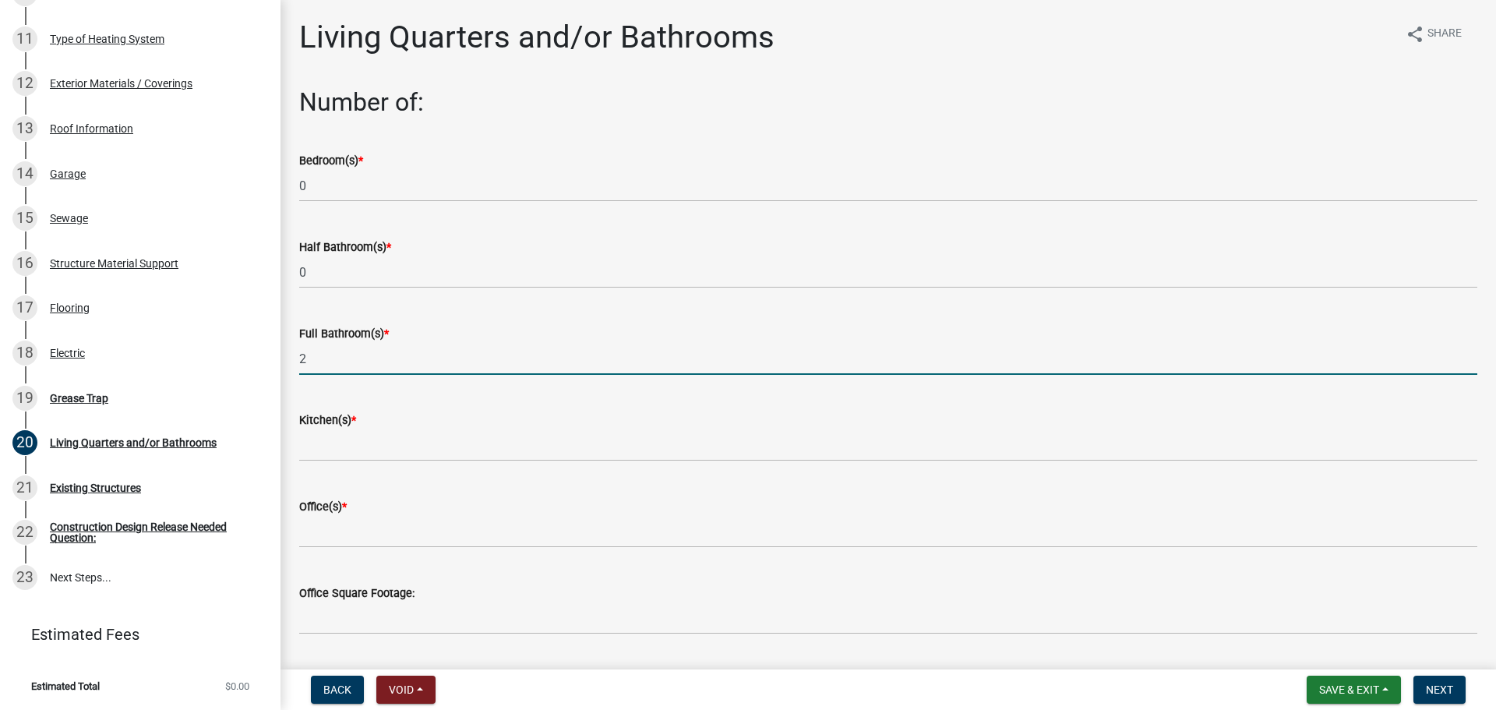
type input "2"
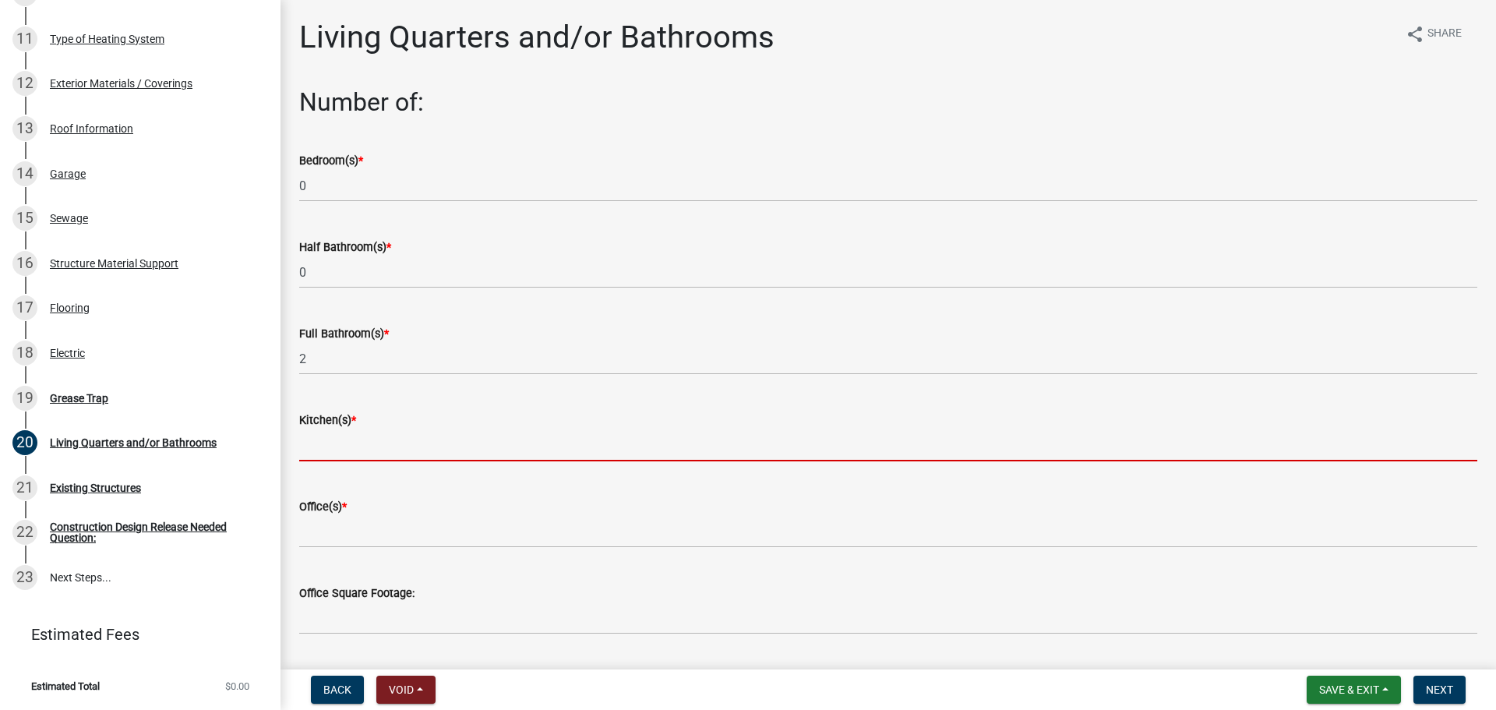
click at [415, 461] on input "text" at bounding box center [888, 445] width 1178 height 32
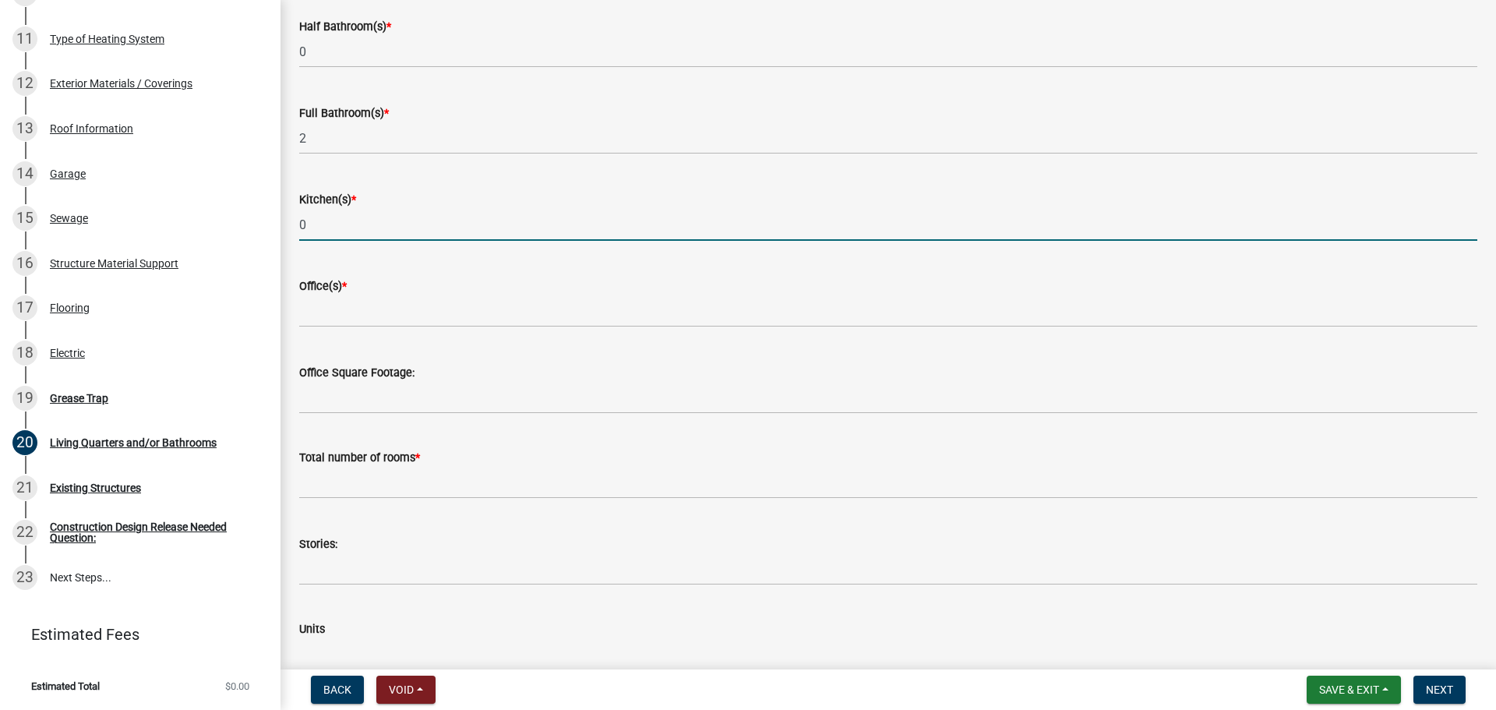
scroll to position [234, 0]
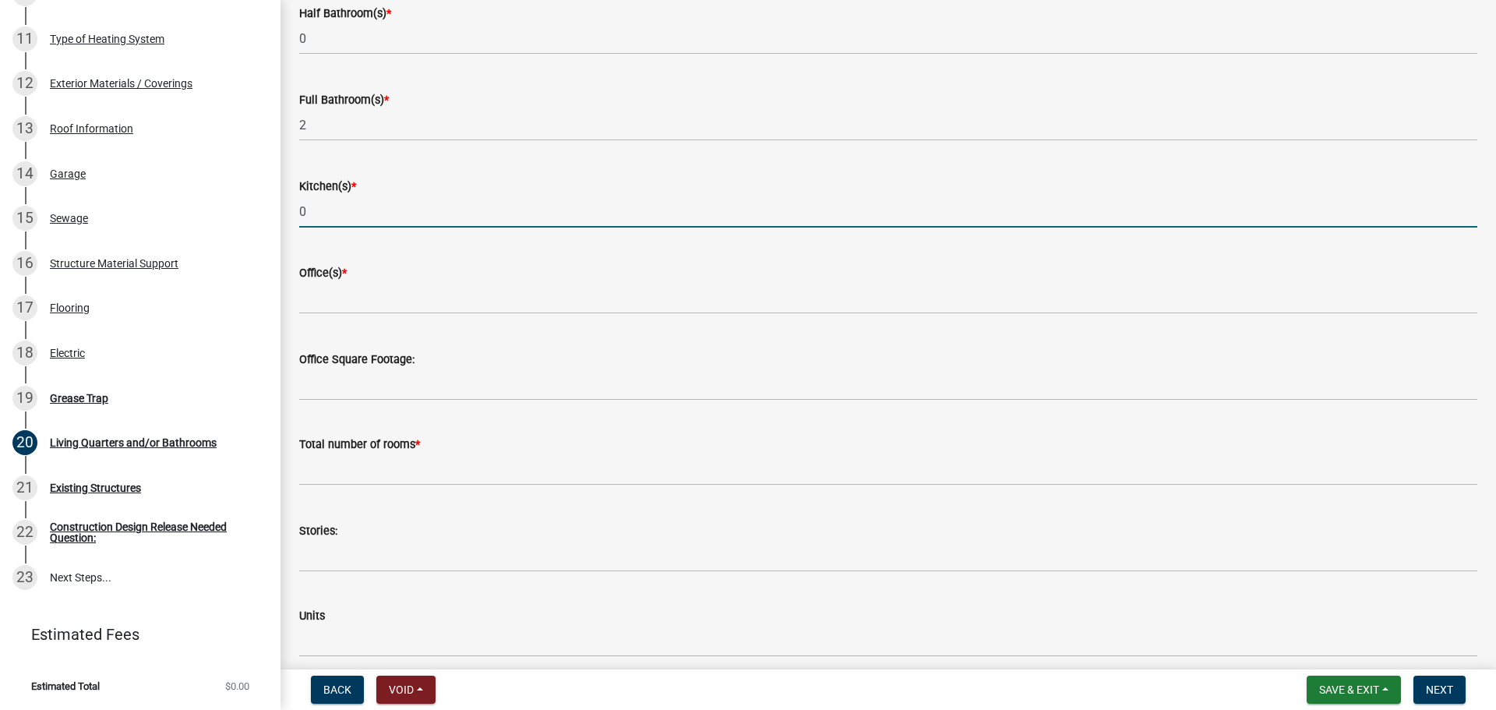
type input "0"
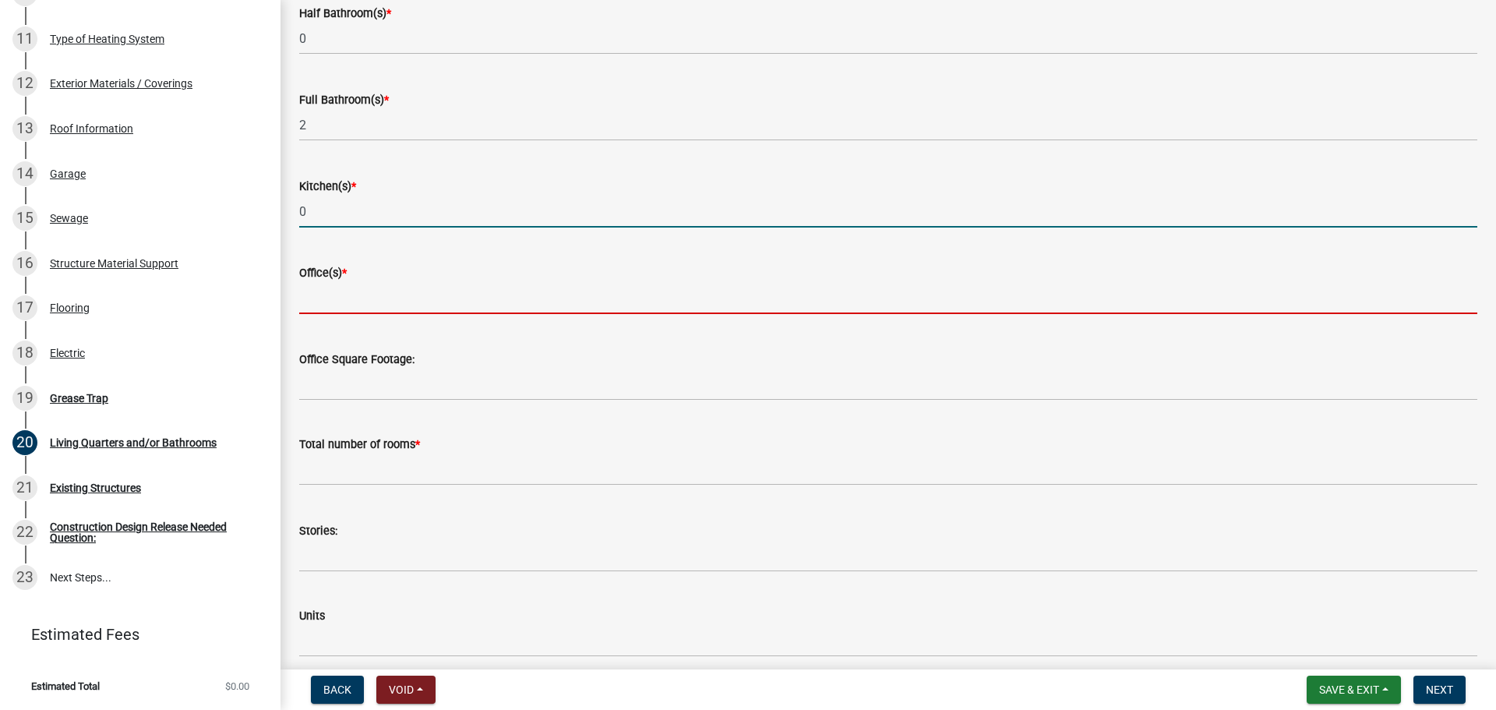
drag, startPoint x: 382, startPoint y: 360, endPoint x: 372, endPoint y: 421, distance: 61.5
click at [382, 314] on input "text" at bounding box center [888, 298] width 1178 height 32
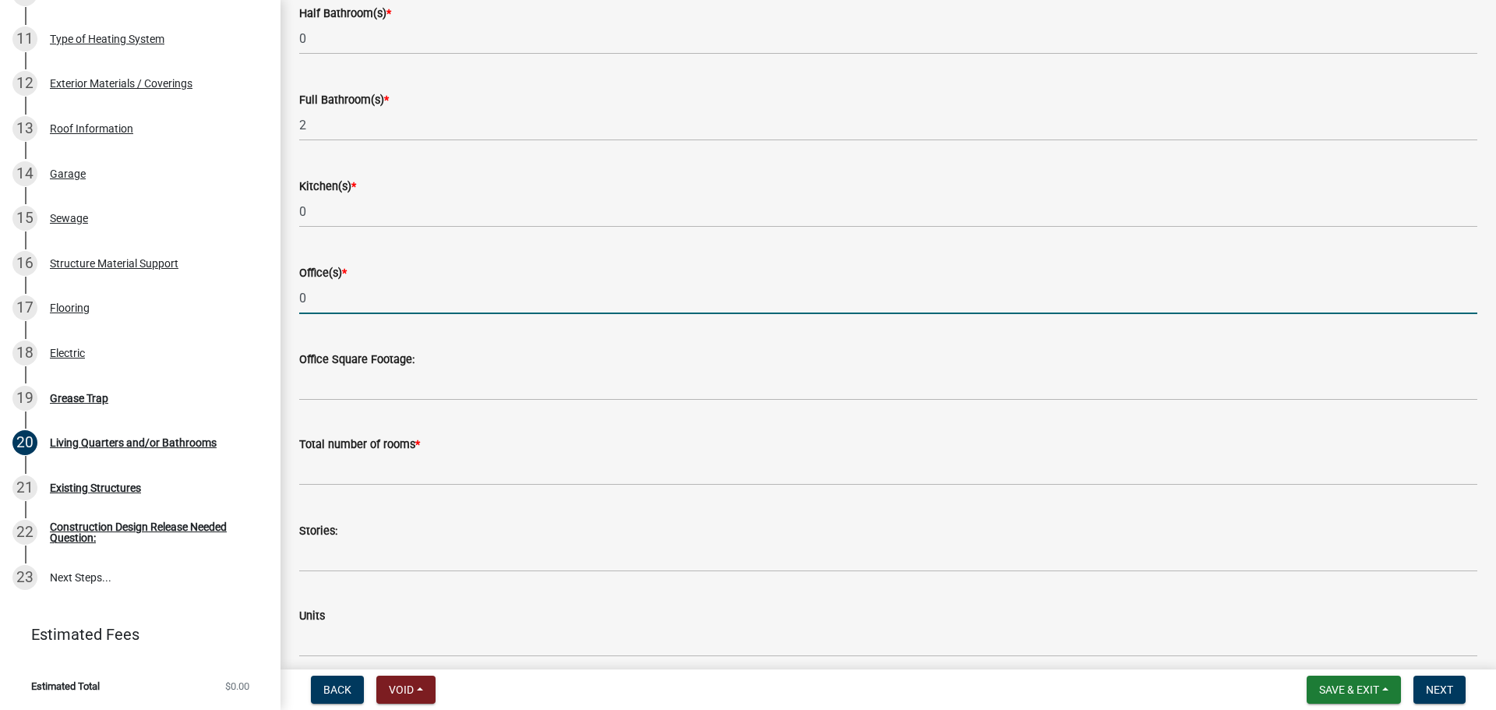
type input "0"
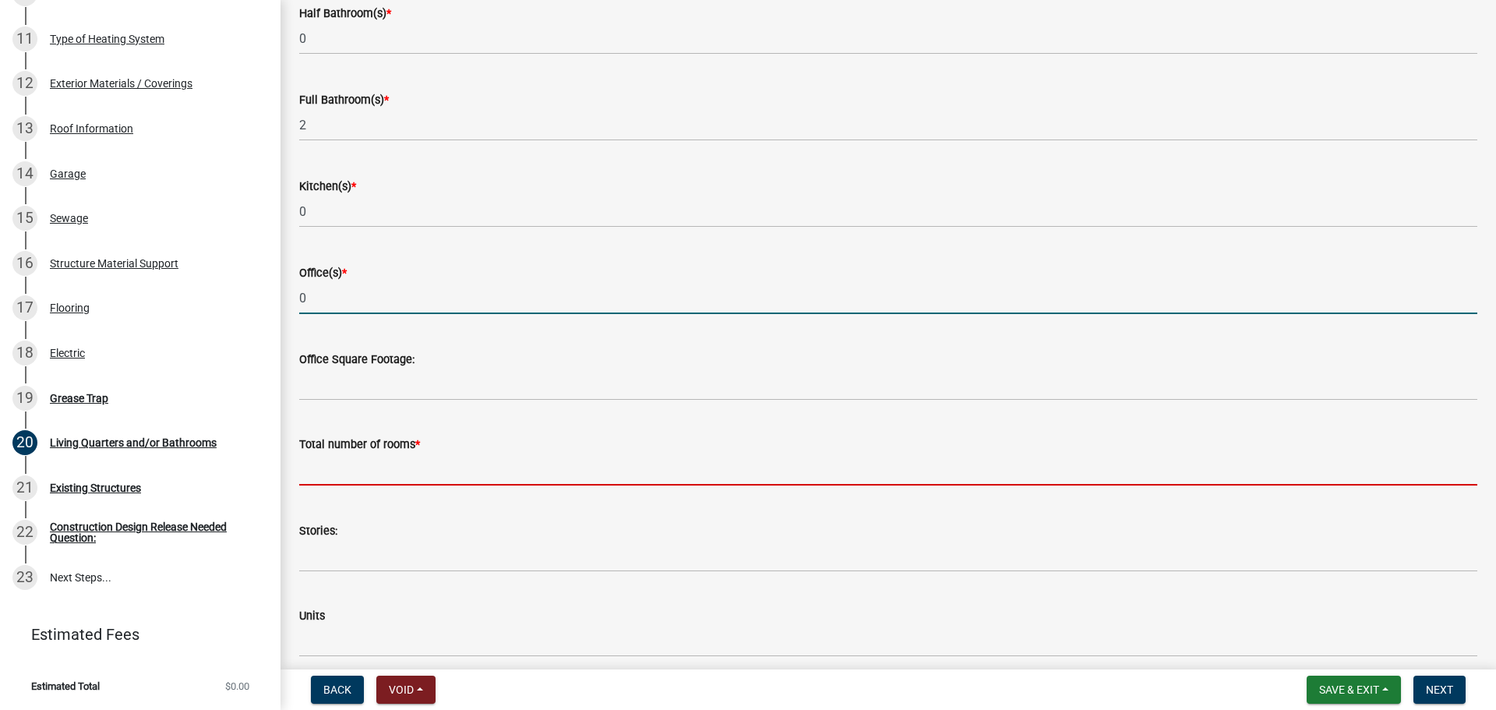
click at [334, 485] on input "text" at bounding box center [888, 469] width 1178 height 32
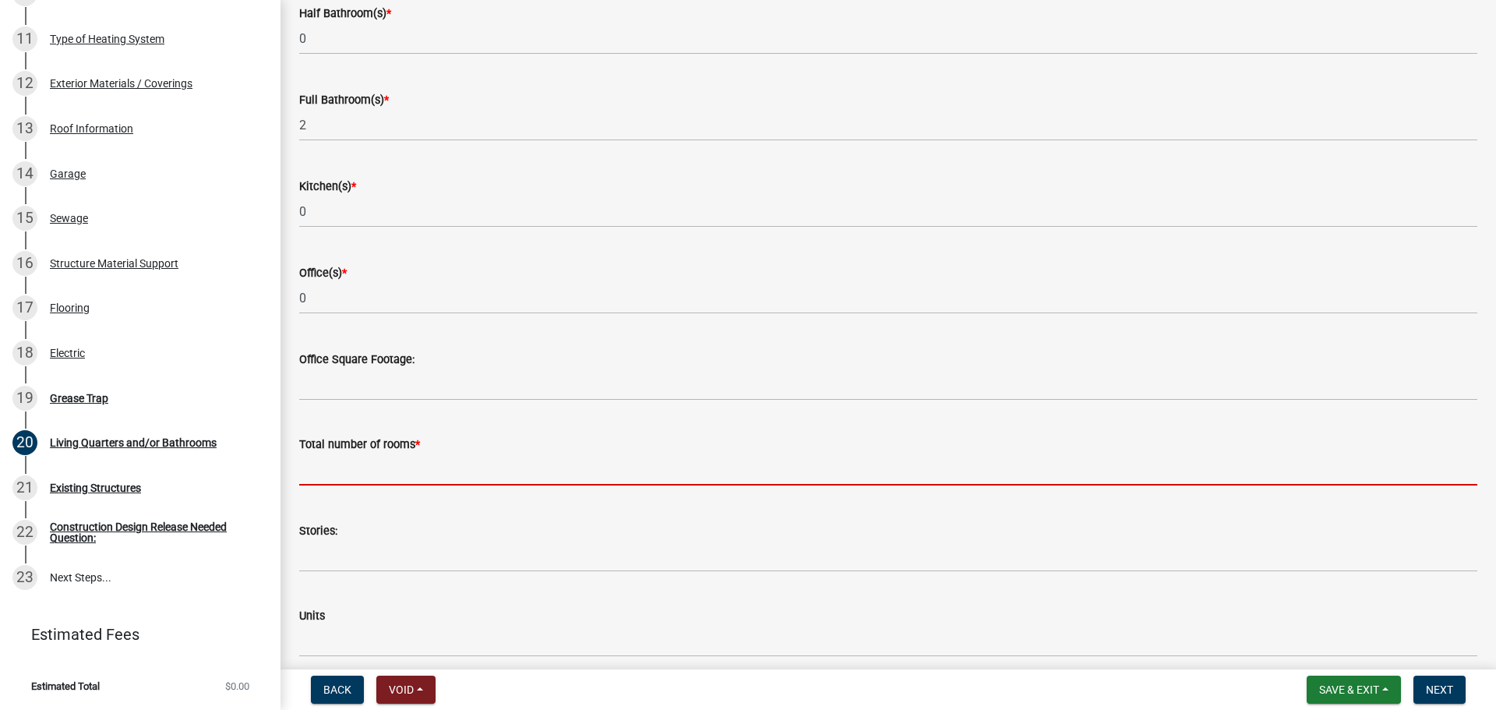
type input "0"
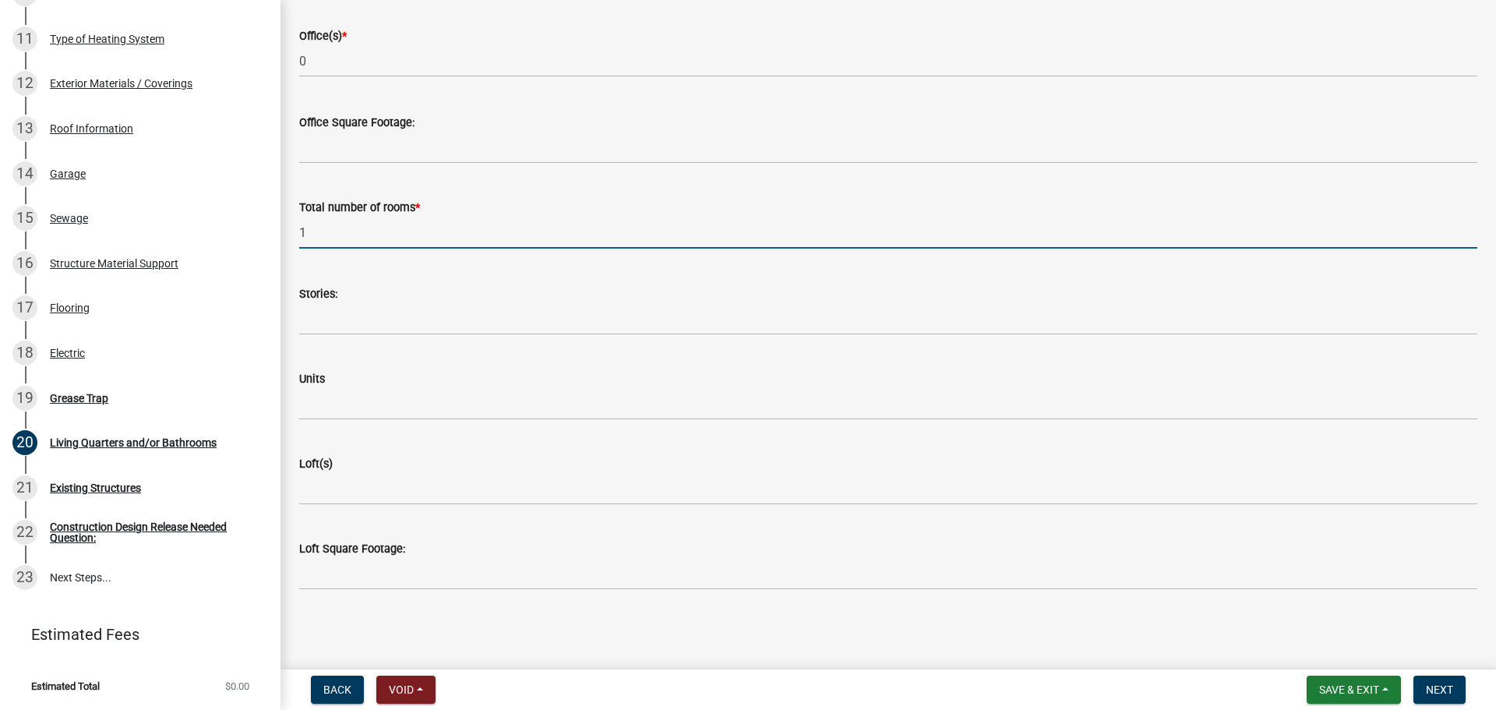
scroll to position [605, 0]
type input "1"
click at [1451, 683] on button "Next" at bounding box center [1439, 690] width 52 height 28
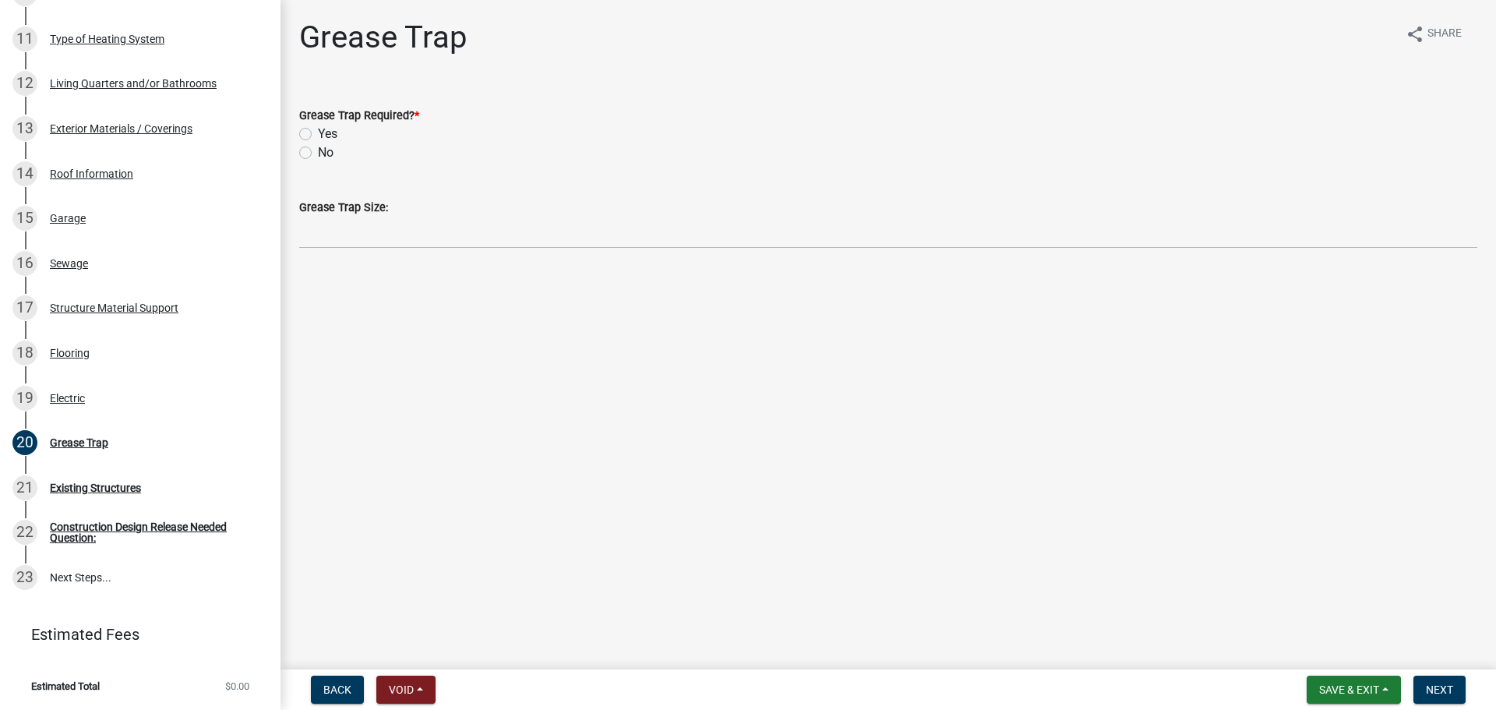
drag, startPoint x: 311, startPoint y: 173, endPoint x: 521, endPoint y: 278, distance: 234.5
click at [318, 162] on label "No" at bounding box center [326, 152] width 16 height 19
click at [318, 154] on input "No" at bounding box center [323, 148] width 10 height 10
radio input "true"
click at [1428, 700] on button "Next" at bounding box center [1439, 690] width 52 height 28
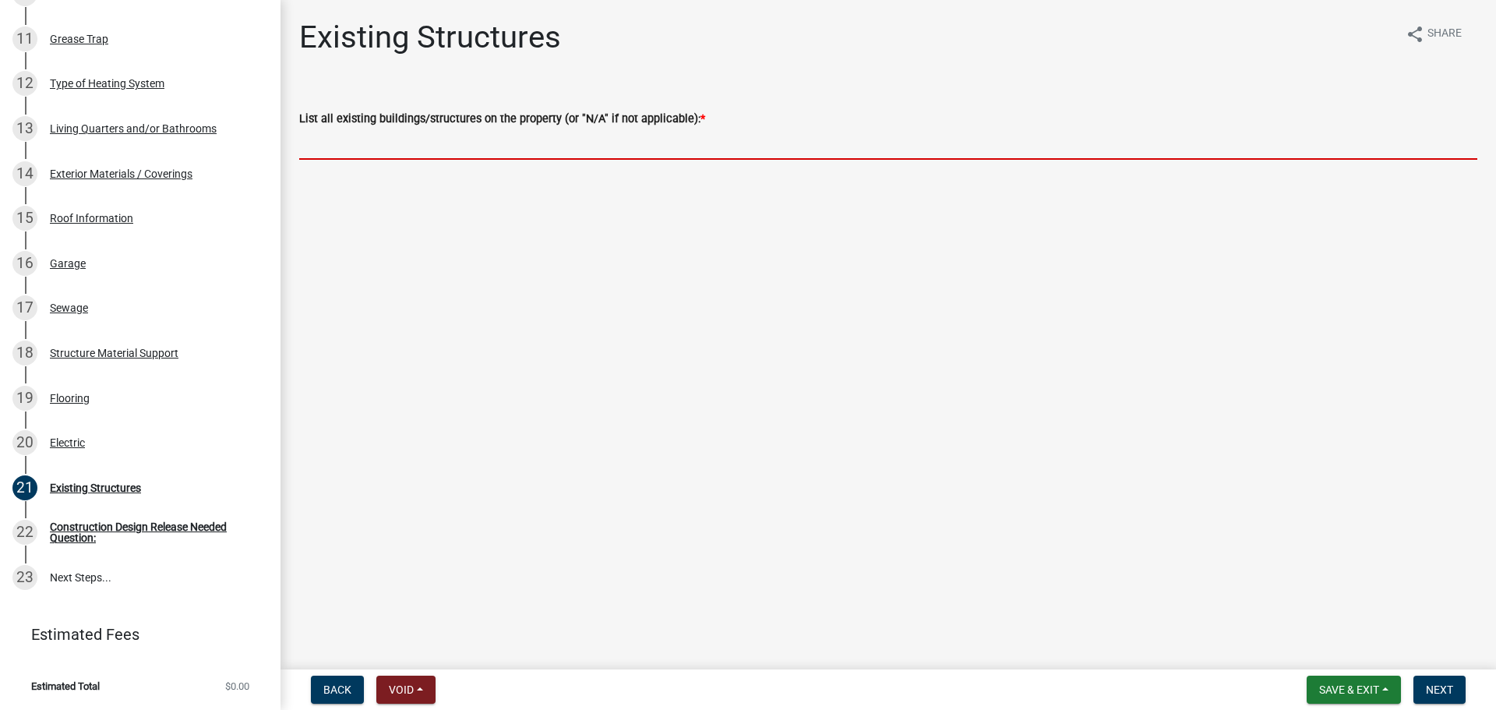
click at [494, 160] on input "List all existing buildings/structures on the property (or "N/A" if not applica…" at bounding box center [888, 144] width 1178 height 32
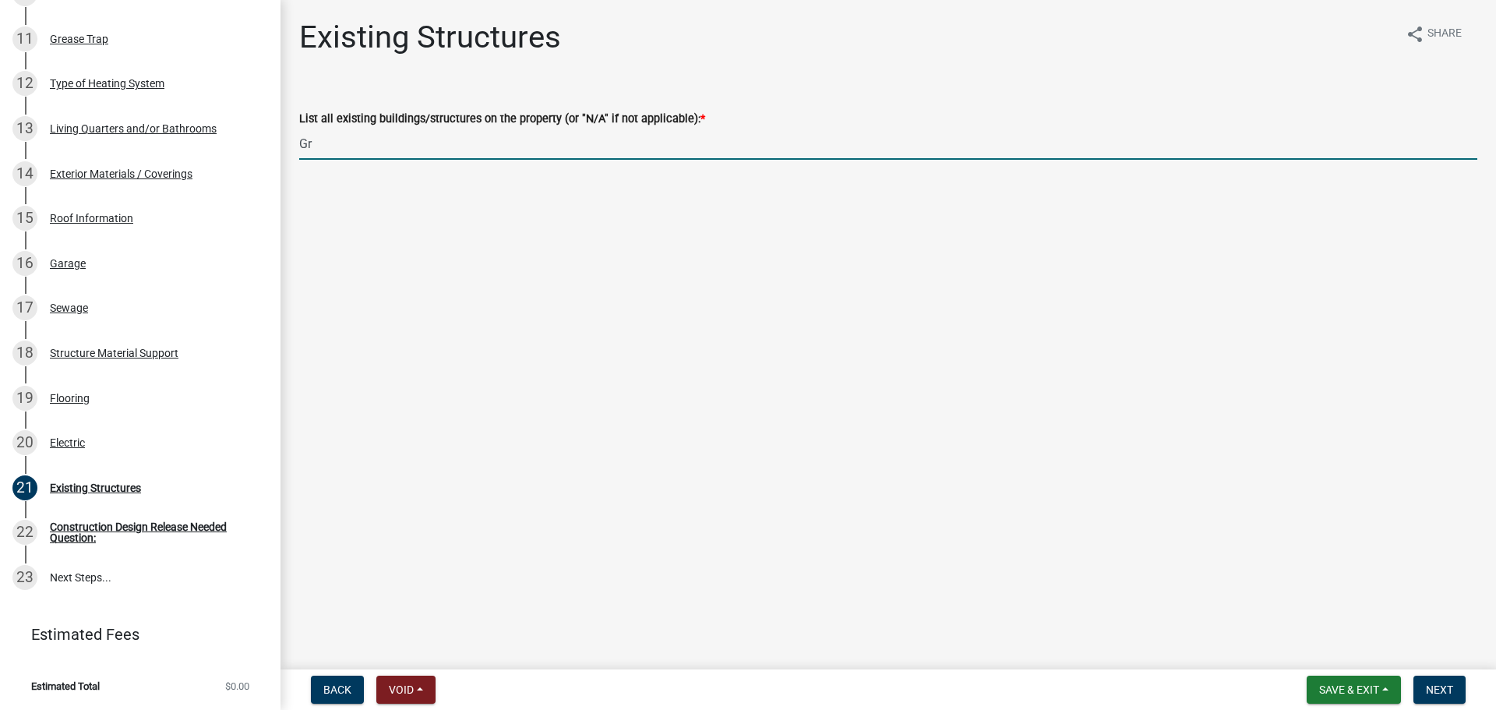
type input "G"
type input "3 greenhouses, commercial building, shed, 2 pole buildings, dwelling"
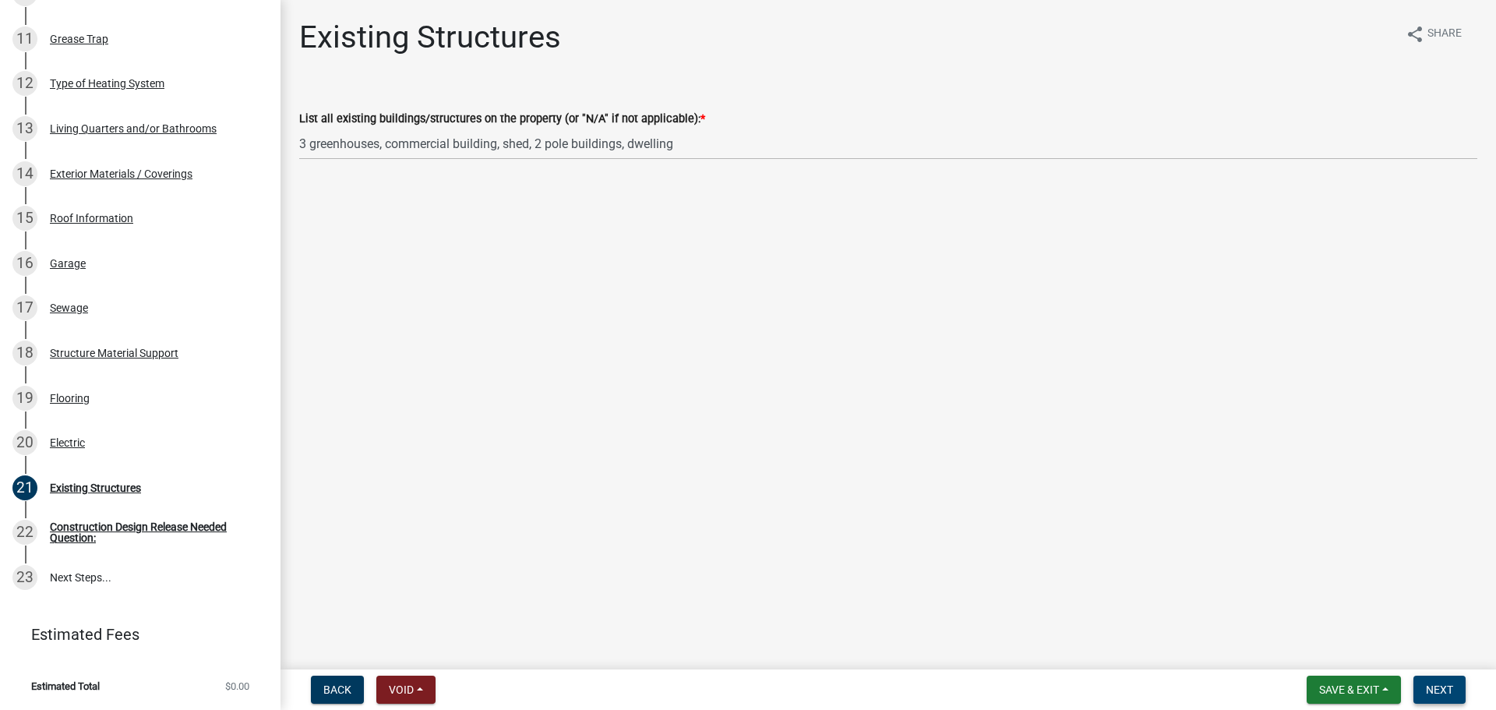
drag, startPoint x: 1461, startPoint y: 708, endPoint x: 1454, endPoint y: 698, distance: 12.3
click at [1461, 708] on nav "Back Void Withdraw Lock Expire Void Save & Exit Save Save & Exit Next" at bounding box center [889, 689] width 1216 height 41
click at [1453, 692] on button "Next" at bounding box center [1439, 690] width 52 height 28
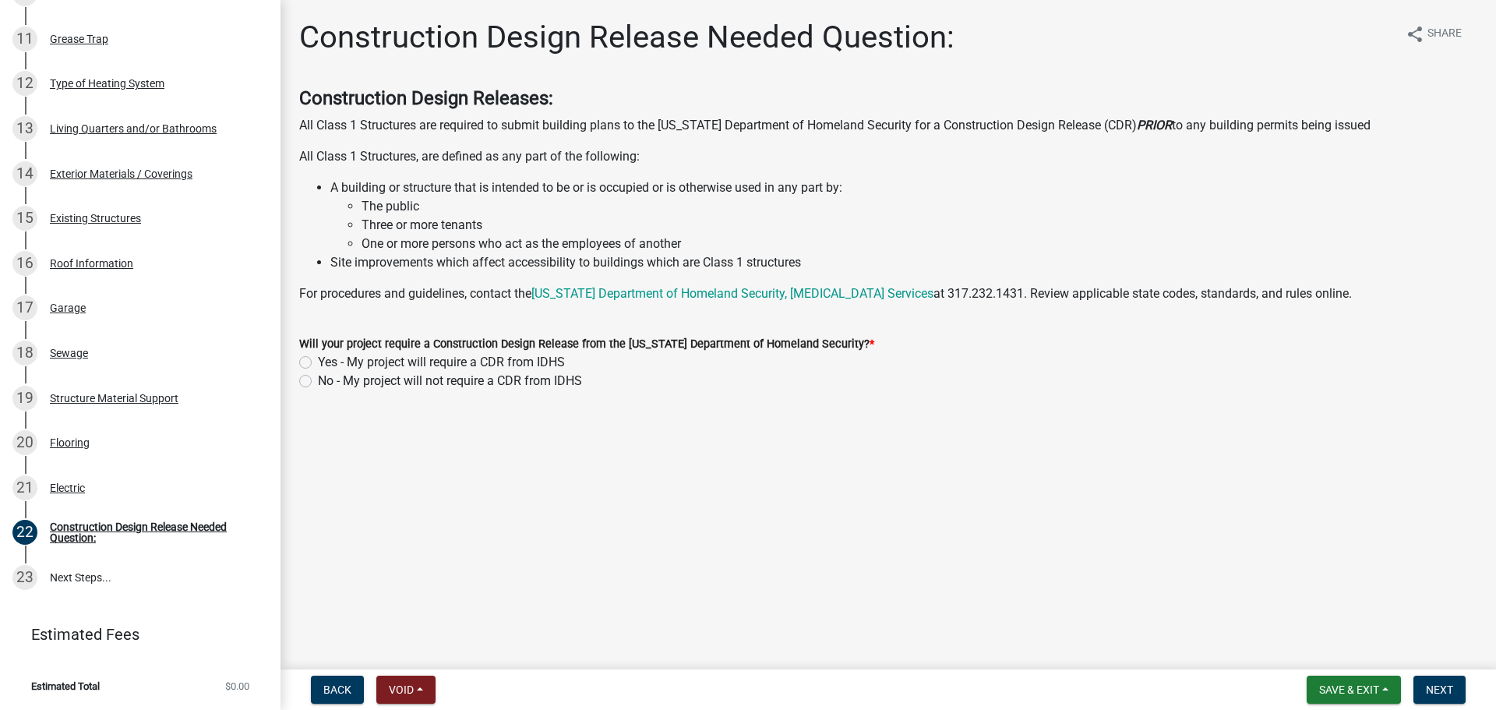
click at [505, 372] on label "Yes - My project will require a CDR from IDHS" at bounding box center [441, 362] width 247 height 19
click at [328, 363] on input "Yes - My project will require a CDR from IDHS" at bounding box center [323, 358] width 10 height 10
radio input "true"
click at [1440, 690] on span "Next" at bounding box center [1439, 689] width 27 height 12
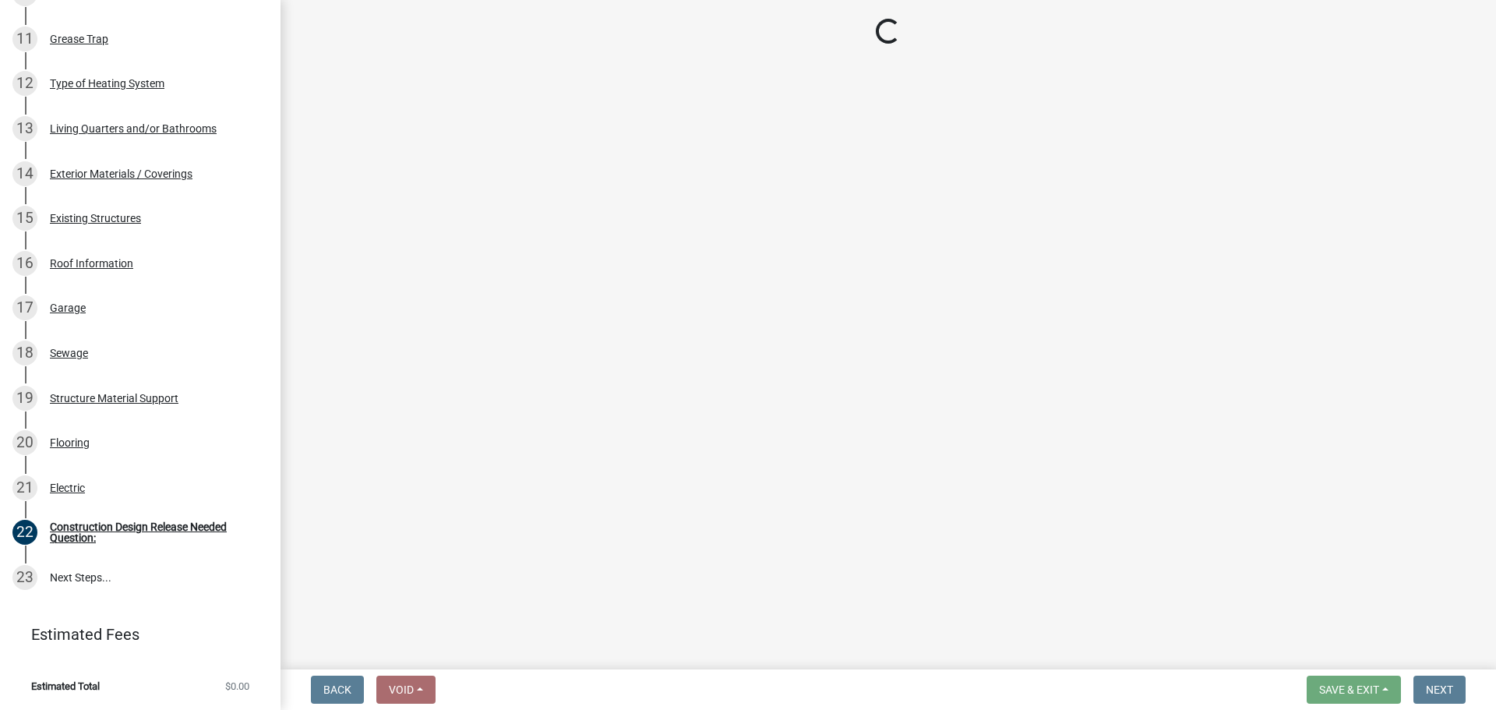
scroll to position [981, 0]
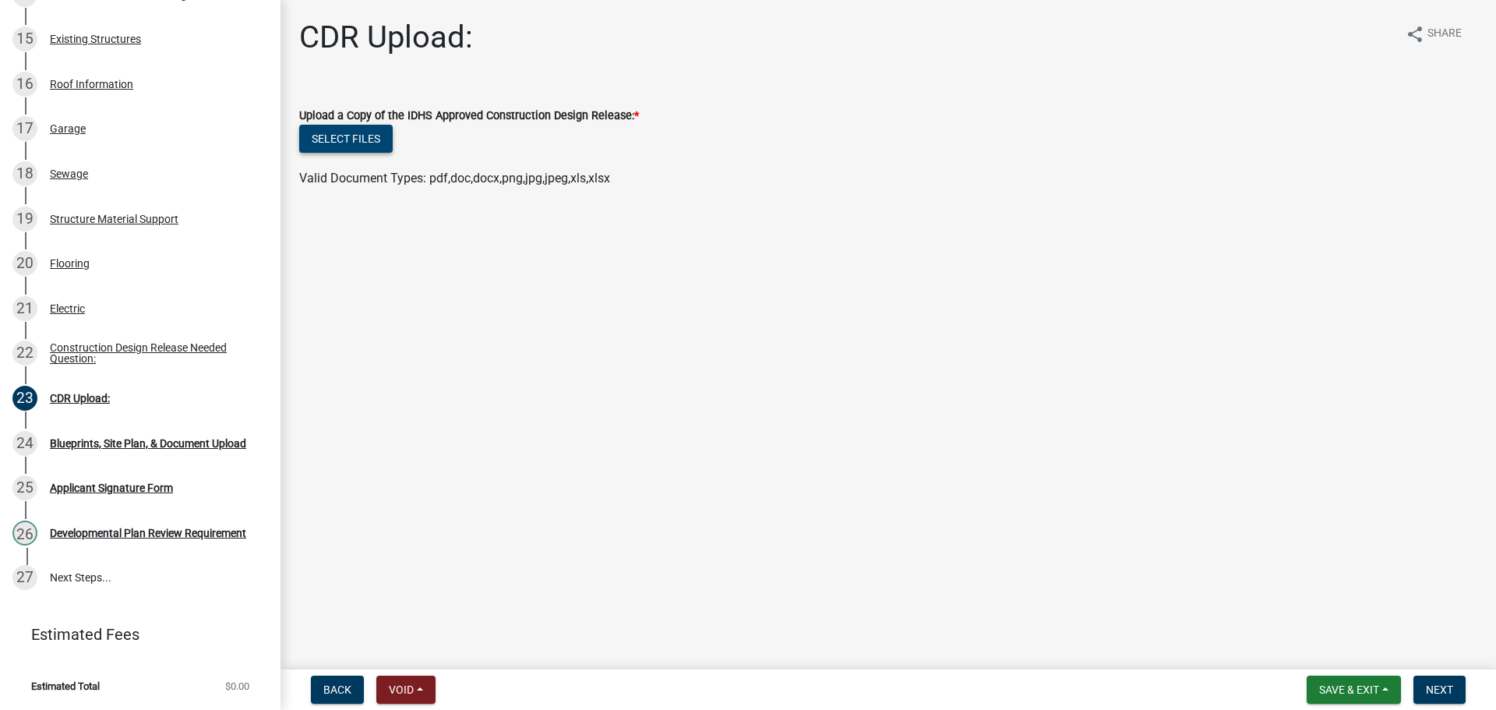
click at [381, 153] on button "Select files" at bounding box center [346, 139] width 94 height 28
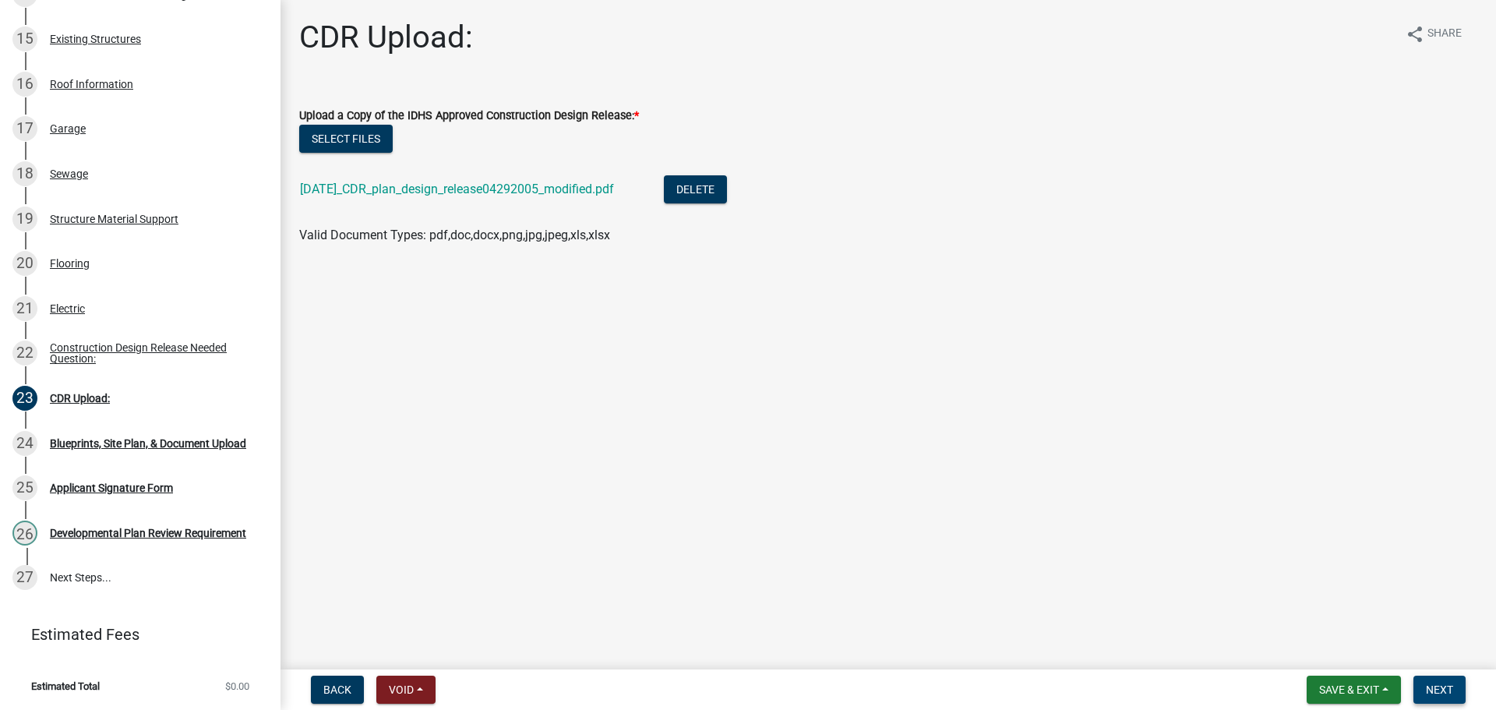
click at [1431, 683] on span "Next" at bounding box center [1439, 689] width 27 height 12
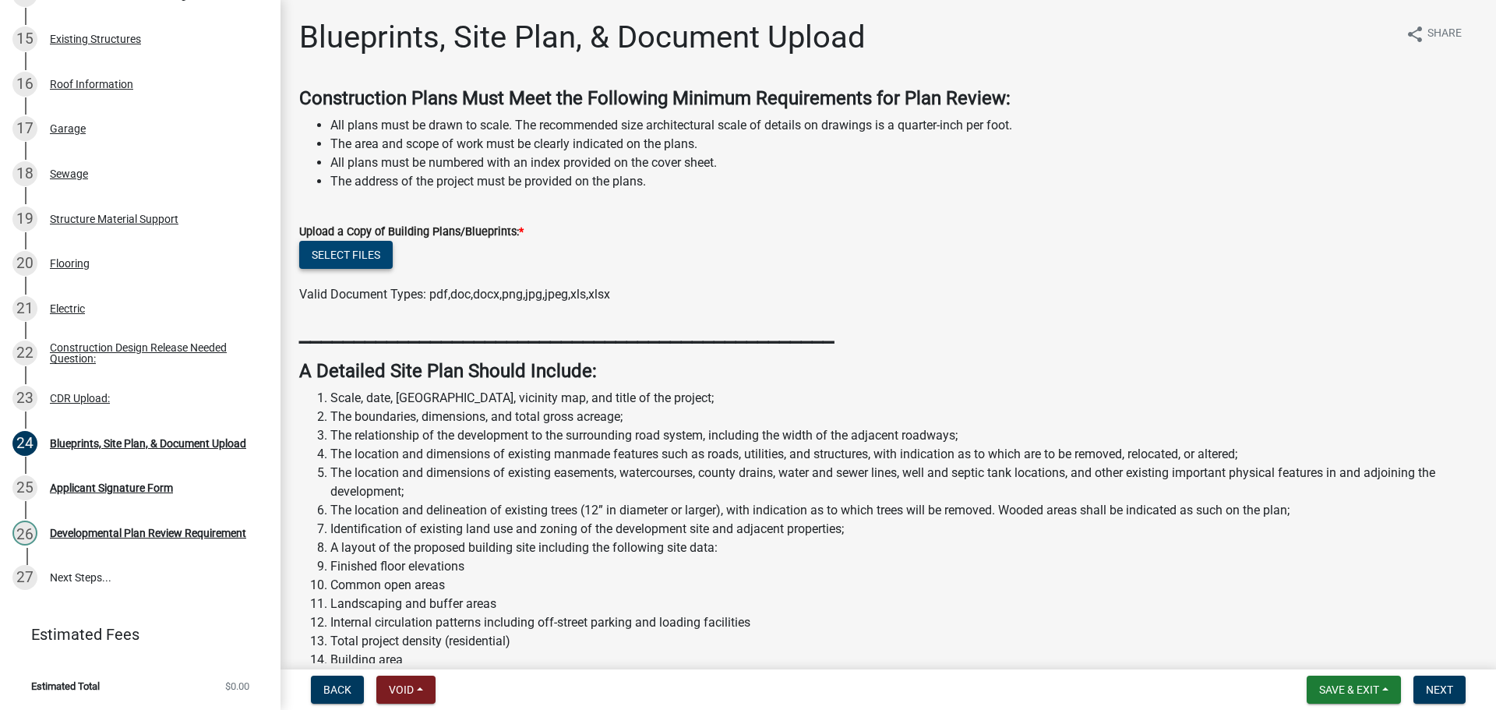
click at [358, 269] on button "Select files" at bounding box center [346, 255] width 94 height 28
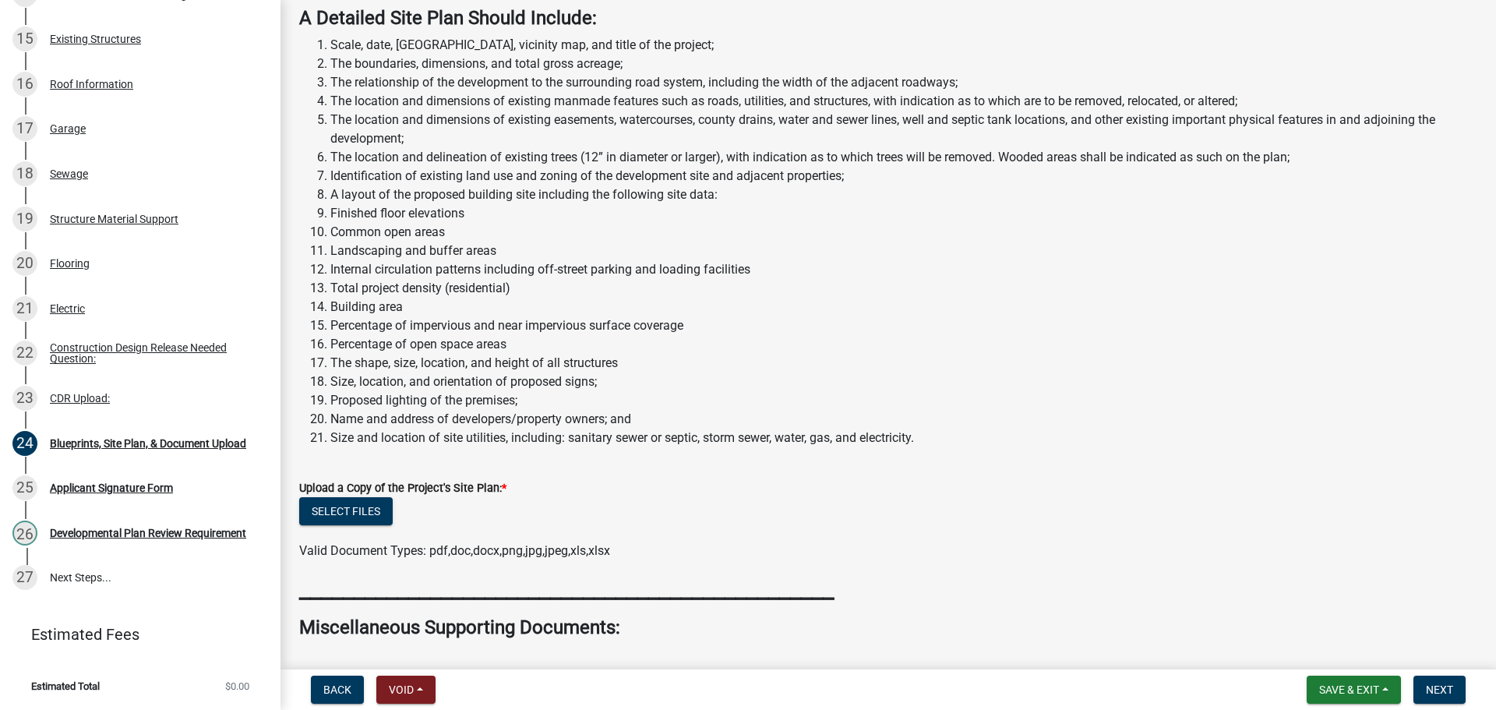
scroll to position [851, 0]
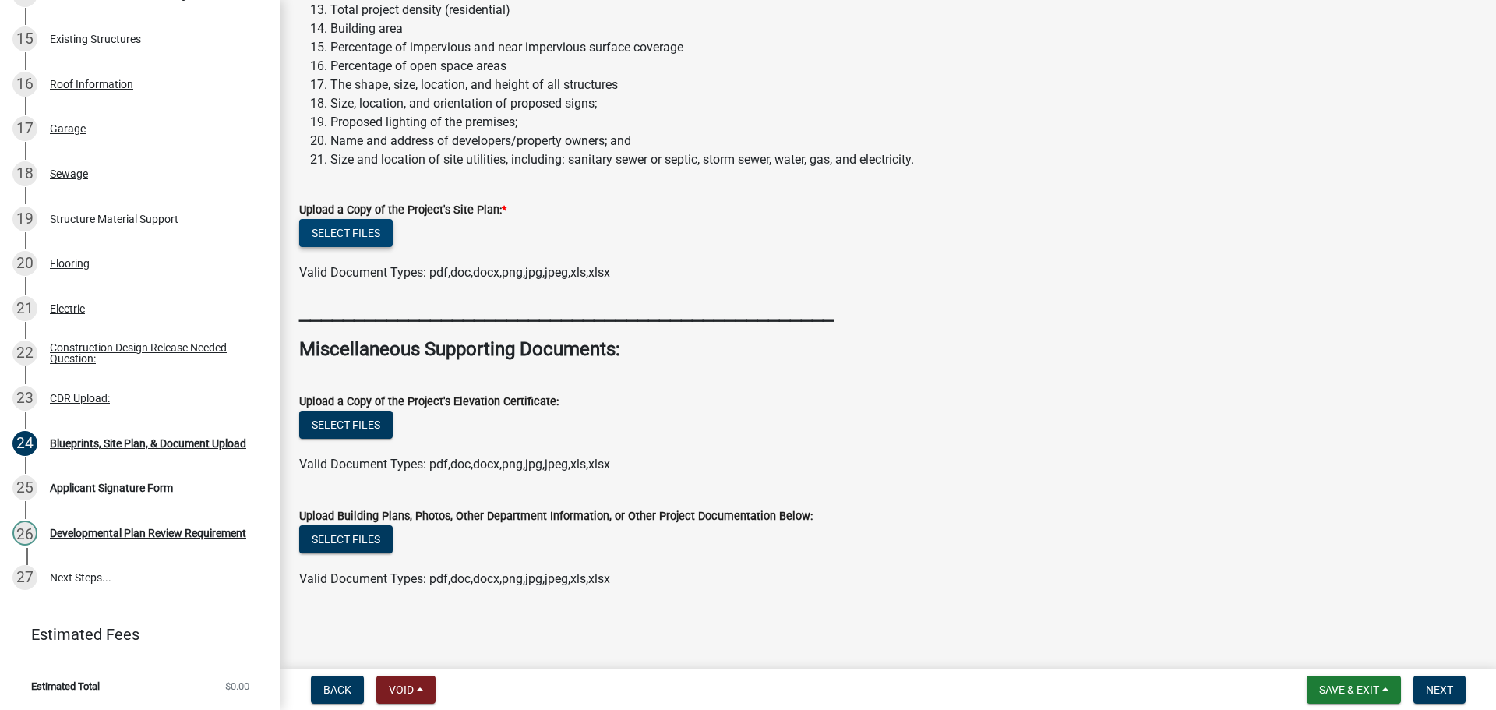
click at [393, 219] on button "Select files" at bounding box center [346, 233] width 94 height 28
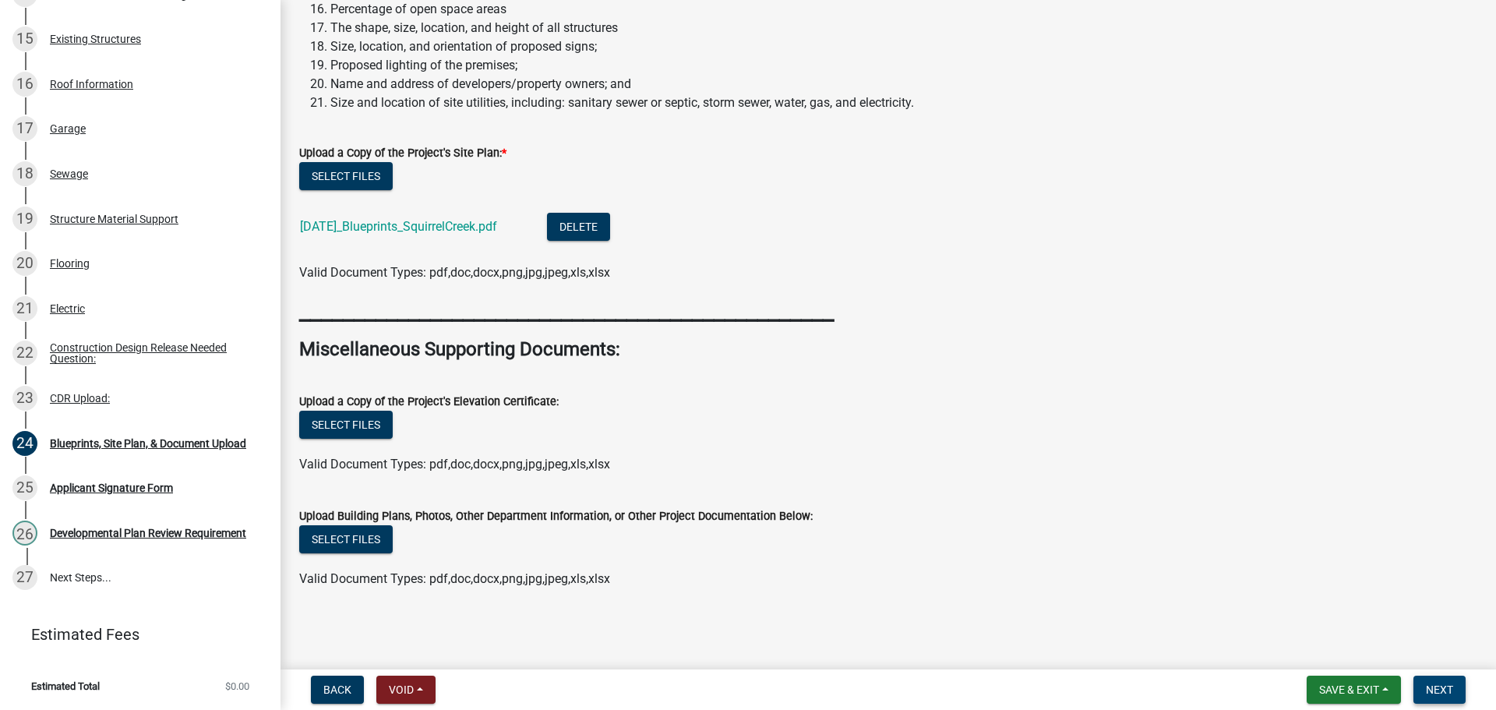
click at [1435, 683] on span "Next" at bounding box center [1439, 689] width 27 height 12
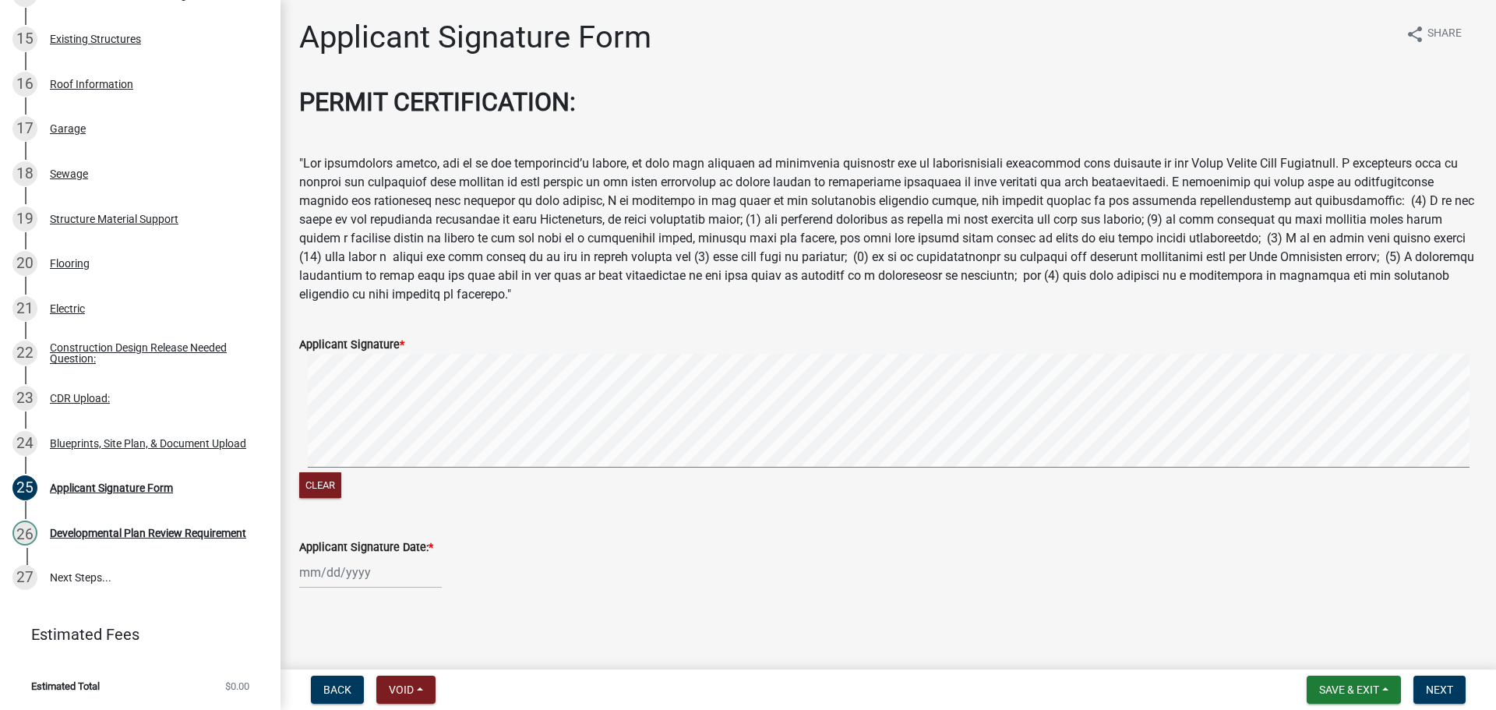
scroll to position [78, 0]
click at [358, 559] on div at bounding box center [370, 572] width 143 height 32
select select "9"
select select "2025"
click at [402, 453] on div "18" at bounding box center [389, 461] width 25 height 25
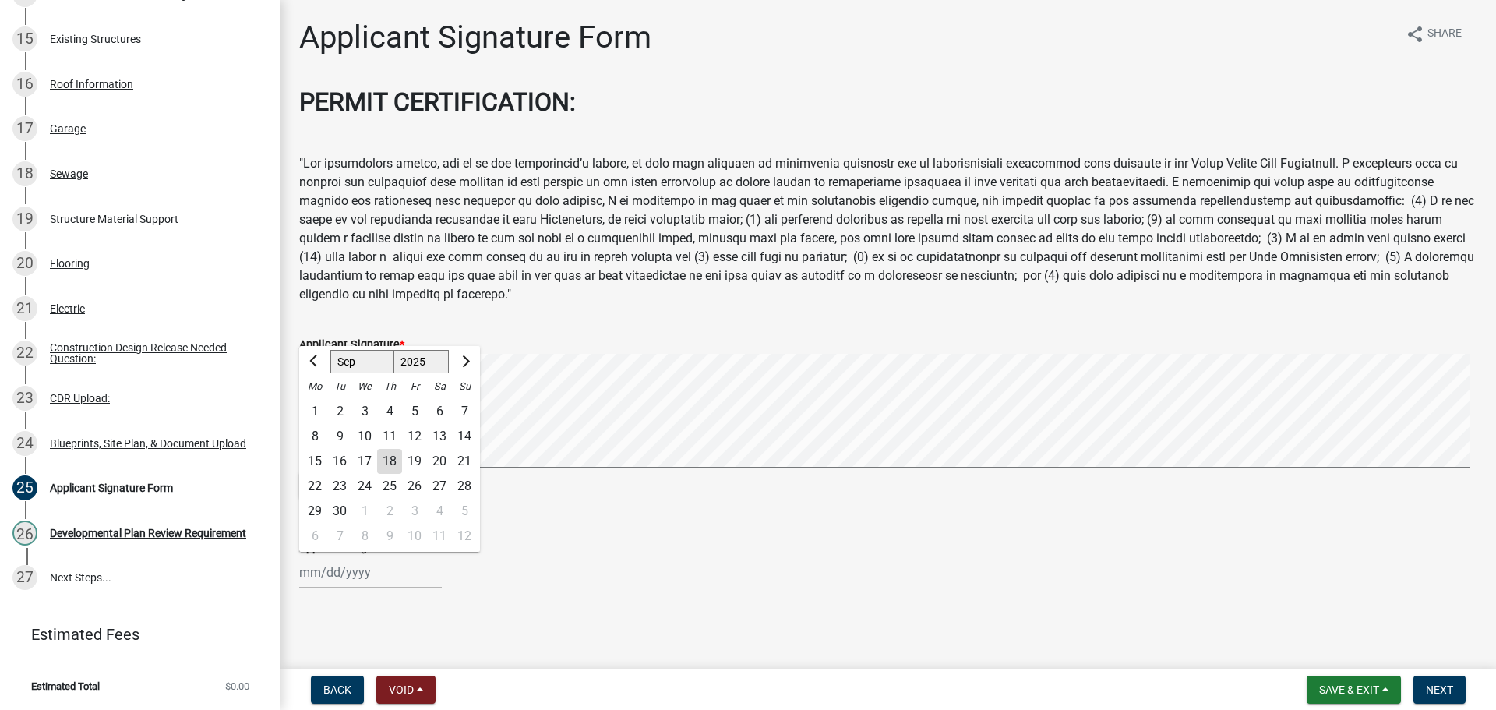
type input "[DATE]"
click at [1445, 684] on span "Next" at bounding box center [1439, 689] width 27 height 12
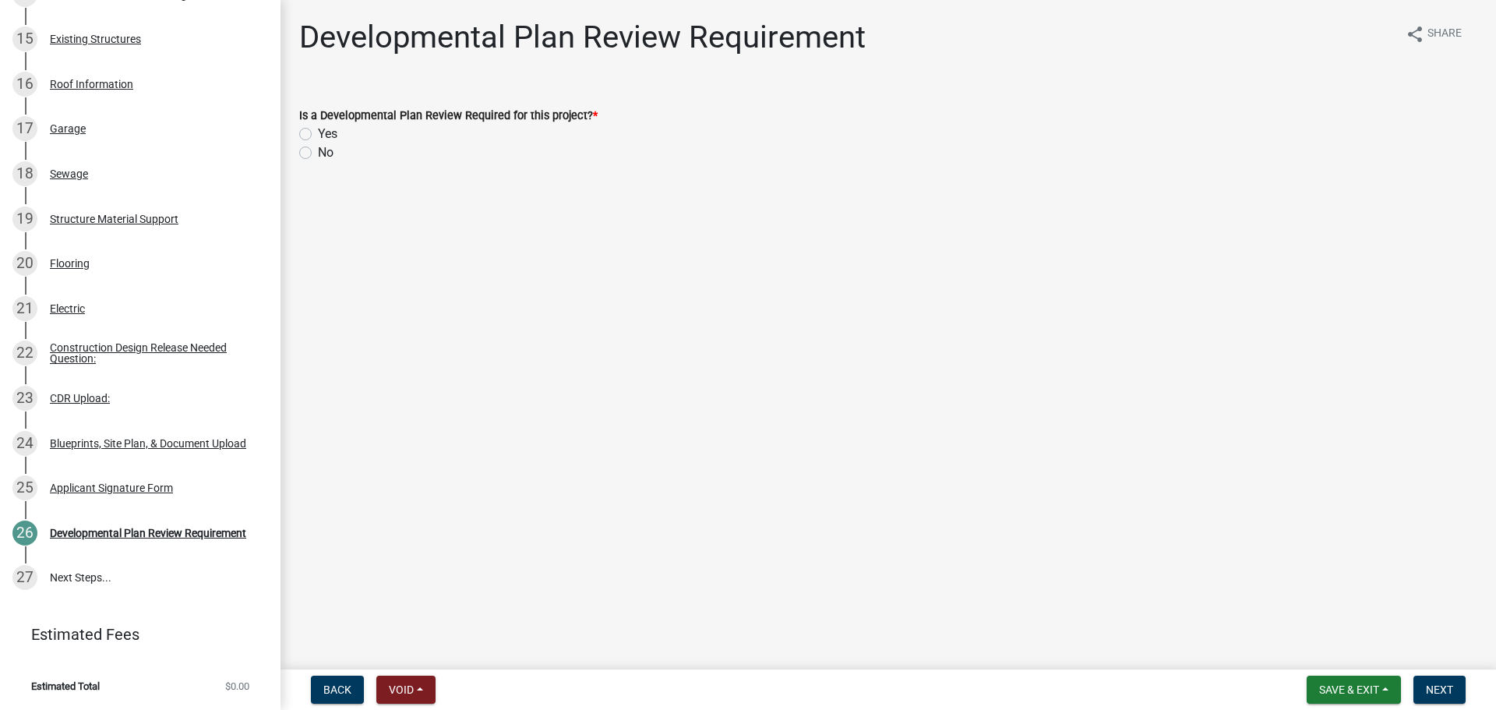
scroll to position [1016, 0]
click at [318, 143] on label "Yes" at bounding box center [327, 134] width 19 height 19
click at [318, 135] on input "Yes" at bounding box center [323, 130] width 10 height 10
radio input "true"
click at [1446, 694] on span "Next" at bounding box center [1439, 689] width 27 height 12
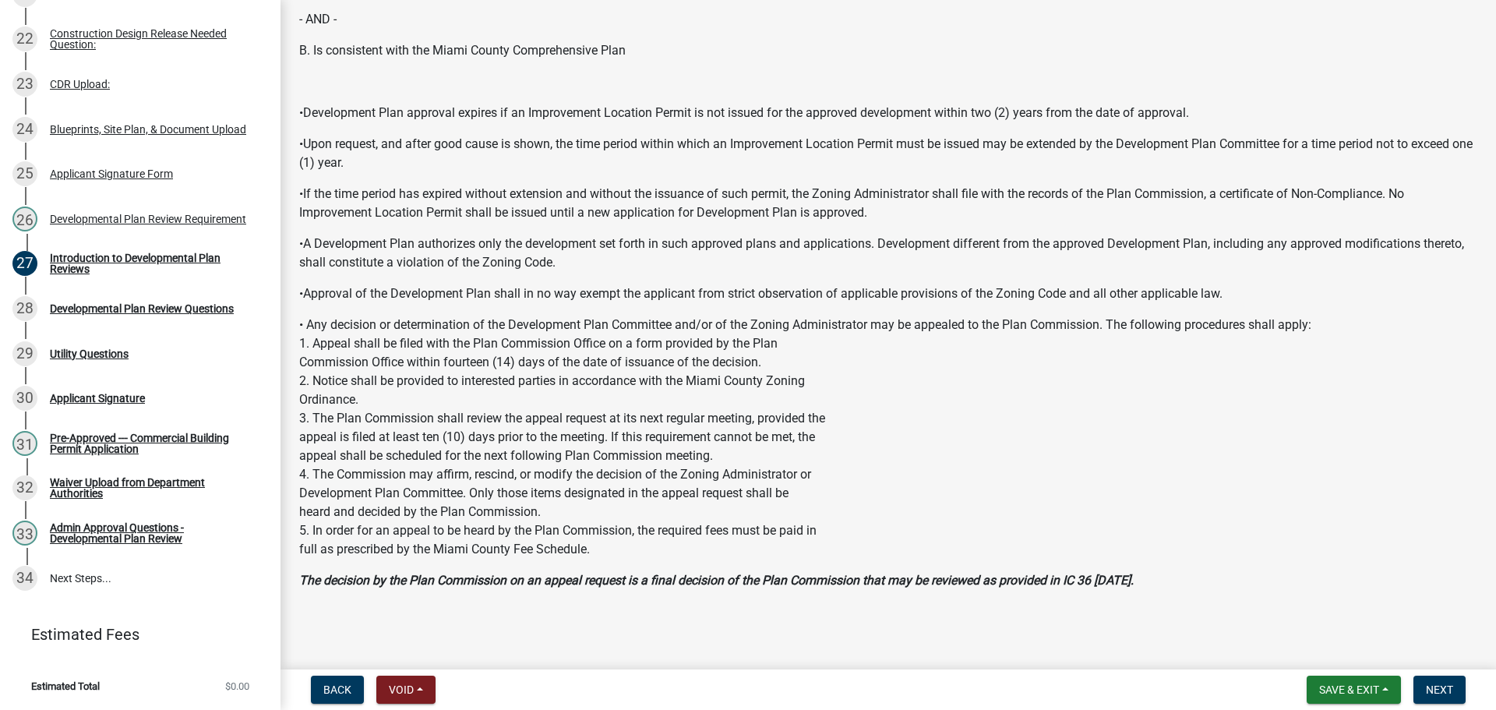
scroll to position [3011, 0]
click at [1434, 690] on span "Next" at bounding box center [1439, 689] width 27 height 12
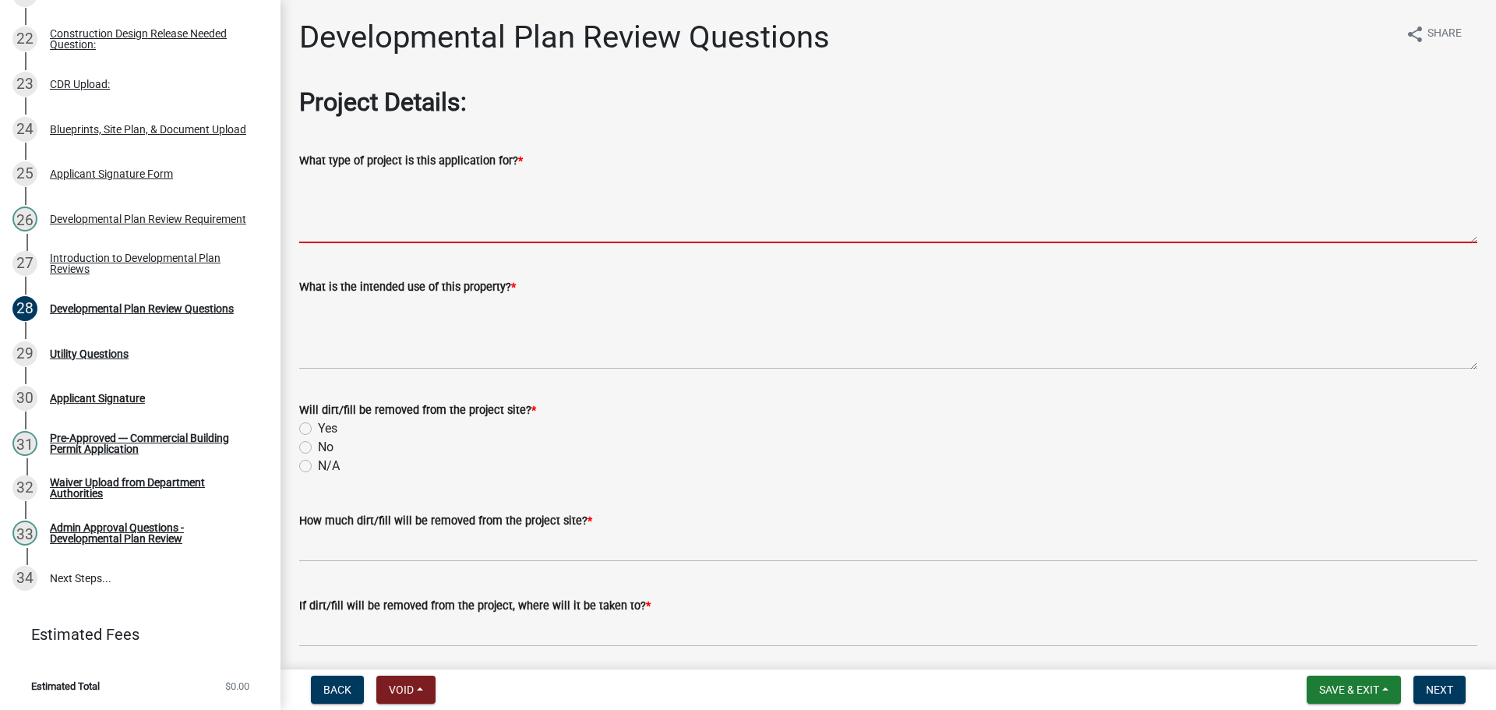
click at [468, 241] on textarea "What type of project is this application for? *" at bounding box center [888, 206] width 1178 height 73
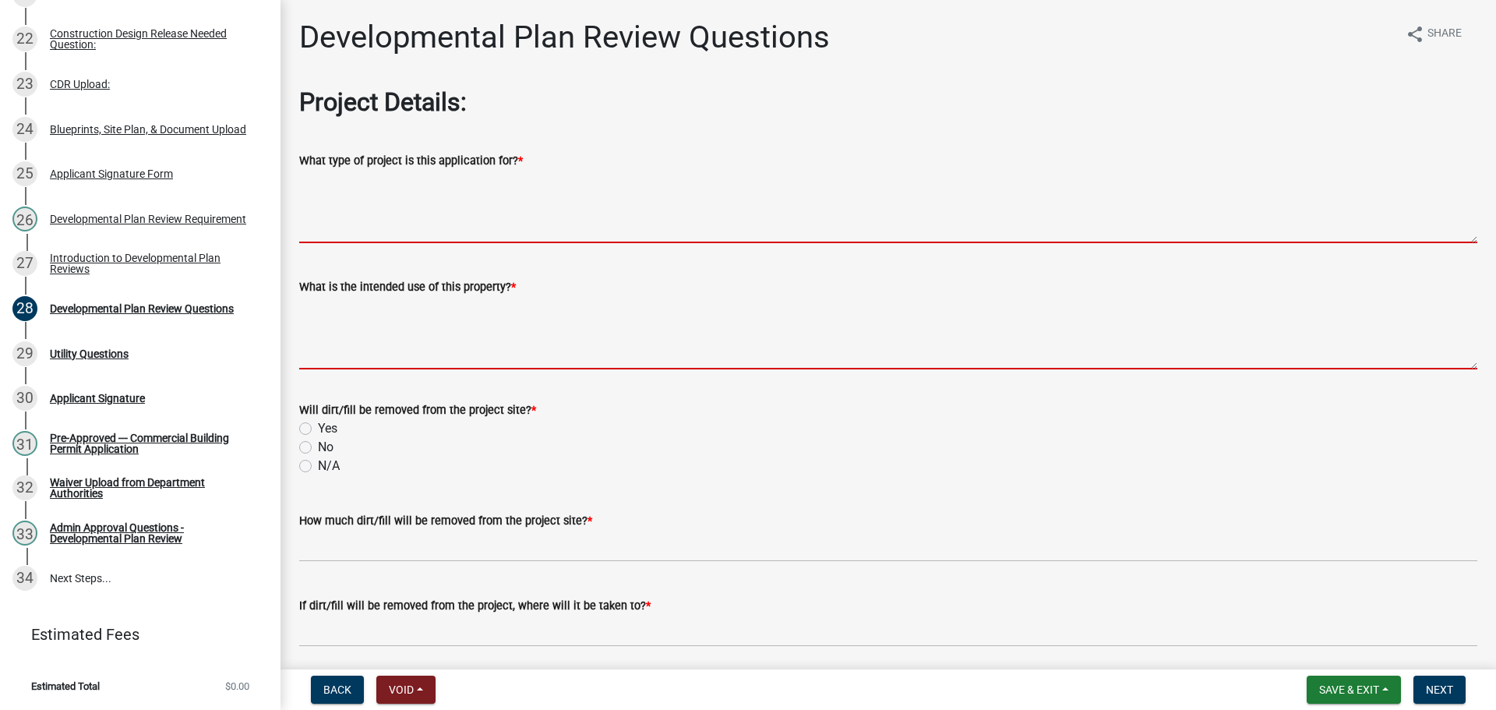
click at [503, 363] on textarea "What is the intended use of this property? *" at bounding box center [888, 332] width 1178 height 73
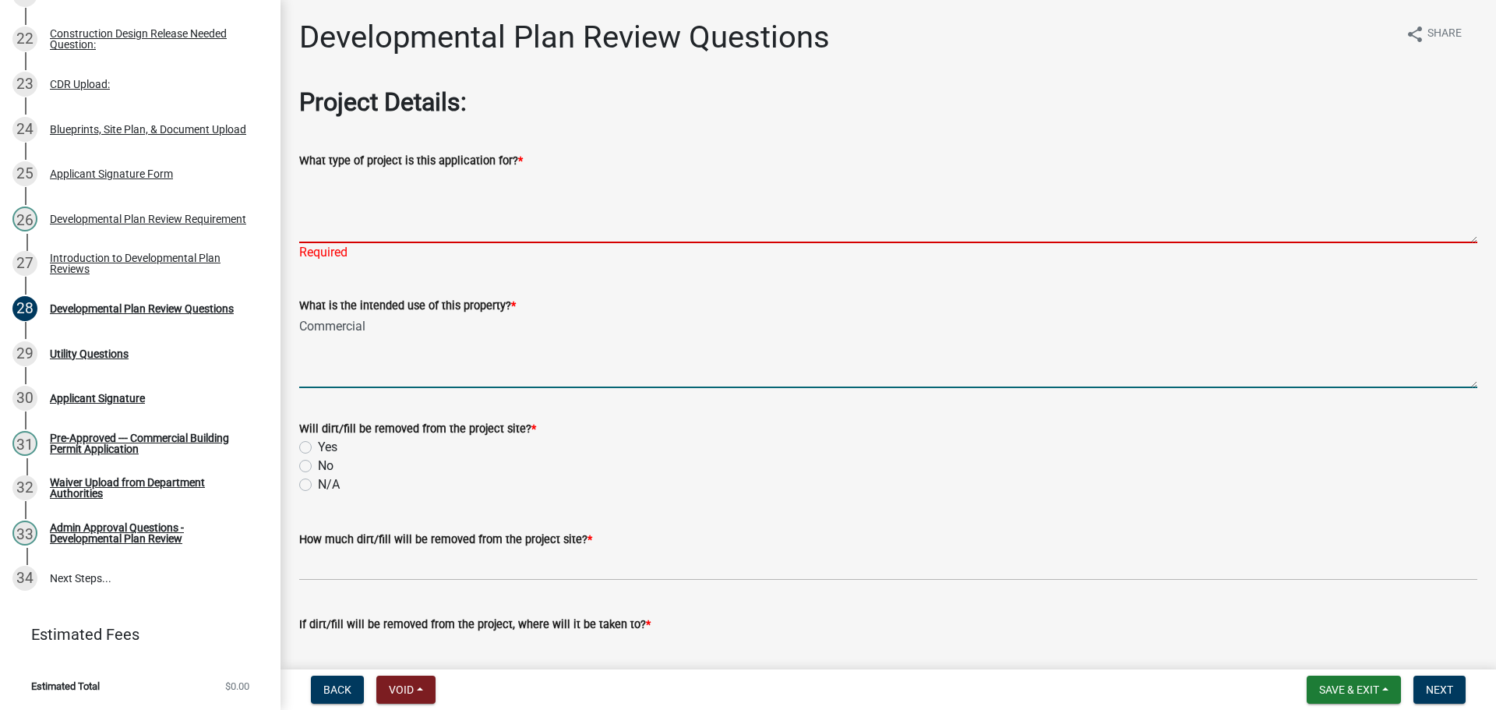
click at [453, 206] on textarea "What type of project is this application for? *" at bounding box center [888, 206] width 1178 height 73
drag, startPoint x: 437, startPoint y: 409, endPoint x: 443, endPoint y: 390, distance: 19.5
click at [438, 388] on textarea "Commercial" at bounding box center [888, 351] width 1178 height 73
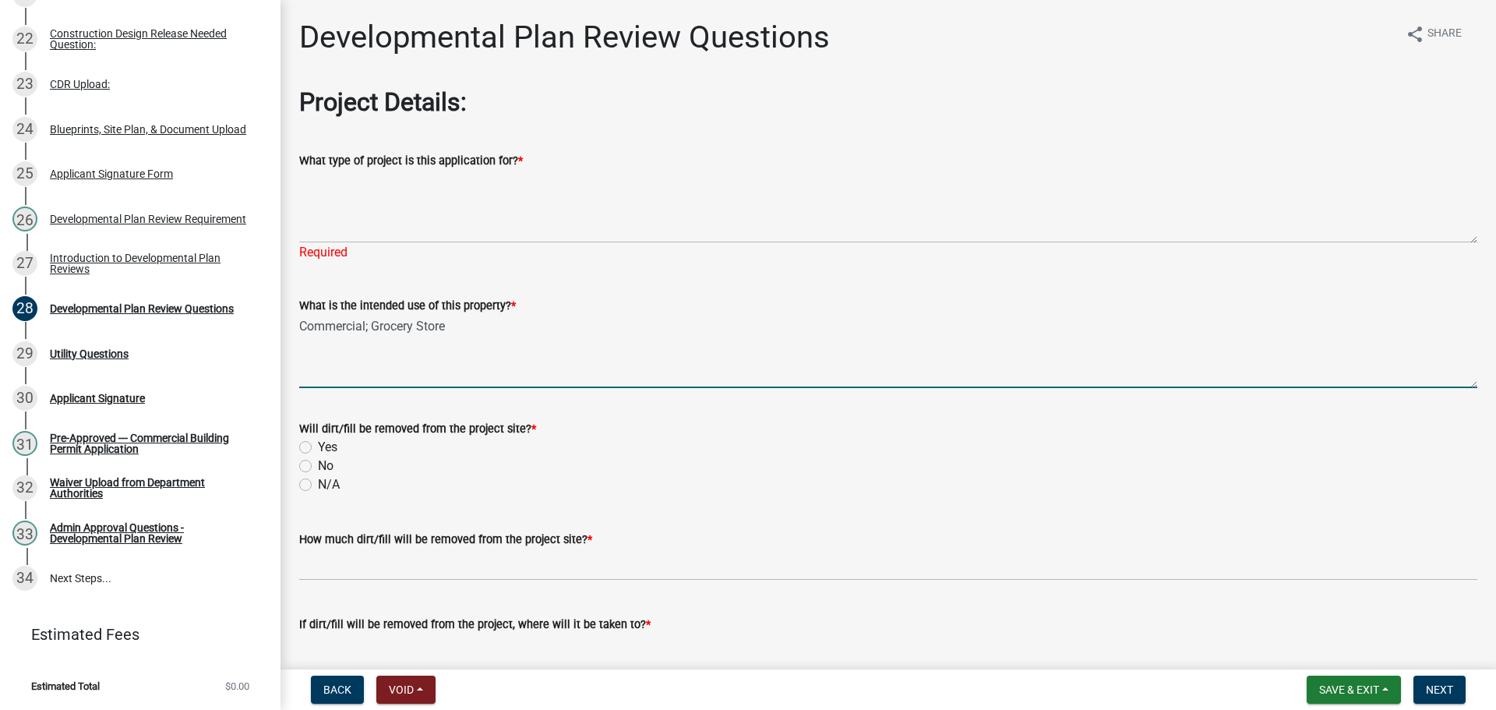
type textarea "Commercial; Grocery Store"
click at [318, 475] on label "No" at bounding box center [326, 466] width 16 height 19
click at [318, 467] on input "No" at bounding box center [323, 462] width 10 height 10
radio input "true"
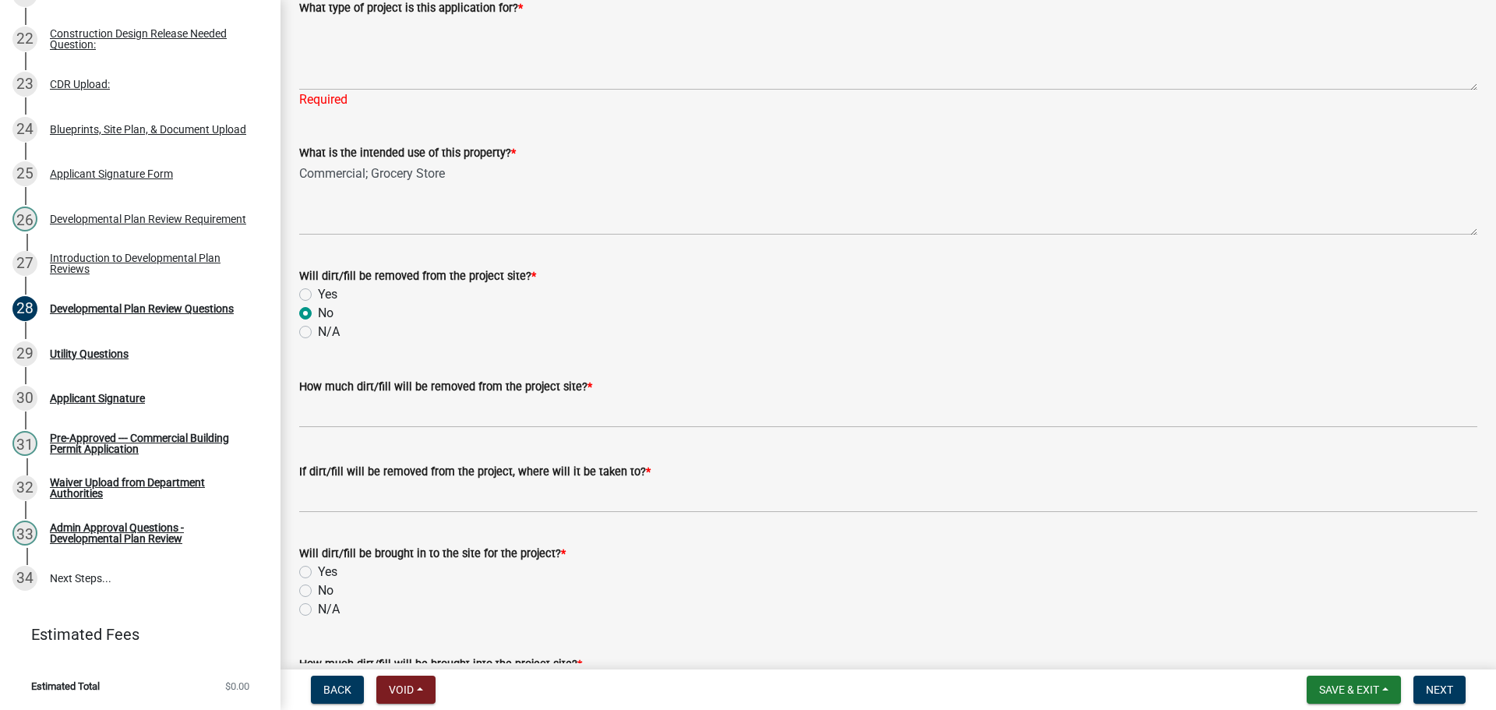
scroll to position [156, 0]
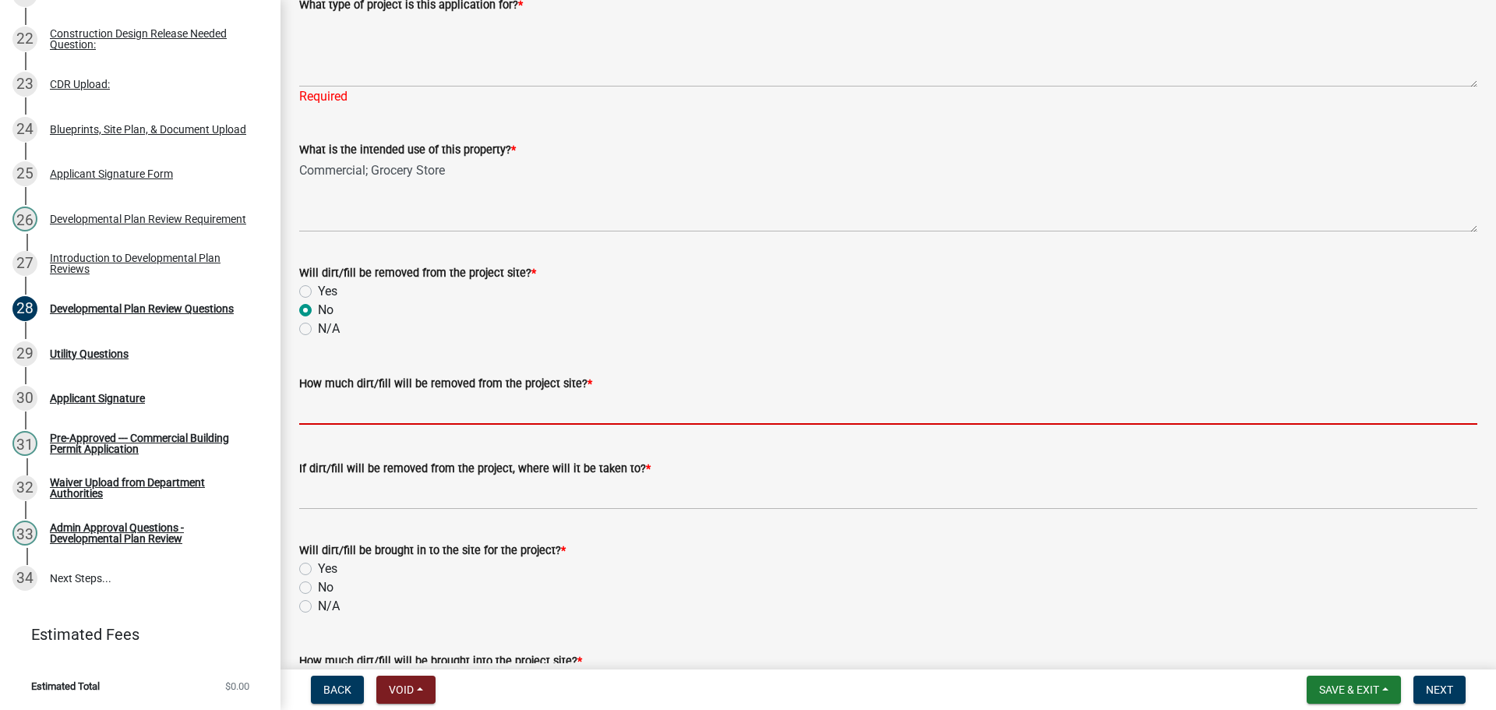
click at [446, 425] on input "How much dirt/fill will be removed from the project site? *" at bounding box center [888, 409] width 1178 height 32
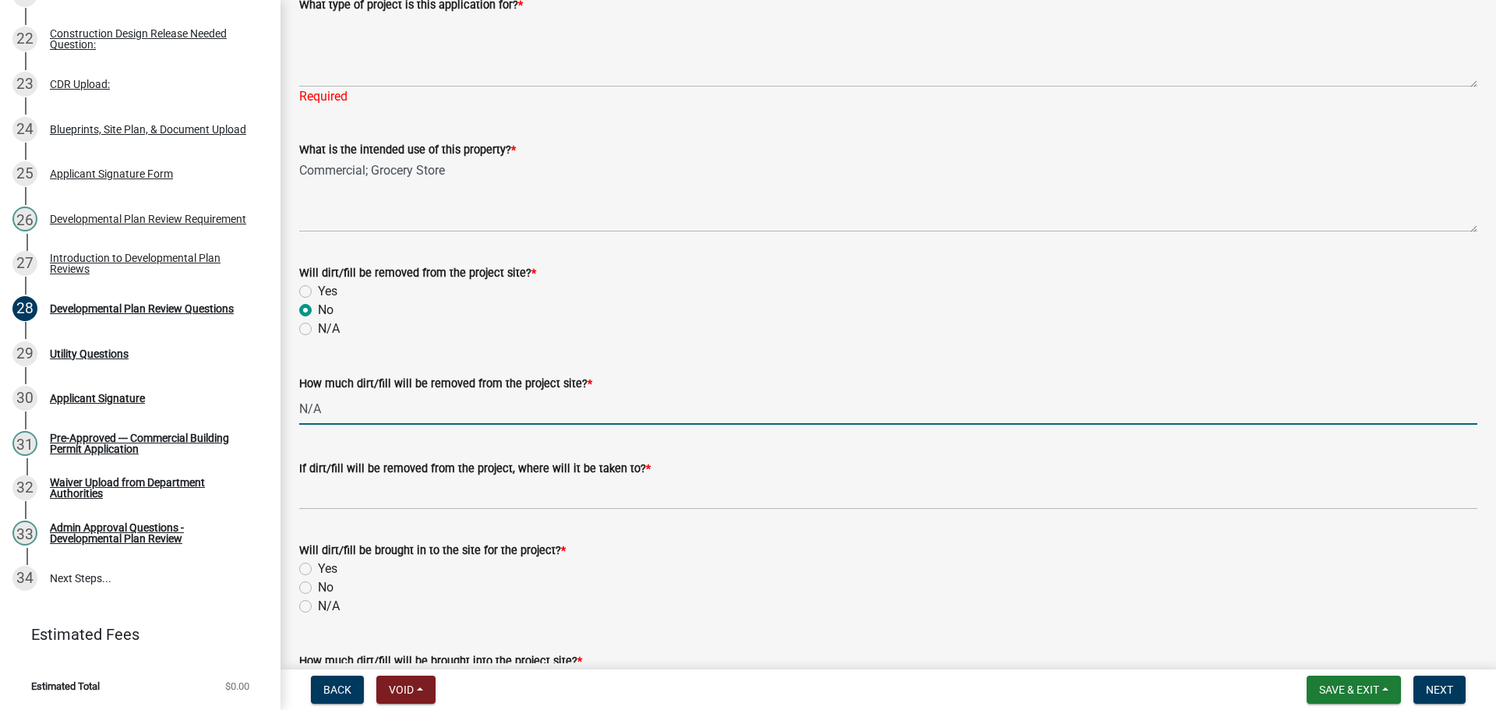
type input "N/A"
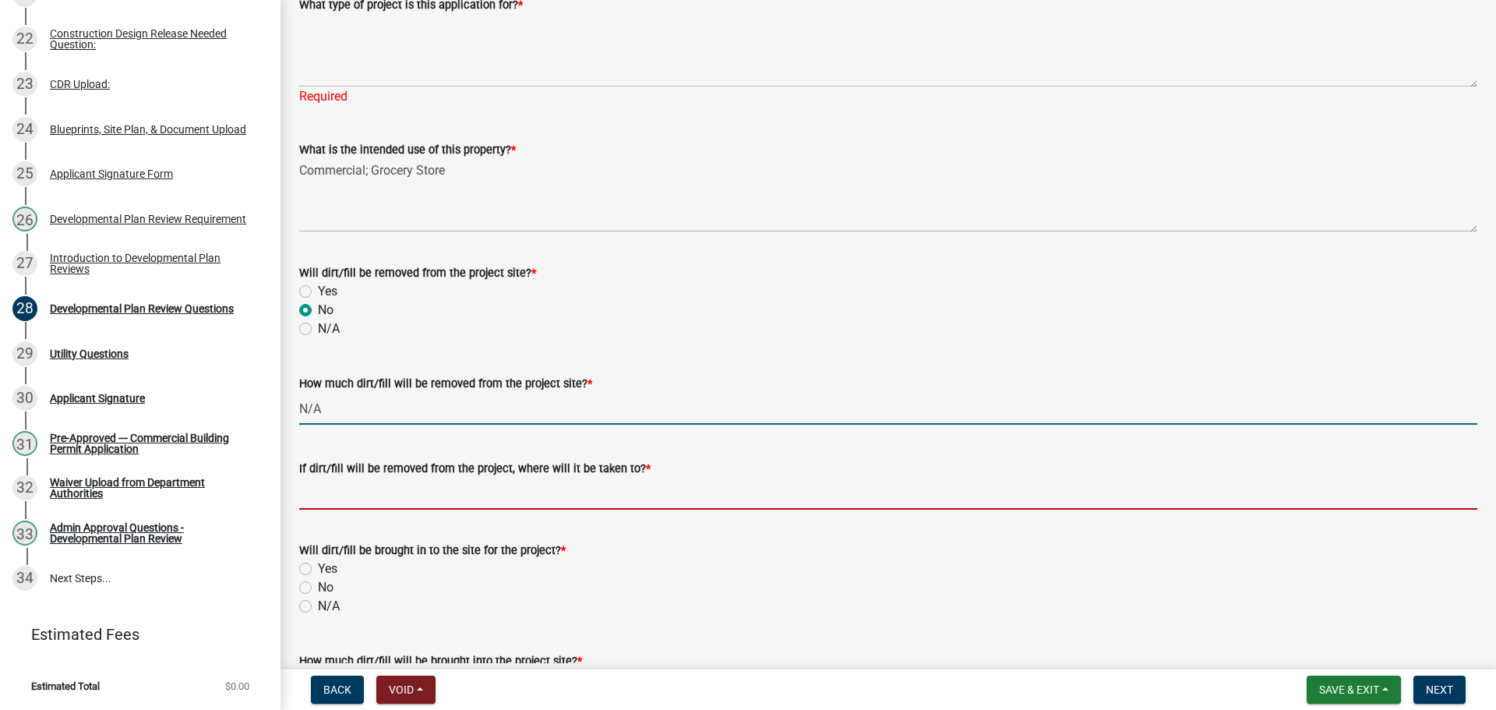
click at [401, 510] on input "If dirt/fill will be removed from the project, where will it be taken to? *" at bounding box center [888, 494] width 1178 height 32
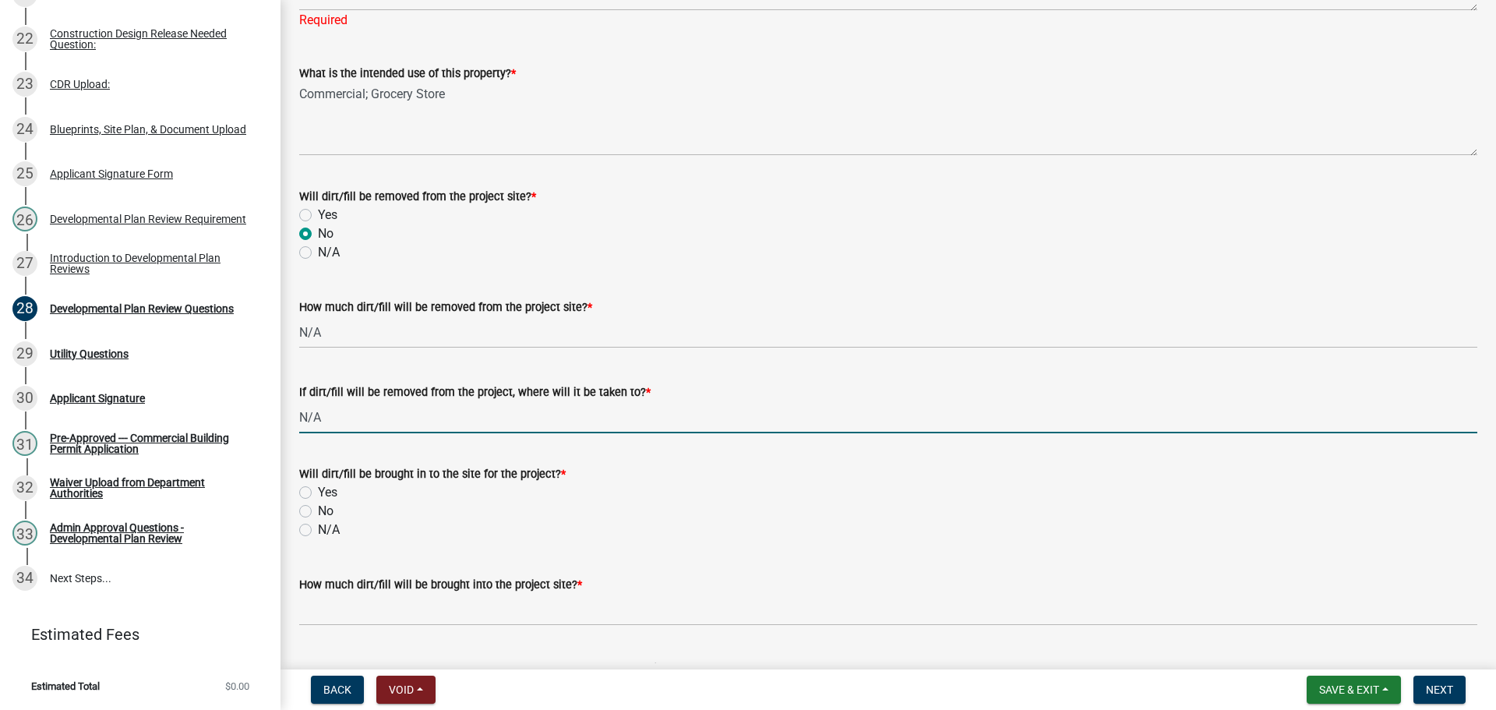
scroll to position [390, 0]
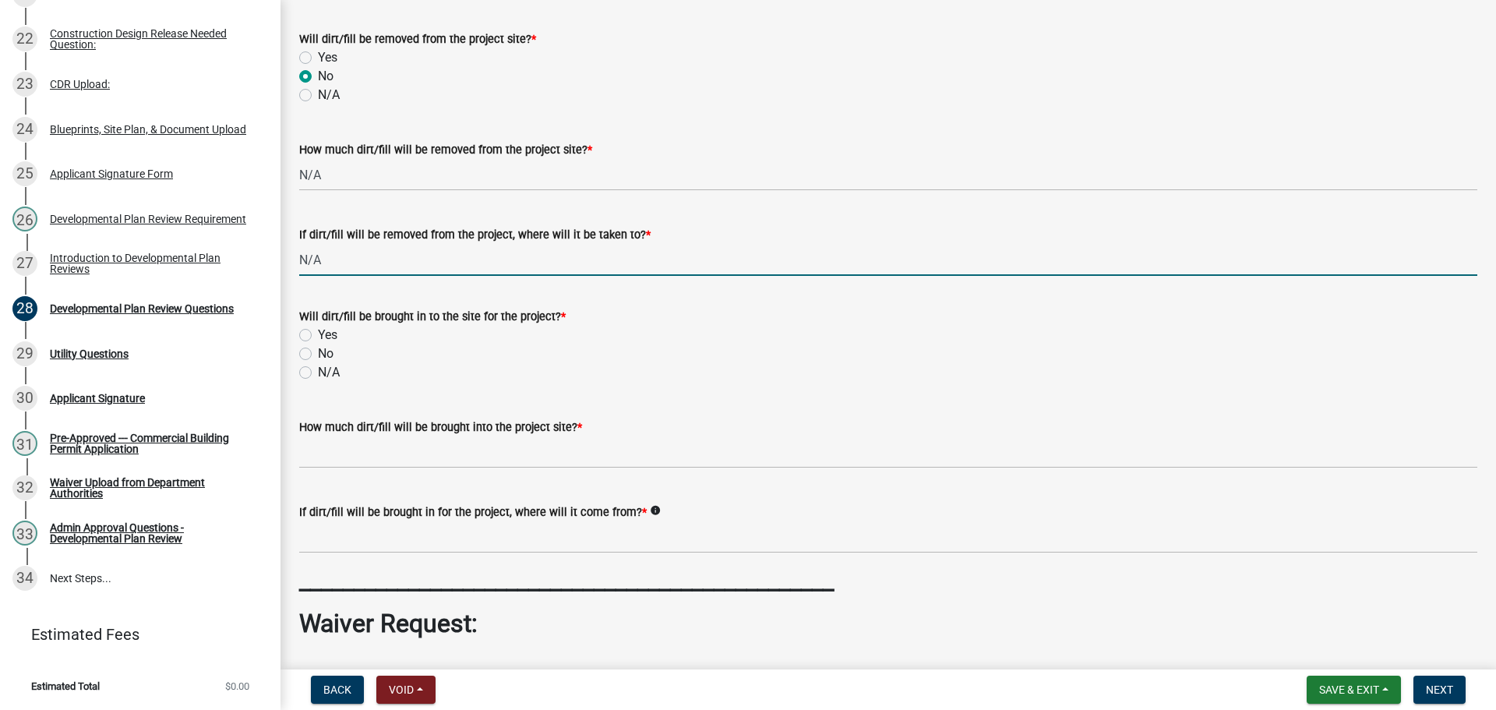
type input "N/A"
drag, startPoint x: 307, startPoint y: 446, endPoint x: 320, endPoint y: 446, distance: 13.2
click at [318, 363] on label "No" at bounding box center [326, 353] width 16 height 19
click at [318, 355] on input "No" at bounding box center [323, 349] width 10 height 10
radio input "true"
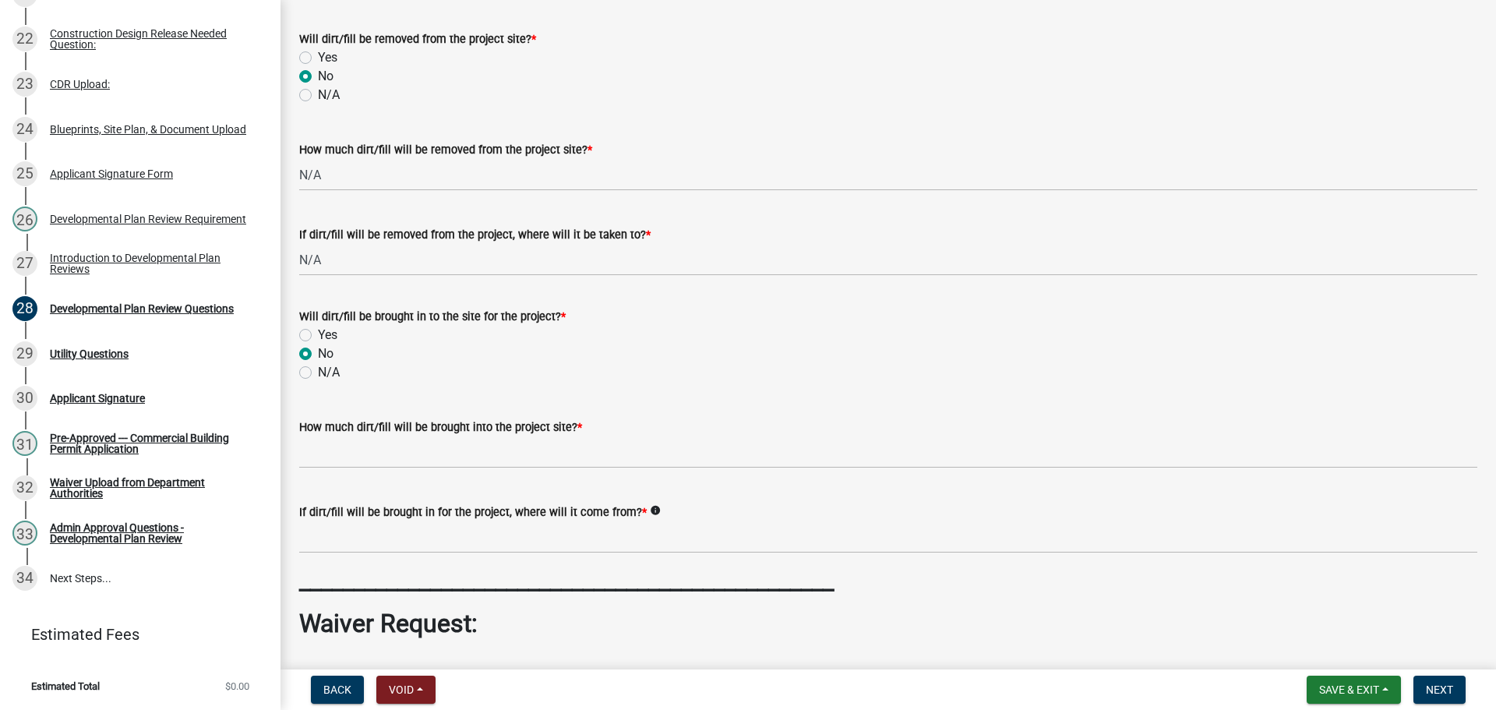
scroll to position [623, 0]
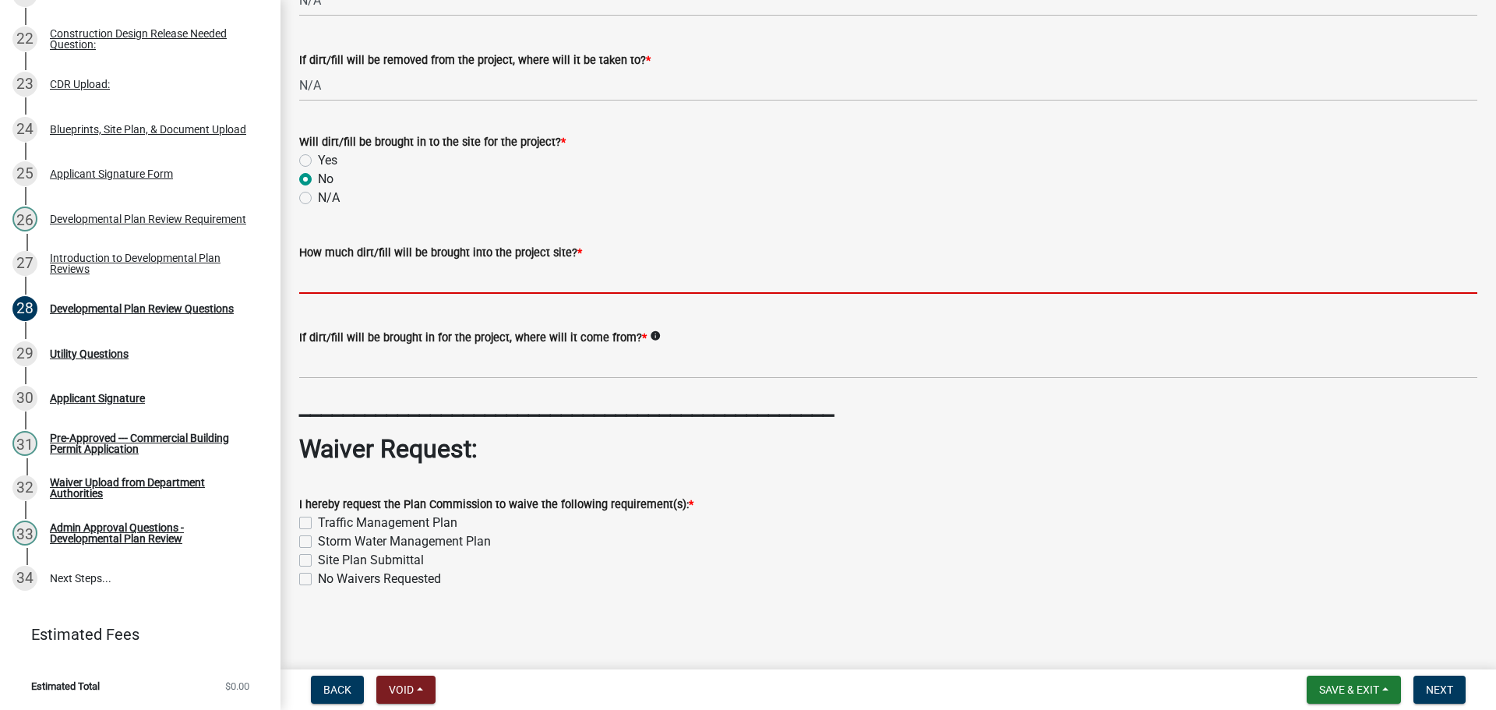
click at [479, 294] on input "How much dirt/fill will be brought into the project site? *" at bounding box center [888, 278] width 1178 height 32
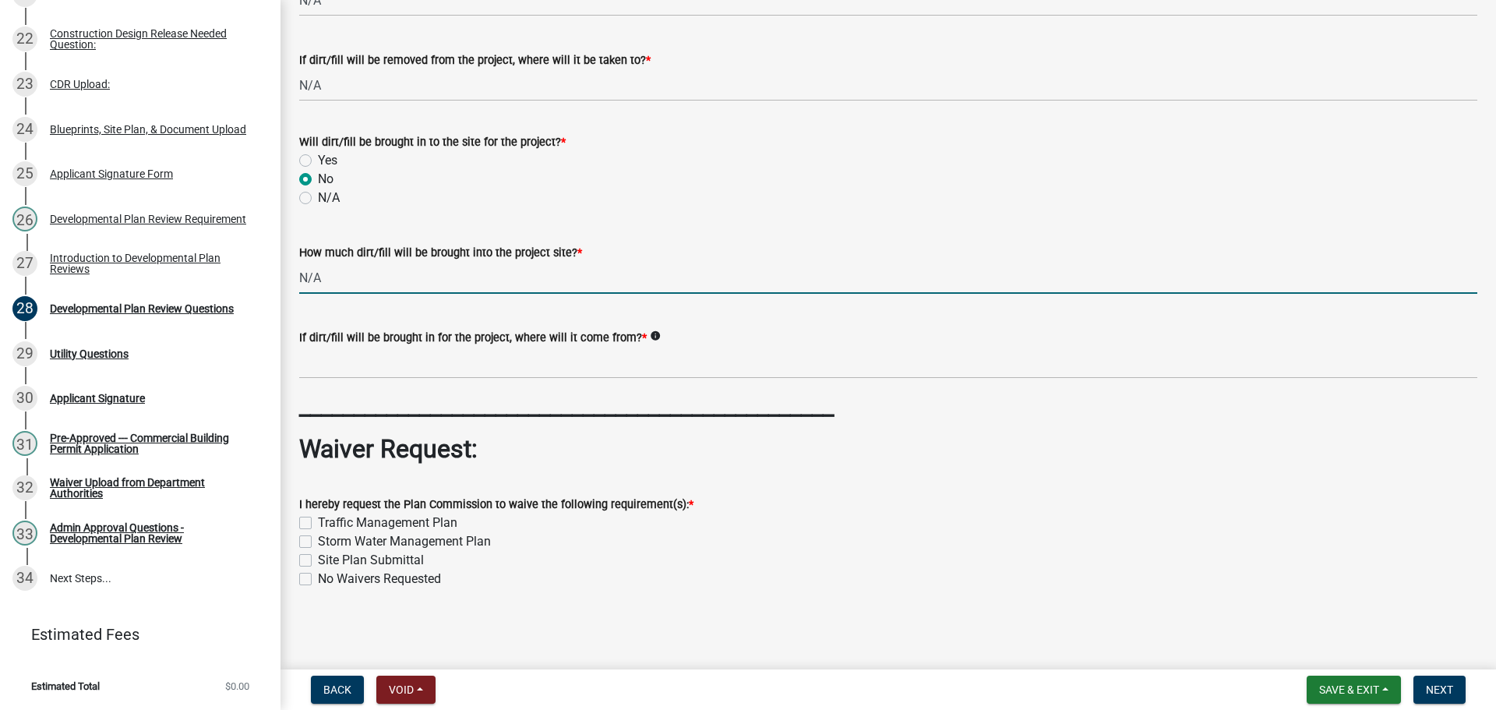
type input "N/A"
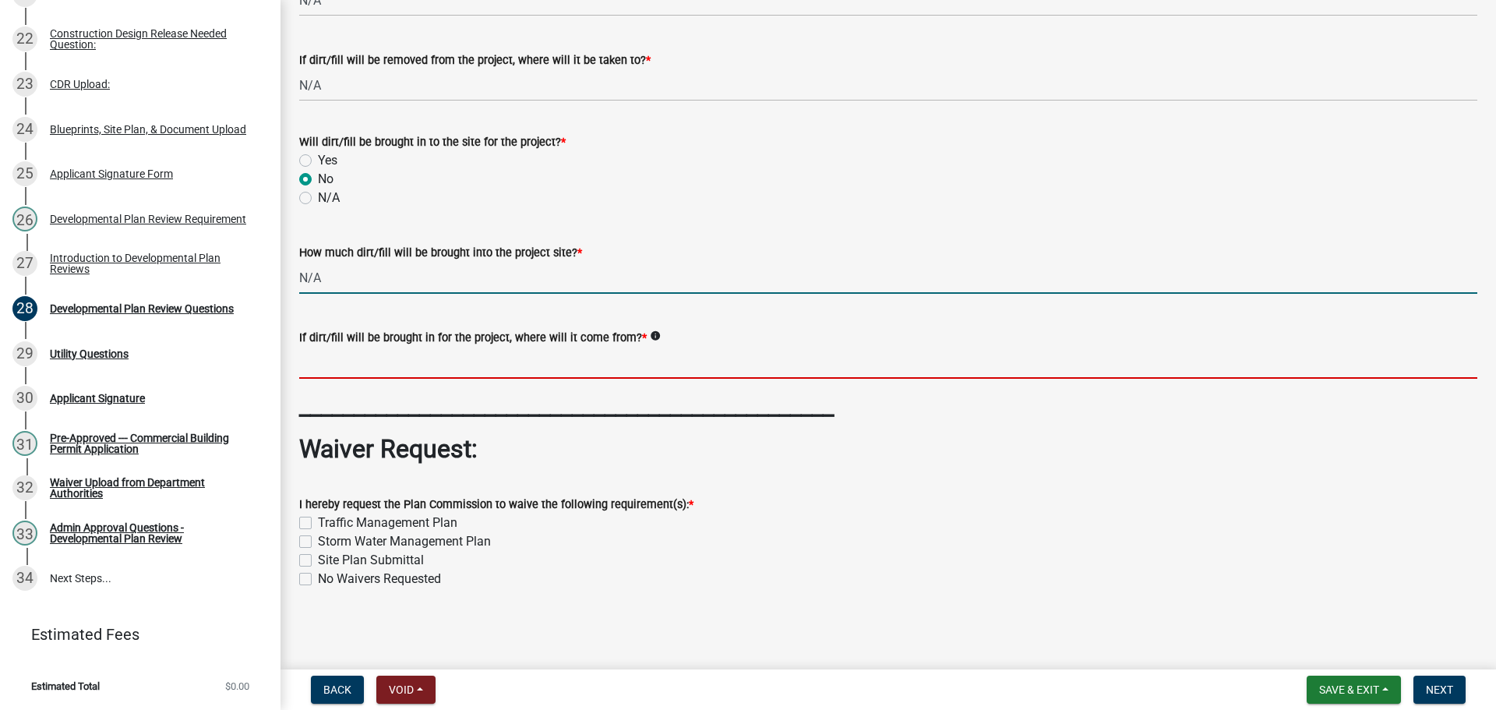
click at [401, 379] on input "If dirt/fill will be brought in for the project, where will it come from? *" at bounding box center [888, 363] width 1178 height 32
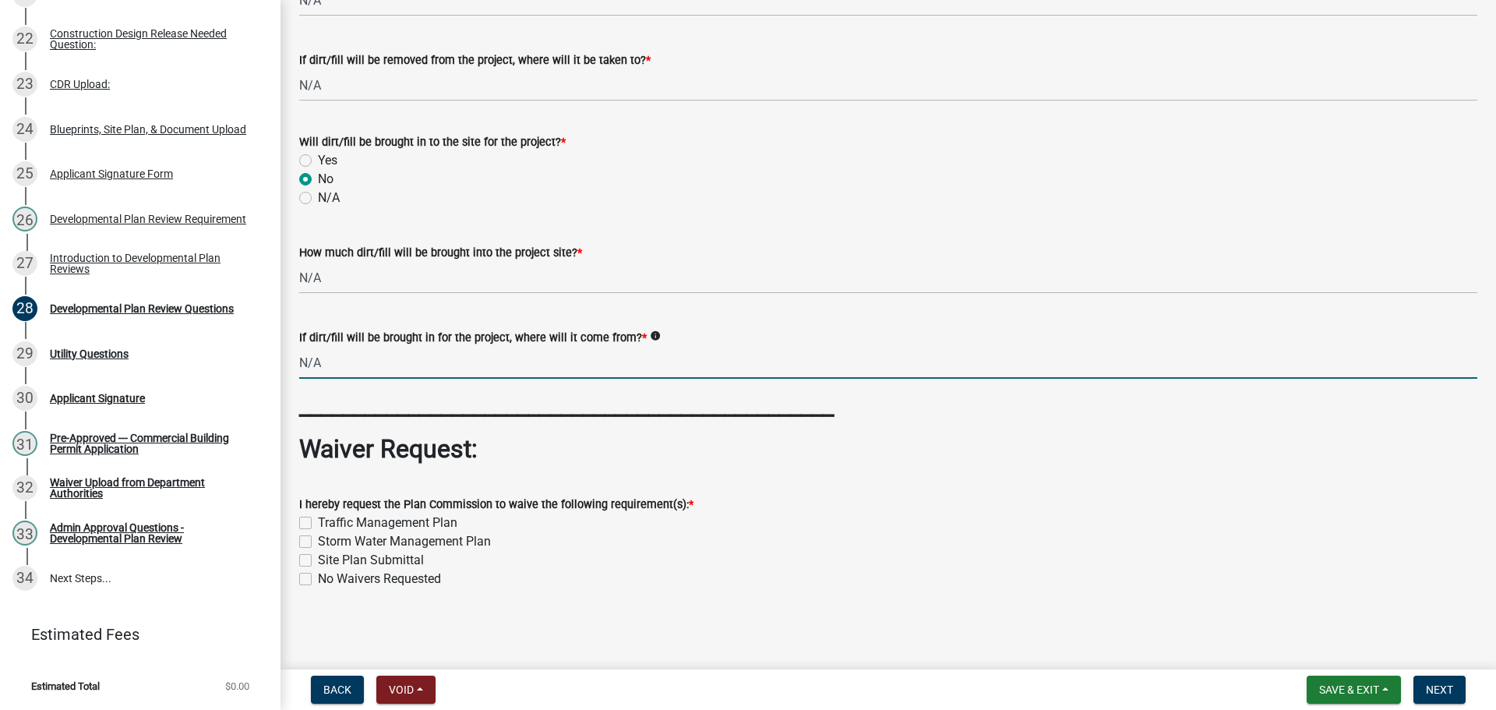
scroll to position [711, 0]
type input "N/A"
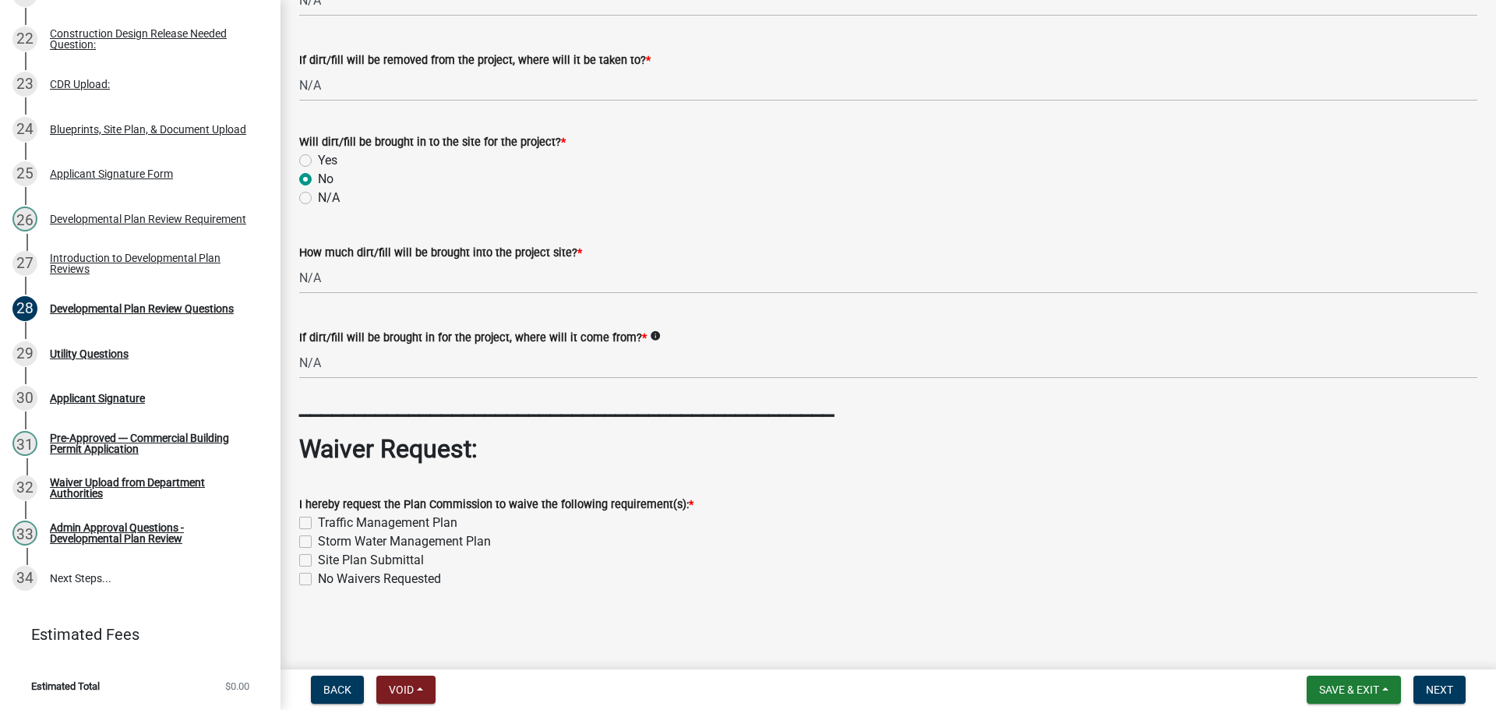
click at [318, 513] on label "Traffic Management Plan" at bounding box center [387, 522] width 139 height 19
click at [318, 513] on input "Traffic Management Plan" at bounding box center [323, 518] width 10 height 10
checkbox input "true"
checkbox input "false"
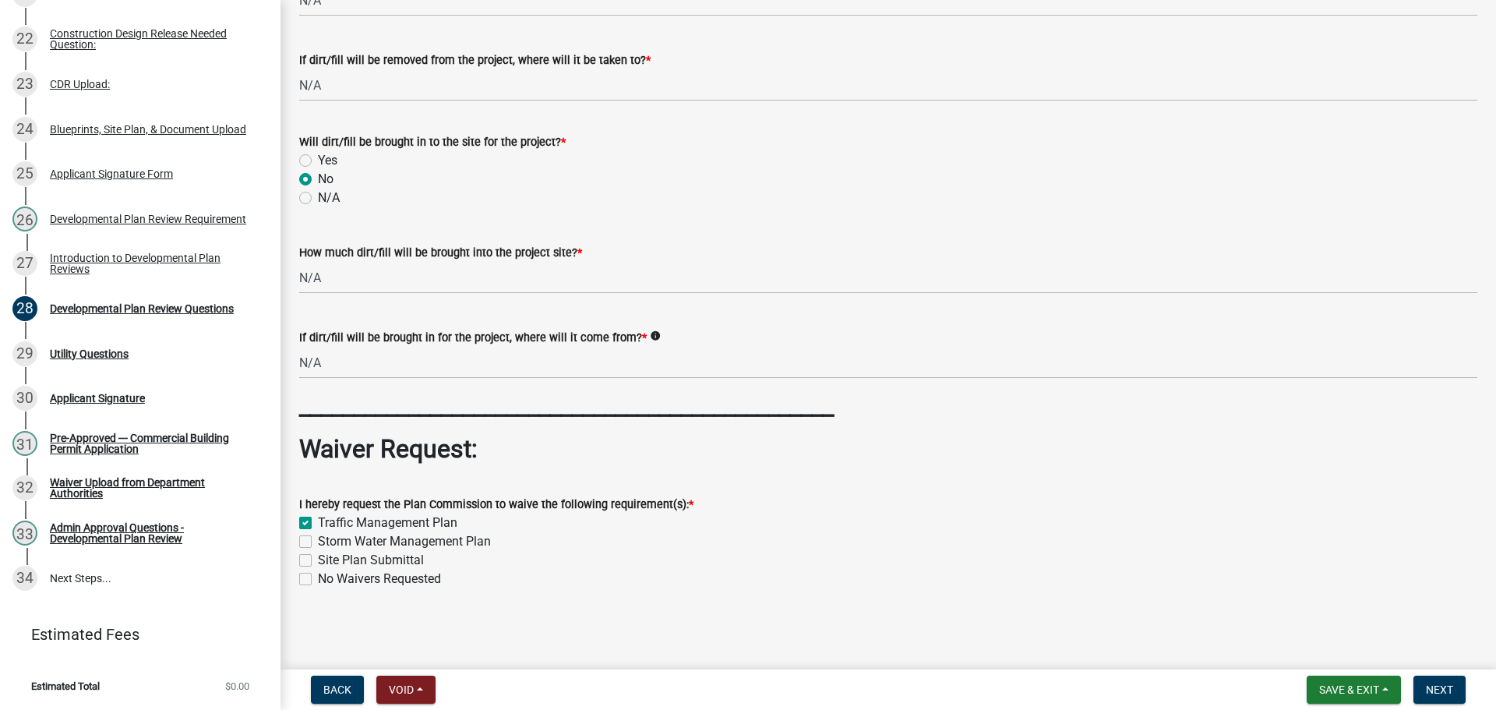
checkbox input "false"
click at [318, 532] on label "Storm Water Management Plan" at bounding box center [404, 541] width 173 height 19
click at [318, 532] on input "Storm Water Management Plan" at bounding box center [323, 537] width 10 height 10
checkbox input "true"
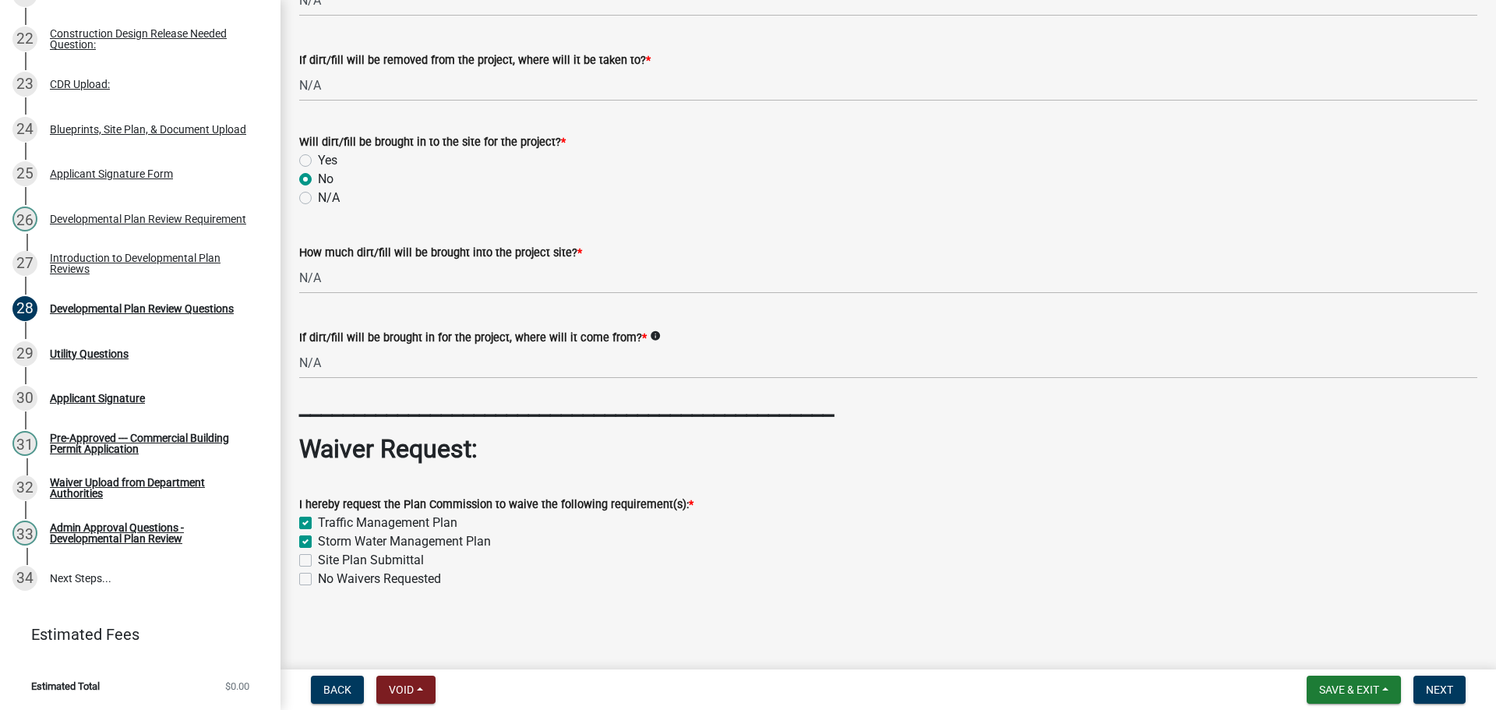
checkbox input "true"
checkbox input "false"
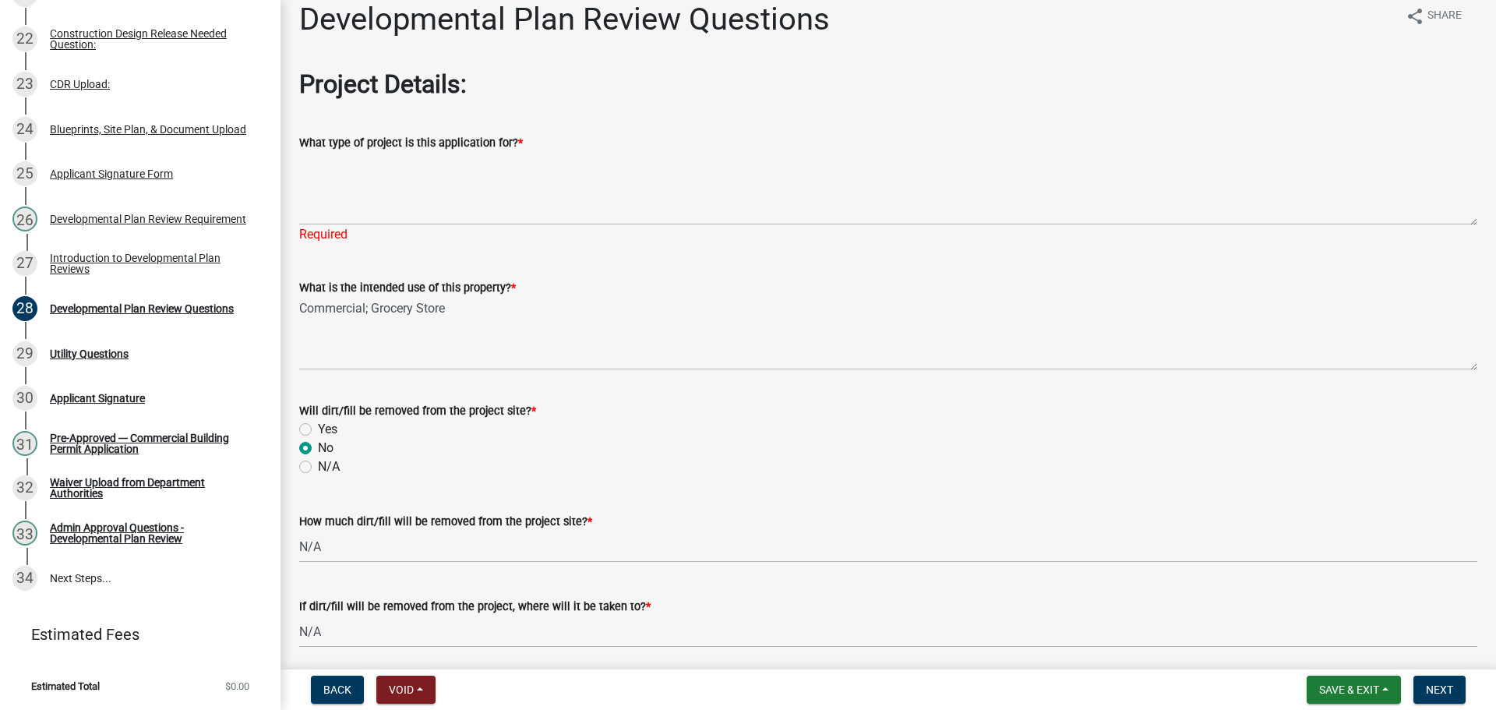
scroll to position [0, 0]
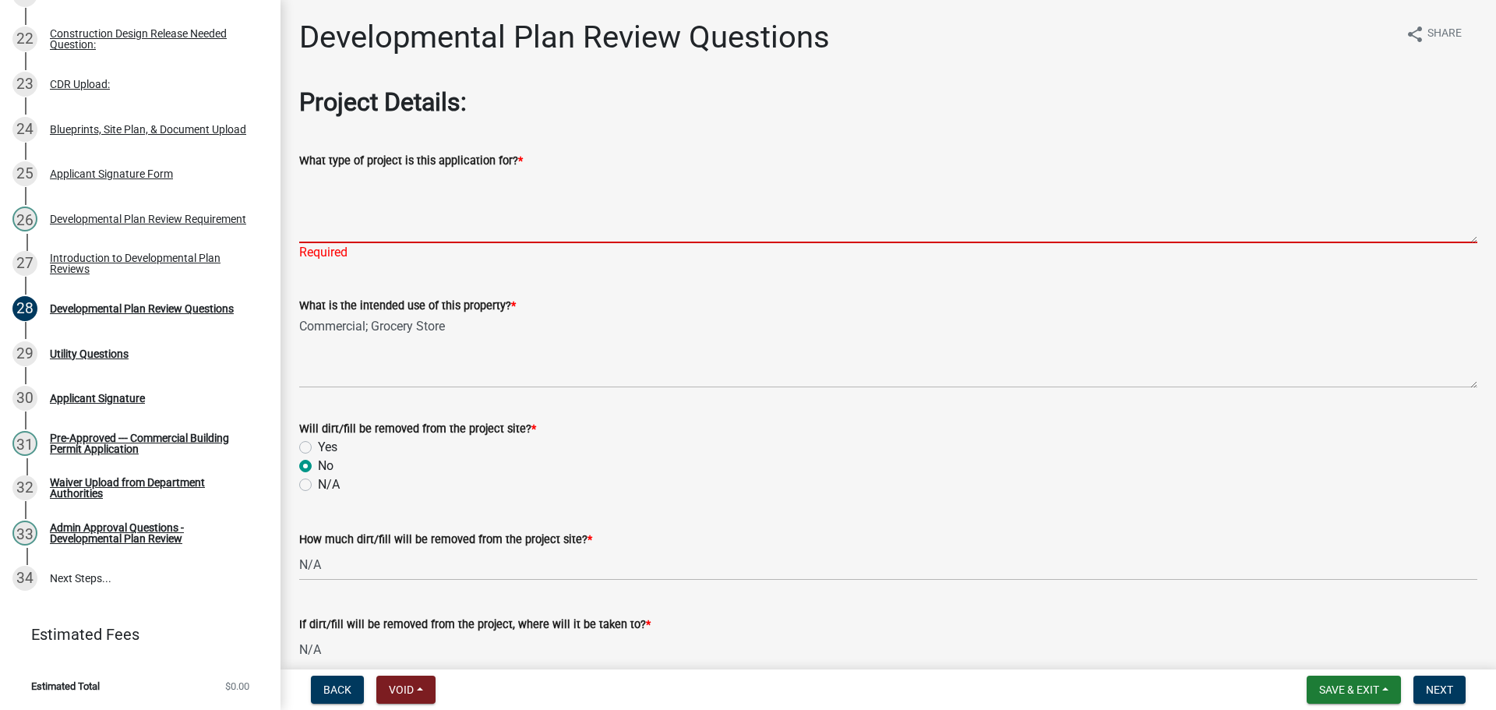
click at [410, 225] on textarea "What type of project is this application for? *" at bounding box center [888, 206] width 1178 height 73
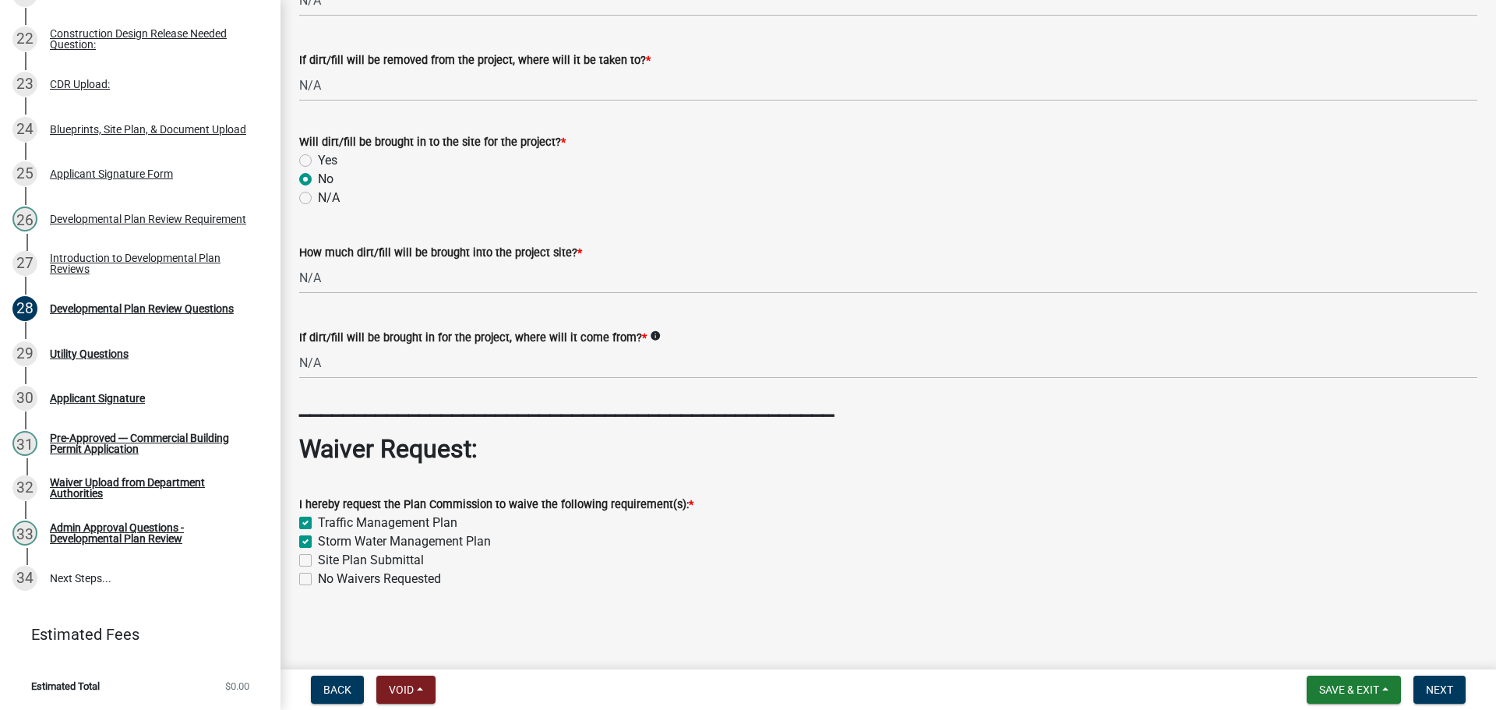
scroll to position [711, 0]
type textarea "Restroom Addition"
click at [1449, 686] on span "Next" at bounding box center [1439, 689] width 27 height 12
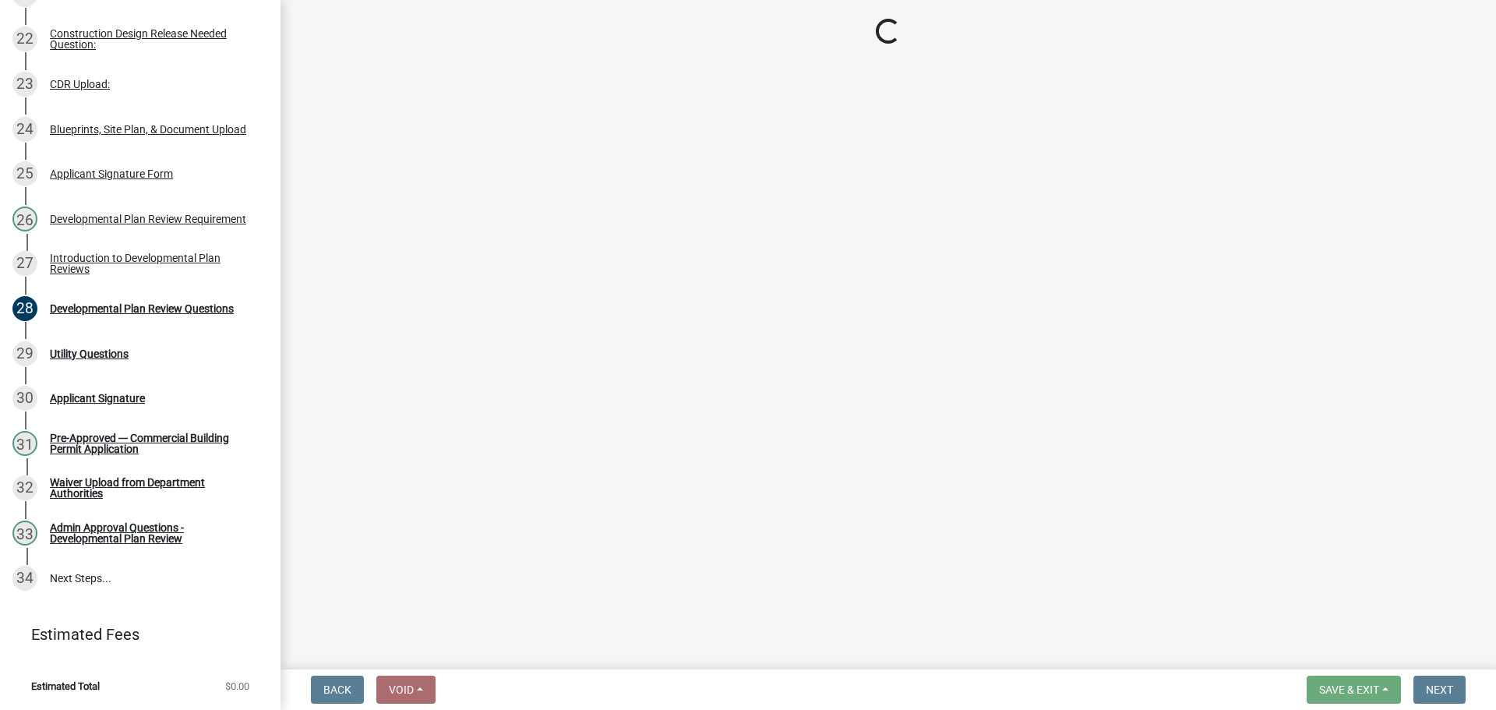
scroll to position [1470, 0]
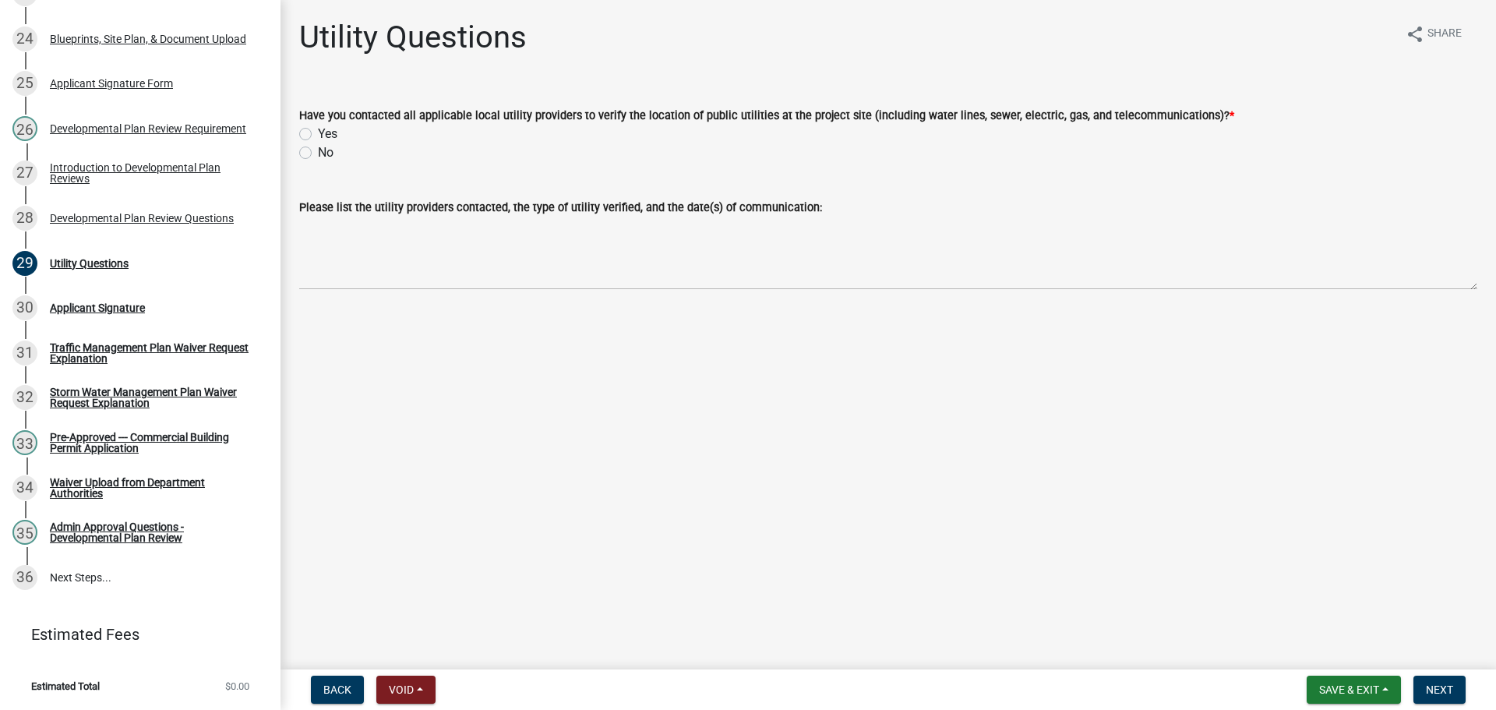
click at [318, 143] on label "Yes" at bounding box center [327, 134] width 19 height 19
click at [318, 135] on input "Yes" at bounding box center [323, 130] width 10 height 10
radio input "true"
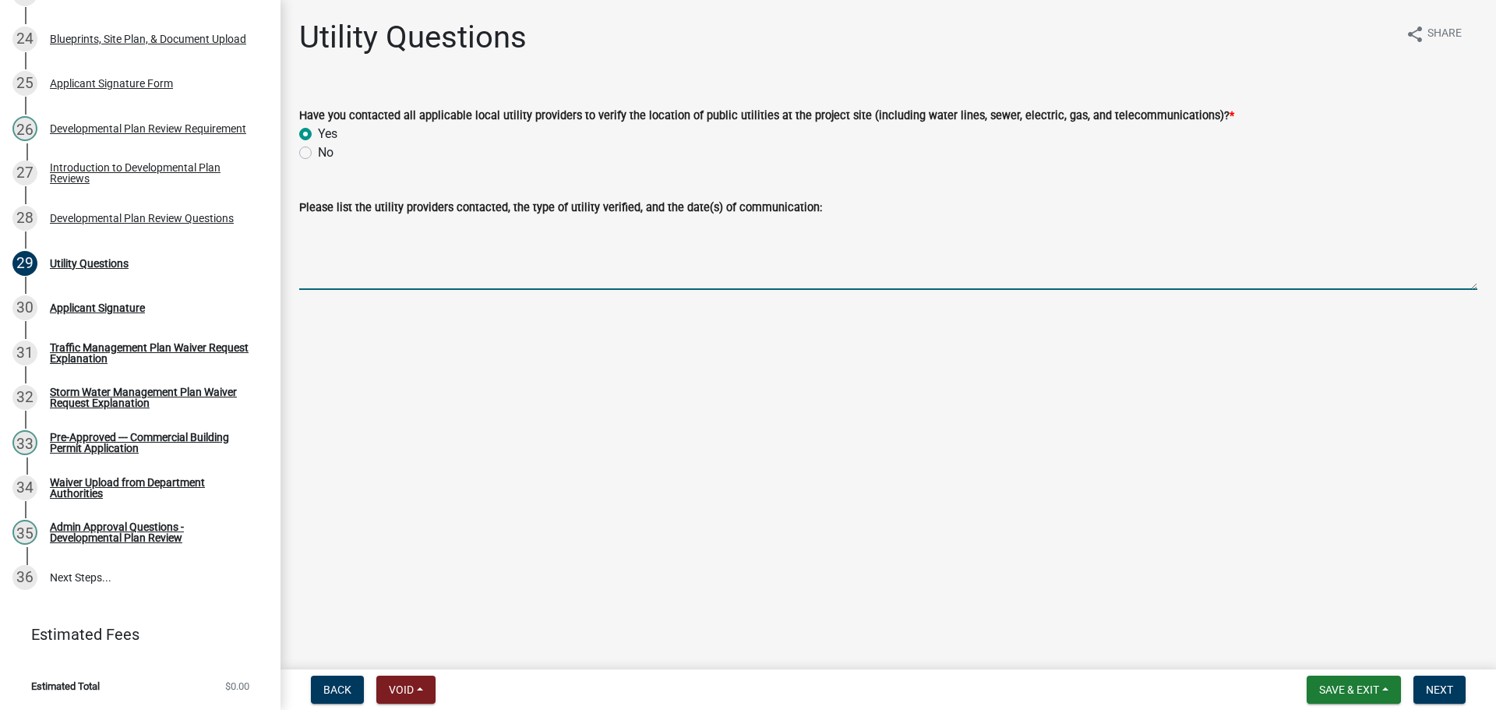
click at [697, 290] on textarea "Please list the utility providers contacted, the type of utility verified, and …" at bounding box center [888, 253] width 1178 height 73
type textarea "N/A"
click at [1450, 693] on button "Next" at bounding box center [1439, 690] width 52 height 28
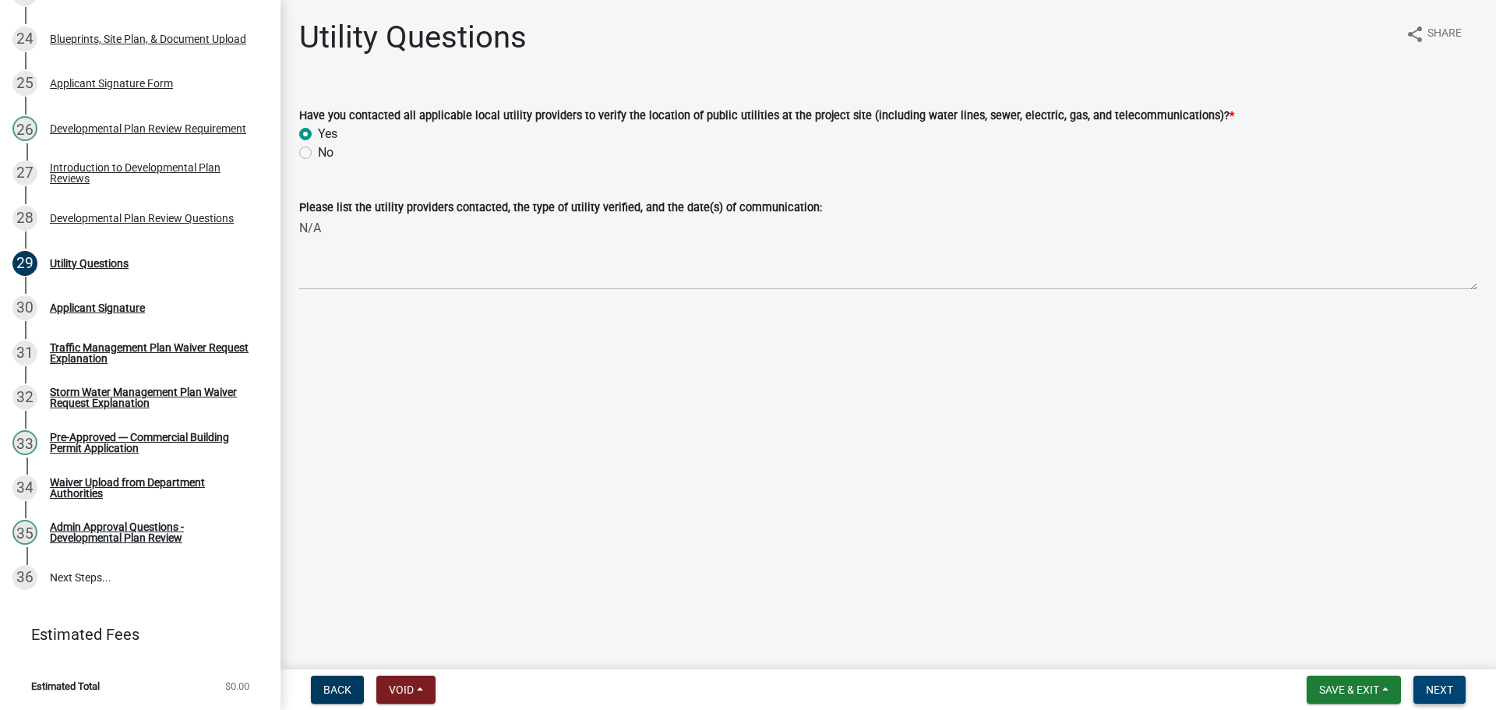
click at [1438, 679] on button "Next" at bounding box center [1439, 690] width 52 height 28
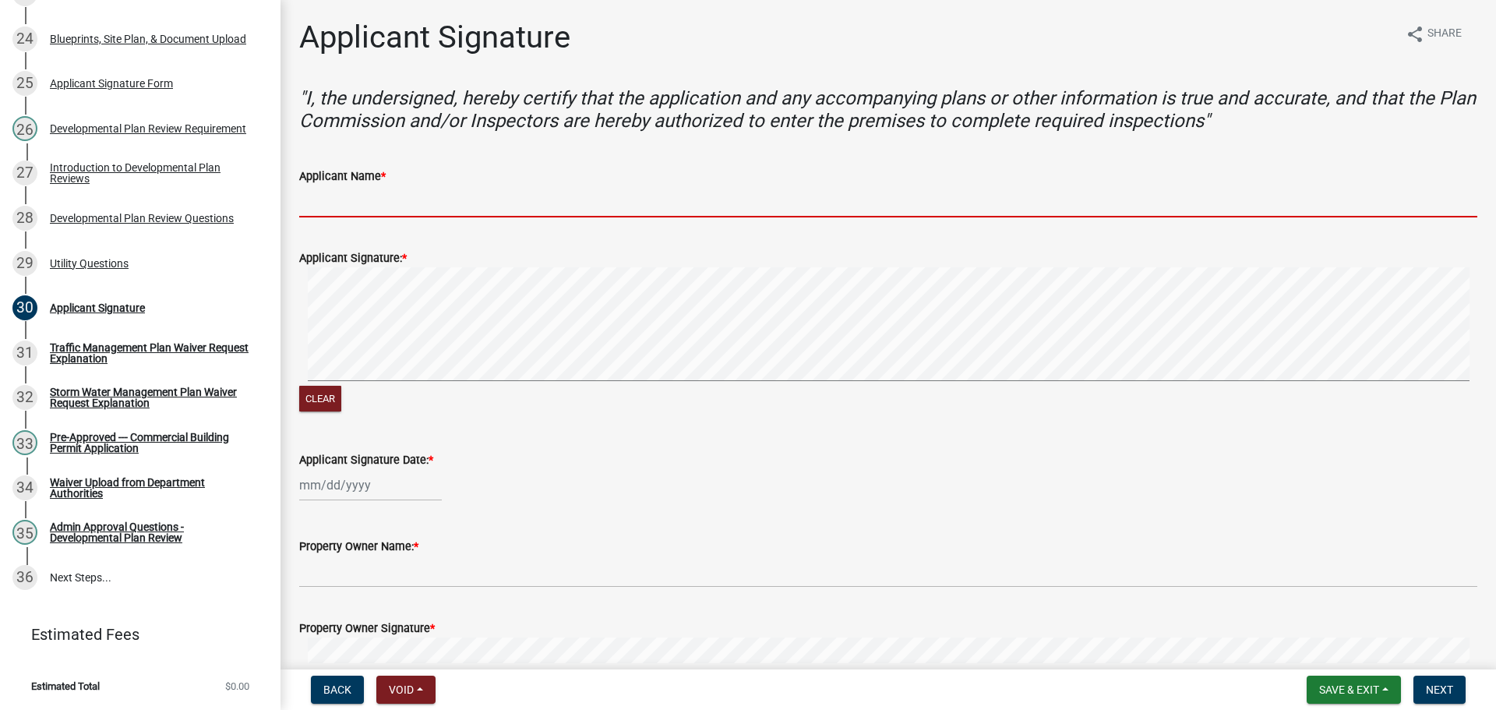
click at [384, 217] on input "Applicant Name *" at bounding box center [888, 201] width 1178 height 32
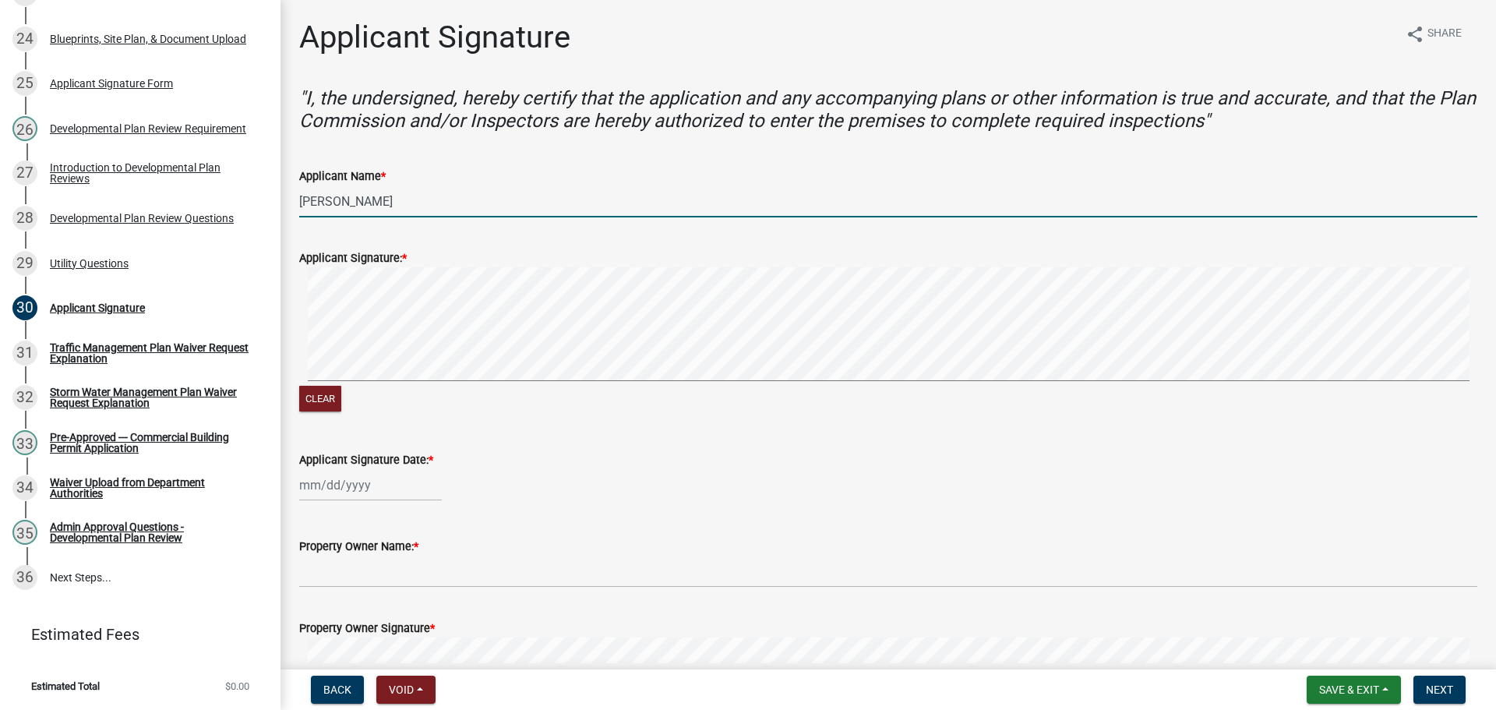
type input "[PERSON_NAME]"
select select "9"
select select "2025"
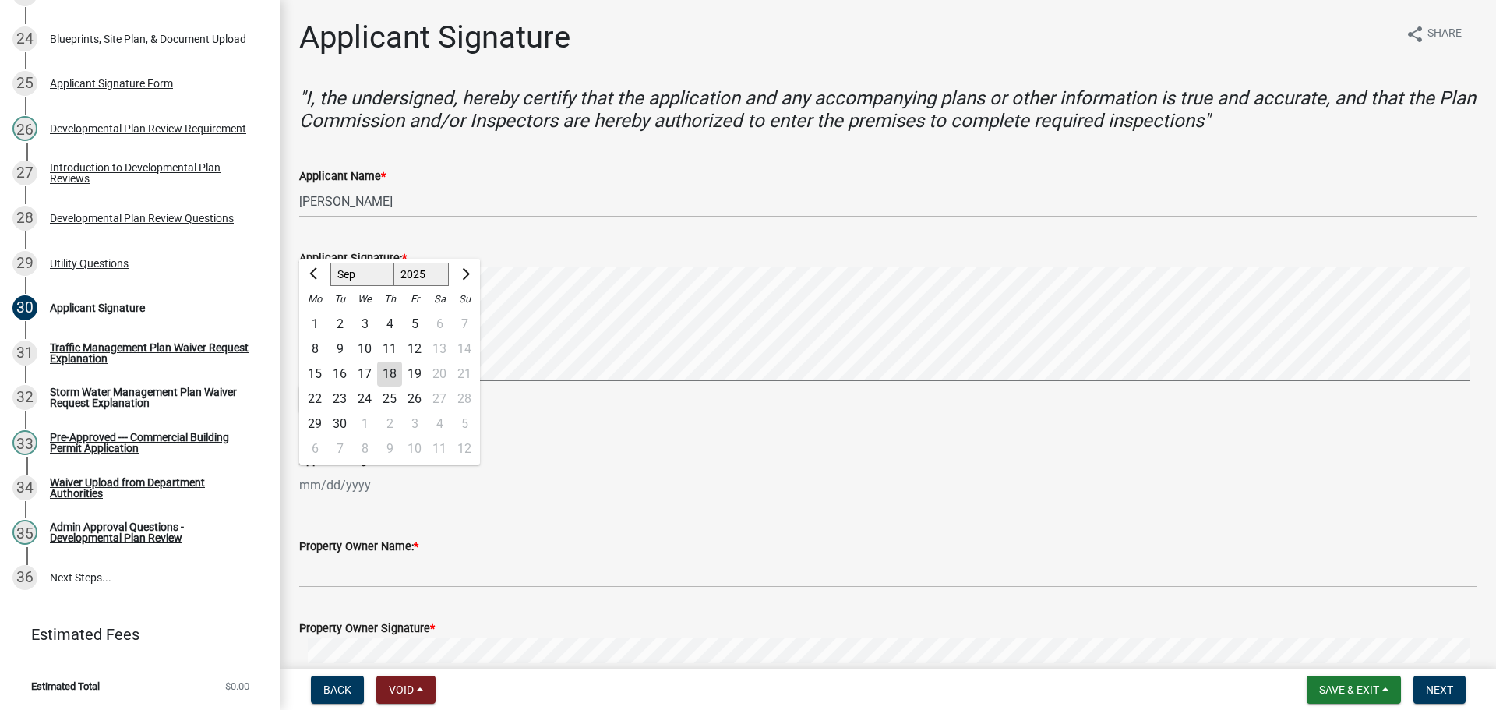
drag, startPoint x: 323, startPoint y: 569, endPoint x: 352, endPoint y: 572, distance: 29.0
click at [324, 501] on div "[PERSON_NAME] Feb Mar Apr [PERSON_NAME][DATE] Oct Nov [DATE] 1526 1527 1528 152…" at bounding box center [370, 485] width 143 height 32
click at [402, 386] on div "18" at bounding box center [389, 374] width 25 height 25
type input "[DATE]"
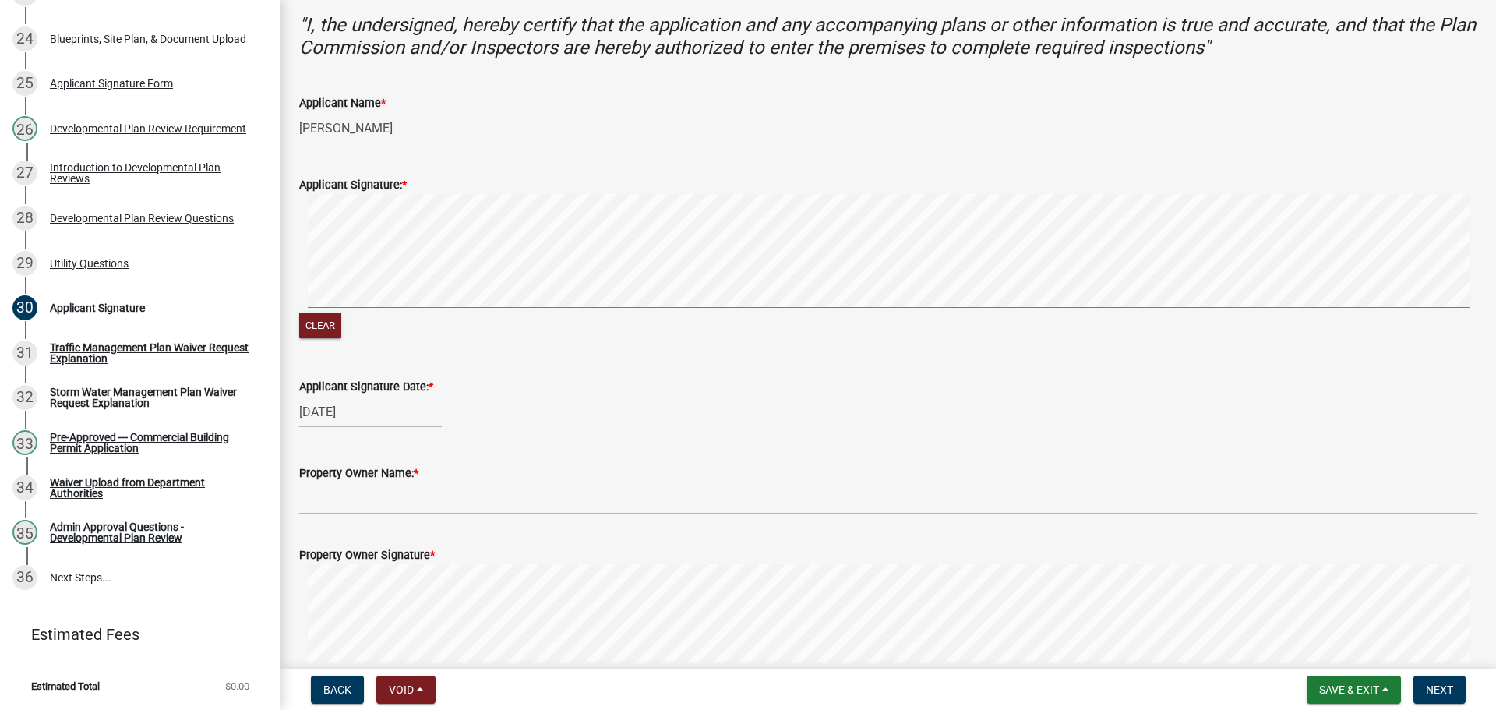
scroll to position [156, 0]
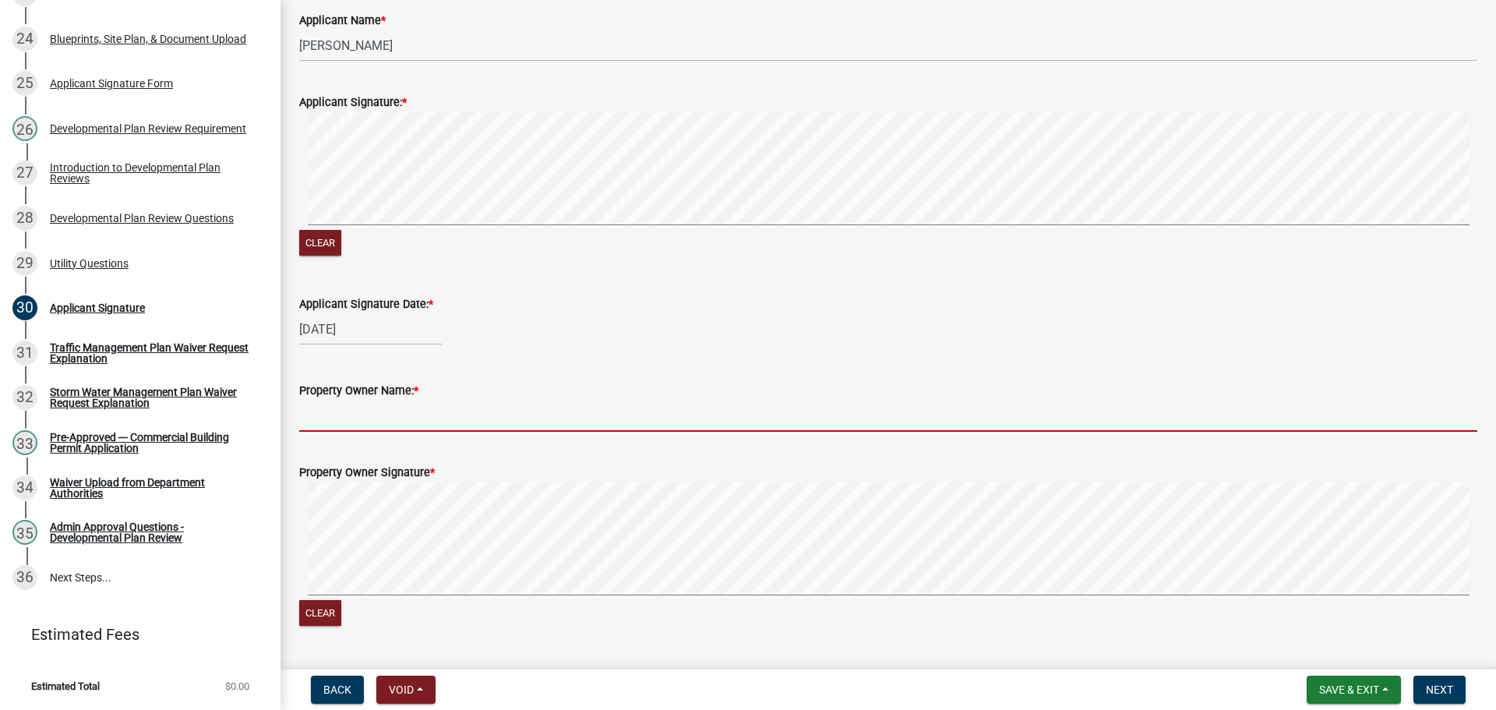
click at [365, 432] on input "Property Owner Name: *" at bounding box center [888, 416] width 1178 height 32
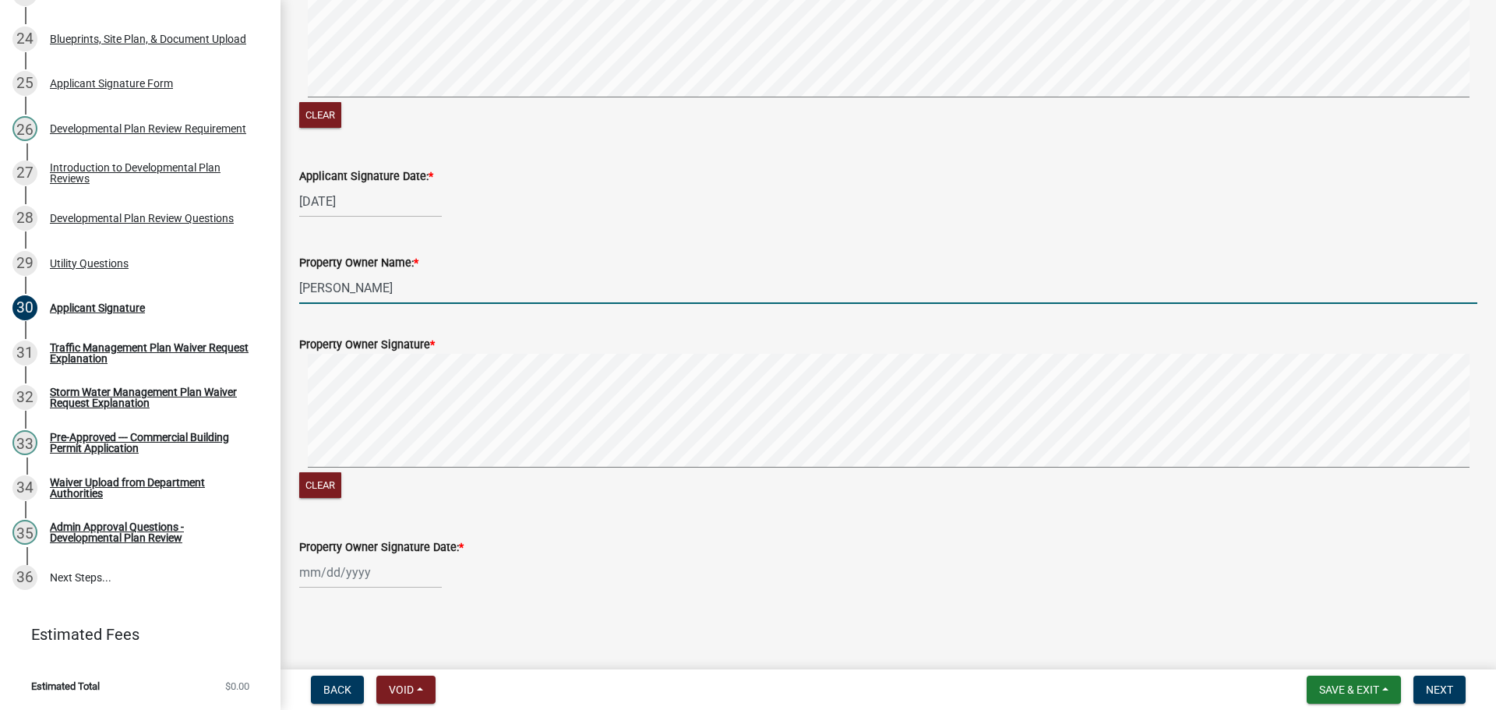
scroll to position [390, 0]
type input "[PERSON_NAME]"
click at [349, 583] on div at bounding box center [370, 572] width 143 height 32
select select "9"
select select "2025"
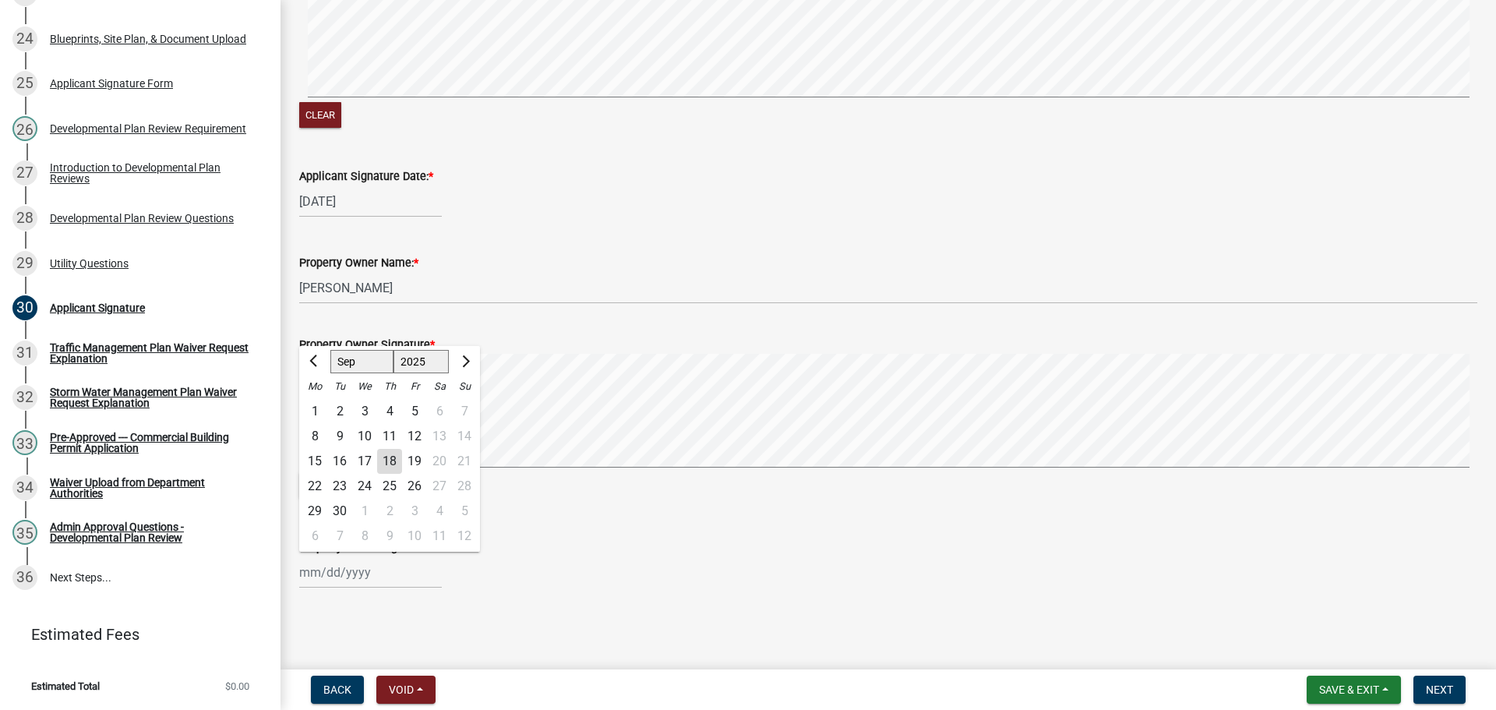
click at [402, 454] on div "18" at bounding box center [389, 461] width 25 height 25
type input "[DATE]"
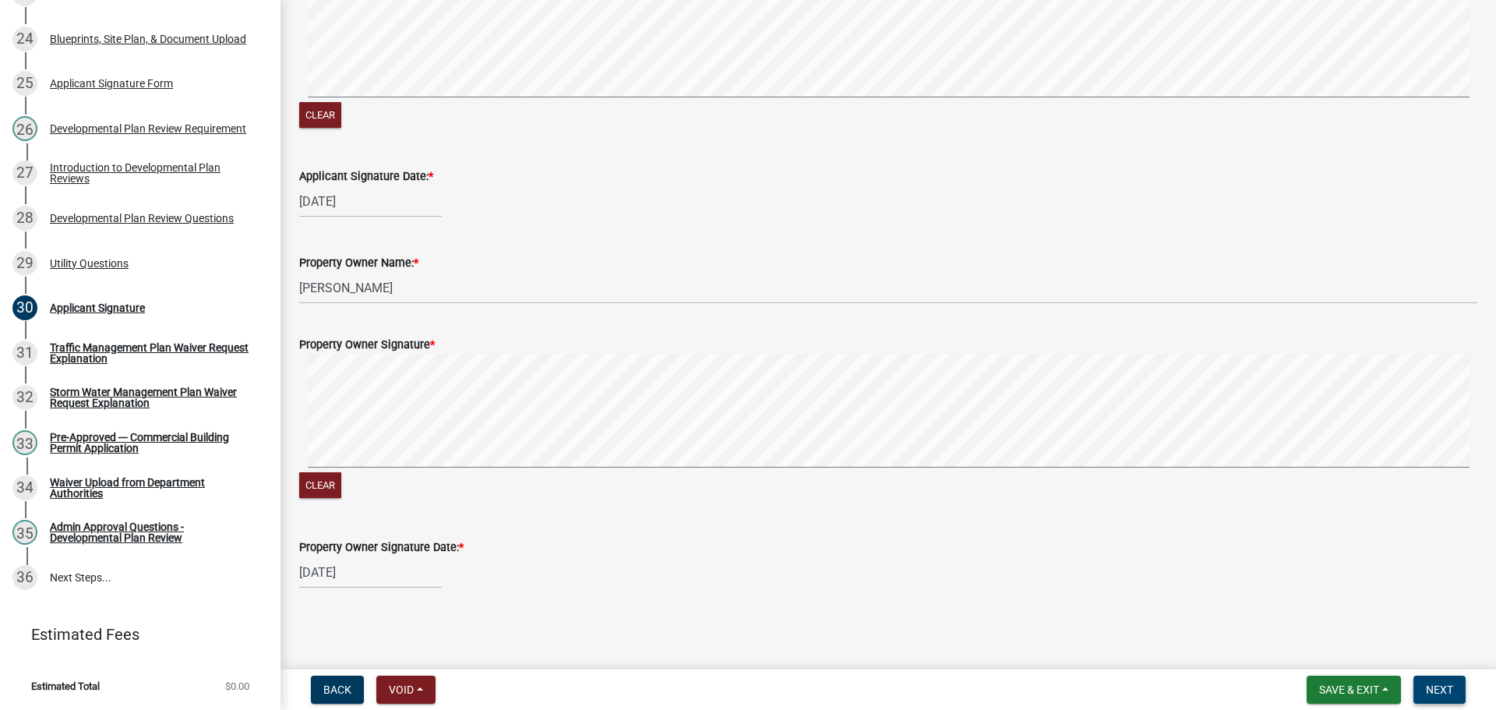
click at [1435, 685] on span "Next" at bounding box center [1439, 689] width 27 height 12
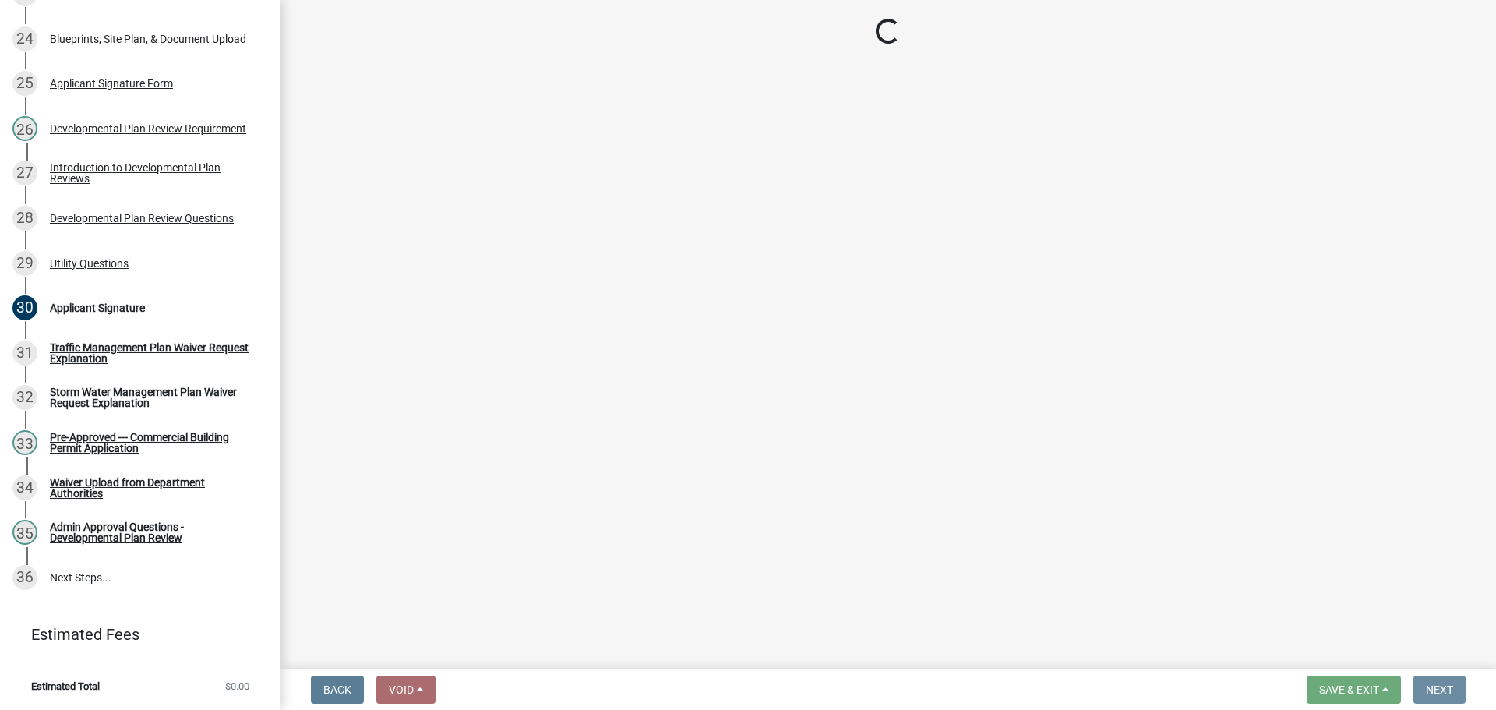
scroll to position [0, 0]
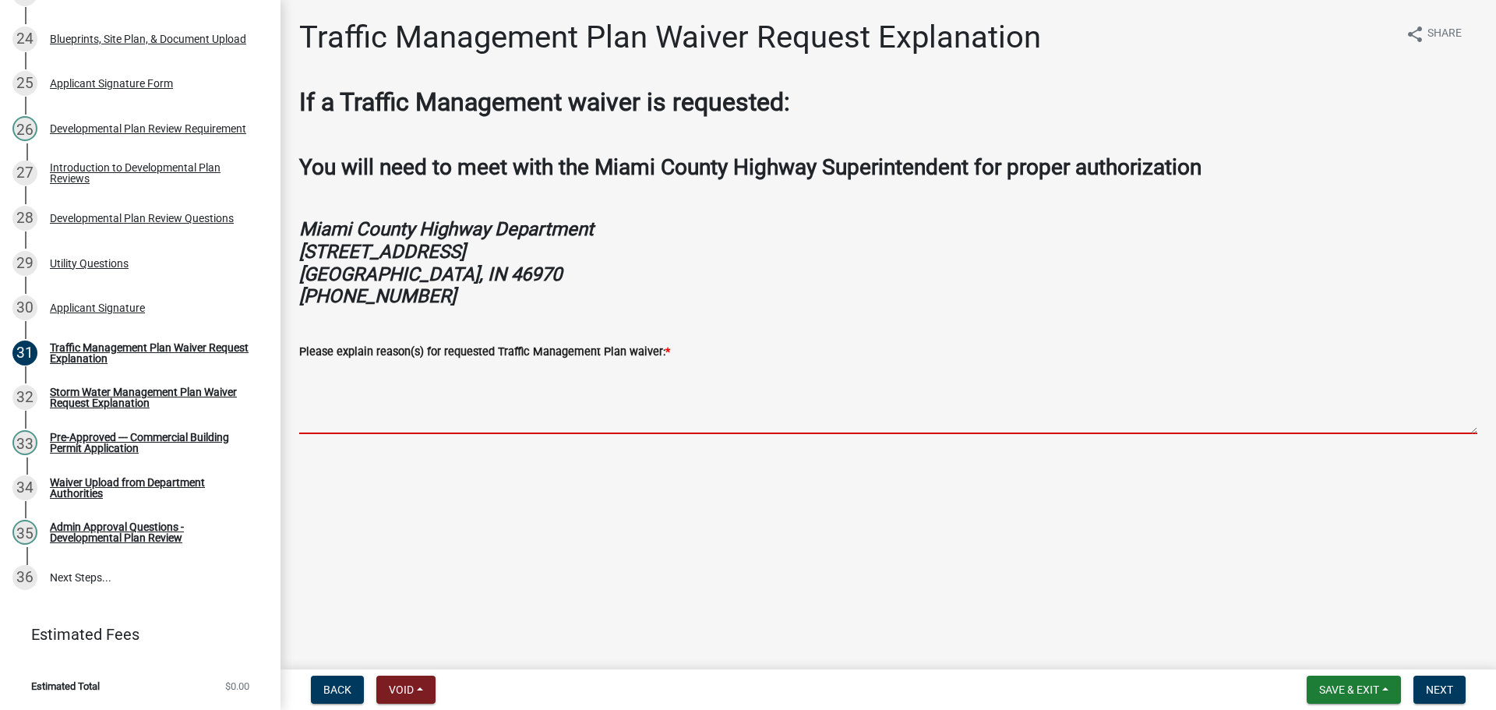
click at [488, 434] on textarea "Please explain reason(s) for requested Traffic Management Plan waiver: *" at bounding box center [888, 397] width 1178 height 73
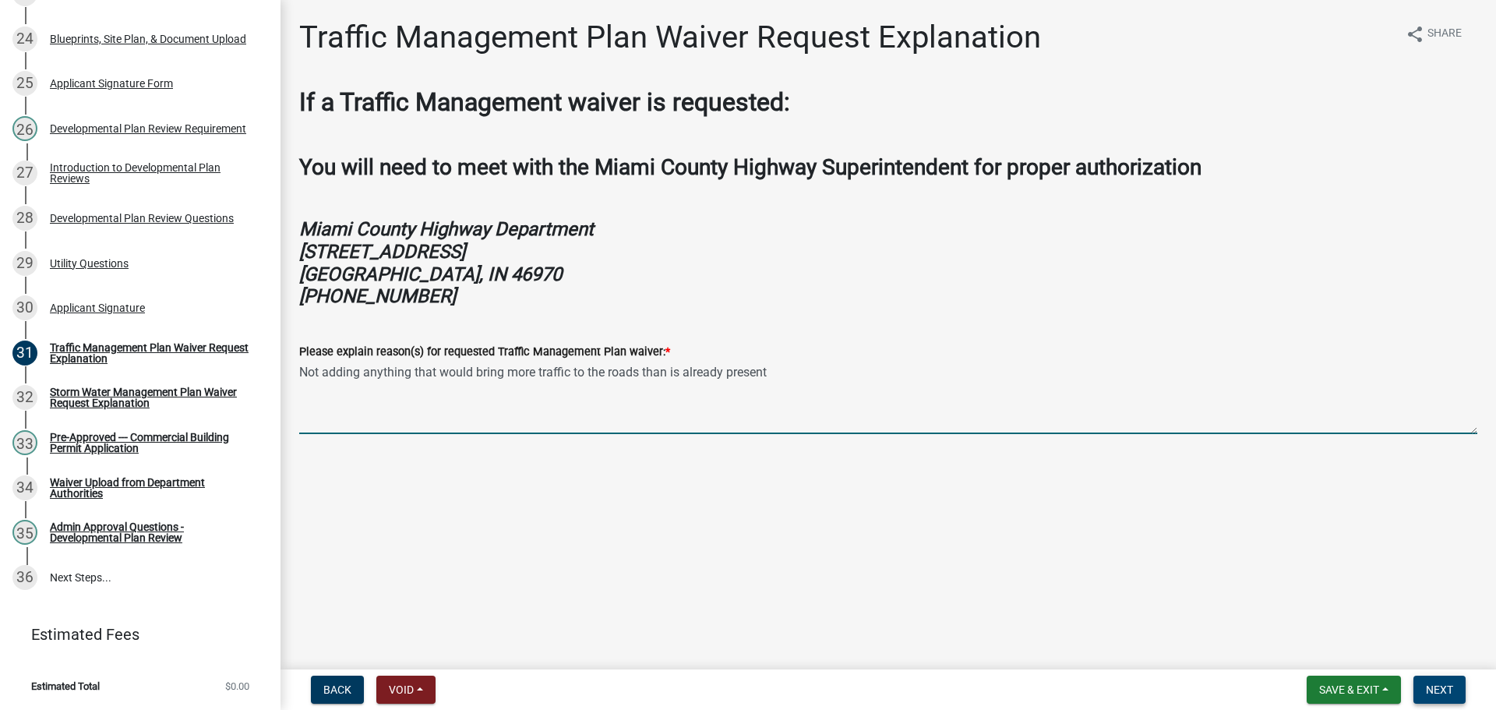
type textarea "Not adding anything that would bring more traffic to the roads than is already …"
click at [1443, 690] on span "Next" at bounding box center [1439, 689] width 27 height 12
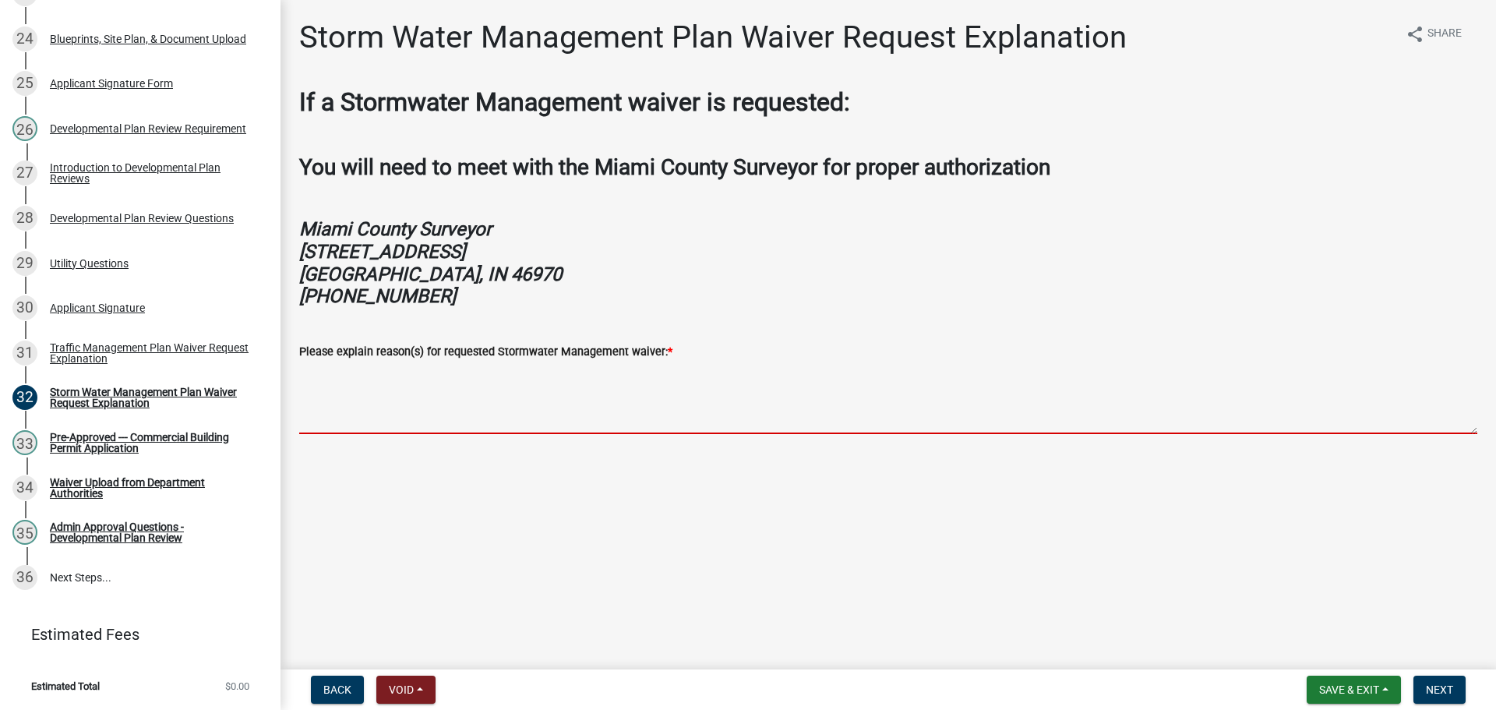
click at [511, 434] on textarea "Please explain reason(s) for requested Stormwater Management waiver: *" at bounding box center [888, 397] width 1178 height 73
click at [516, 434] on textarea "Please explain reason(s) for requested Stormwater Management waiver: *" at bounding box center [888, 397] width 1178 height 73
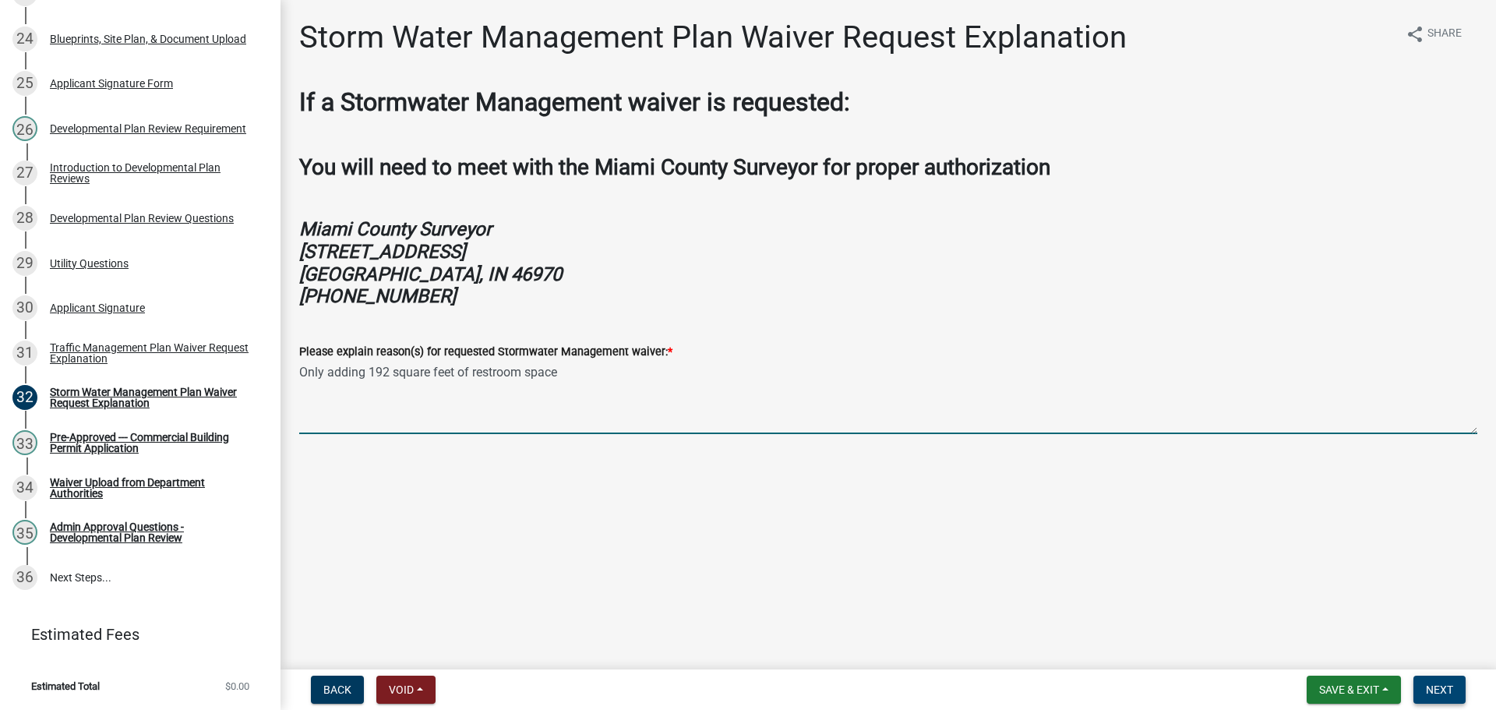
type textarea "Only adding 192 square feet of restroom space"
click at [1456, 694] on button "Next" at bounding box center [1439, 690] width 52 height 28
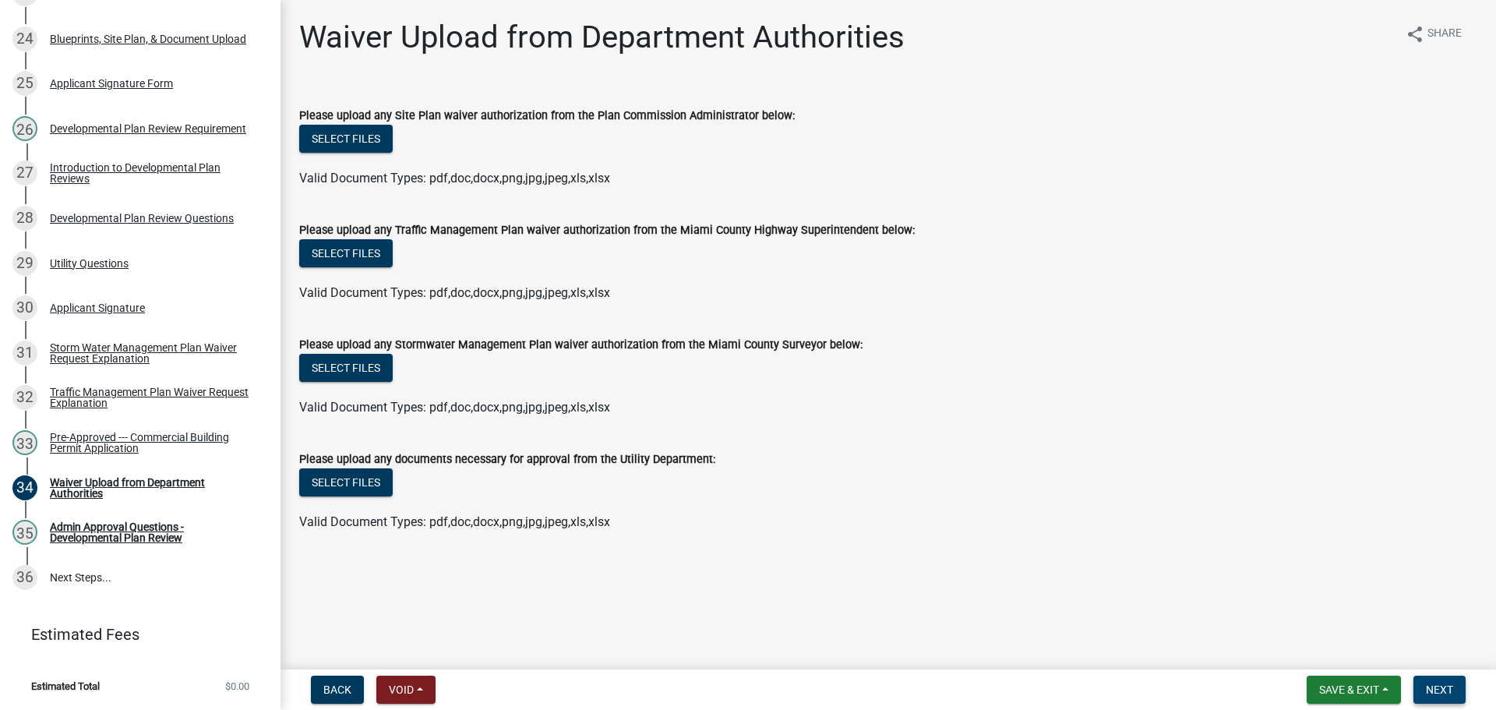
click at [1434, 686] on span "Next" at bounding box center [1439, 689] width 27 height 12
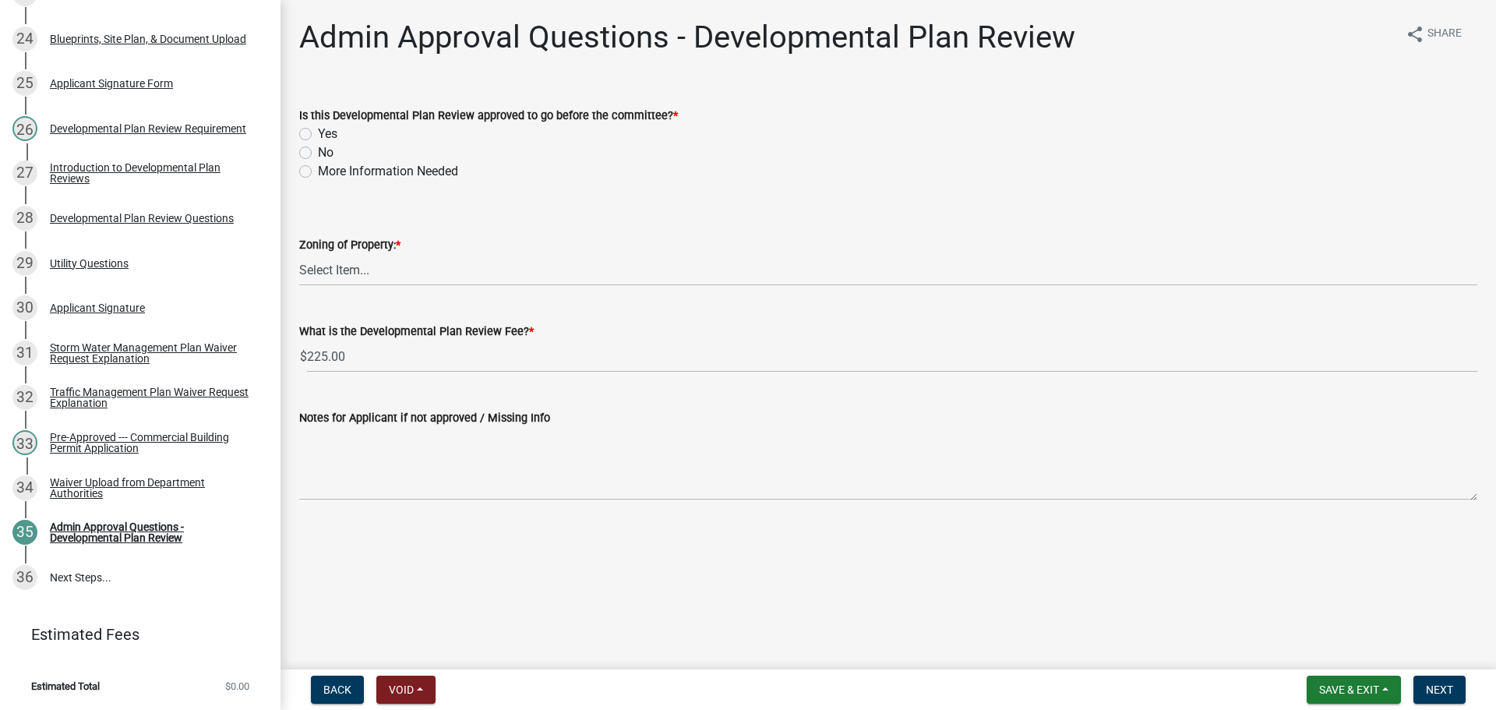
drag, startPoint x: 306, startPoint y: 150, endPoint x: 323, endPoint y: 190, distance: 43.0
click at [318, 143] on label "Yes" at bounding box center [327, 134] width 19 height 19
click at [318, 135] on input "Yes" at bounding box center [323, 130] width 10 height 10
radio input "true"
click at [352, 286] on select "Select Item... A-1 A-2 A-3 B-1 B-2 B-3 FF FP I-1 I-2 PUD R-1 R-3" at bounding box center [888, 270] width 1178 height 32
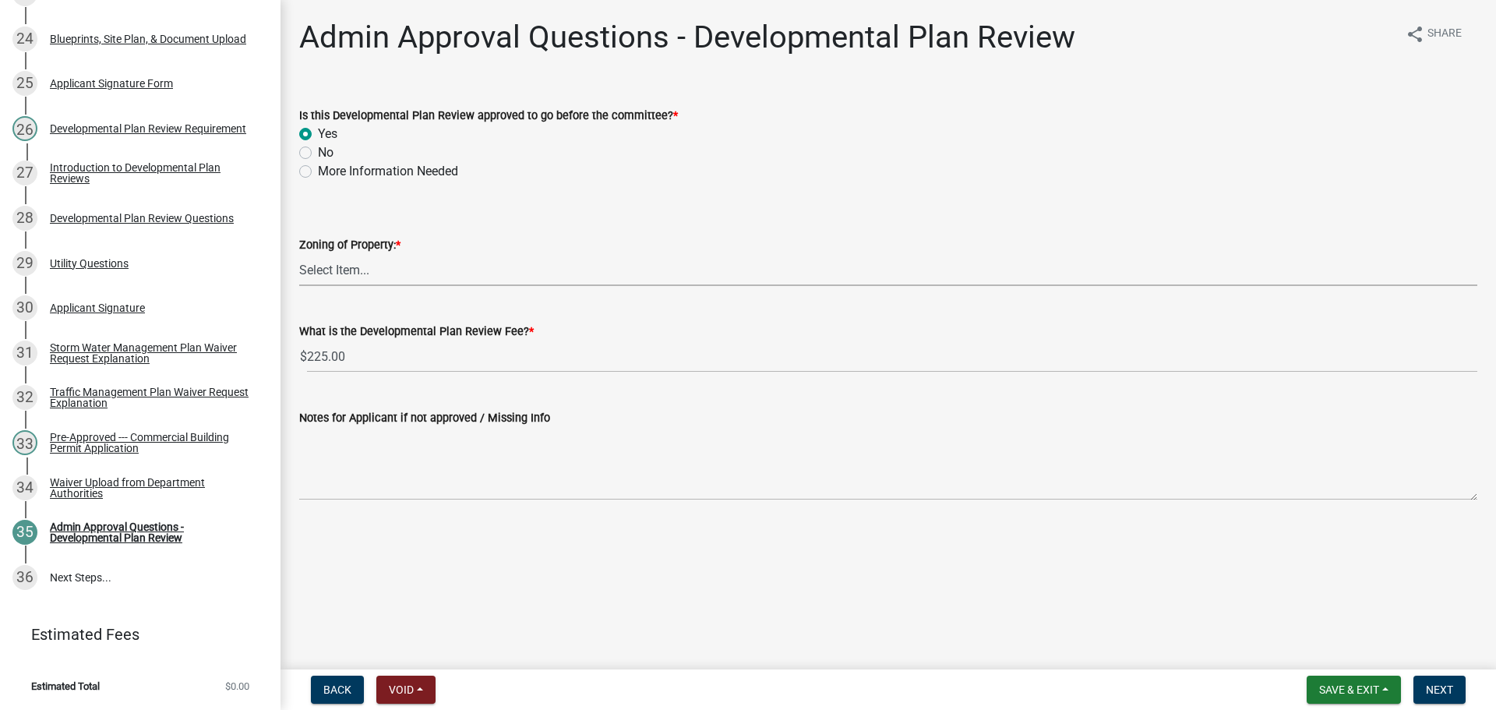
click at [352, 286] on select "Select Item... A-1 A-2 A-3 B-1 B-2 B-3 FF FP I-1 I-2 PUD R-1 R-3" at bounding box center [888, 270] width 1178 height 32
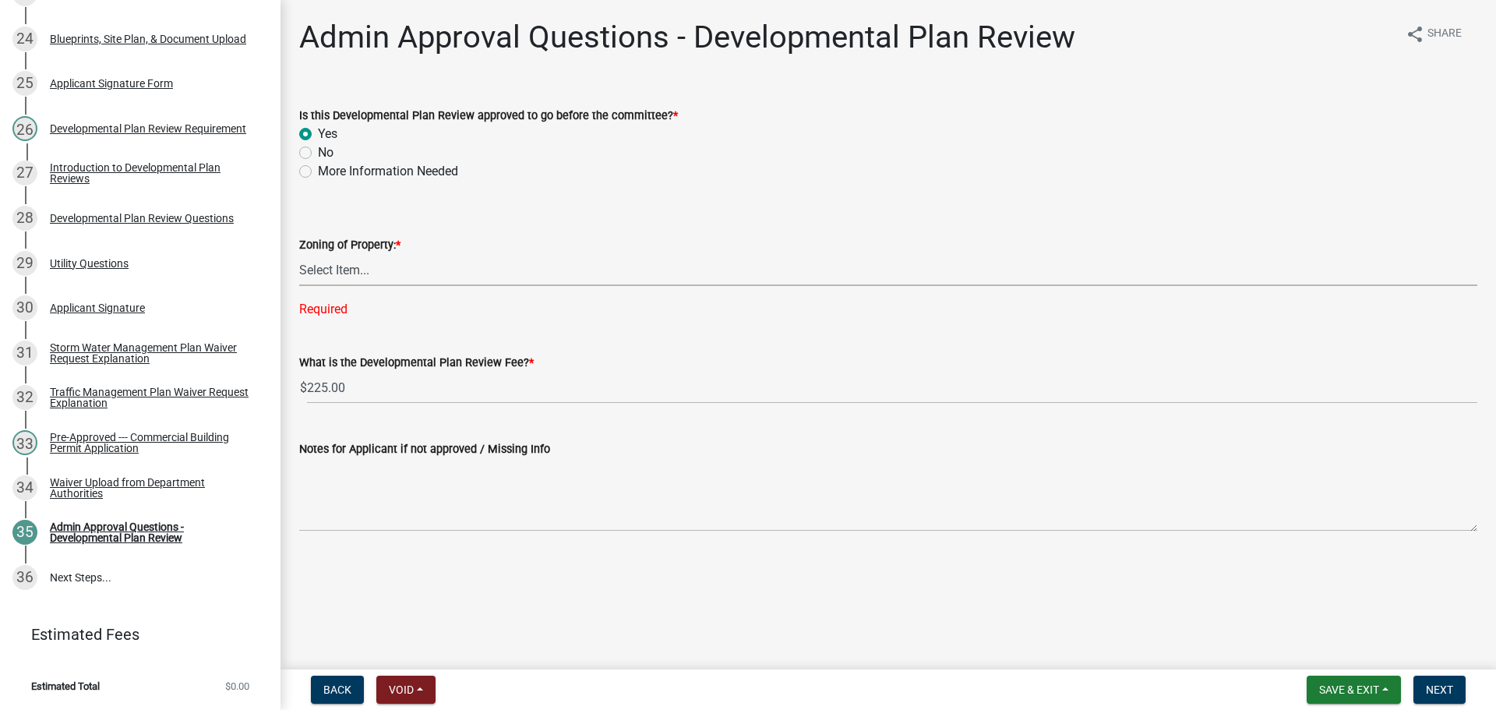
click at [377, 286] on select "Select Item... A-1 A-2 A-3 B-1 B-2 B-3 FF FP I-1 I-2 PUD R-1 R-3" at bounding box center [888, 270] width 1178 height 32
click at [302, 285] on select "Select Item... A-1 A-2 A-3 B-1 B-2 B-3 FF FP I-1 I-2 PUD R-1 R-3" at bounding box center [888, 270] width 1178 height 32
select select "72f1f427-0630-4c91-9c69-ef5b83ccddca"
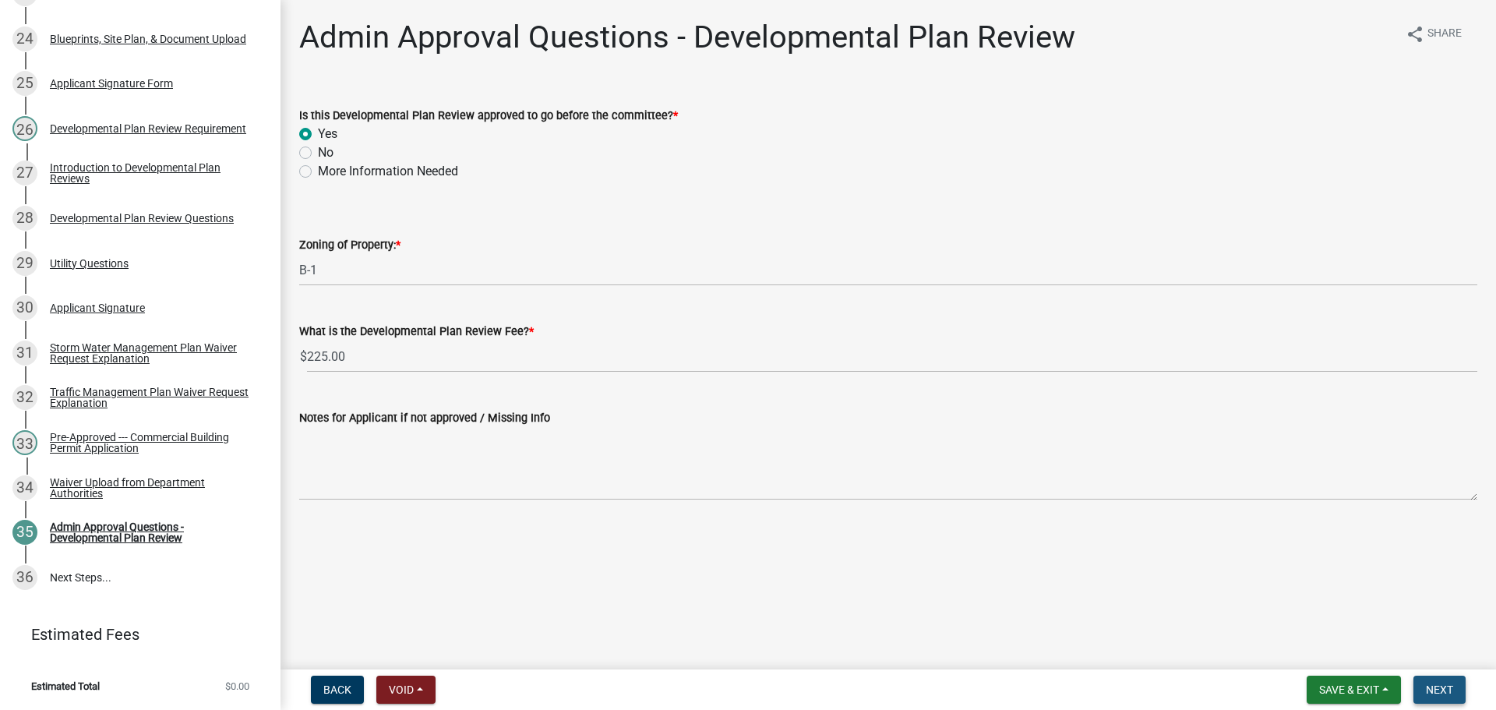
click at [1439, 679] on button "Next" at bounding box center [1439, 690] width 52 height 28
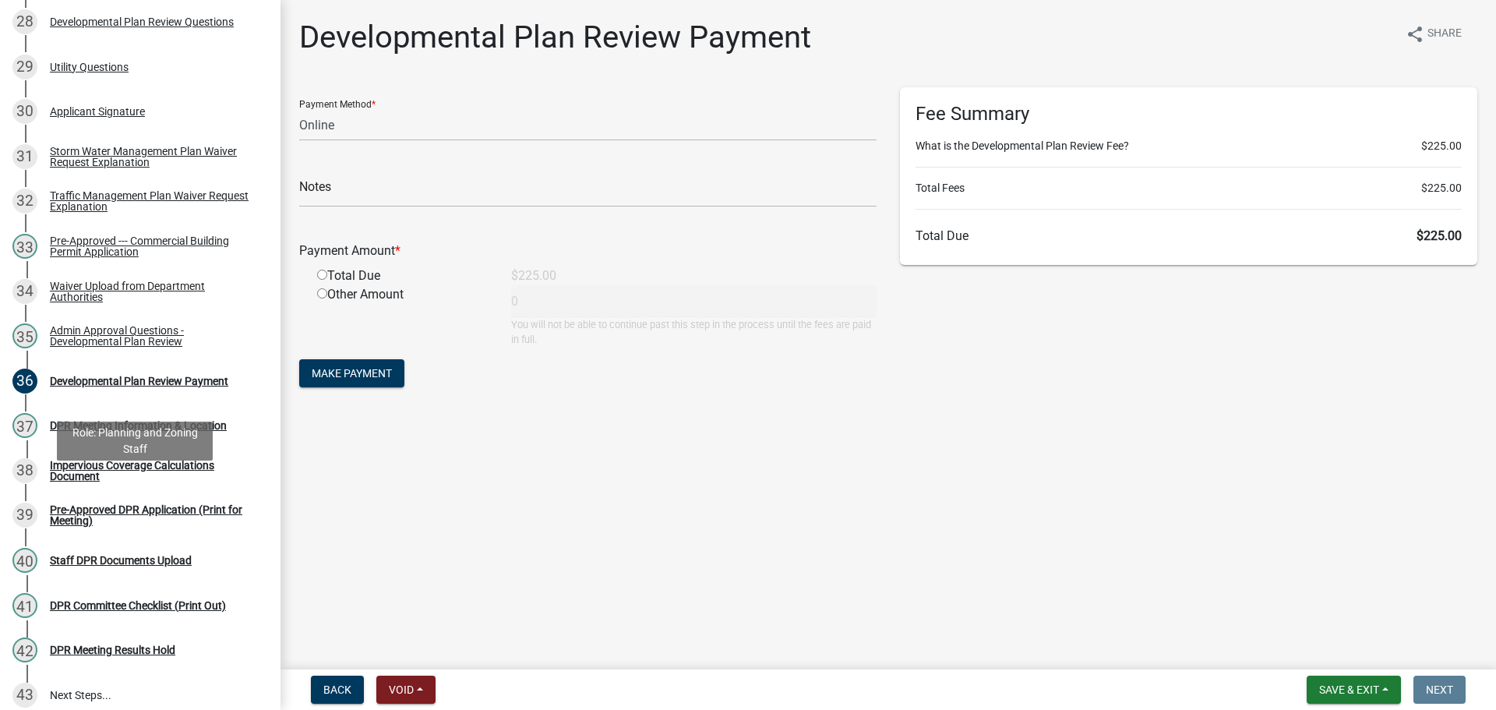
scroll to position [1824, 0]
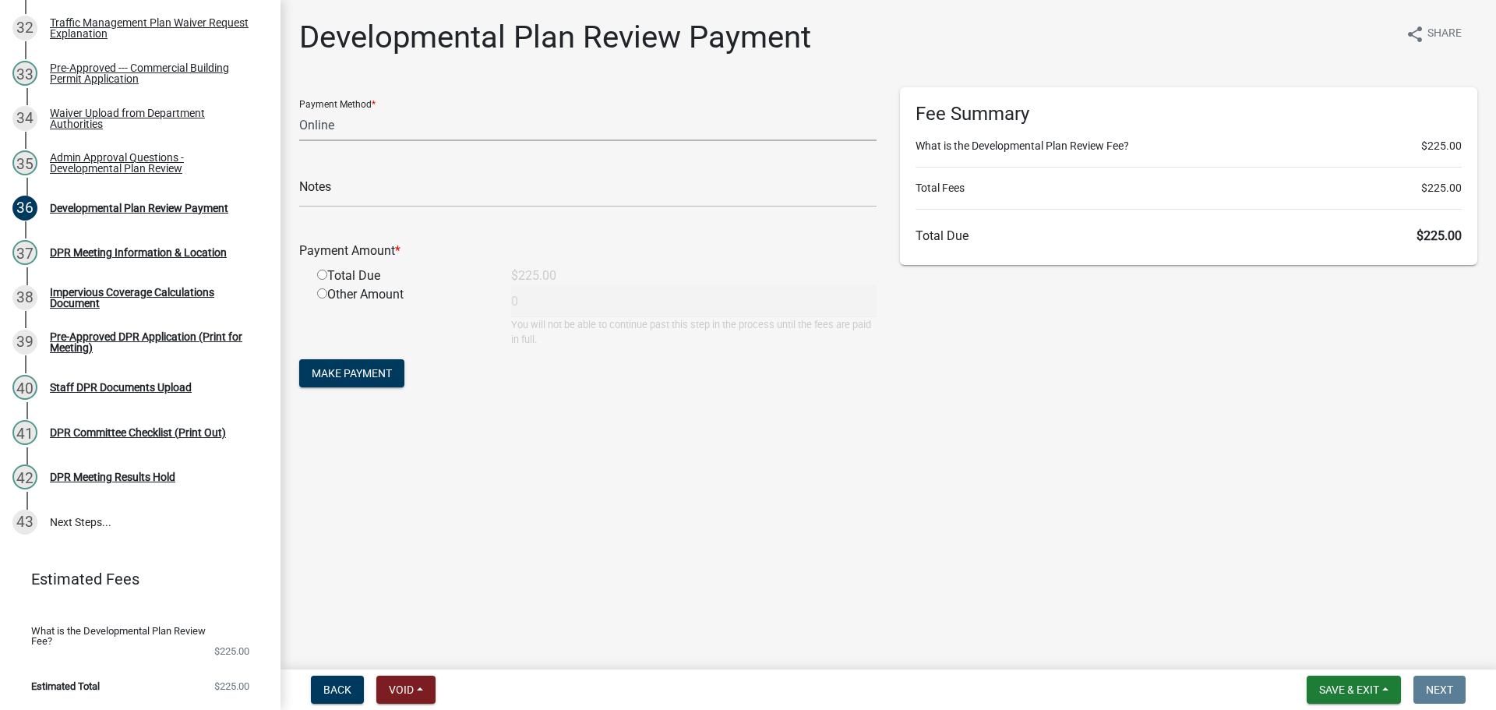
click at [365, 139] on select "Credit Card POS Check Cash Online" at bounding box center [587, 125] width 577 height 32
select select "1: 0"
click at [302, 122] on select "Credit Card POS Check Cash Online" at bounding box center [587, 125] width 577 height 32
click at [323, 280] on input "radio" at bounding box center [322, 275] width 10 height 10
radio input "true"
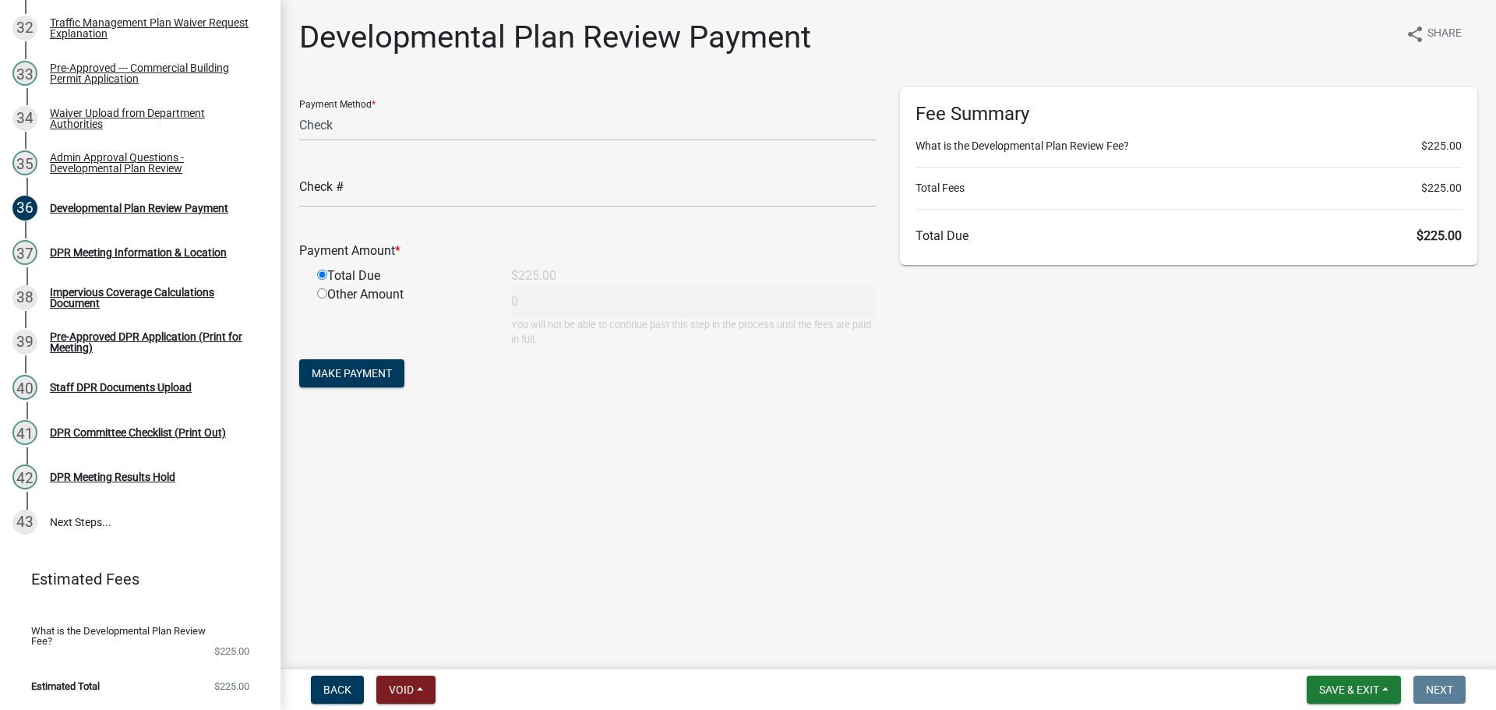
type input "225"
click at [397, 207] on input "text" at bounding box center [587, 191] width 577 height 32
type input "11509"
click at [362, 379] on span "Make Payment" at bounding box center [352, 373] width 80 height 12
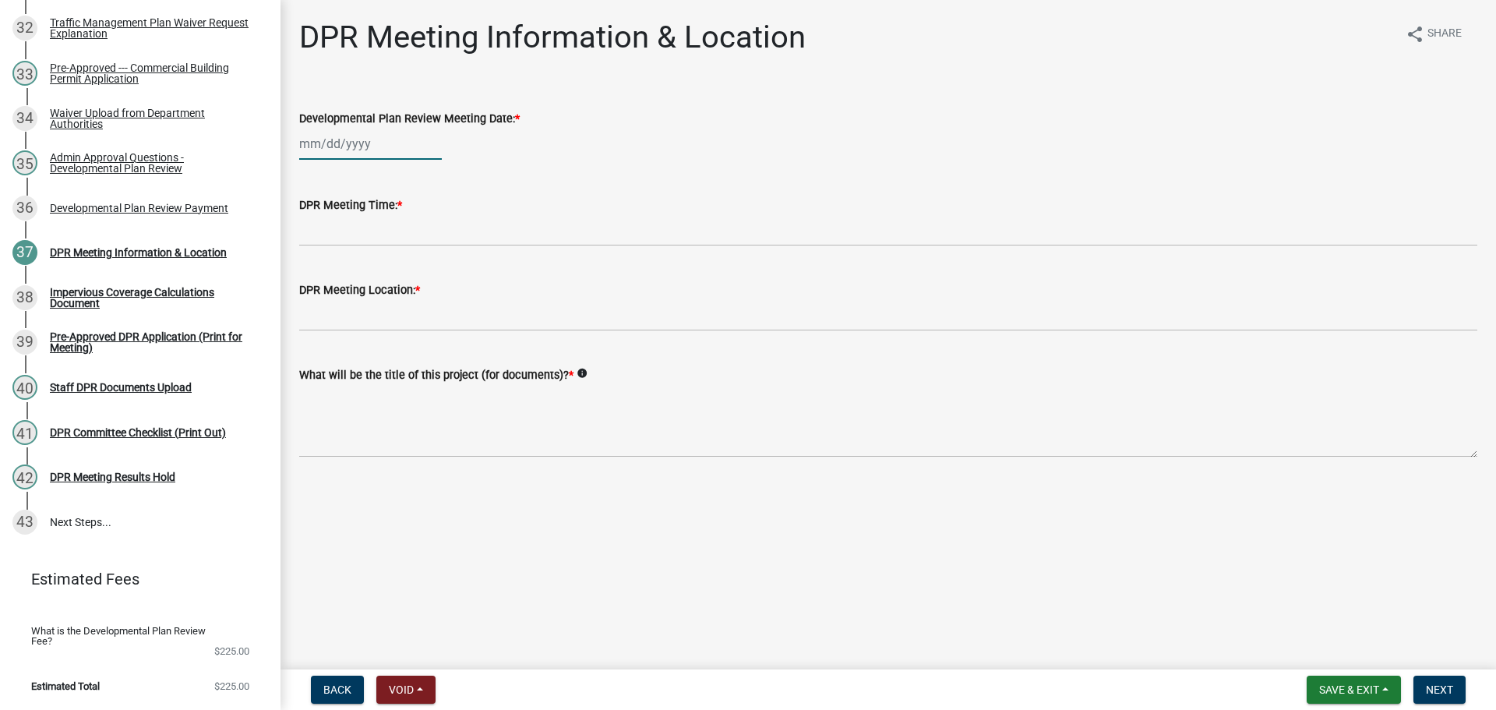
click at [351, 156] on div at bounding box center [370, 144] width 143 height 32
select select "9"
select select "2025"
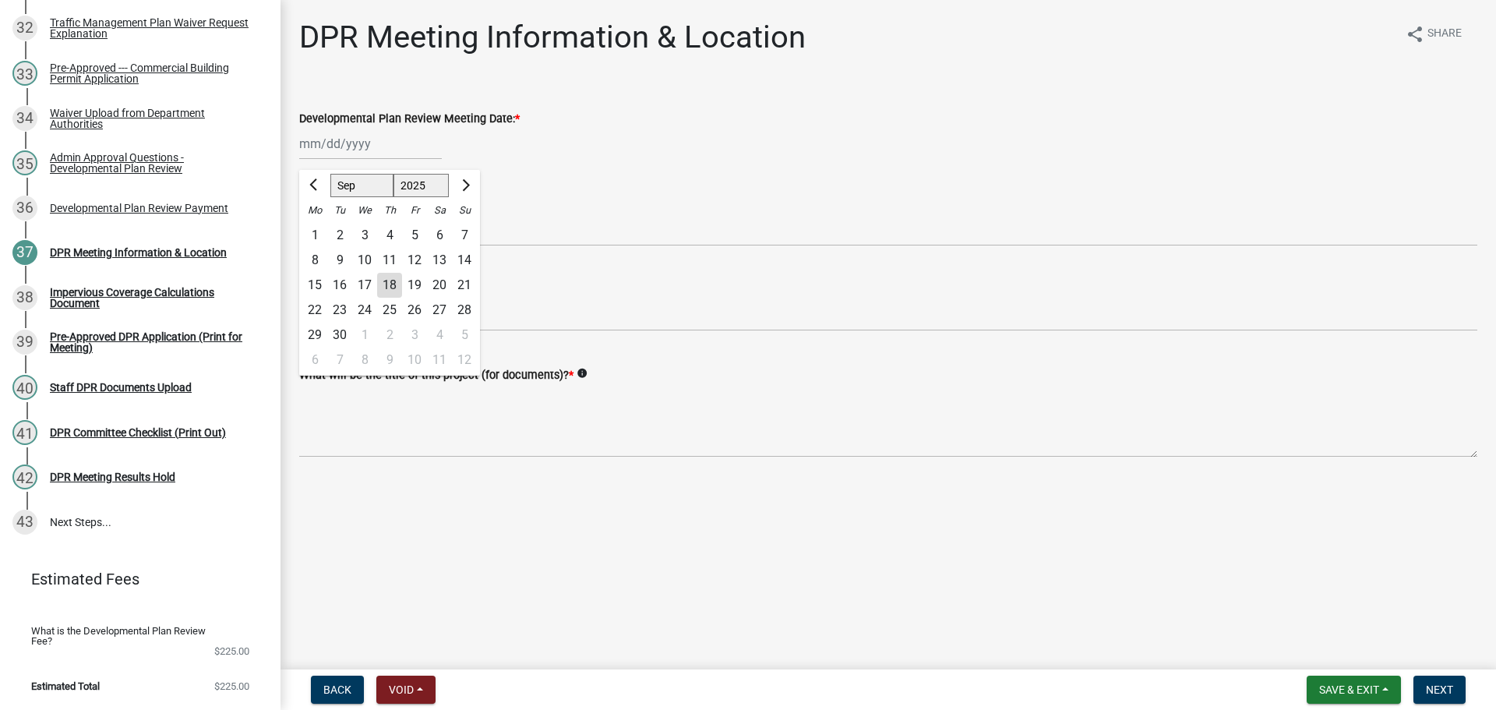
click at [632, 160] on div "[PERSON_NAME] Feb Mar Apr [PERSON_NAME][DATE] Oct Nov [DATE] 1526 1527 1528 152…" at bounding box center [888, 144] width 1178 height 32
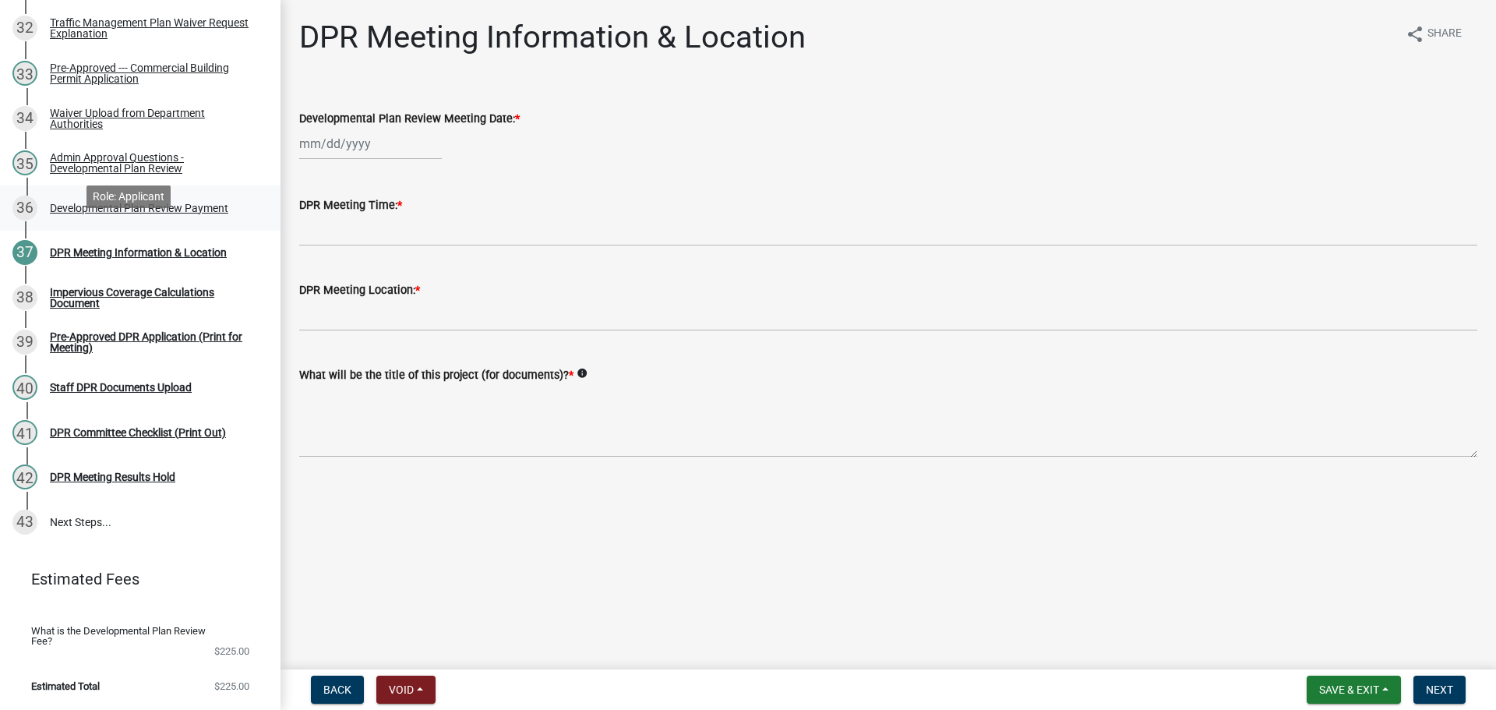
click at [138, 214] on div "Developmental Plan Review Payment" at bounding box center [139, 208] width 178 height 11
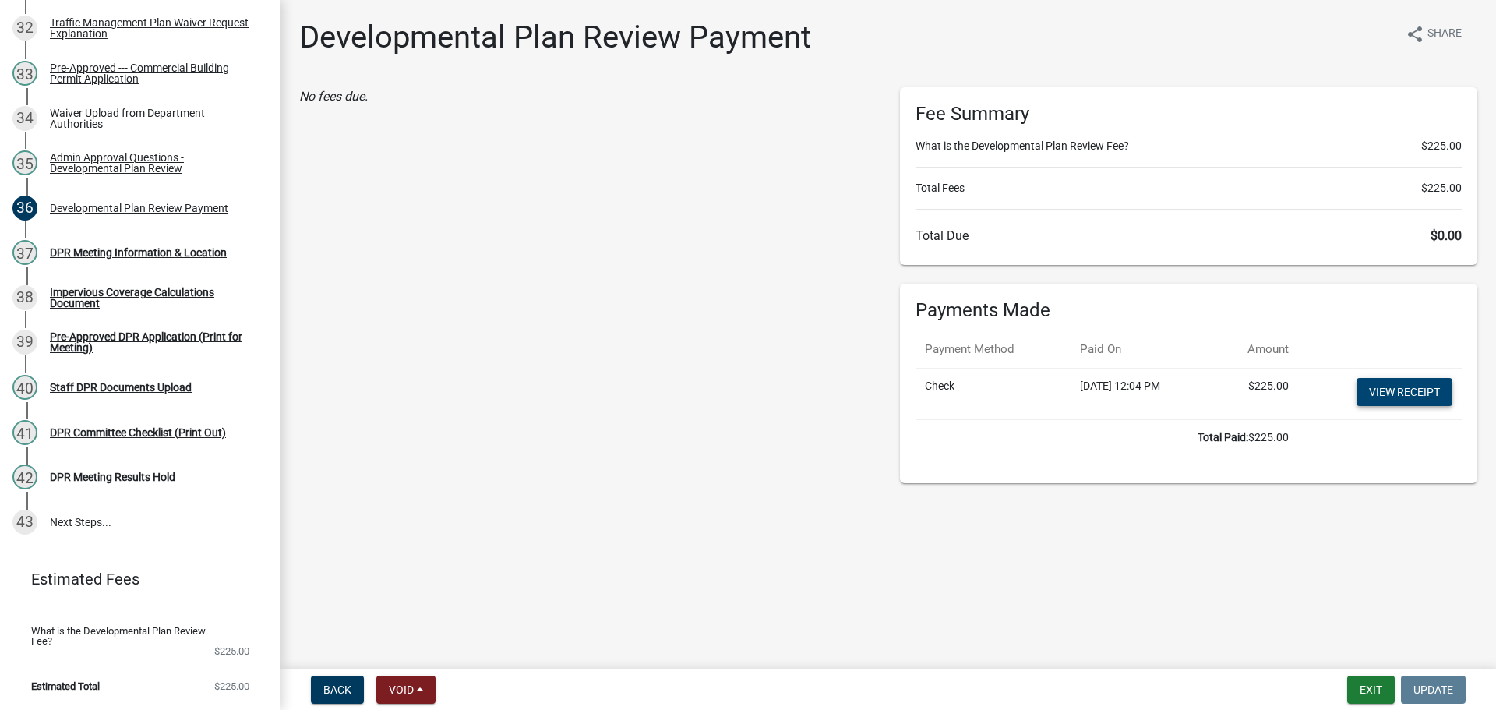
click at [1416, 406] on link "View receipt" at bounding box center [1405, 392] width 96 height 28
click at [158, 84] on div "Pre-Approved --- Commercial Building Permit Application" at bounding box center [153, 73] width 206 height 22
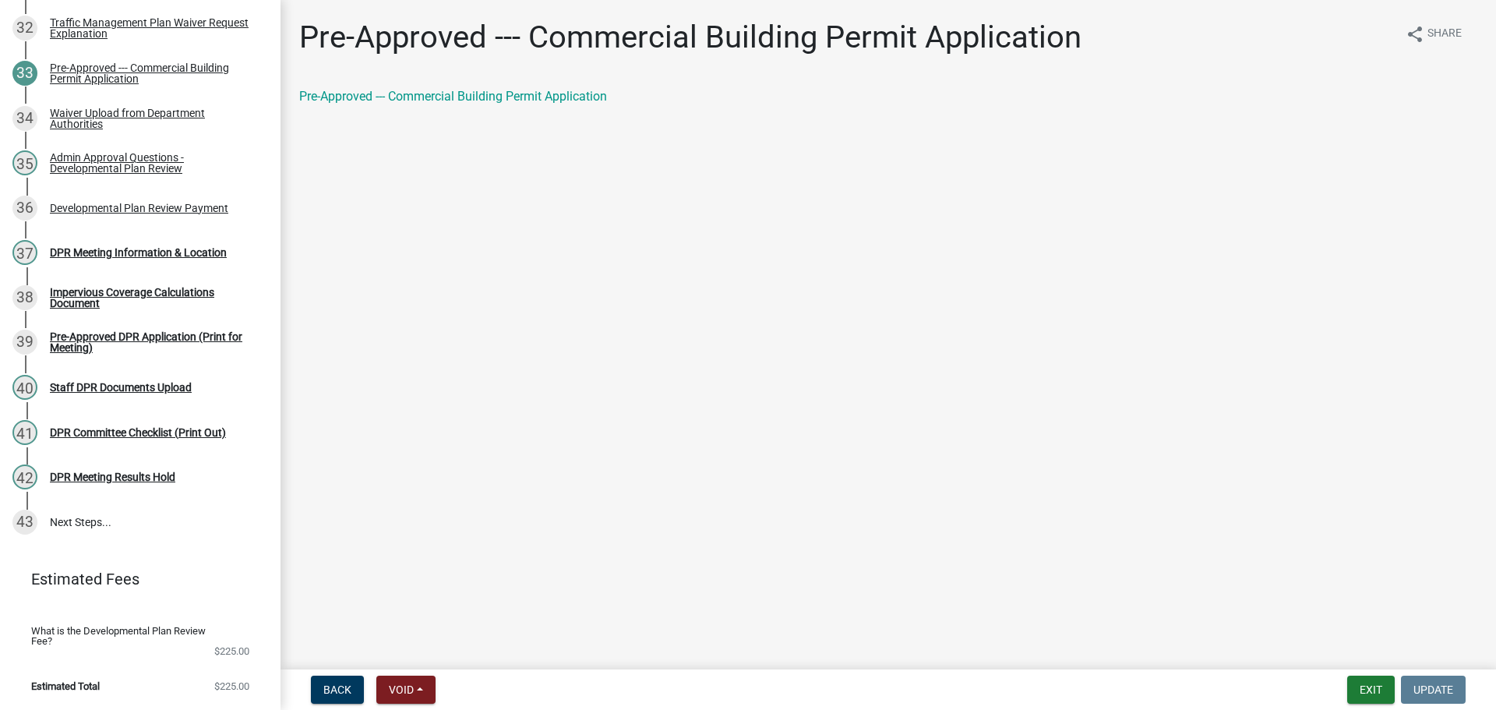
click at [570, 118] on div "Pre-Approved --- Commercial Building Permit Application" at bounding box center [889, 102] width 1202 height 31
click at [570, 104] on link "Pre-Approved --- Commercial Building Permit Application" at bounding box center [453, 96] width 308 height 15
click at [158, 258] on div "DPR Meeting Information & Location" at bounding box center [138, 252] width 177 height 11
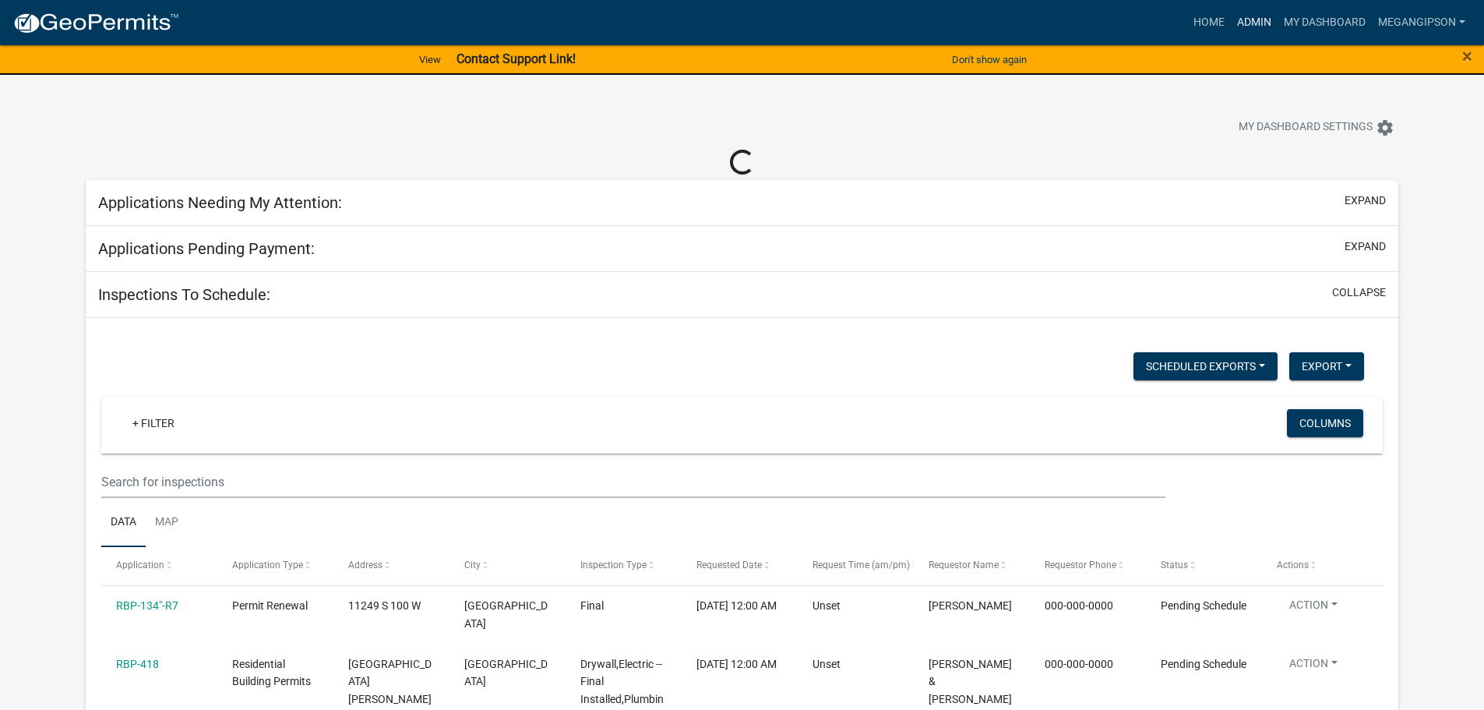
click at [1232, 15] on link "Admin" at bounding box center [1254, 23] width 47 height 30
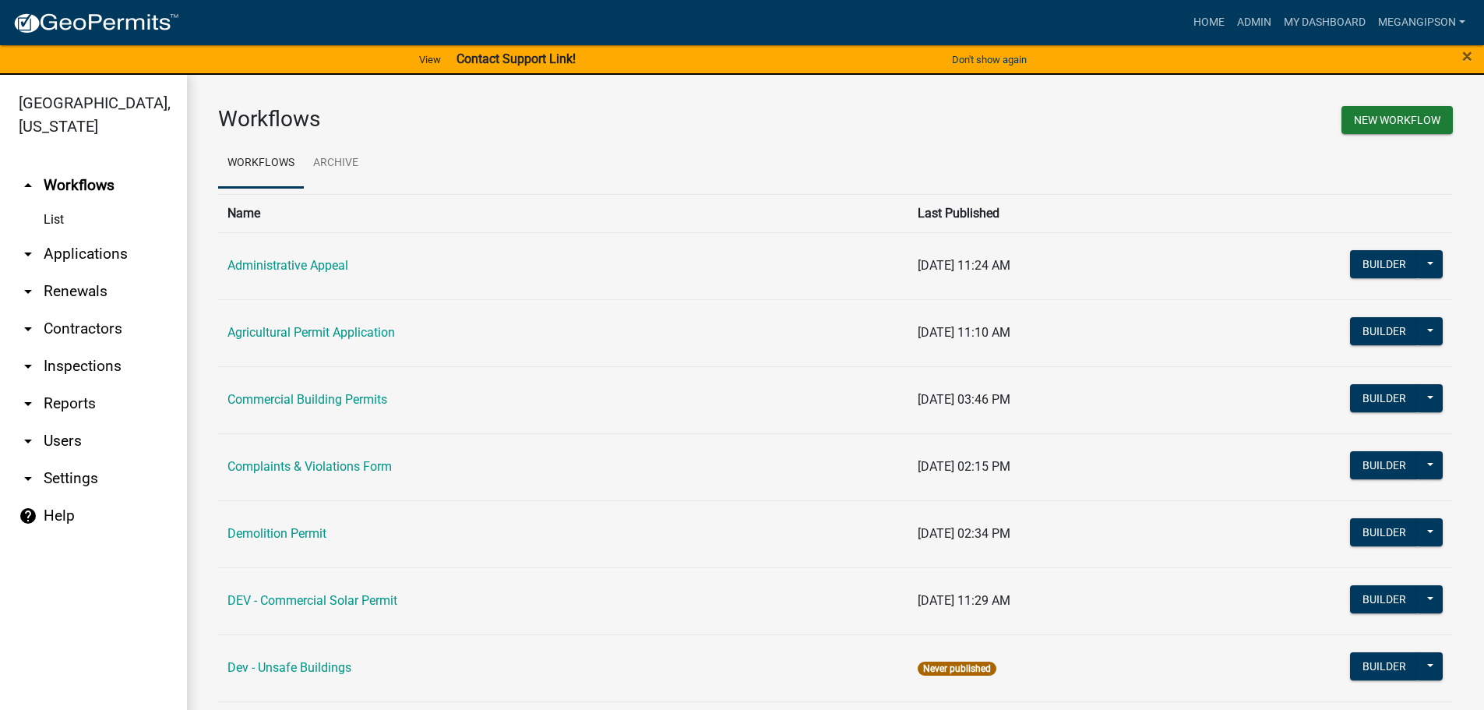
click at [122, 268] on link "arrow_drop_down Applications" at bounding box center [93, 253] width 187 height 37
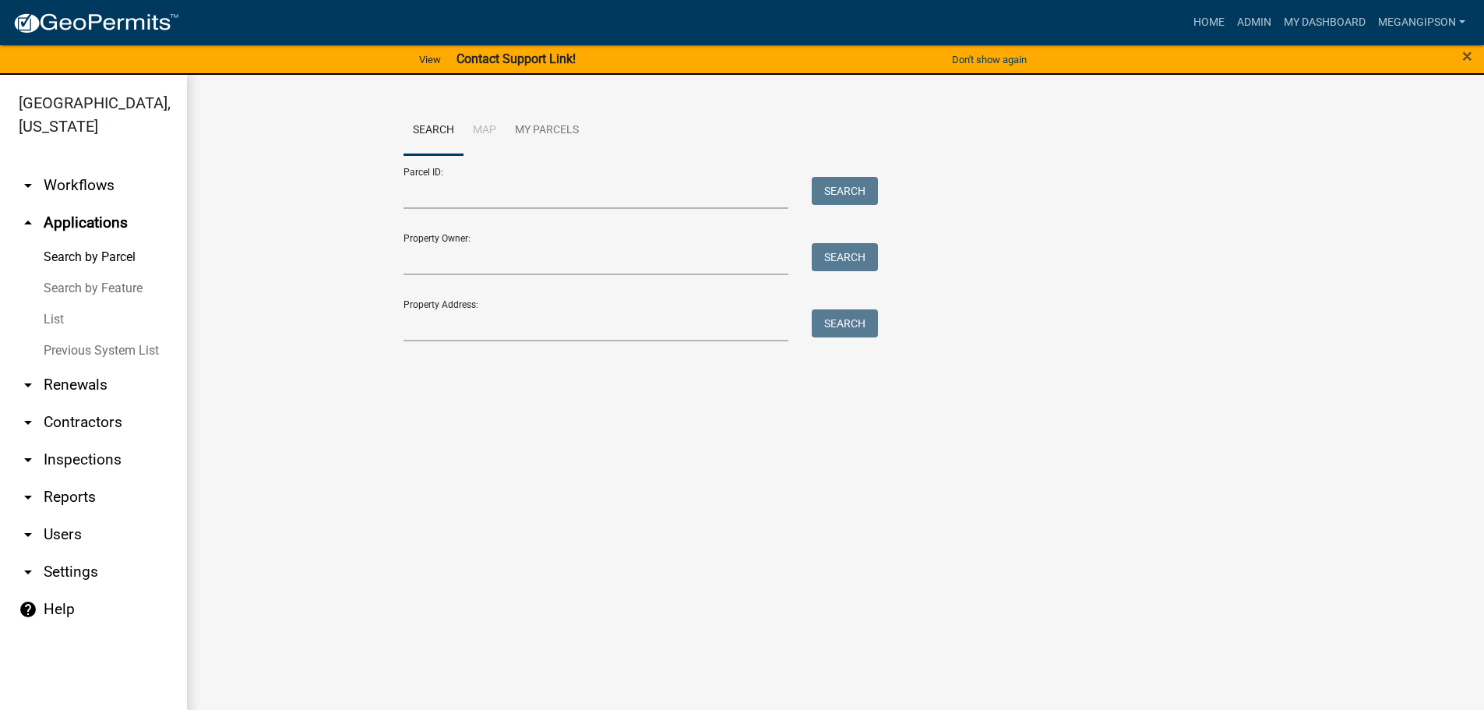
click at [60, 335] on link "List" at bounding box center [93, 319] width 187 height 31
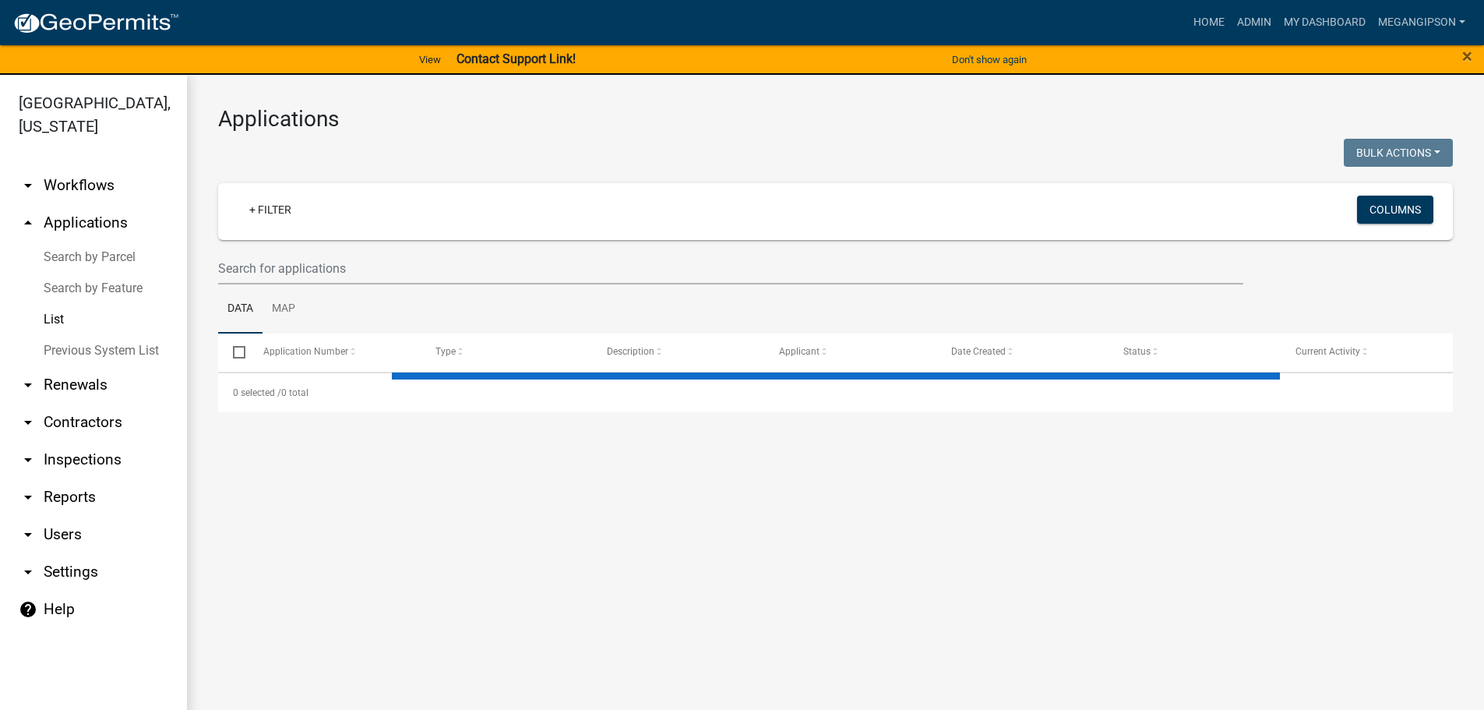
select select "3: 100"
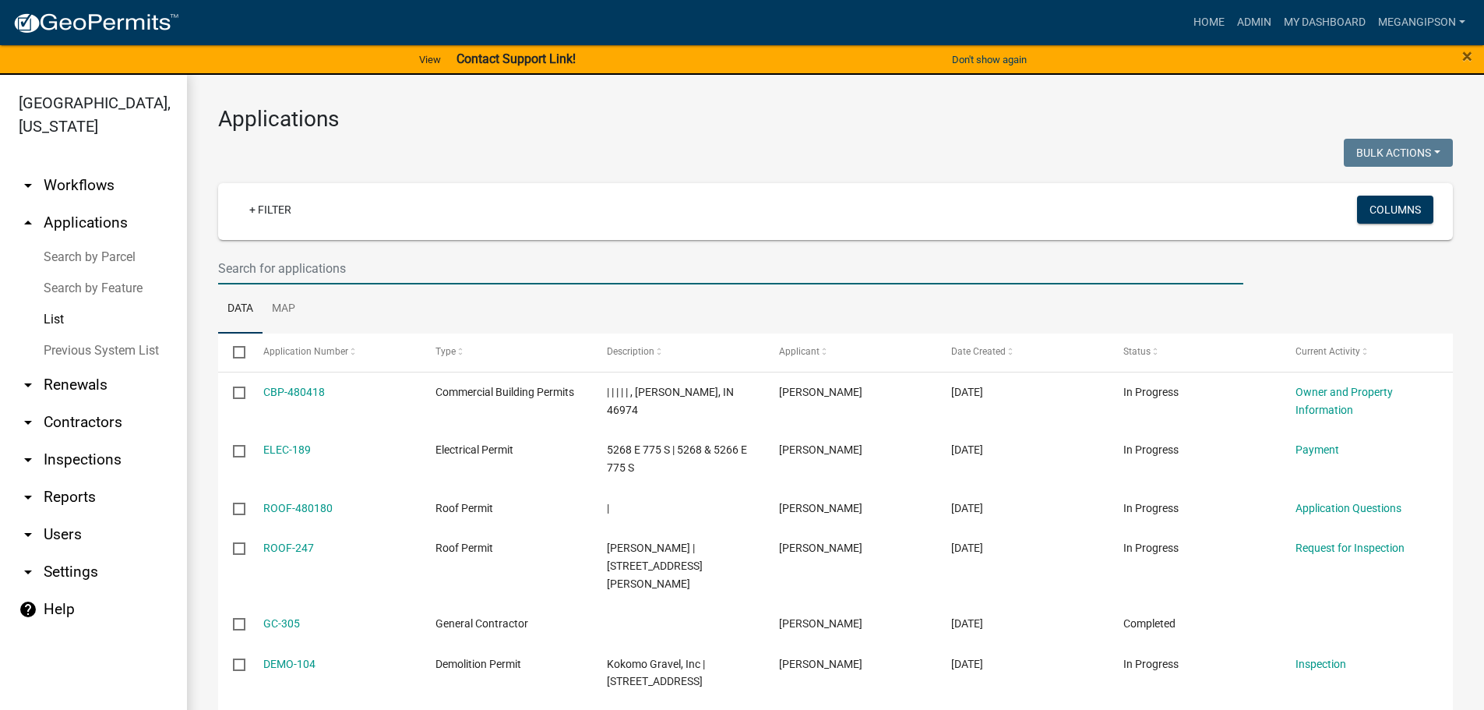
click at [285, 284] on input "text" at bounding box center [730, 268] width 1025 height 32
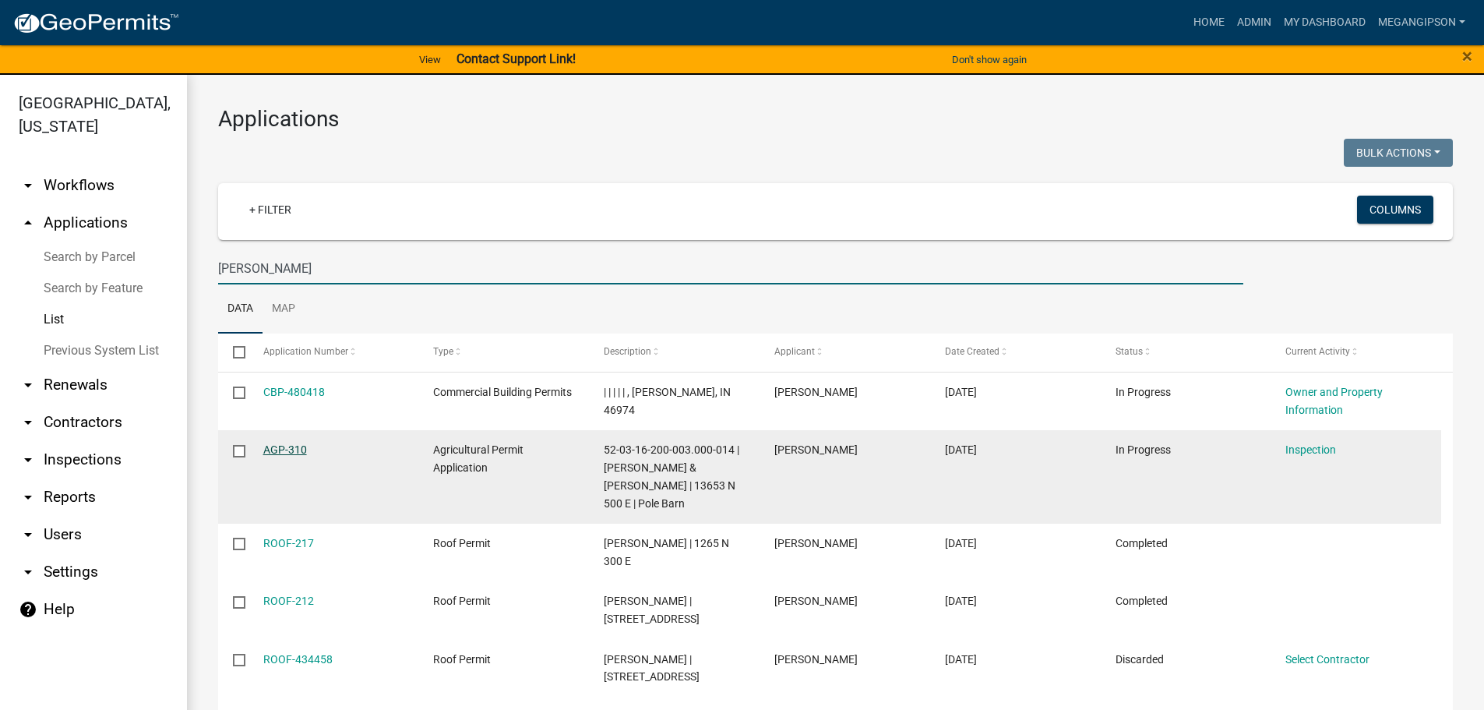
type input "david"
click at [301, 456] on link "AGP-310" at bounding box center [285, 449] width 44 height 12
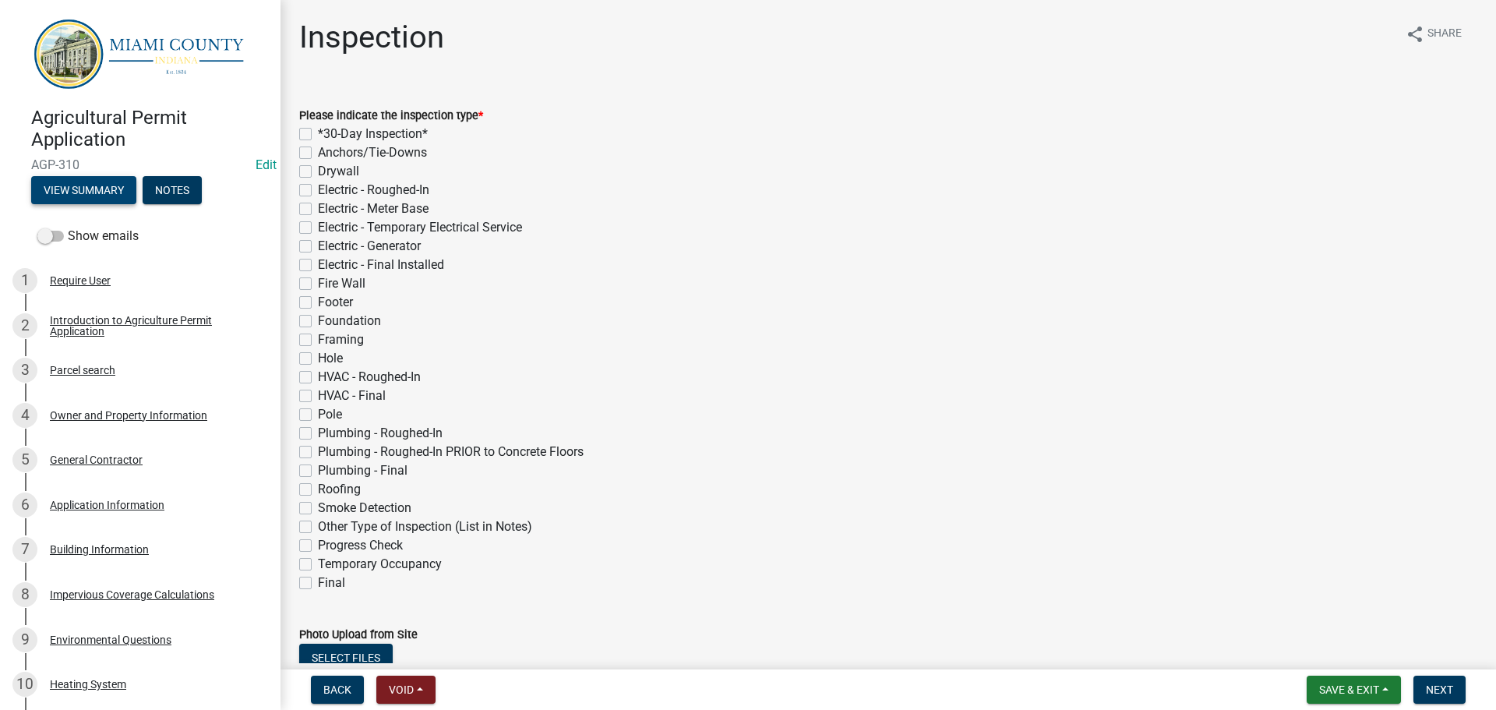
click at [83, 196] on button "View Summary" at bounding box center [83, 190] width 105 height 28
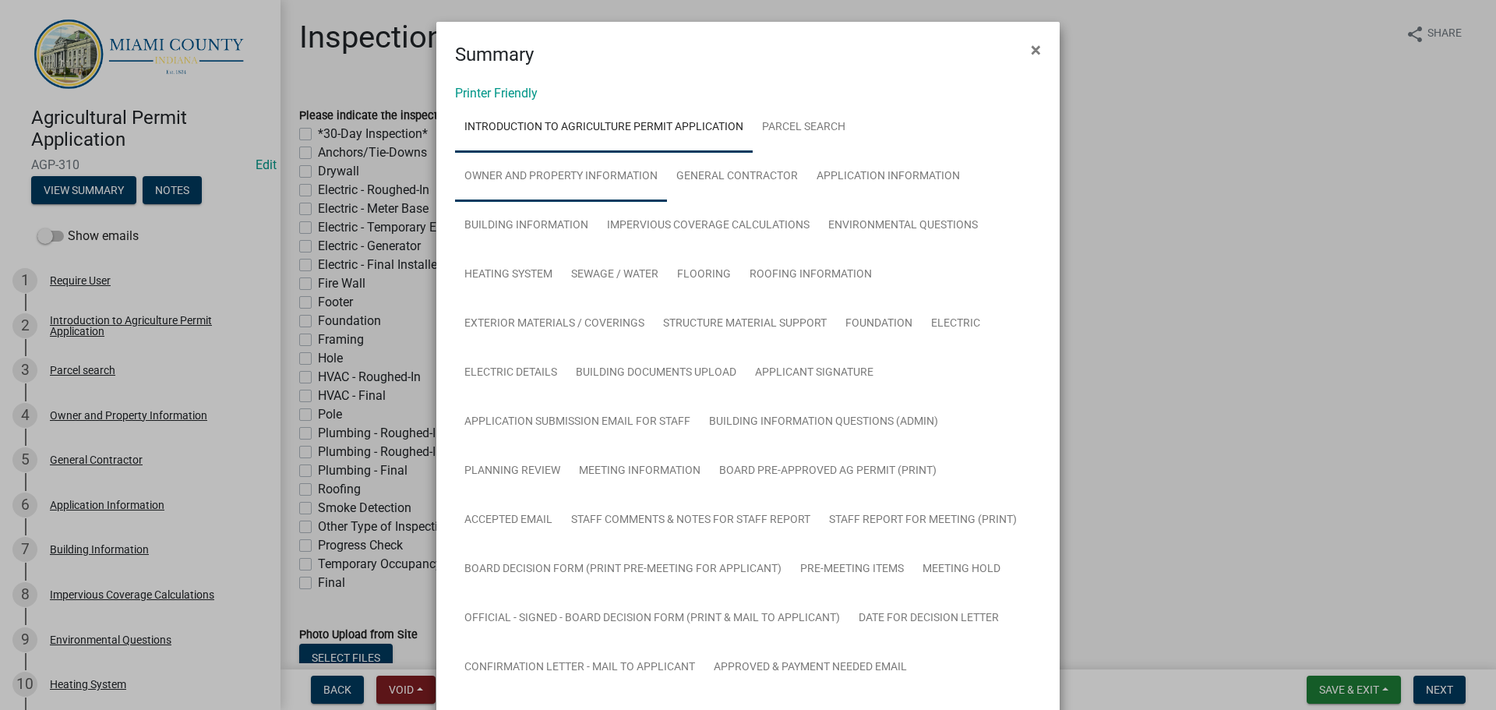
click at [554, 202] on link "Owner and Property Information" at bounding box center [561, 177] width 212 height 50
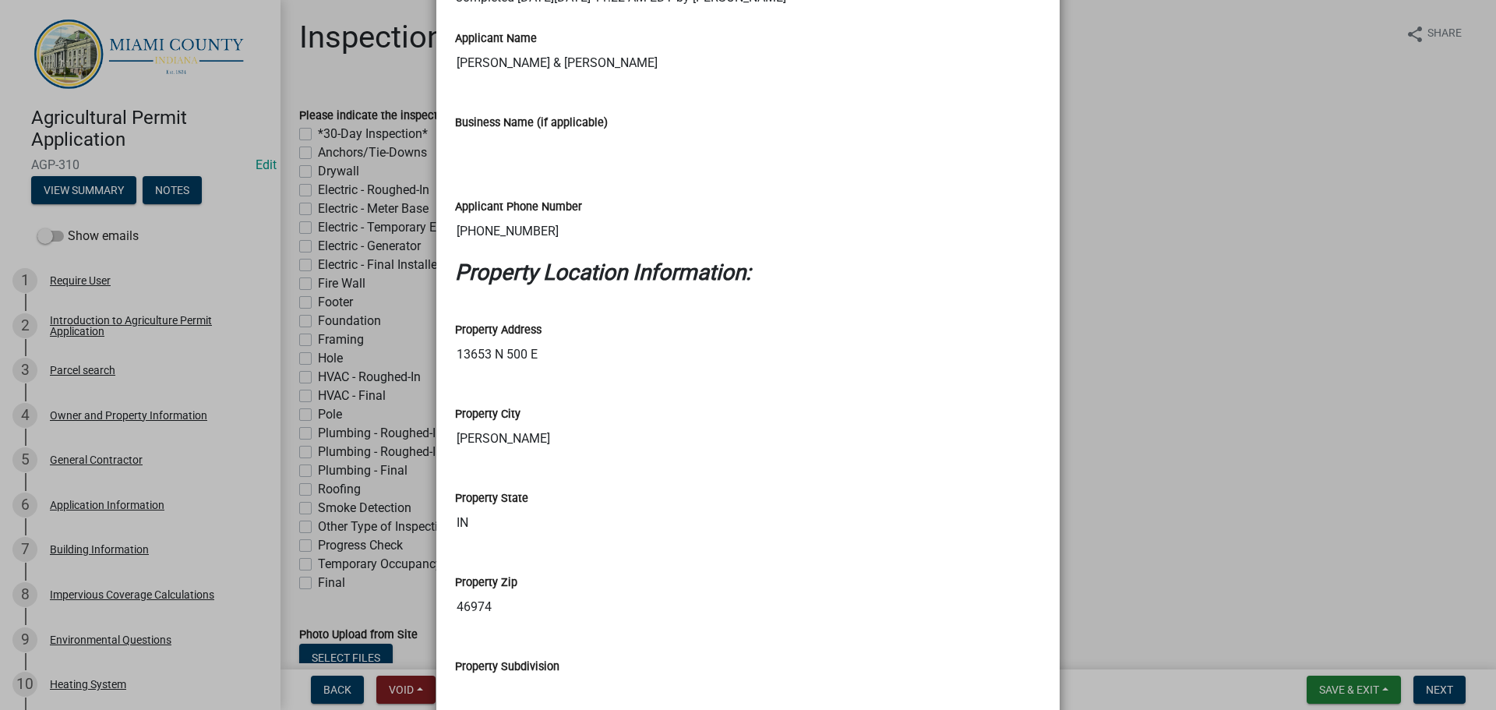
scroll to position [1091, 0]
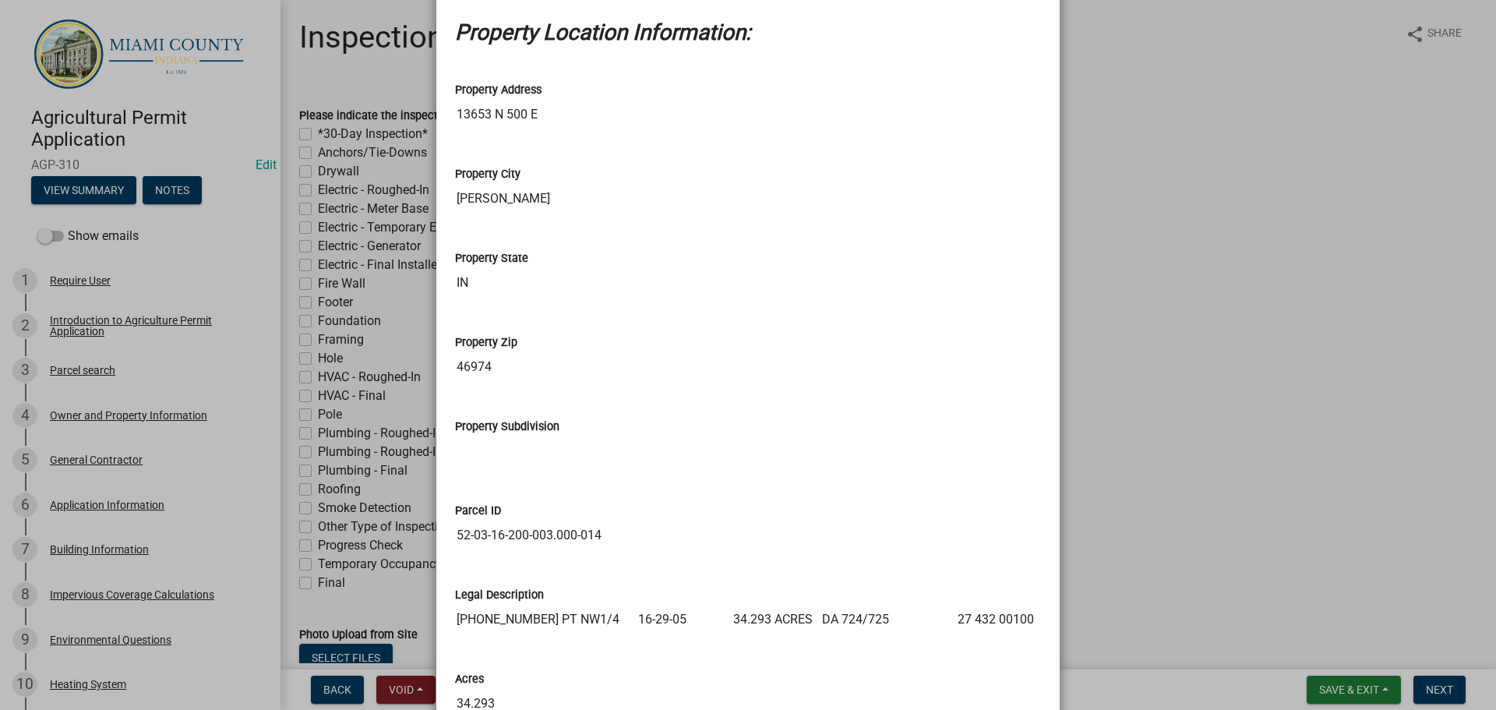
drag, startPoint x: 578, startPoint y: 229, endPoint x: 453, endPoint y: 235, distance: 124.8
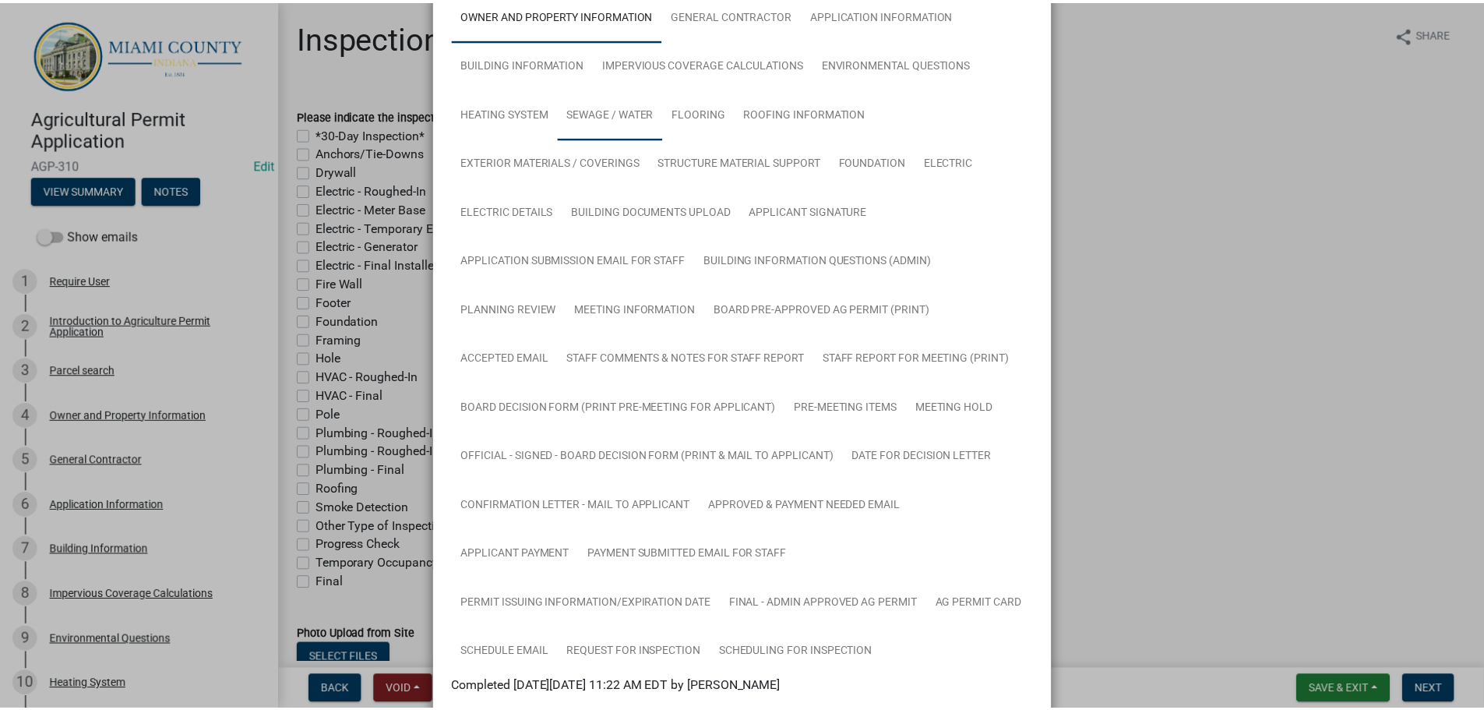
scroll to position [0, 0]
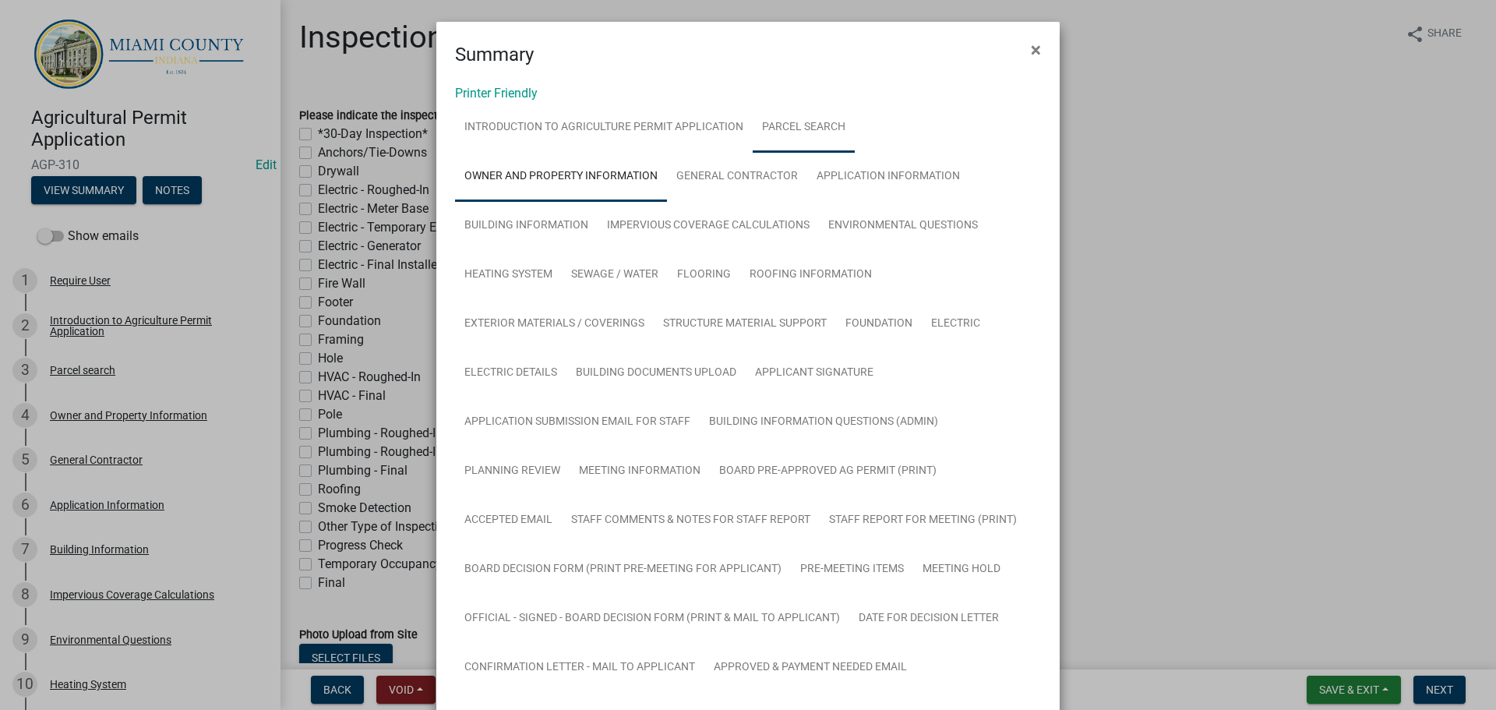
click at [830, 148] on link "Parcel search" at bounding box center [804, 128] width 102 height 50
click at [1033, 55] on span "×" at bounding box center [1036, 50] width 10 height 22
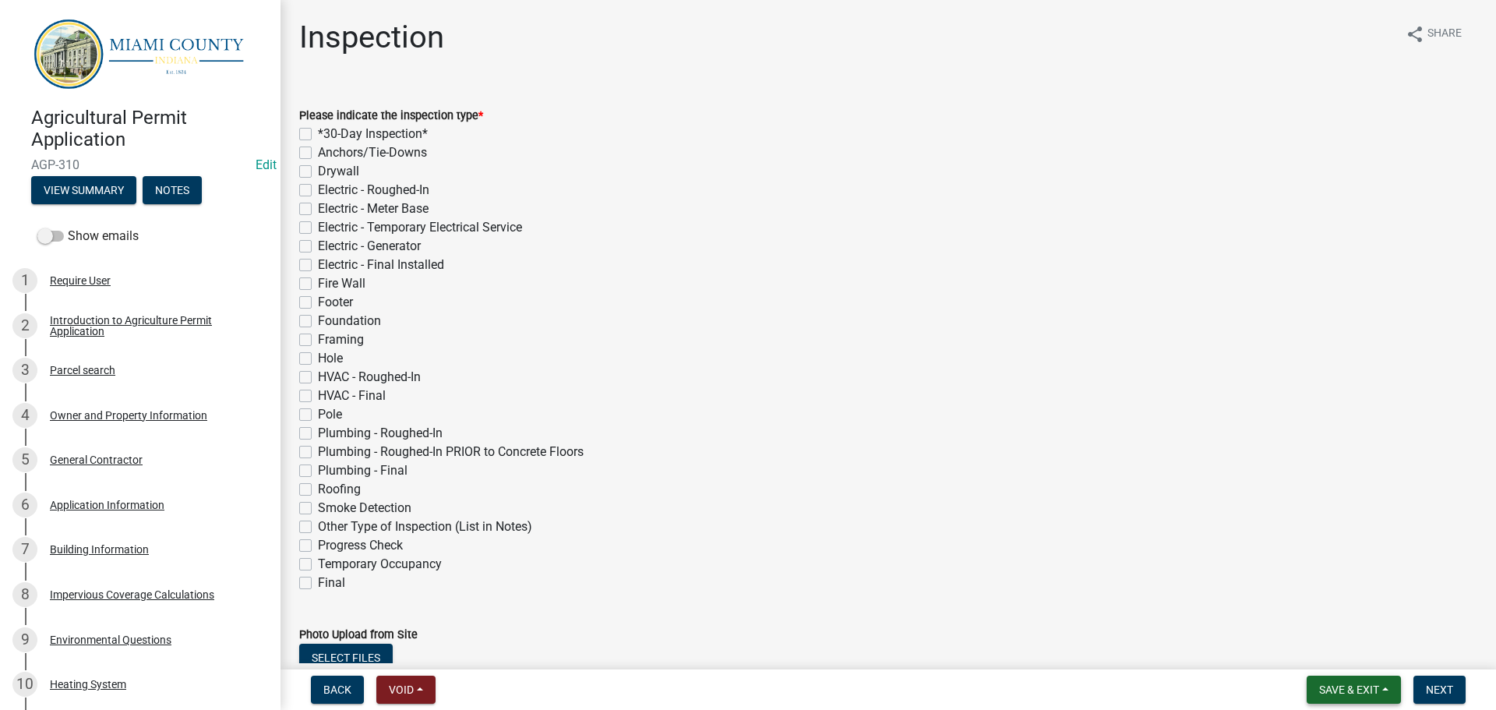
click at [1375, 689] on button "Save & Exit" at bounding box center [1354, 690] width 94 height 28
click at [1322, 637] on button "Save & Exit" at bounding box center [1338, 644] width 125 height 37
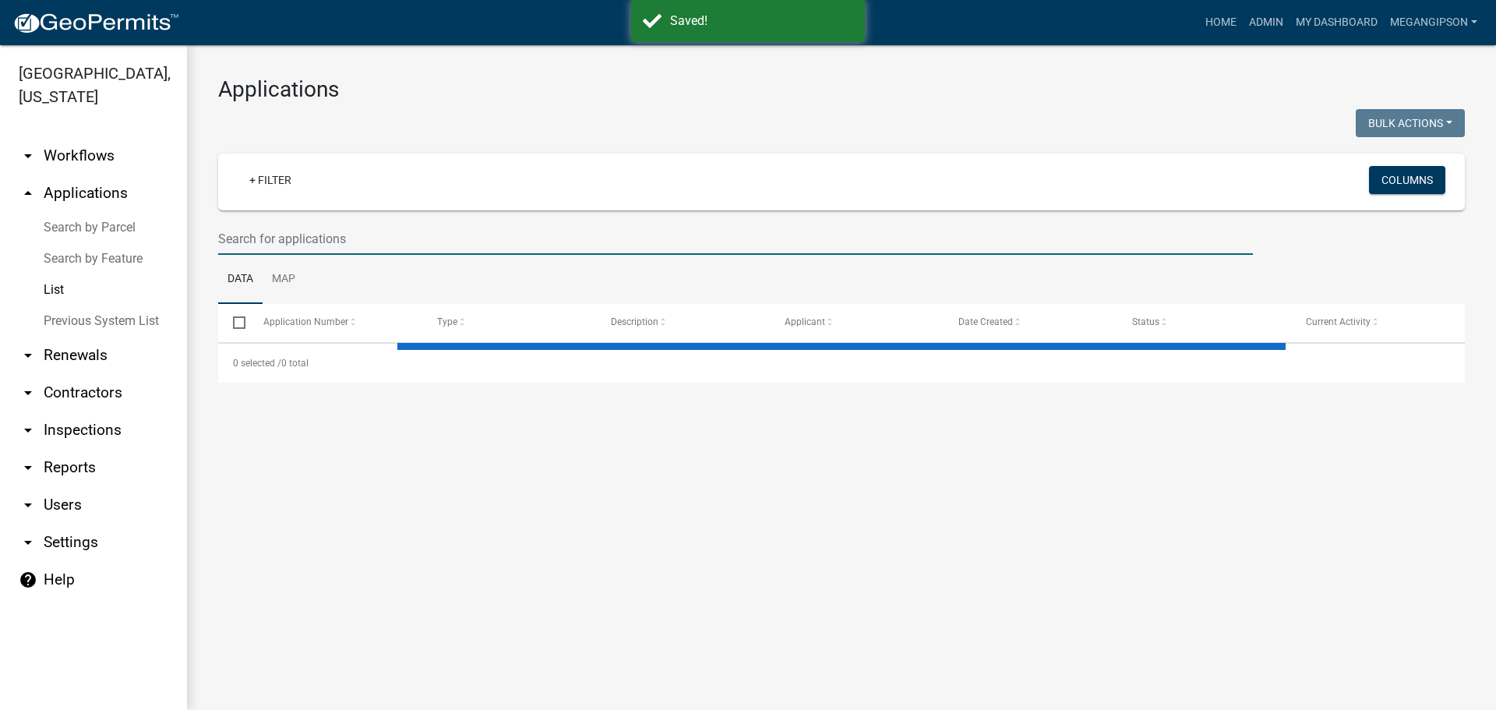
click at [334, 244] on wm-filter-builder "+ Filter Columns" at bounding box center [841, 204] width 1247 height 101
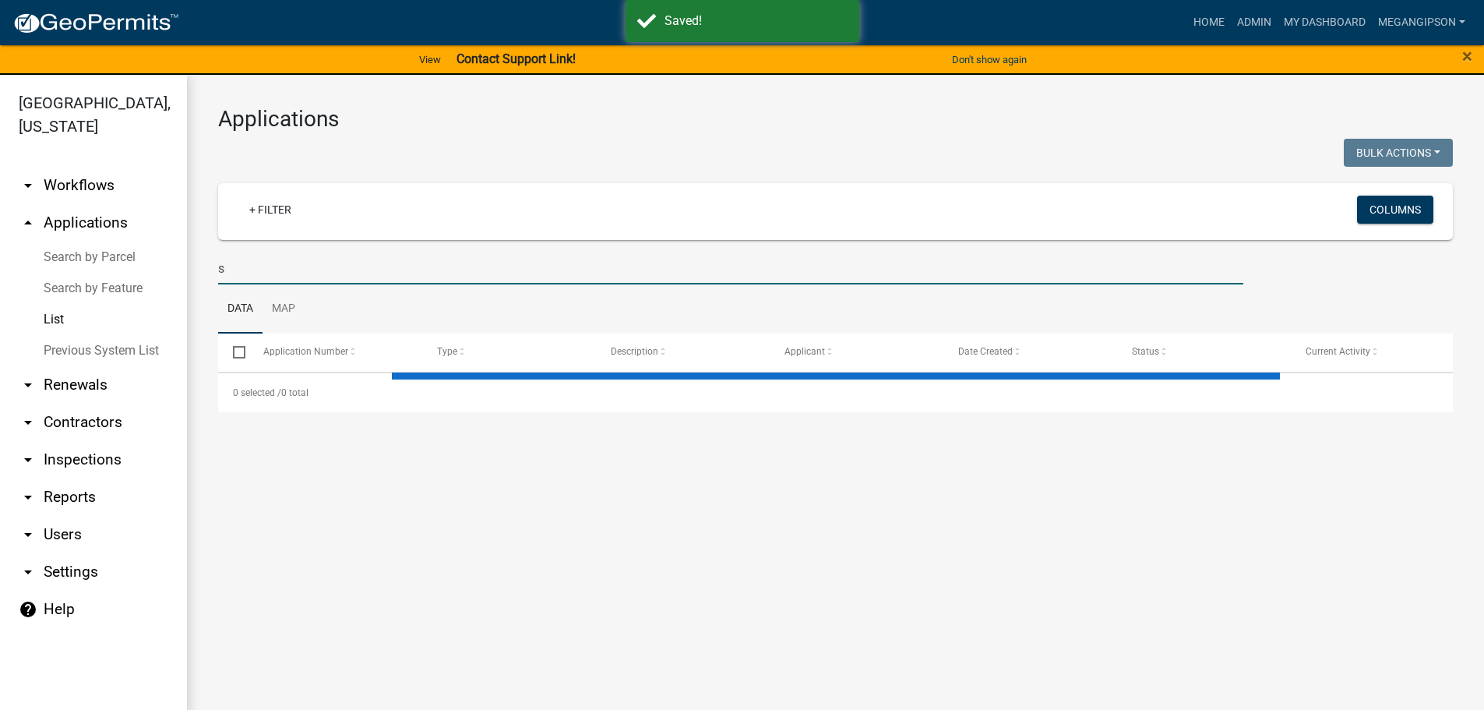
type input "sq"
select select "3: 100"
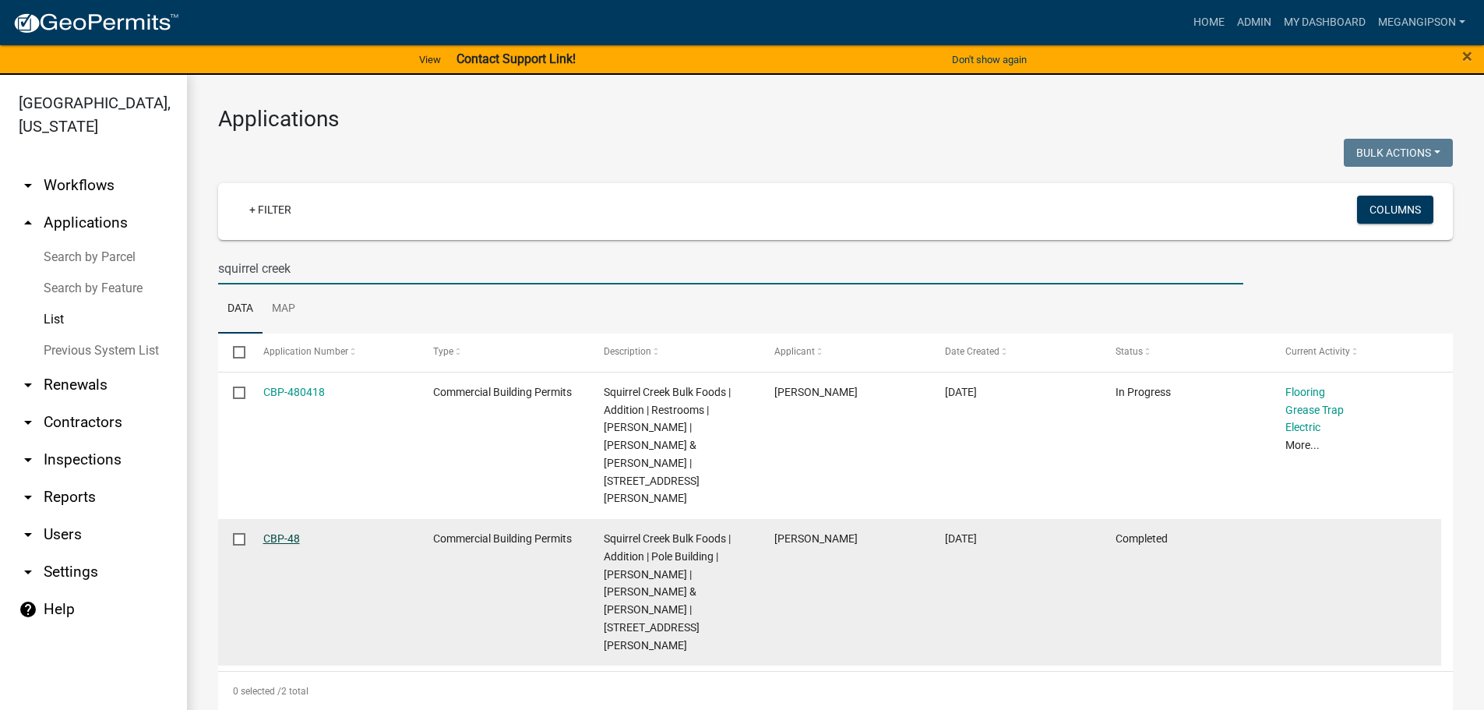
type input "squirrel creek"
click at [289, 541] on link "CBP-48" at bounding box center [281, 538] width 37 height 12
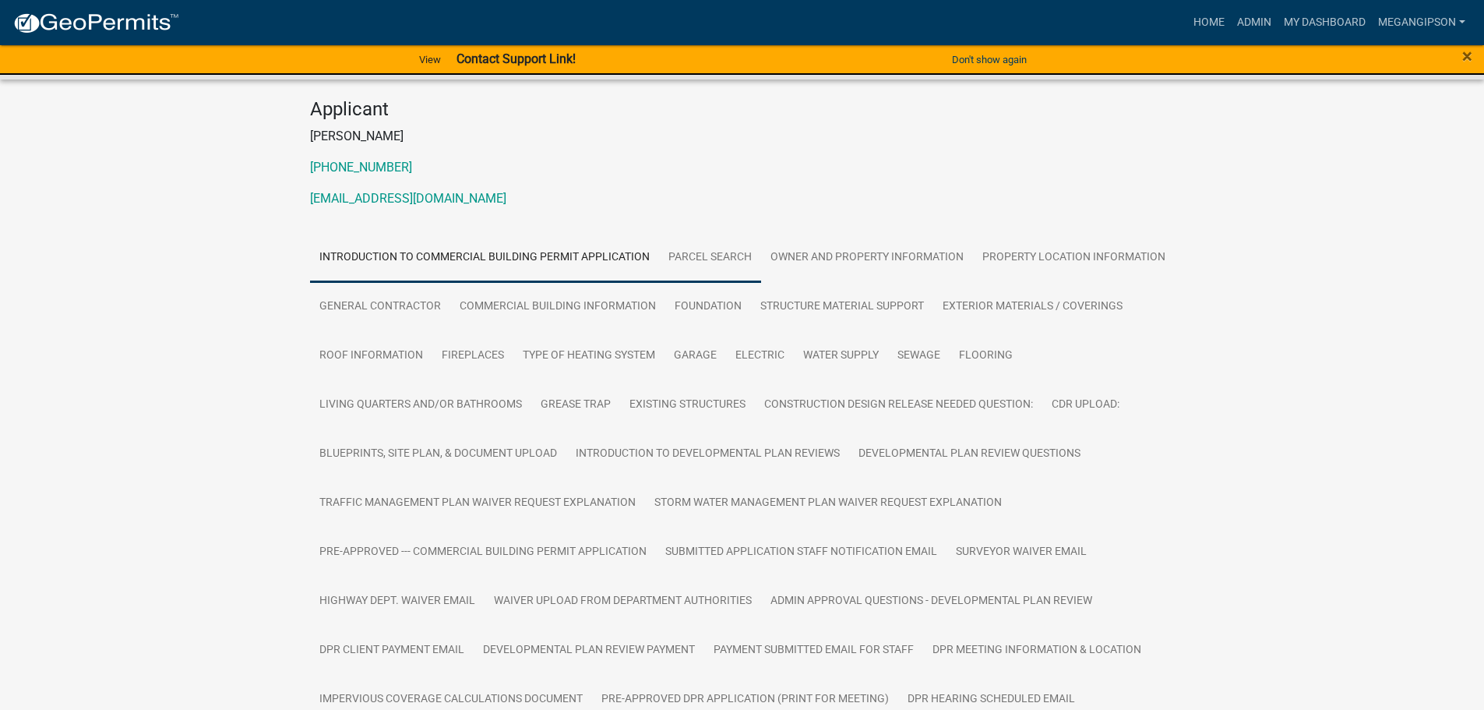
scroll to position [390, 0]
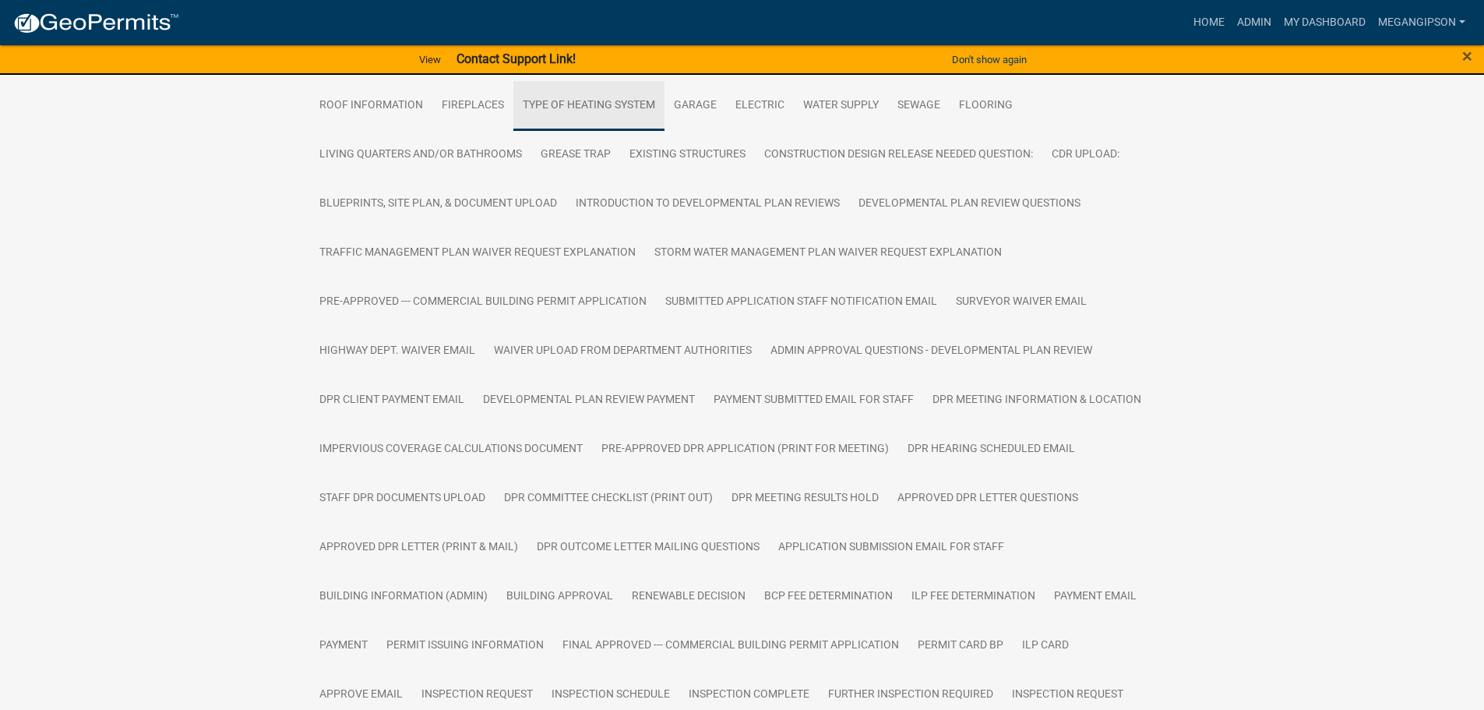
click at [665, 131] on link "Type of Heating System" at bounding box center [588, 106] width 151 height 50
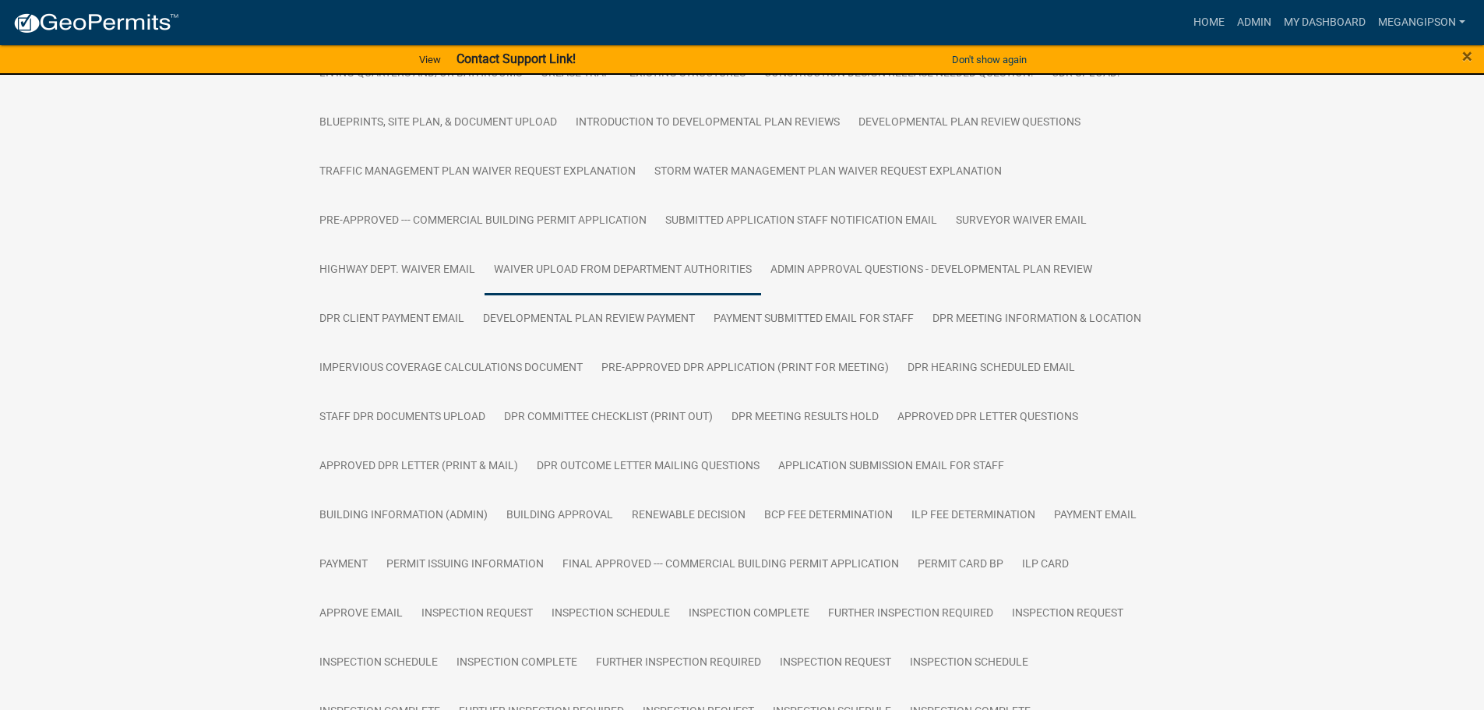
scroll to position [410, 0]
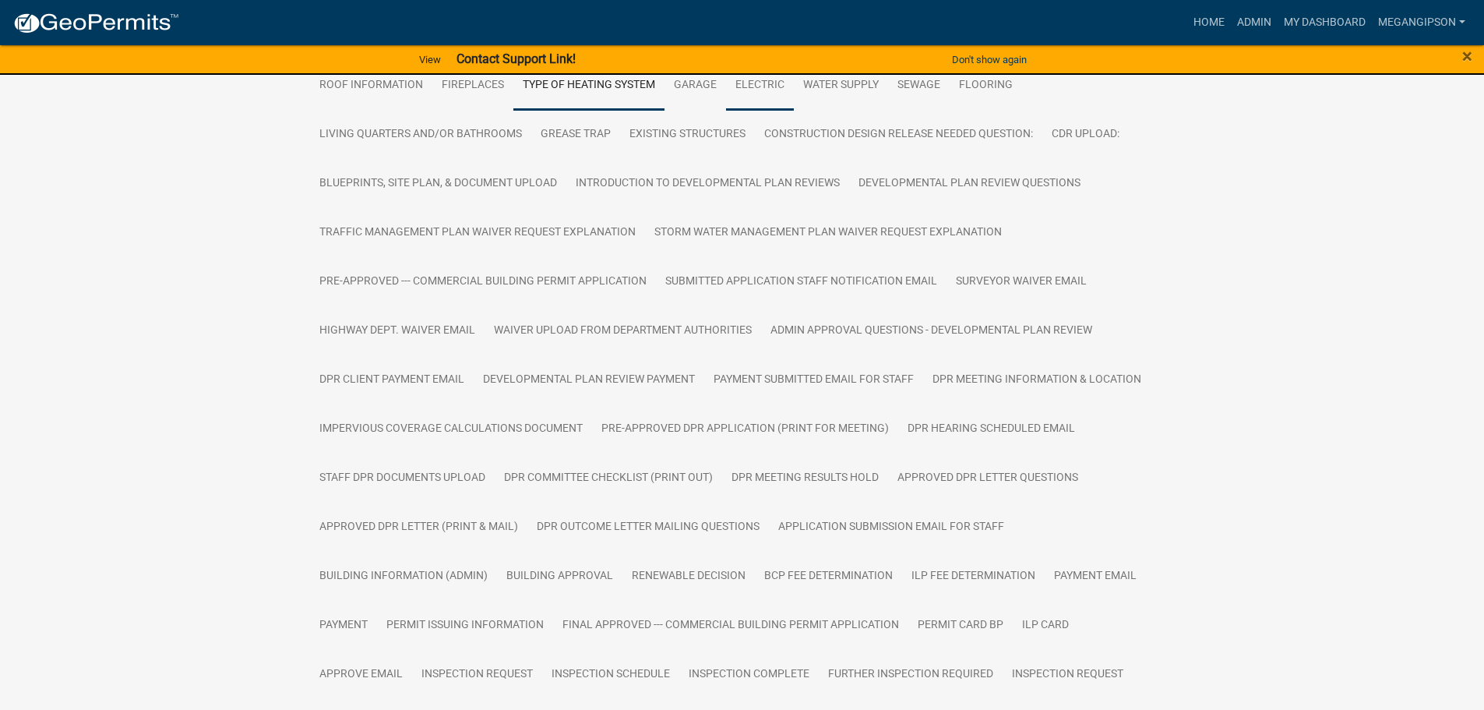
click at [726, 111] on link "Electric" at bounding box center [760, 86] width 68 height 50
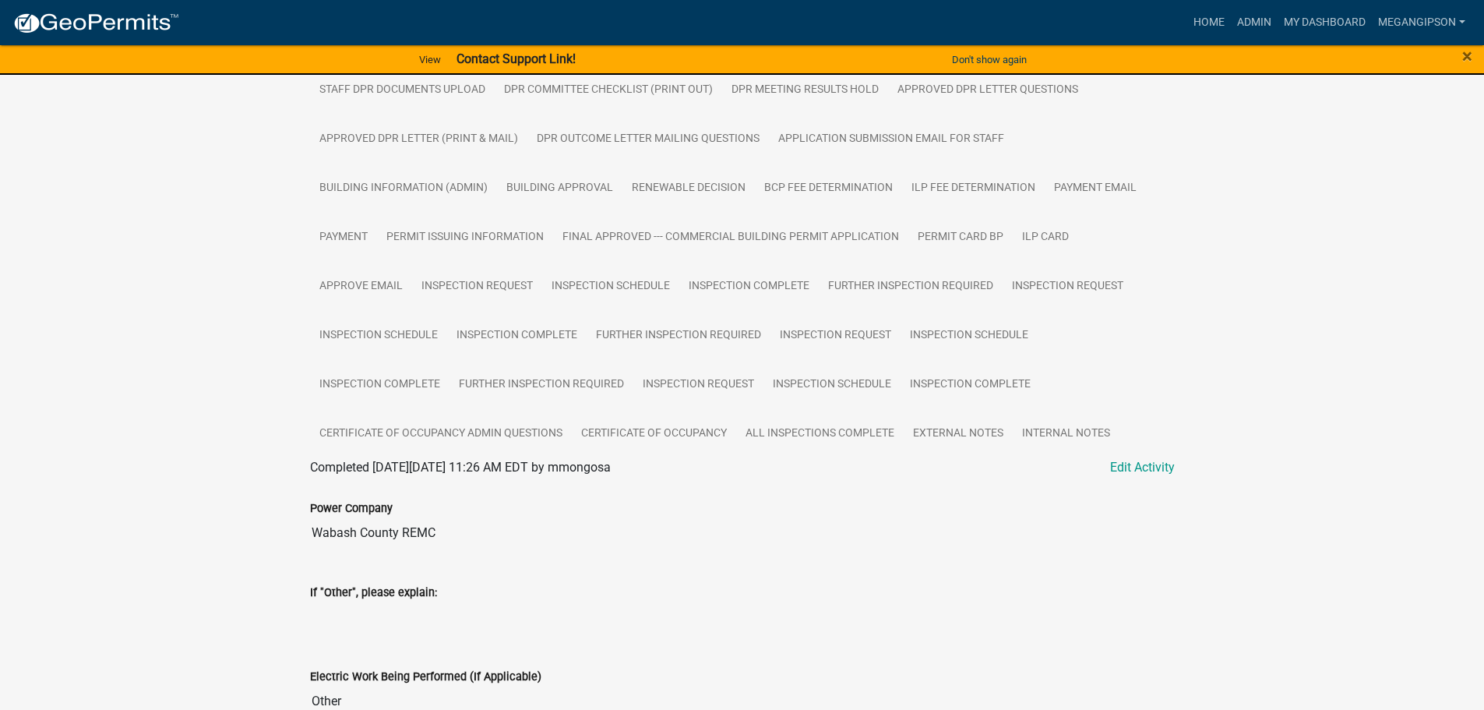
scroll to position [745, 0]
